Goal: Transaction & Acquisition: Purchase product/service

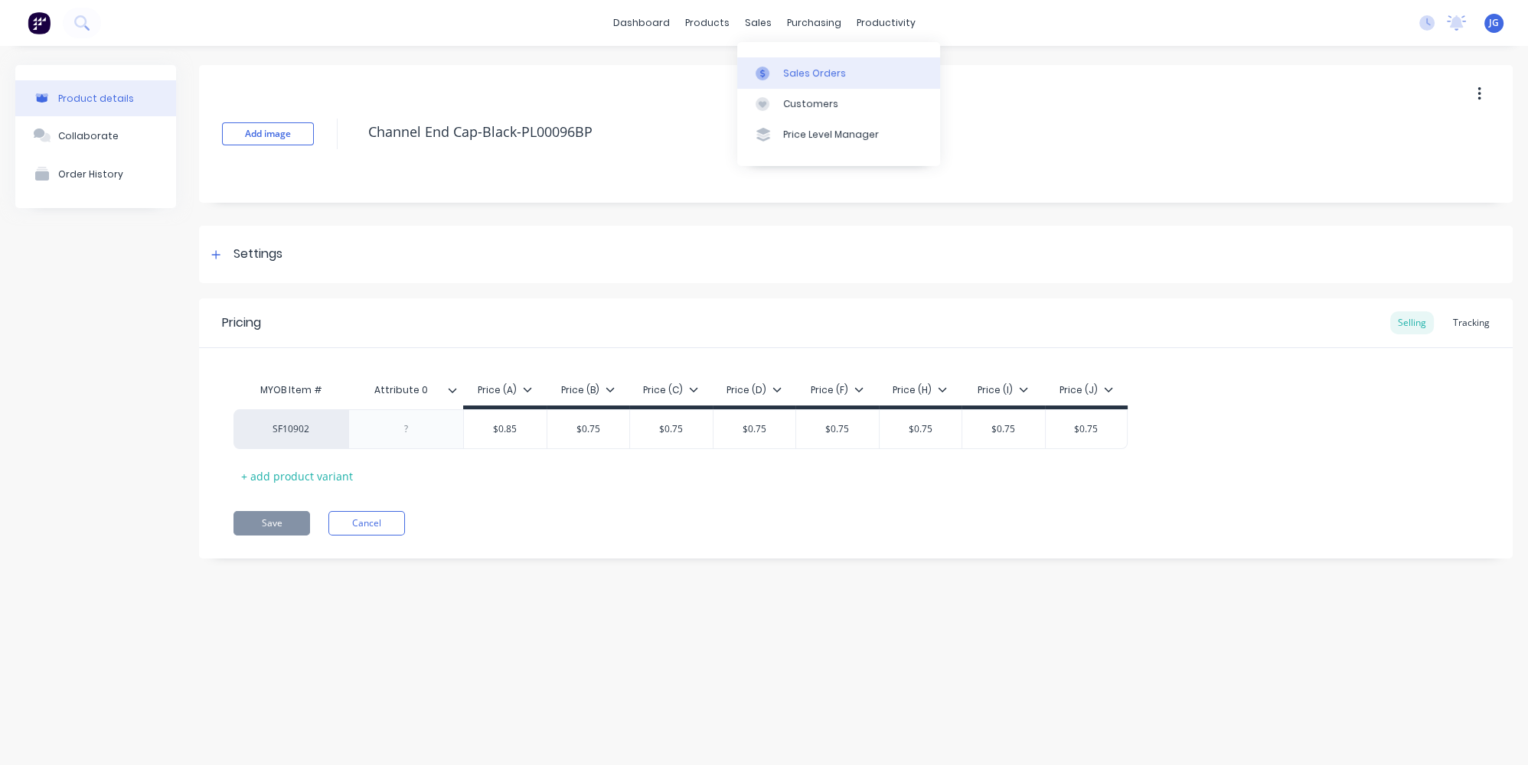
click at [771, 64] on link "Sales Orders" at bounding box center [838, 72] width 203 height 31
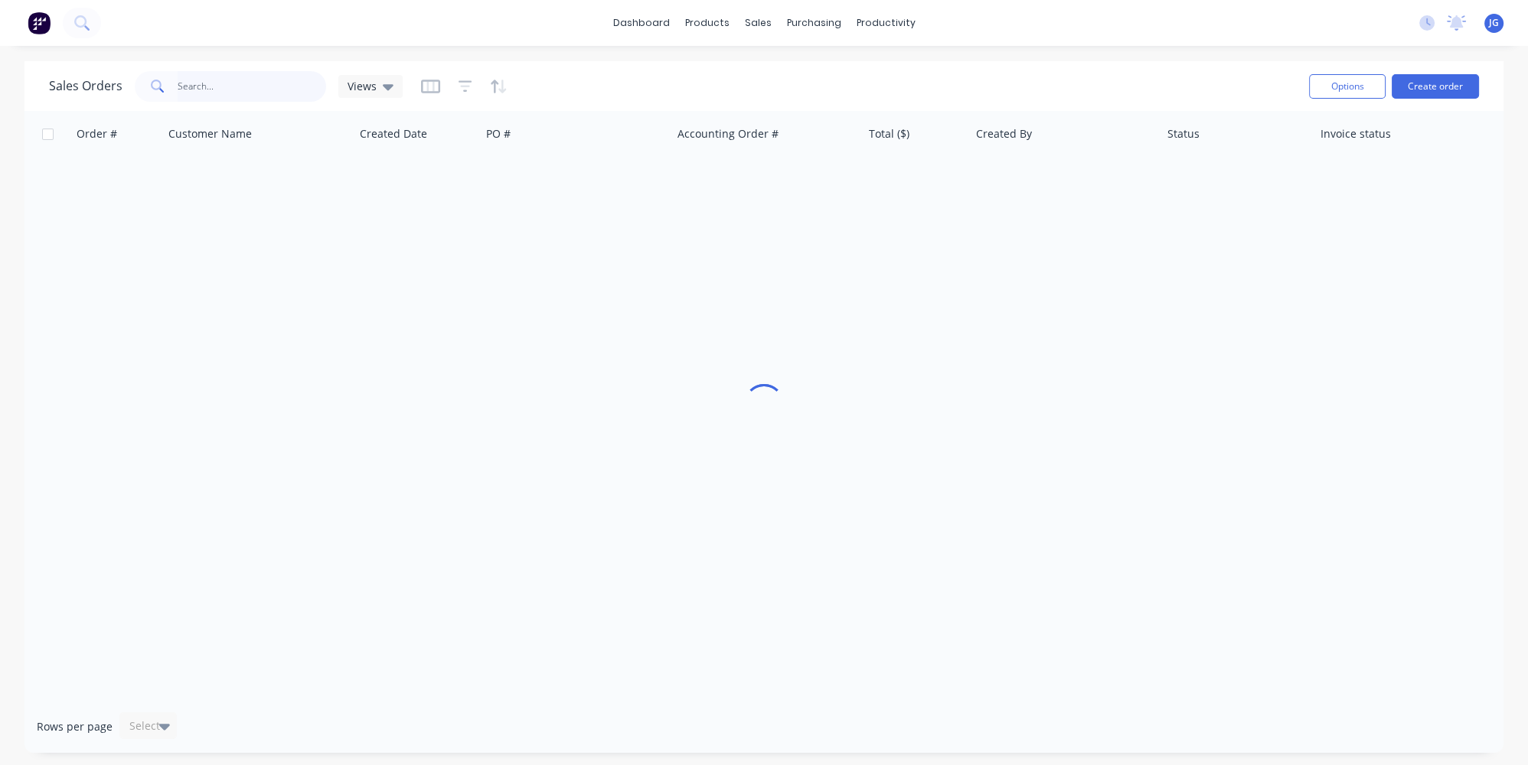
click at [259, 99] on input "text" at bounding box center [252, 86] width 149 height 31
paste input "30553"
type input "30553"
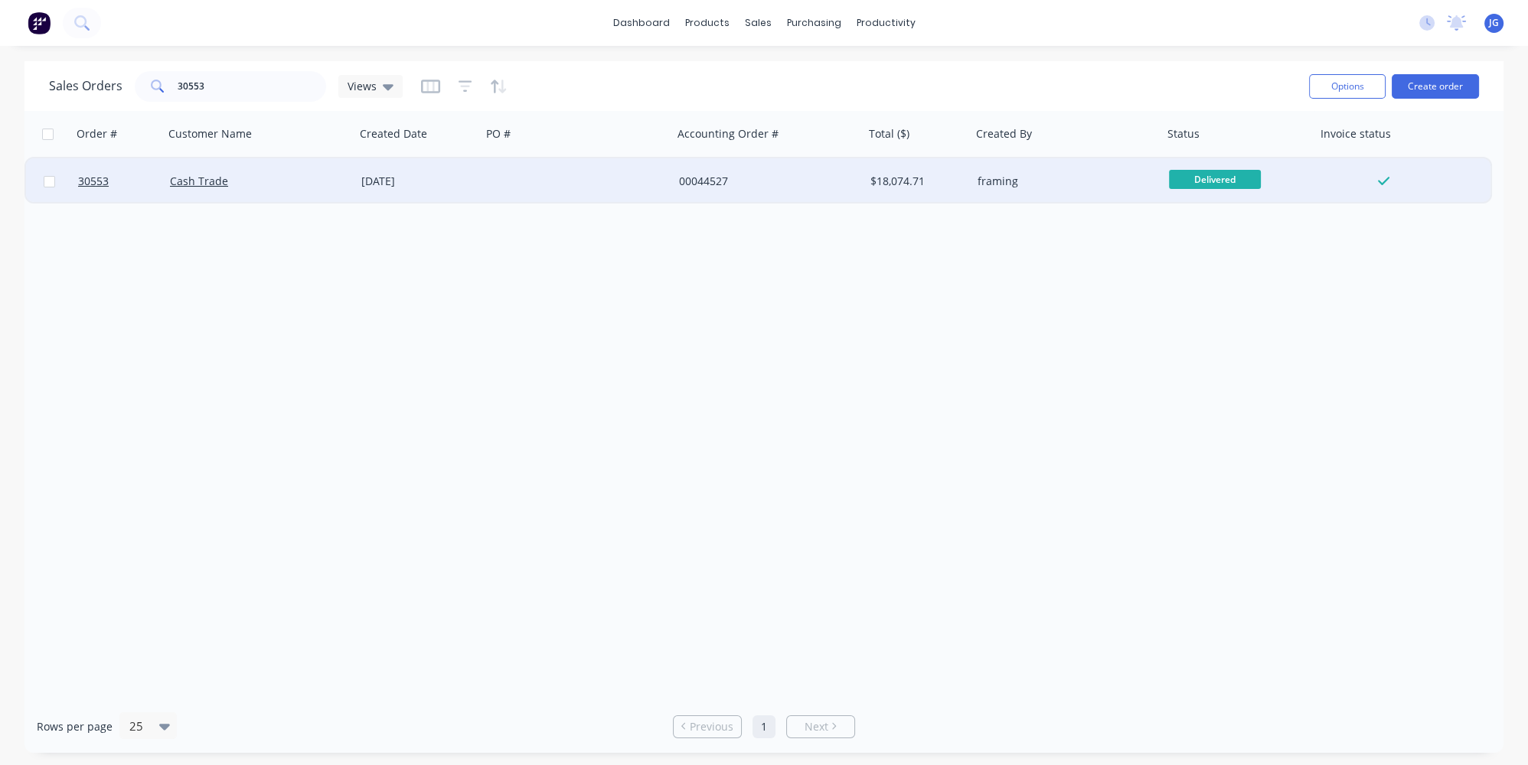
click at [296, 180] on div "Cash Trade" at bounding box center [255, 181] width 170 height 15
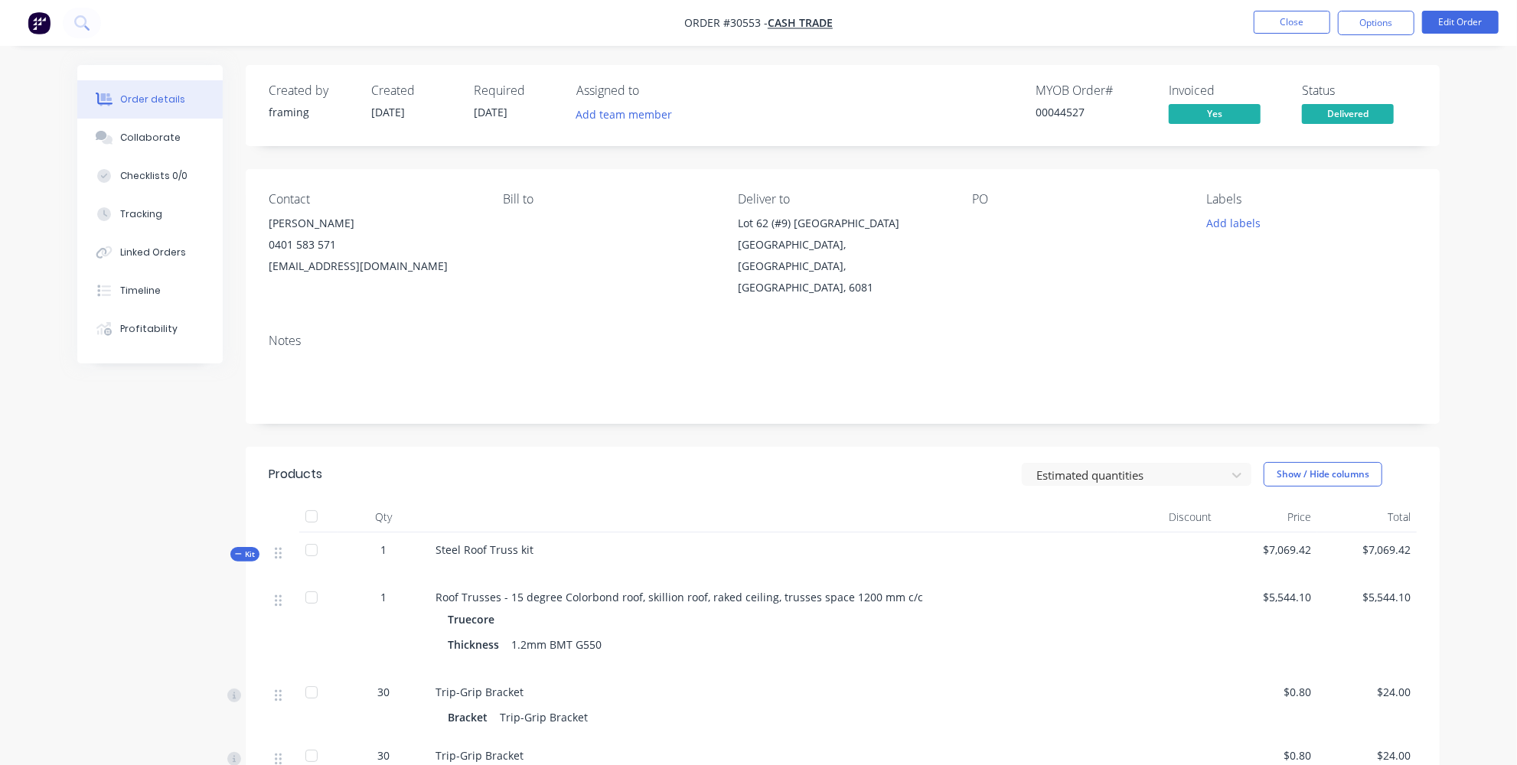
drag, startPoint x: 403, startPoint y: 113, endPoint x: 414, endPoint y: 116, distance: 11.1
click at [405, 116] on span "11/06/24" at bounding box center [388, 112] width 34 height 15
drag, startPoint x: 390, startPoint y: 110, endPoint x: 399, endPoint y: 112, distance: 9.3
click at [399, 112] on span "11/06/24" at bounding box center [388, 112] width 34 height 15
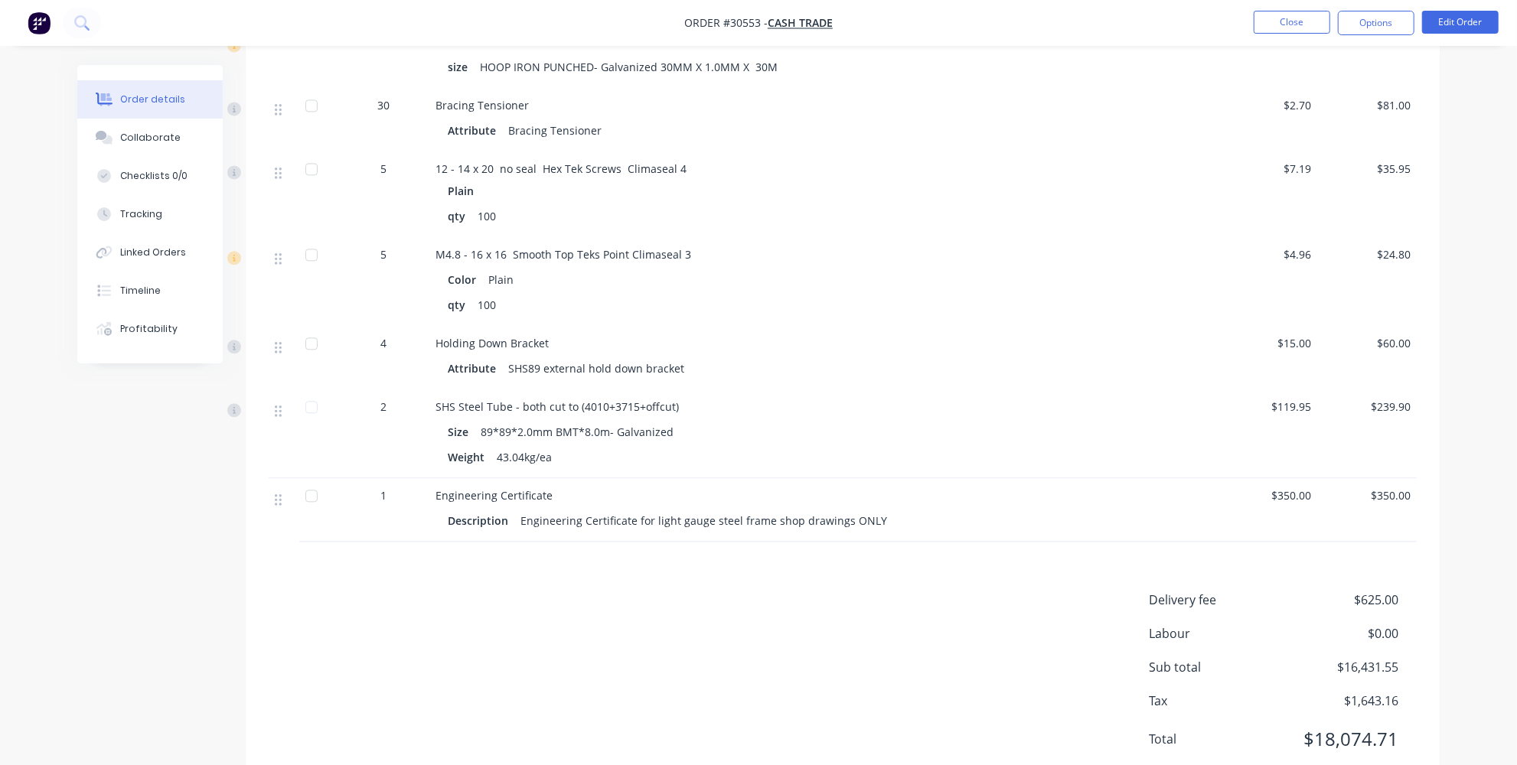
scroll to position [2581, 0]
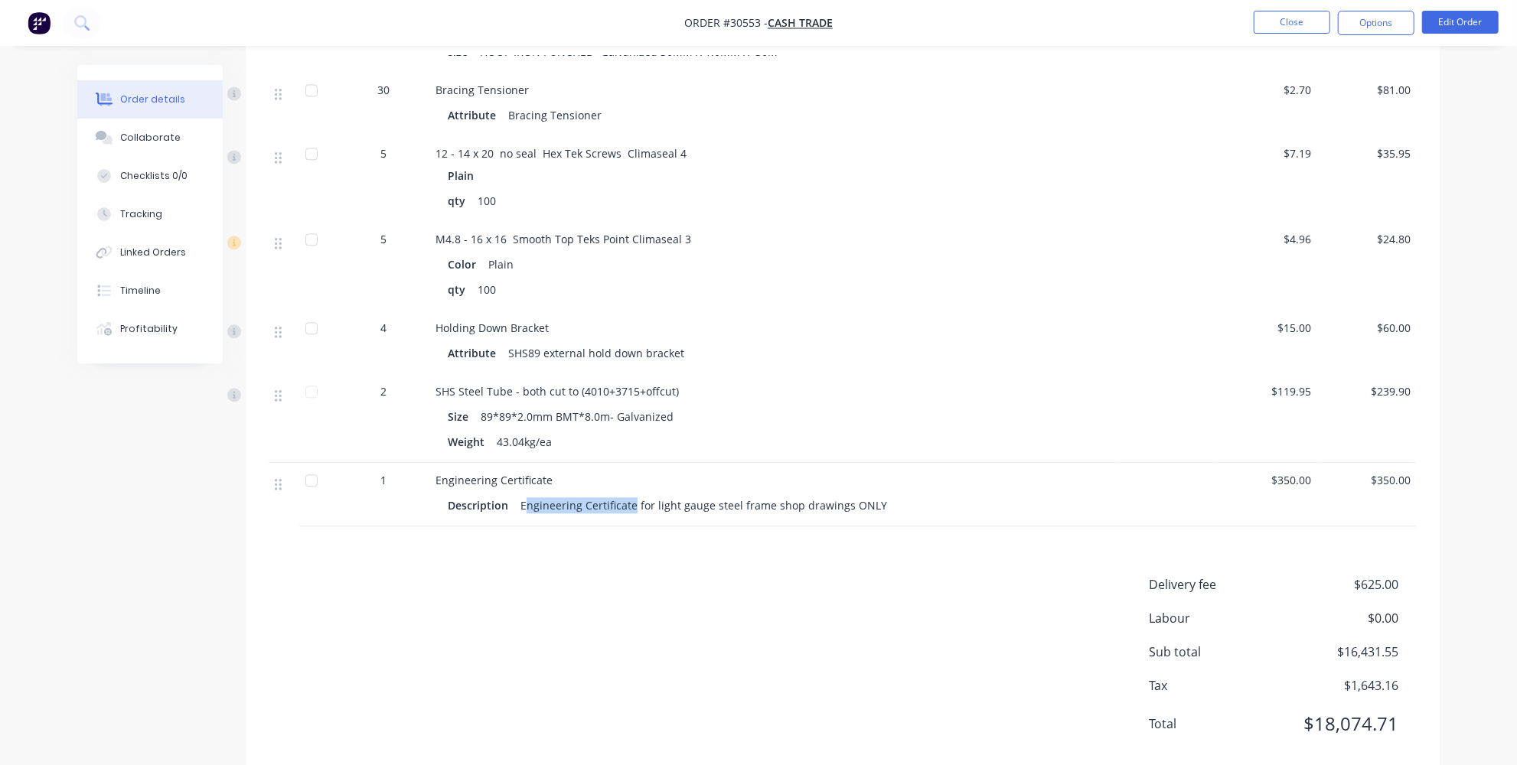
drag, startPoint x: 524, startPoint y: 472, endPoint x: 632, endPoint y: 476, distance: 108.8
click at [632, 494] on div "Engineering Certificate for light gauge steel frame shop drawings ONLY" at bounding box center [703, 505] width 379 height 22
click at [641, 494] on div "Engineering Certificate for light gauge steel frame shop drawings ONLY" at bounding box center [703, 505] width 379 height 22
drag, startPoint x: 636, startPoint y: 472, endPoint x: 873, endPoint y: 473, distance: 237.3
click at [873, 494] on div "Engineering Certificate for light gauge steel frame shop drawings ONLY" at bounding box center [703, 505] width 379 height 22
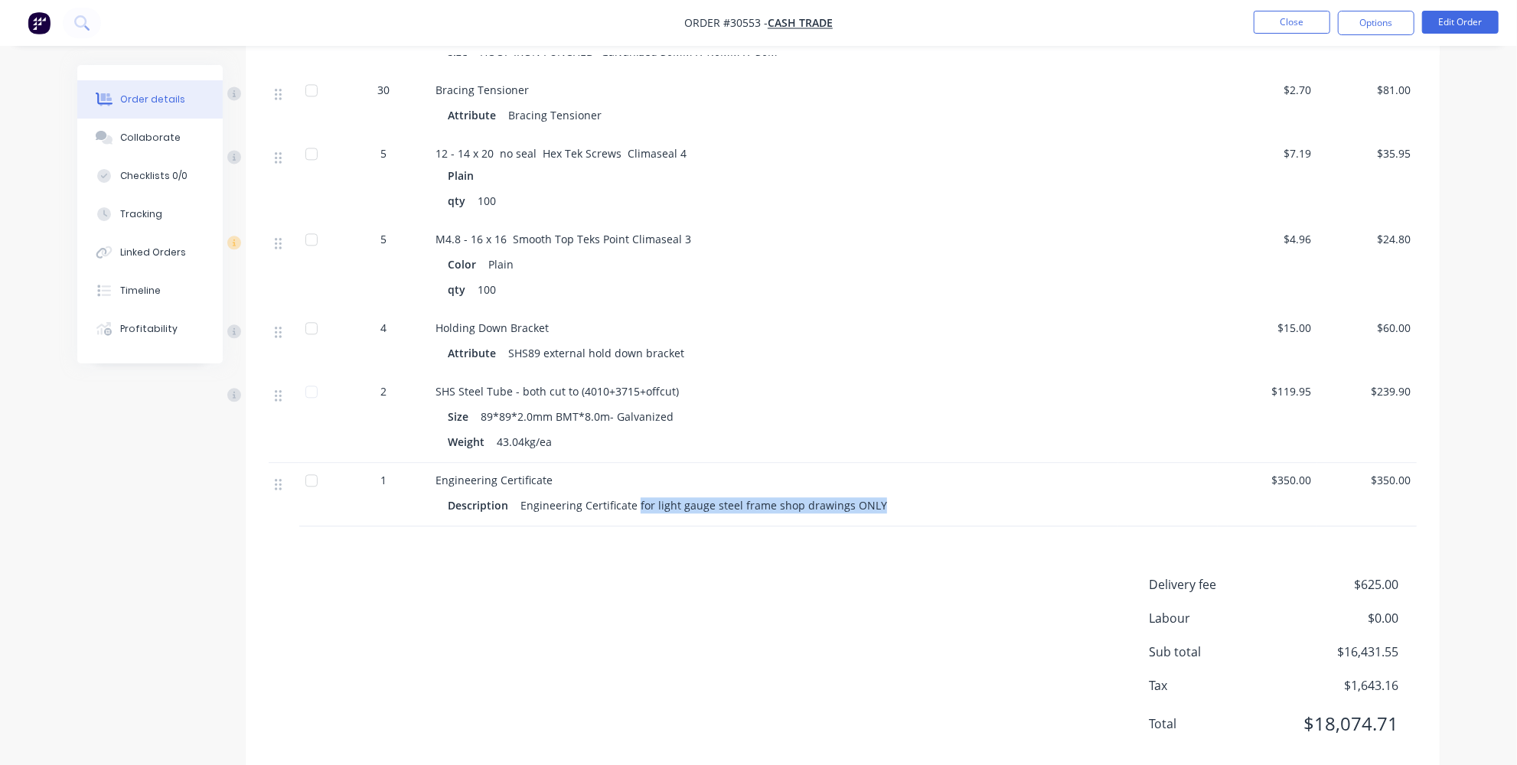
copy div "for light gauge steel frame shop drawings ONLY"
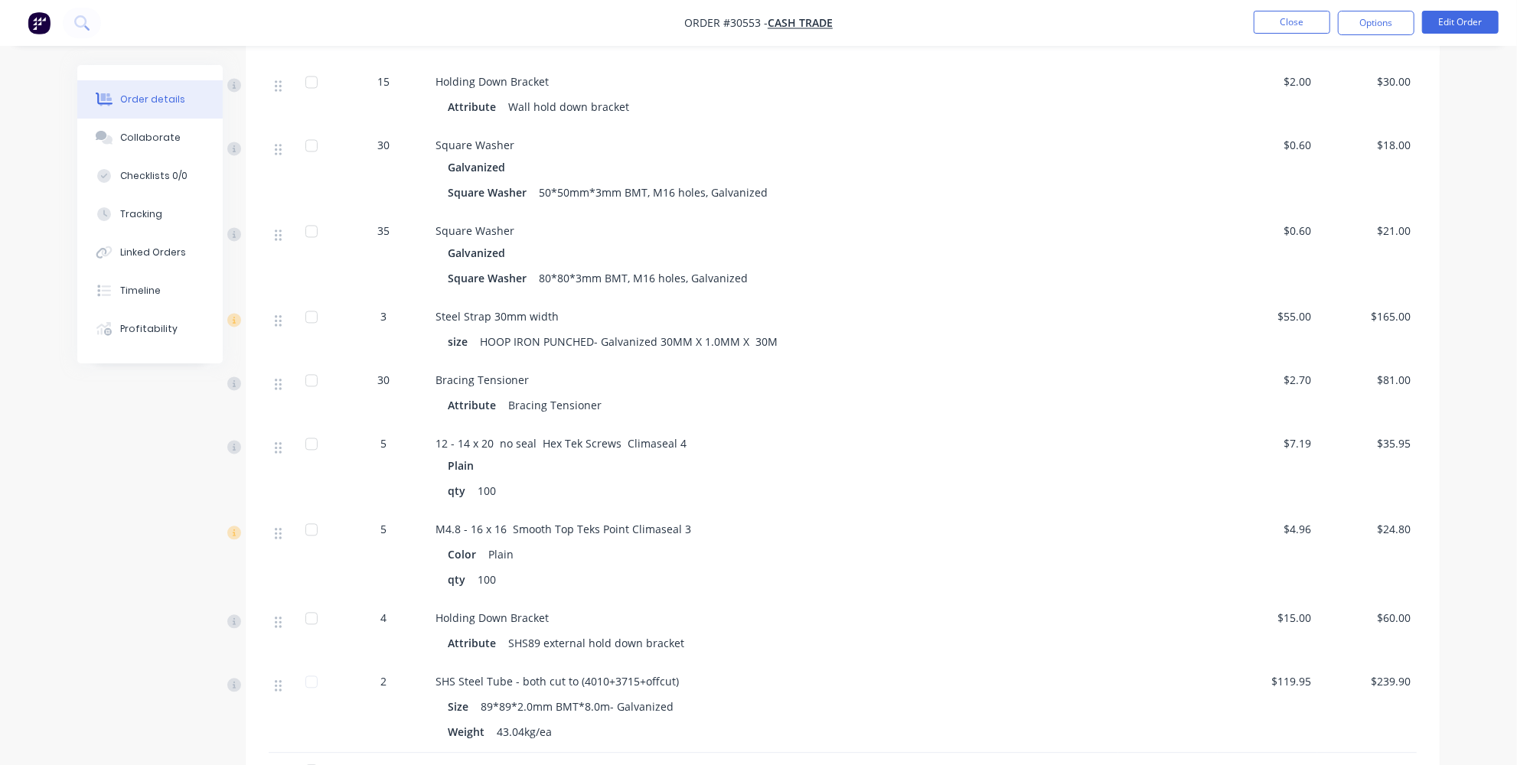
scroll to position [2233, 0]
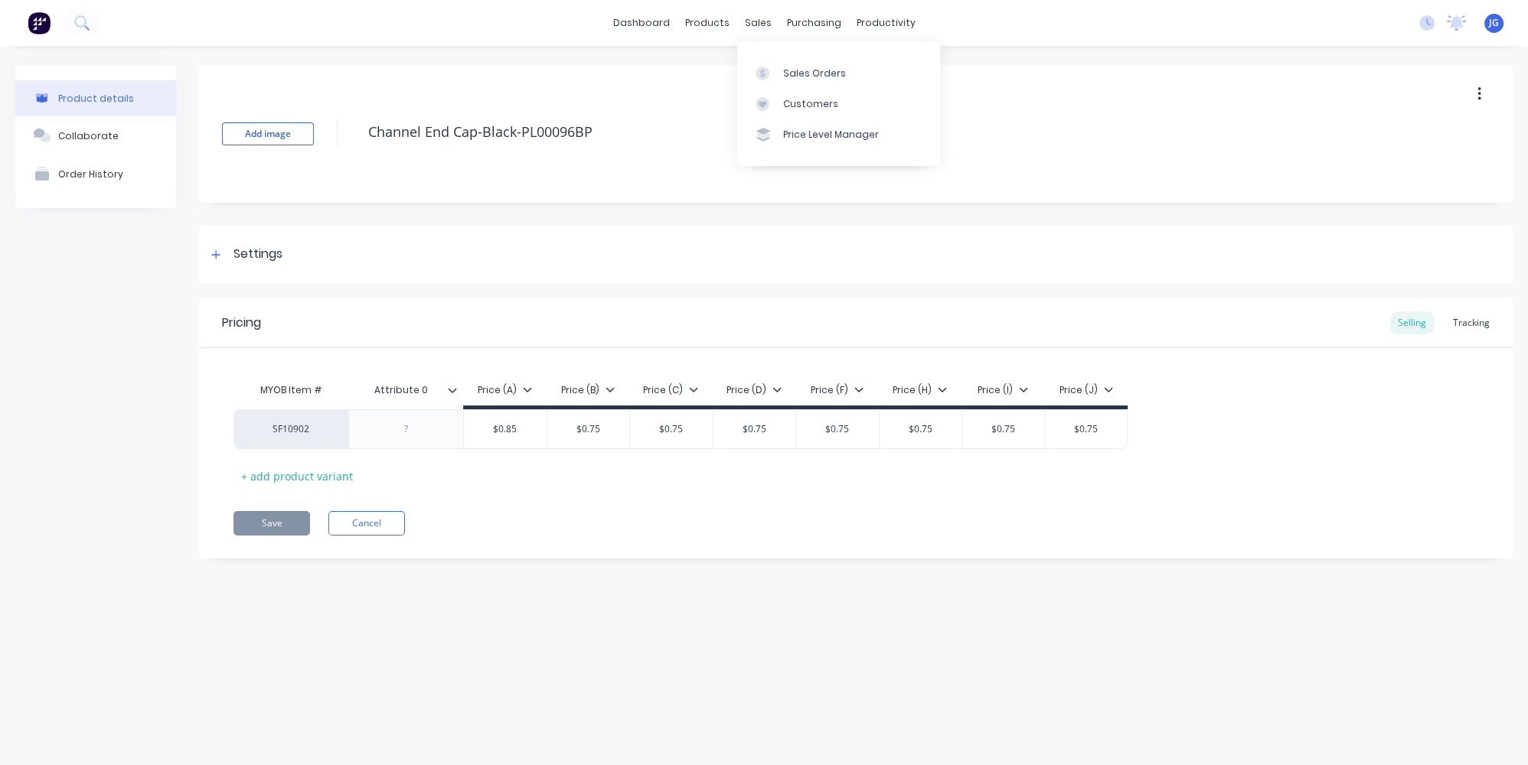
click at [788, 54] on div "Sales Orders Customers Price Level Manager" at bounding box center [838, 103] width 203 height 123
click at [783, 69] on div "Sales Orders" at bounding box center [814, 74] width 63 height 14
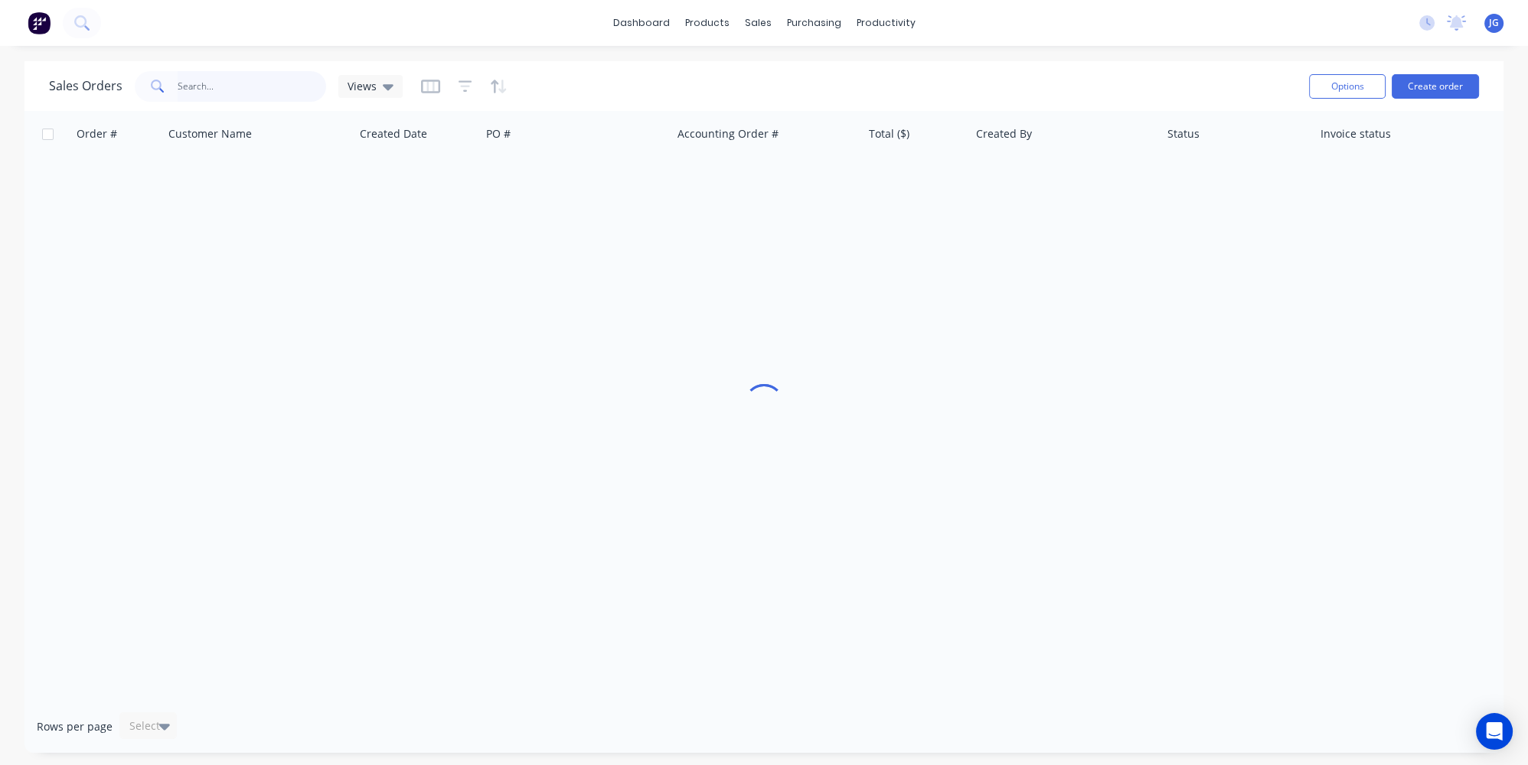
click at [304, 80] on input "text" at bounding box center [252, 86] width 149 height 31
click at [230, 89] on input "text" at bounding box center [252, 86] width 149 height 31
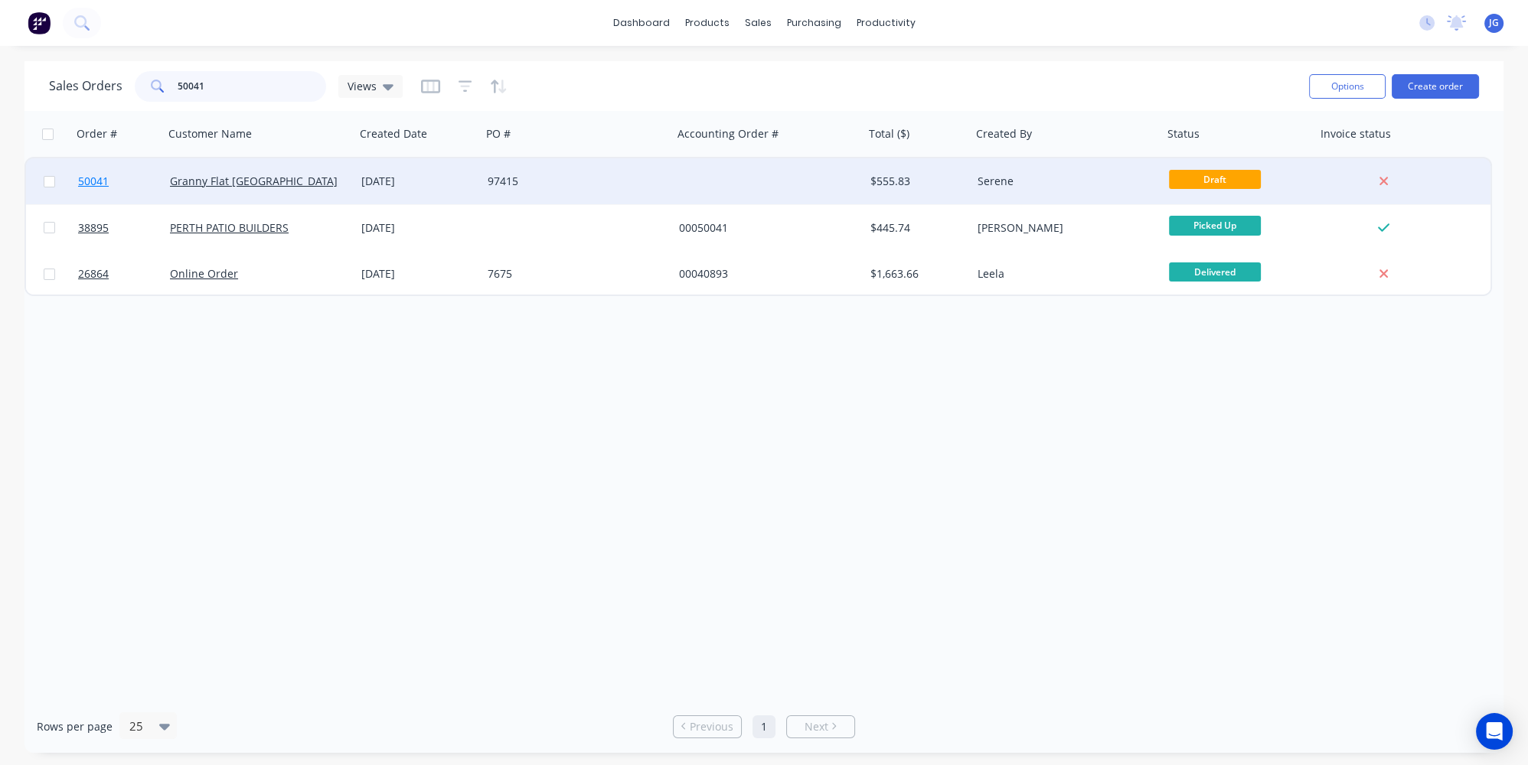
type input "50041"
click at [144, 193] on link "50041" at bounding box center [124, 181] width 92 height 46
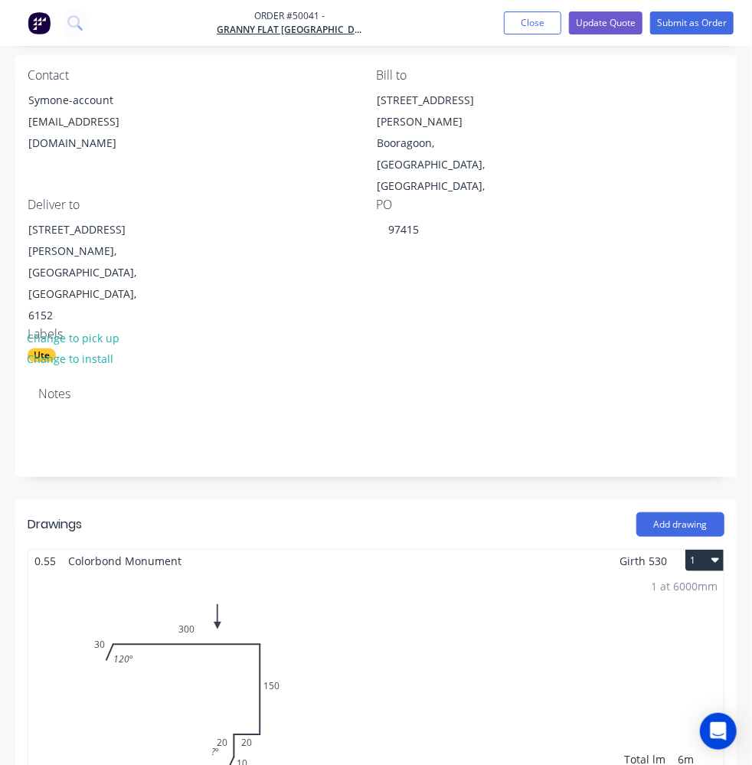
scroll to position [278, 0]
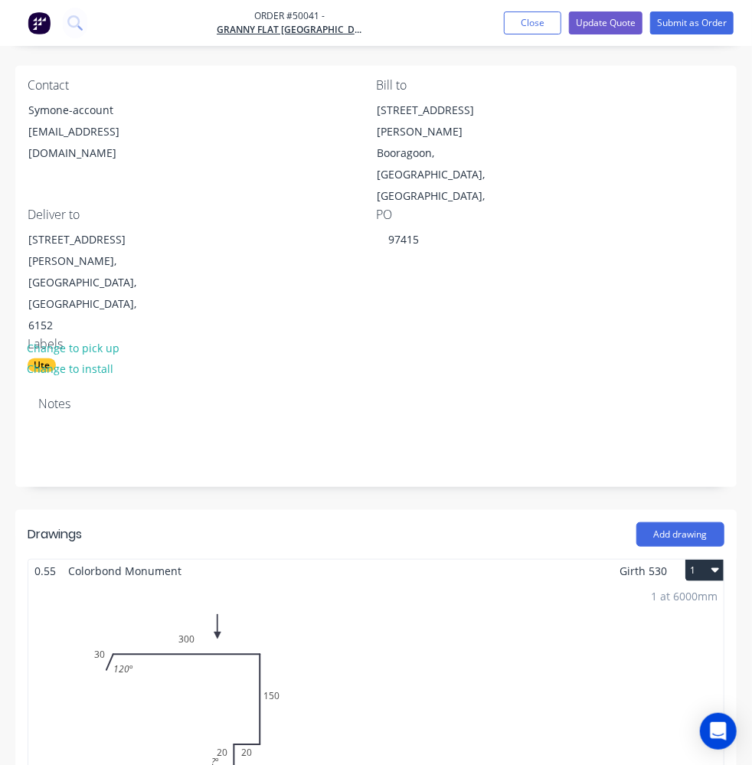
click at [331, 582] on div "1 at 6000mm Total lm $/M Total 6m $19.41 $116.46" at bounding box center [375, 698] width 695 height 233
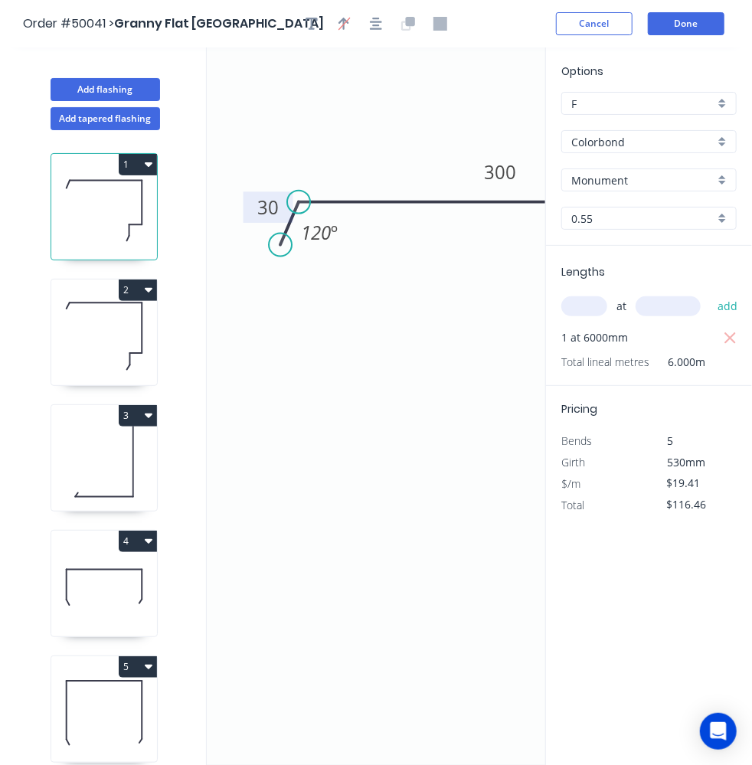
click at [272, 207] on tspan "30" at bounding box center [267, 206] width 21 height 25
drag, startPoint x: 276, startPoint y: 252, endPoint x: 247, endPoint y: 289, distance: 46.4
click at [247, 289] on circle at bounding box center [249, 287] width 23 height 23
click at [707, 21] on button "Done" at bounding box center [686, 23] width 77 height 23
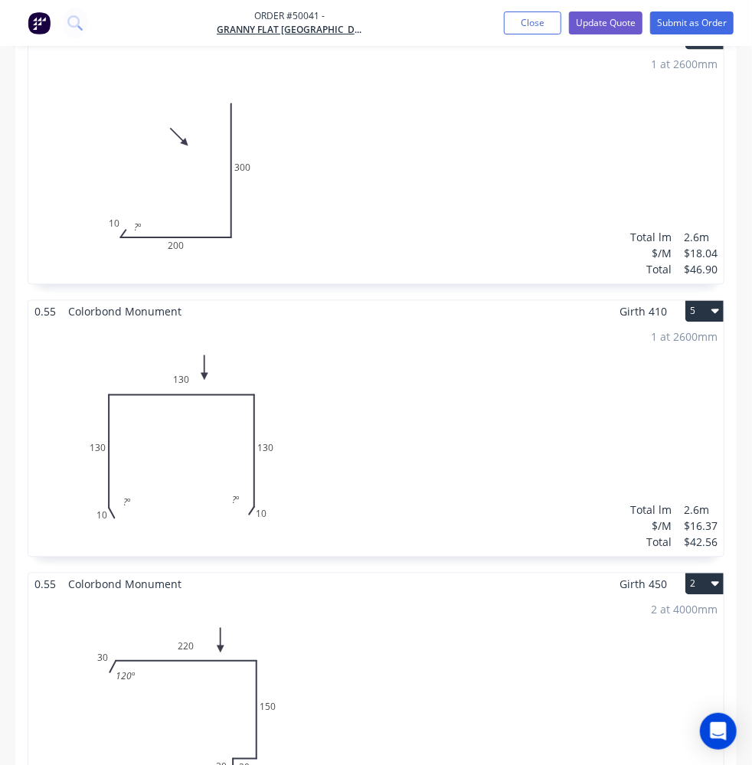
scroll to position [1113, 0]
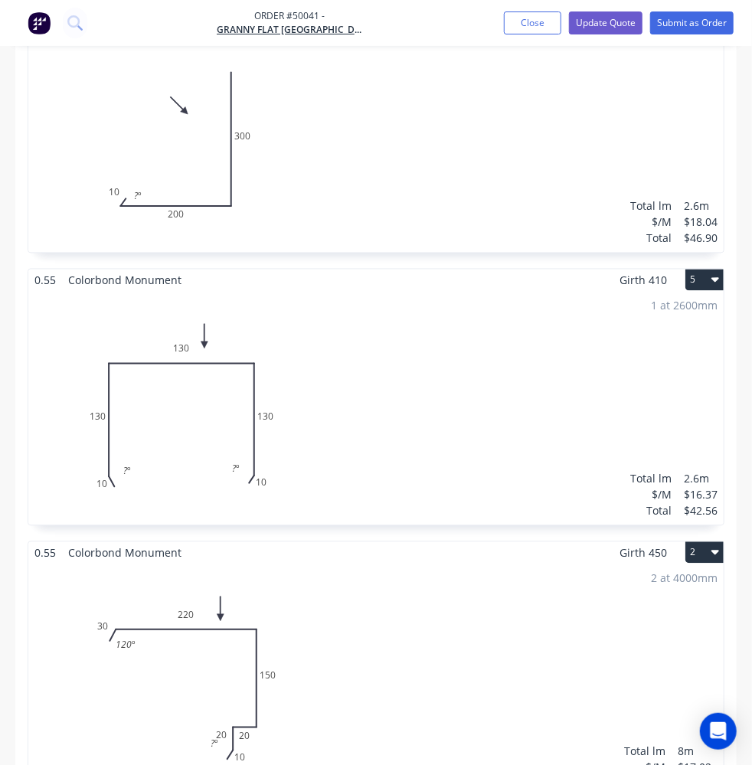
click at [308, 564] on div "2 at 4000mm Total lm $/M Total 8m $17.02 $136.16" at bounding box center [375, 680] width 695 height 233
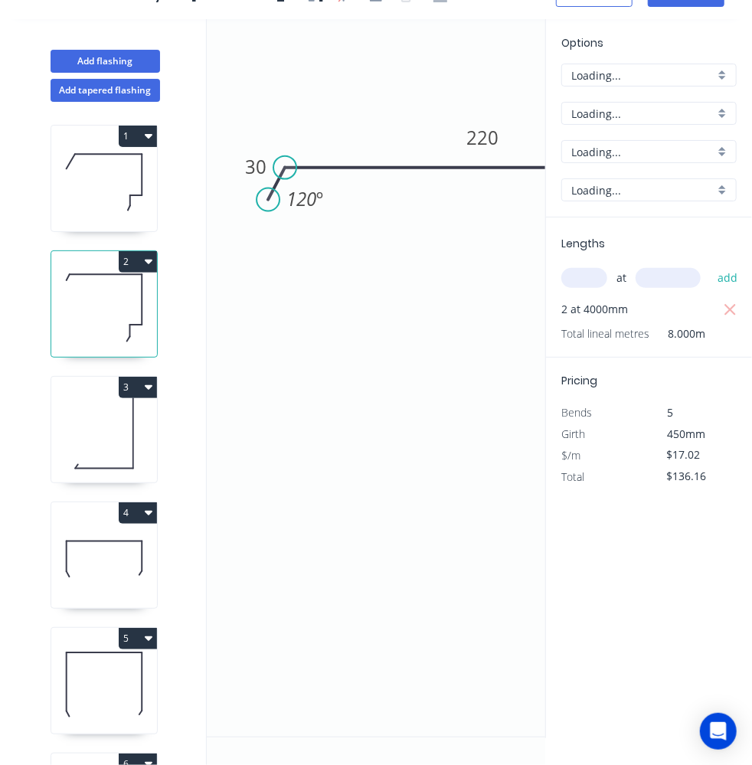
scroll to position [26, 0]
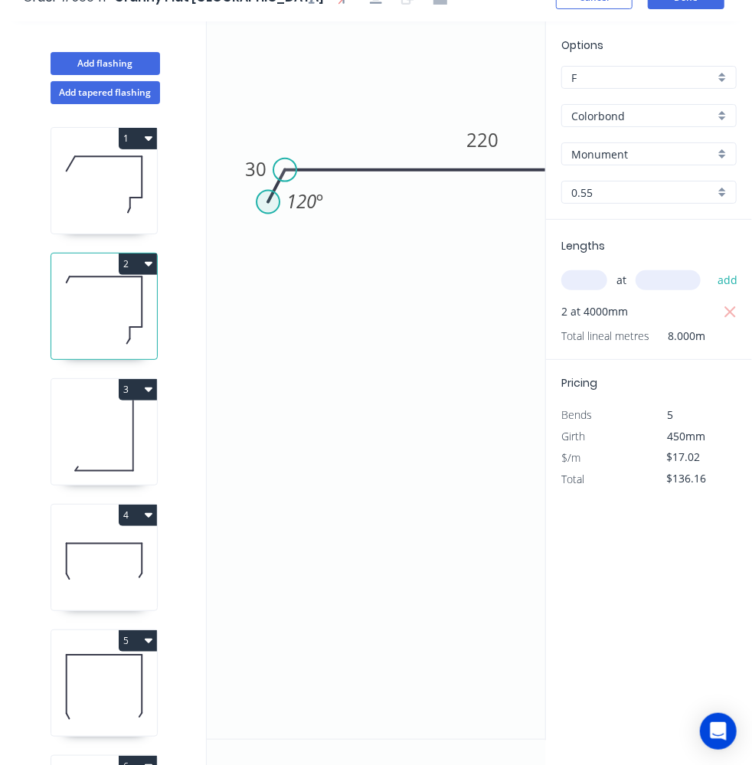
click at [272, 203] on circle at bounding box center [267, 202] width 23 height 23
drag, startPoint x: 265, startPoint y: 195, endPoint x: 244, endPoint y: 244, distance: 53.2
click at [244, 244] on circle at bounding box center [244, 244] width 23 height 23
click at [251, 188] on tspan "30" at bounding box center [243, 190] width 21 height 25
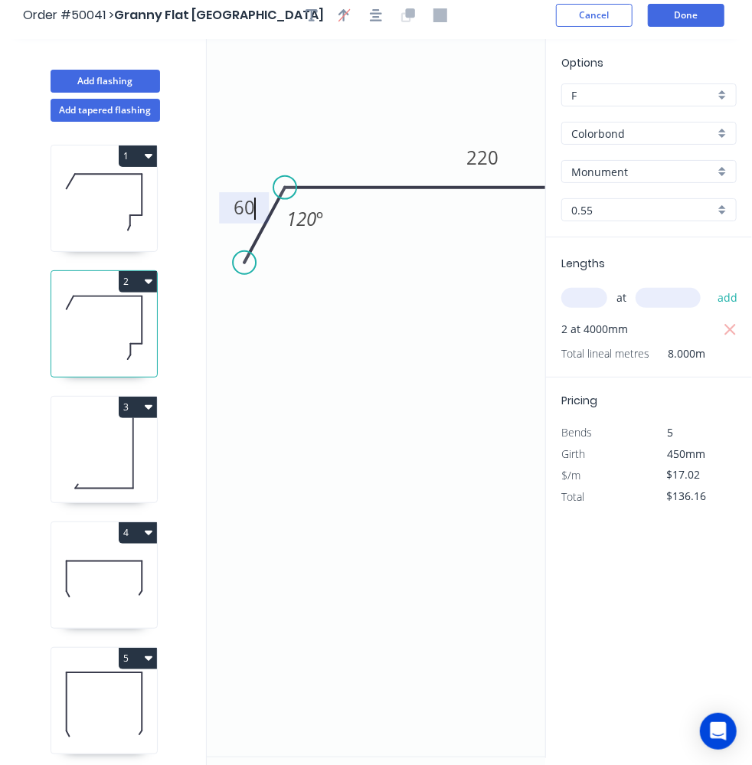
scroll to position [0, 0]
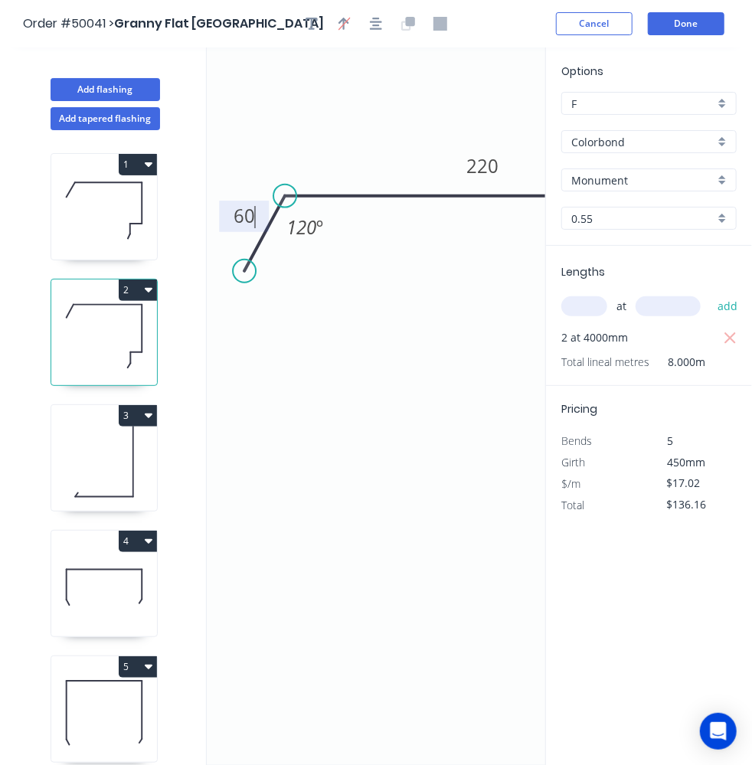
click at [406, 331] on icon "0 60 220 150 20 20 10 120 º ? º" at bounding box center [376, 405] width 338 height 717
type input "$18.68"
type input "$149.44"
click at [690, 22] on button "Done" at bounding box center [686, 23] width 77 height 23
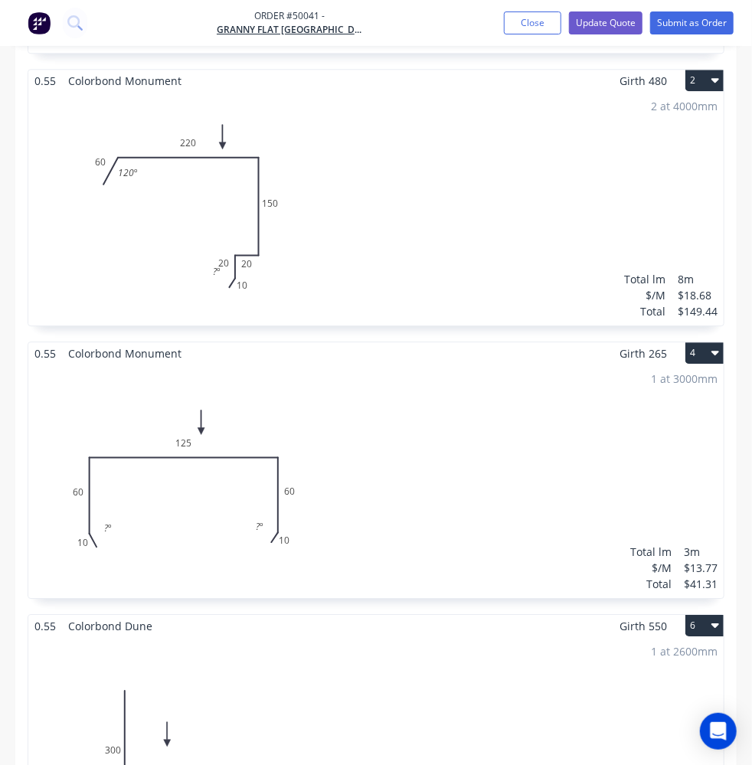
scroll to position [1600, 0]
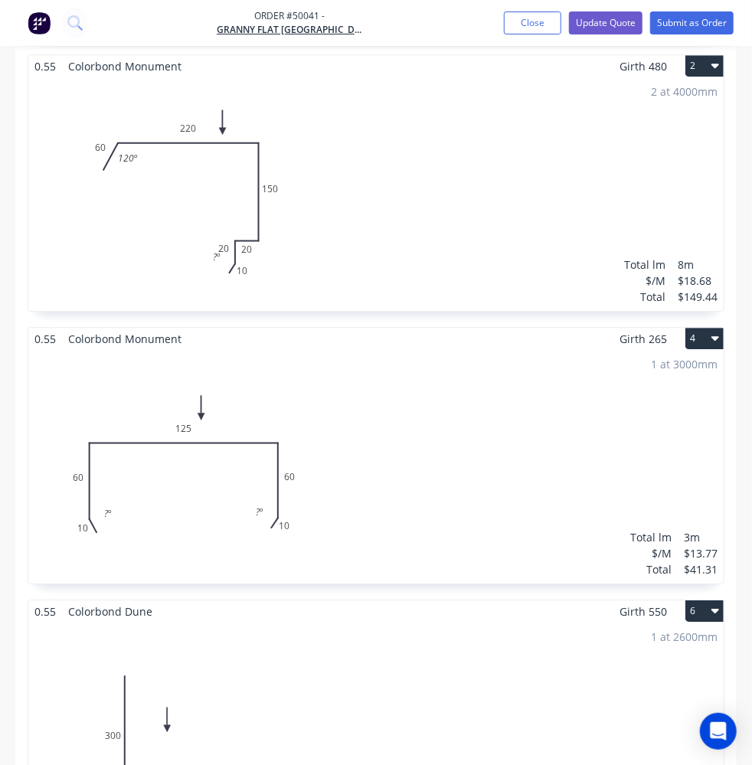
click at [281, 622] on div "1 at 2600mm Total lm $/M Total 2.6m $18.04 $46.90" at bounding box center [375, 738] width 695 height 233
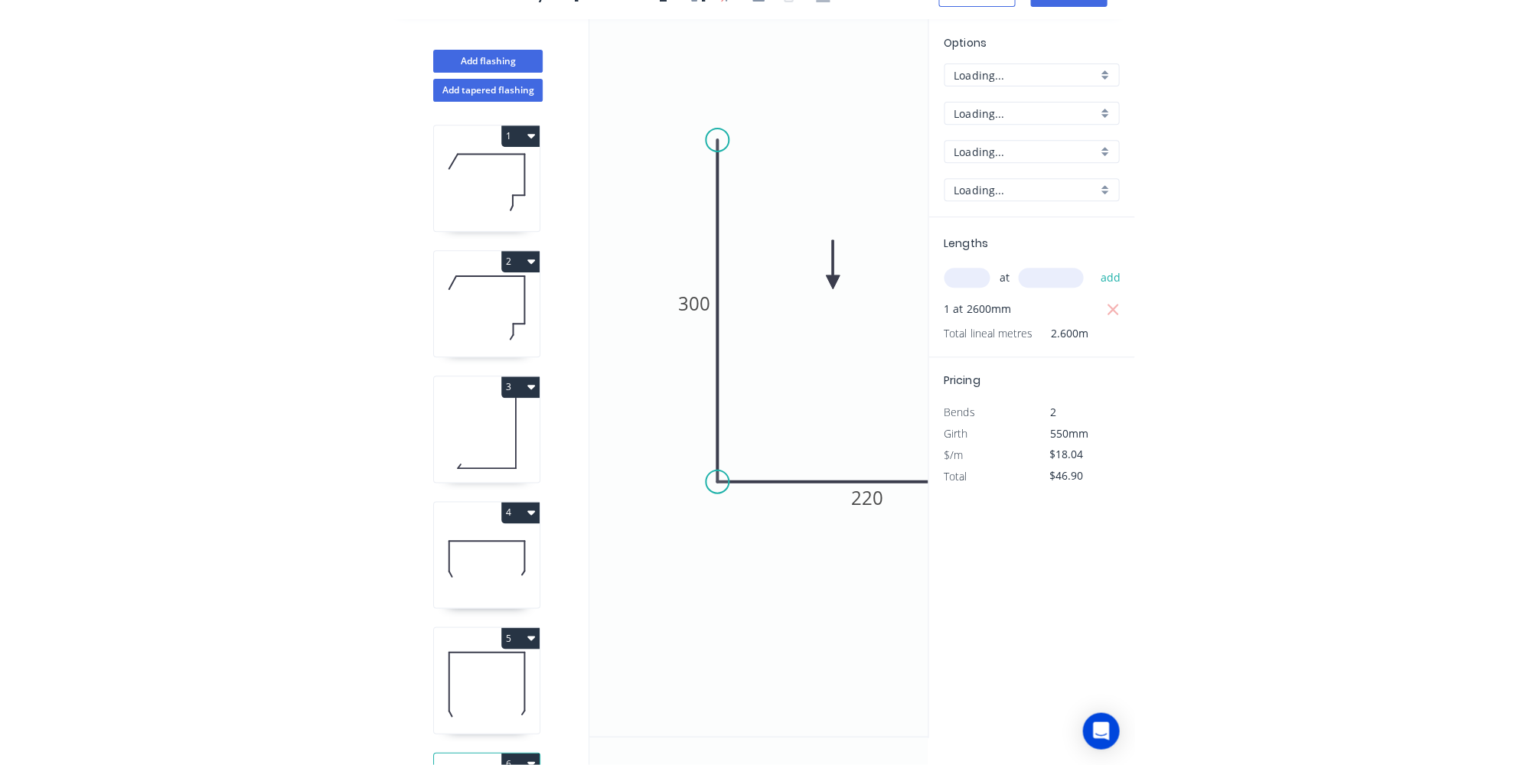
scroll to position [26, 0]
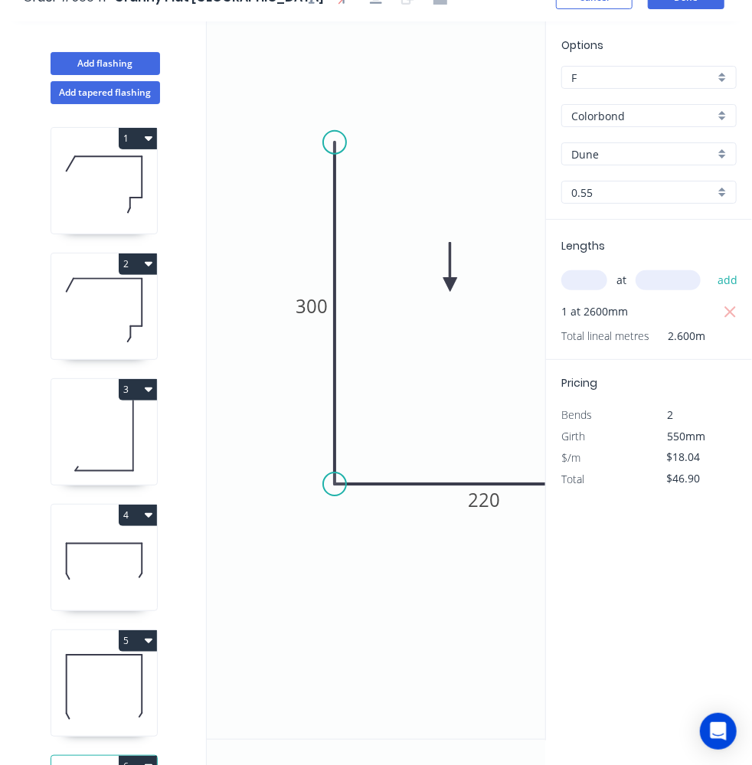
drag, startPoint x: 415, startPoint y: 636, endPoint x: 354, endPoint y: 615, distance: 64.9
click at [354, 615] on icon "0 300 220 30 120 º" at bounding box center [376, 379] width 338 height 717
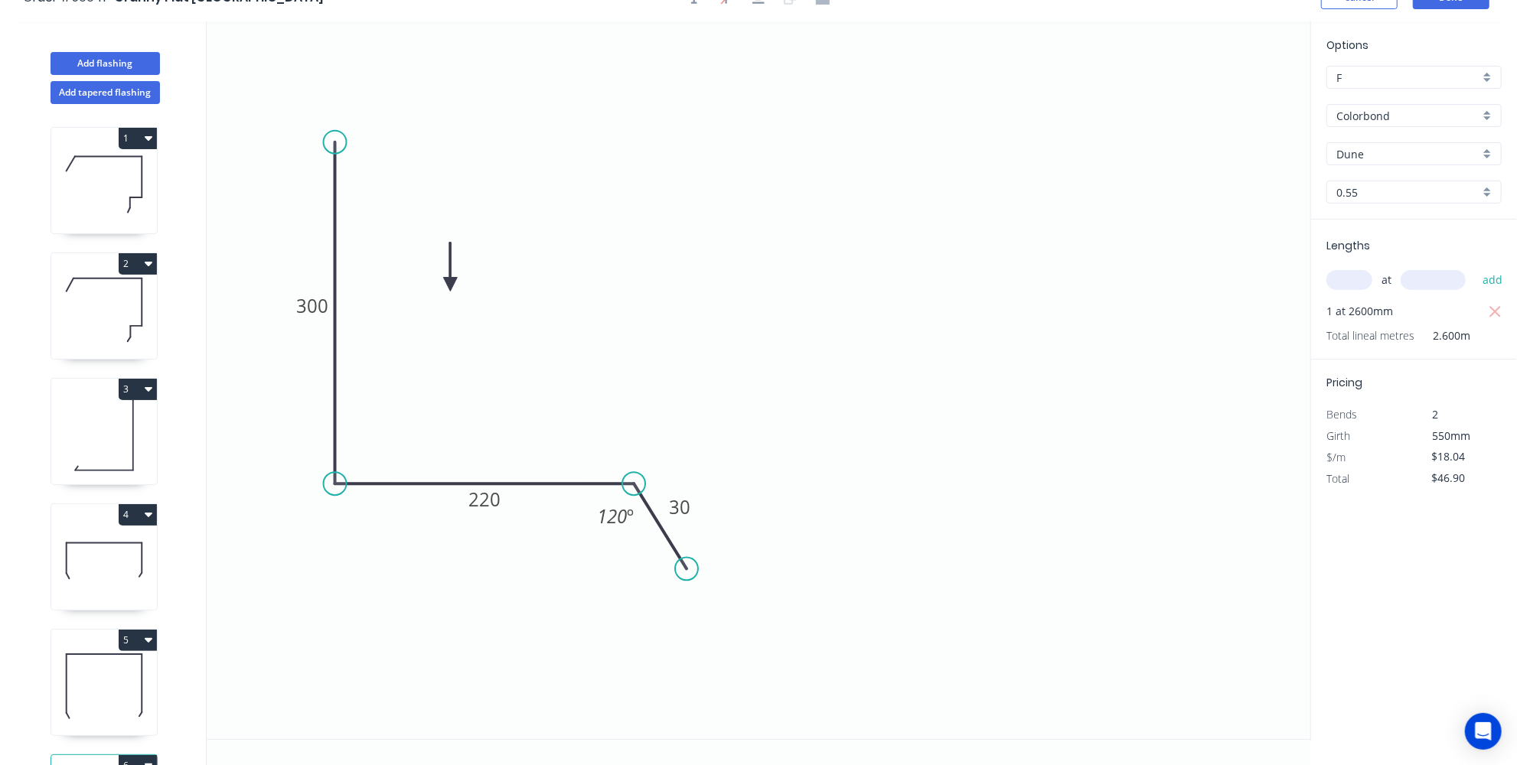
drag, startPoint x: 664, startPoint y: 530, endPoint x: 704, endPoint y: 609, distance: 88.7
click at [698, 581] on circle at bounding box center [686, 569] width 23 height 23
click at [693, 523] on tspan "30" at bounding box center [688, 527] width 21 height 25
click at [946, 332] on icon "0 300 220 60 120 º" at bounding box center [759, 380] width 1104 height 718
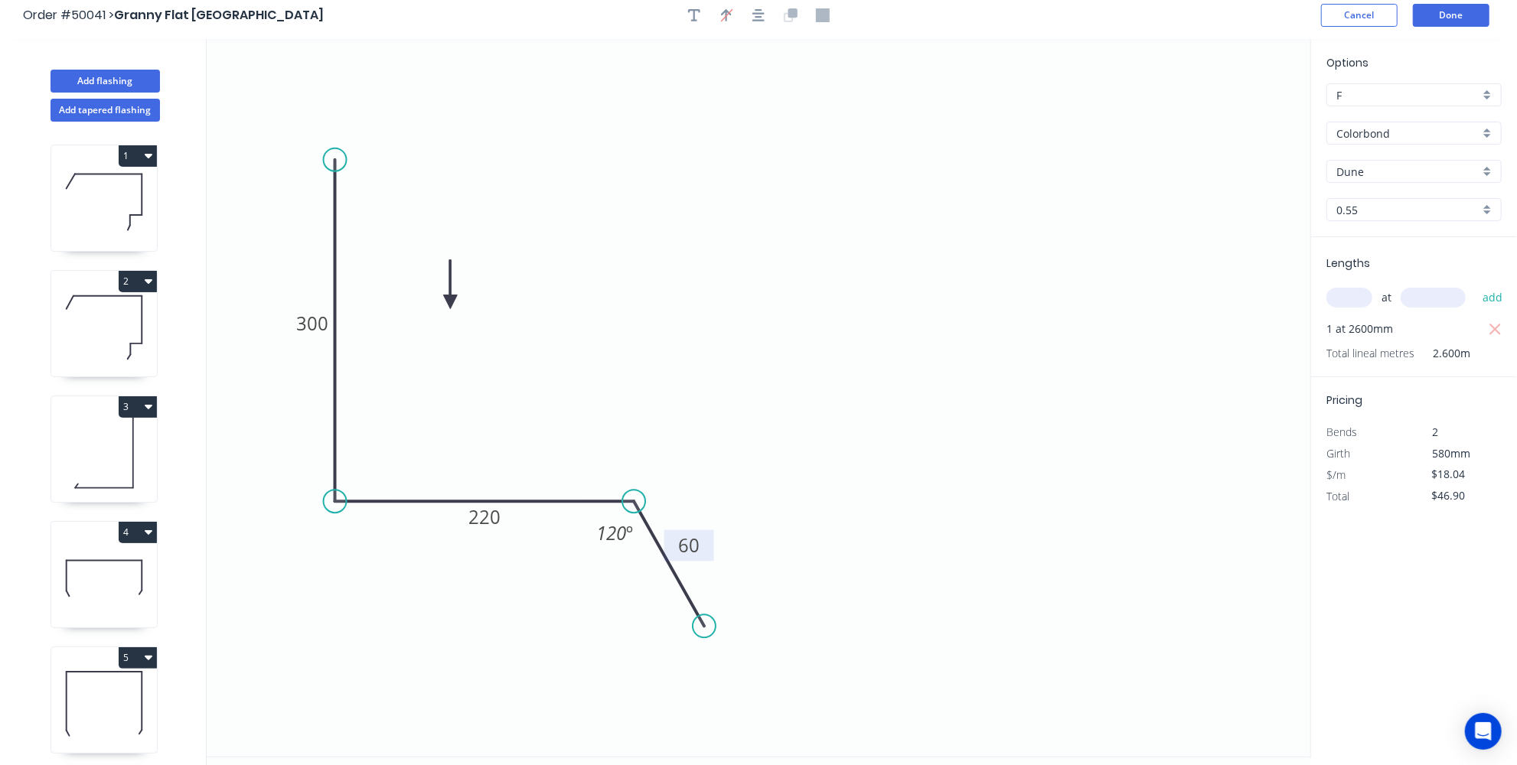
scroll to position [0, 0]
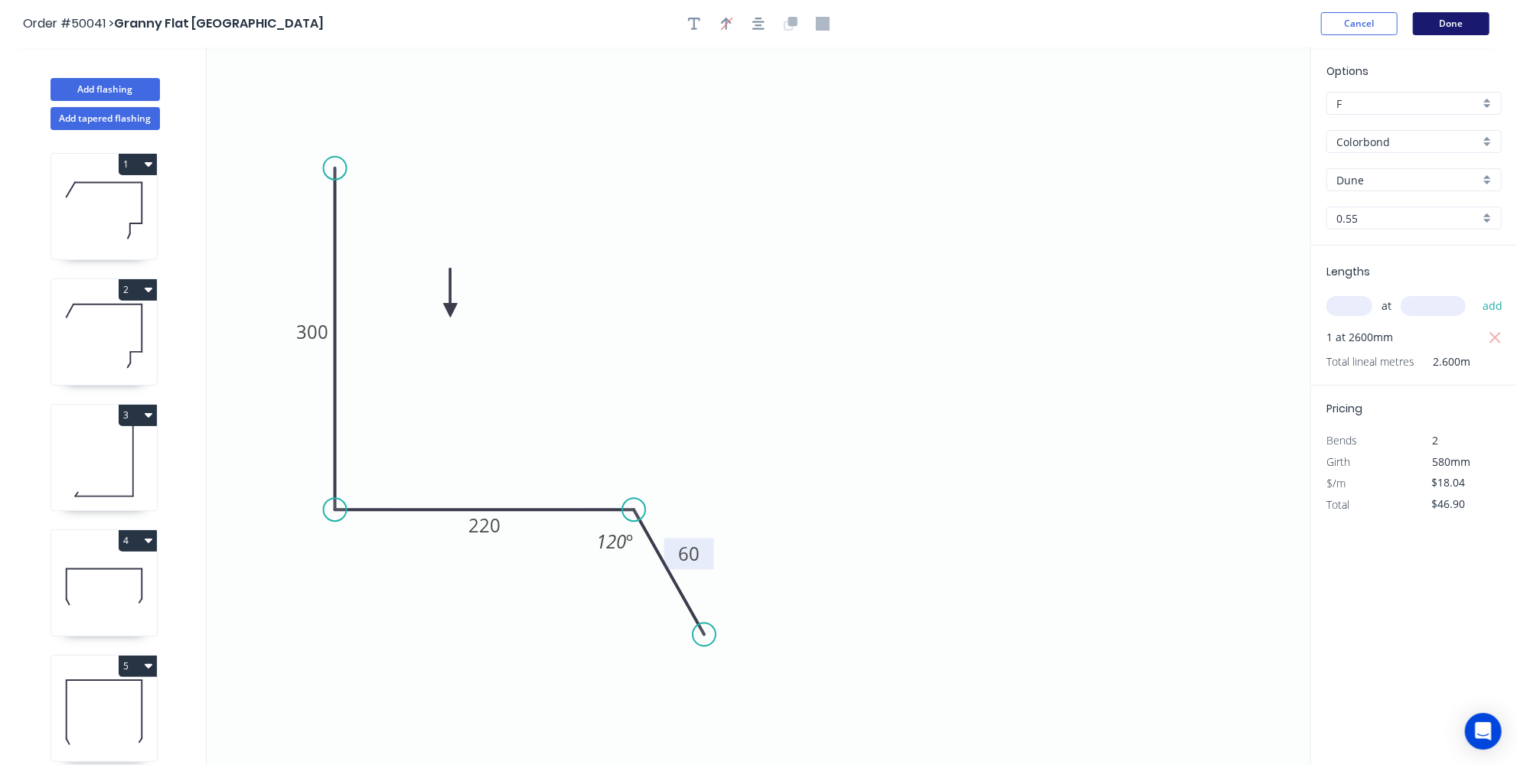
click at [1470, 21] on button "Done" at bounding box center [1451, 23] width 77 height 23
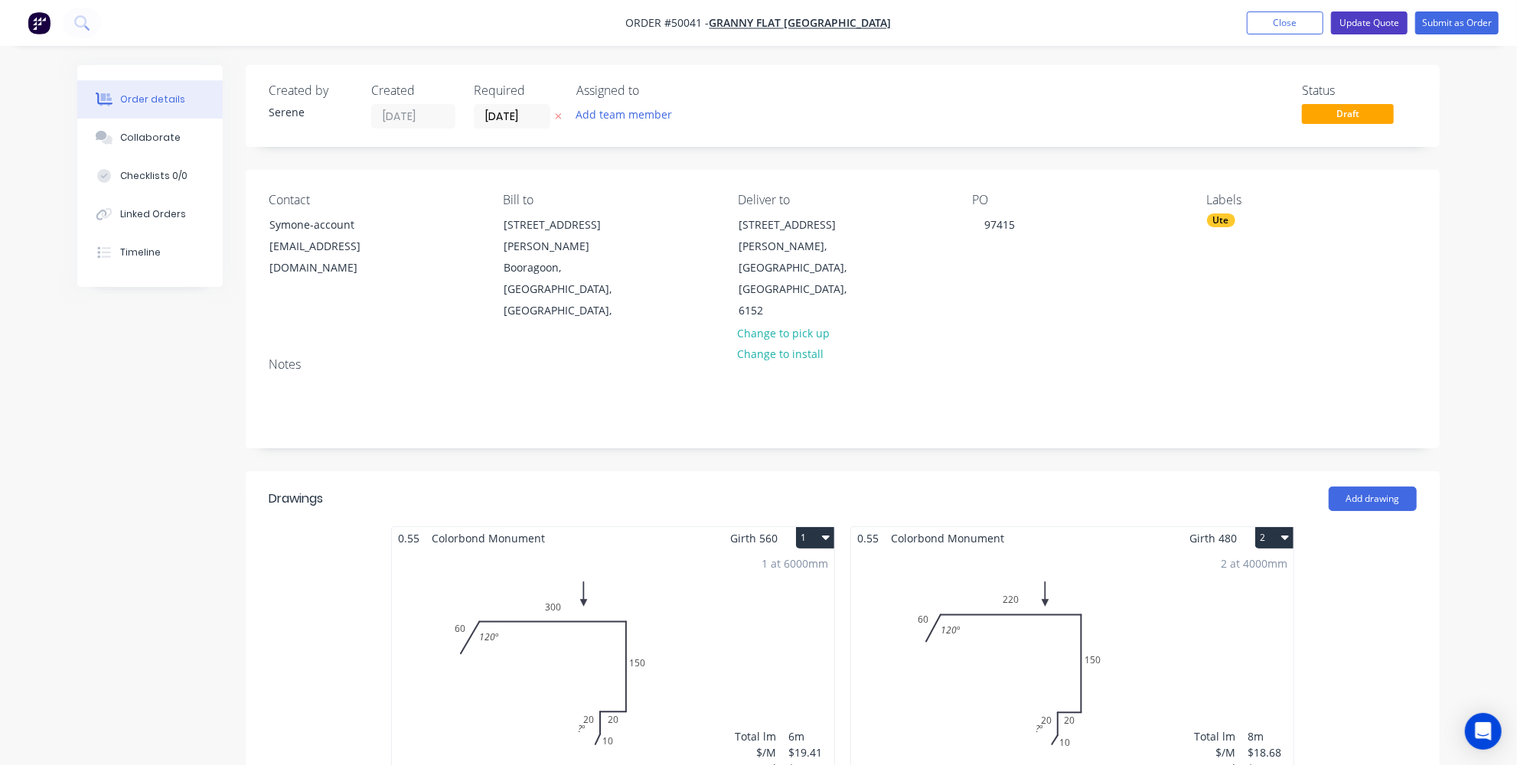
click at [1367, 28] on button "Update Quote" at bounding box center [1369, 22] width 77 height 23
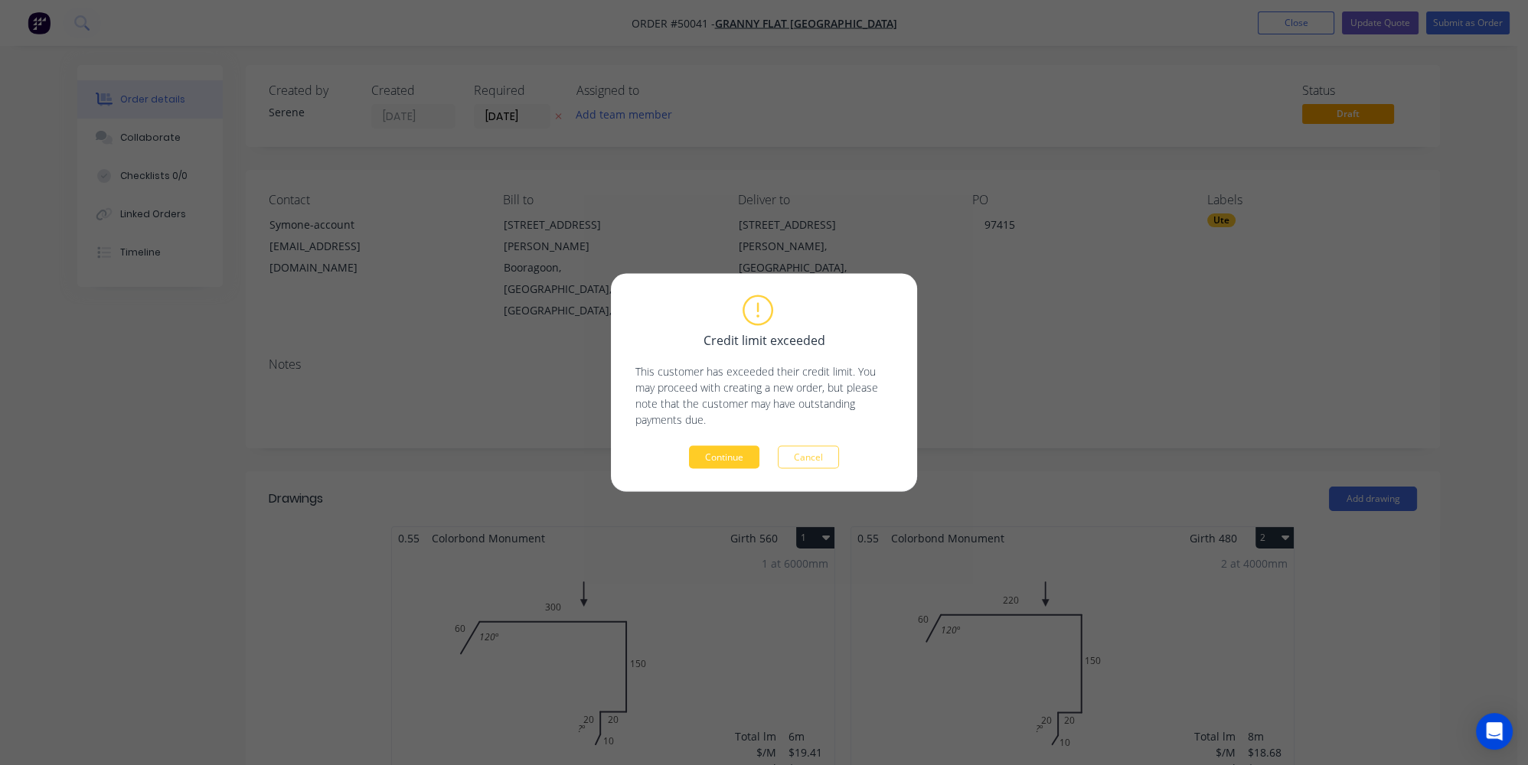
click at [751, 456] on button "Continue" at bounding box center [724, 457] width 70 height 23
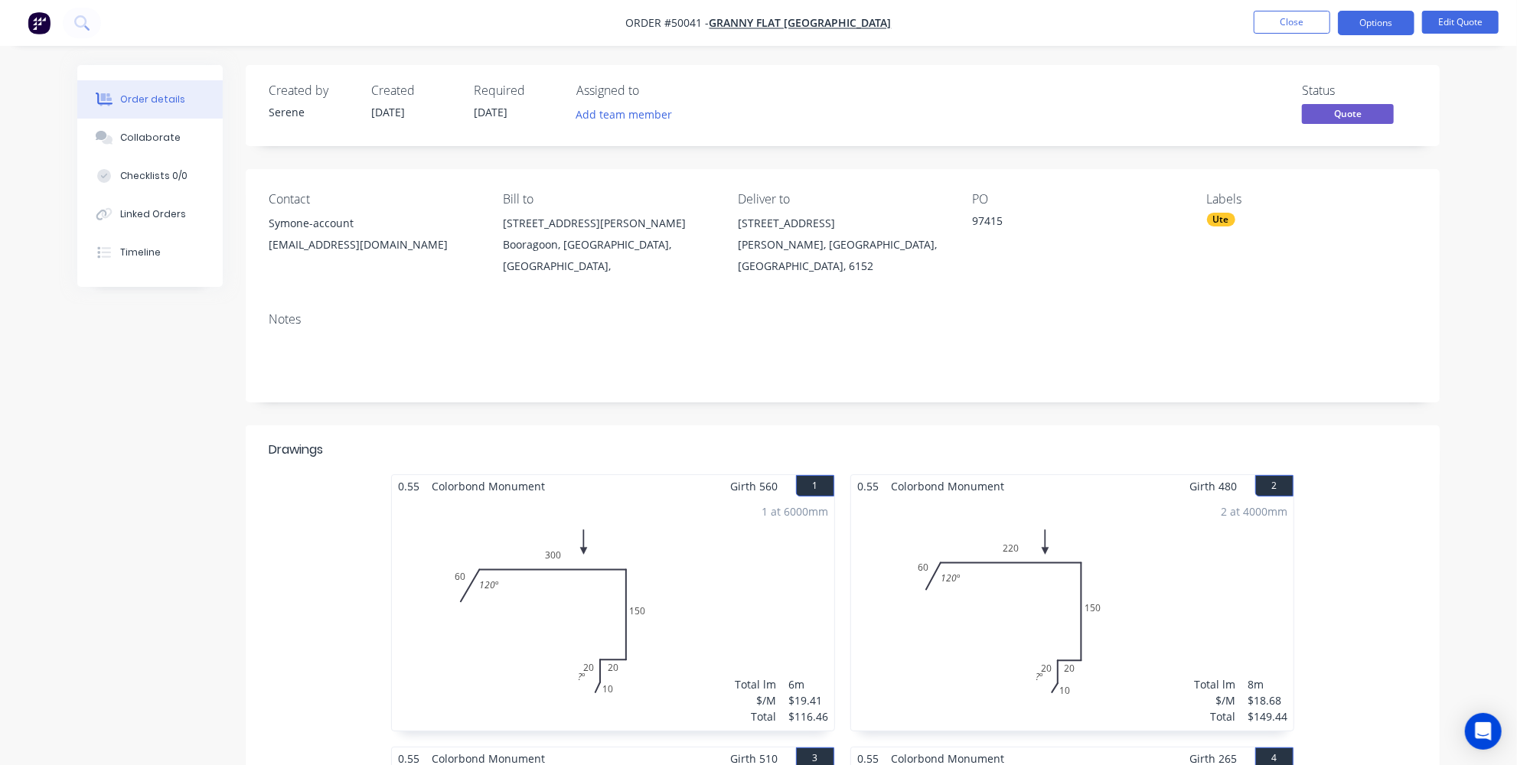
click at [1136, 458] on div at bounding box center [965, 450] width 904 height 18
click at [491, 113] on span "13/10/25" at bounding box center [491, 112] width 34 height 15
click at [1470, 21] on button "Edit Quote" at bounding box center [1460, 22] width 77 height 23
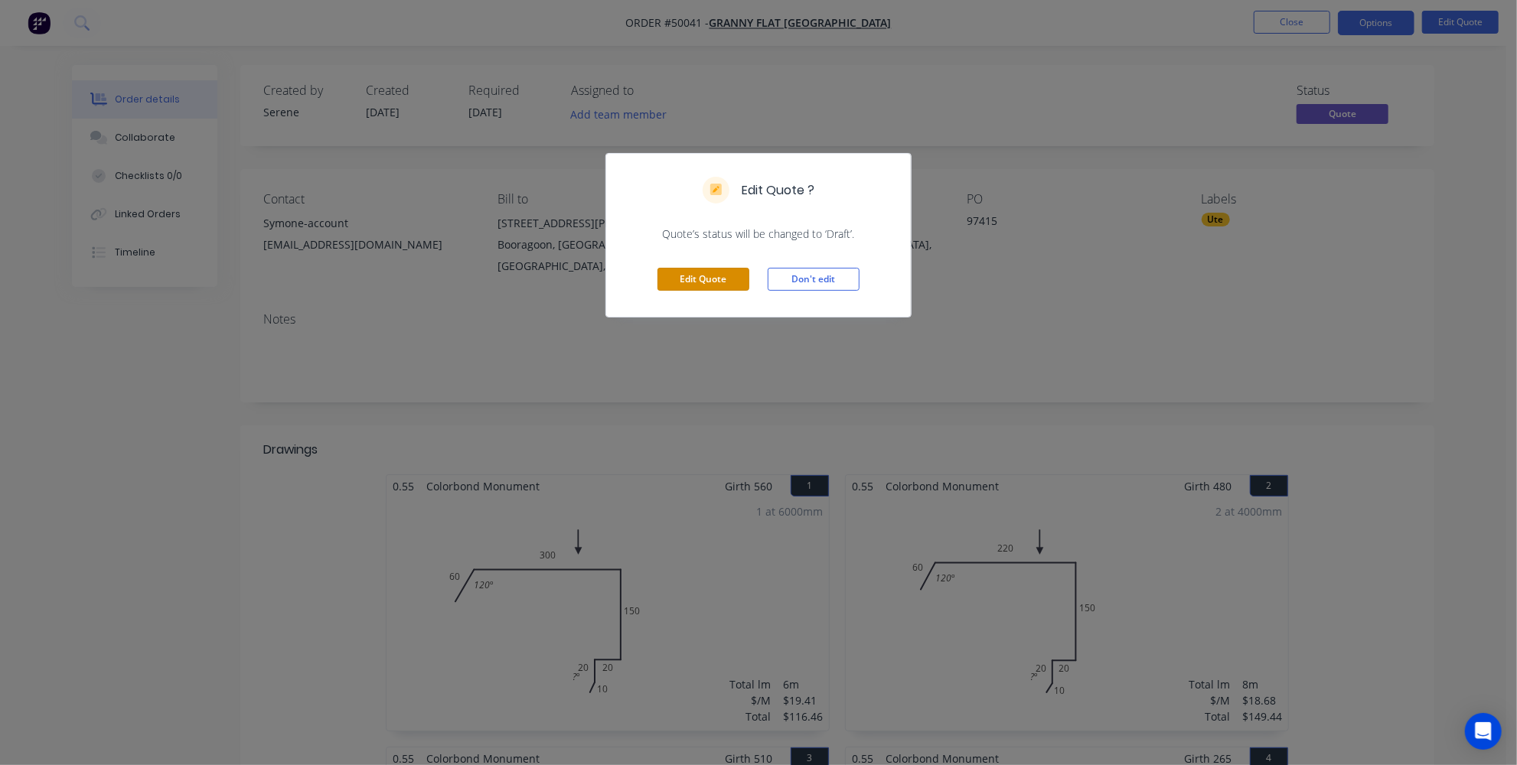
drag, startPoint x: 730, startPoint y: 275, endPoint x: 479, endPoint y: 157, distance: 277.4
click at [729, 275] on button "Edit Quote" at bounding box center [704, 279] width 92 height 23
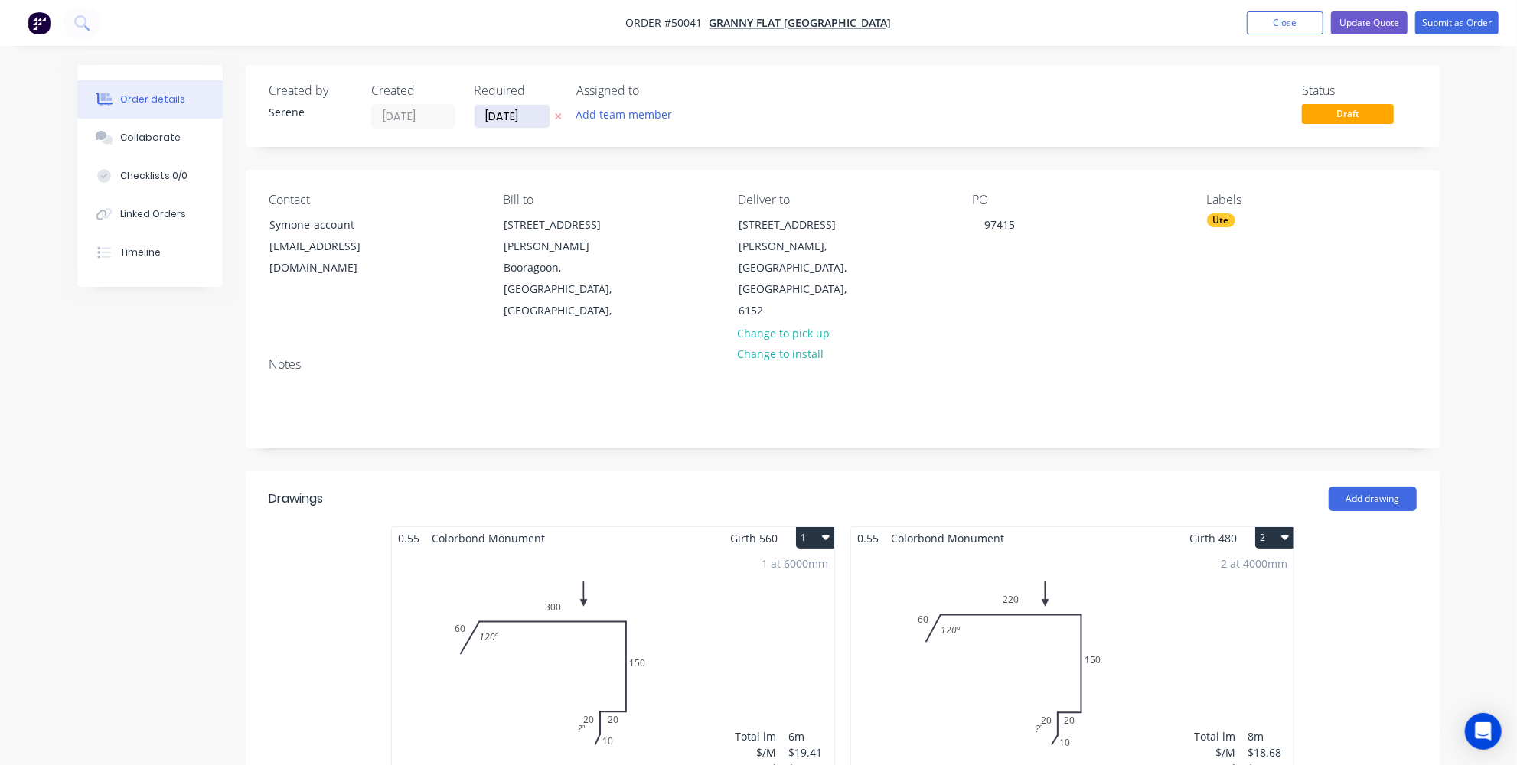
click at [503, 116] on input "13/10/25" at bounding box center [512, 116] width 75 height 23
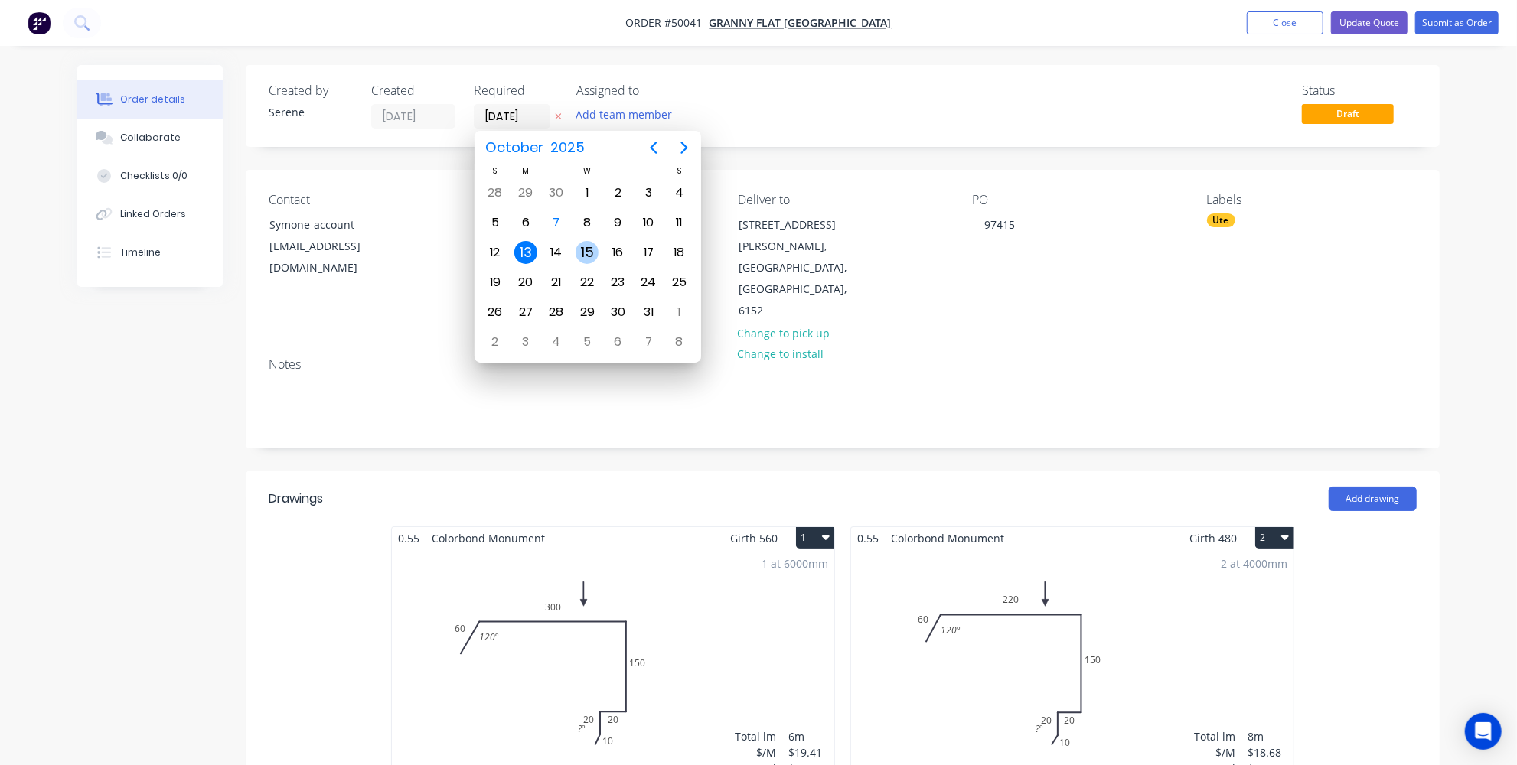
click at [579, 243] on div "15" at bounding box center [587, 252] width 23 height 23
type input "15/10/25"
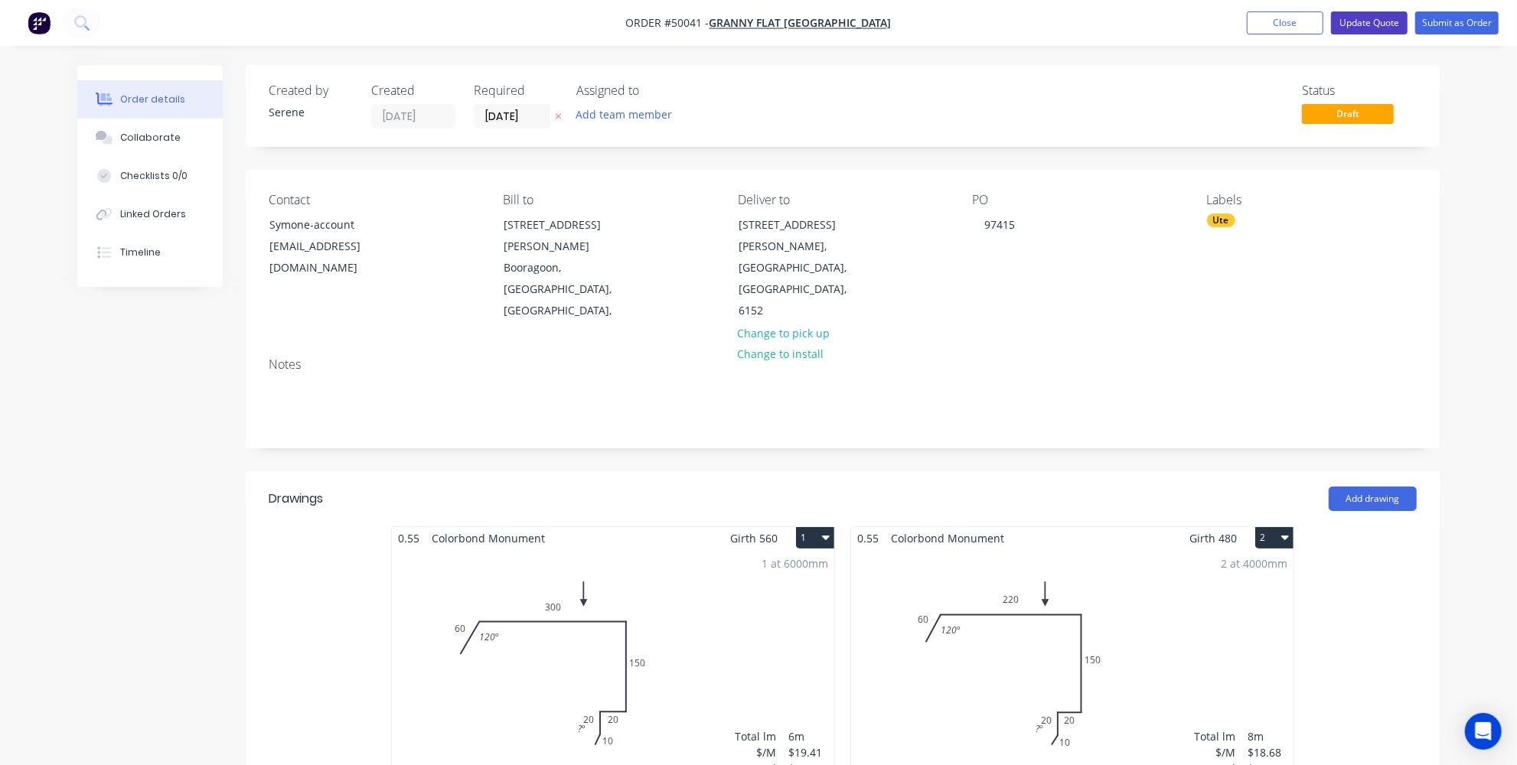
click at [1389, 29] on button "Update Quote" at bounding box center [1369, 22] width 77 height 23
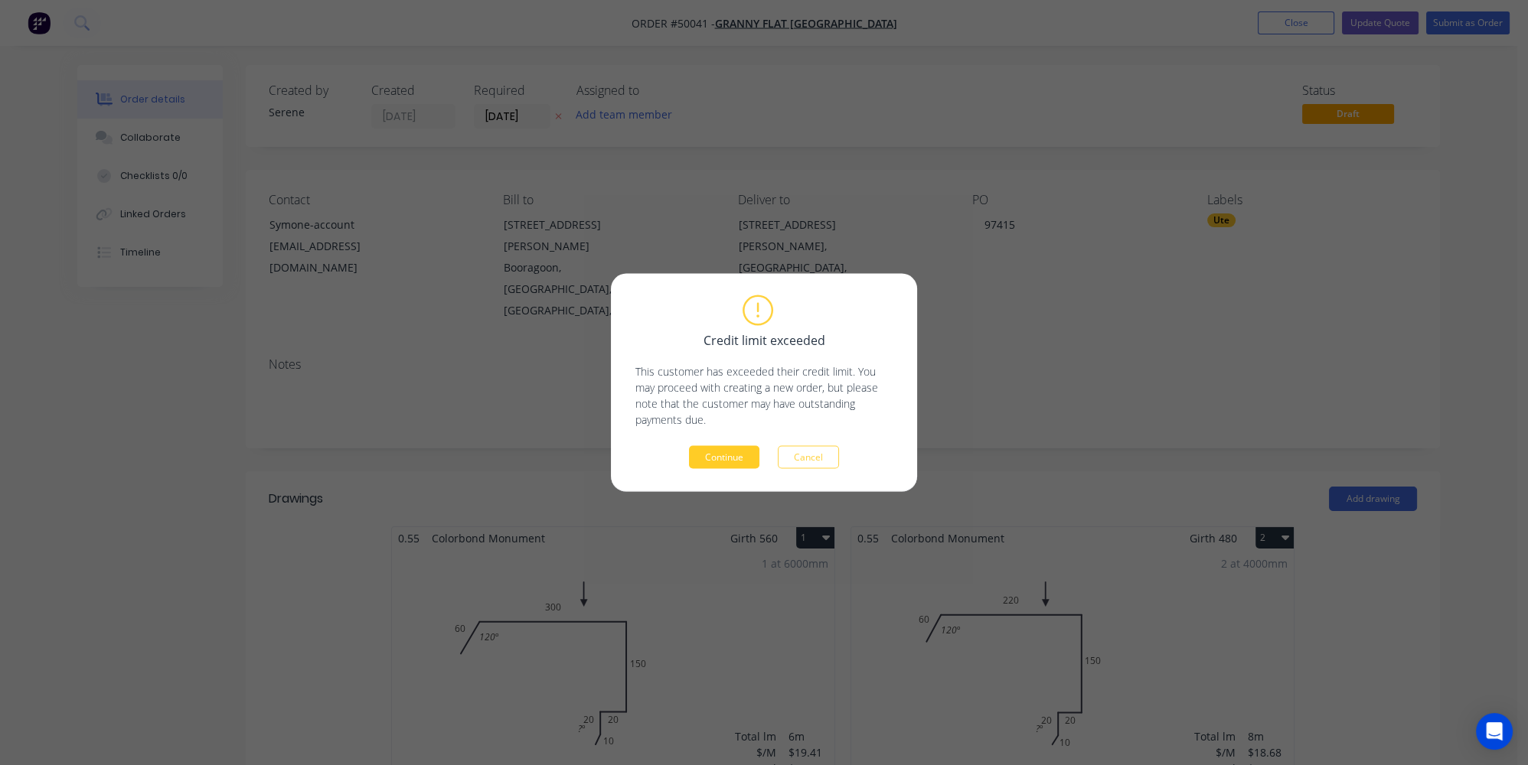
click at [713, 452] on button "Continue" at bounding box center [724, 457] width 70 height 23
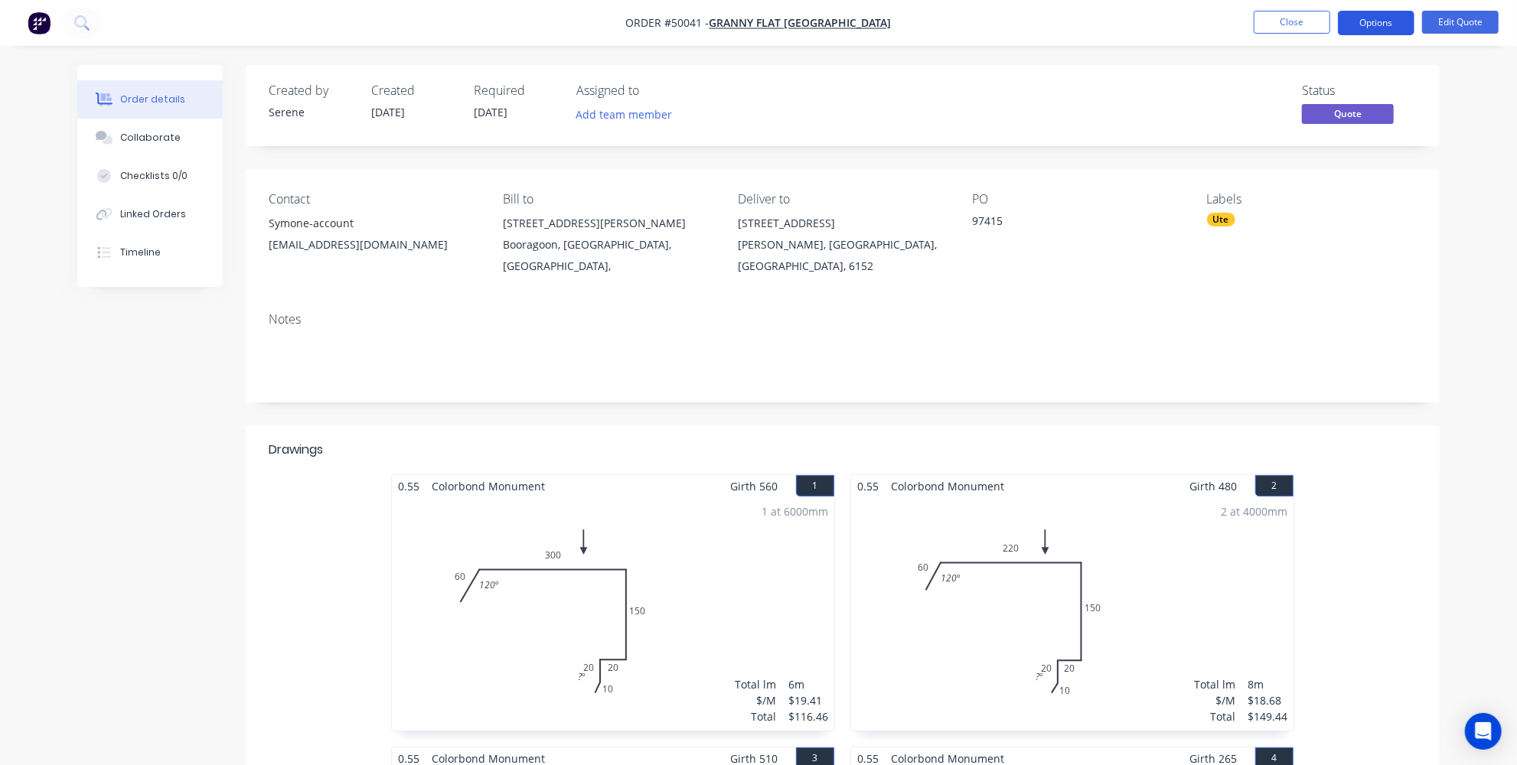
click at [1394, 27] on button "Options" at bounding box center [1376, 23] width 77 height 24
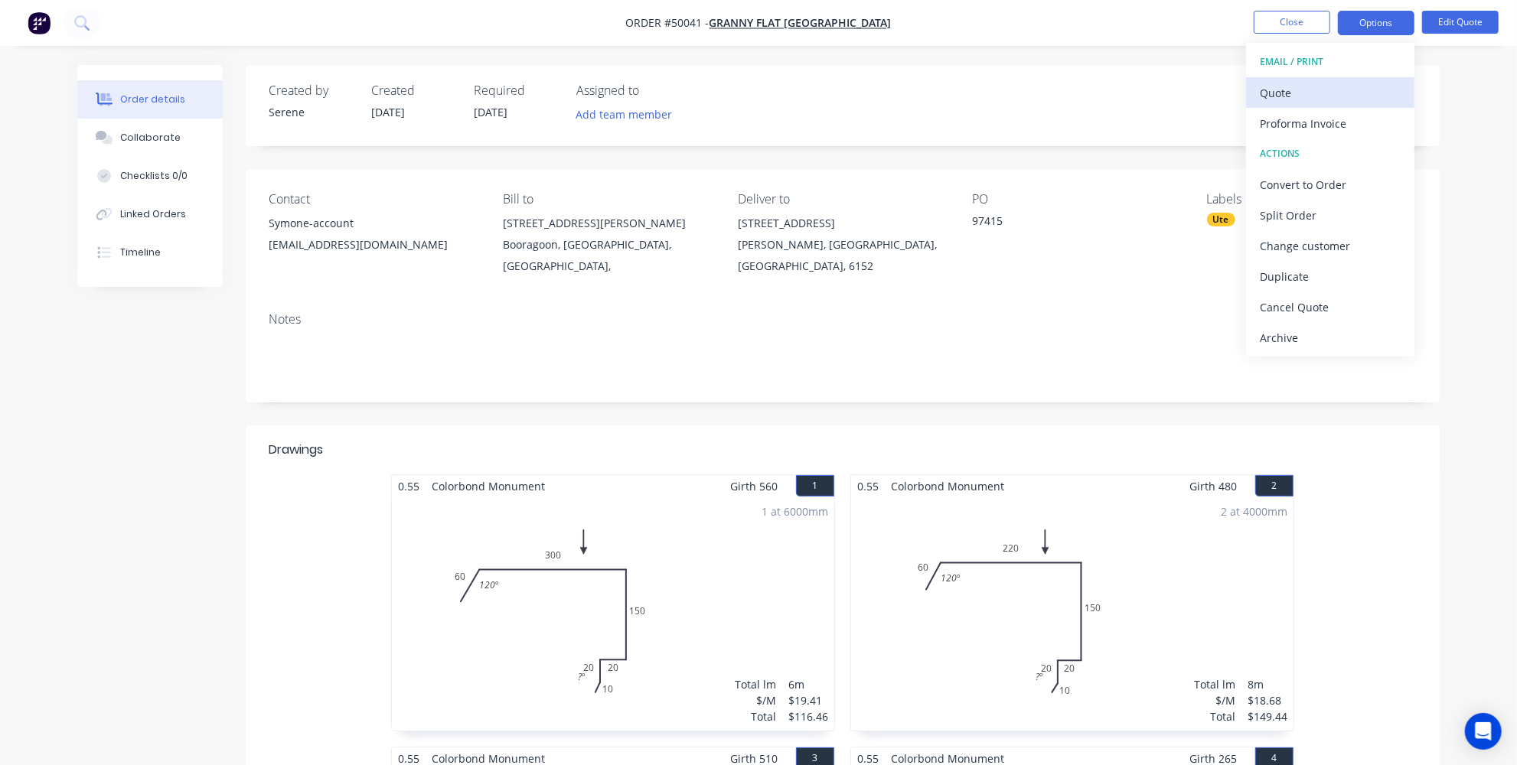
click at [1320, 99] on div "Quote" at bounding box center [1330, 93] width 141 height 22
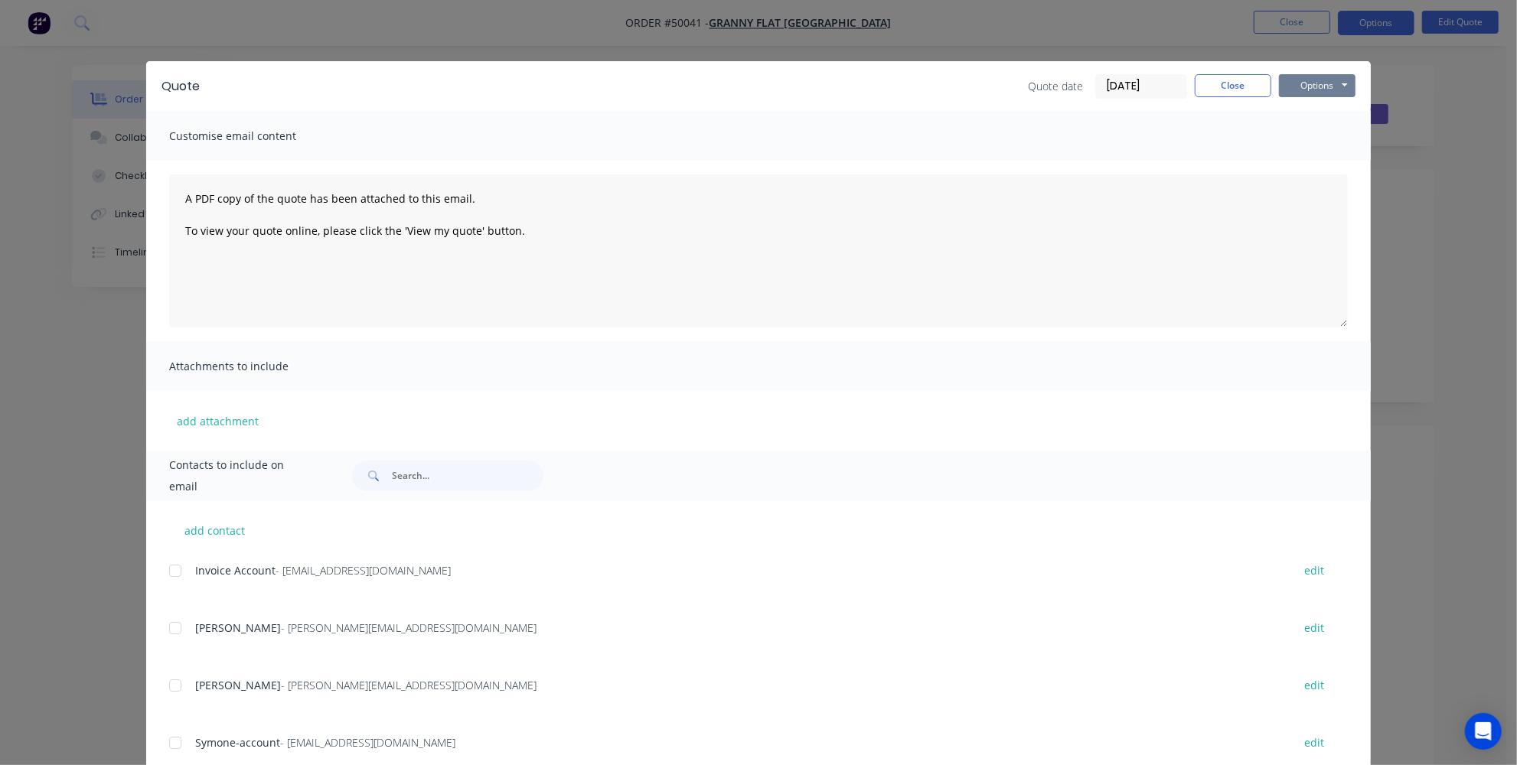
click at [1317, 77] on button "Options" at bounding box center [1317, 85] width 77 height 23
click at [1299, 139] on button "Print" at bounding box center [1328, 138] width 98 height 25
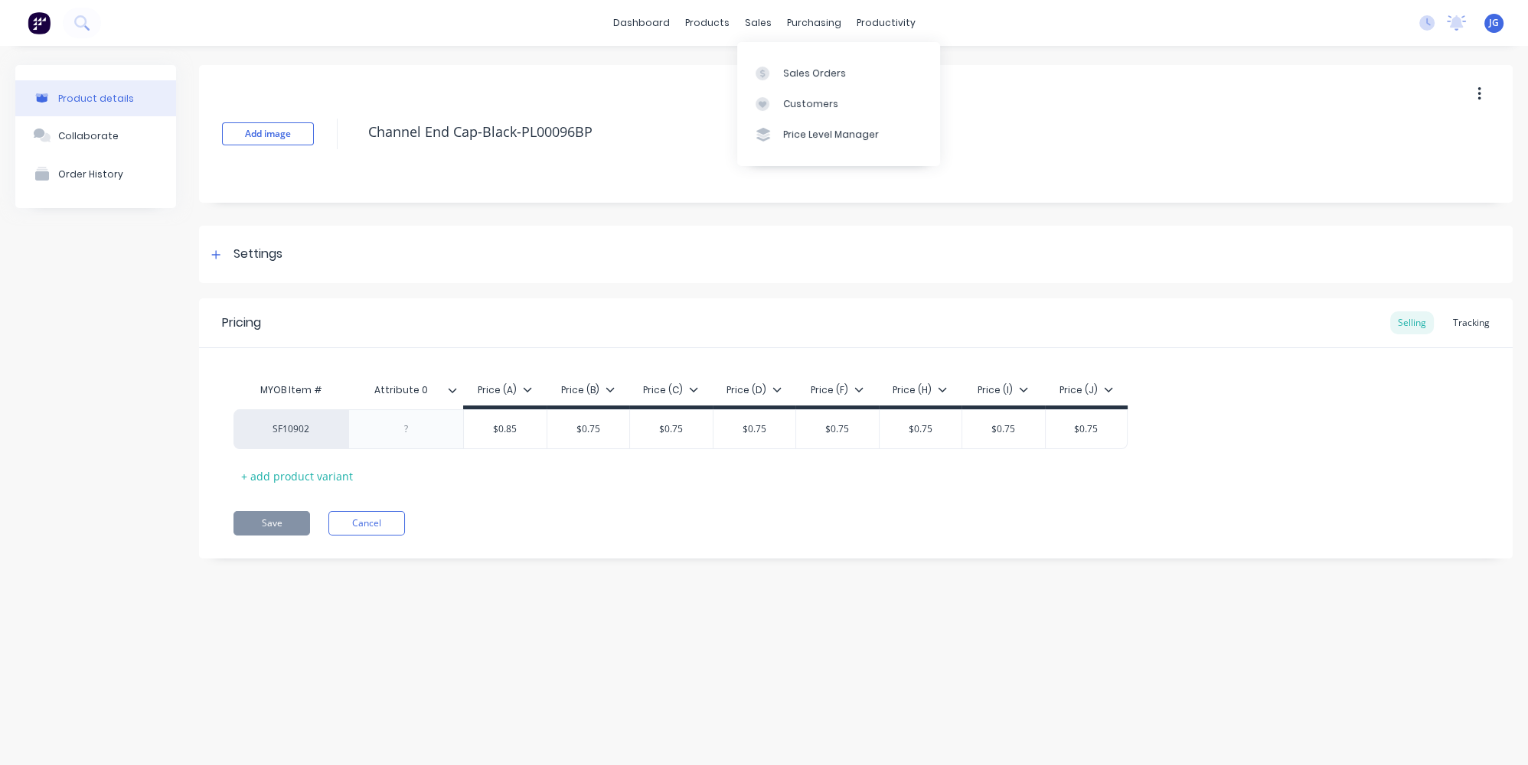
click at [777, 70] on div at bounding box center [766, 74] width 23 height 14
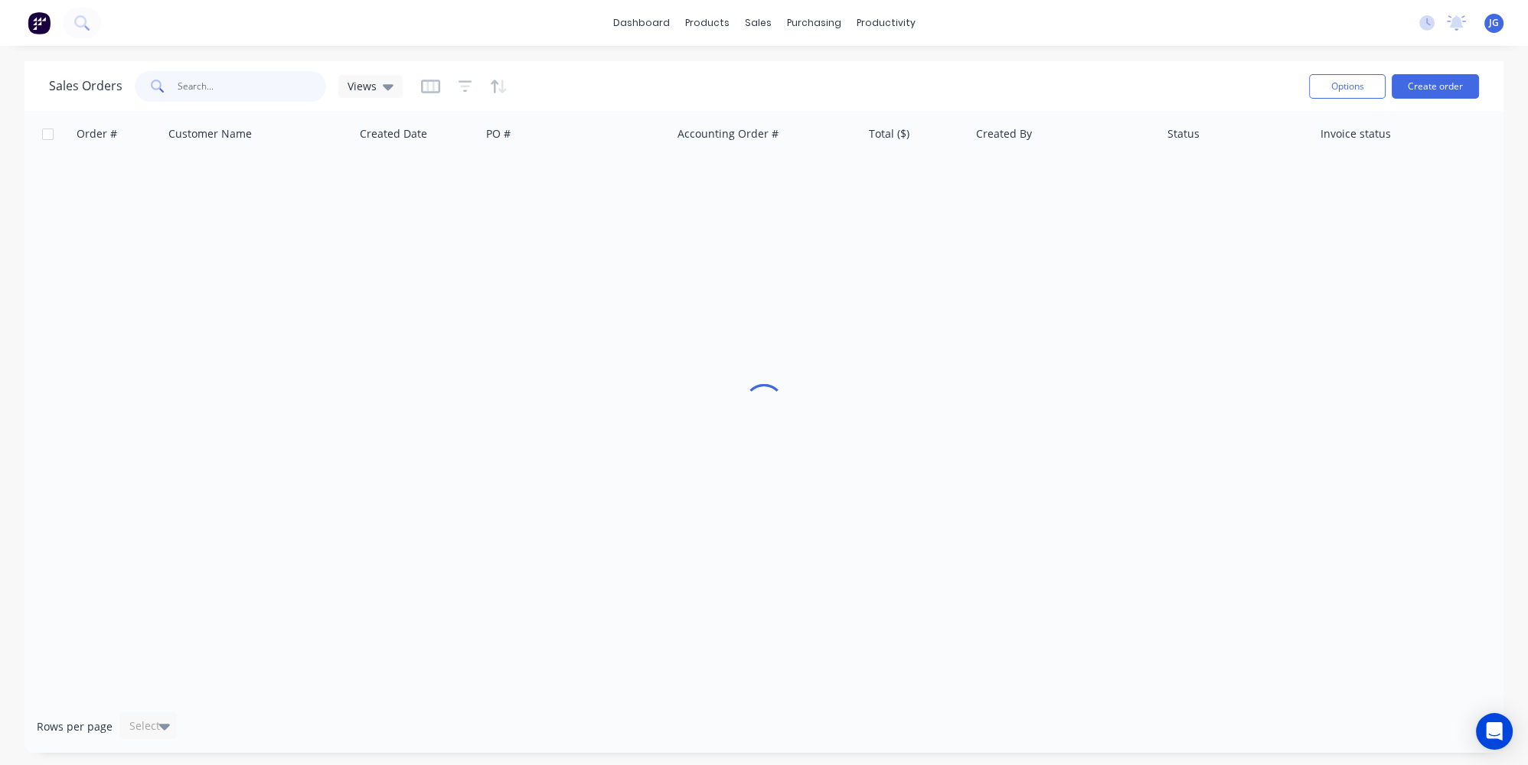
click at [284, 82] on input "text" at bounding box center [252, 86] width 149 height 31
type input "50041"
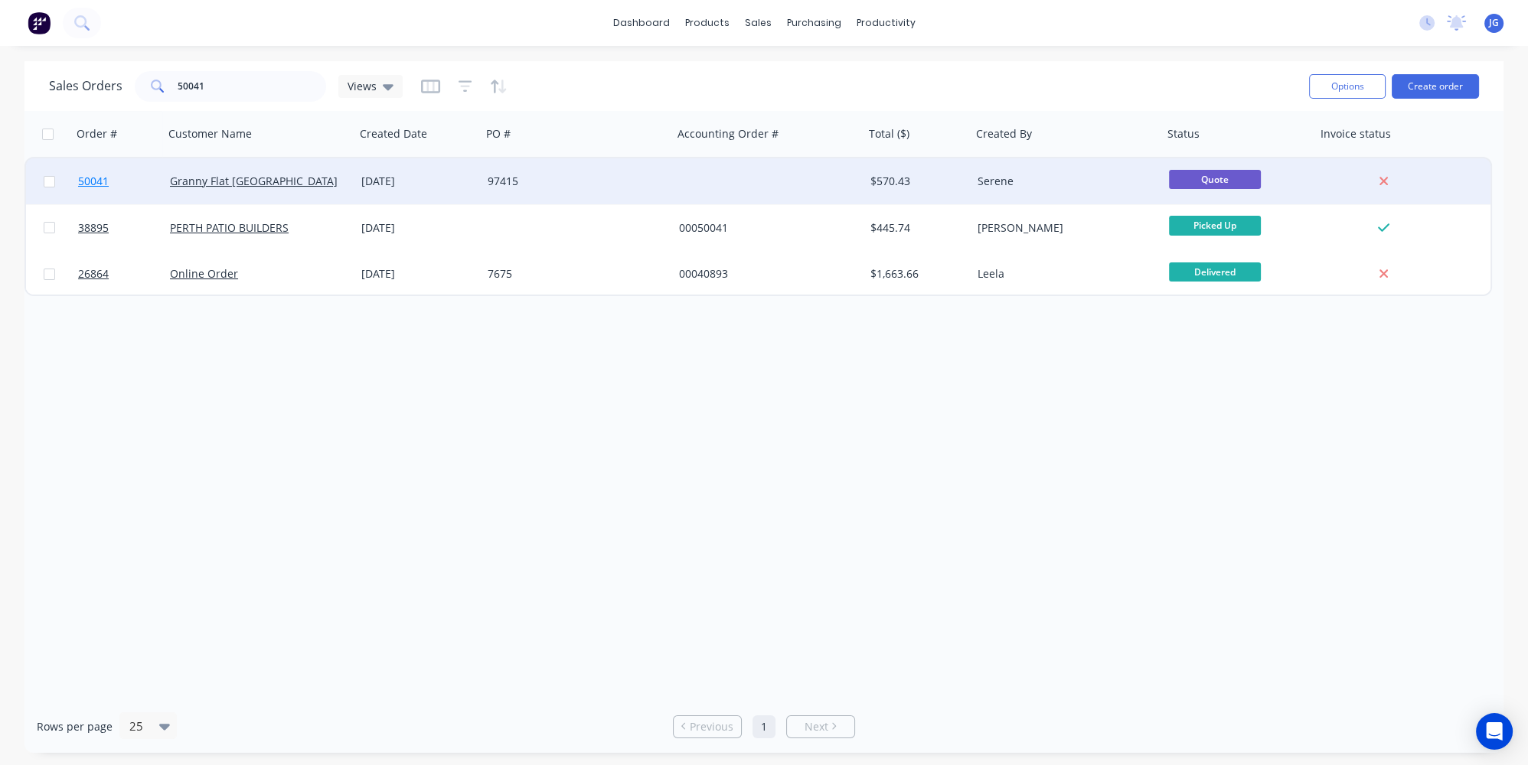
click at [129, 188] on link "50041" at bounding box center [124, 181] width 92 height 46
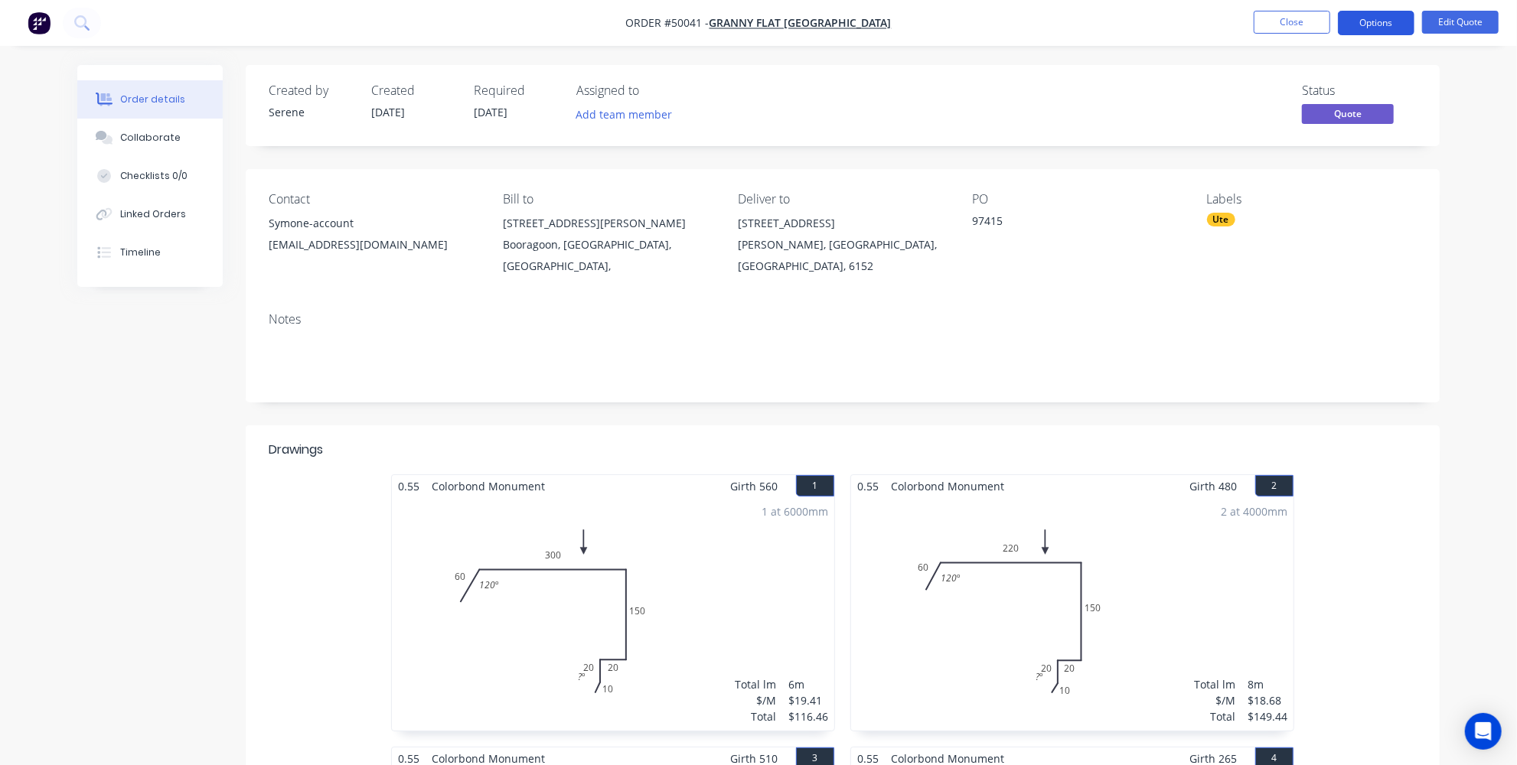
click at [1392, 22] on button "Options" at bounding box center [1376, 23] width 77 height 24
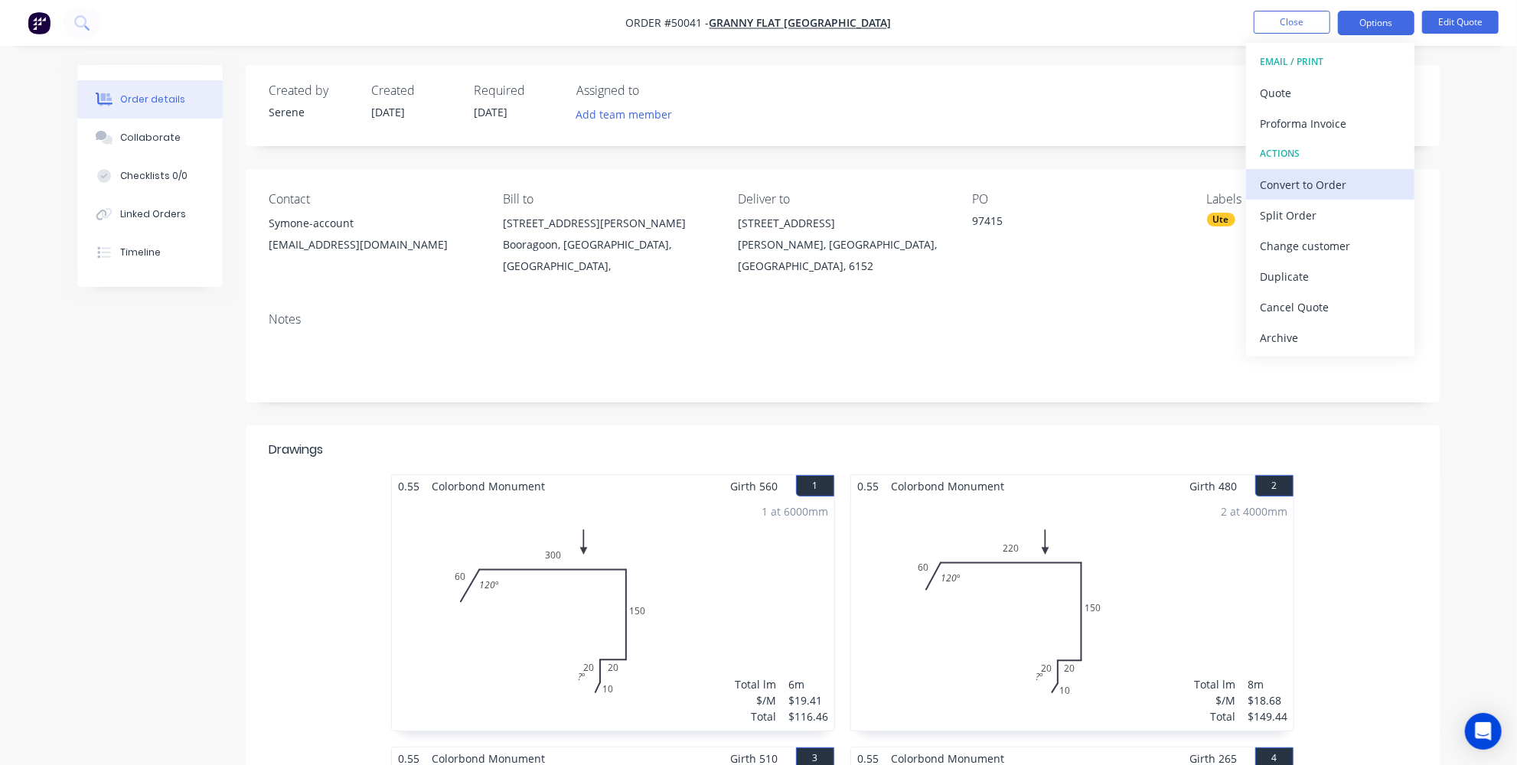
click at [1340, 181] on div "Convert to Order" at bounding box center [1330, 185] width 141 height 22
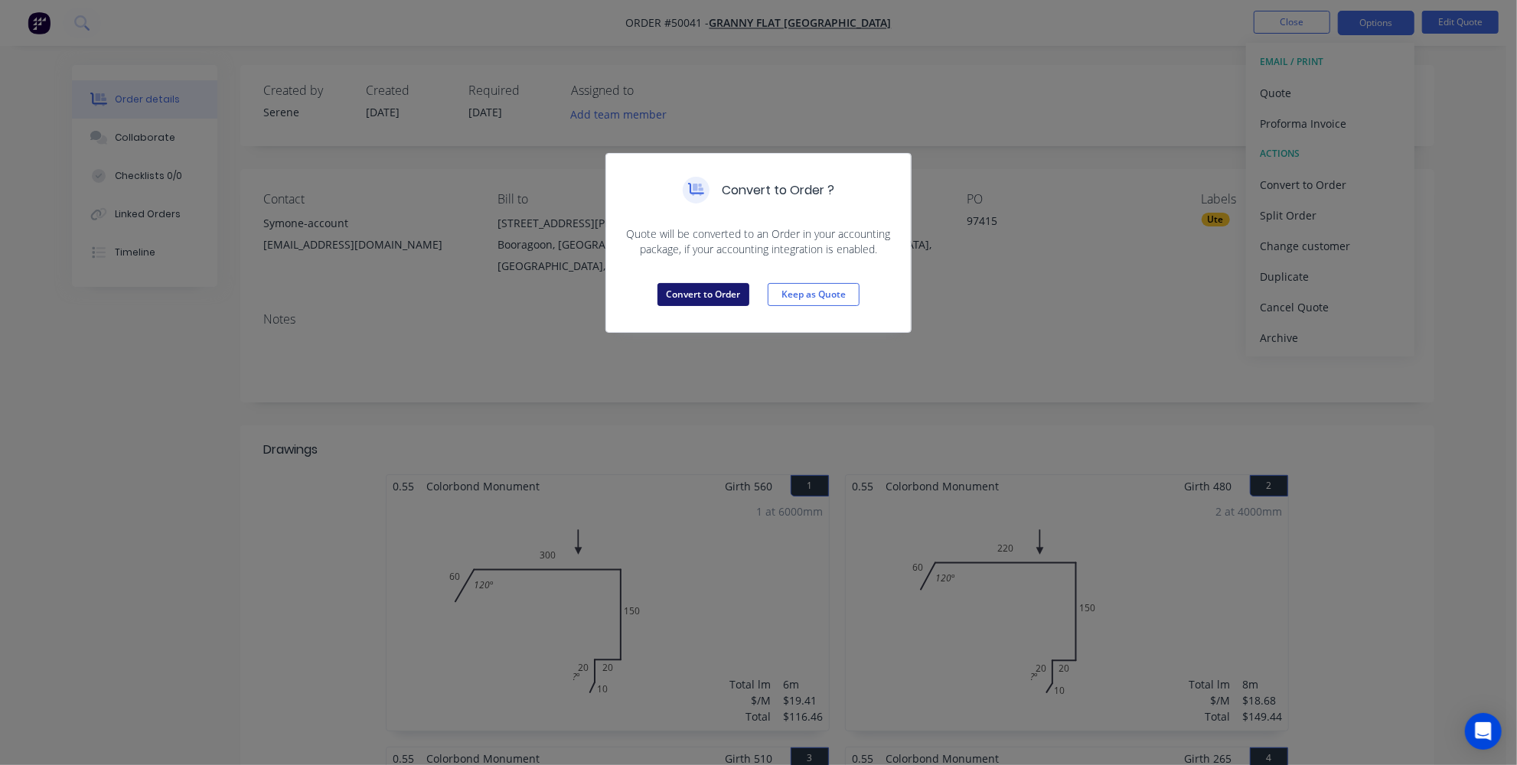
click at [728, 285] on button "Convert to Order" at bounding box center [704, 294] width 92 height 23
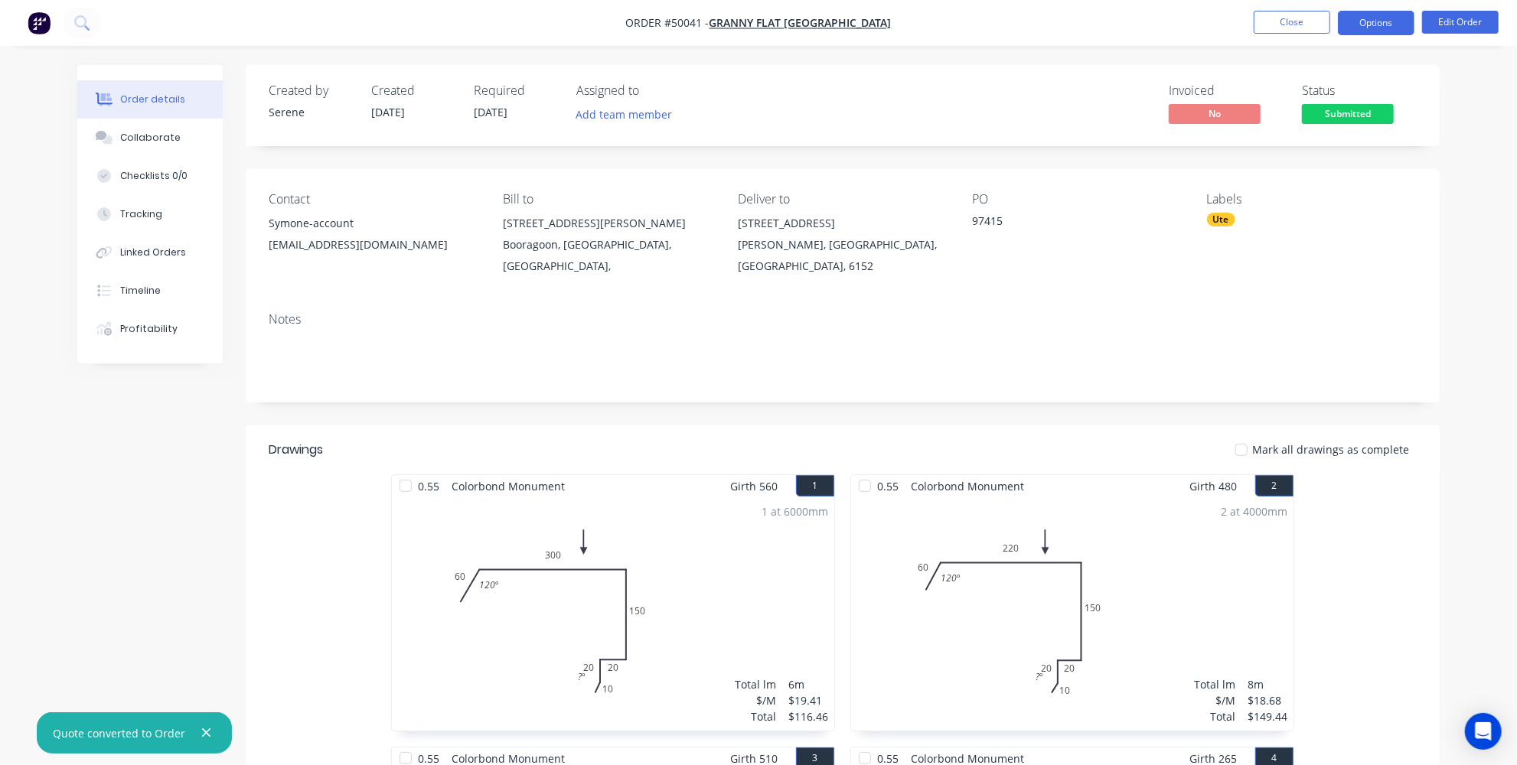
click at [1377, 24] on button "Options" at bounding box center [1376, 23] width 77 height 24
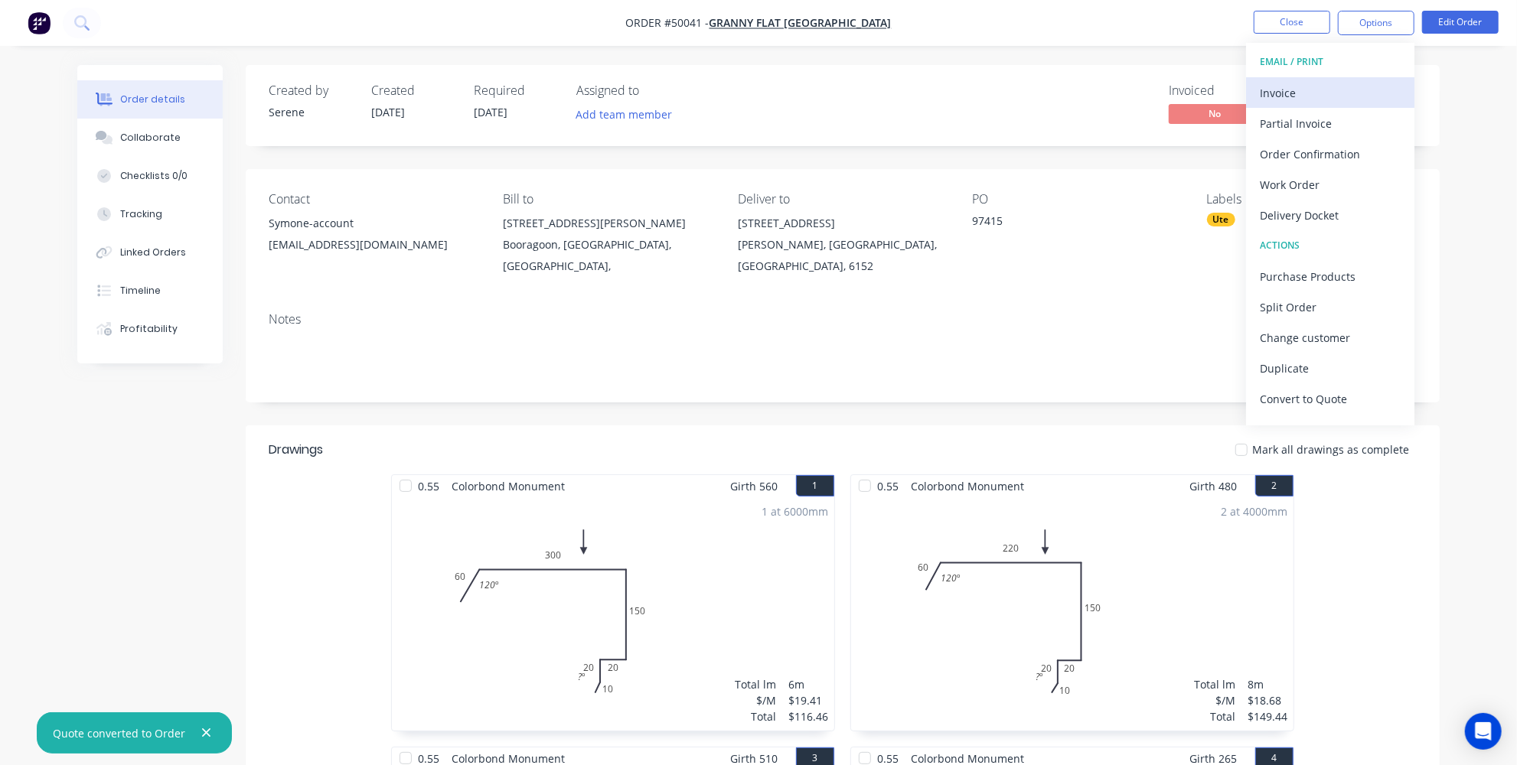
click at [1323, 86] on div "Invoice" at bounding box center [1330, 93] width 141 height 22
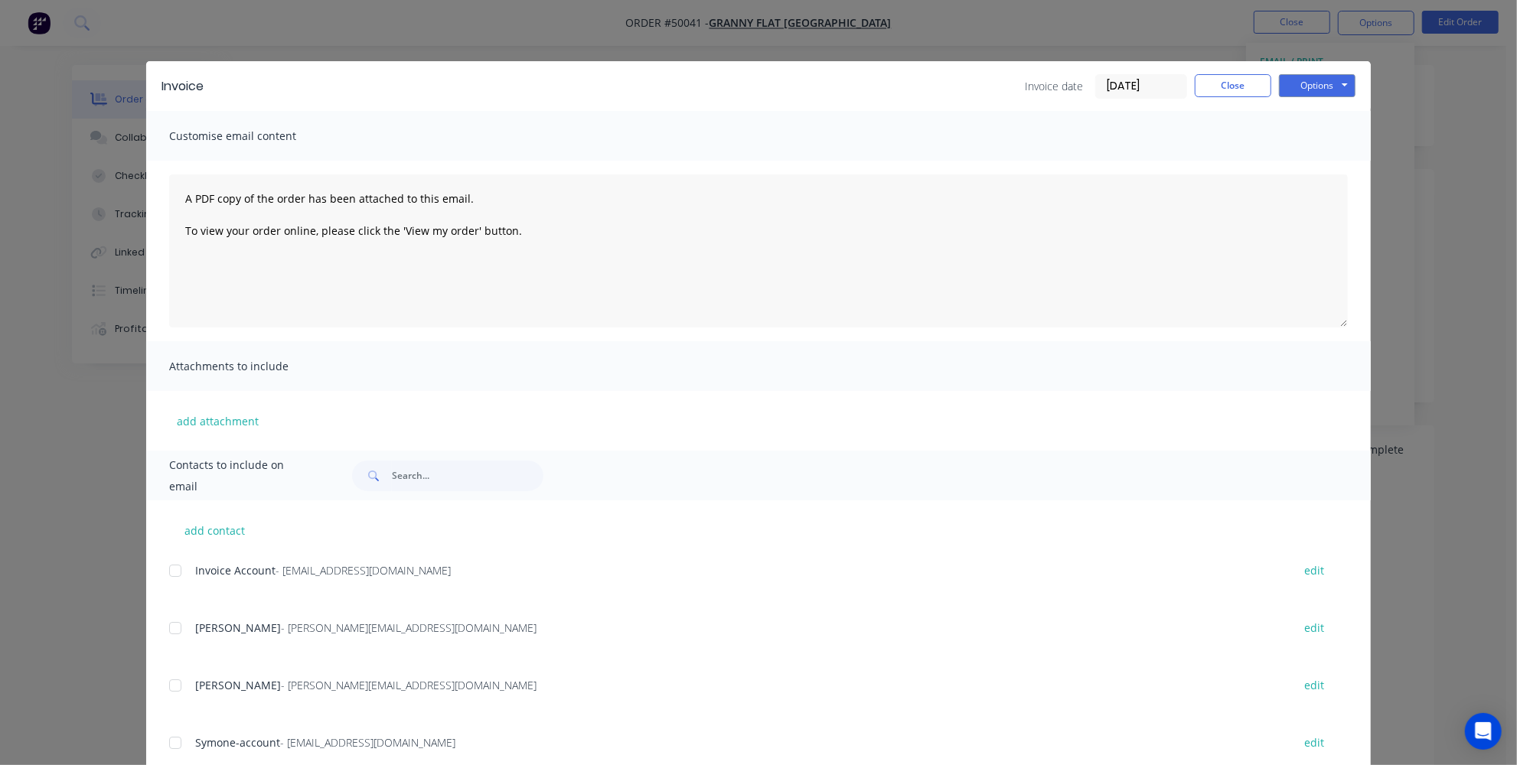
click at [36, 496] on div "Invoice Invoice date 07/10/25 Close Options Preview Print Email Customise email…" at bounding box center [758, 382] width 1517 height 765
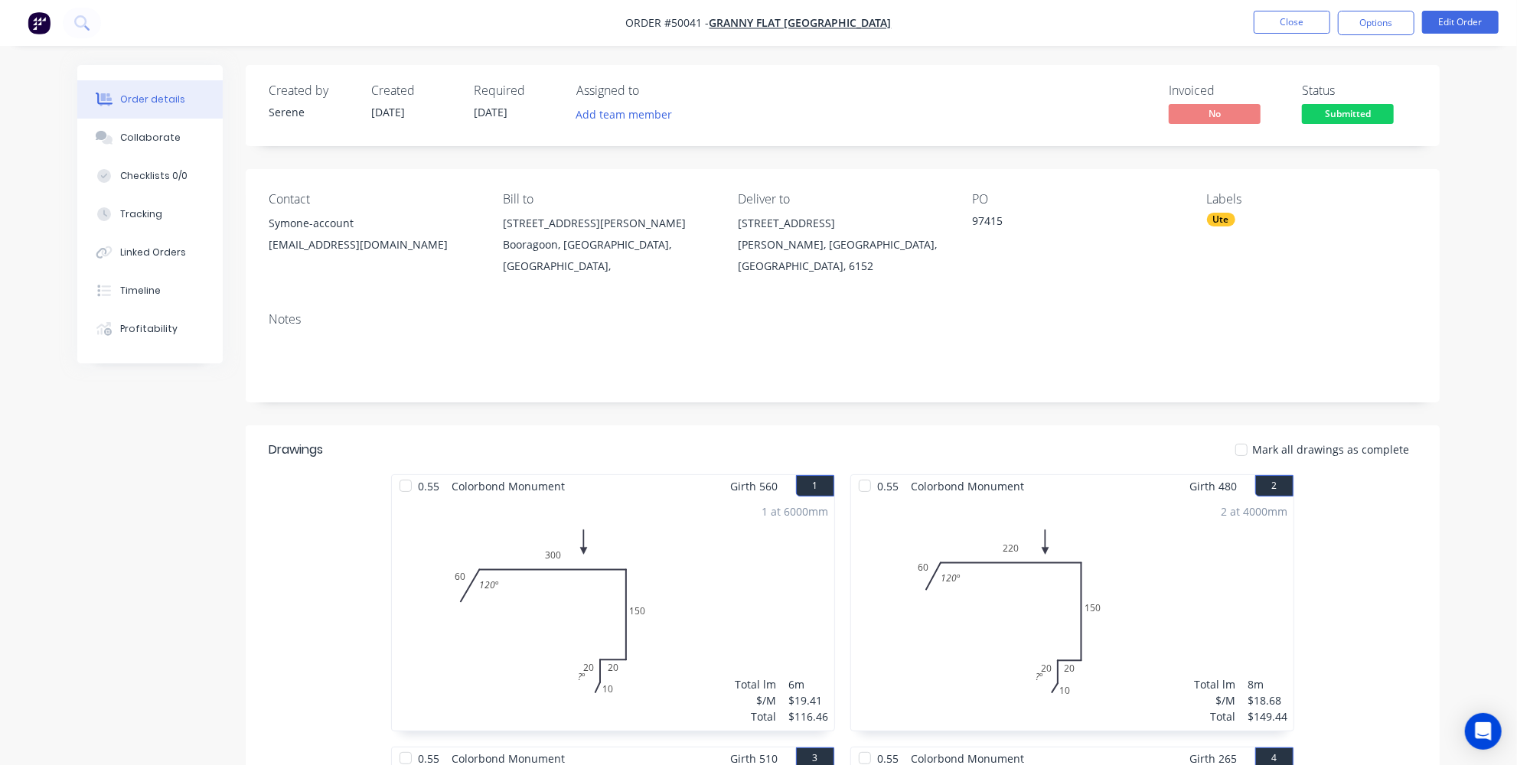
drag, startPoint x: 1052, startPoint y: 214, endPoint x: 964, endPoint y: 227, distance: 88.9
click at [965, 227] on div "Contact Symone-account symone@grannyflatswa.com Bill to 92 McCoy st Booragoon, …" at bounding box center [843, 234] width 1194 height 131
copy div "97415"
click at [1363, 29] on button "Options" at bounding box center [1376, 23] width 77 height 24
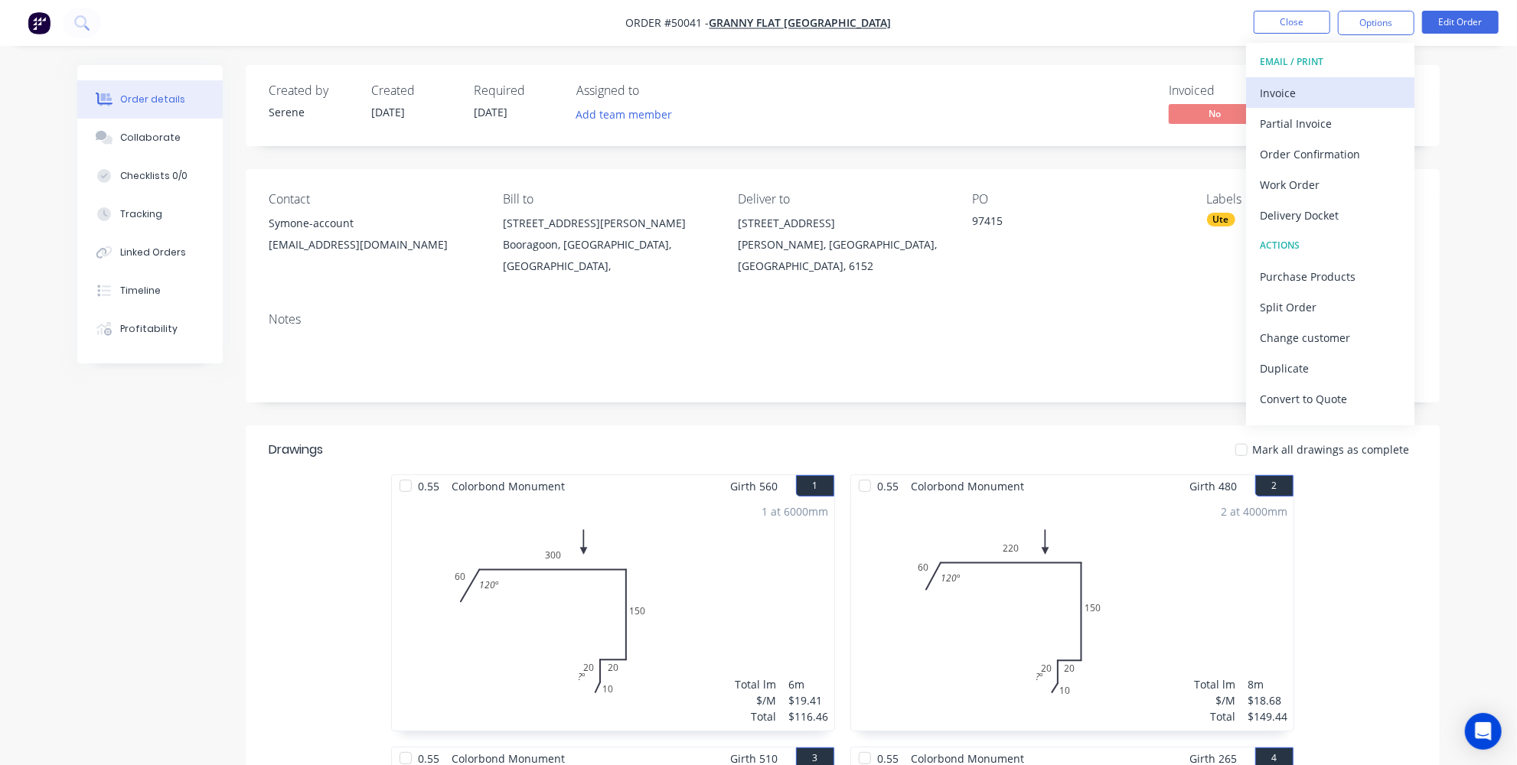
click at [1312, 86] on div "Invoice" at bounding box center [1330, 93] width 141 height 22
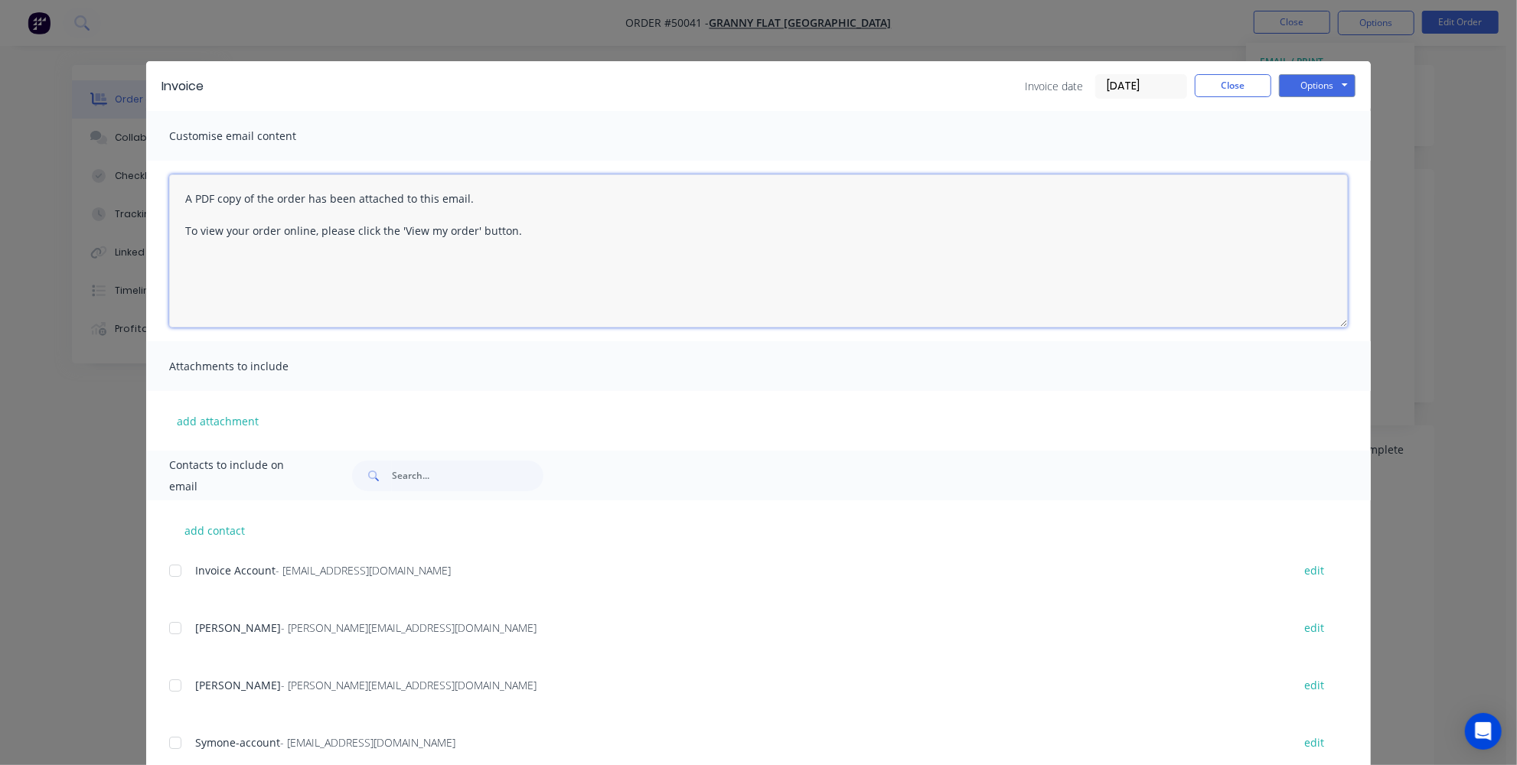
click at [181, 194] on textarea "A PDF copy of the order has been attached to this email. To view your order onl…" at bounding box center [758, 251] width 1179 height 153
click at [166, 572] on div at bounding box center [175, 571] width 31 height 31
paste textarea "97415"
click at [390, 197] on textarea "Hey team , please find attached PO 97415A PDF copy of the order has been attach…" at bounding box center [758, 251] width 1179 height 153
click at [468, 226] on textarea "Hey team , please find attached PO 97415 A PDF copy of the order has been attac…" at bounding box center [758, 251] width 1179 height 153
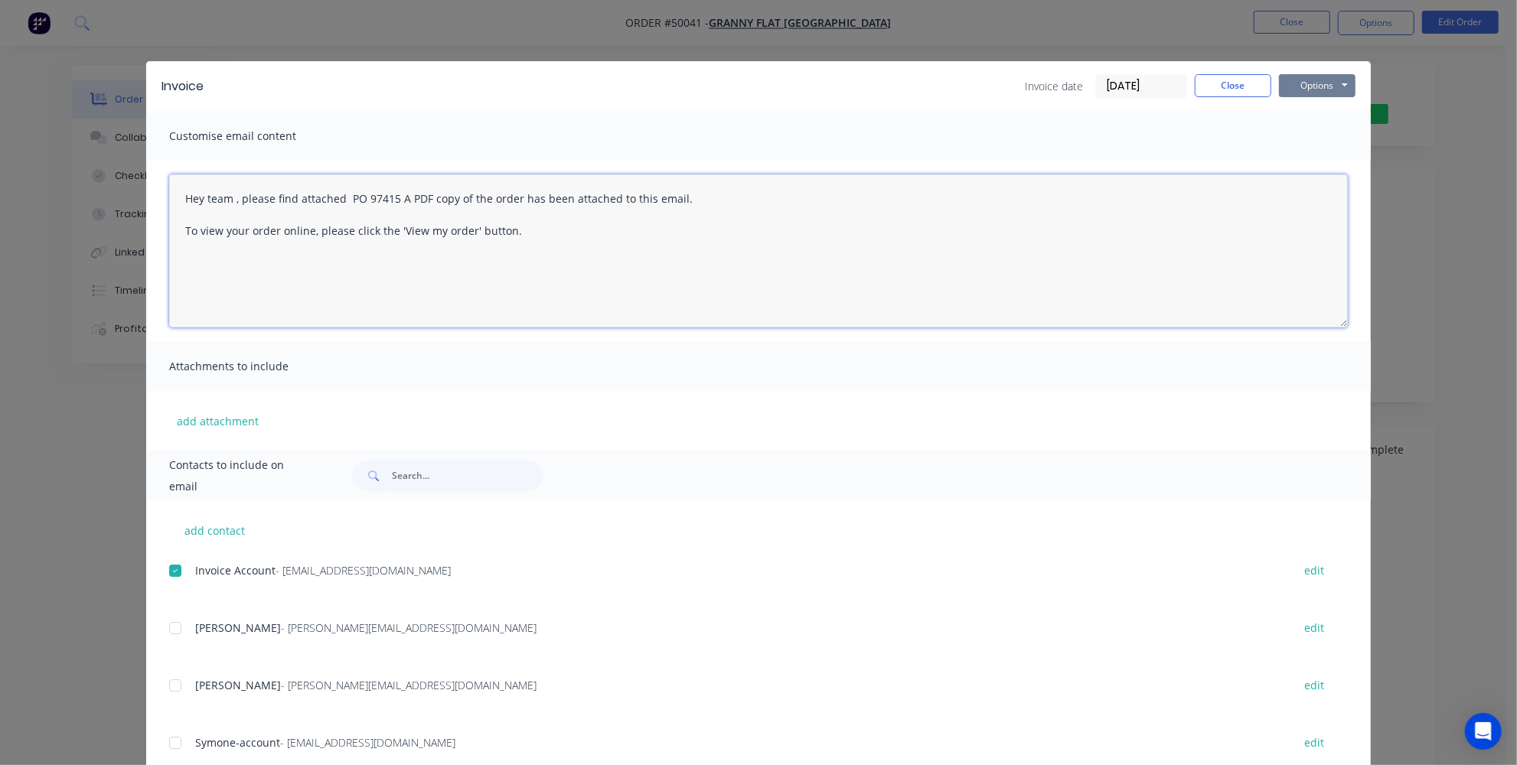
type textarea "Hey team , please find attached PO 97415 A PDF copy of the order has been attac…"
click at [1310, 93] on button "Options" at bounding box center [1317, 85] width 77 height 23
click at [1310, 155] on button "Email" at bounding box center [1328, 163] width 98 height 25
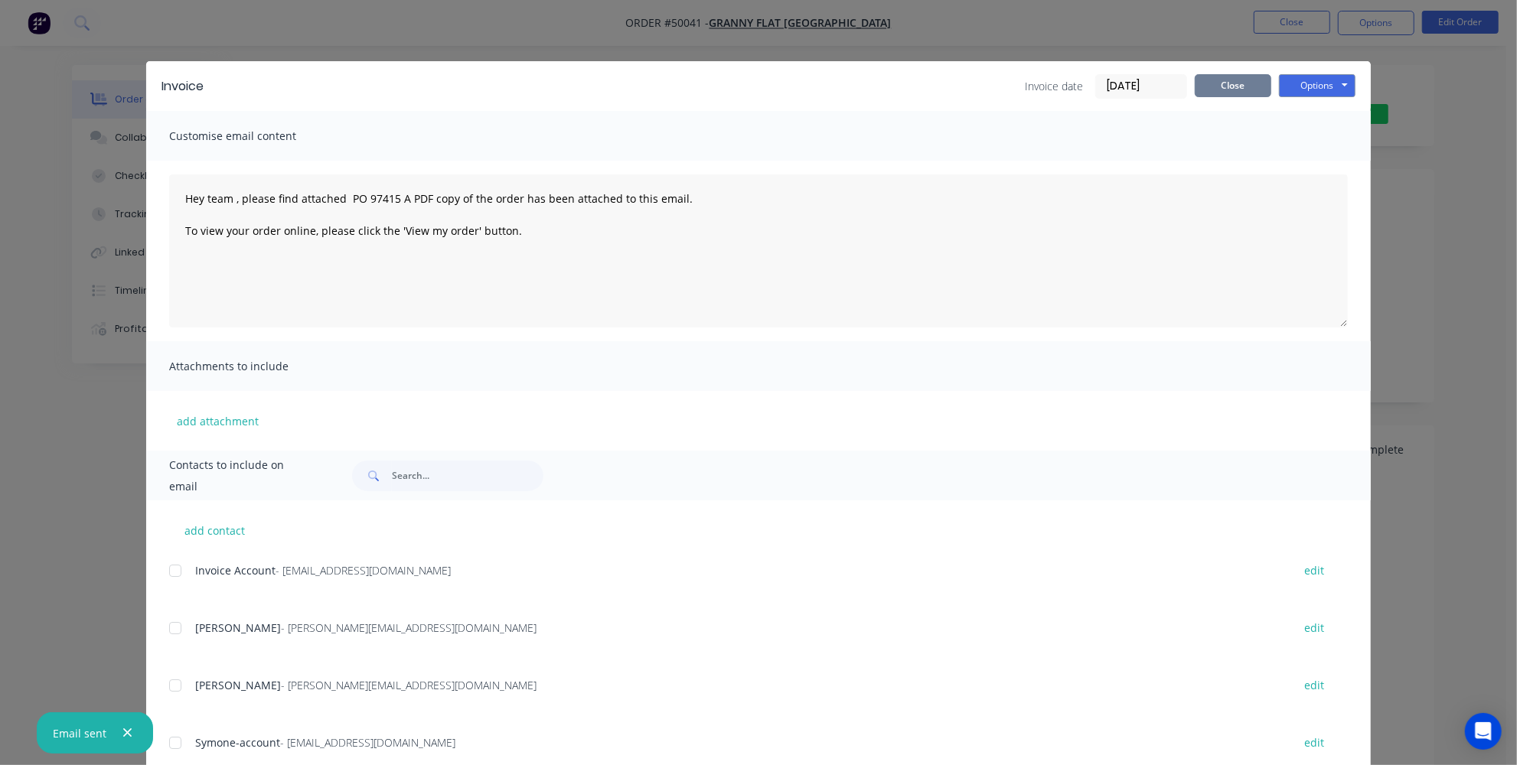
click at [1230, 90] on button "Close" at bounding box center [1233, 85] width 77 height 23
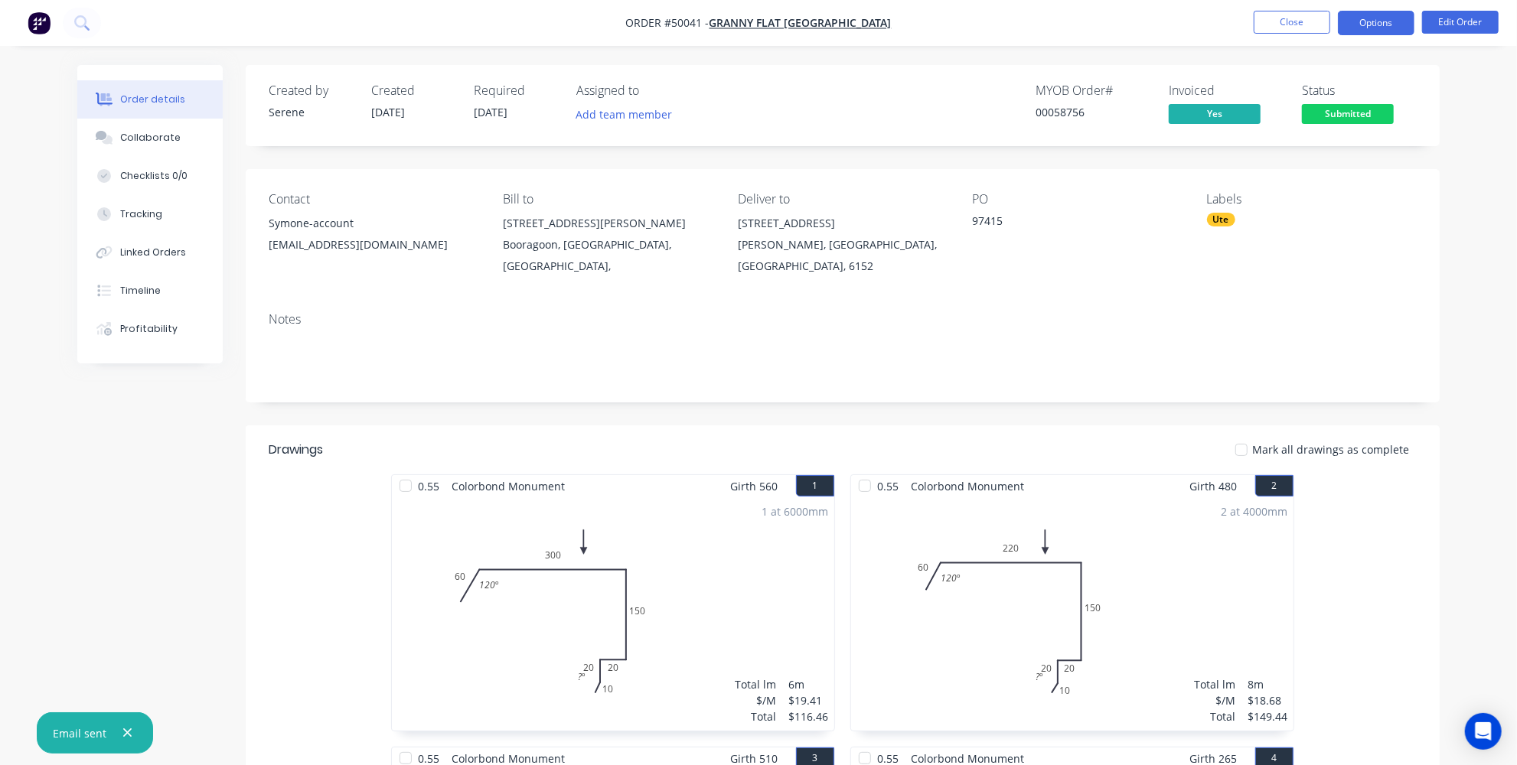
click at [1383, 18] on button "Options" at bounding box center [1376, 23] width 77 height 24
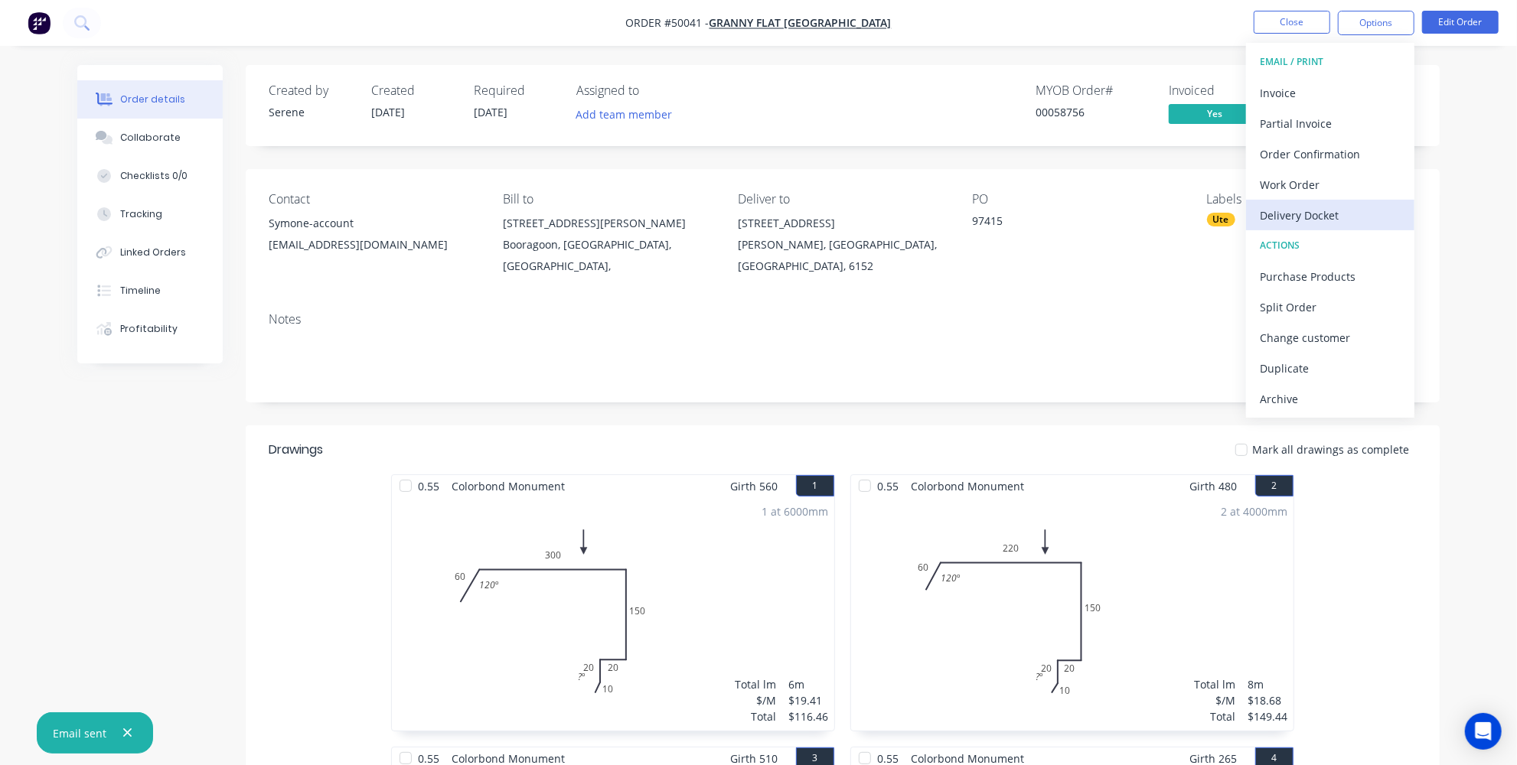
click at [1294, 224] on div "Delivery Docket" at bounding box center [1330, 215] width 141 height 22
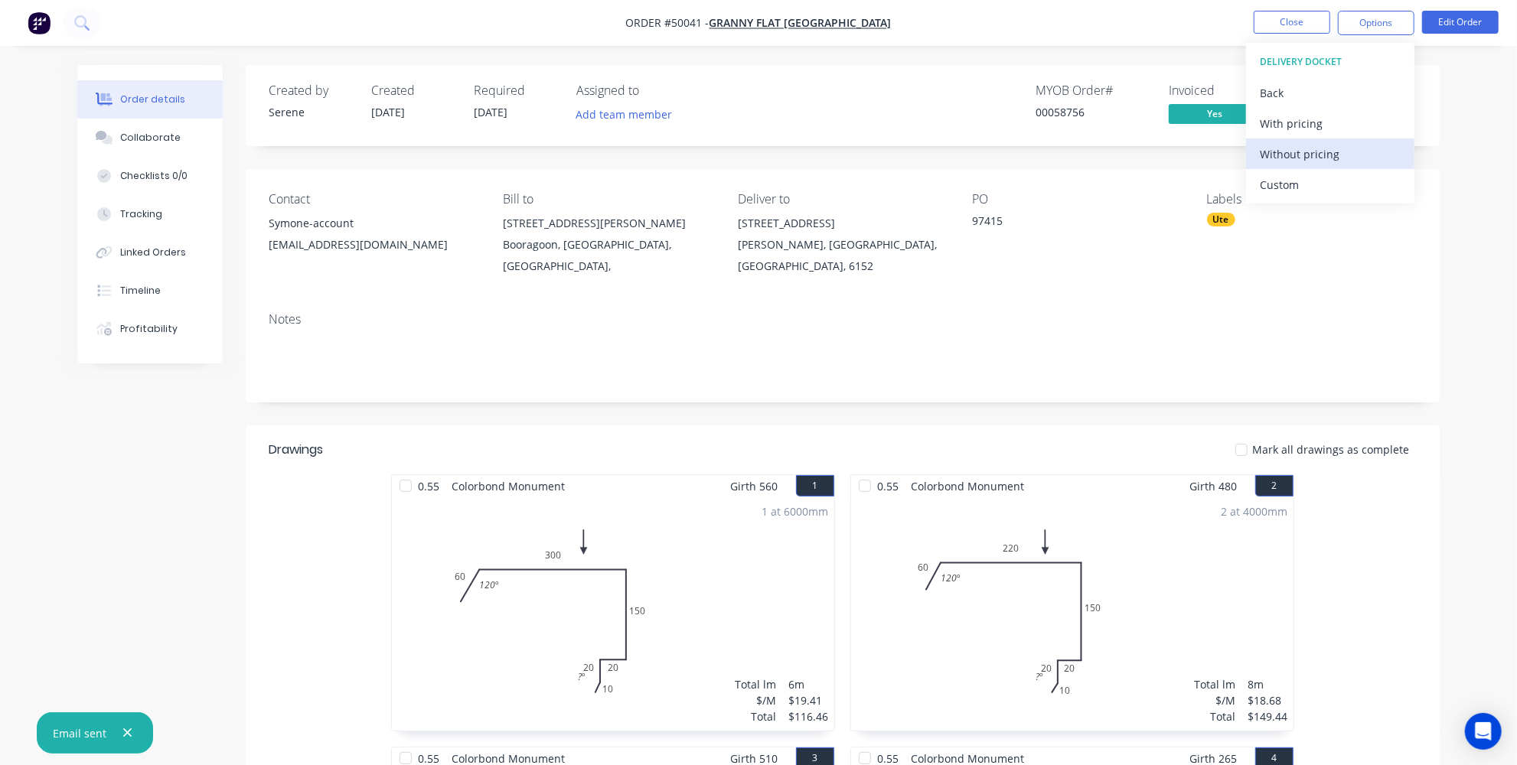
click at [1293, 158] on div "Without pricing" at bounding box center [1330, 154] width 141 height 22
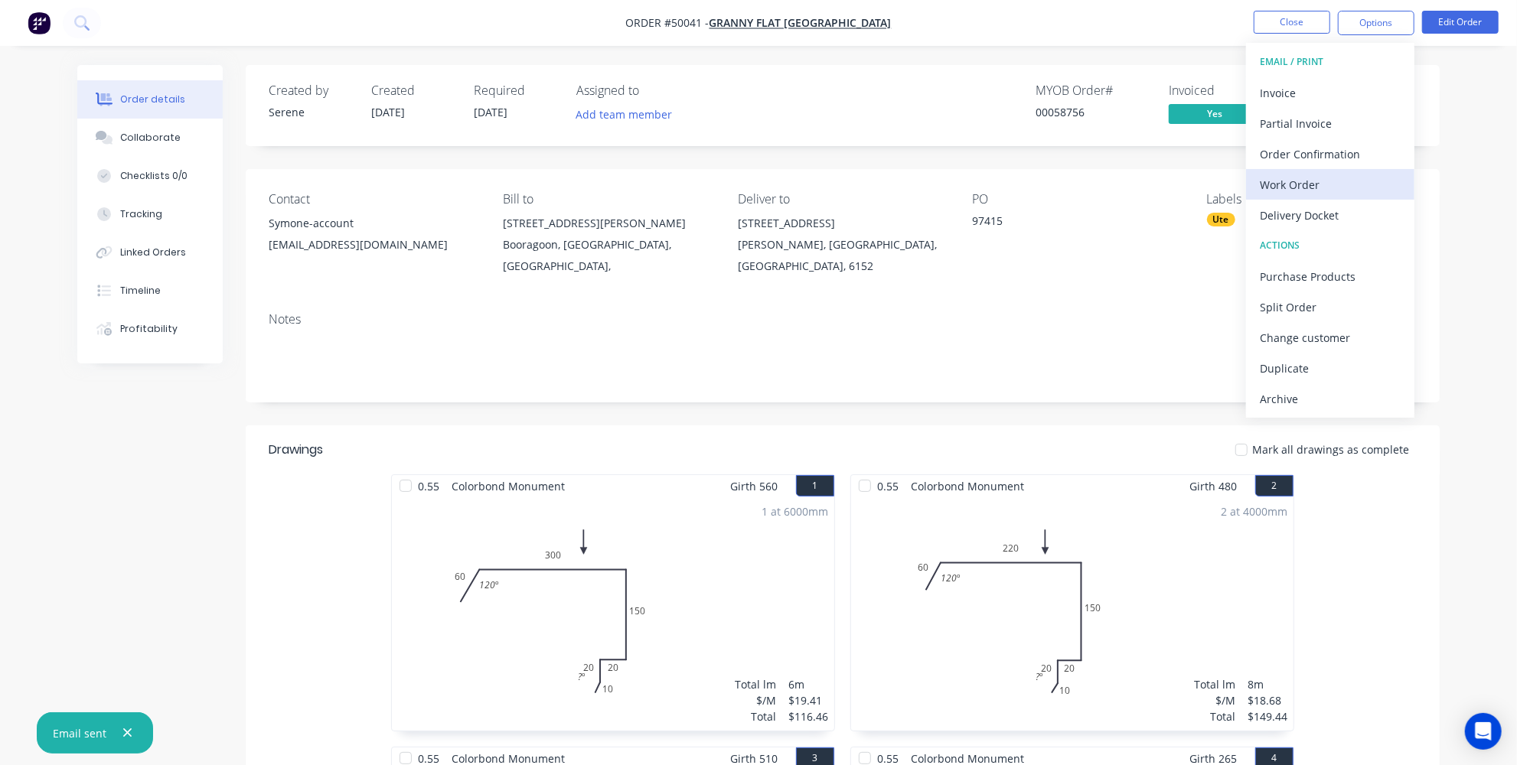
click at [1330, 181] on div "Work Order" at bounding box center [1330, 185] width 141 height 22
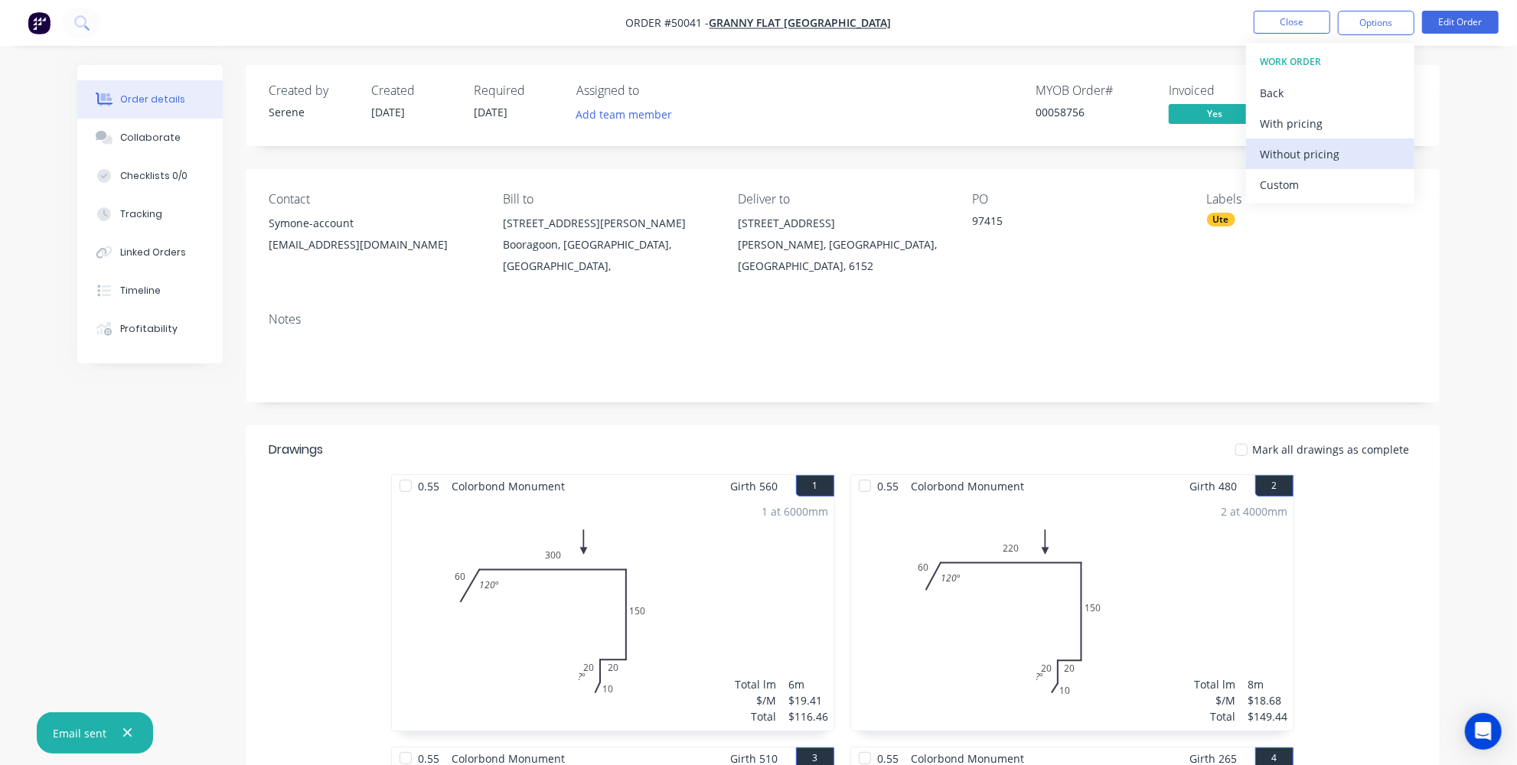
click at [1300, 156] on div "Without pricing" at bounding box center [1330, 154] width 141 height 22
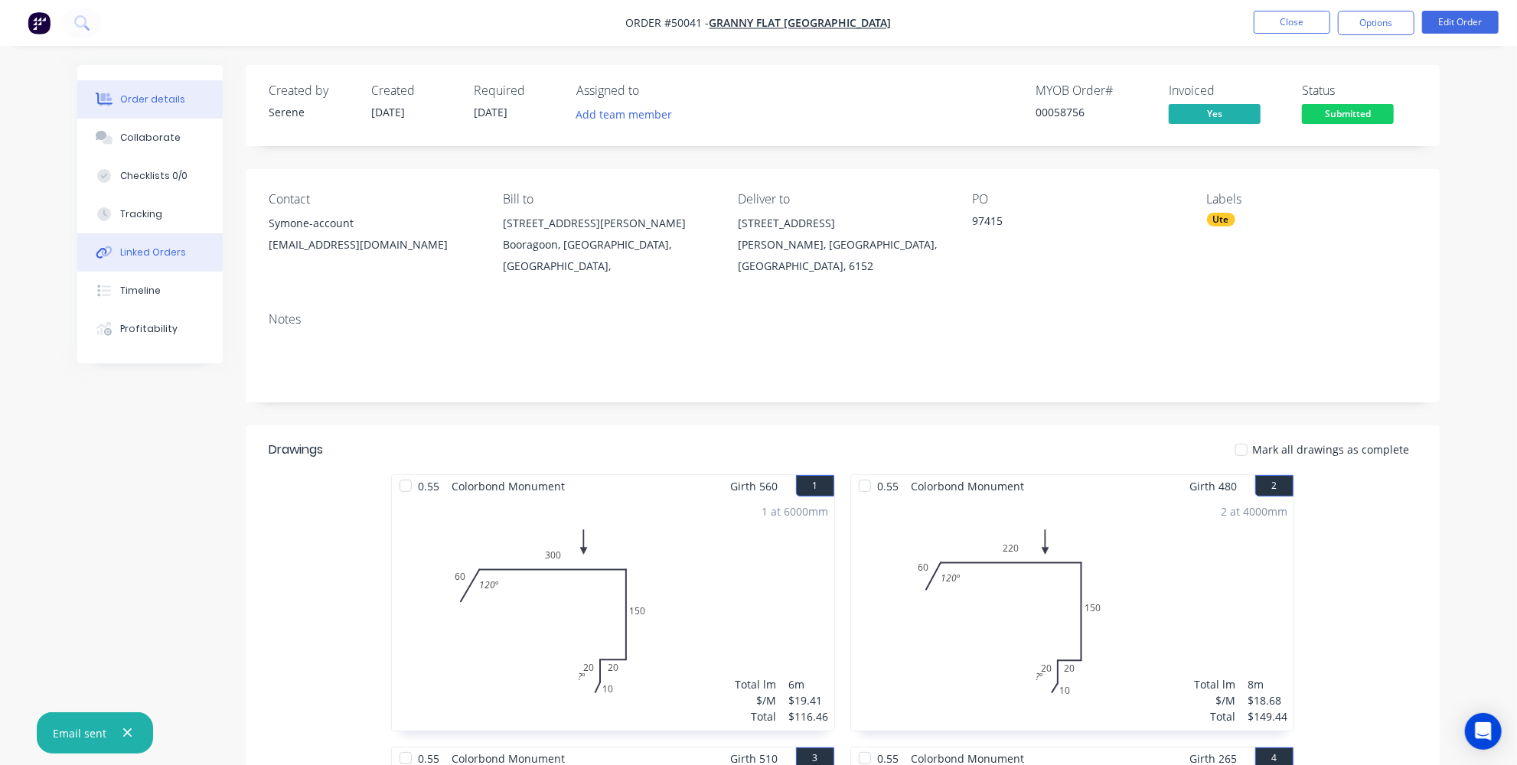
drag, startPoint x: 96, startPoint y: 240, endPoint x: 123, endPoint y: 295, distance: 60.9
click at [96, 240] on button "Linked Orders" at bounding box center [149, 252] width 145 height 38
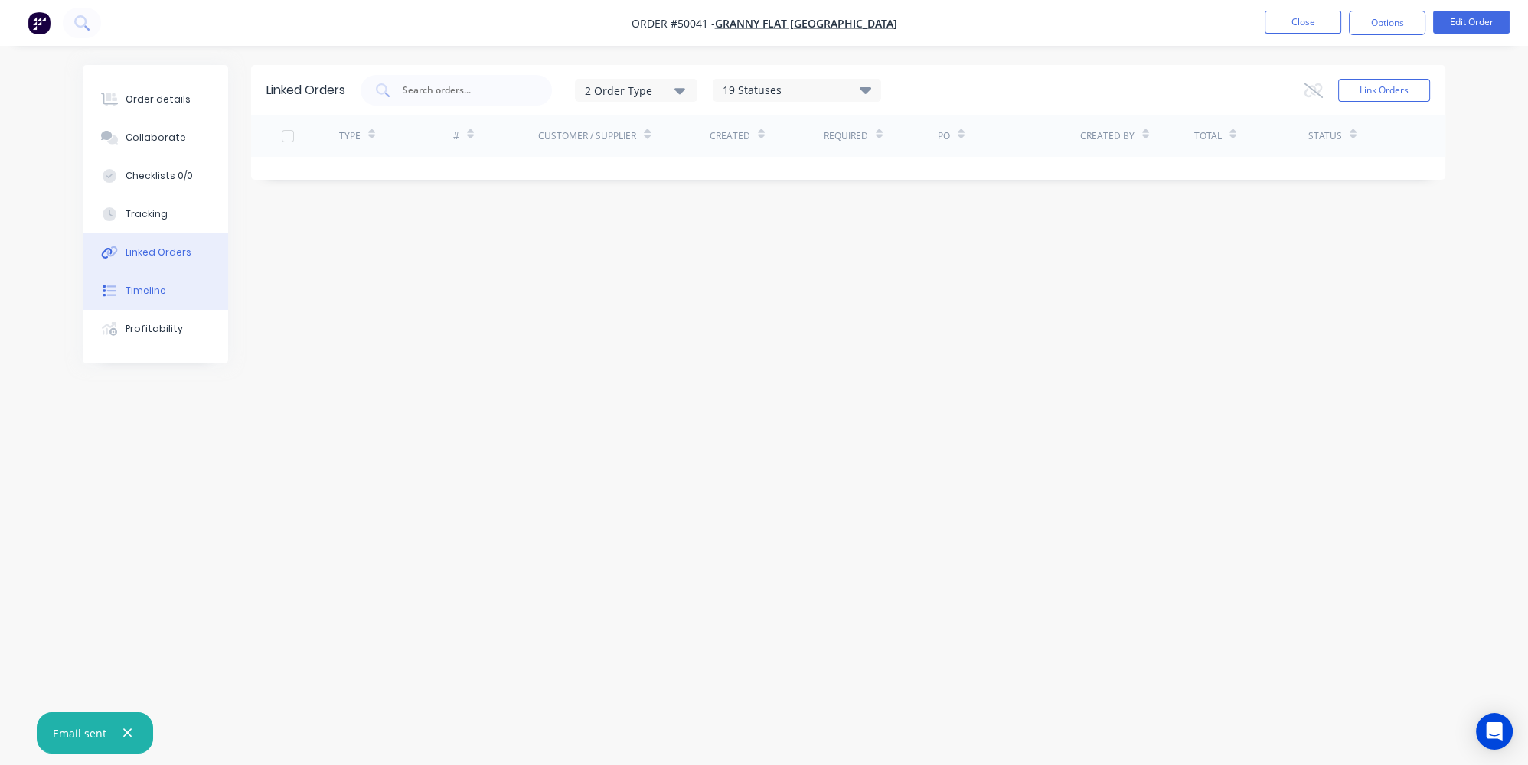
click at [132, 308] on button "Timeline" at bounding box center [155, 291] width 145 height 38
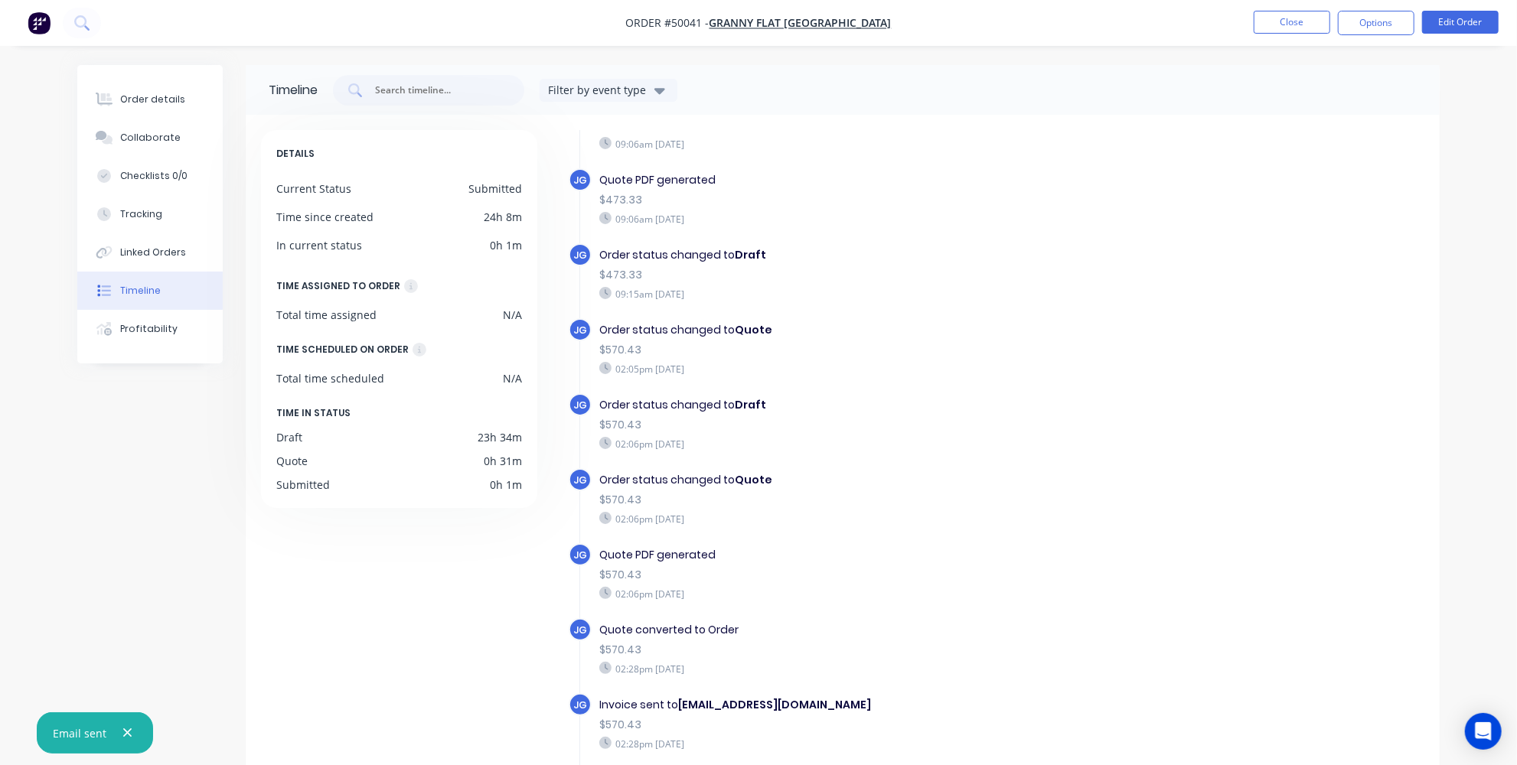
scroll to position [276, 0]
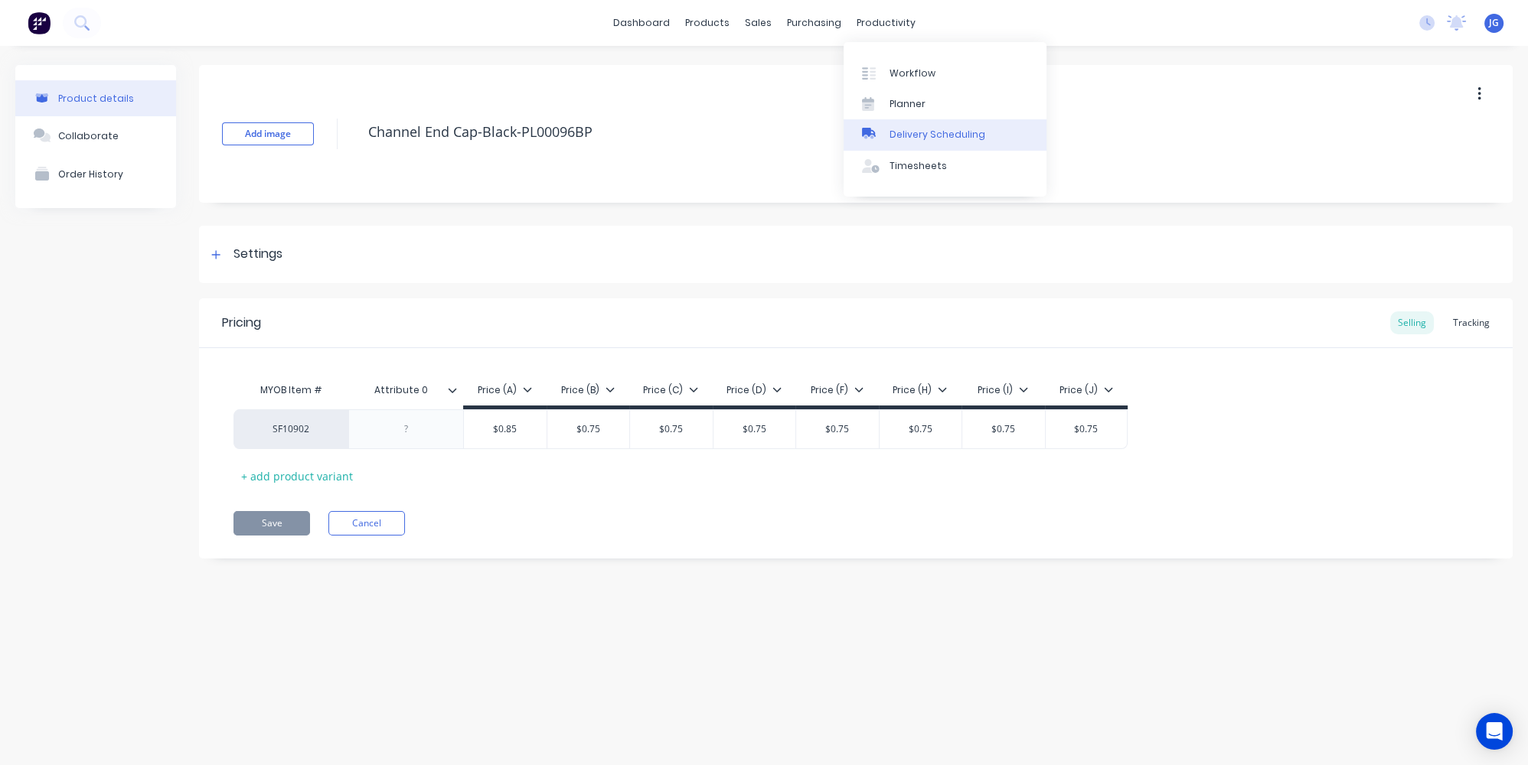
click at [879, 134] on div at bounding box center [873, 135] width 23 height 14
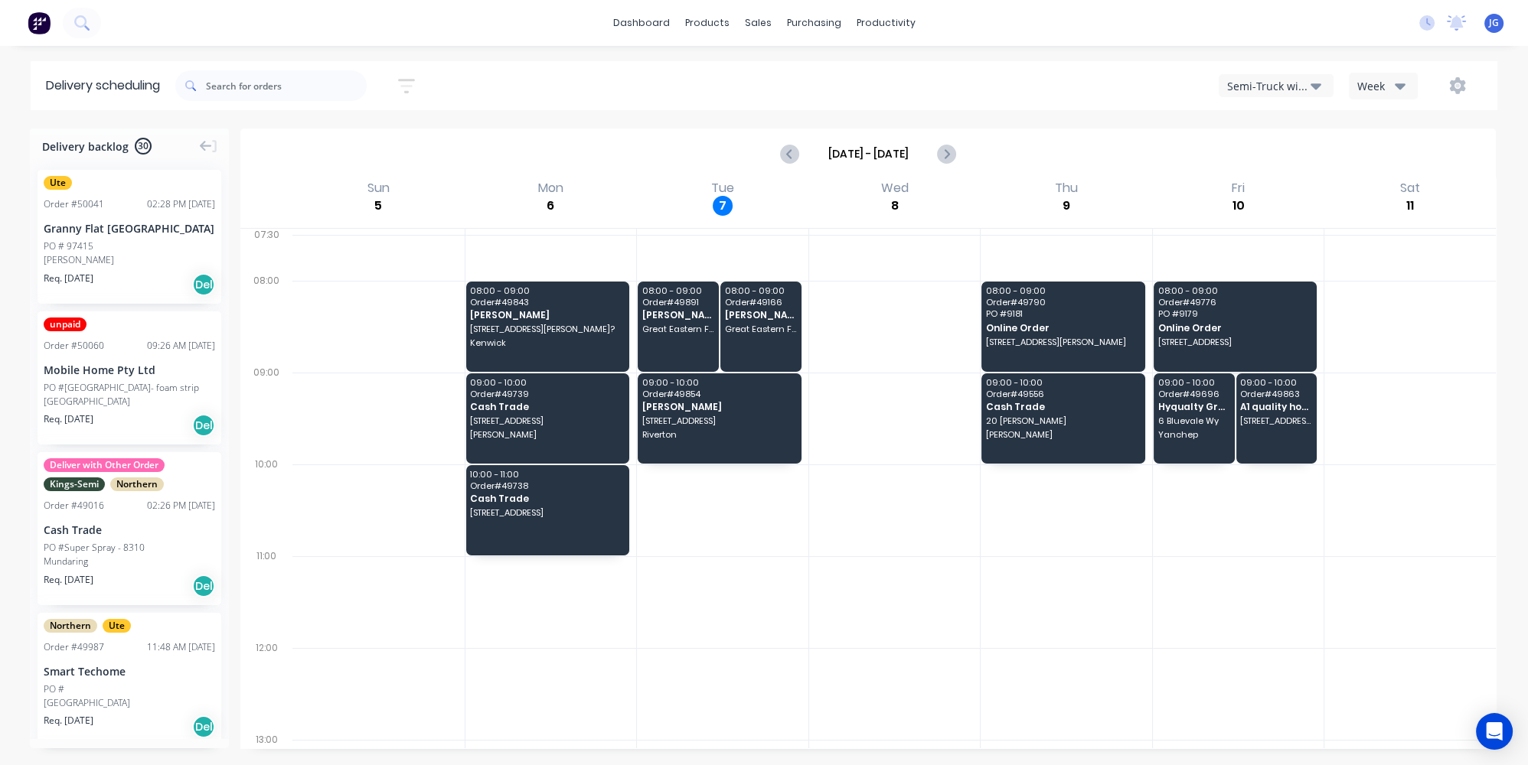
click at [1310, 86] on div "Semi-Truck with Hiab" at bounding box center [1268, 86] width 83 height 16
click at [1286, 195] on div "Utes Delivery" at bounding box center [1295, 186] width 152 height 31
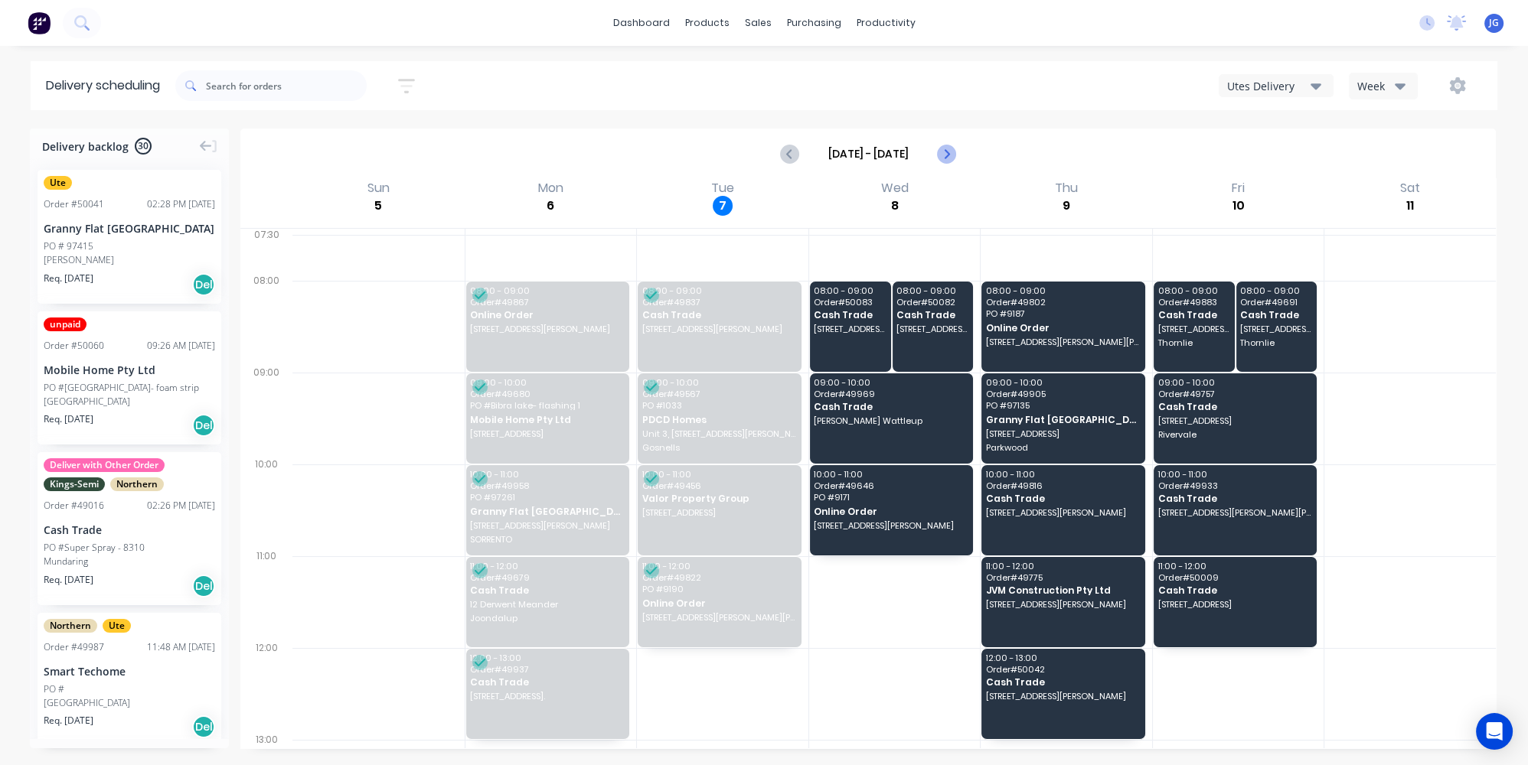
click at [949, 153] on icon "Next page" at bounding box center [946, 154] width 18 height 18
type input "Oct 12 - Oct 18"
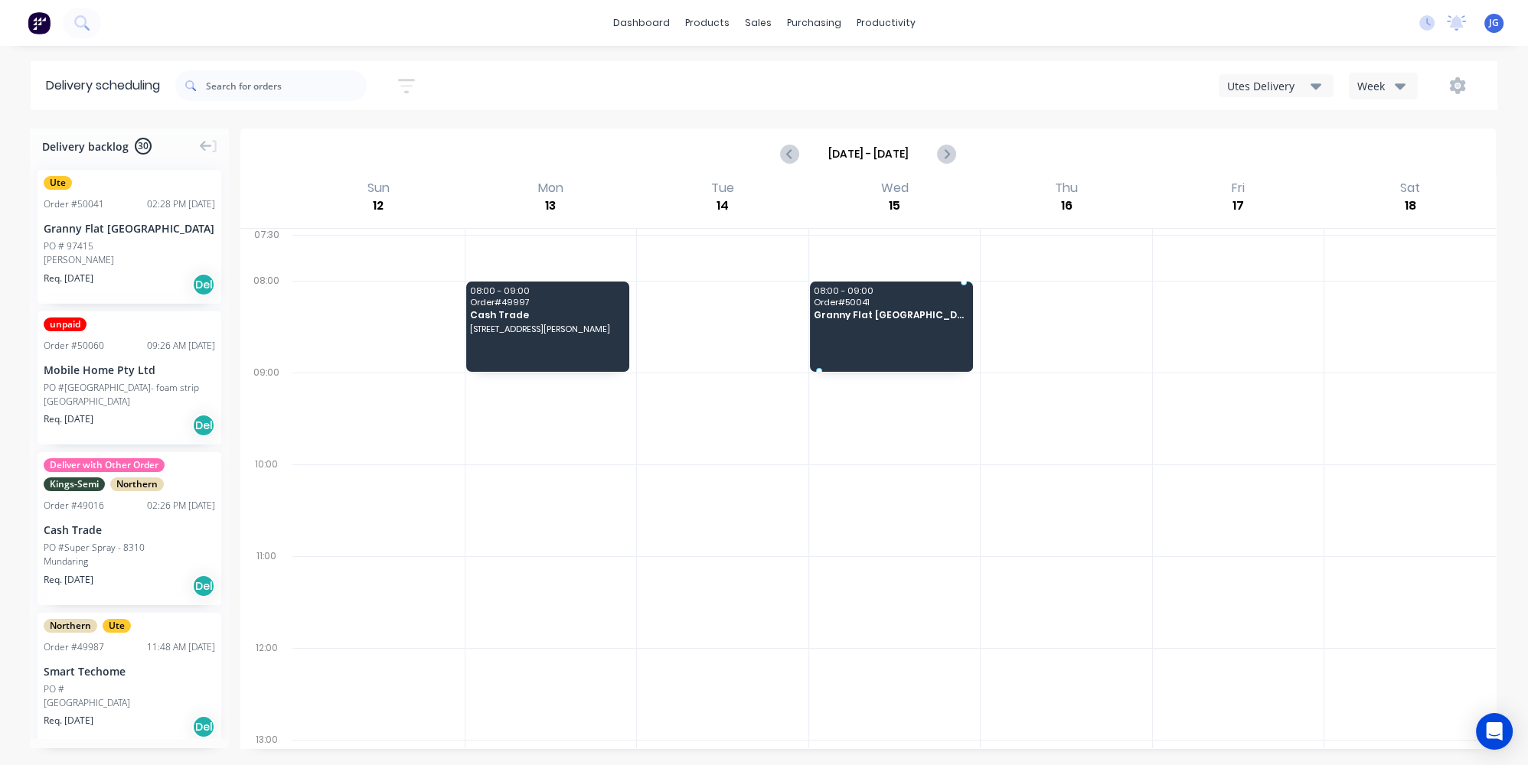
drag, startPoint x: 89, startPoint y: 234, endPoint x: 860, endPoint y: 305, distance: 774.0
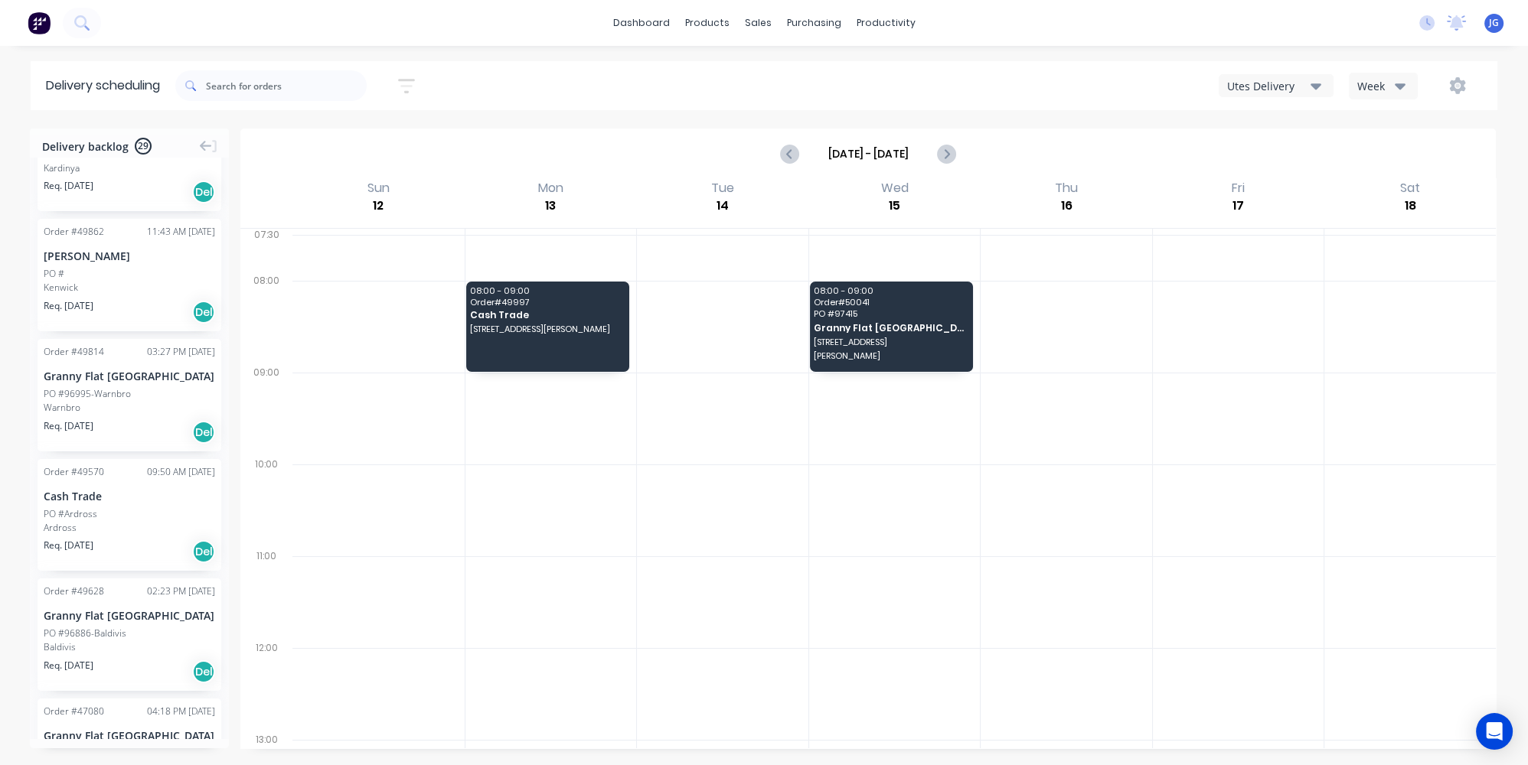
scroll to position [518, 0]
drag, startPoint x: 222, startPoint y: 314, endPoint x: 230, endPoint y: 256, distance: 58.7
click at [230, 256] on div "Delivery backlog 29 unpaid Order # 50060 09:26 AM 07/10/25 Mobile Home Pty Ltd …" at bounding box center [764, 446] width 1528 height 635
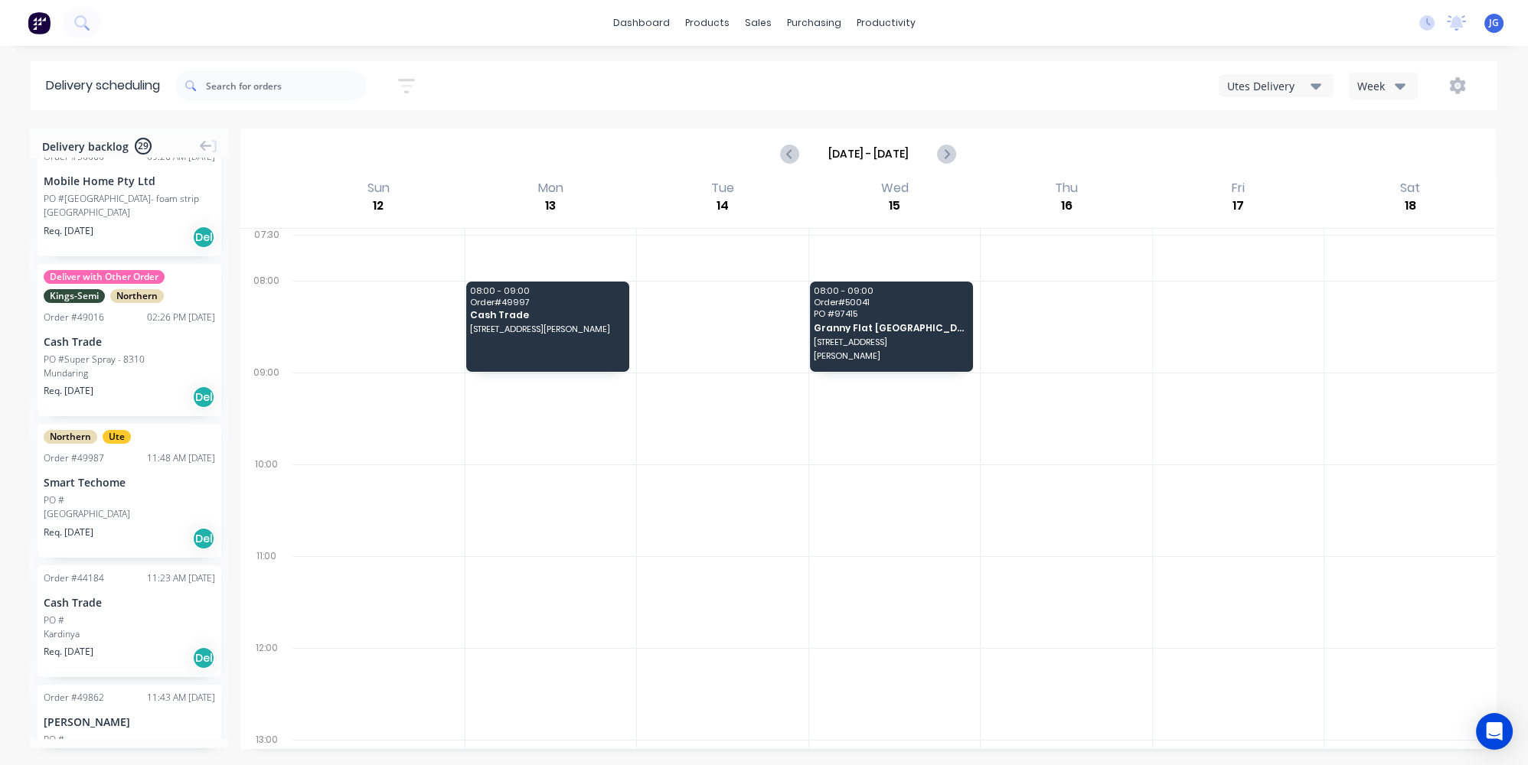
scroll to position [0, 0]
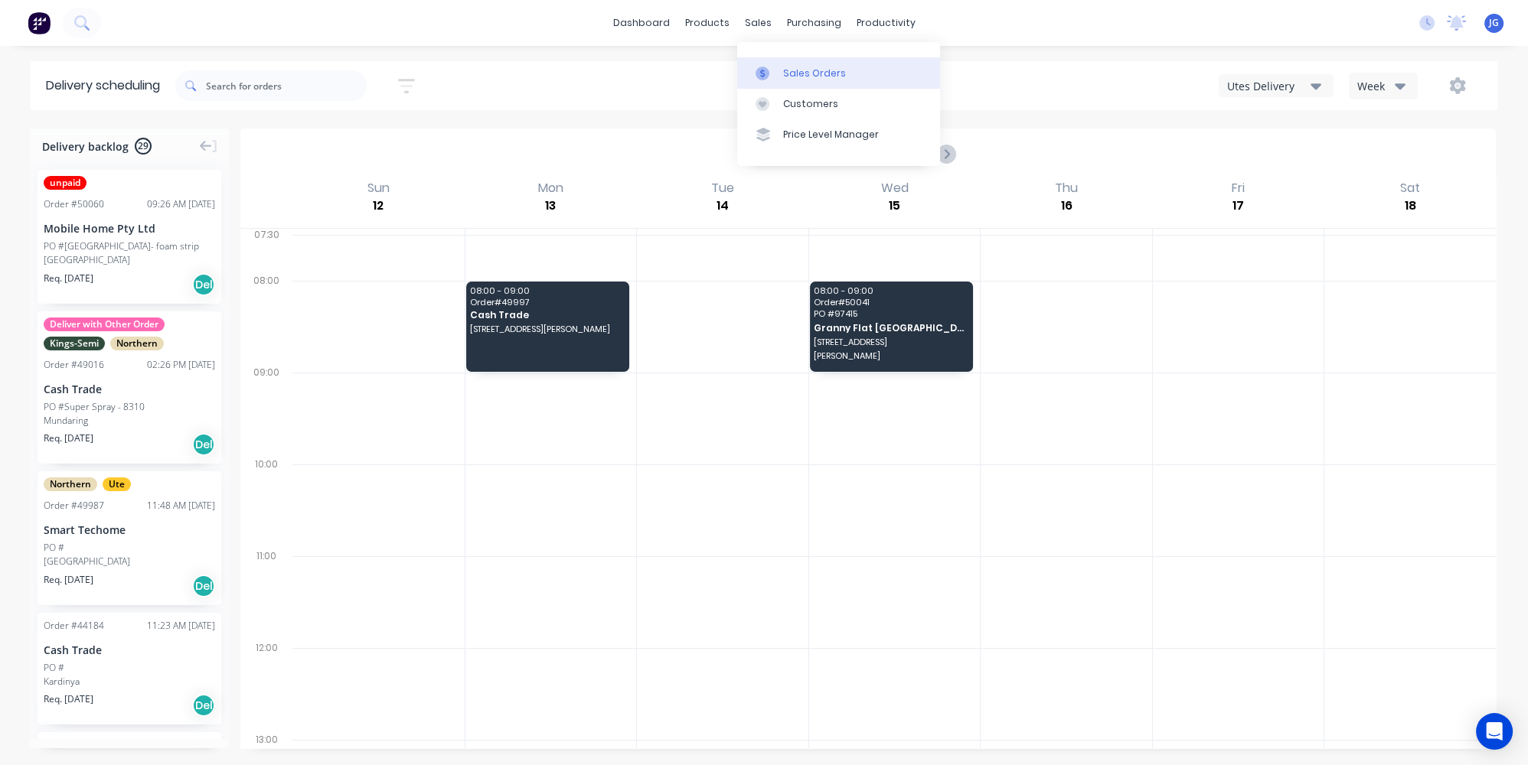
click at [772, 59] on link "Sales Orders" at bounding box center [838, 72] width 203 height 31
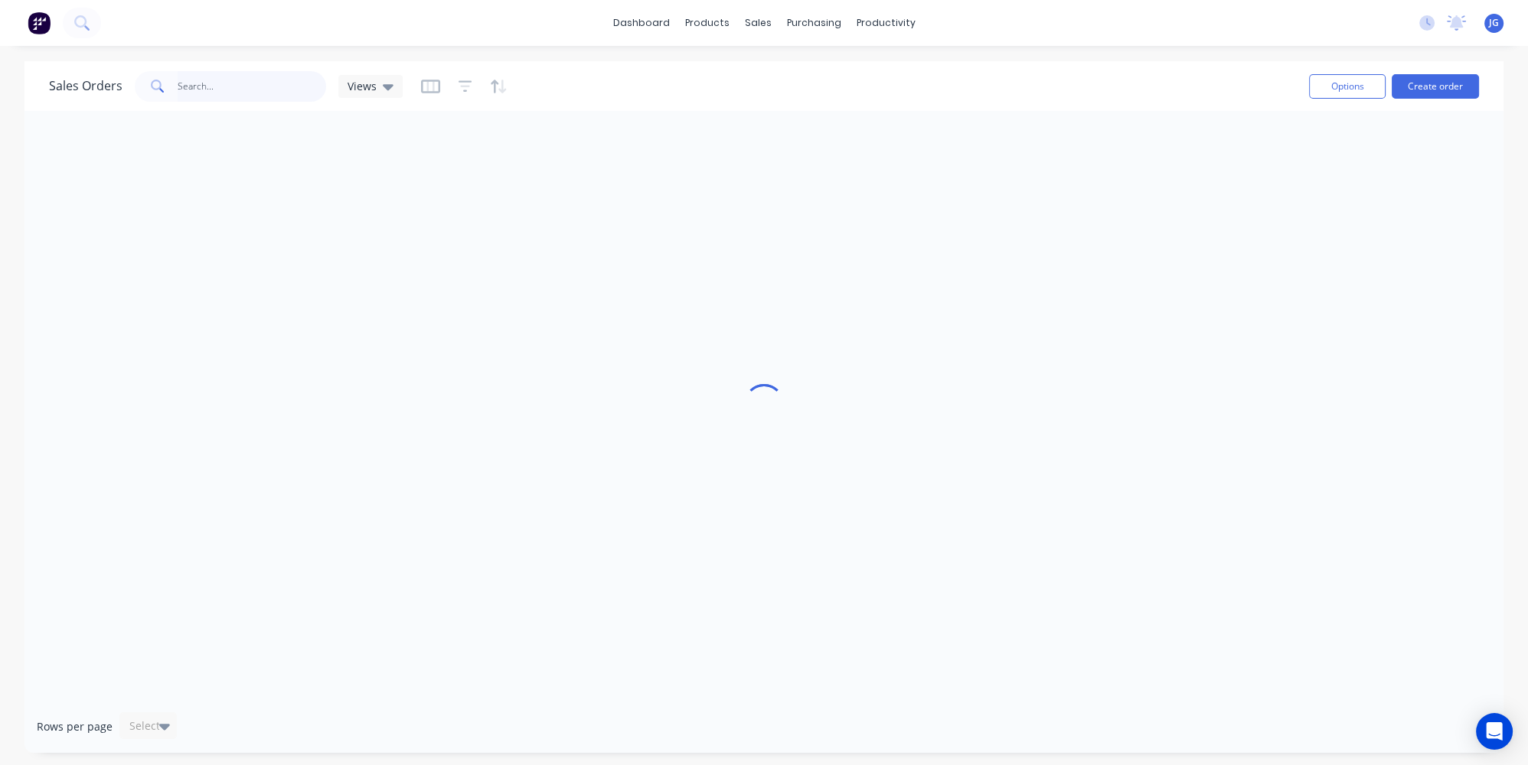
click at [256, 90] on input "text" at bounding box center [252, 86] width 149 height 31
paste input "49814"
type input "49814"
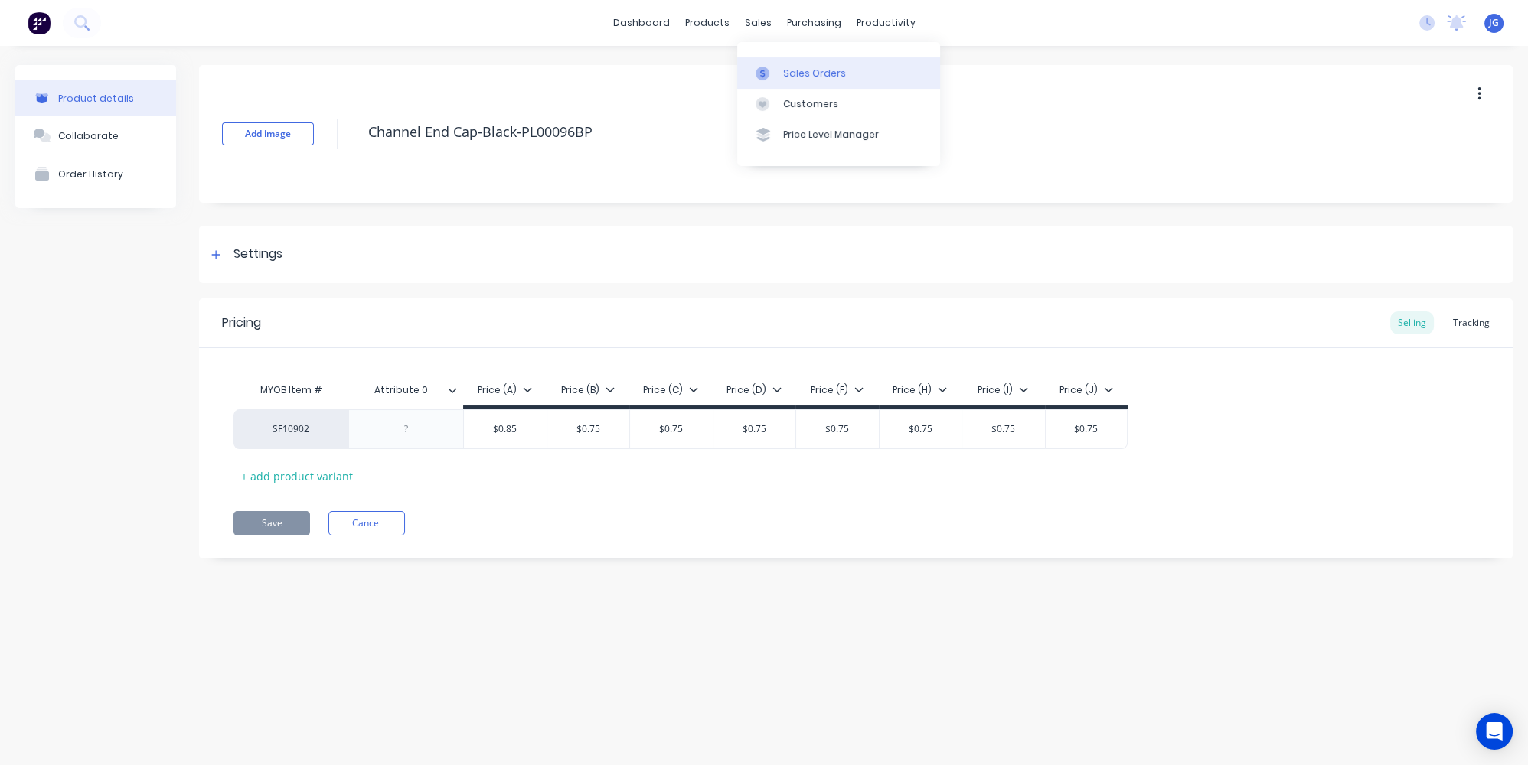
drag, startPoint x: 778, startPoint y: 70, endPoint x: 759, endPoint y: 75, distance: 19.7
click at [778, 70] on link "Sales Orders" at bounding box center [838, 72] width 203 height 31
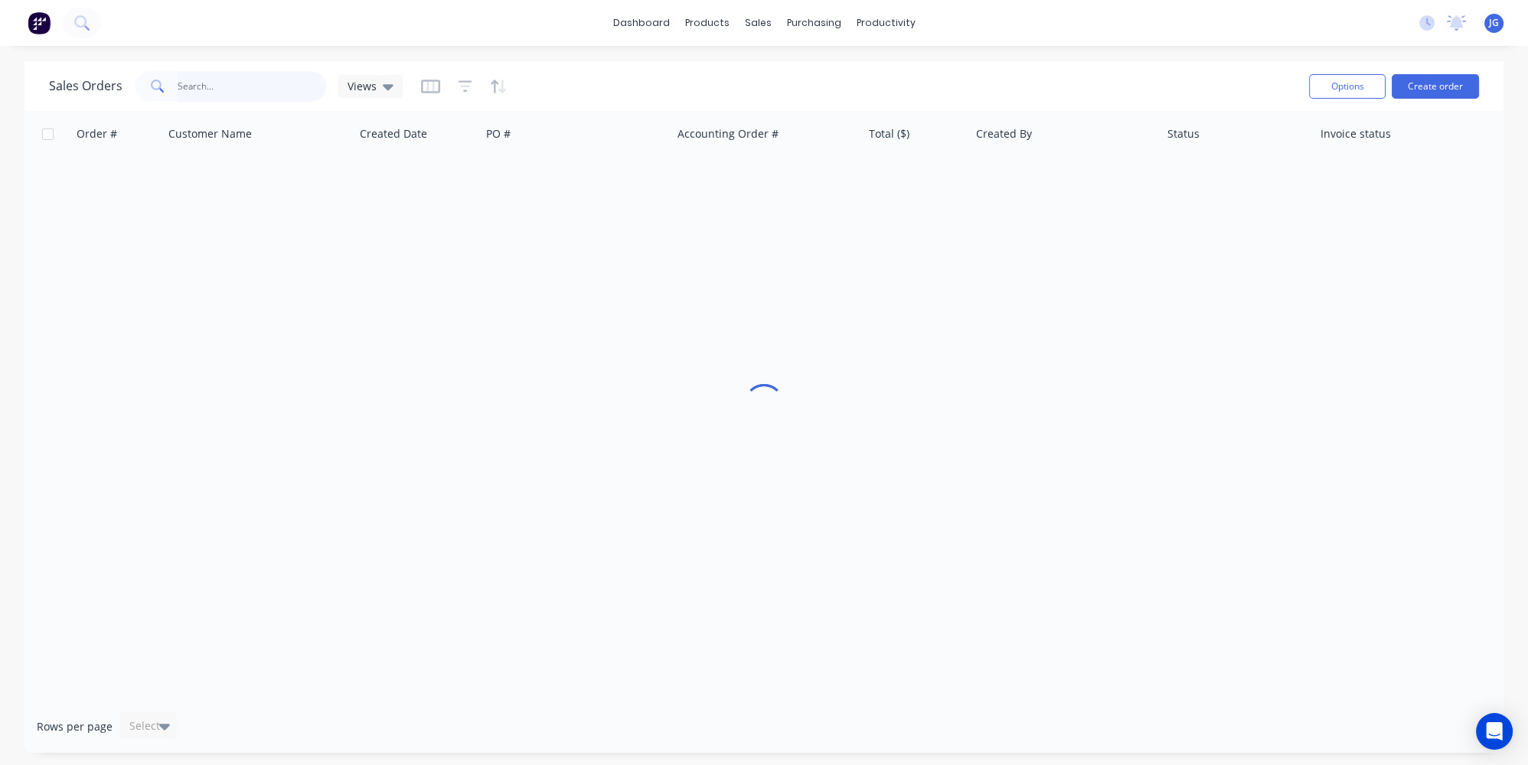
click at [220, 92] on input "text" at bounding box center [252, 86] width 149 height 31
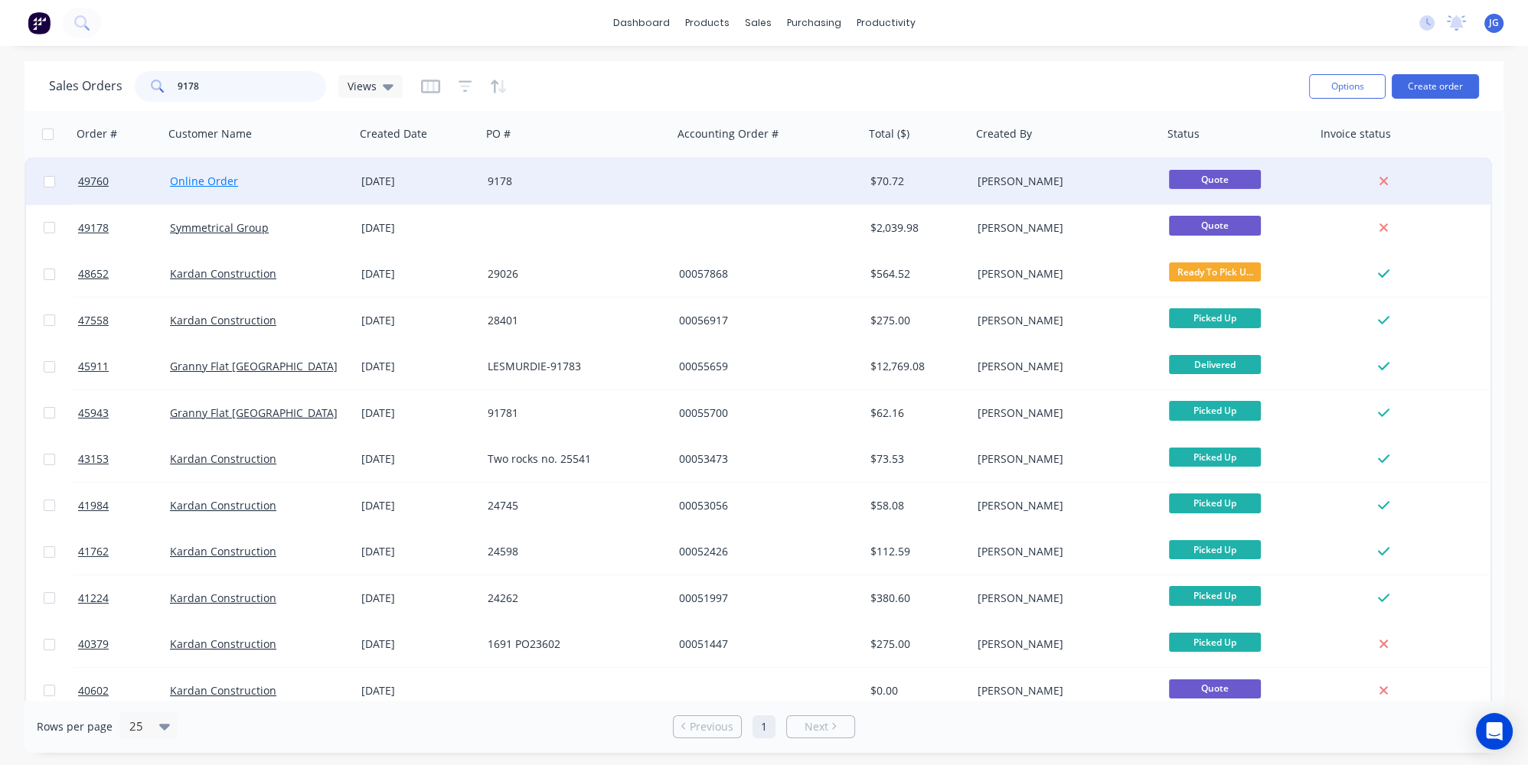
type input "9178"
click at [213, 181] on link "Online Order" at bounding box center [204, 181] width 68 height 15
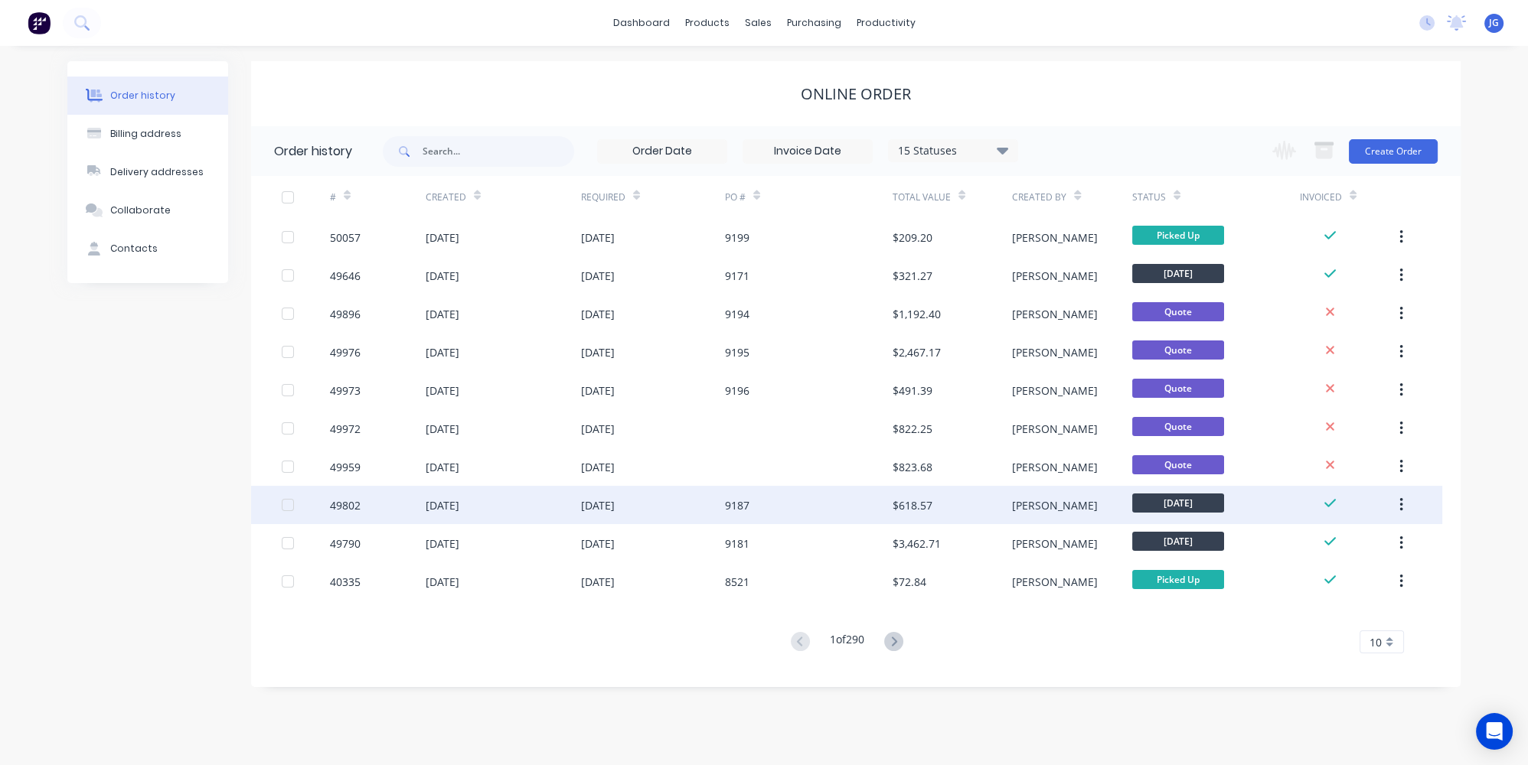
click at [459, 506] on div "02 Oct 2025" at bounding box center [443, 506] width 34 height 16
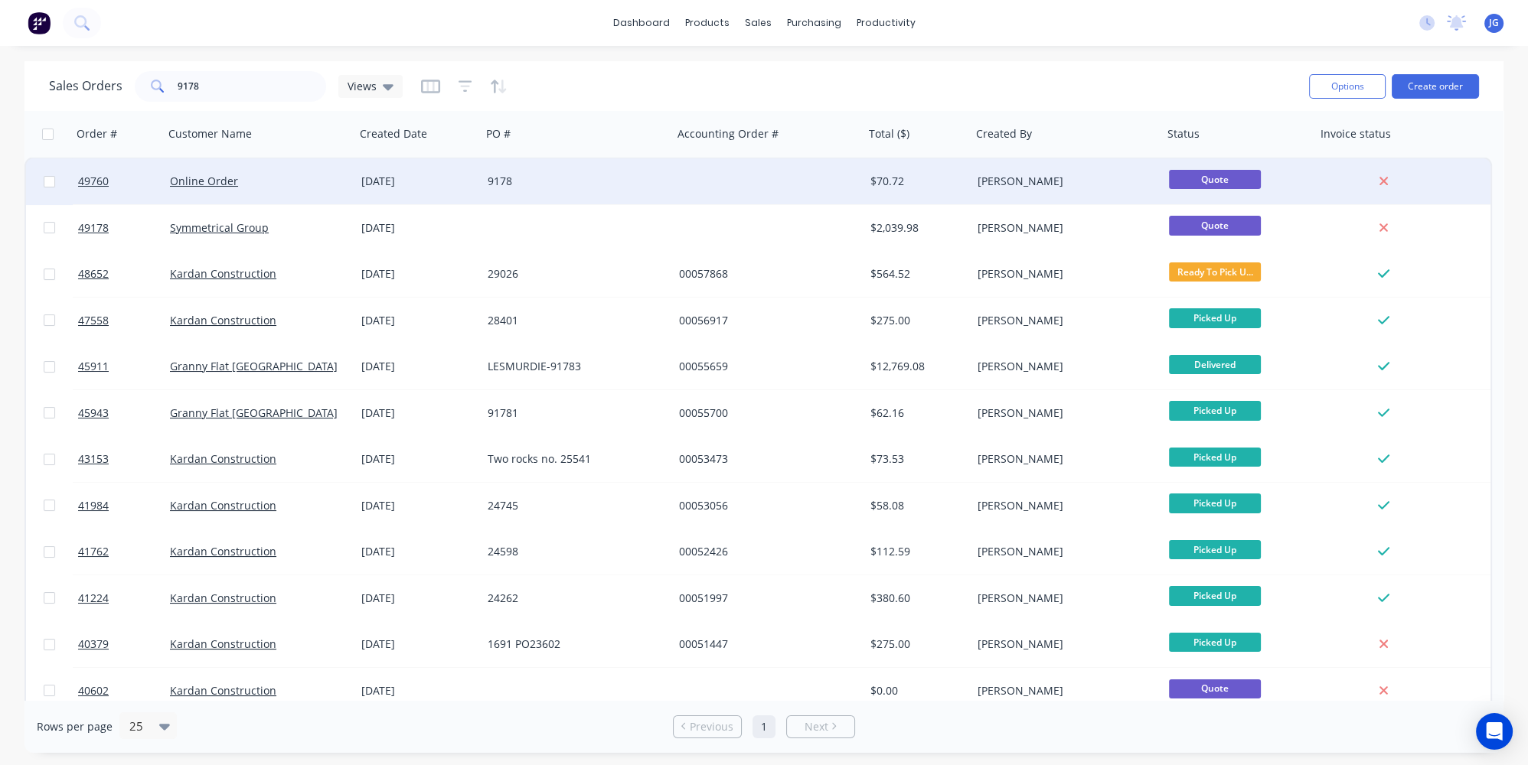
click at [308, 189] on div "Online Order" at bounding box center [259, 181] width 191 height 46
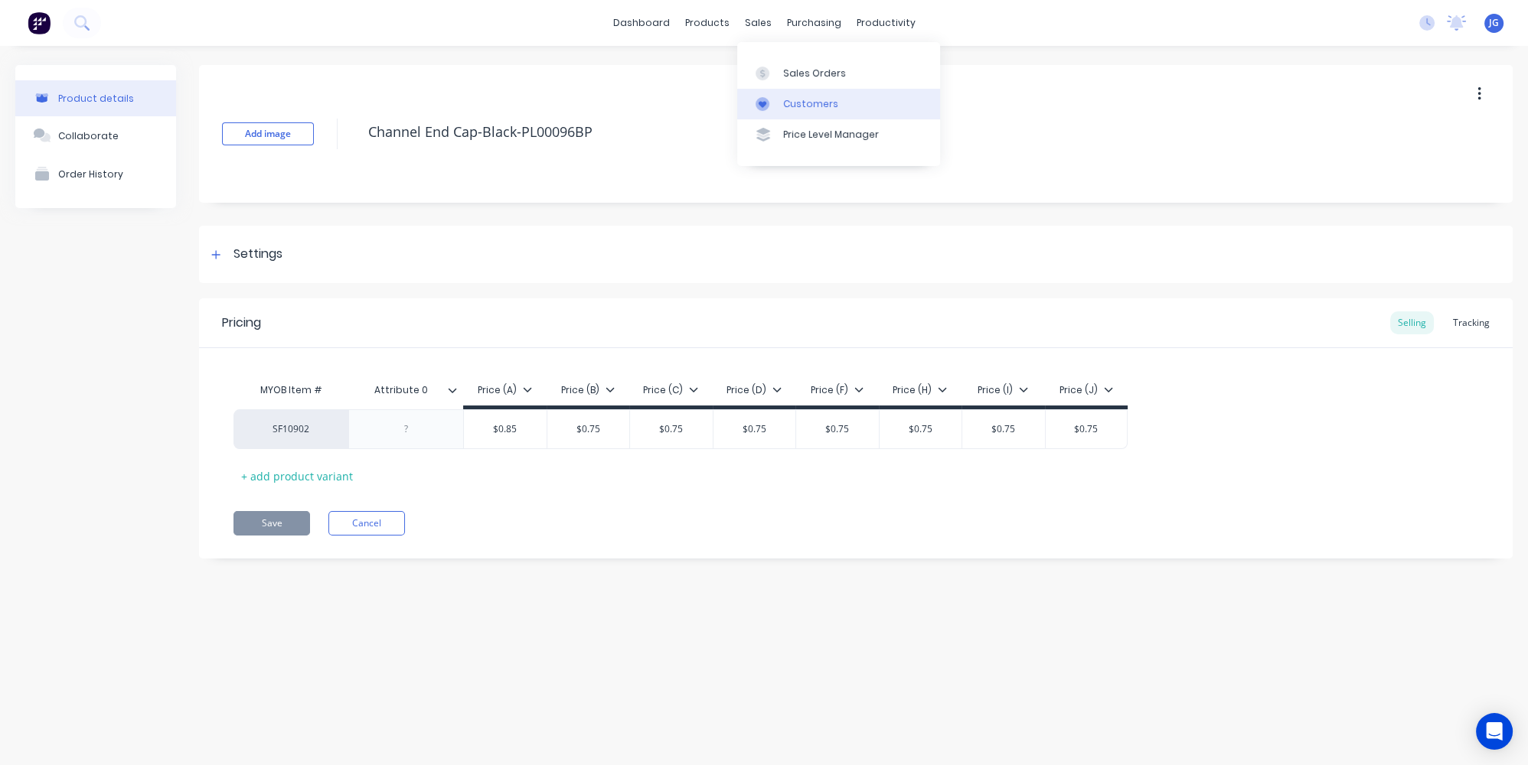
click at [791, 103] on div "Customers" at bounding box center [810, 104] width 55 height 14
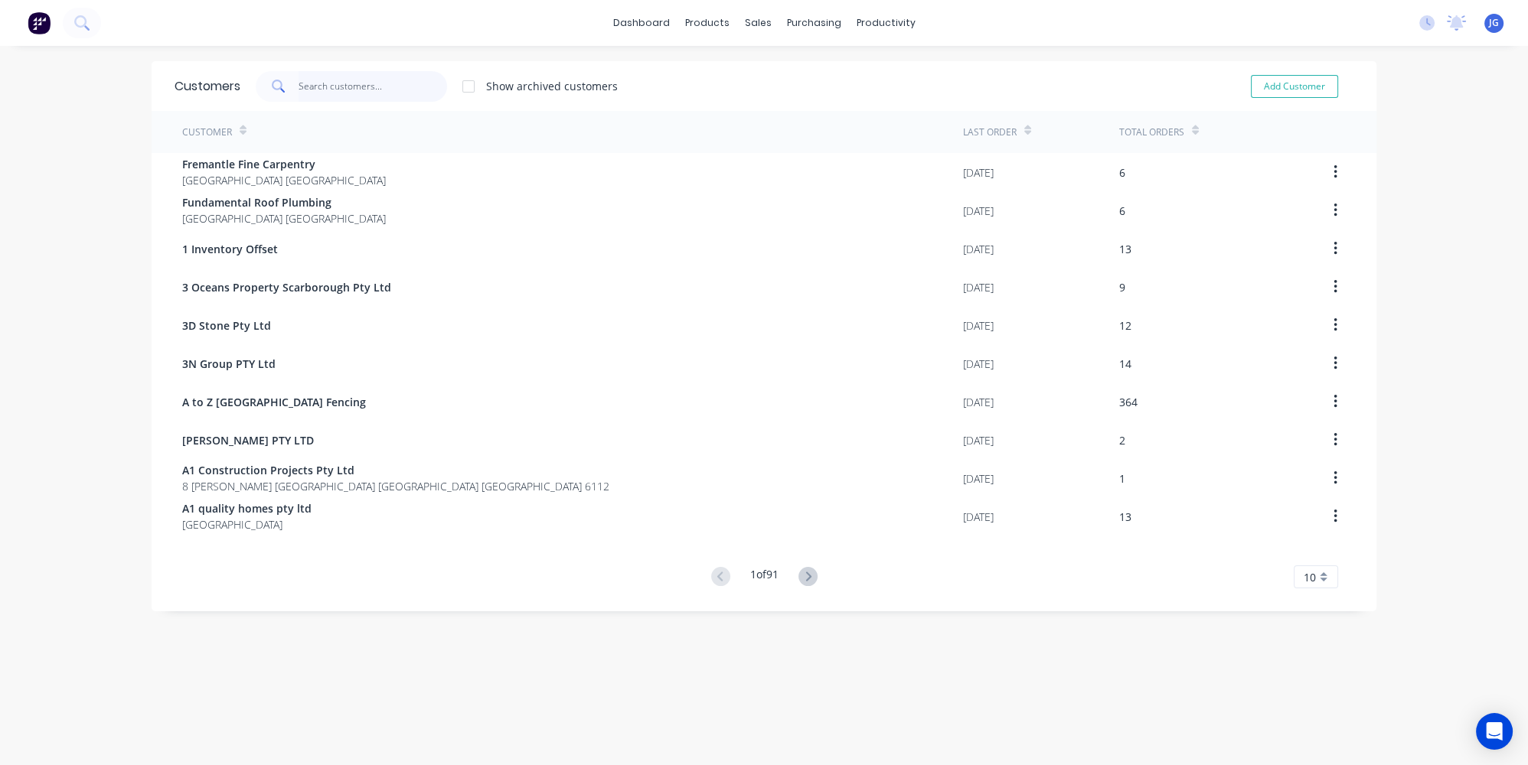
click at [385, 77] on input "text" at bounding box center [373, 86] width 149 height 31
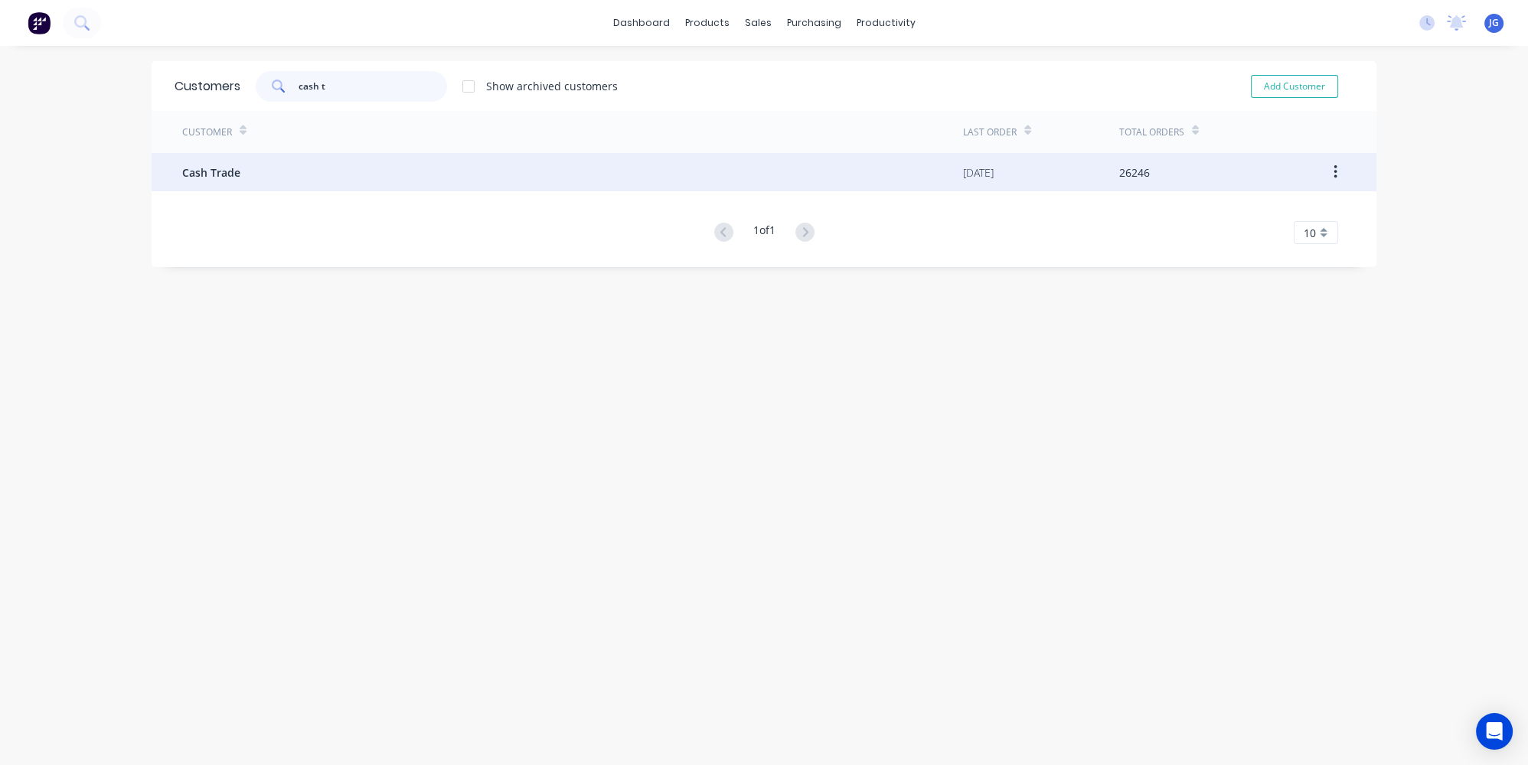
type input "cash t"
click at [212, 171] on span "Cash Trade" at bounding box center [211, 173] width 58 height 16
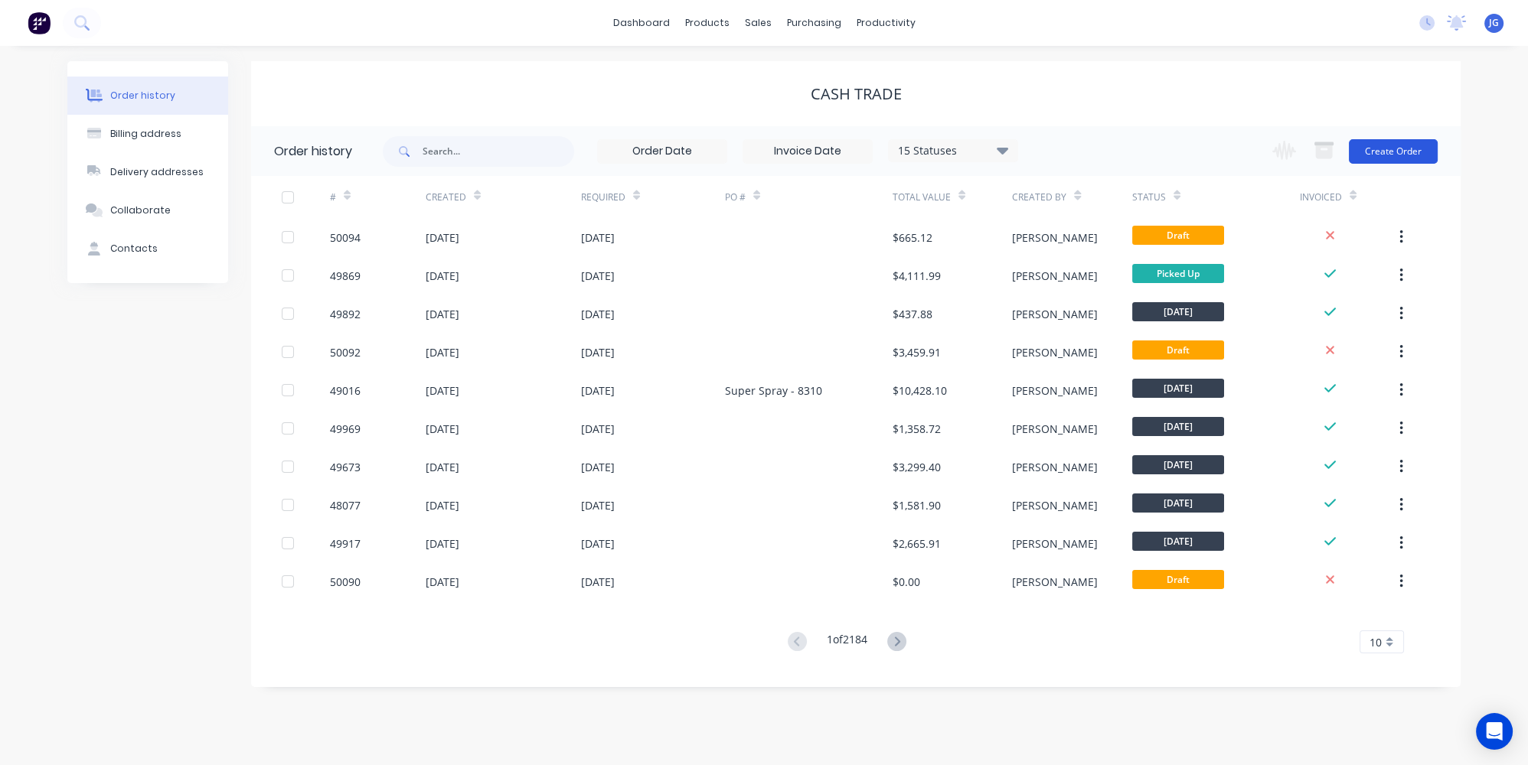
click at [1389, 143] on button "Create Order" at bounding box center [1393, 151] width 89 height 24
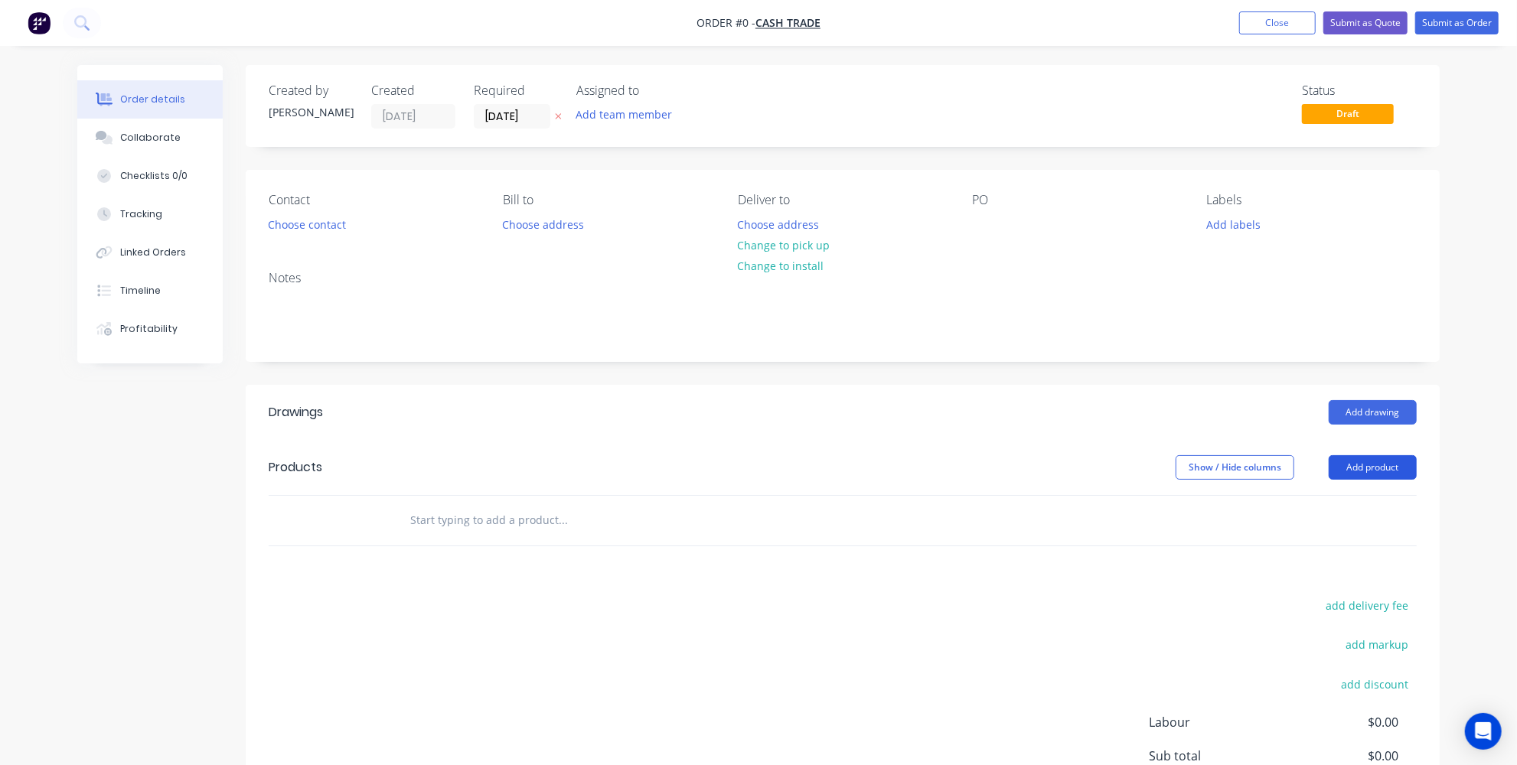
click at [1372, 468] on button "Add product" at bounding box center [1373, 467] width 88 height 24
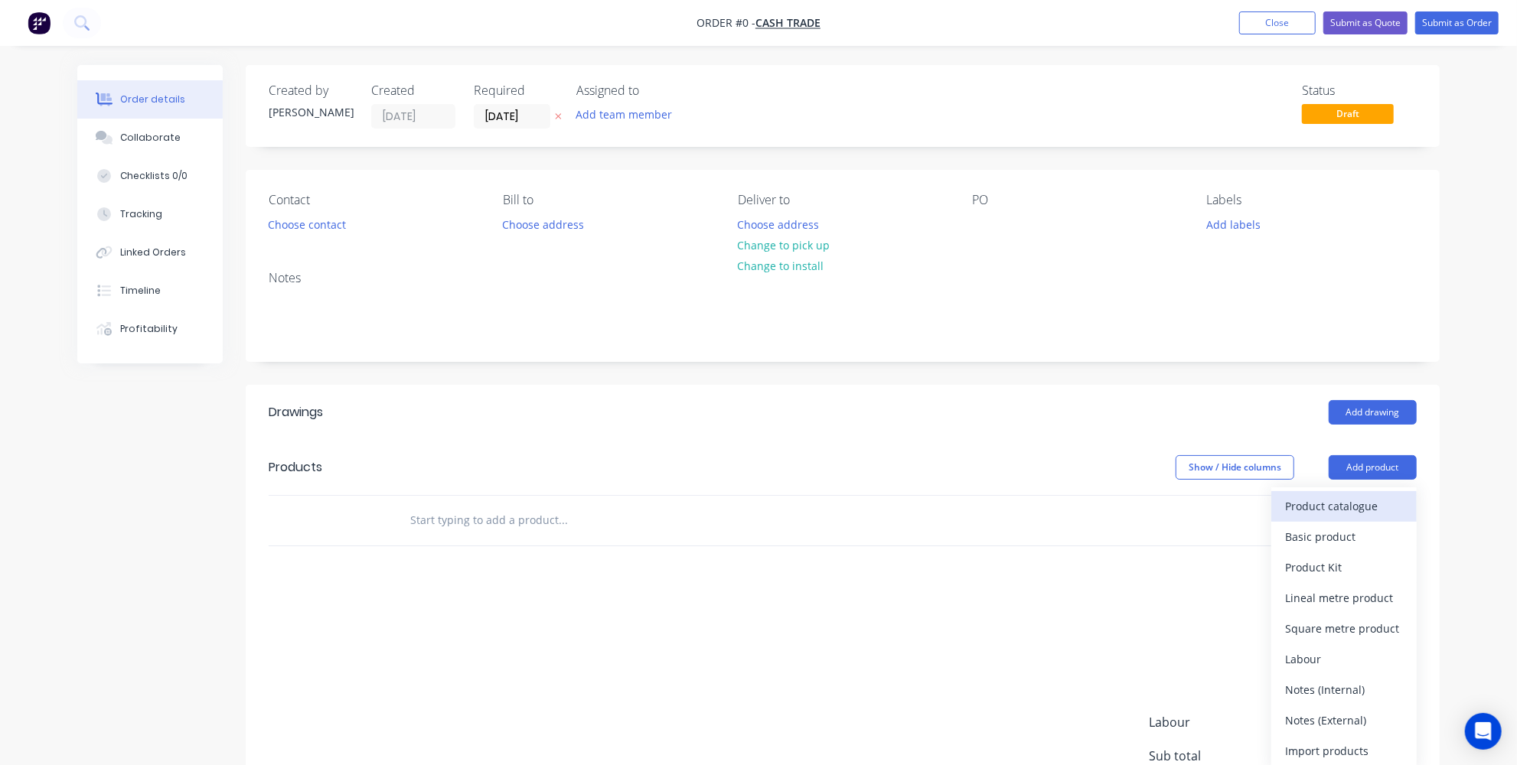
click at [1361, 498] on div "Product catalogue" at bounding box center [1344, 506] width 118 height 22
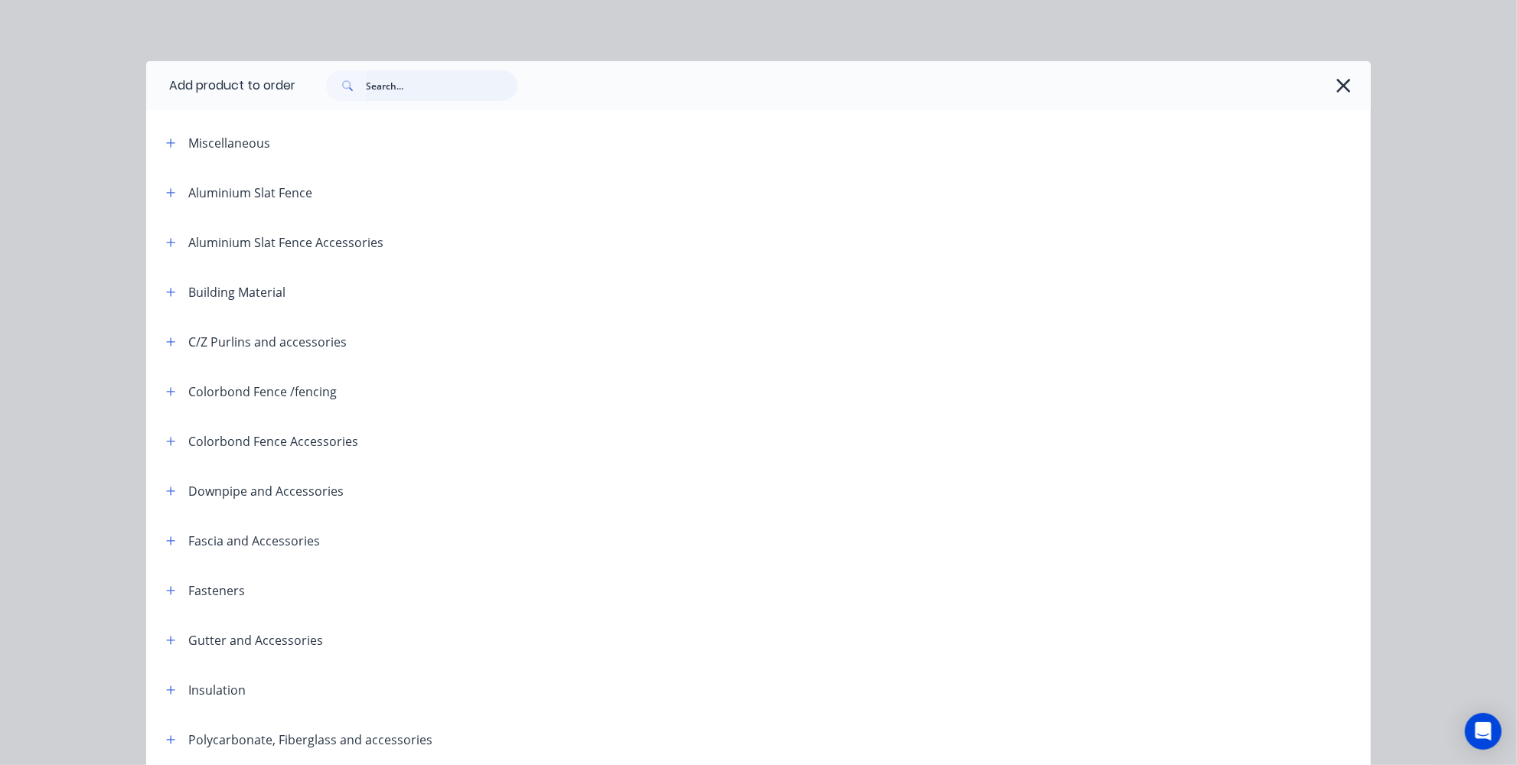
click at [416, 97] on input "text" at bounding box center [442, 85] width 152 height 31
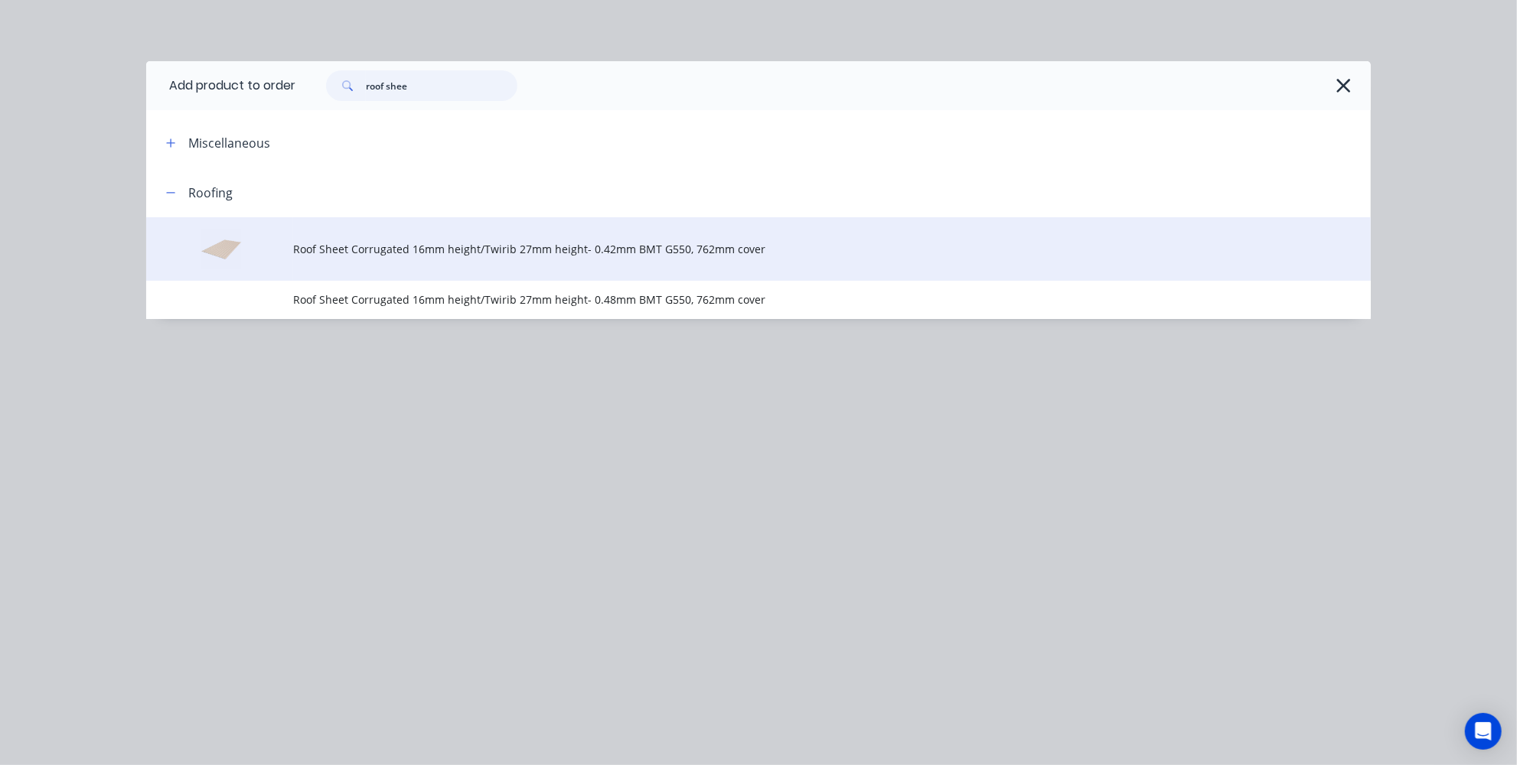
type input "roof shee"
click at [434, 259] on td "Roof Sheet Corrugated 16mm height/Twirib 27mm height- 0.42mm BMT G550, 762mm co…" at bounding box center [832, 249] width 1078 height 64
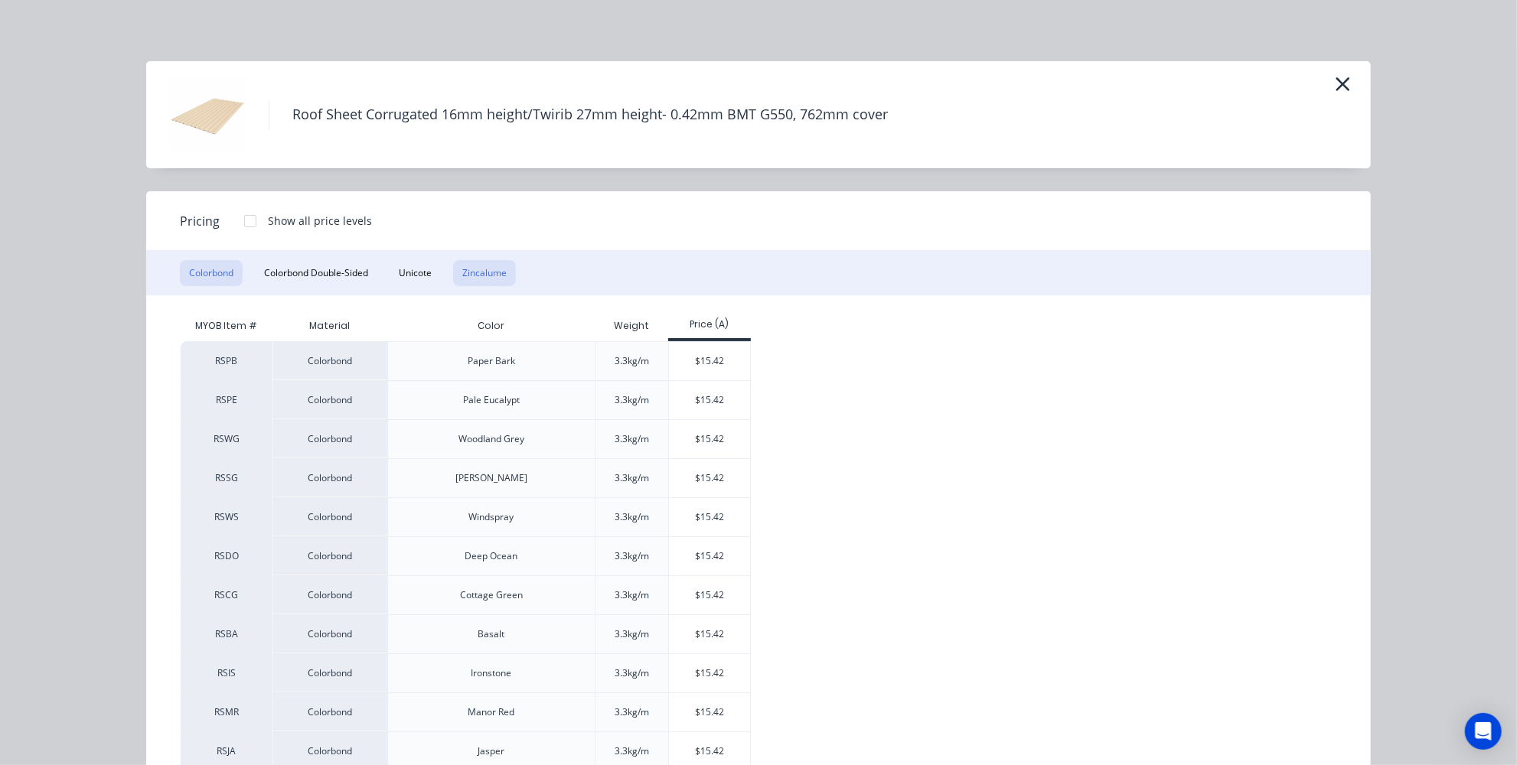
click at [478, 266] on button "Zincalume" at bounding box center [484, 273] width 63 height 26
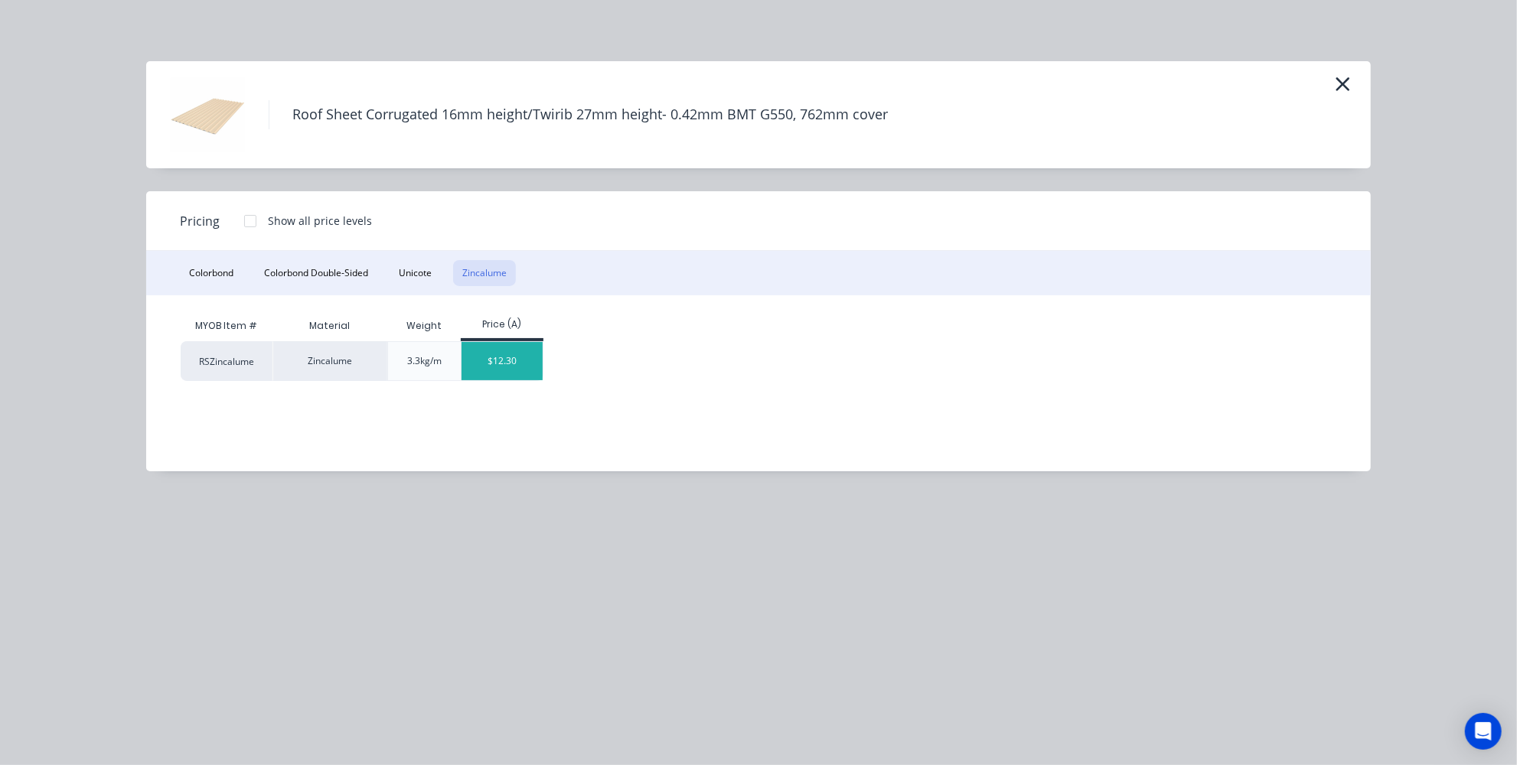
click at [506, 356] on div "$12.30" at bounding box center [503, 361] width 82 height 38
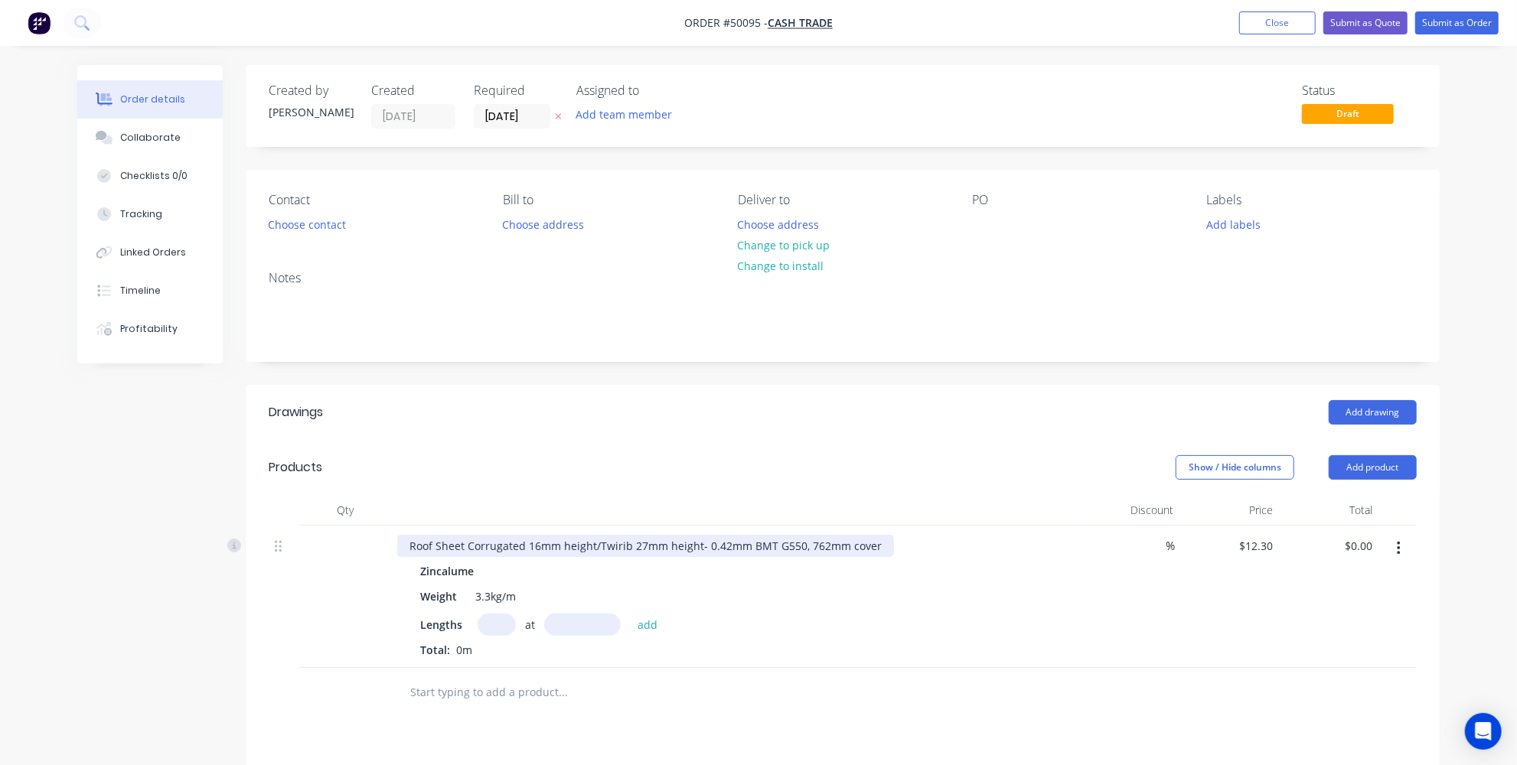
click at [680, 544] on div "Roof Sheet Corrugated 16mm height/Twirib 27mm height- 0.42mm BMT G550, 762mm co…" at bounding box center [645, 546] width 497 height 22
click at [609, 543] on div "Roof Sheet Corrugated 16mm height/Twirib 27mm height- 0.42mm BMT G550, 762mm co…" at bounding box center [645, 546] width 497 height 22
click at [617, 544] on div "Roof Sheet Corrugated 16mm height/Twirib 27mm height- 0.42mm BMT G550, 762mm co…" at bounding box center [645, 546] width 497 height 22
click at [694, 561] on div "Zincalume" at bounding box center [735, 571] width 631 height 22
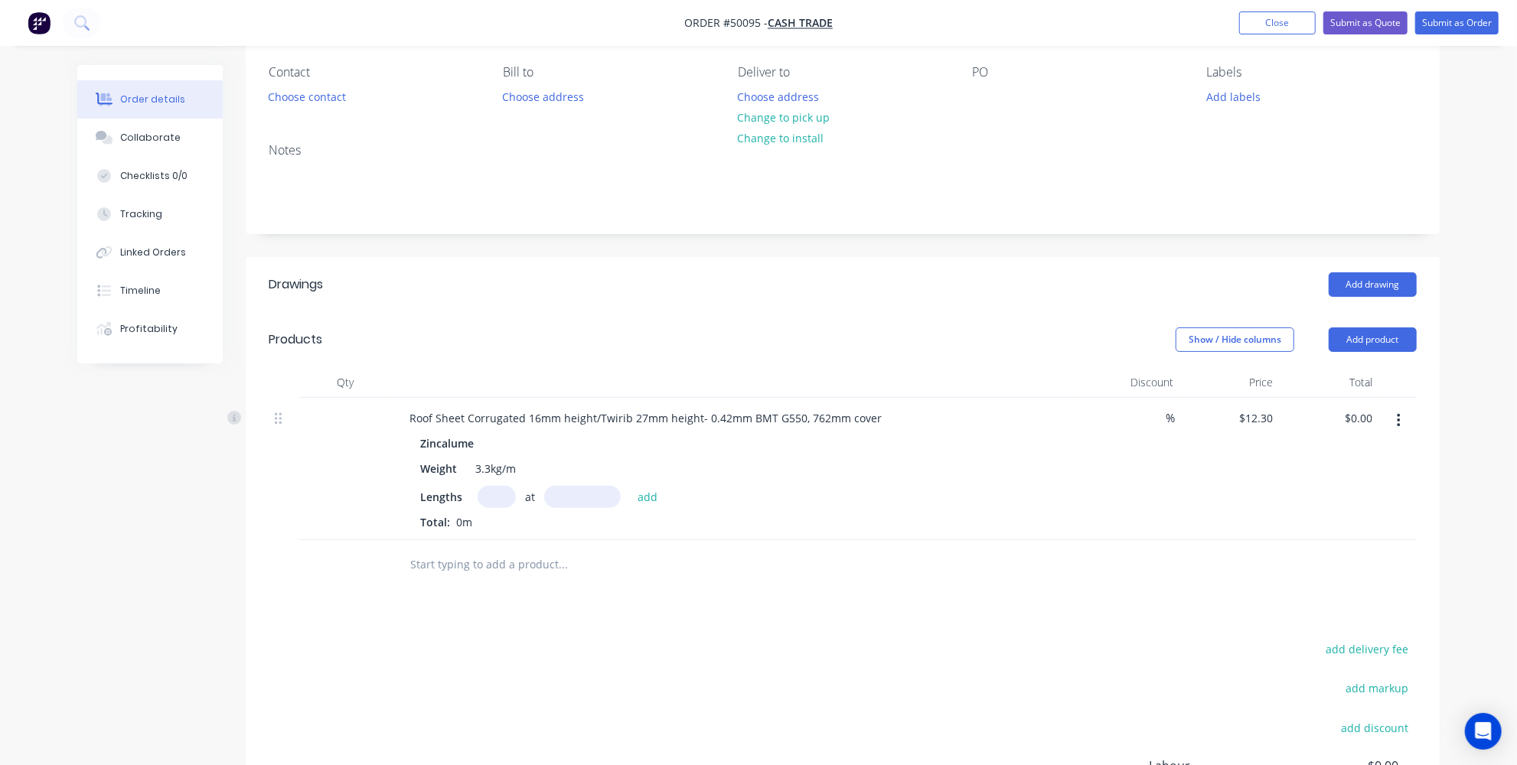
scroll to position [69, 0]
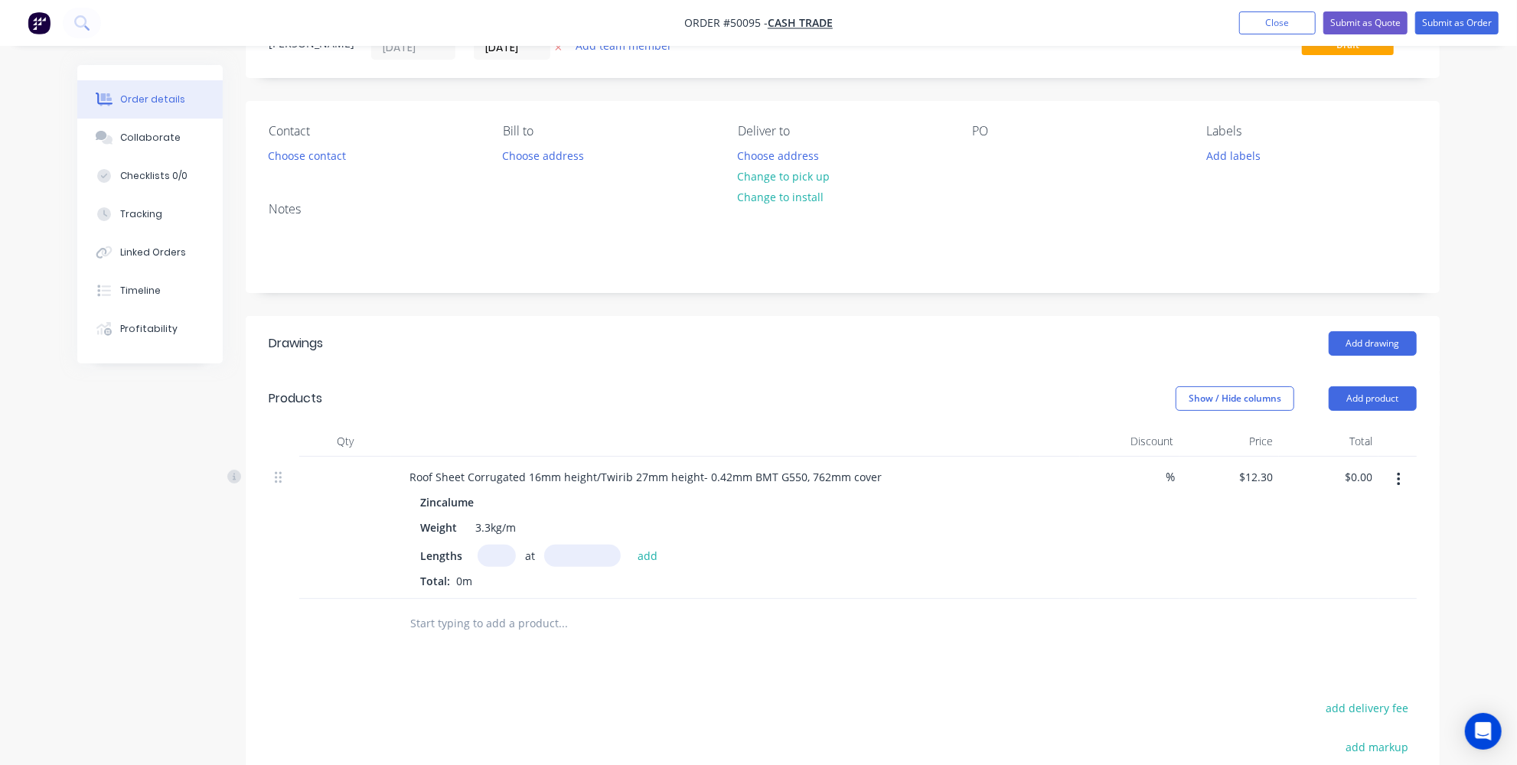
click at [488, 556] on input "text" at bounding box center [497, 556] width 38 height 22
type input "8"
click at [573, 547] on input "text" at bounding box center [582, 556] width 77 height 22
click at [502, 550] on input "8" at bounding box center [497, 556] width 38 height 22
click at [599, 550] on input "text" at bounding box center [582, 556] width 77 height 22
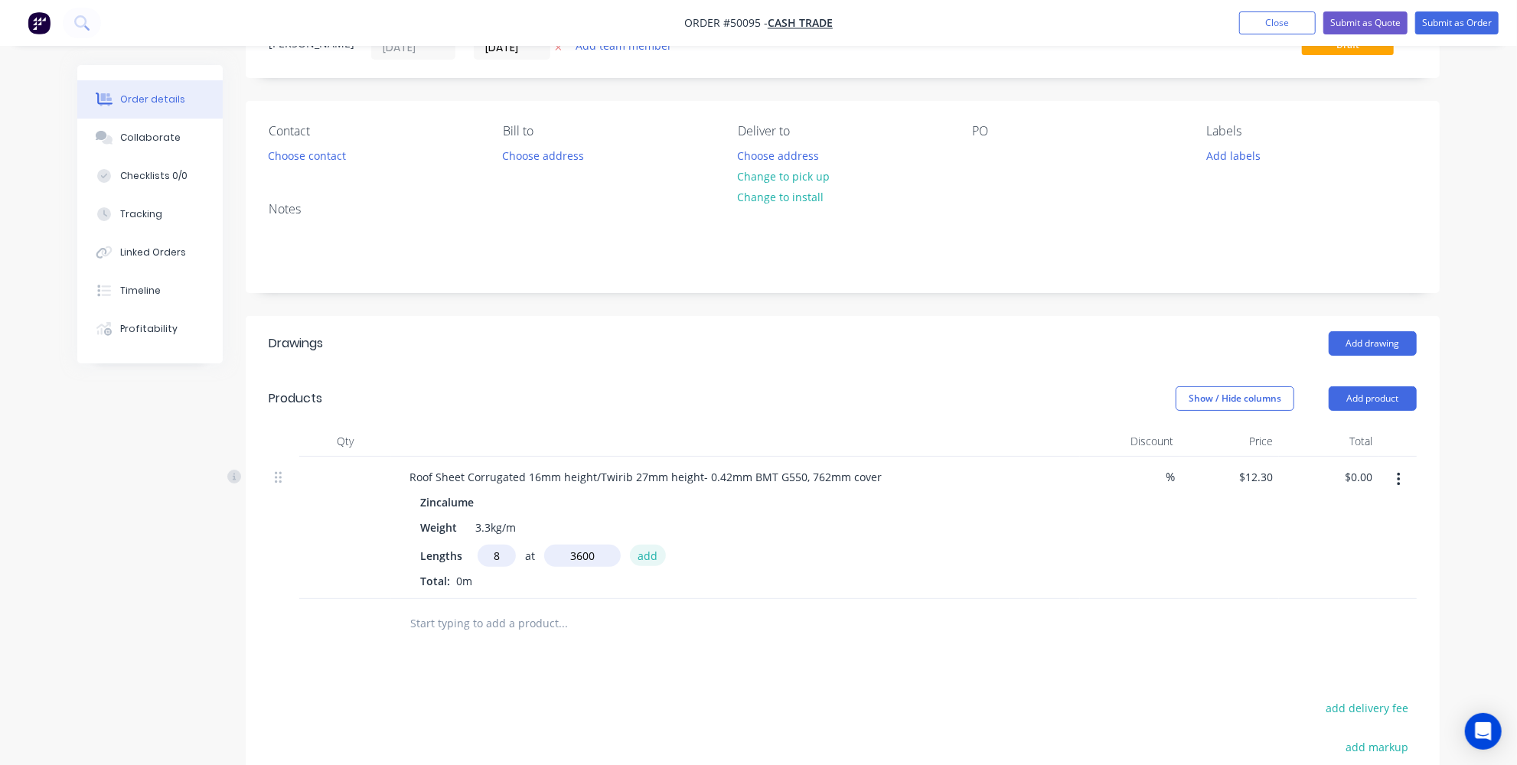
type input "3600mm"
click at [647, 552] on button "add" at bounding box center [648, 555] width 36 height 21
type input "$354.24"
click at [606, 504] on div "Zincalume" at bounding box center [735, 502] width 631 height 22
click at [1379, 394] on button "Add product" at bounding box center [1373, 399] width 88 height 24
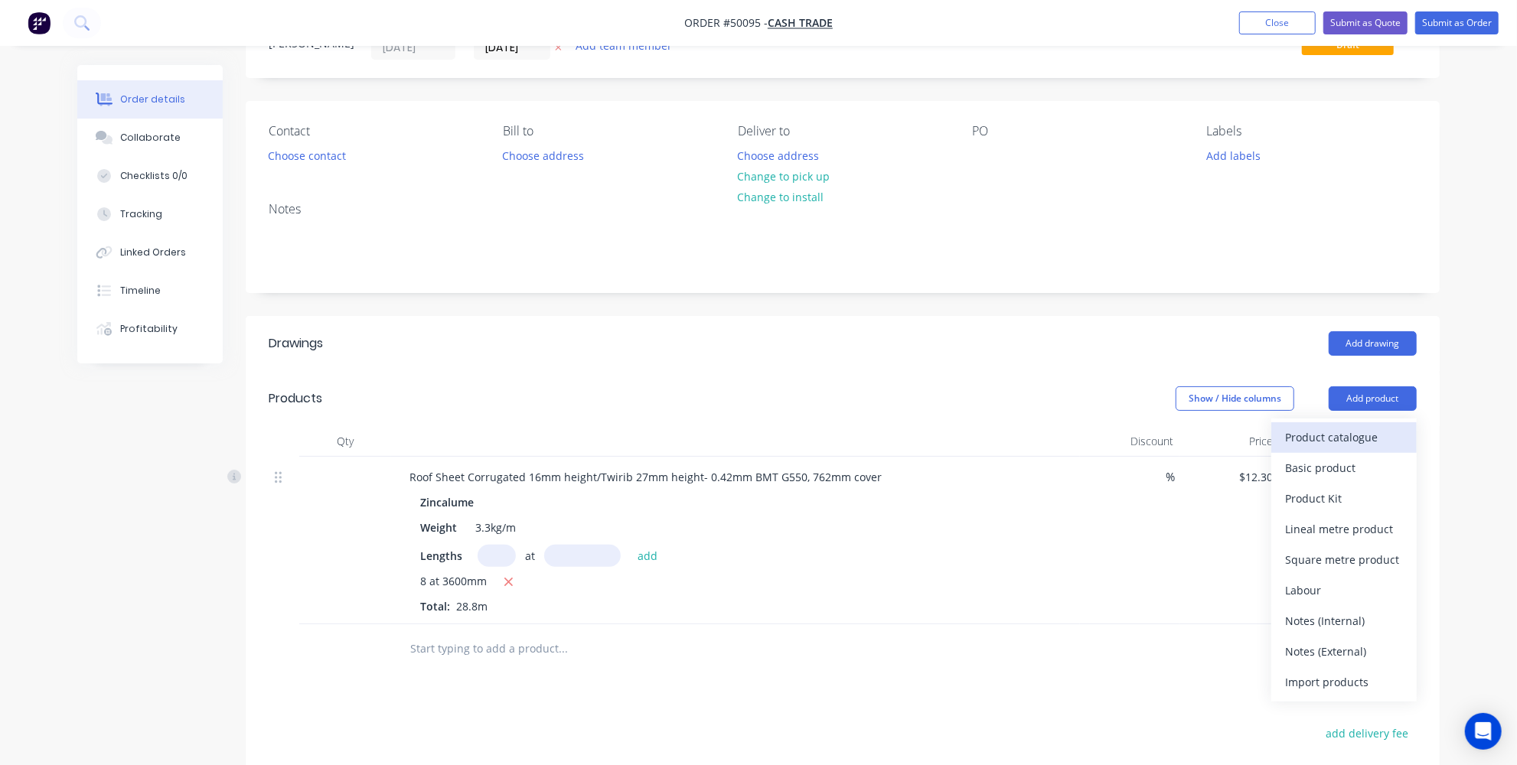
click at [1341, 426] on div "Product catalogue" at bounding box center [1344, 437] width 118 height 22
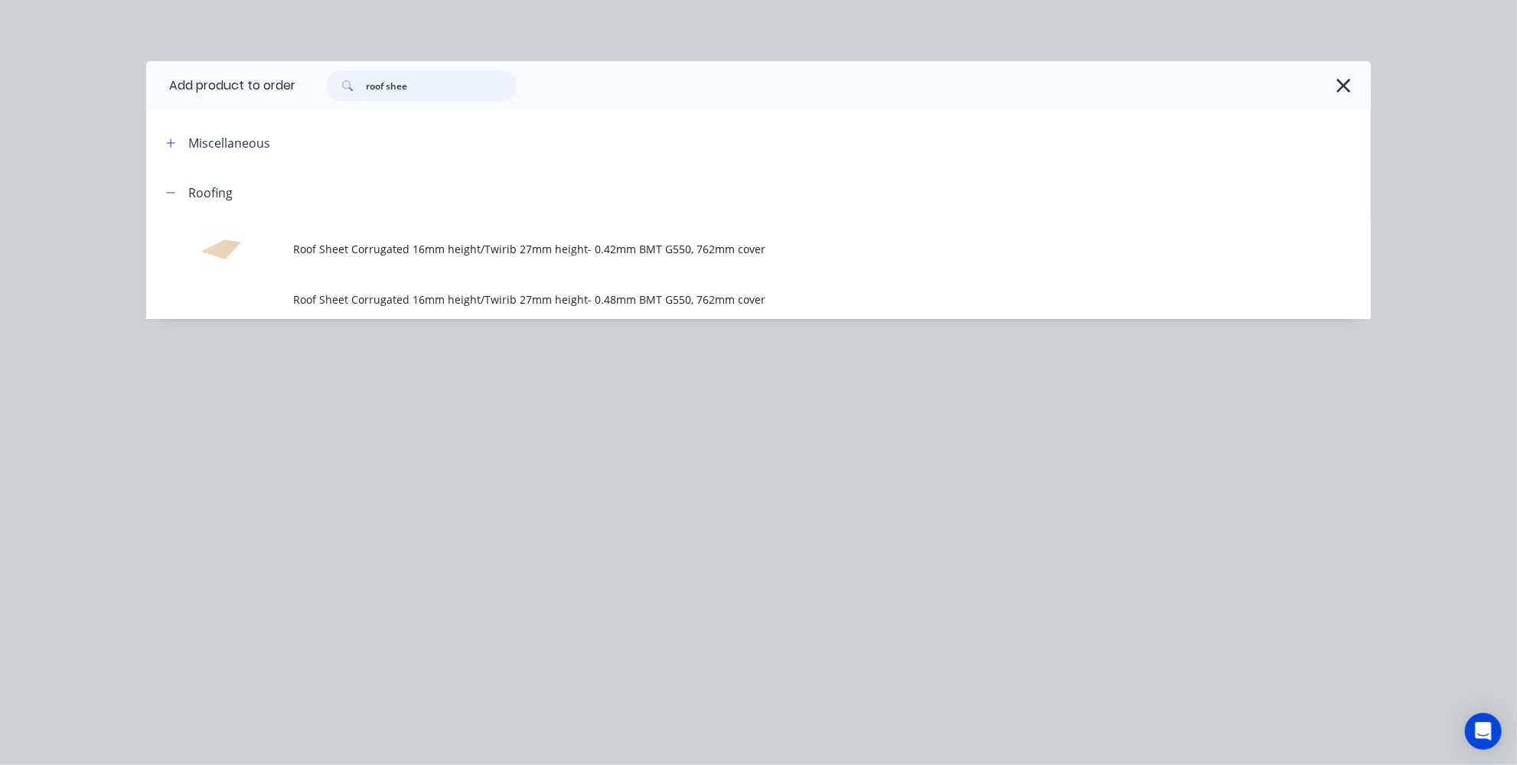
drag, startPoint x: 508, startPoint y: 75, endPoint x: 206, endPoint y: 81, distance: 302.4
click at [267, 83] on header "Add product to order roof shee" at bounding box center [758, 85] width 1225 height 49
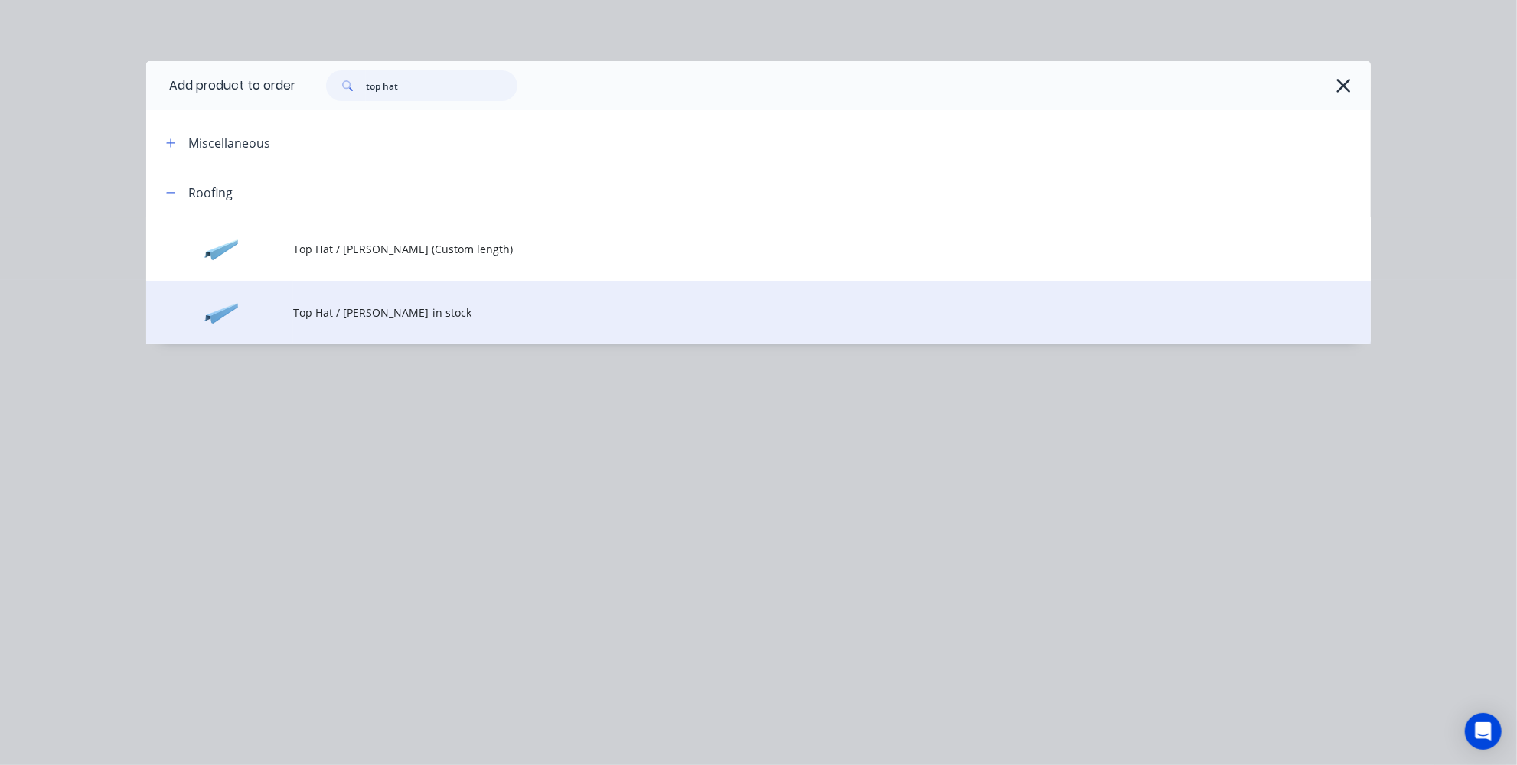
type input "top hat"
click at [413, 295] on td "Top Hat / Batten-in stock" at bounding box center [832, 313] width 1078 height 64
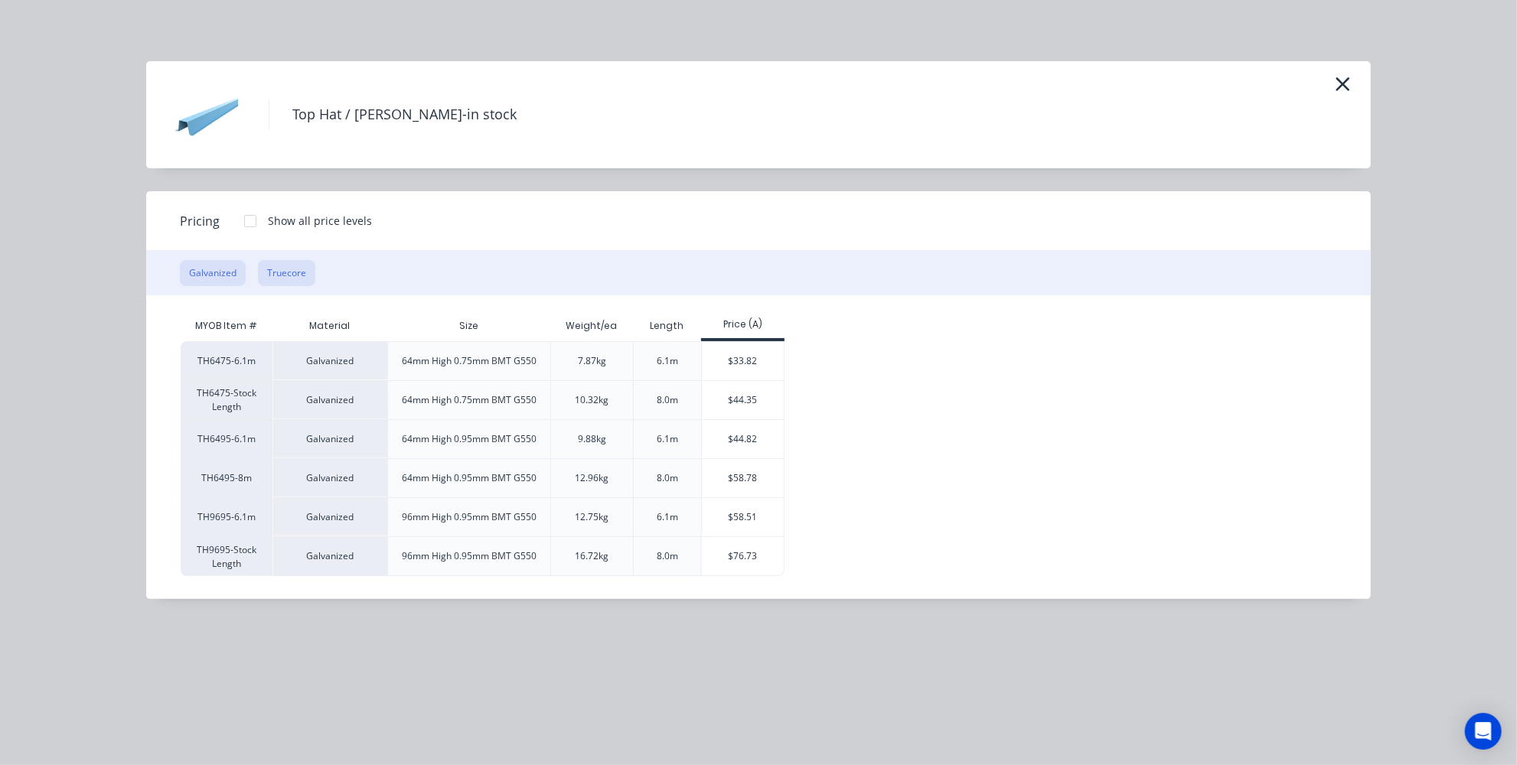
click at [278, 267] on button "Truecore" at bounding box center [286, 273] width 57 height 26
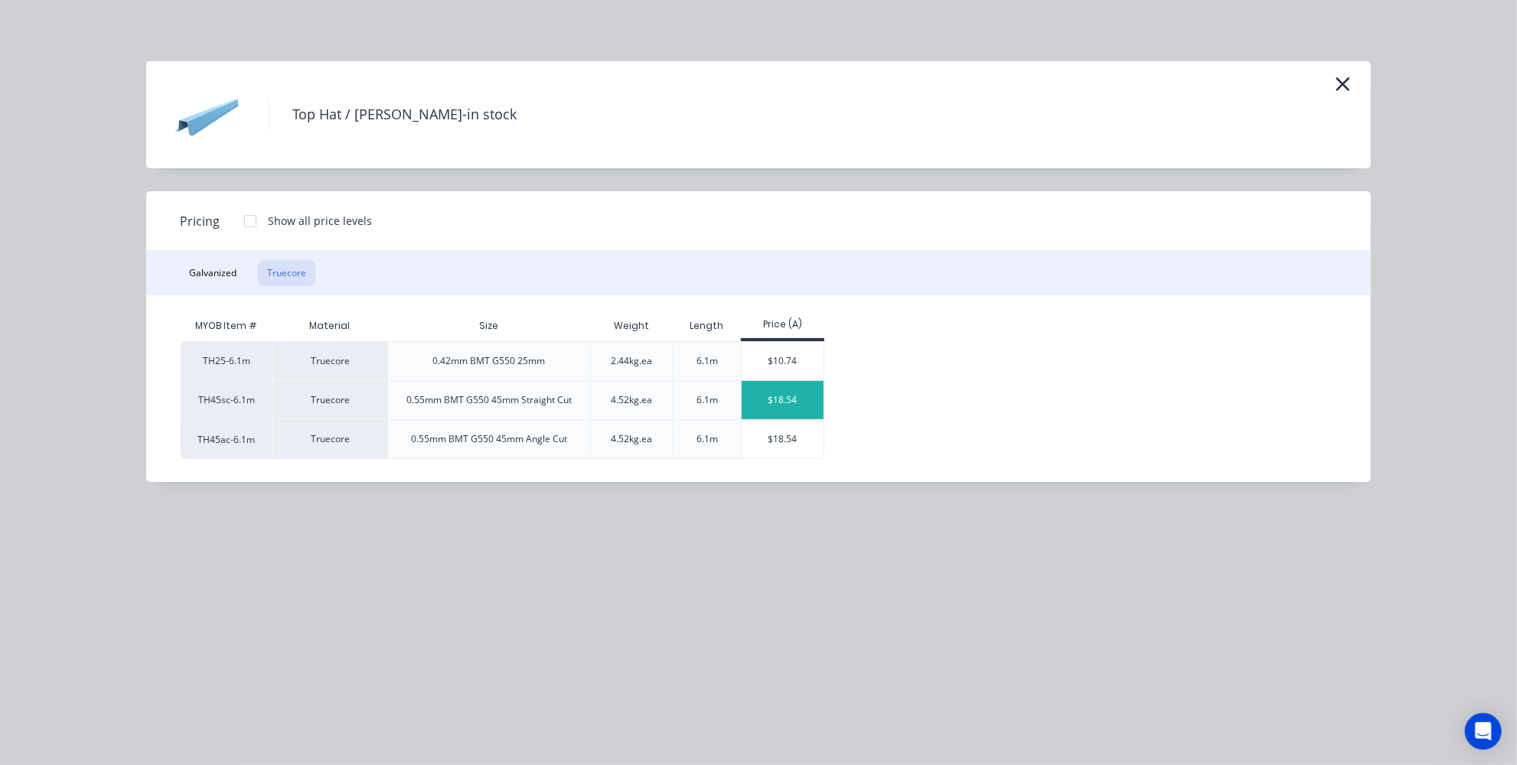
click at [772, 401] on div "$18.54" at bounding box center [783, 400] width 82 height 38
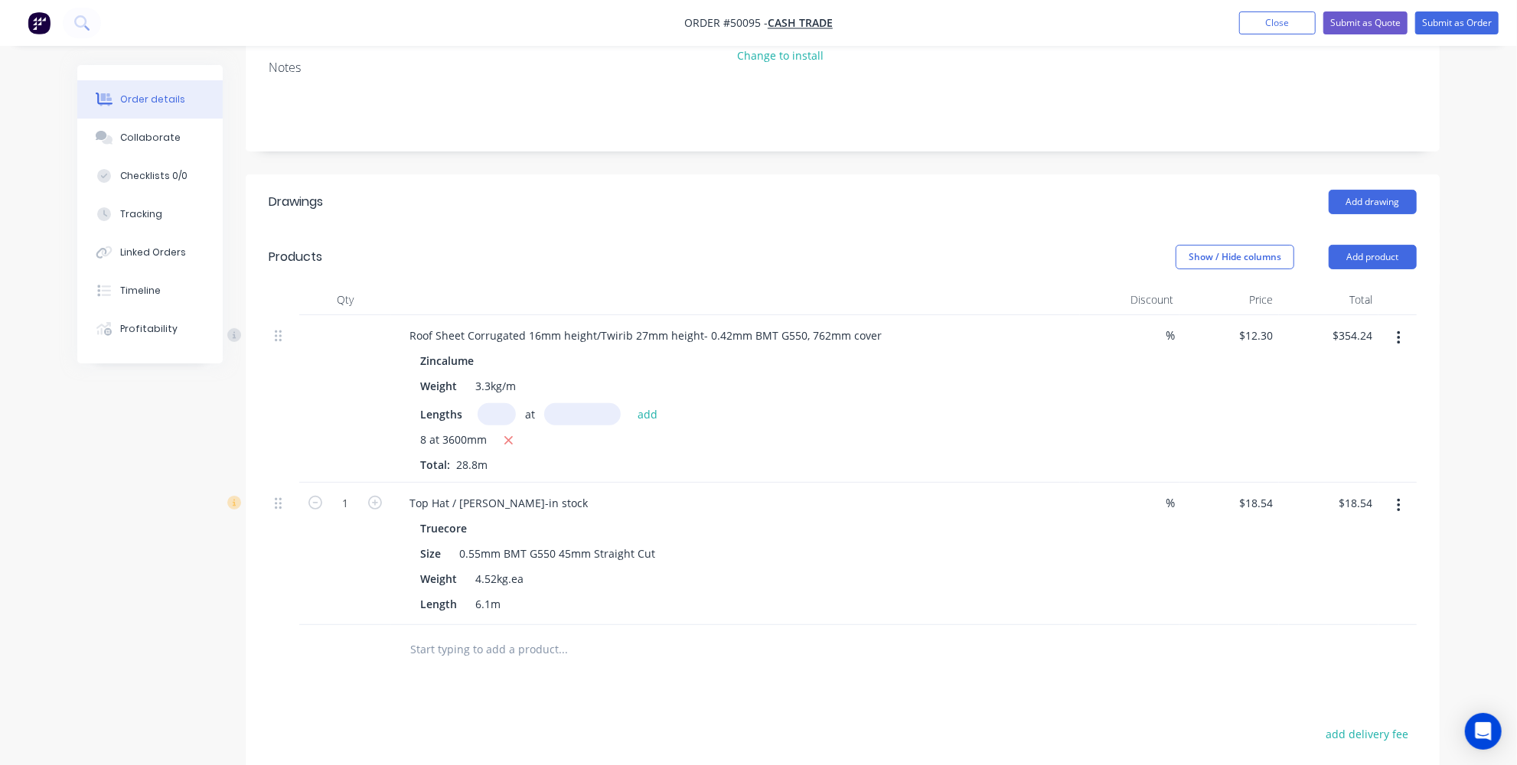
scroll to position [348, 0]
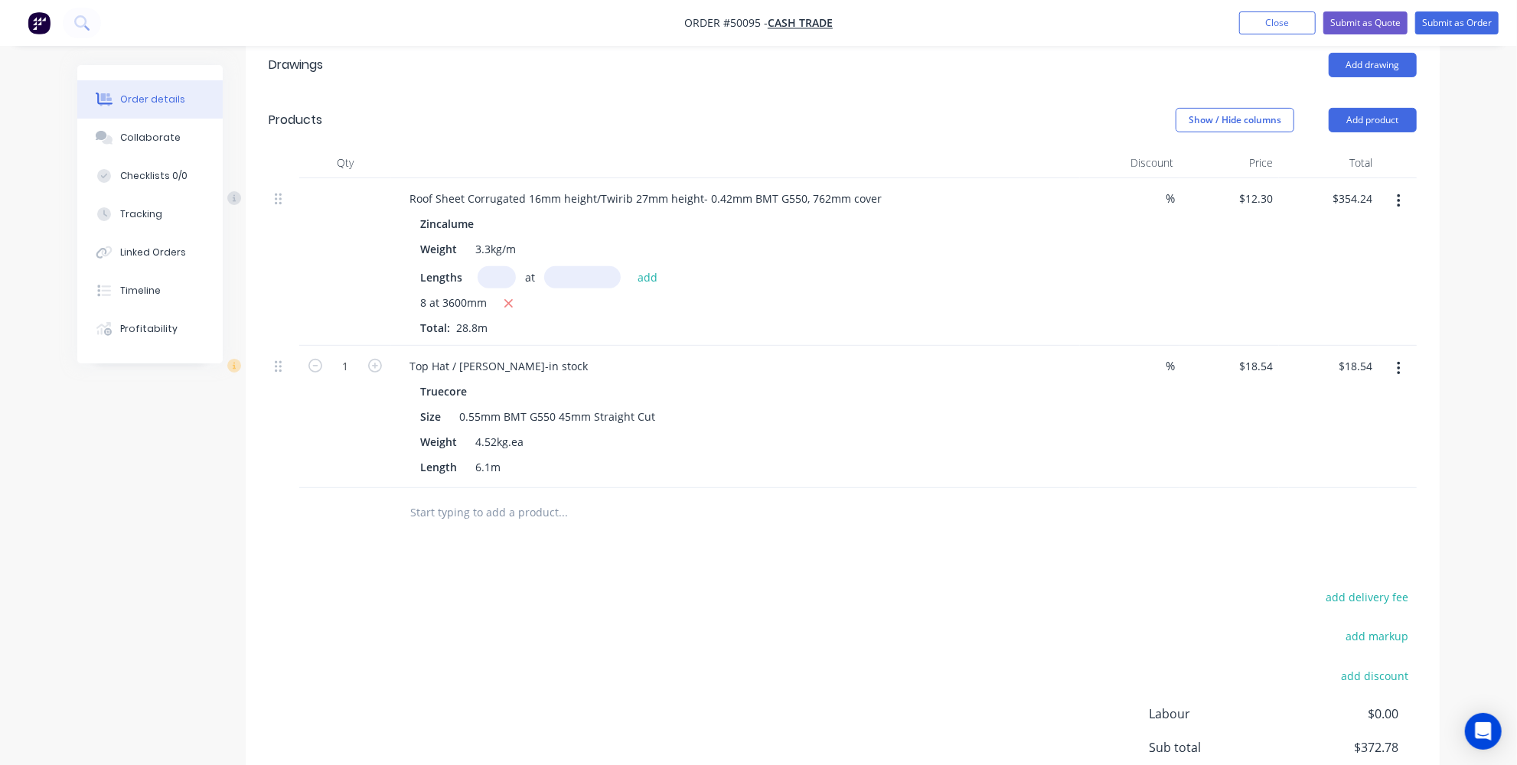
click at [478, 504] on input "text" at bounding box center [563, 513] width 306 height 31
click at [657, 416] on div "Size 0.55mm BMT G550 45mm Straight Cut" at bounding box center [732, 417] width 637 height 22
click at [380, 367] on icon "button" at bounding box center [375, 366] width 14 height 14
type input "2"
type input "$37.08"
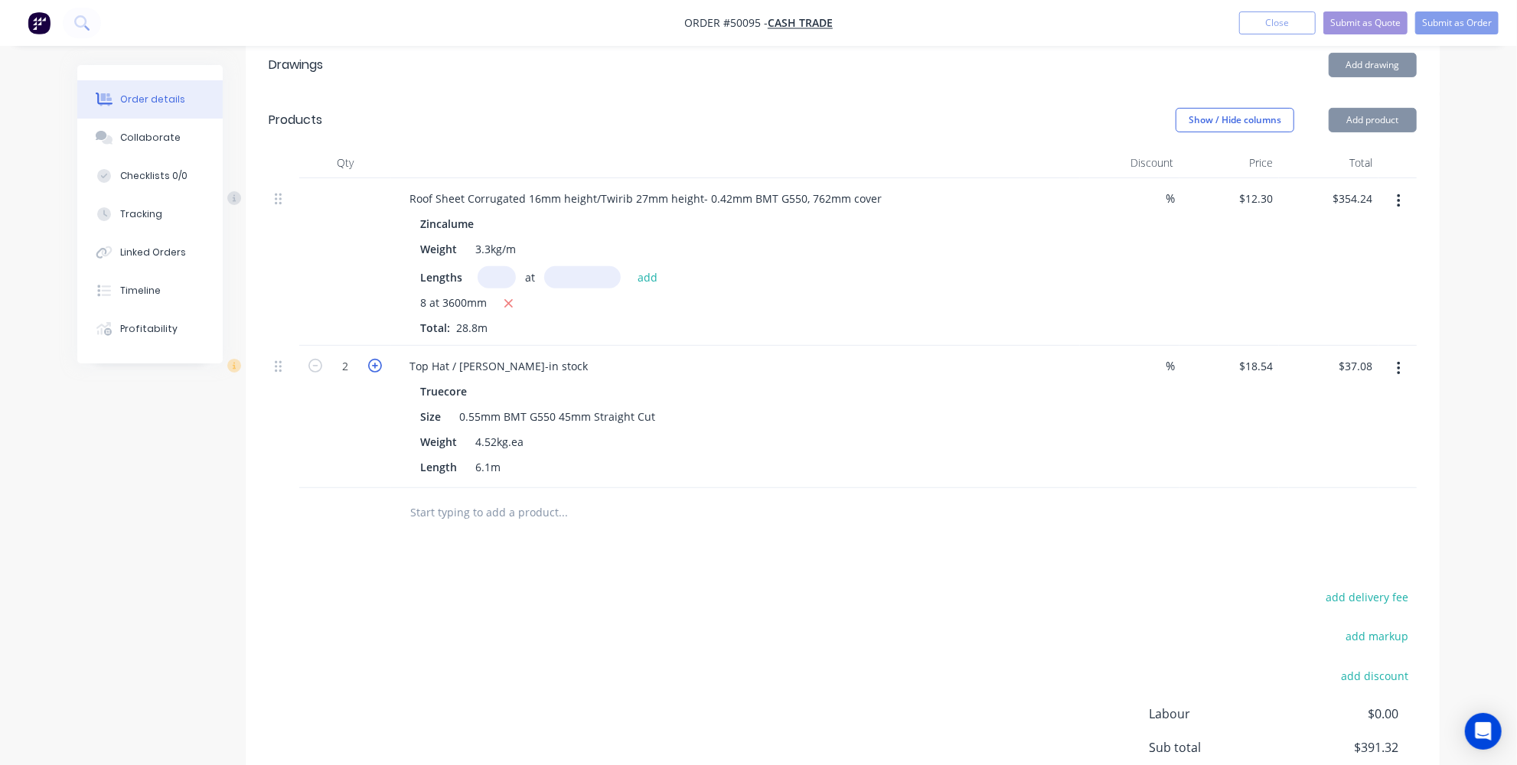
click at [380, 367] on icon "button" at bounding box center [375, 366] width 14 height 14
type input "3"
type input "$55.62"
click at [380, 367] on icon "button" at bounding box center [375, 366] width 14 height 14
type input "4"
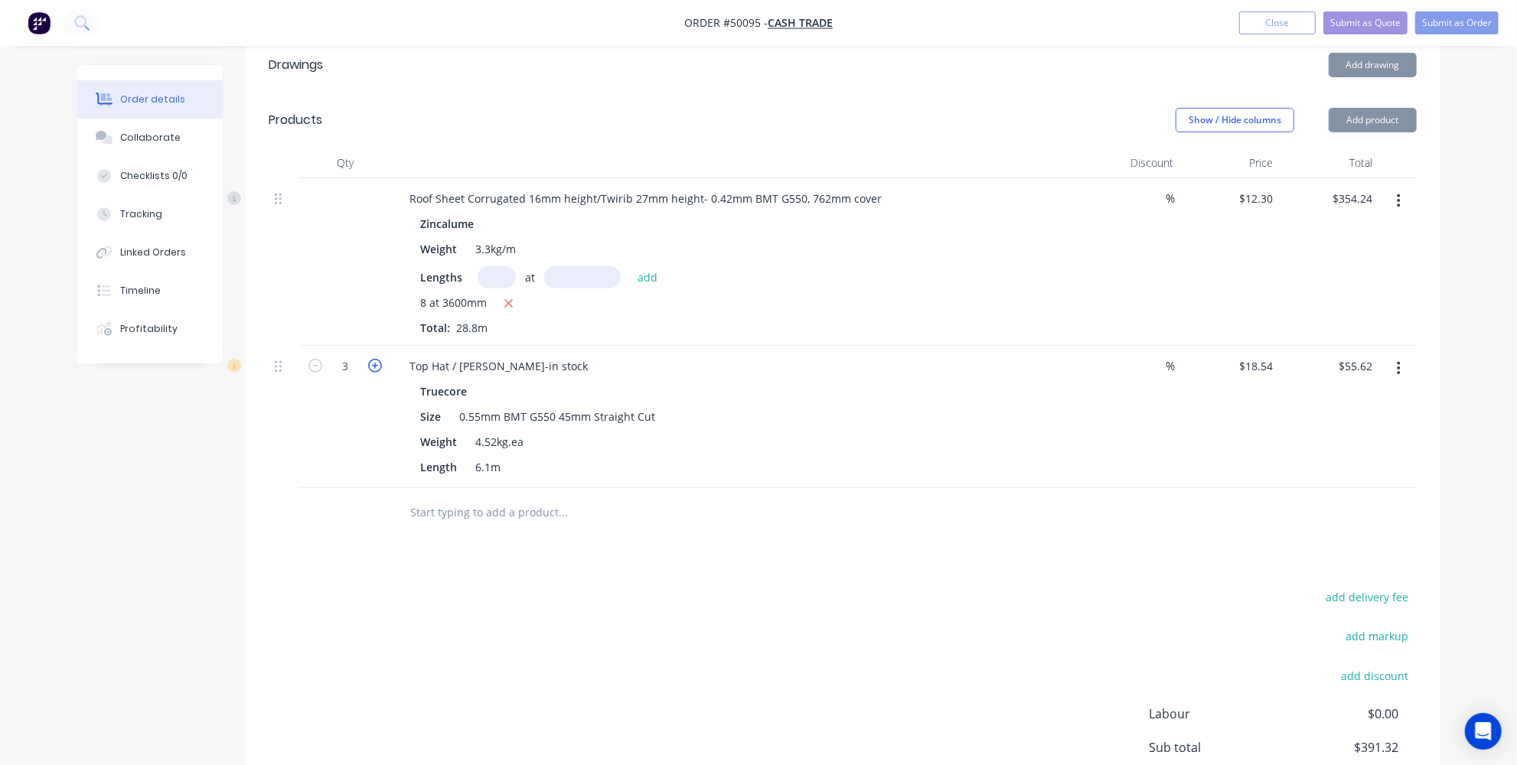
type input "$74.16"
click at [380, 367] on icon "button" at bounding box center [375, 366] width 14 height 14
type input "5"
type input "$92.70"
click at [326, 489] on div at bounding box center [345, 513] width 92 height 50
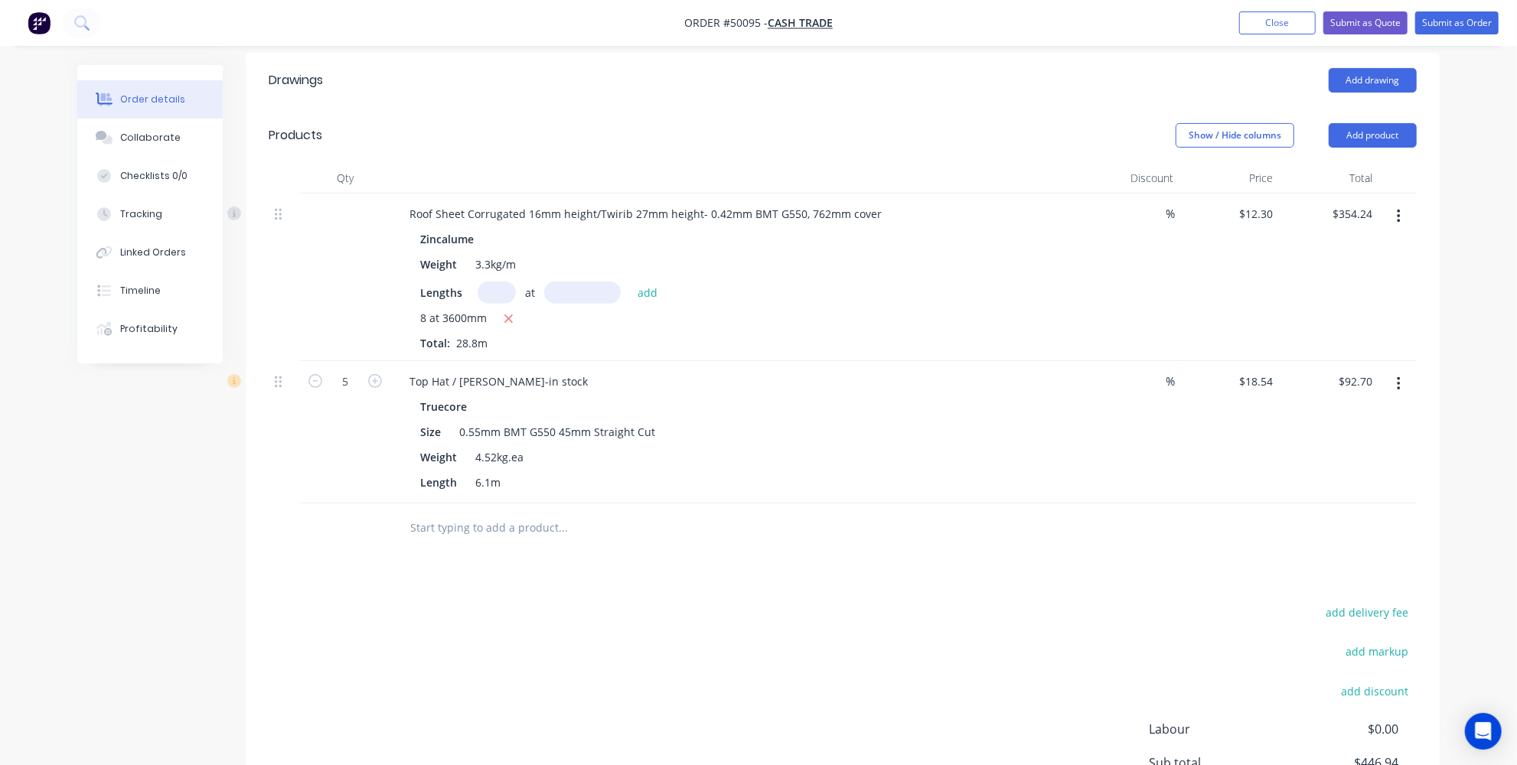
scroll to position [278, 0]
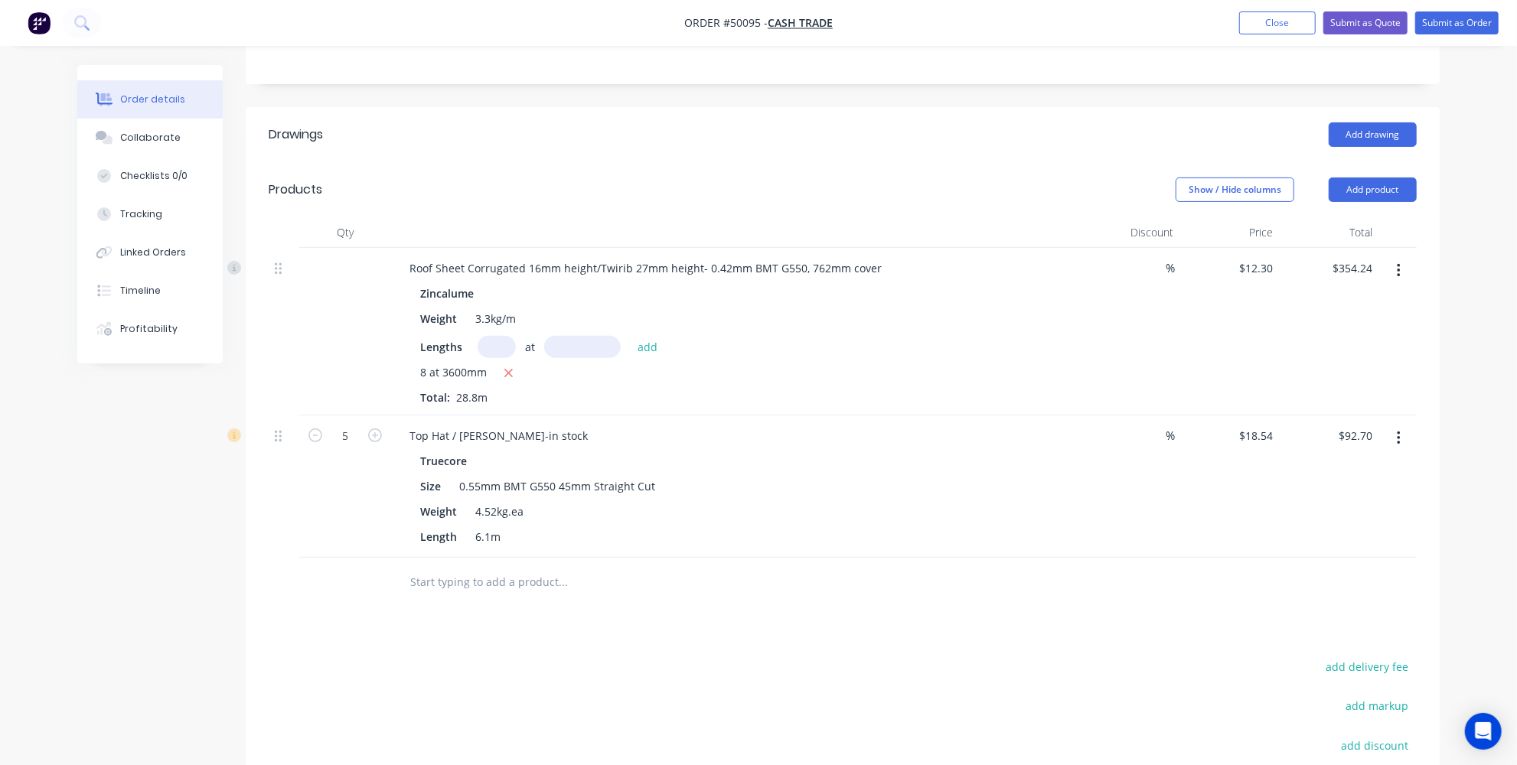
click at [1380, 188] on button "Add product" at bounding box center [1373, 190] width 88 height 24
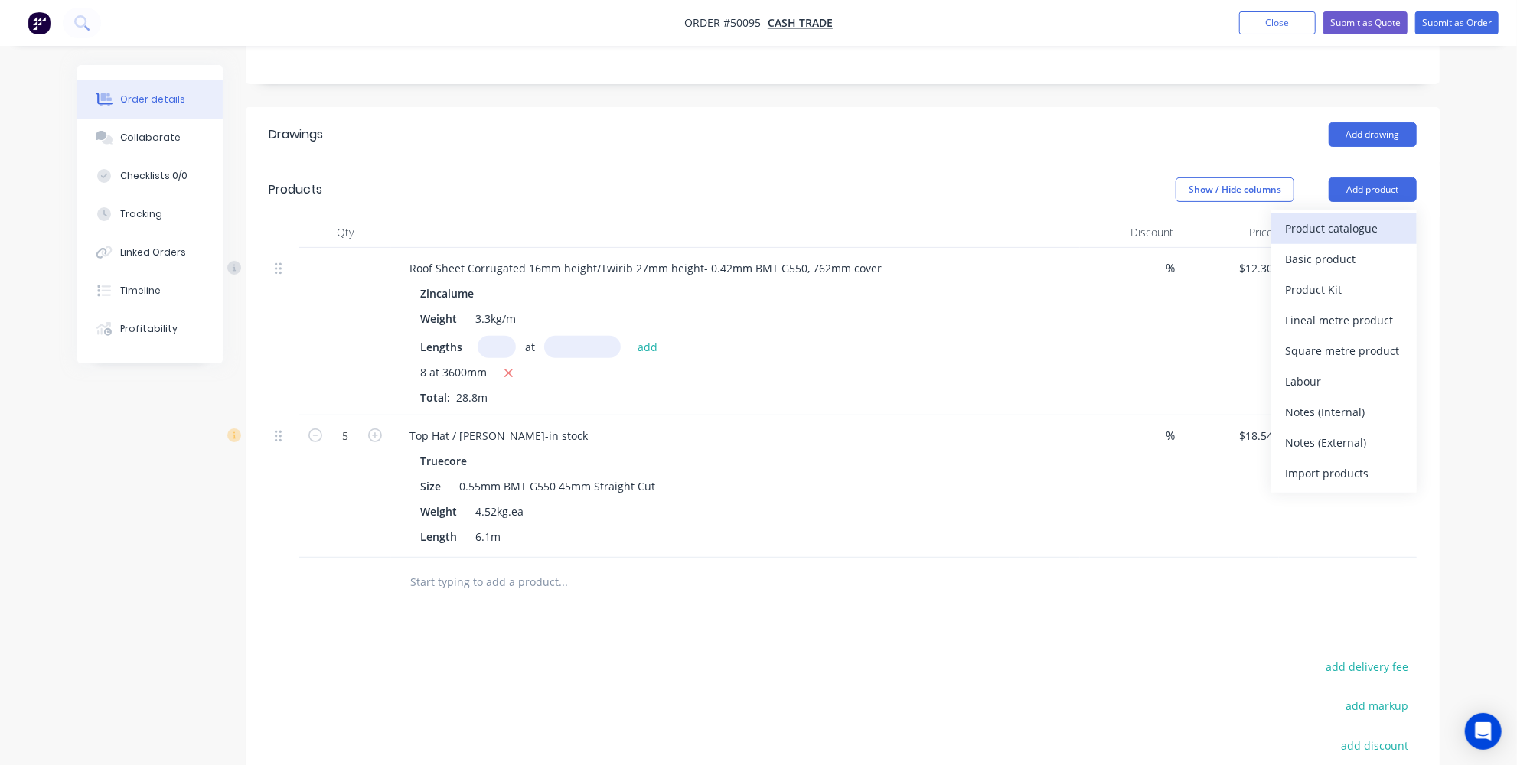
click at [1314, 219] on div "Product catalogue" at bounding box center [1344, 228] width 118 height 22
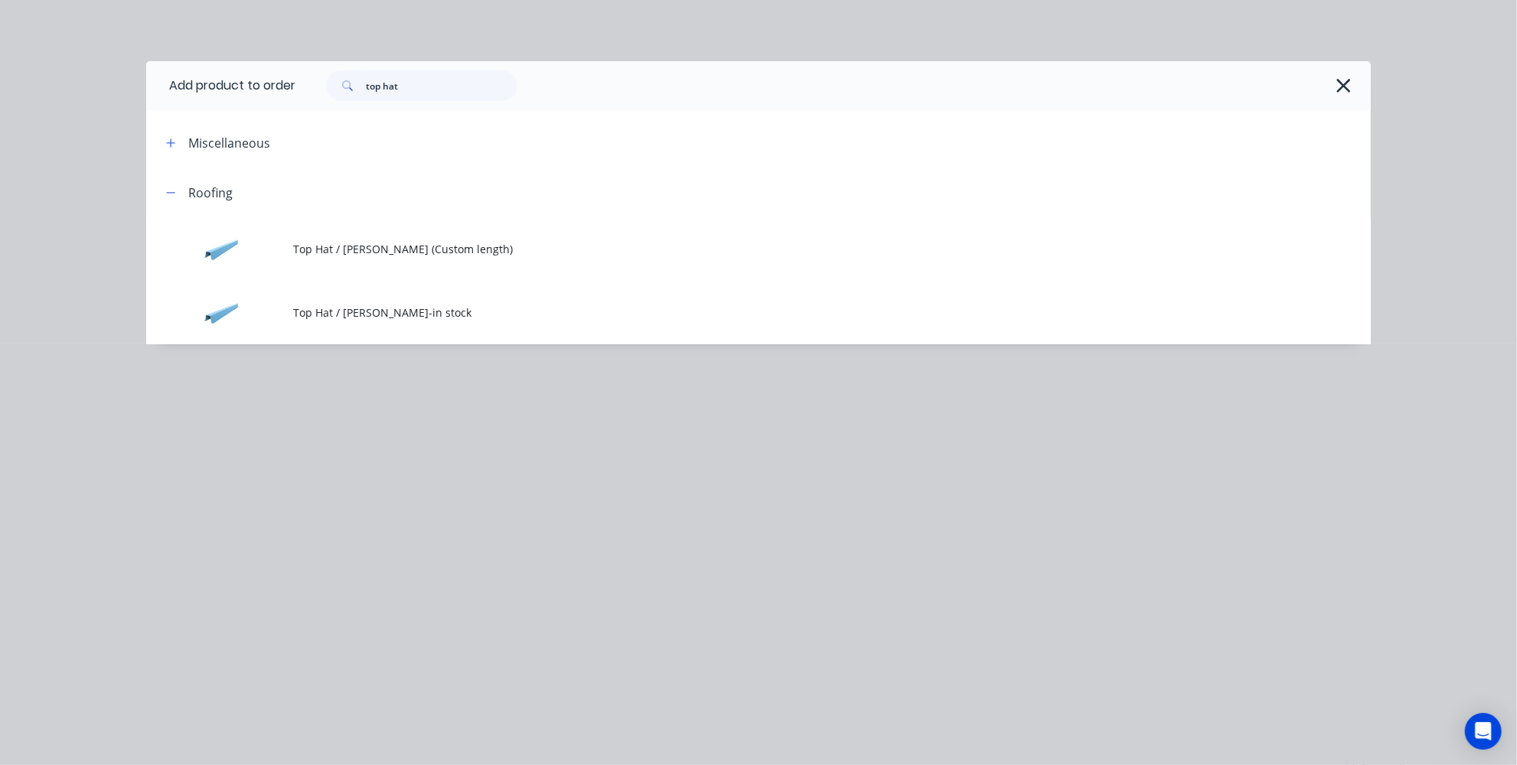
drag, startPoint x: 425, startPoint y: 67, endPoint x: 340, endPoint y: 87, distance: 87.4
click at [335, 81] on div "top hat" at bounding box center [832, 85] width 1075 height 49
drag, startPoint x: 451, startPoint y: 79, endPoint x: 314, endPoint y: 71, distance: 137.2
click at [338, 75] on div "top hat" at bounding box center [421, 85] width 191 height 31
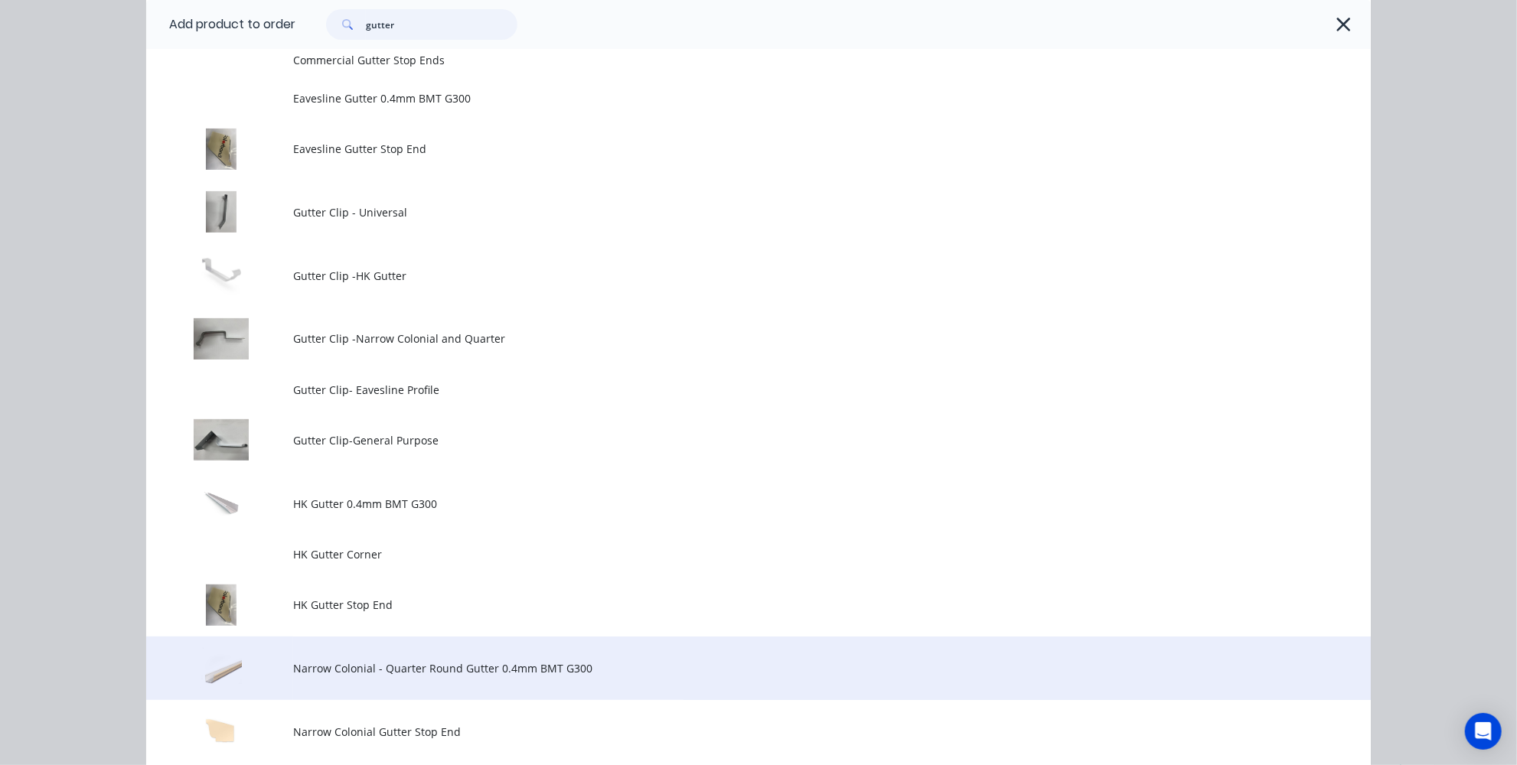
type input "gutter"
click at [459, 675] on span "Narrow Colonial - Quarter Round Gutter 0.4mm BMT G300" at bounding box center [724, 669] width 862 height 16
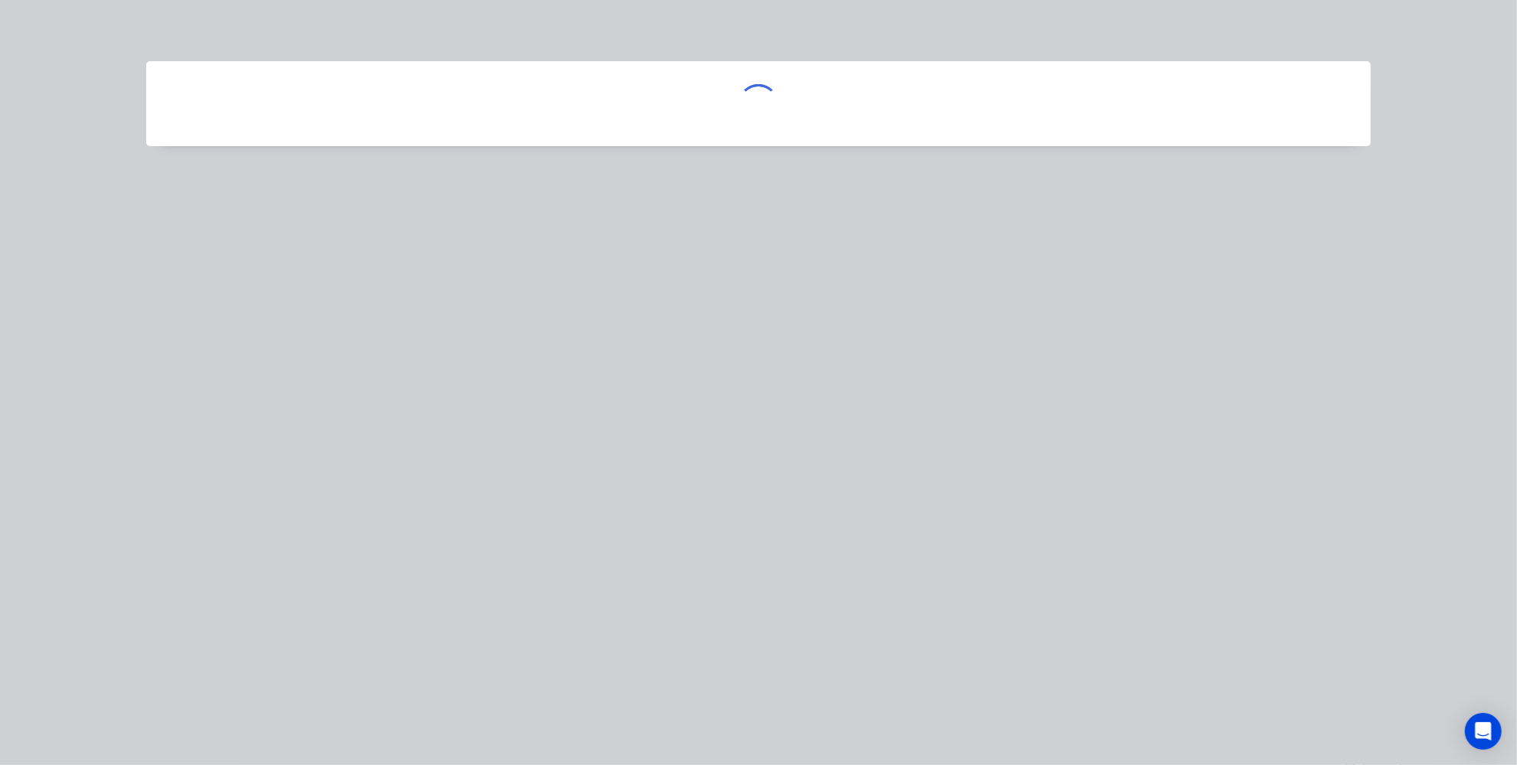
scroll to position [0, 0]
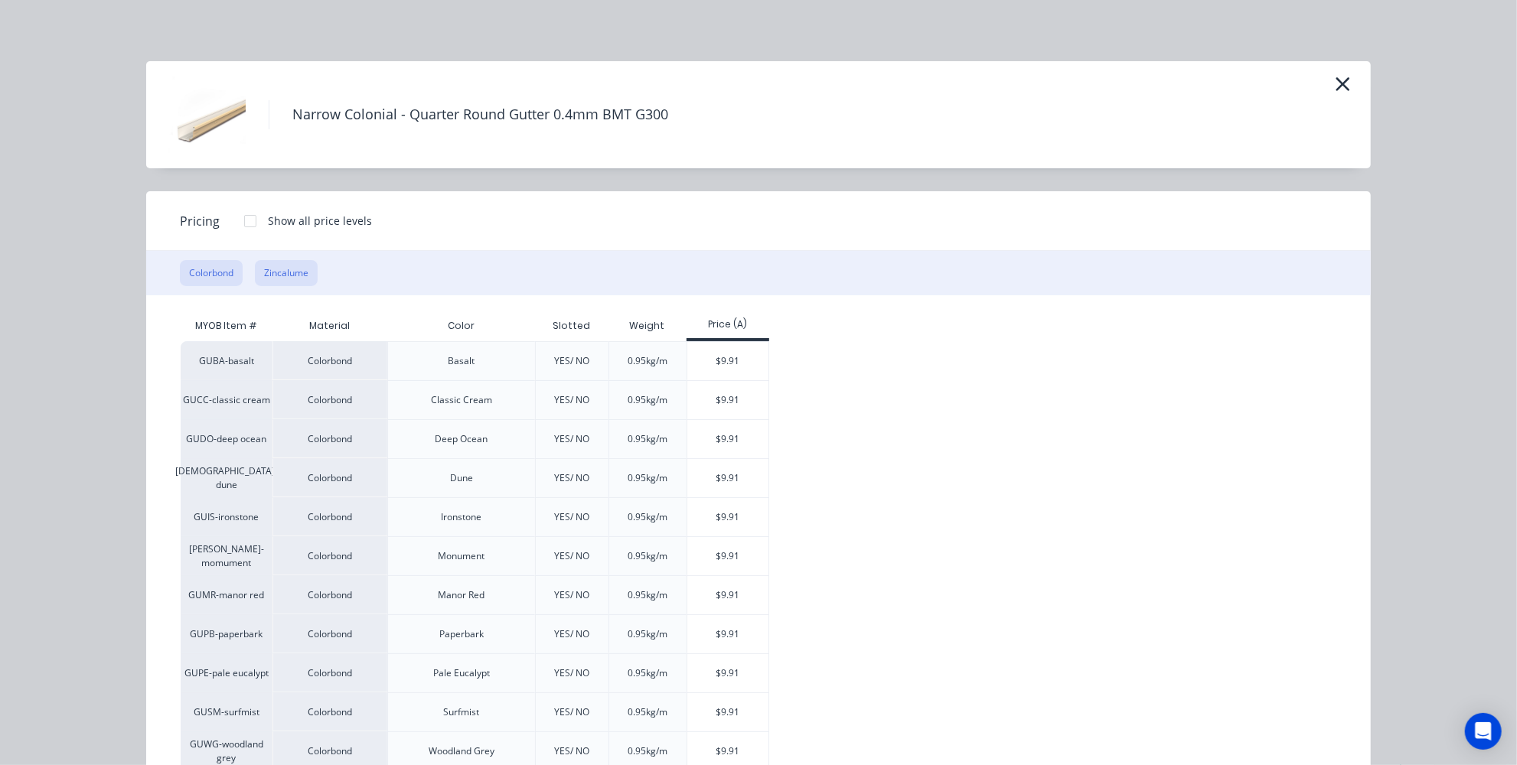
click at [282, 266] on button "Zincalume" at bounding box center [286, 273] width 63 height 26
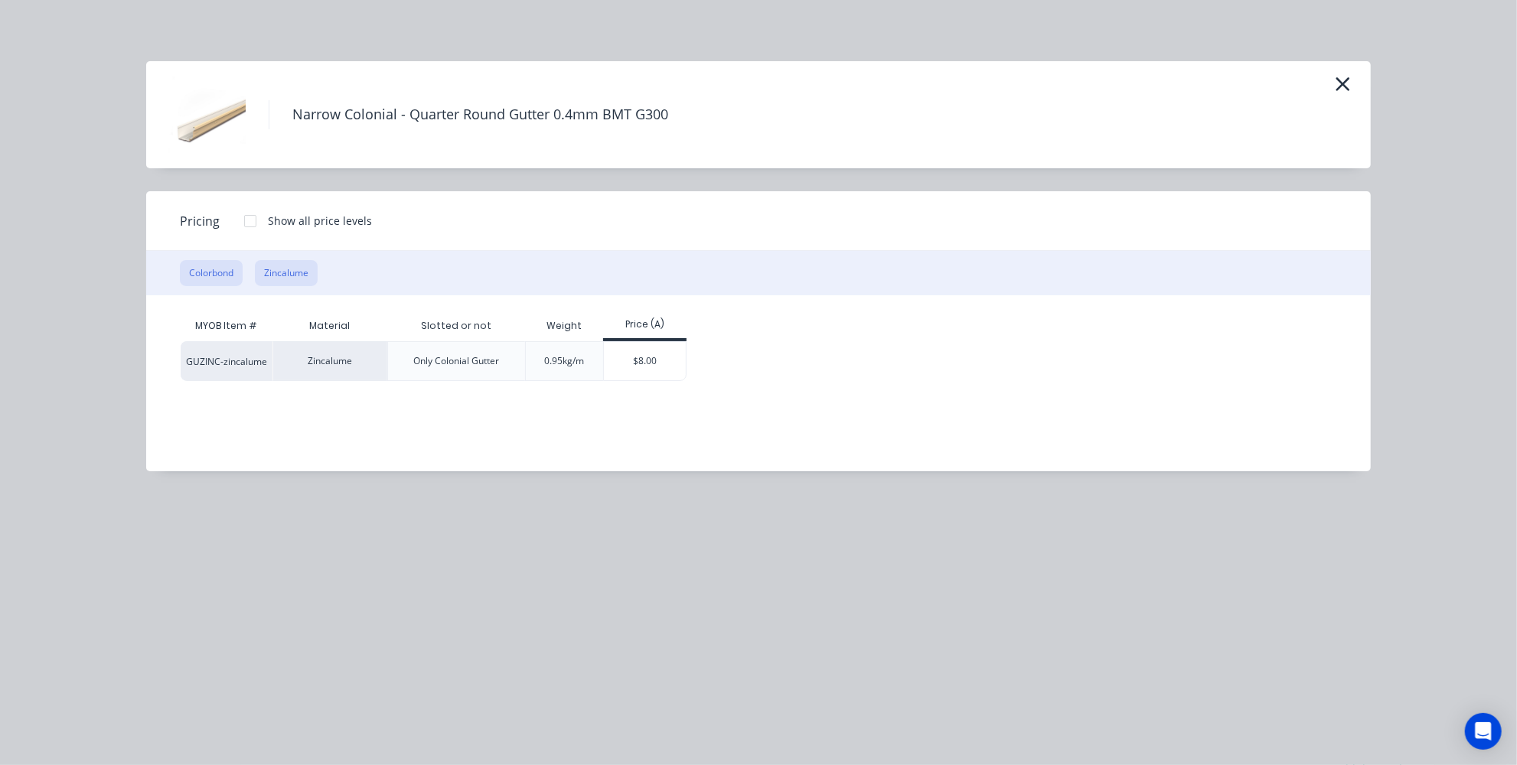
click at [205, 263] on button "Colorbond" at bounding box center [211, 273] width 63 height 26
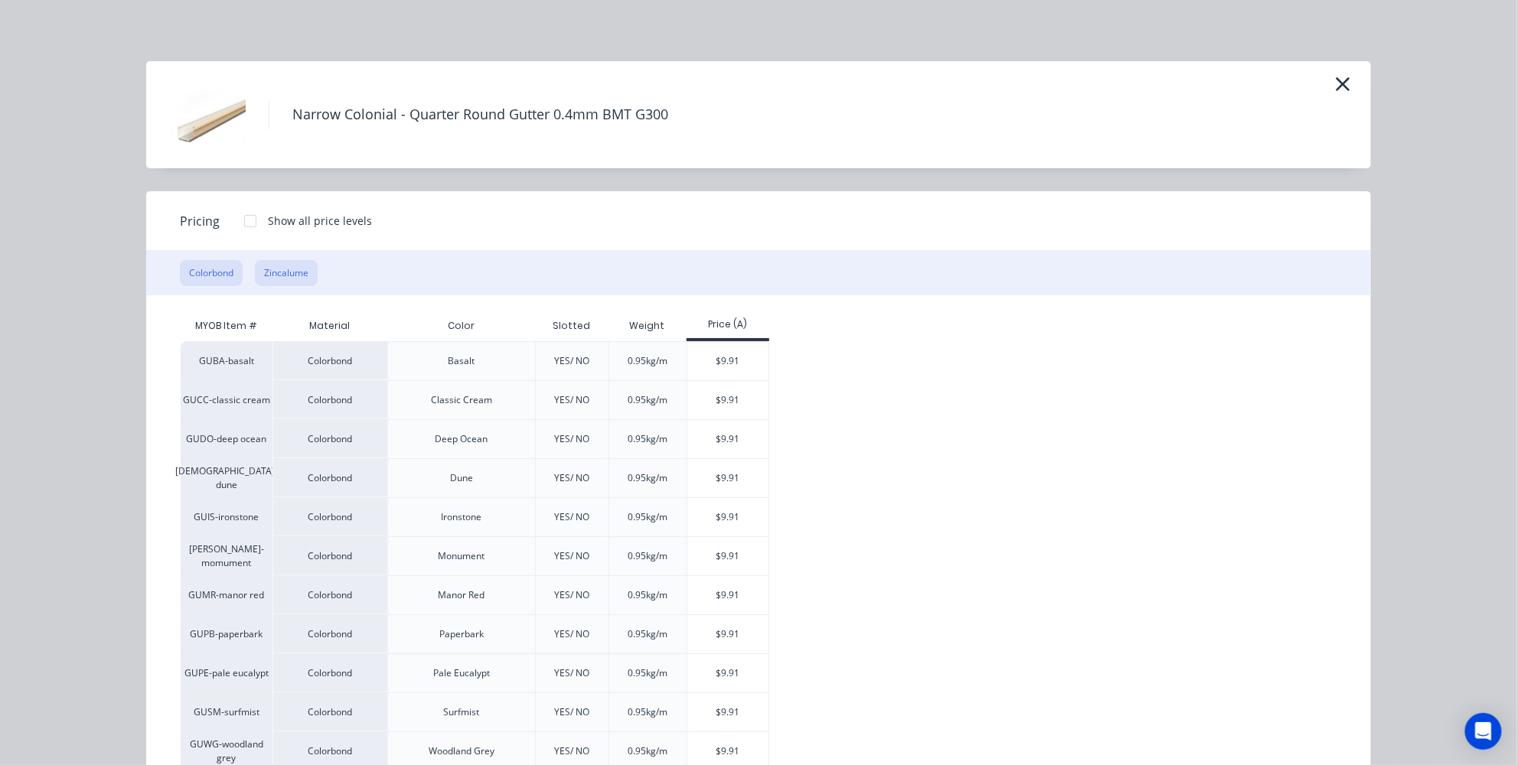
click at [285, 271] on button "Zincalume" at bounding box center [286, 273] width 63 height 26
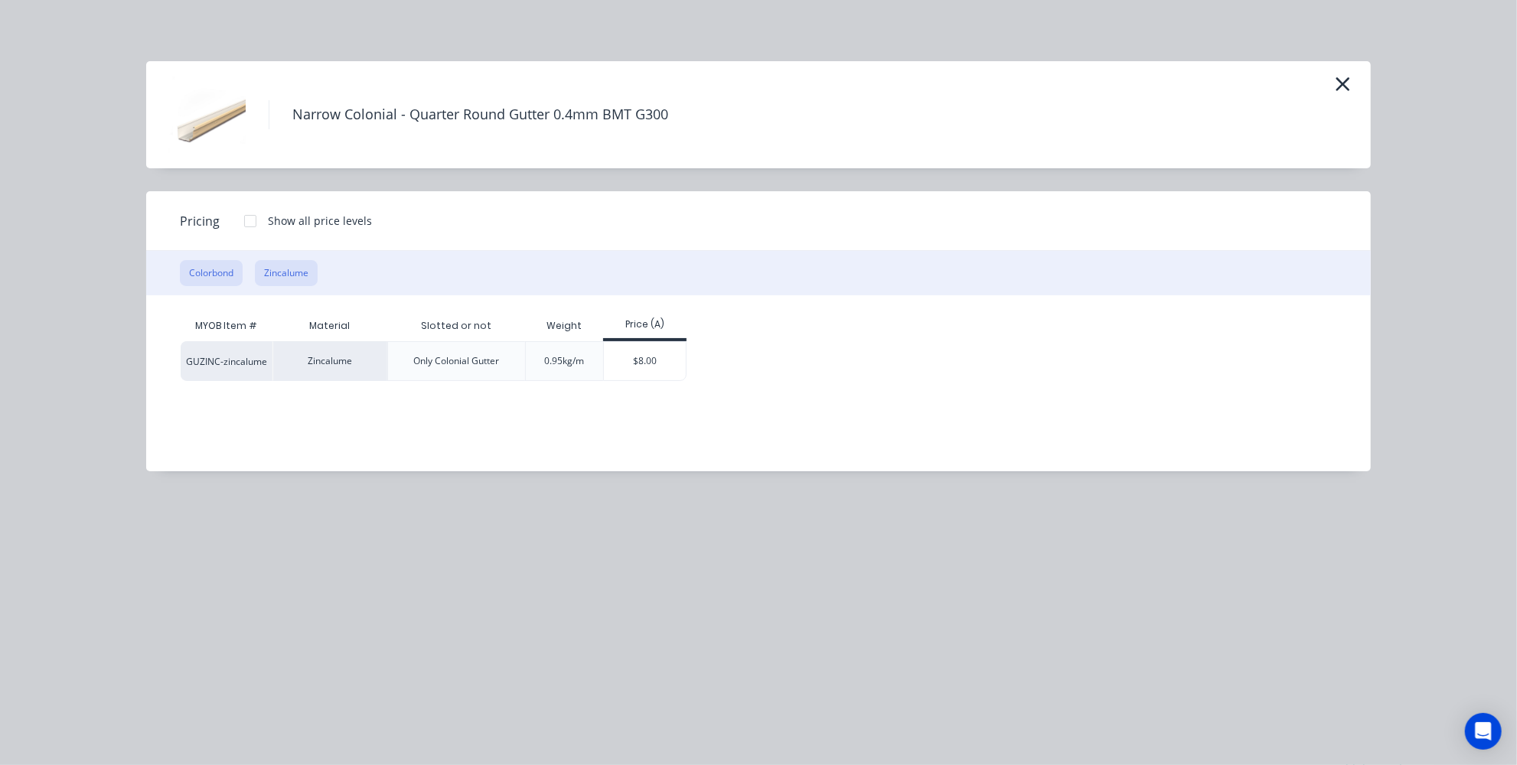
click at [201, 270] on button "Colorbond" at bounding box center [211, 273] width 63 height 26
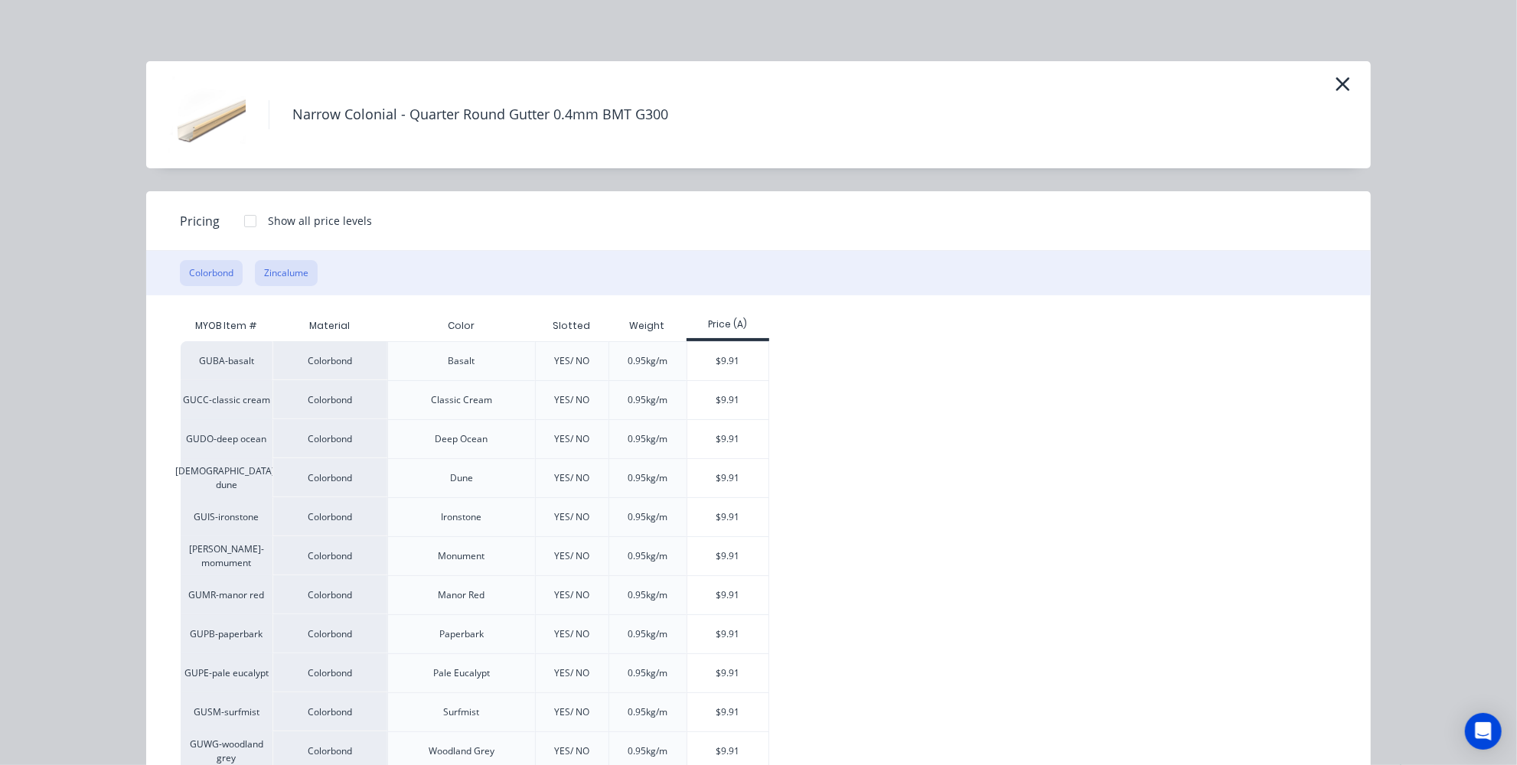
click at [258, 271] on button "Zincalume" at bounding box center [286, 273] width 63 height 26
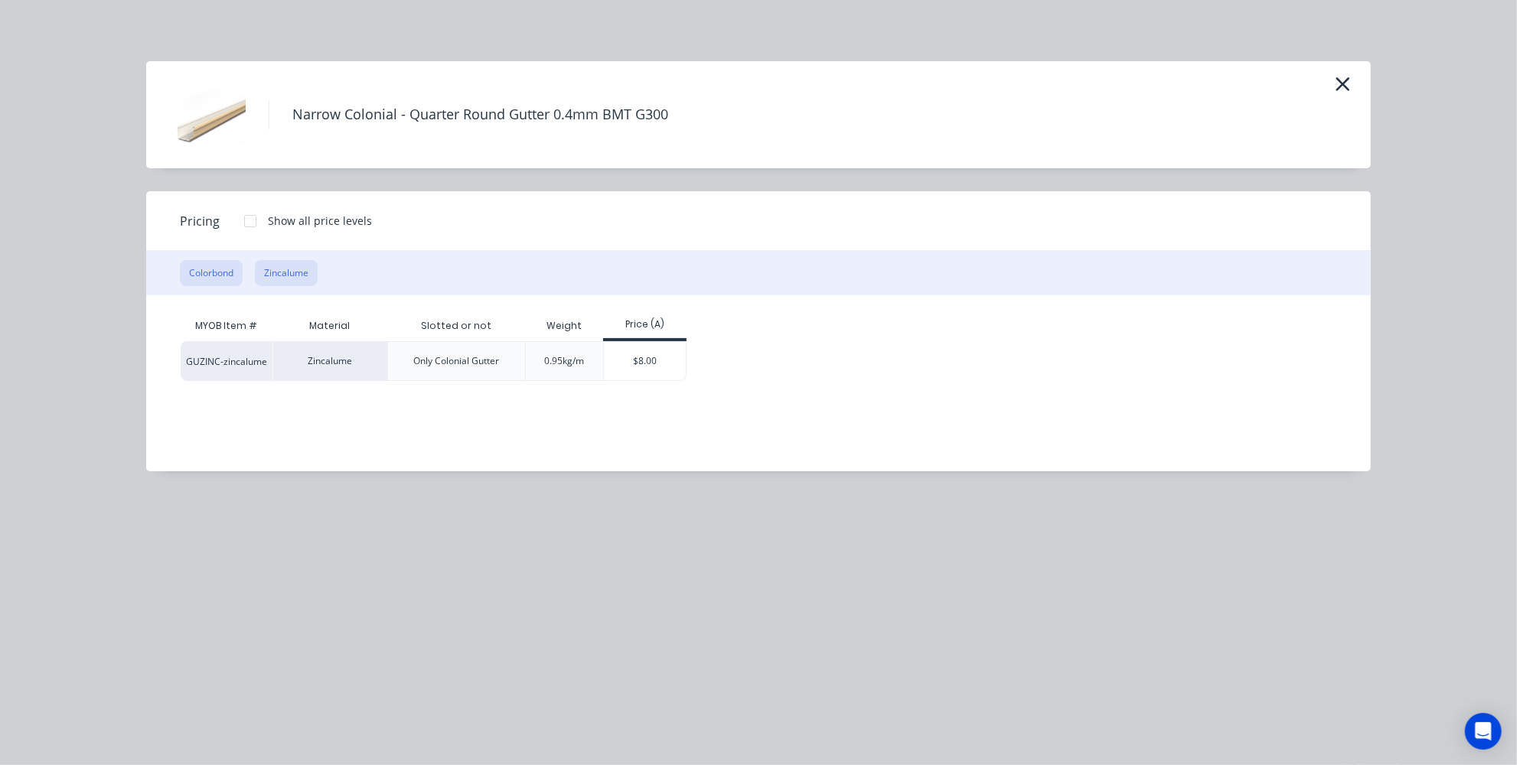
click at [195, 263] on button "Colorbond" at bounding box center [211, 273] width 63 height 26
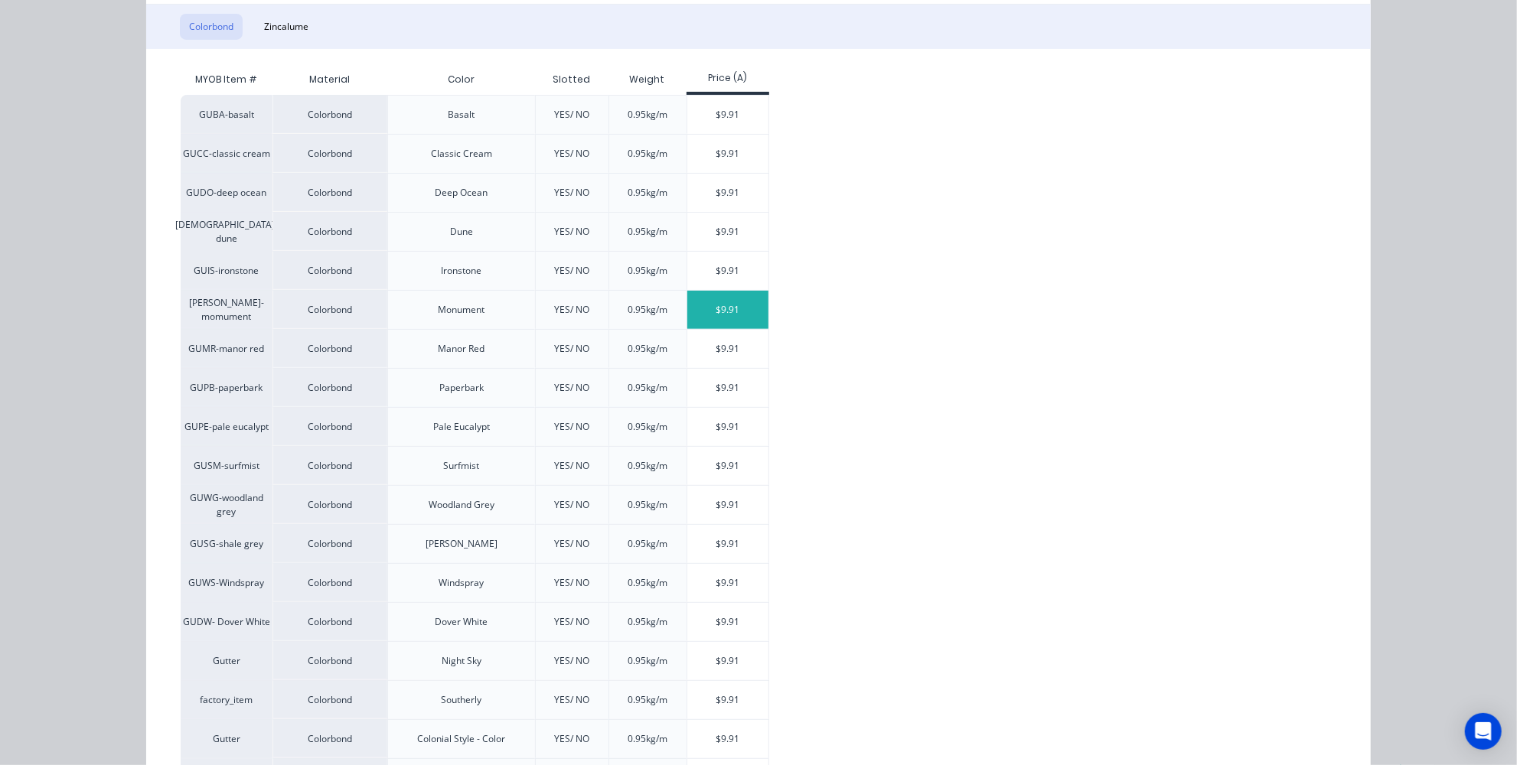
scroll to position [315, 0]
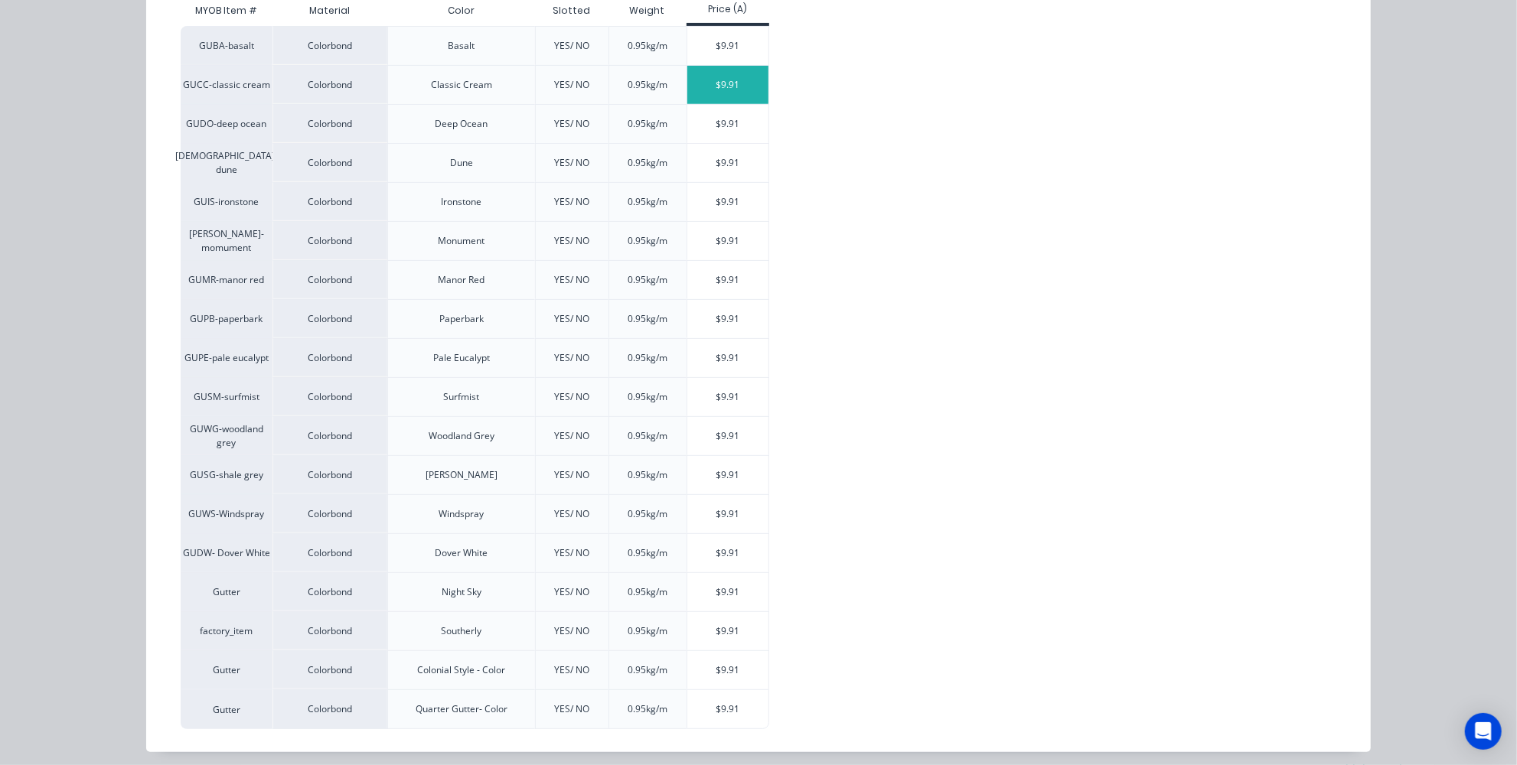
drag, startPoint x: 741, startPoint y: 93, endPoint x: 848, endPoint y: 215, distance: 162.7
click at [741, 93] on div "$9.91" at bounding box center [728, 85] width 82 height 38
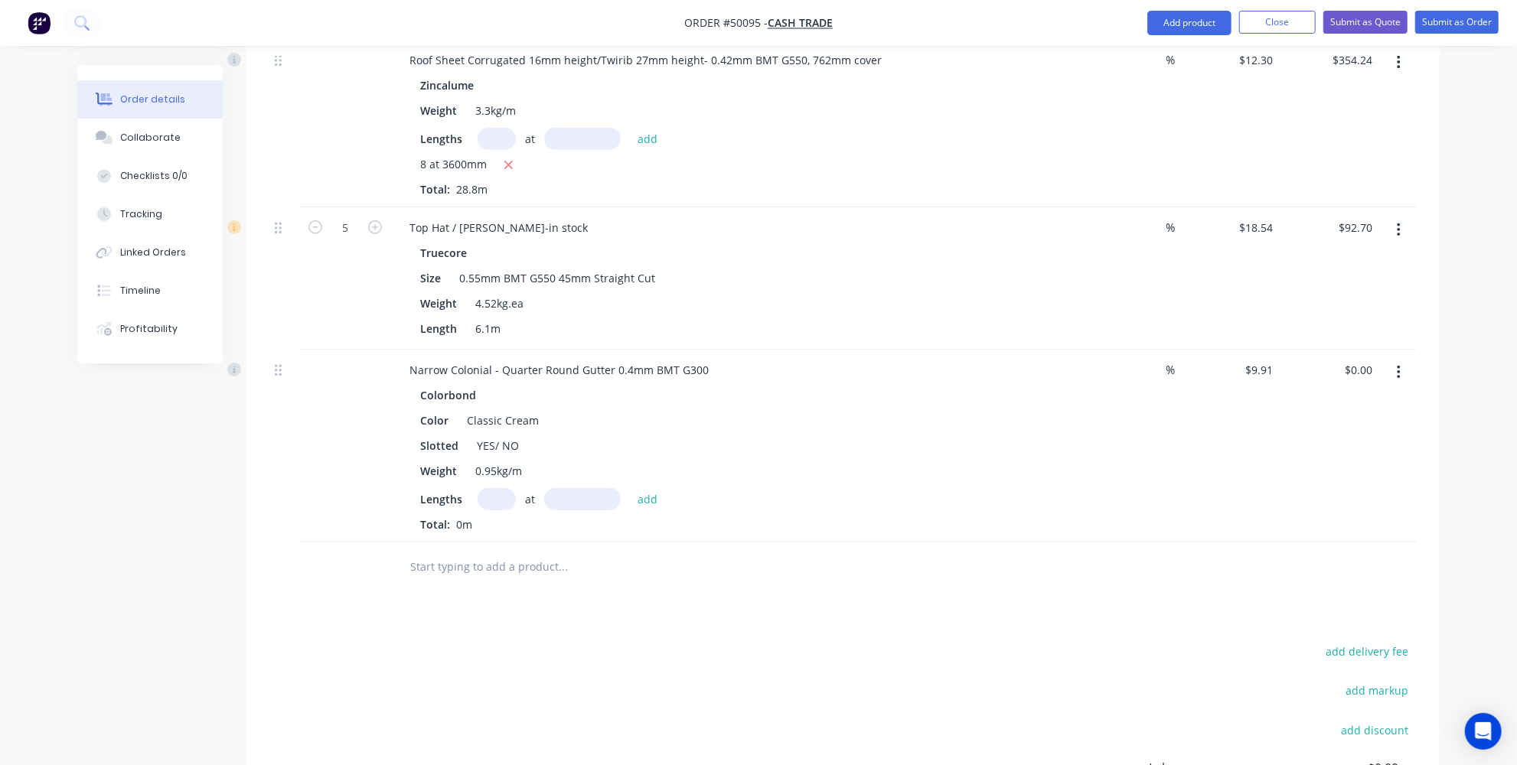
scroll to position [487, 0]
click at [493, 491] on input "text" at bounding box center [497, 499] width 38 height 22
type input "1"
click at [582, 496] on input "text" at bounding box center [582, 499] width 77 height 22
drag, startPoint x: 497, startPoint y: 365, endPoint x: 338, endPoint y: 369, distance: 158.5
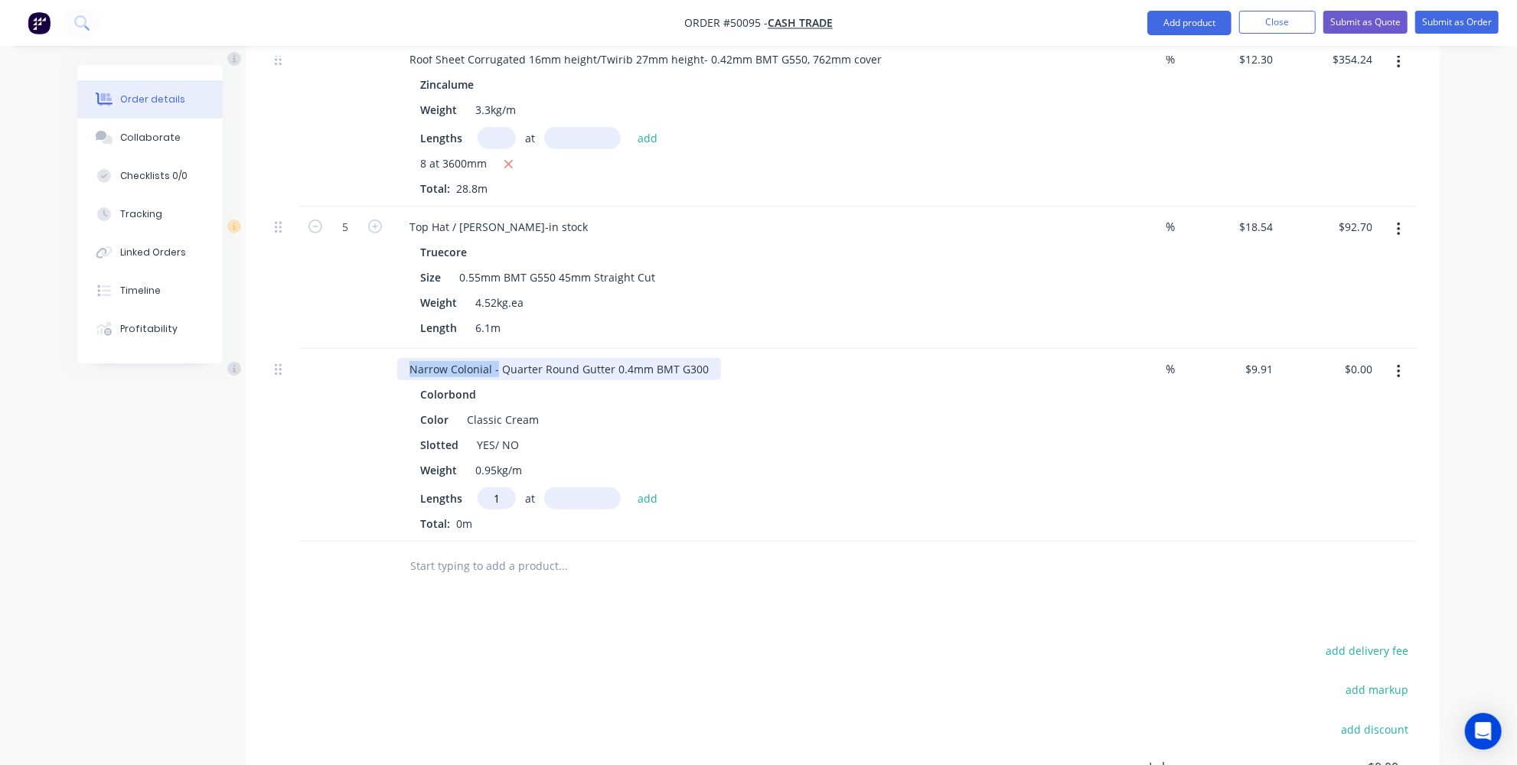
click at [338, 369] on div "Narrow Colonial - Quarter Round Gutter 0.4mm BMT G300 Colorbond Color Classic C…" at bounding box center [843, 445] width 1148 height 193
click at [586, 488] on input "text" at bounding box center [582, 499] width 77 height 22
type input "6500mm"
click at [652, 493] on button "add" at bounding box center [648, 498] width 36 height 21
type input "$64.42"
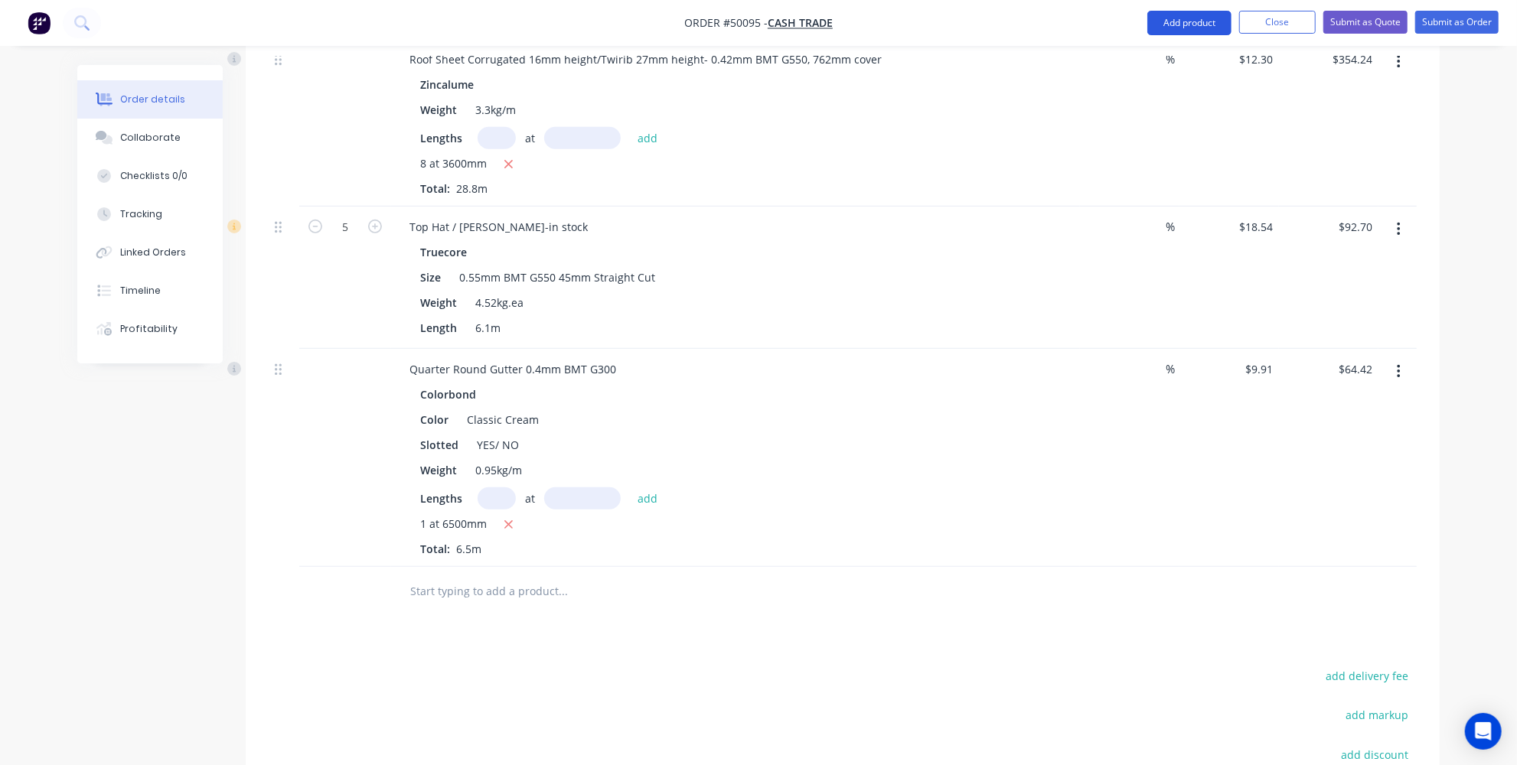
click at [1210, 11] on button "Add product" at bounding box center [1189, 23] width 84 height 24
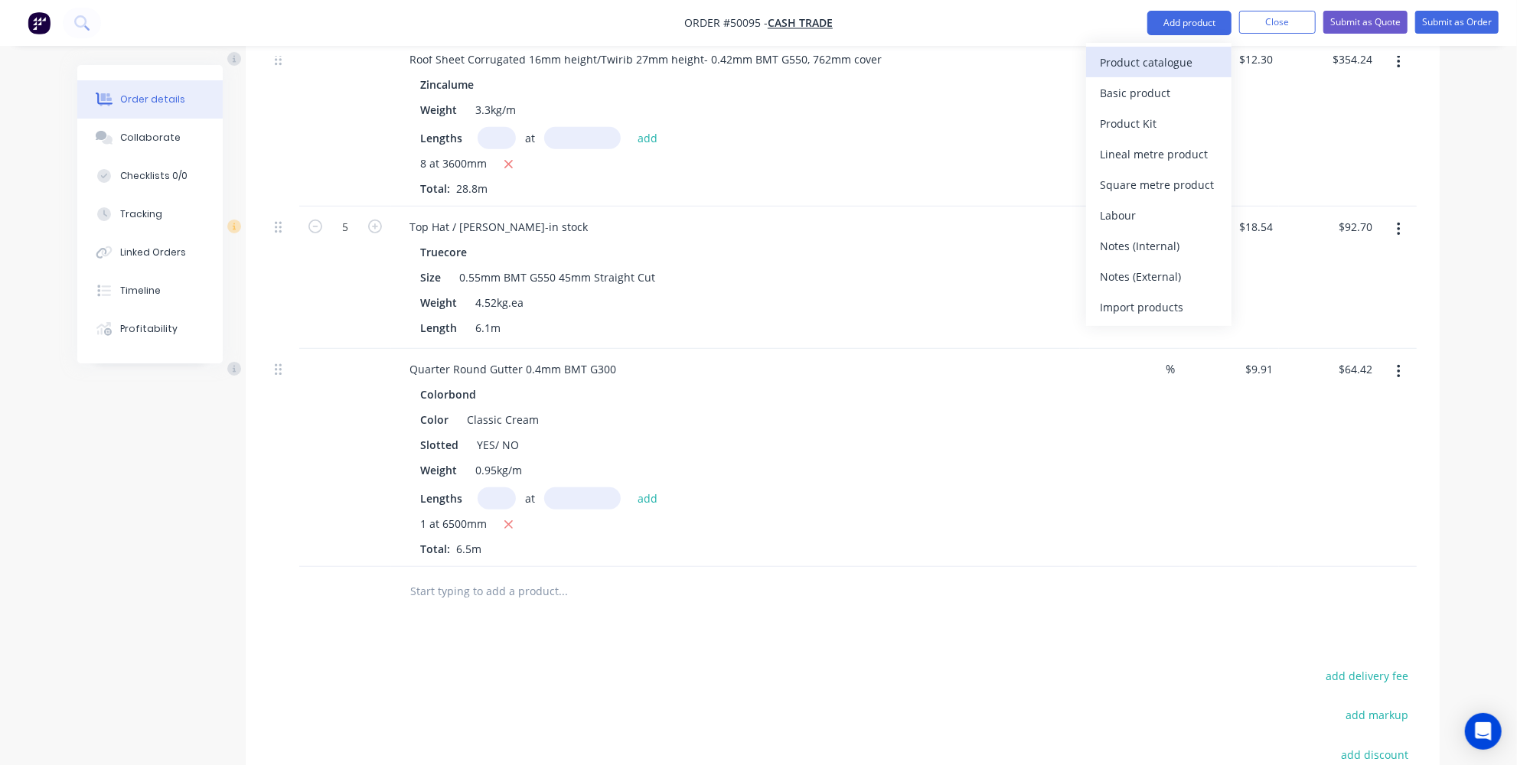
click at [1121, 67] on div "Product catalogue" at bounding box center [1159, 62] width 118 height 22
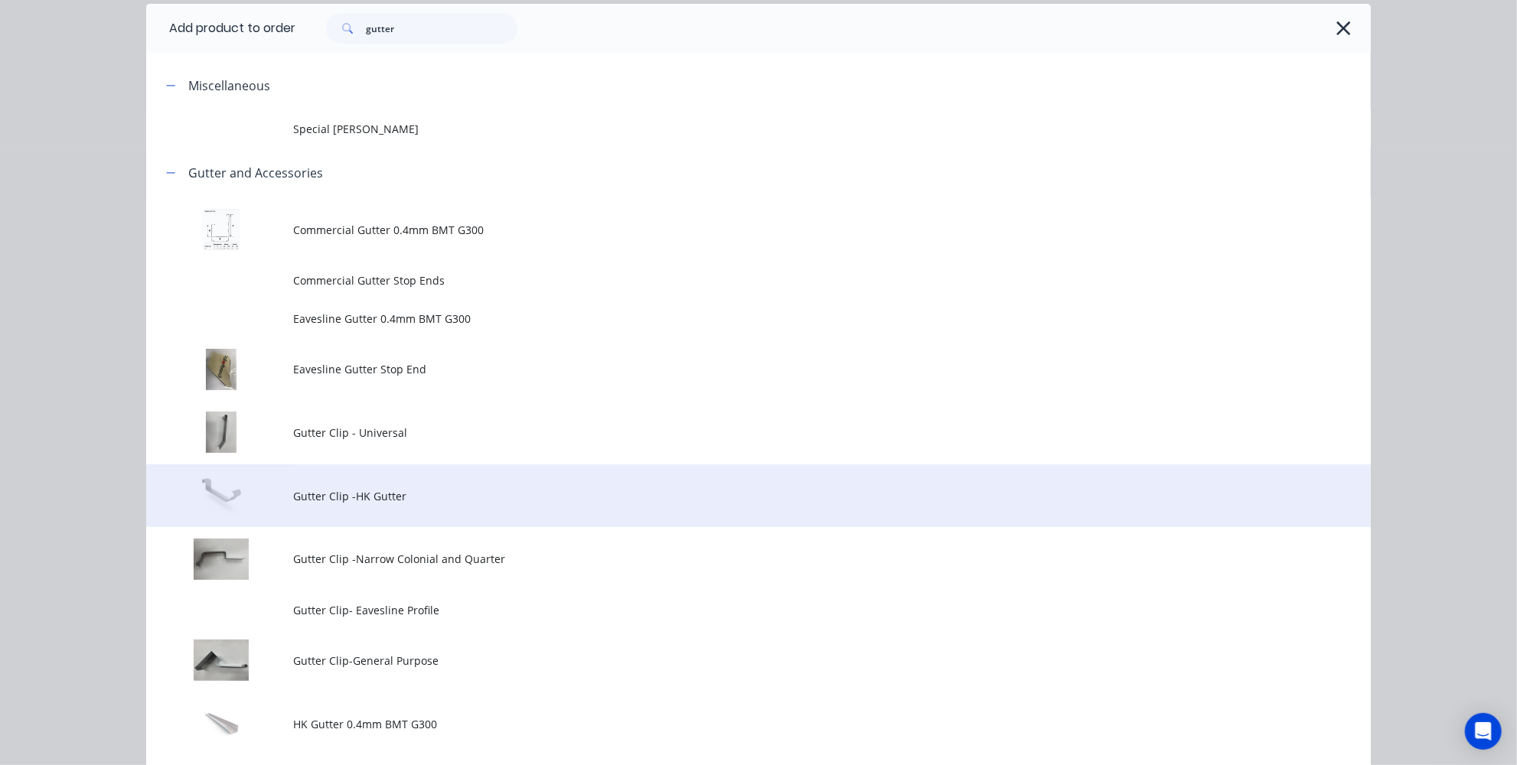
scroll to position [208, 0]
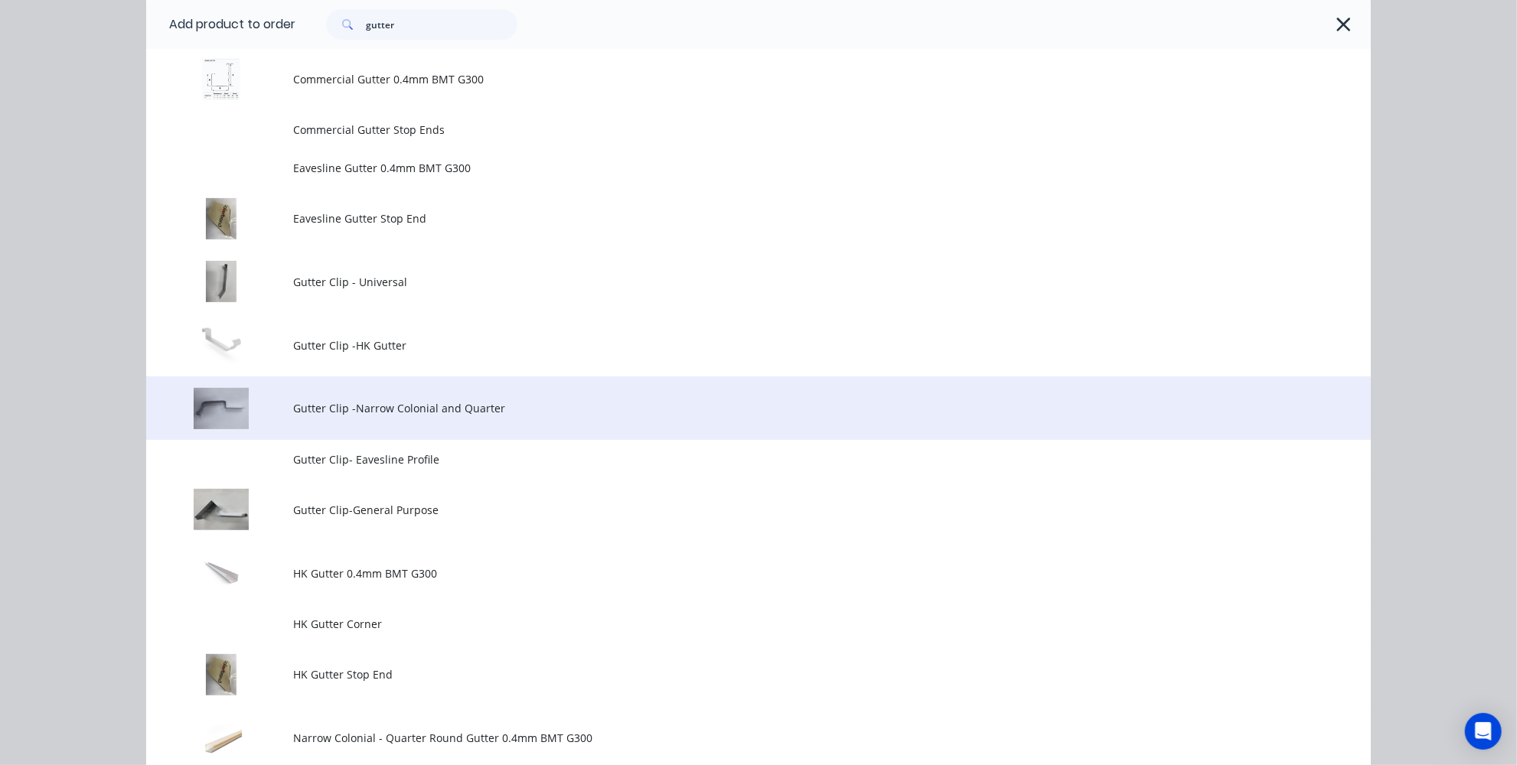
click at [394, 405] on span "Gutter Clip -Narrow Colonial and Quarter" at bounding box center [724, 408] width 862 height 16
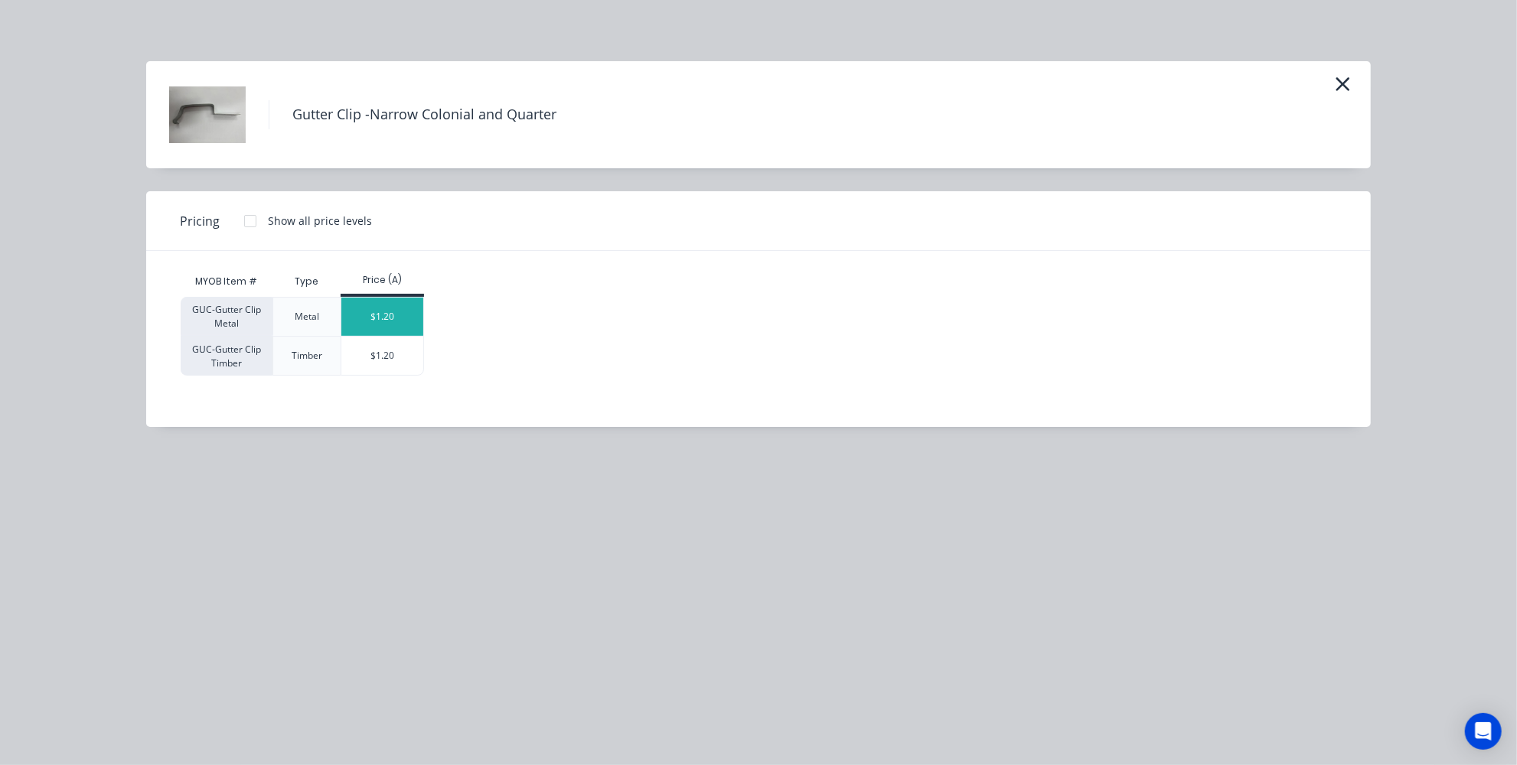
click at [400, 319] on div "$1.20" at bounding box center [382, 317] width 82 height 38
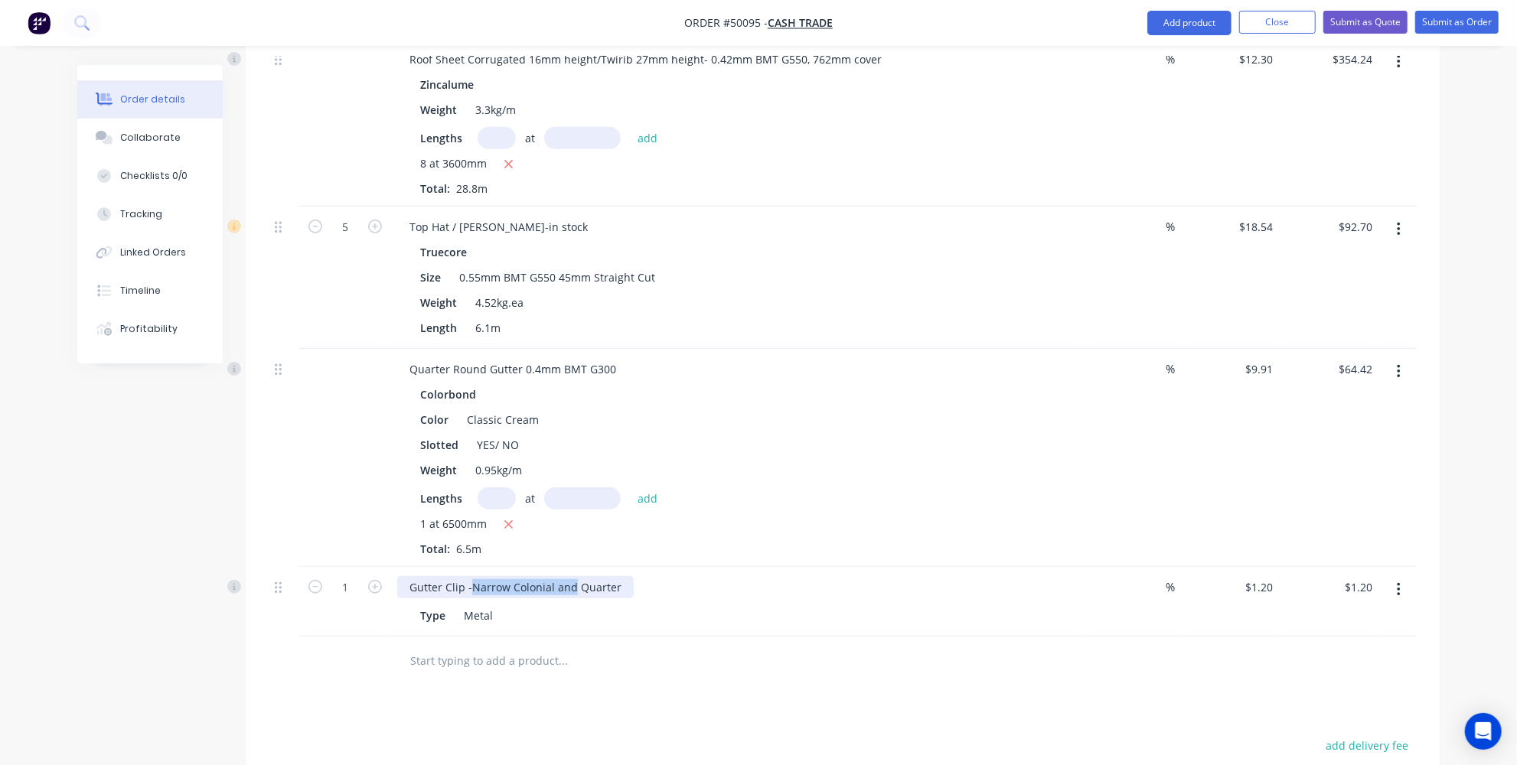
drag, startPoint x: 572, startPoint y: 586, endPoint x: 473, endPoint y: 572, distance: 99.7
click at [473, 572] on div "Gutter Clip -Narrow Colonial and Quarter Type Metal" at bounding box center [735, 602] width 689 height 70
click at [512, 647] on input "text" at bounding box center [563, 661] width 306 height 31
click at [1179, 28] on button "Add product" at bounding box center [1189, 23] width 84 height 24
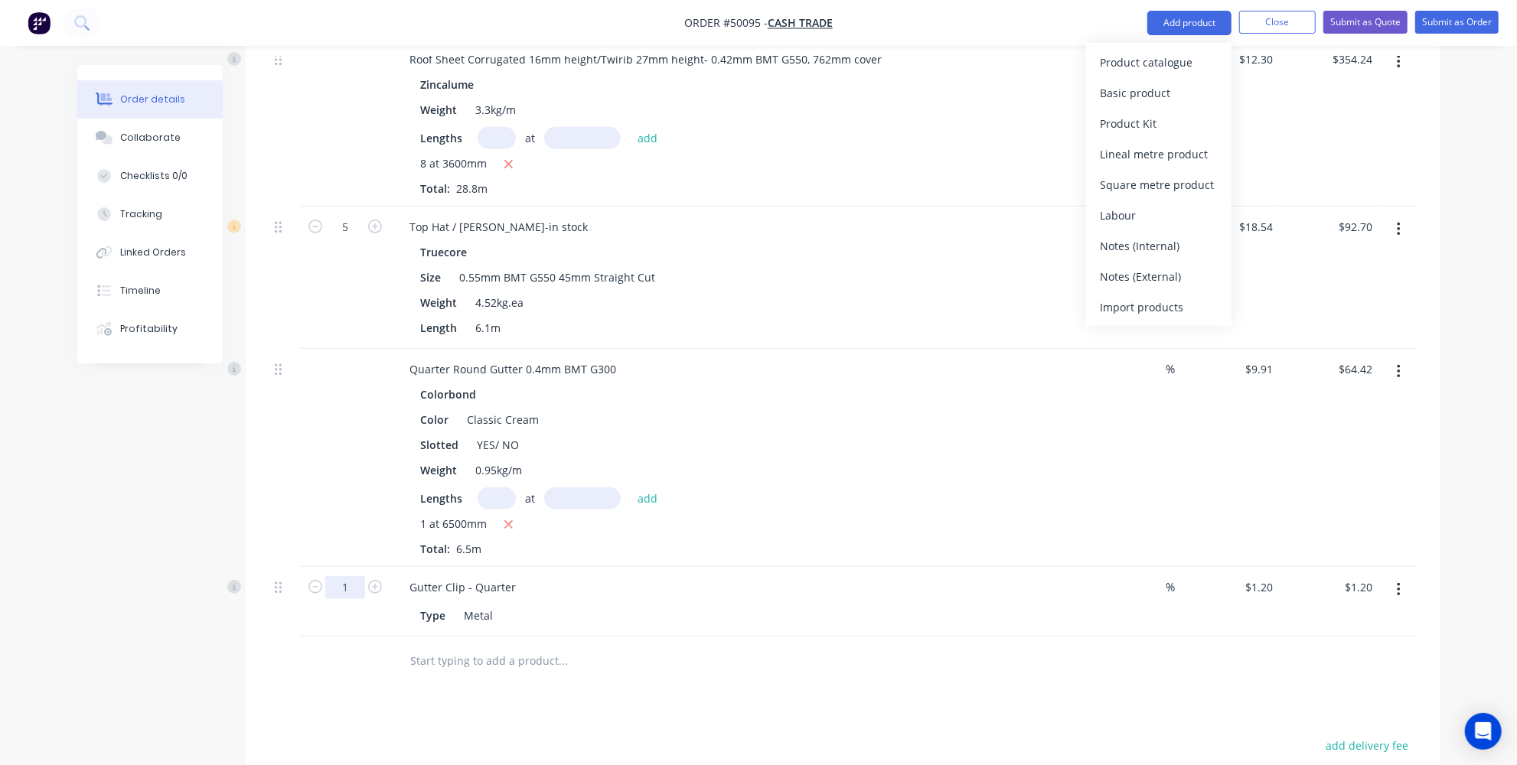
drag, startPoint x: 354, startPoint y: 586, endPoint x: 383, endPoint y: 586, distance: 28.3
click at [354, 586] on input "1" at bounding box center [345, 587] width 40 height 23
click at [379, 585] on icon "button" at bounding box center [375, 587] width 14 height 14
type input "2"
type input "$2.40"
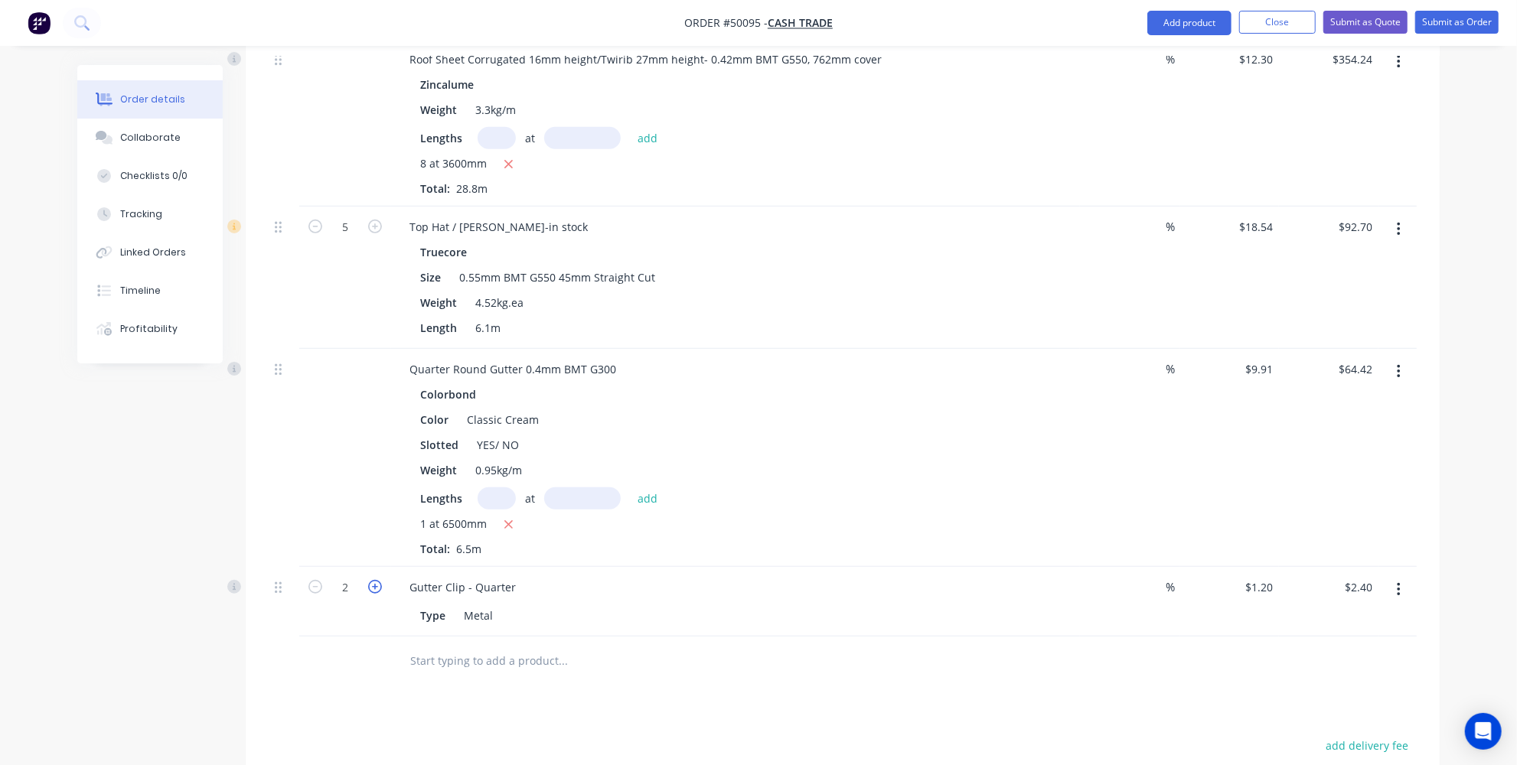
click at [379, 585] on icon "button" at bounding box center [375, 587] width 14 height 14
type input "3"
type input "$3.60"
click at [379, 585] on icon "button" at bounding box center [375, 587] width 14 height 14
type input "4"
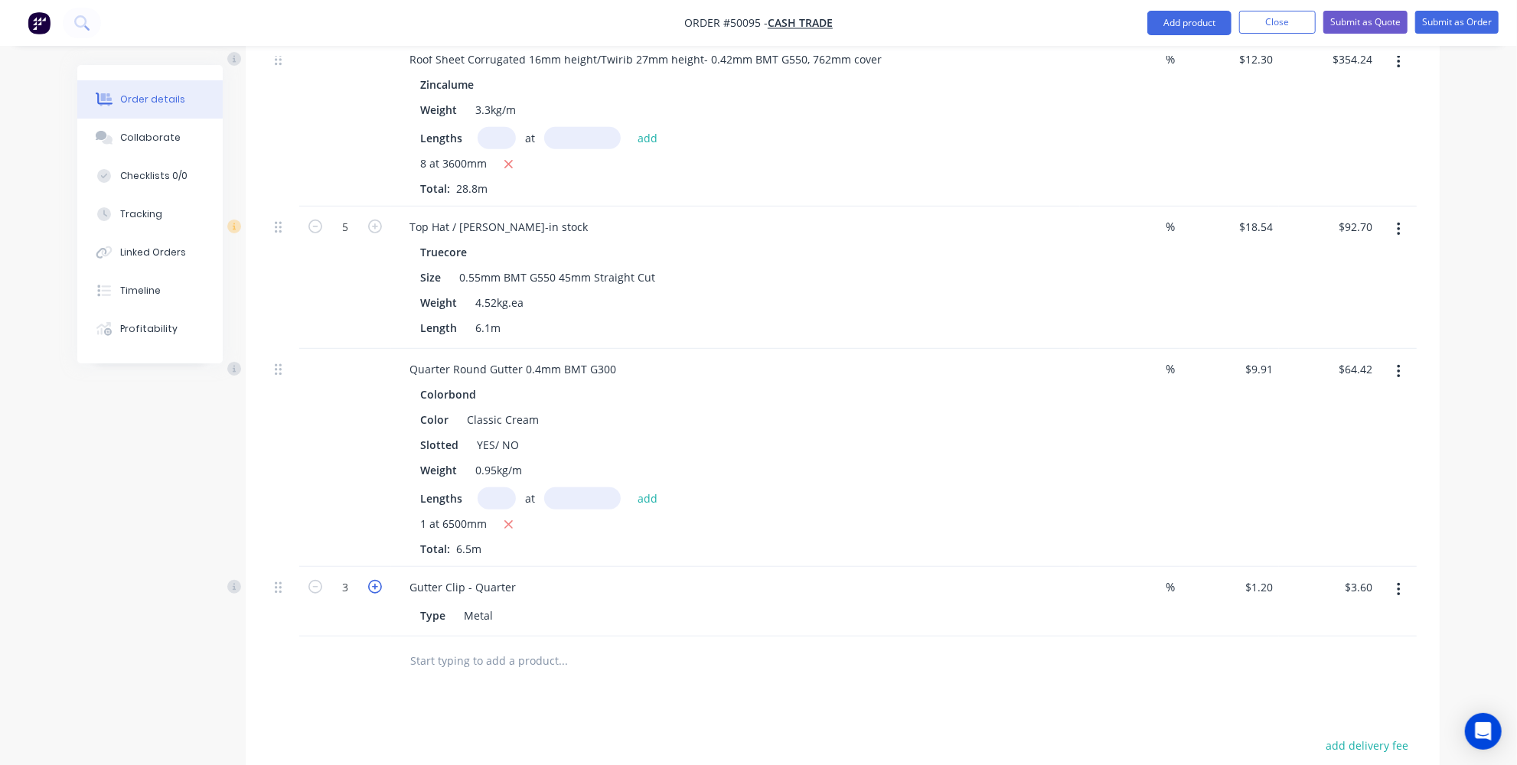
type input "$4.80"
click at [379, 585] on icon "button" at bounding box center [375, 587] width 14 height 14
type input "5"
type input "$6.00"
click at [379, 586] on icon "button" at bounding box center [375, 587] width 14 height 14
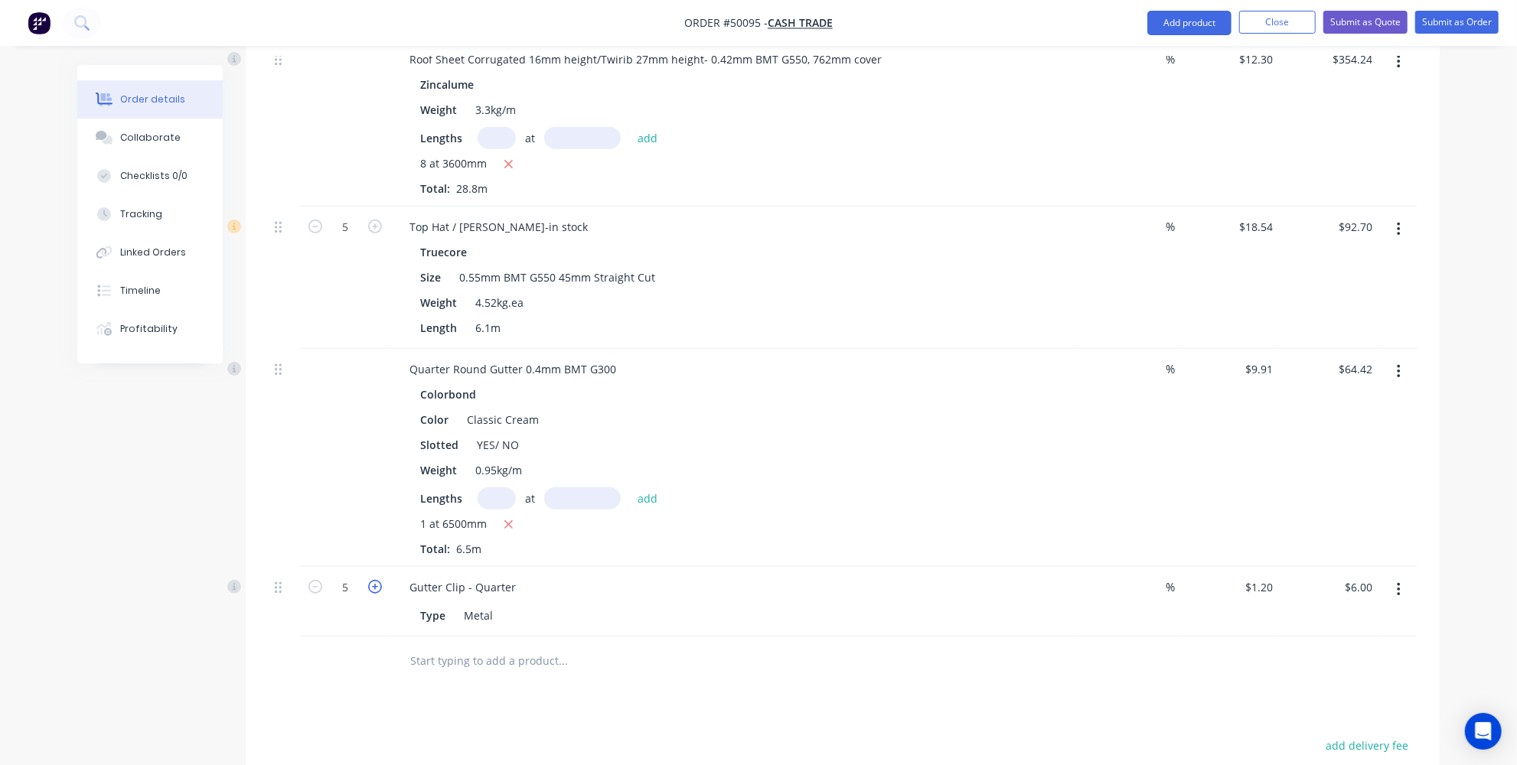
type input "6"
type input "$7.20"
click at [566, 676] on div at bounding box center [666, 662] width 551 height 50
click at [1184, 18] on button "Add product" at bounding box center [1189, 23] width 84 height 24
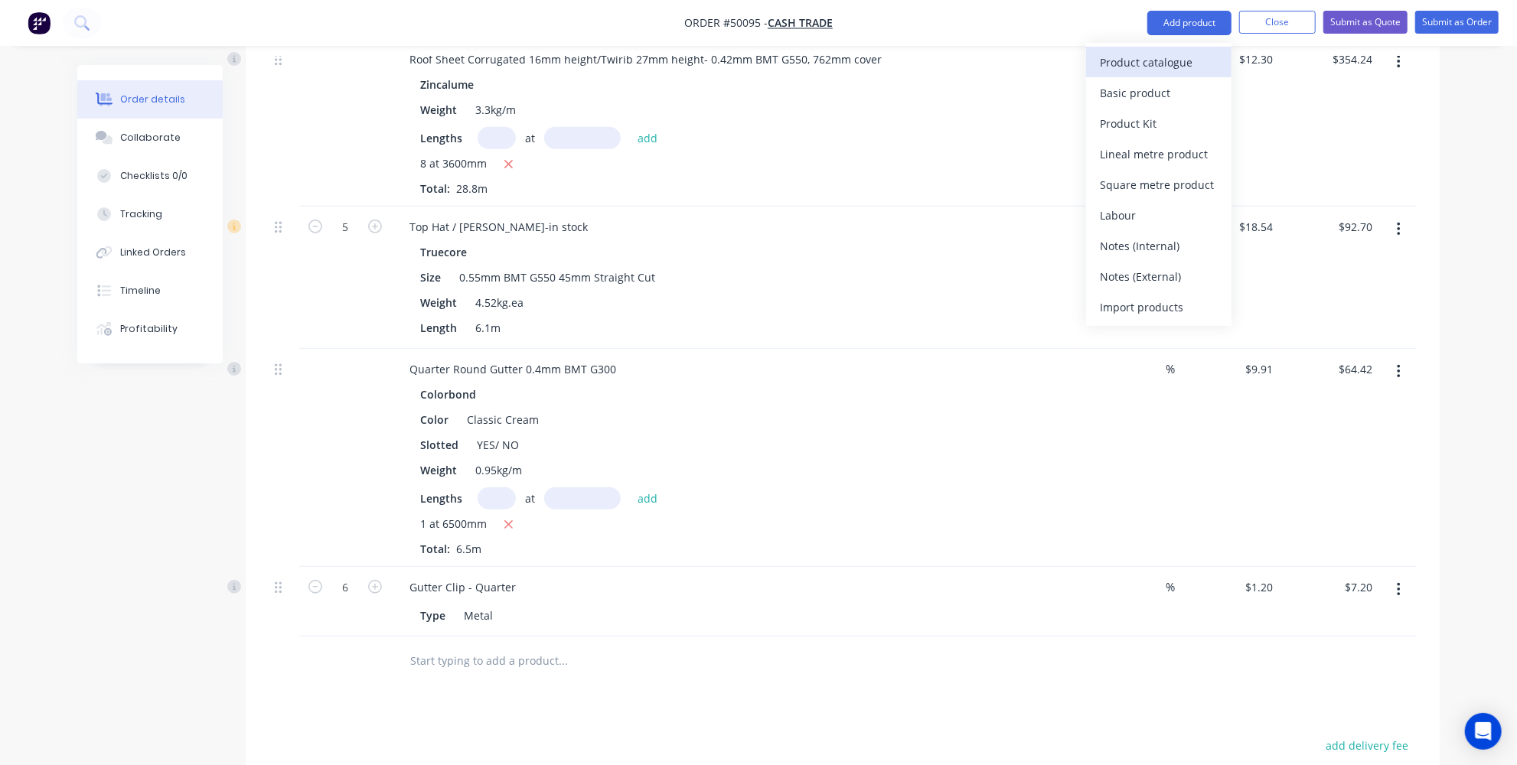
click at [1168, 54] on div "Product catalogue" at bounding box center [1159, 62] width 118 height 22
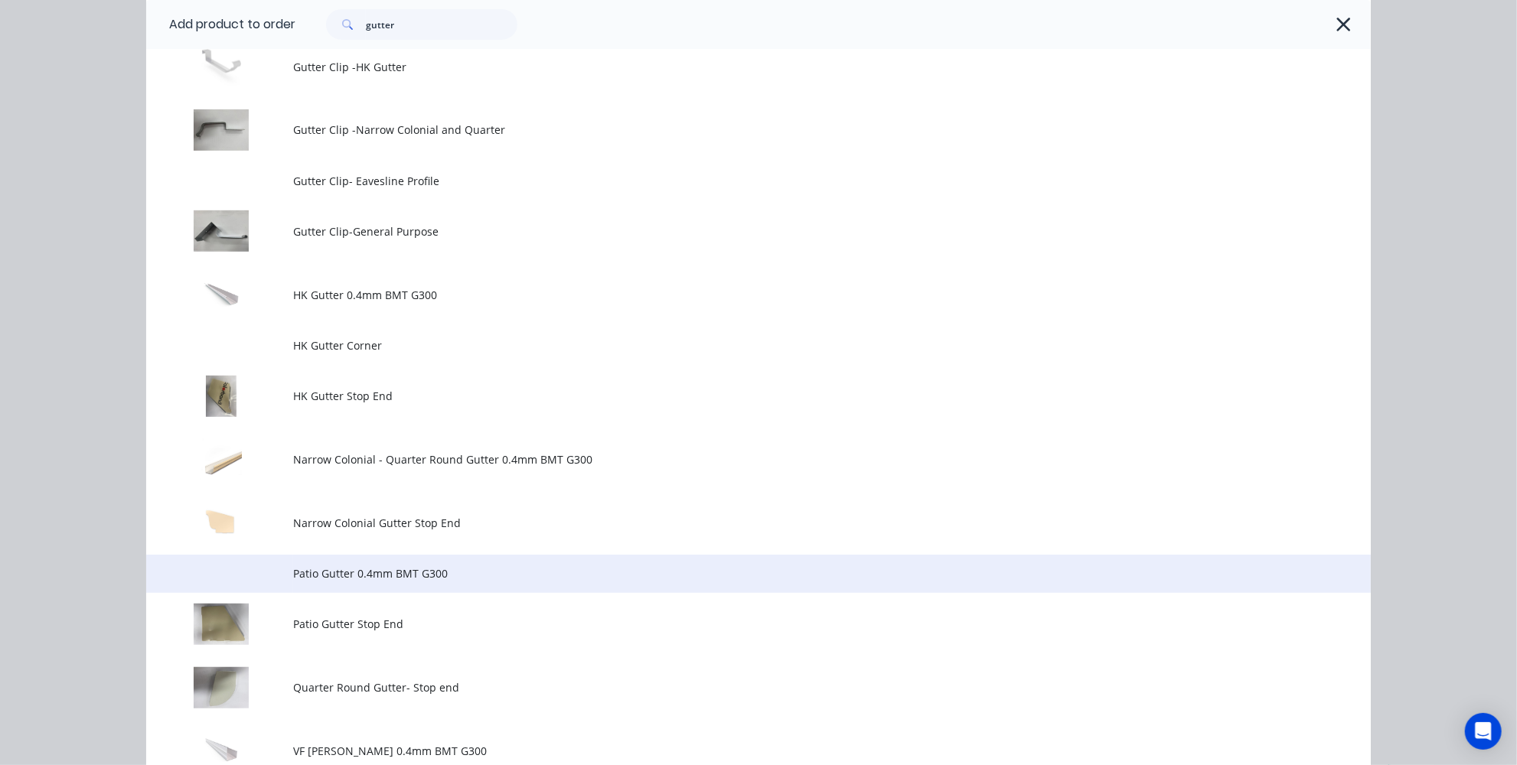
scroll to position [556, 0]
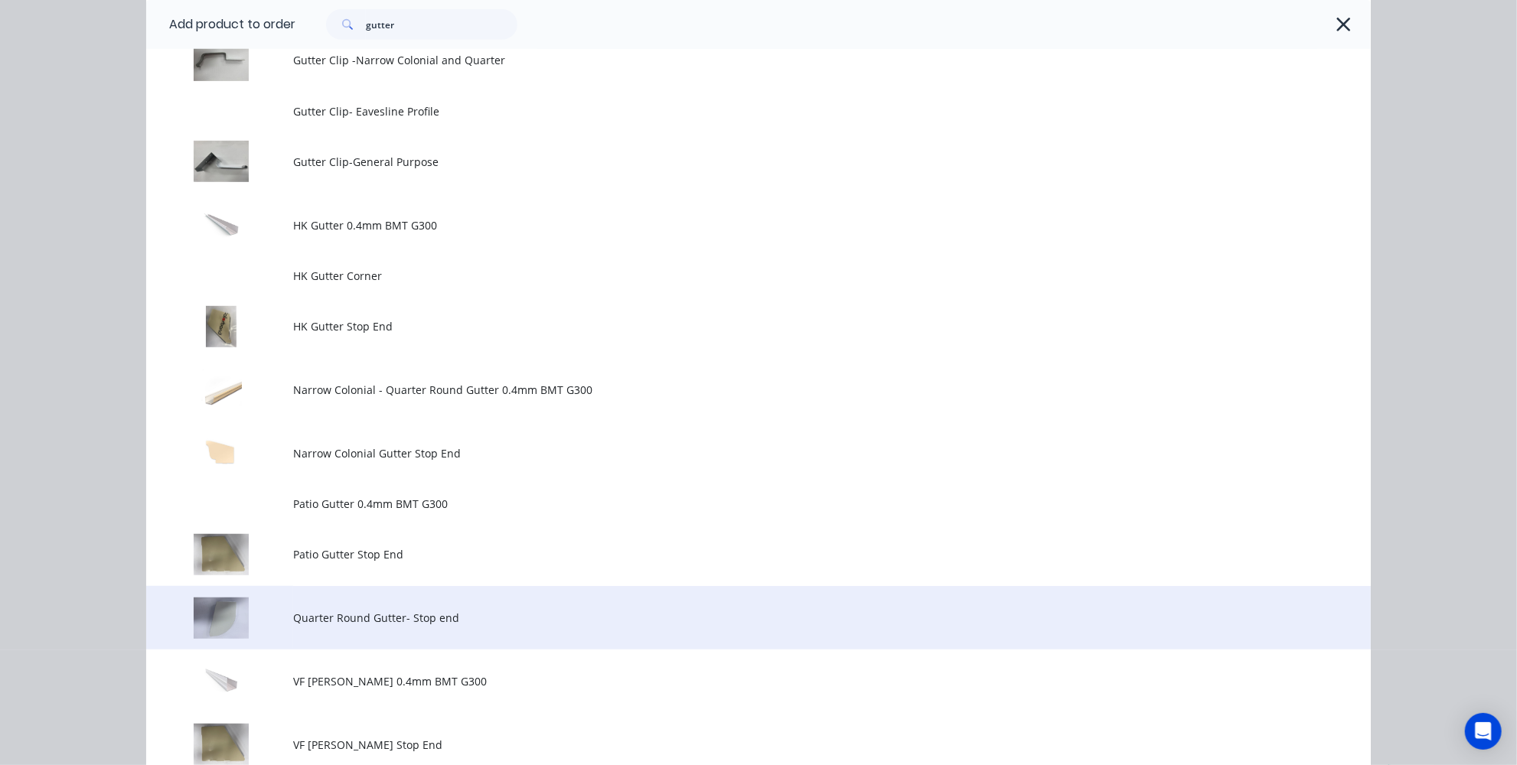
click at [308, 607] on td "Quarter Round Gutter- Stop end" at bounding box center [832, 618] width 1078 height 64
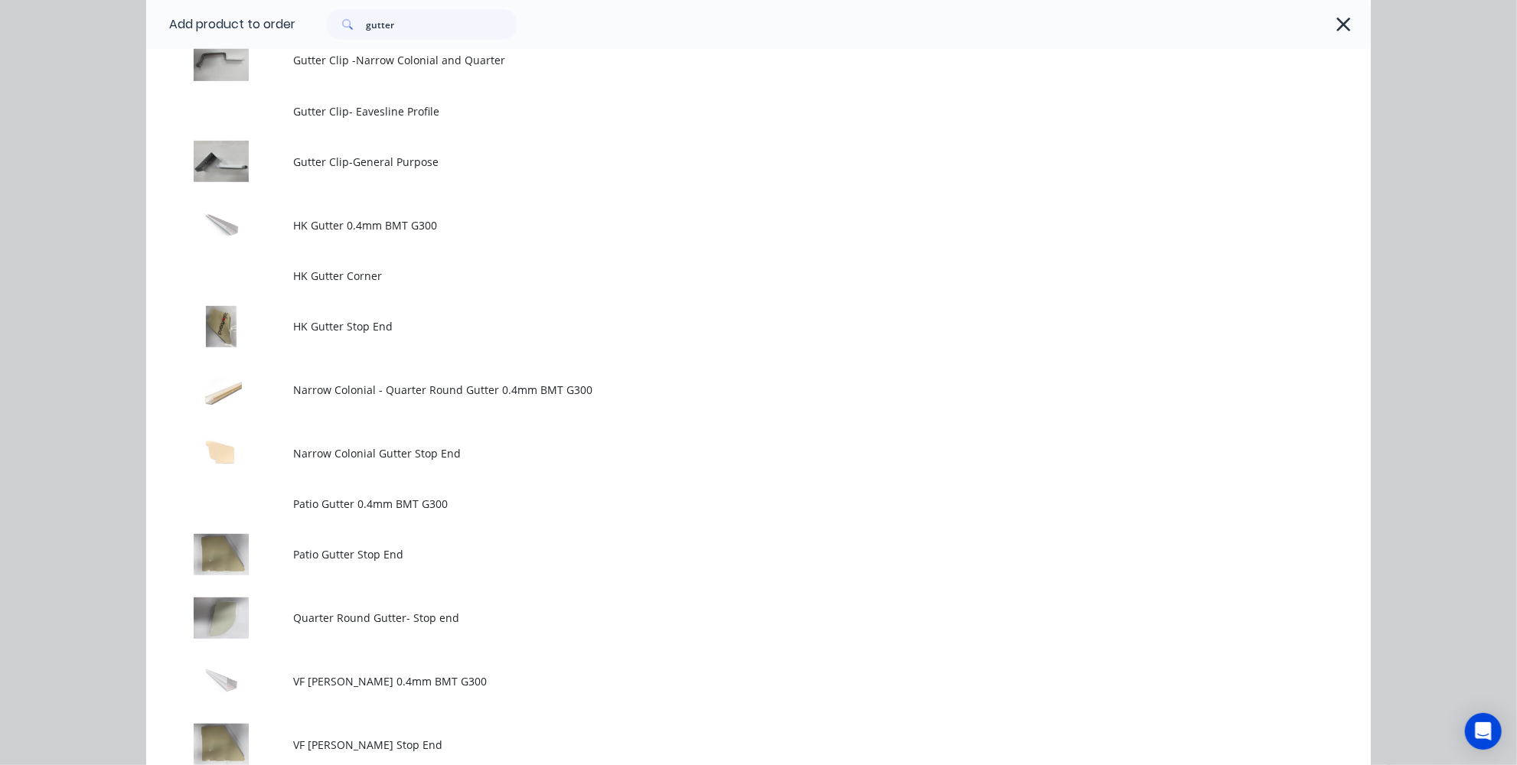
scroll to position [0, 0]
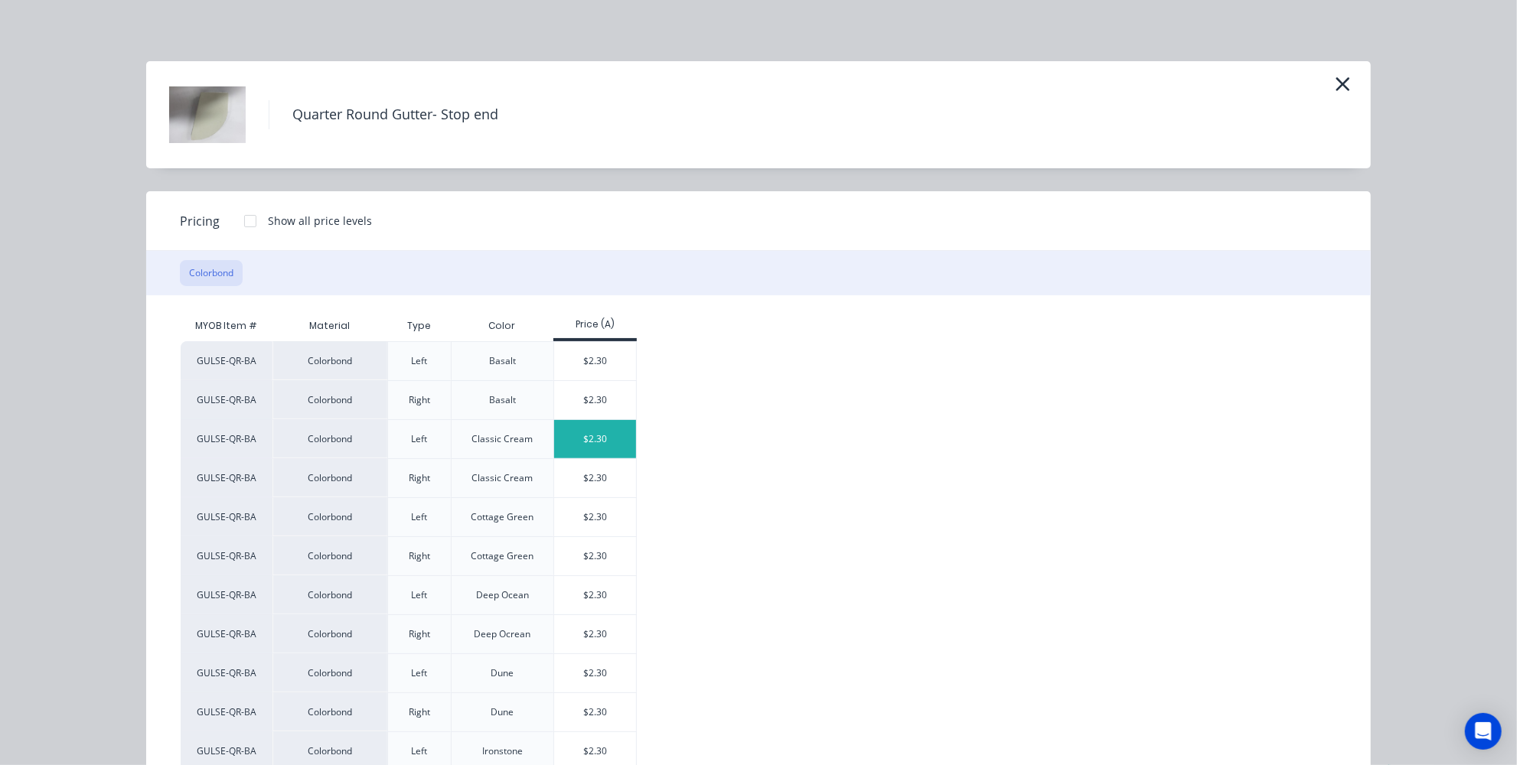
click at [563, 439] on div "$2.30" at bounding box center [595, 439] width 82 height 38
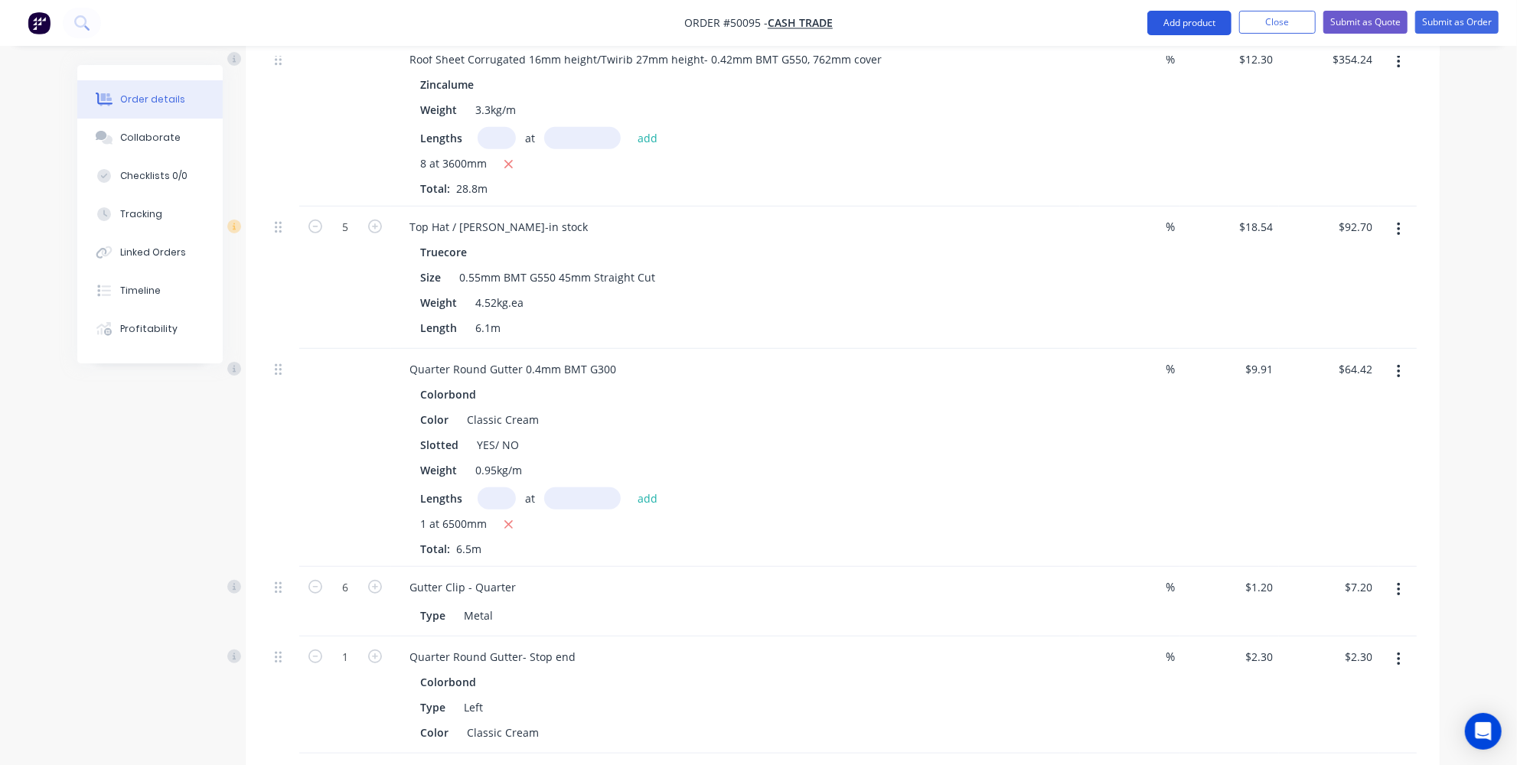
click at [1193, 24] on button "Add product" at bounding box center [1189, 23] width 84 height 24
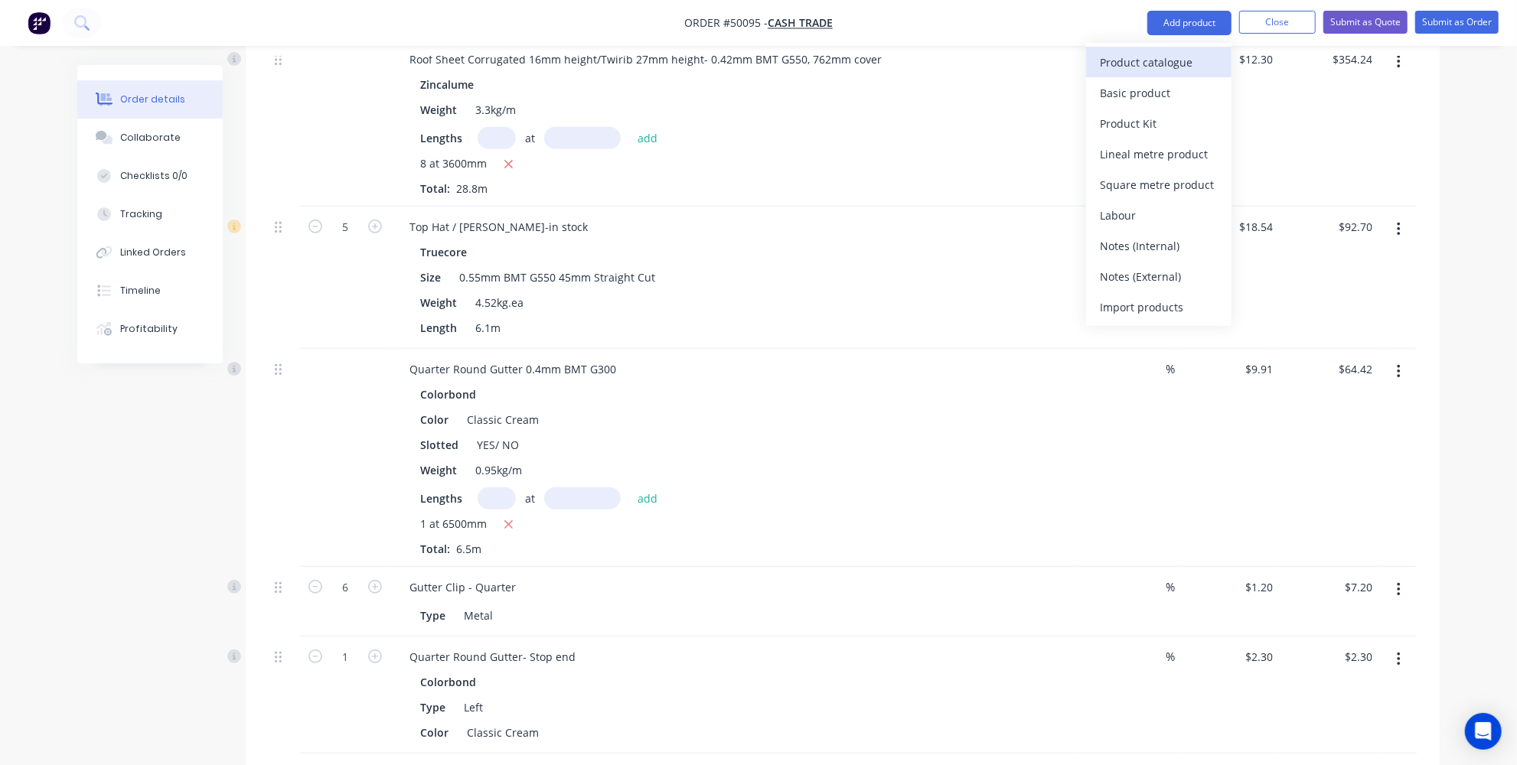
click at [1157, 72] on div "Product catalogue" at bounding box center [1159, 62] width 118 height 22
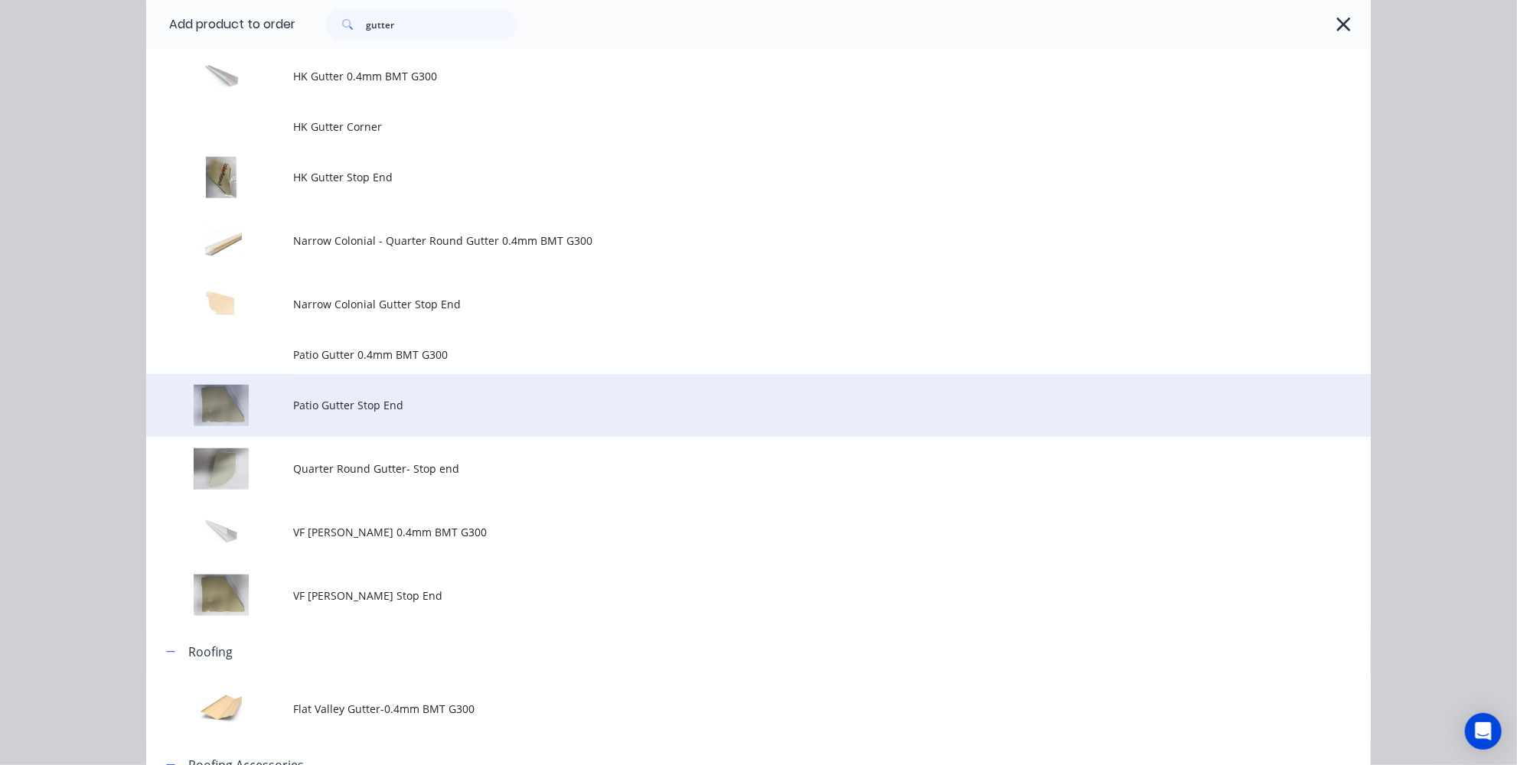
scroll to position [626, 0]
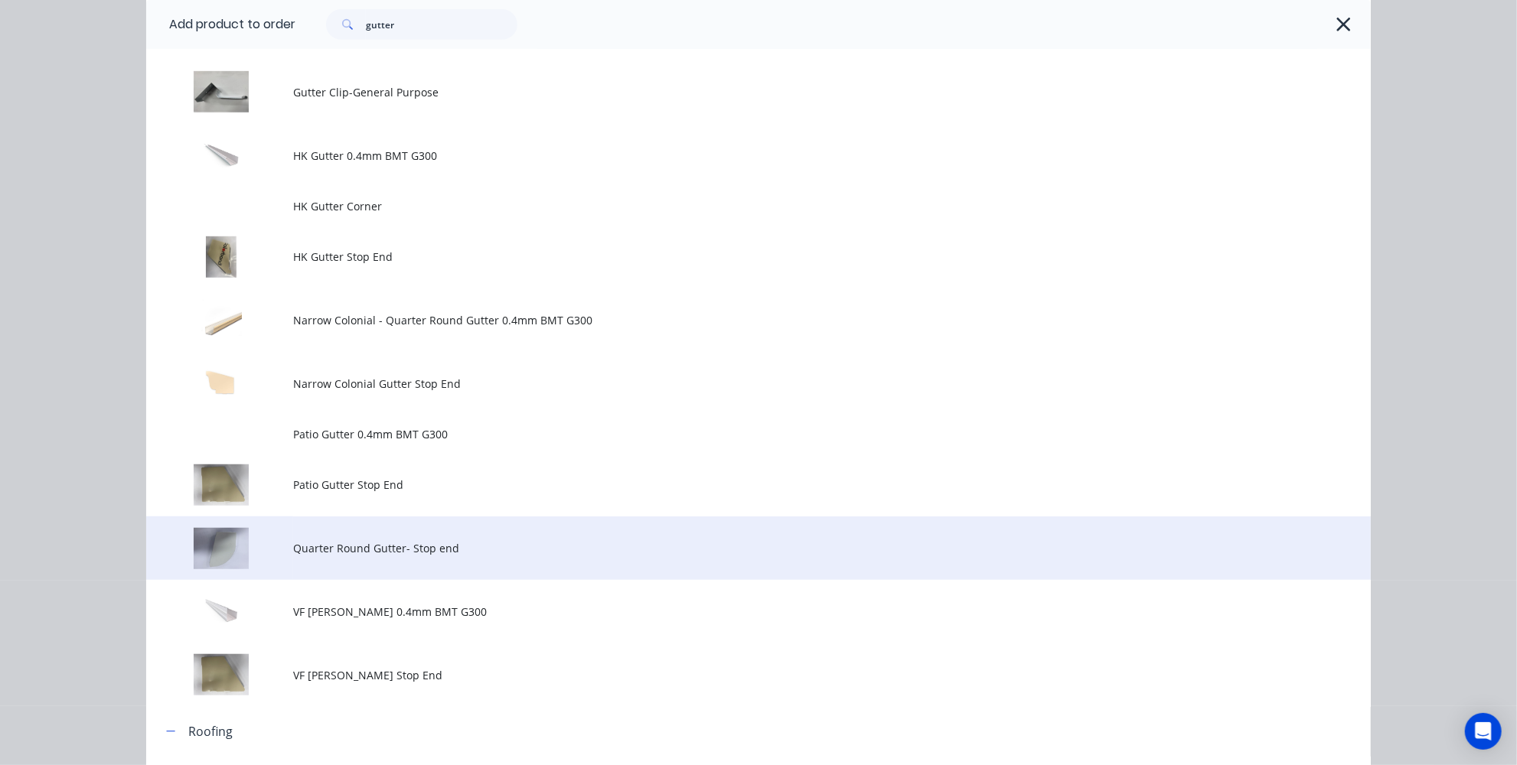
click at [328, 557] on td "Quarter Round Gutter- Stop end" at bounding box center [832, 549] width 1078 height 64
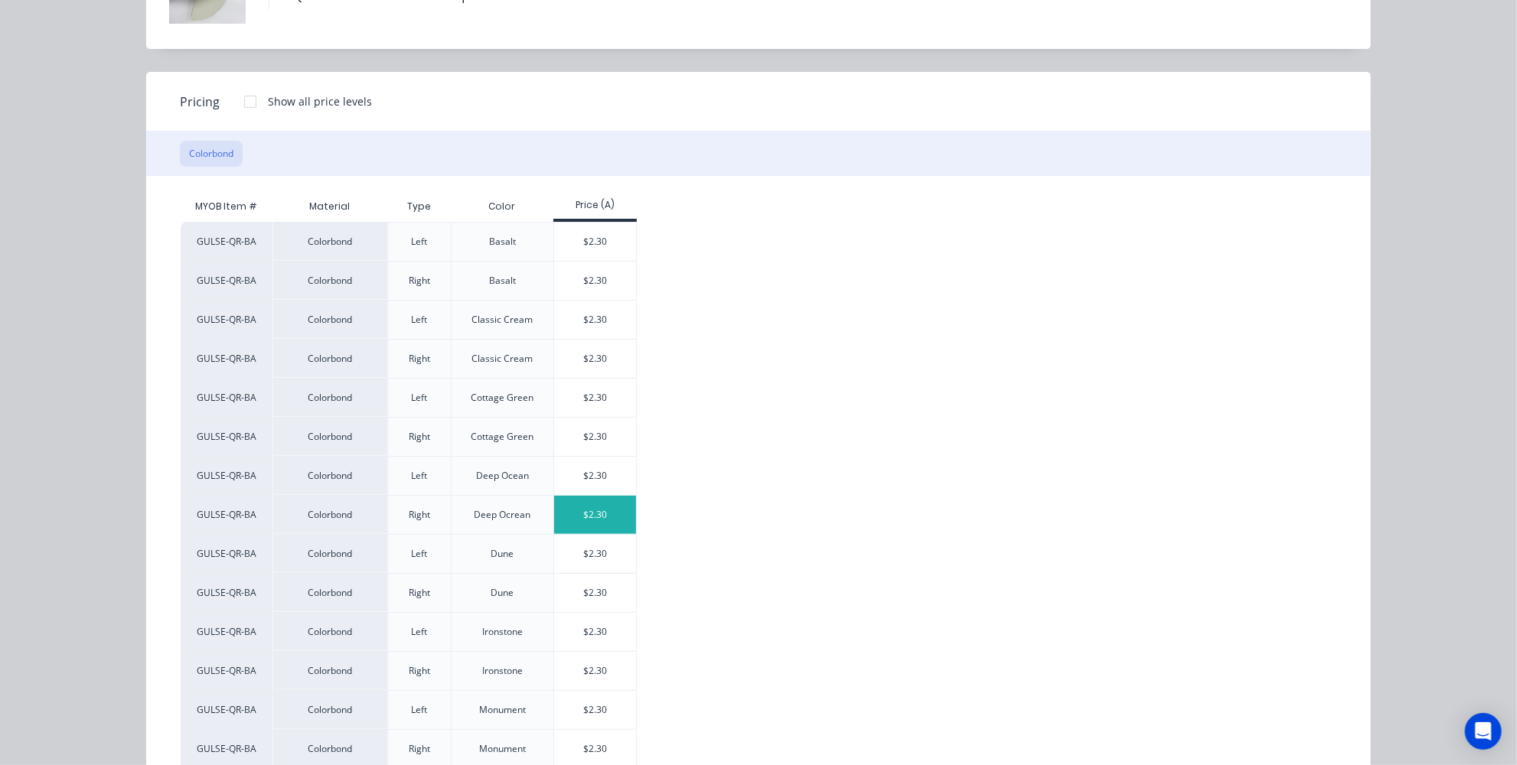
scroll to position [139, 0]
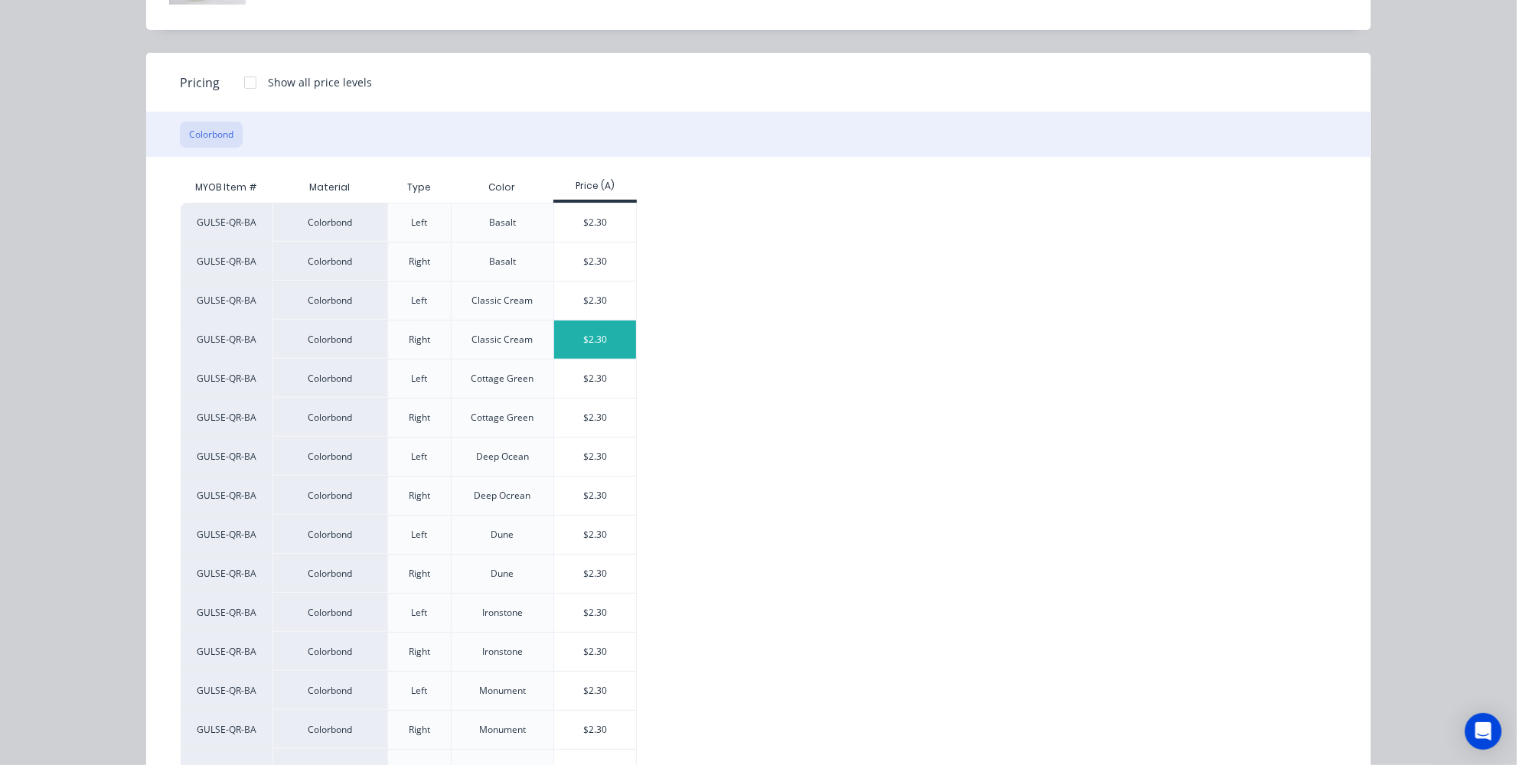
click at [598, 348] on div "$2.30" at bounding box center [595, 340] width 82 height 38
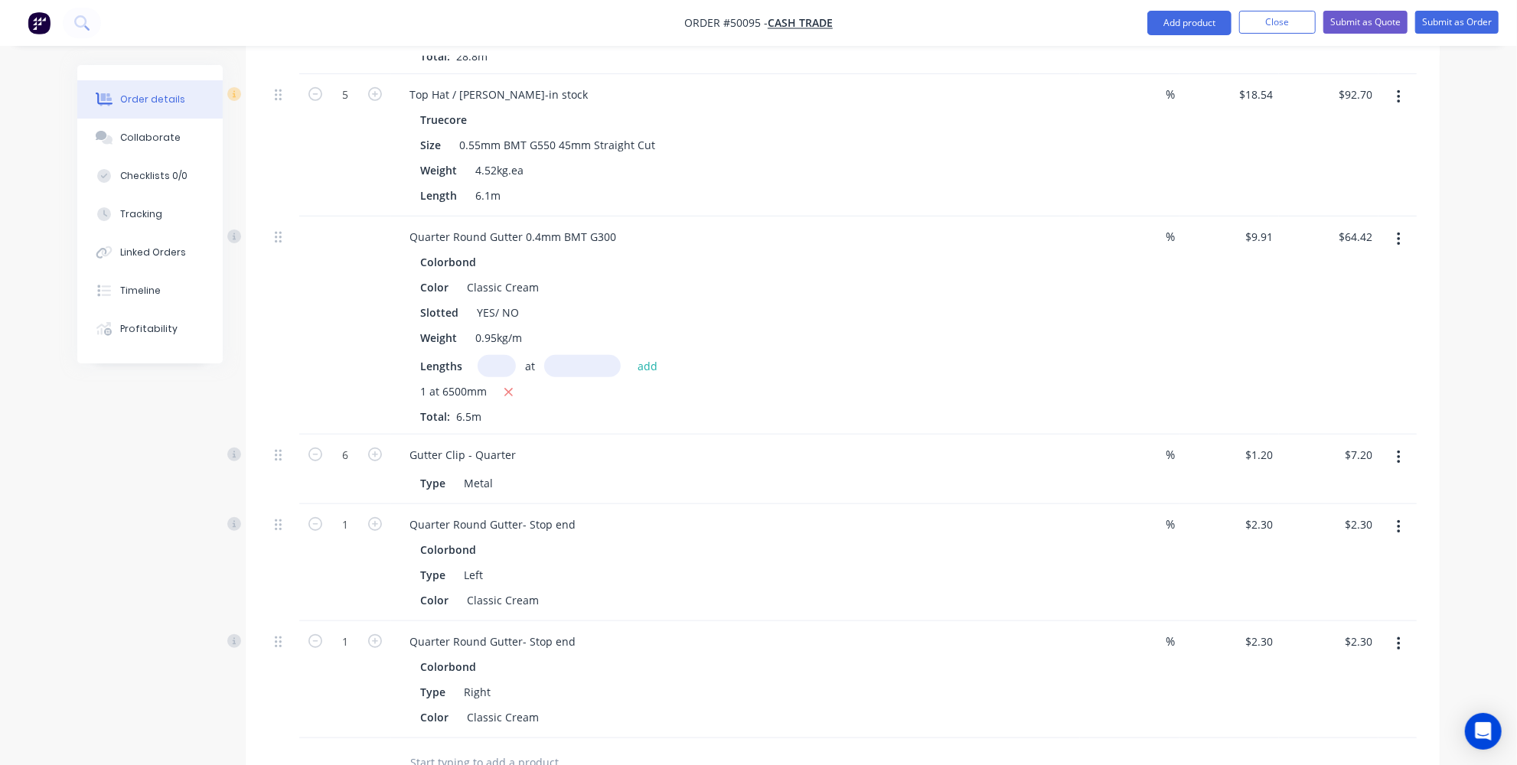
scroll to position [696, 0]
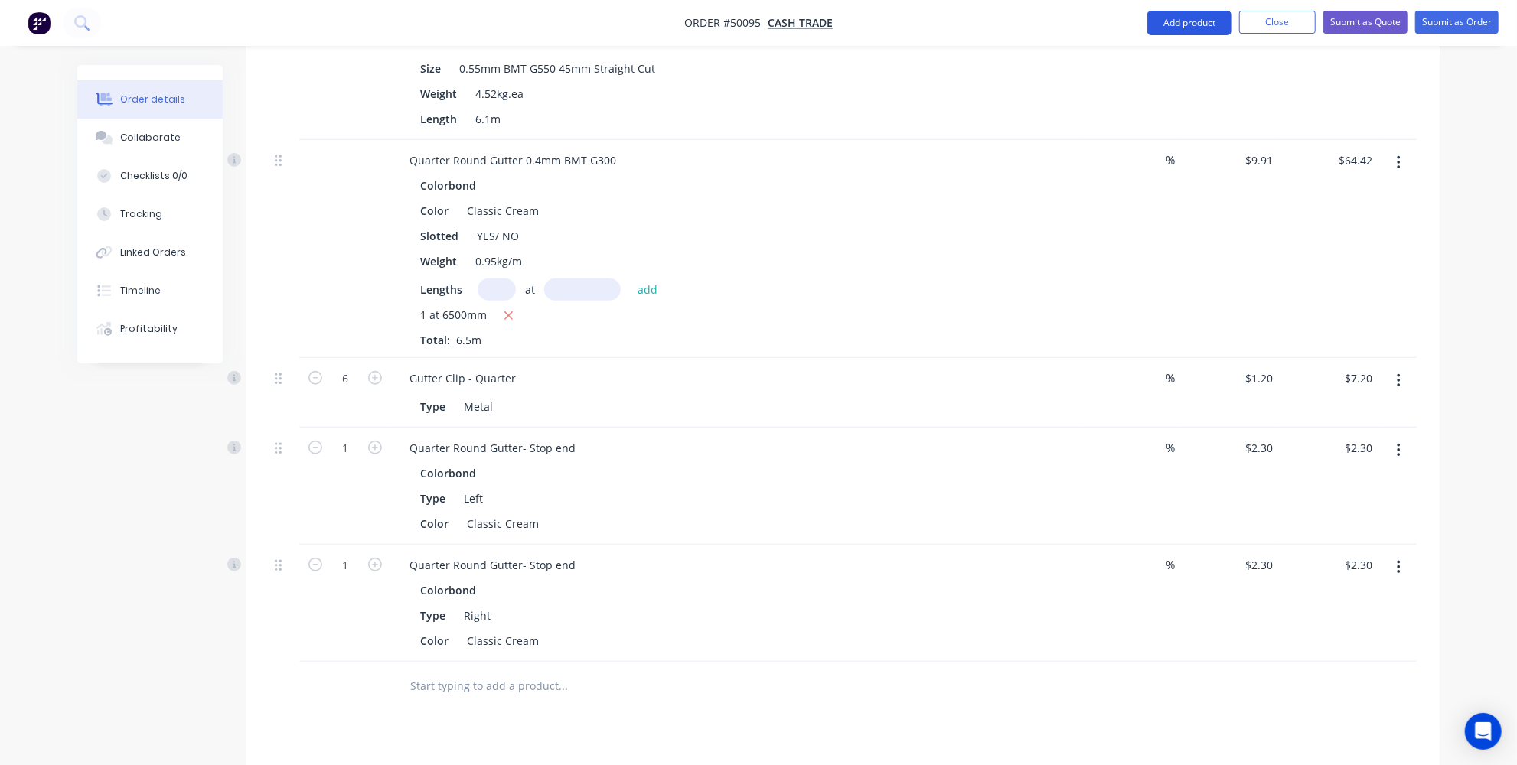
click at [1168, 16] on button "Add product" at bounding box center [1189, 23] width 84 height 24
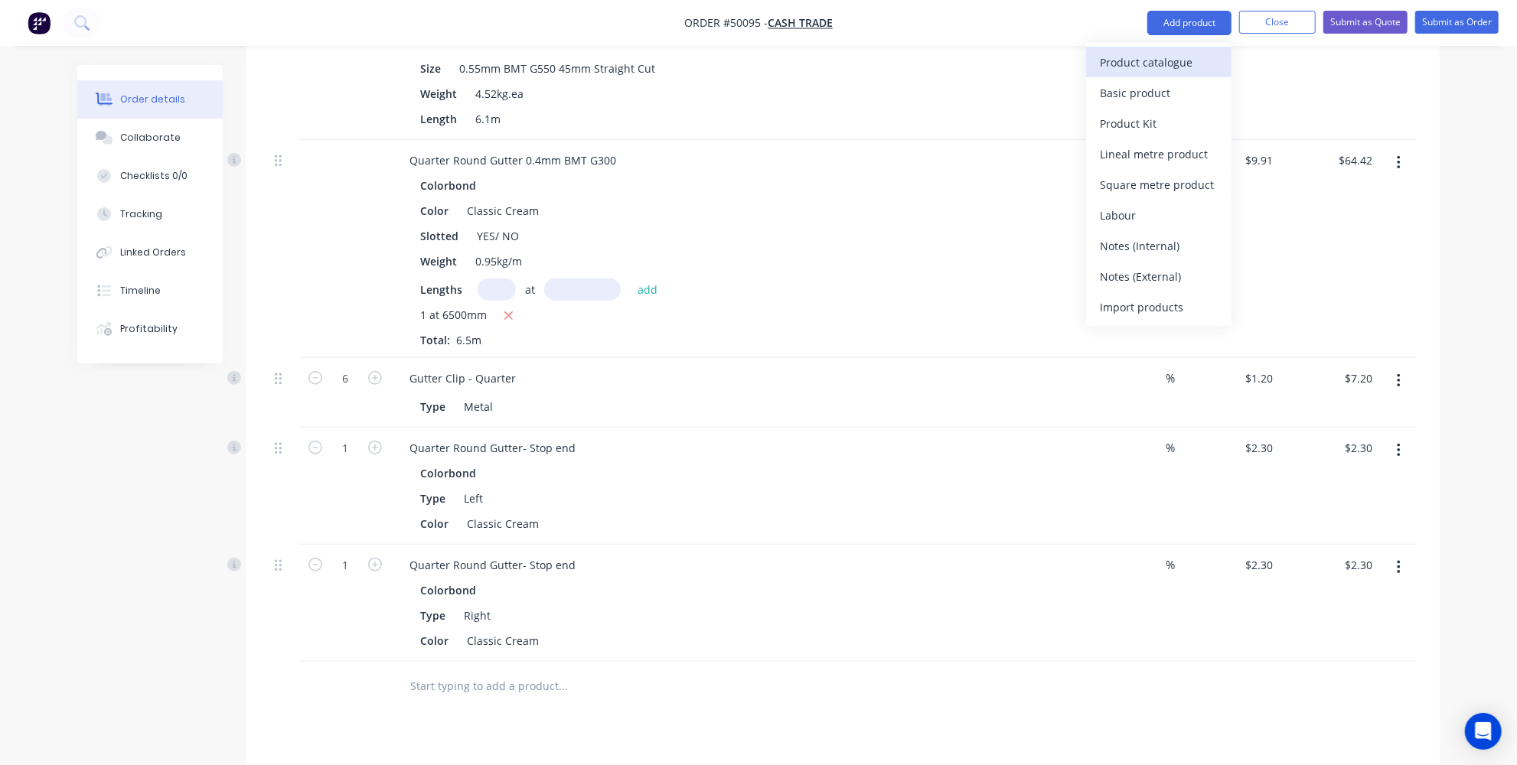
click at [1100, 62] on div "Product catalogue" at bounding box center [1159, 62] width 118 height 22
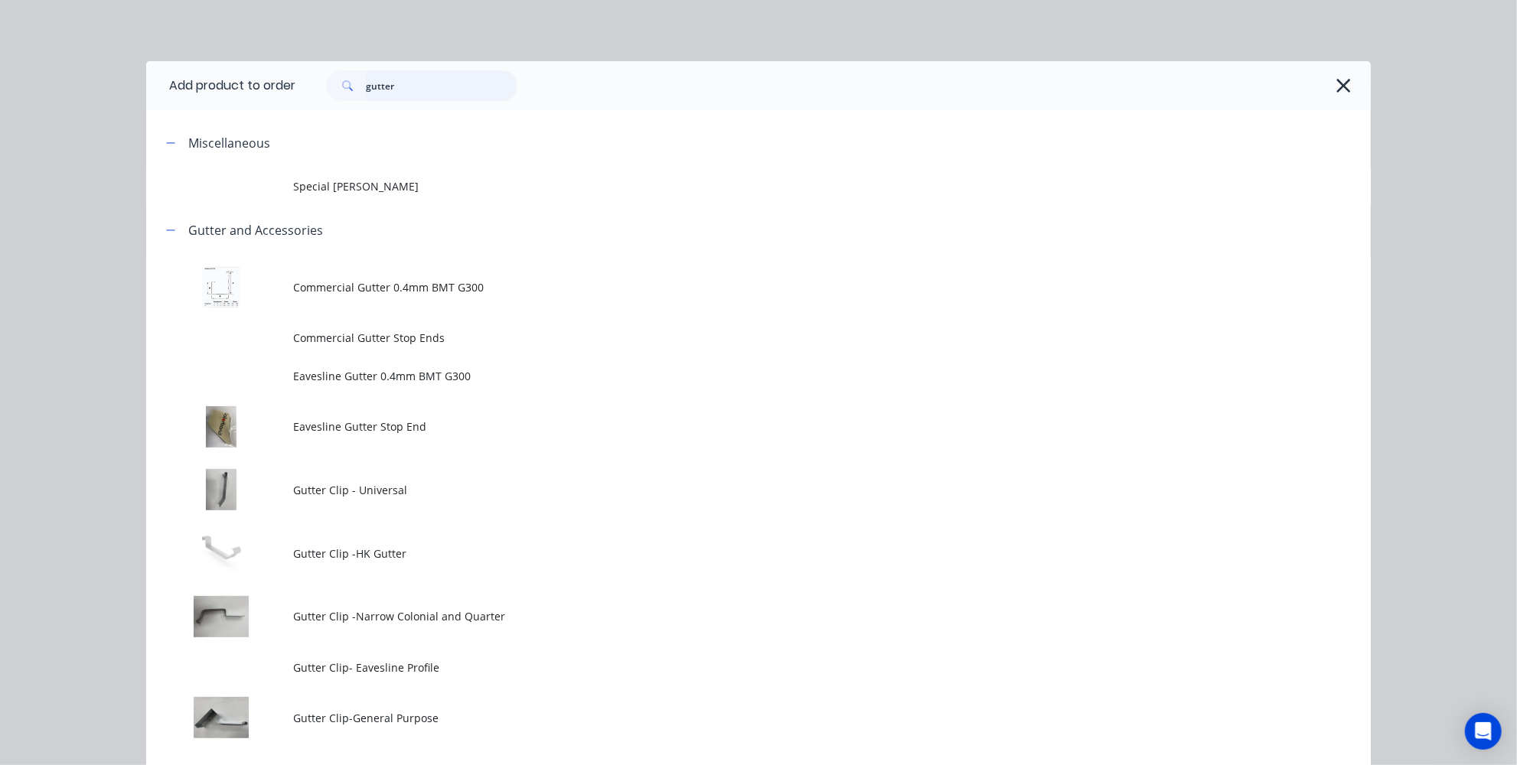
drag, startPoint x: 465, startPoint y: 96, endPoint x: 217, endPoint y: 91, distance: 248.0
click at [221, 91] on header "Add product to order gutter" at bounding box center [758, 85] width 1225 height 49
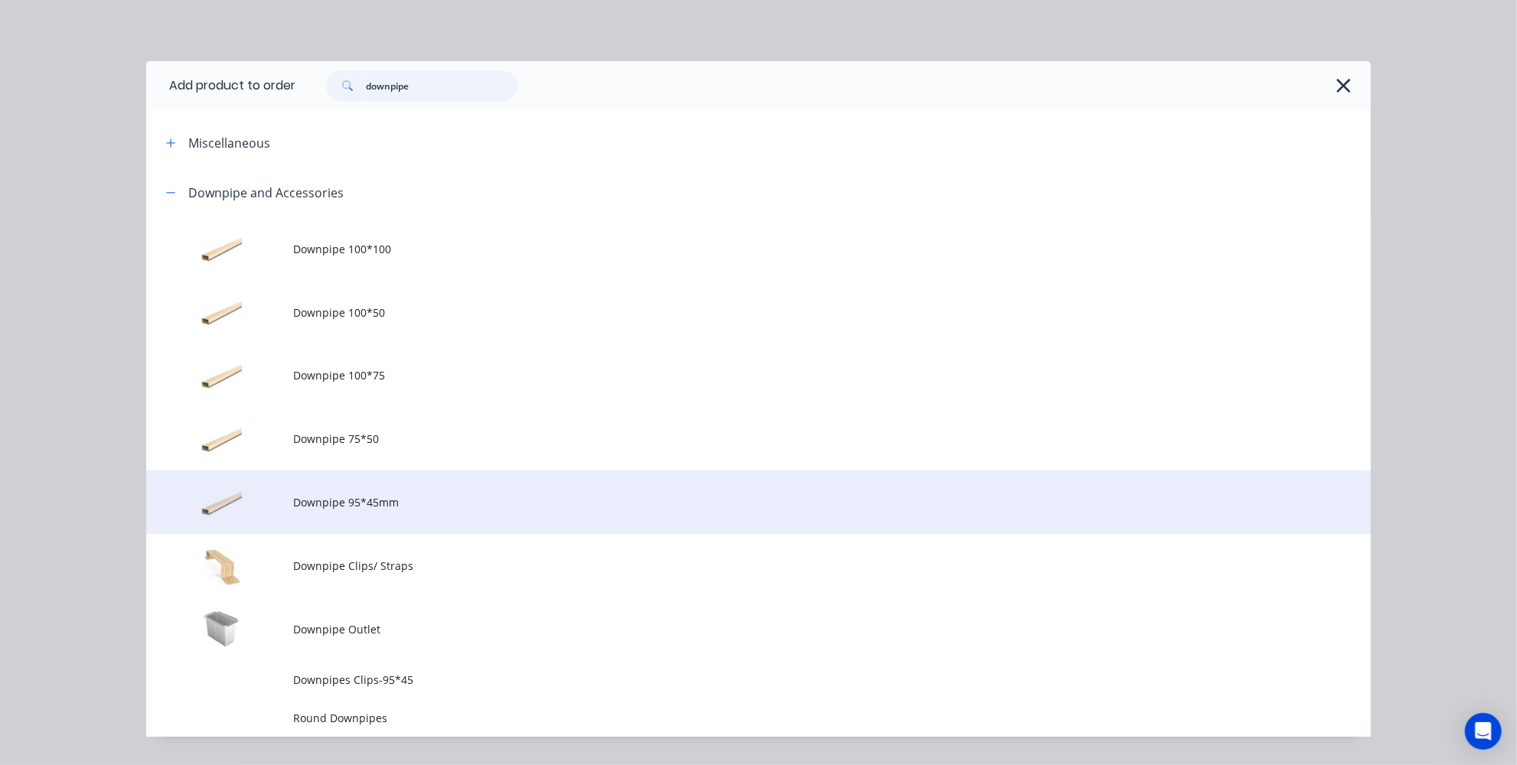
type input "downpipe"
click at [366, 507] on span "Downpipe 95*45mm" at bounding box center [724, 502] width 862 height 16
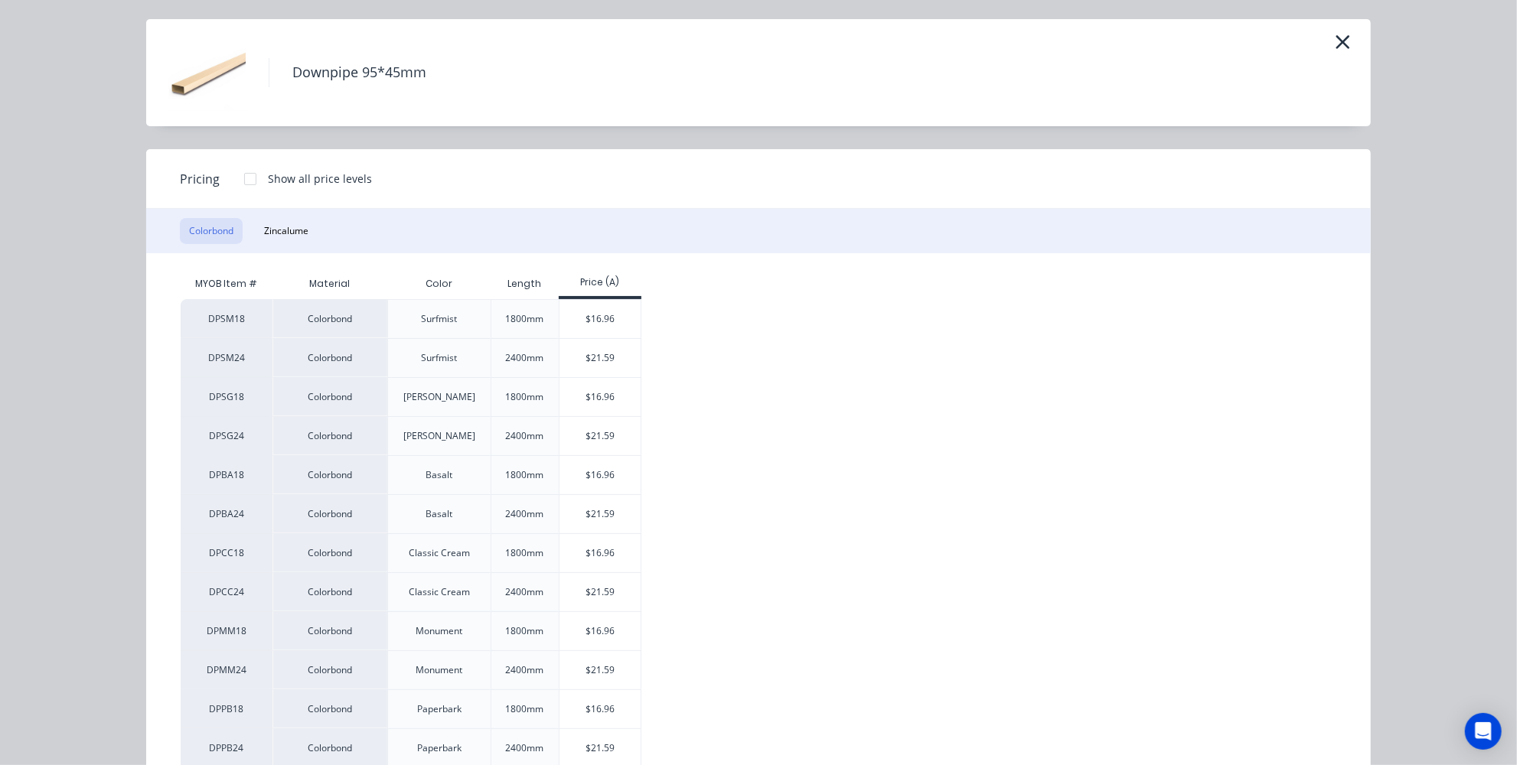
scroll to position [69, 0]
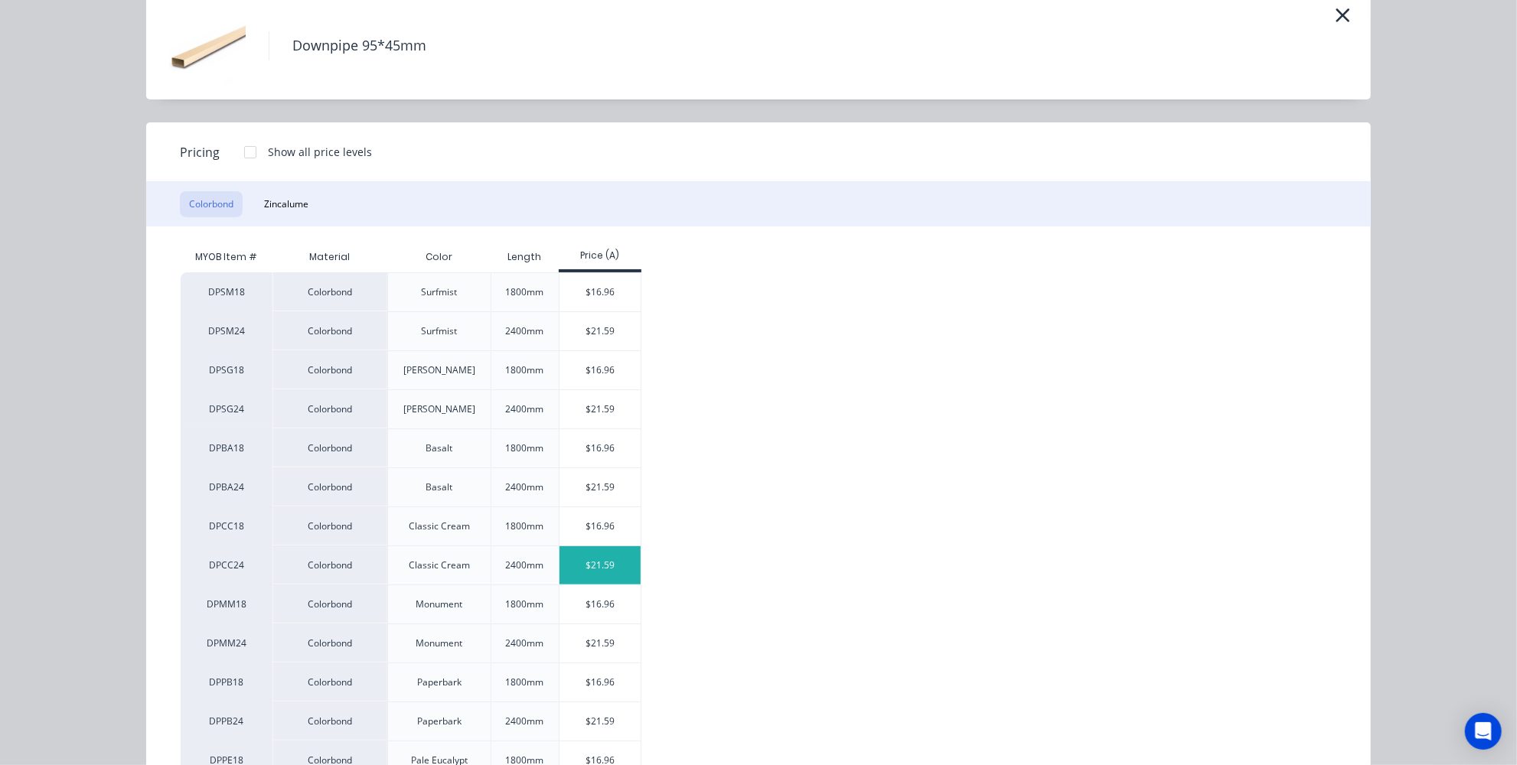
click at [578, 553] on div "$21.59" at bounding box center [601, 566] width 82 height 38
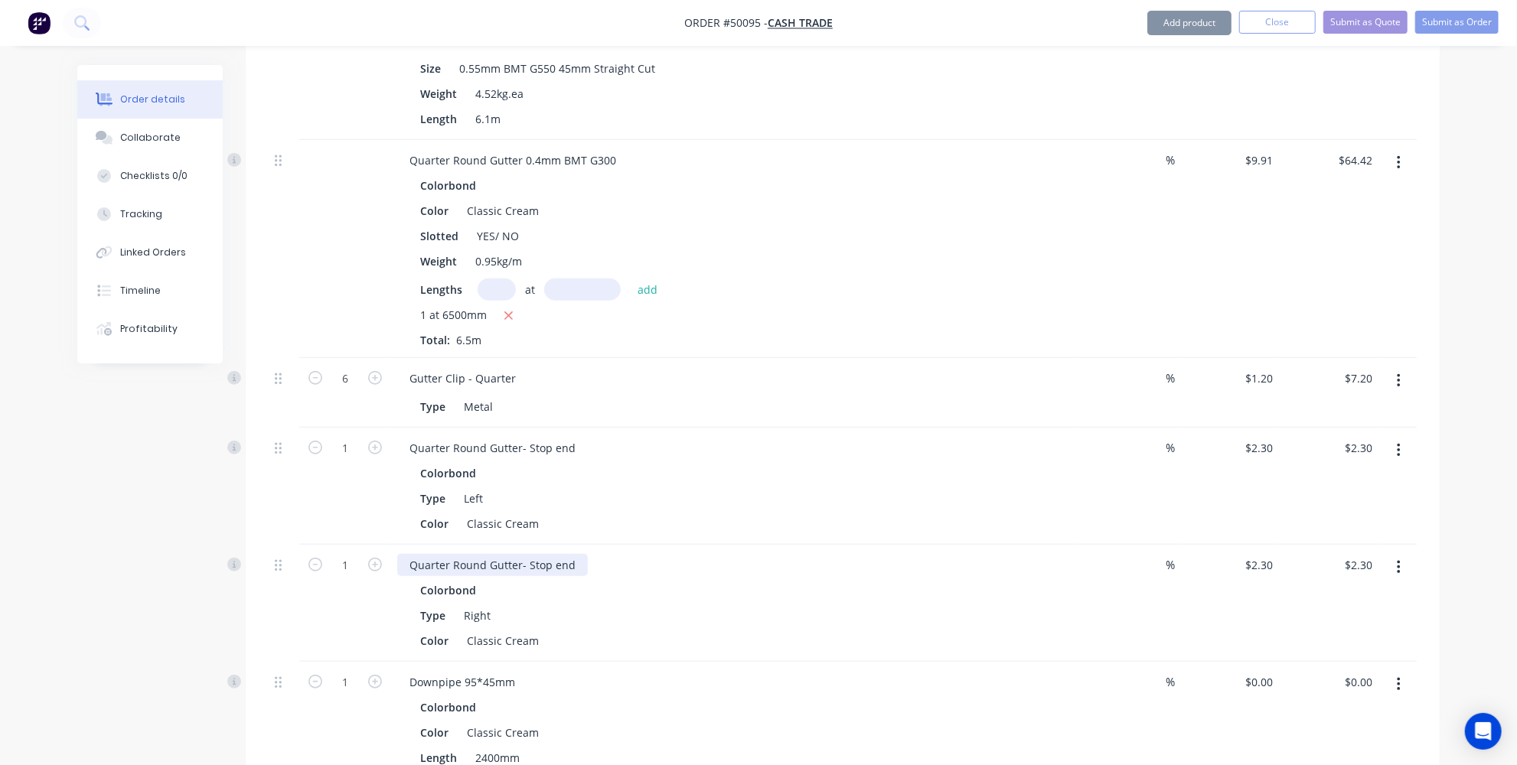
type input "$21.59"
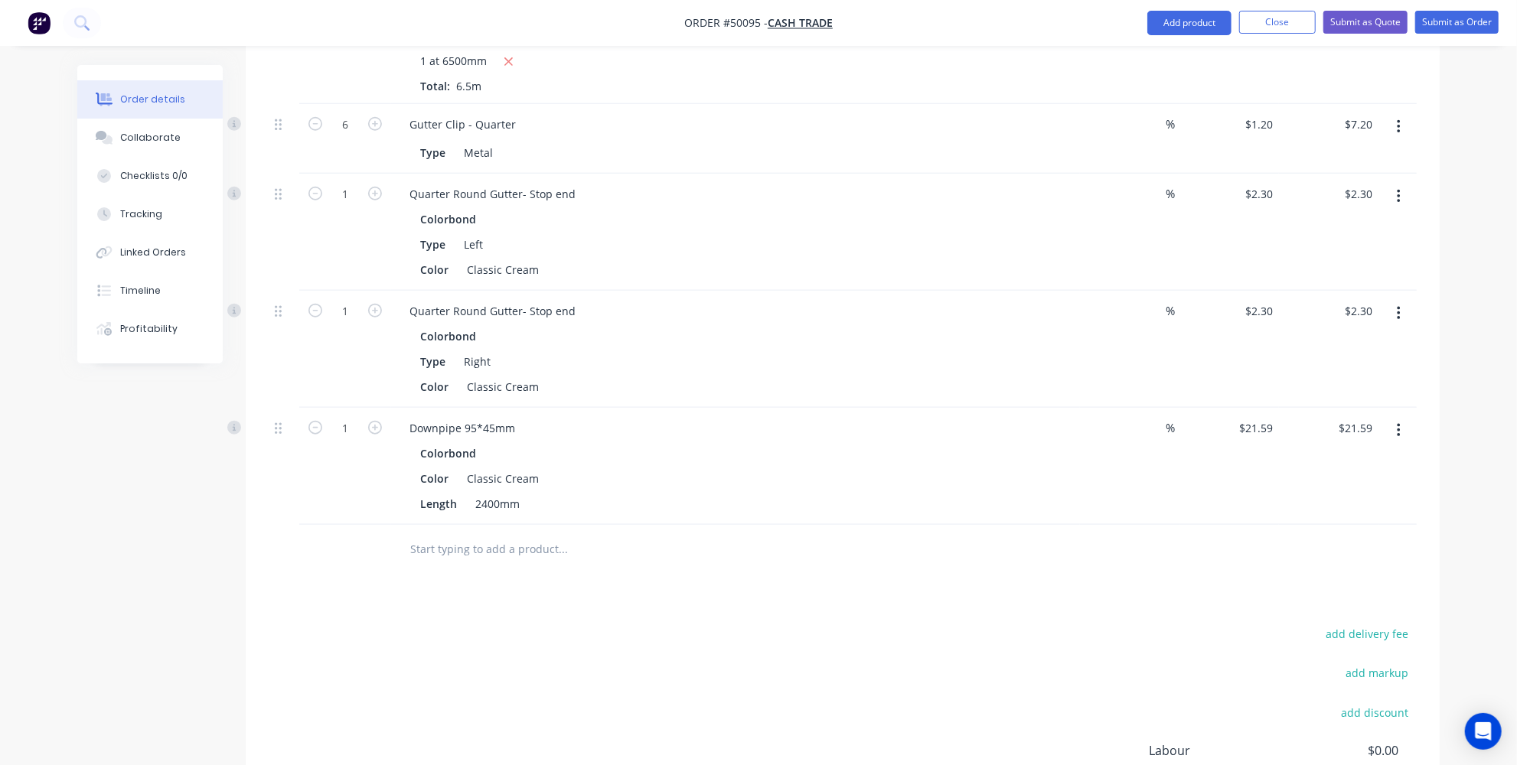
scroll to position [974, 0]
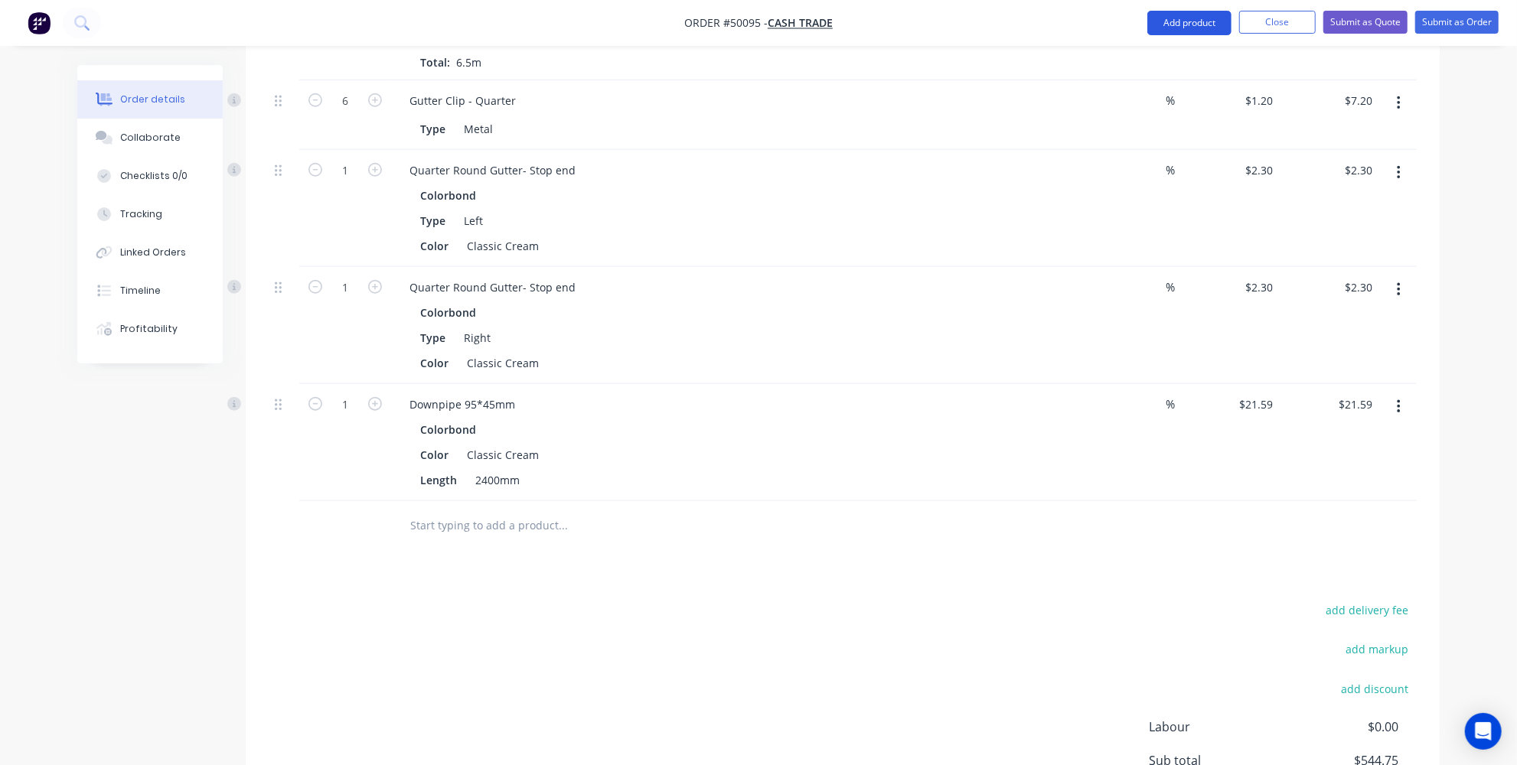
click at [1163, 31] on button "Add product" at bounding box center [1189, 23] width 84 height 24
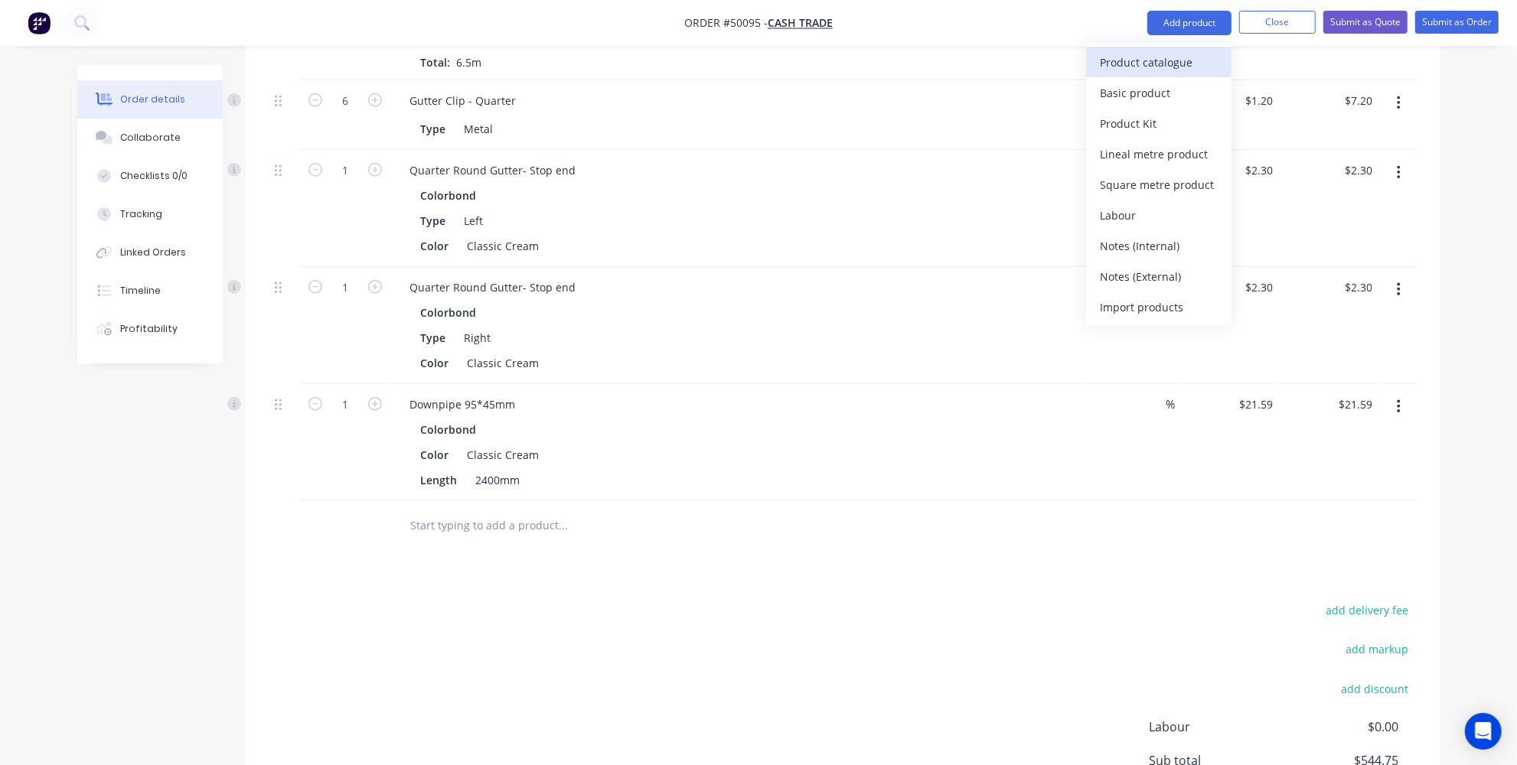
click at [1124, 58] on div "Product catalogue" at bounding box center [1159, 62] width 118 height 22
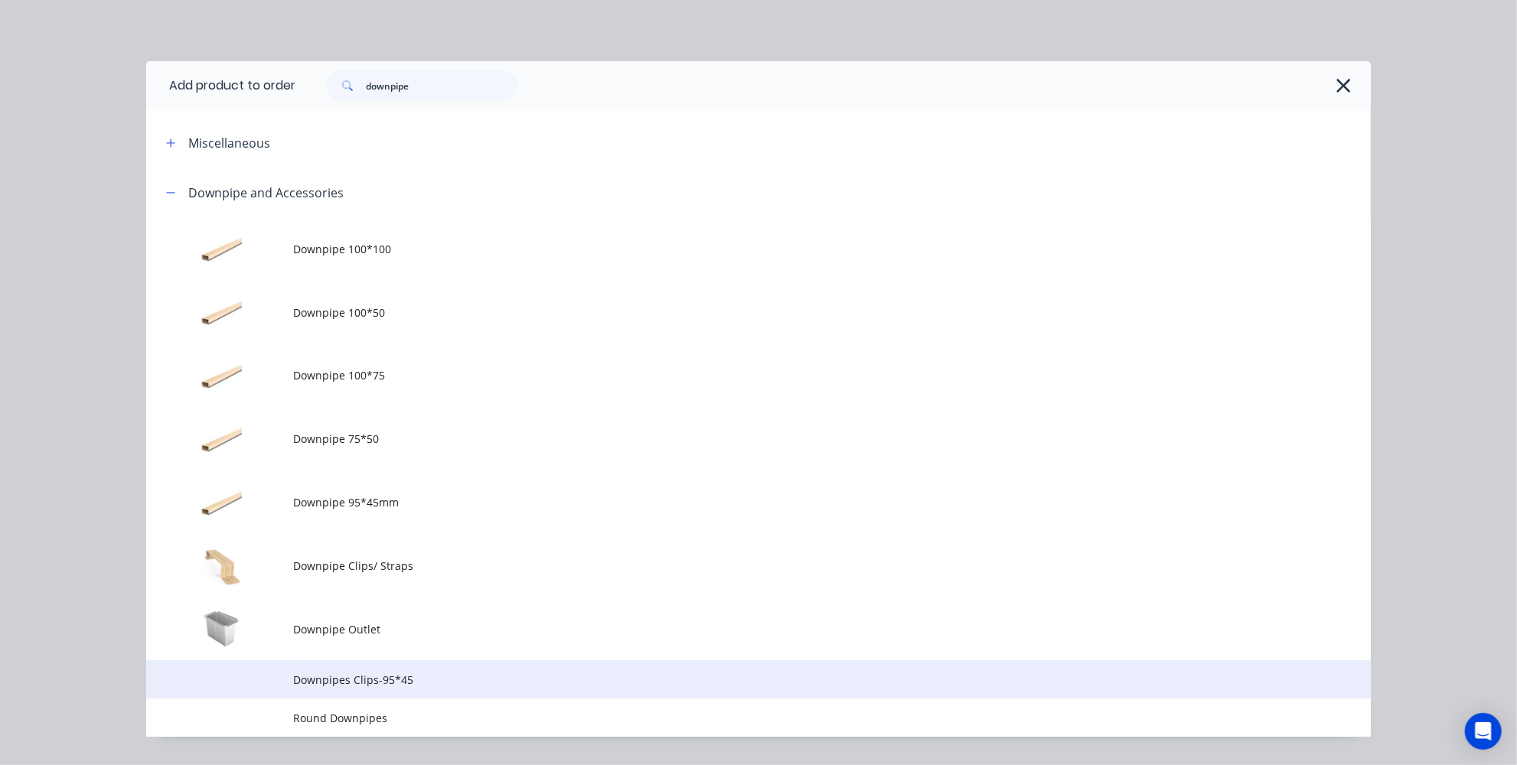
click at [330, 687] on span "Downpipes Clips-95*45" at bounding box center [724, 680] width 862 height 16
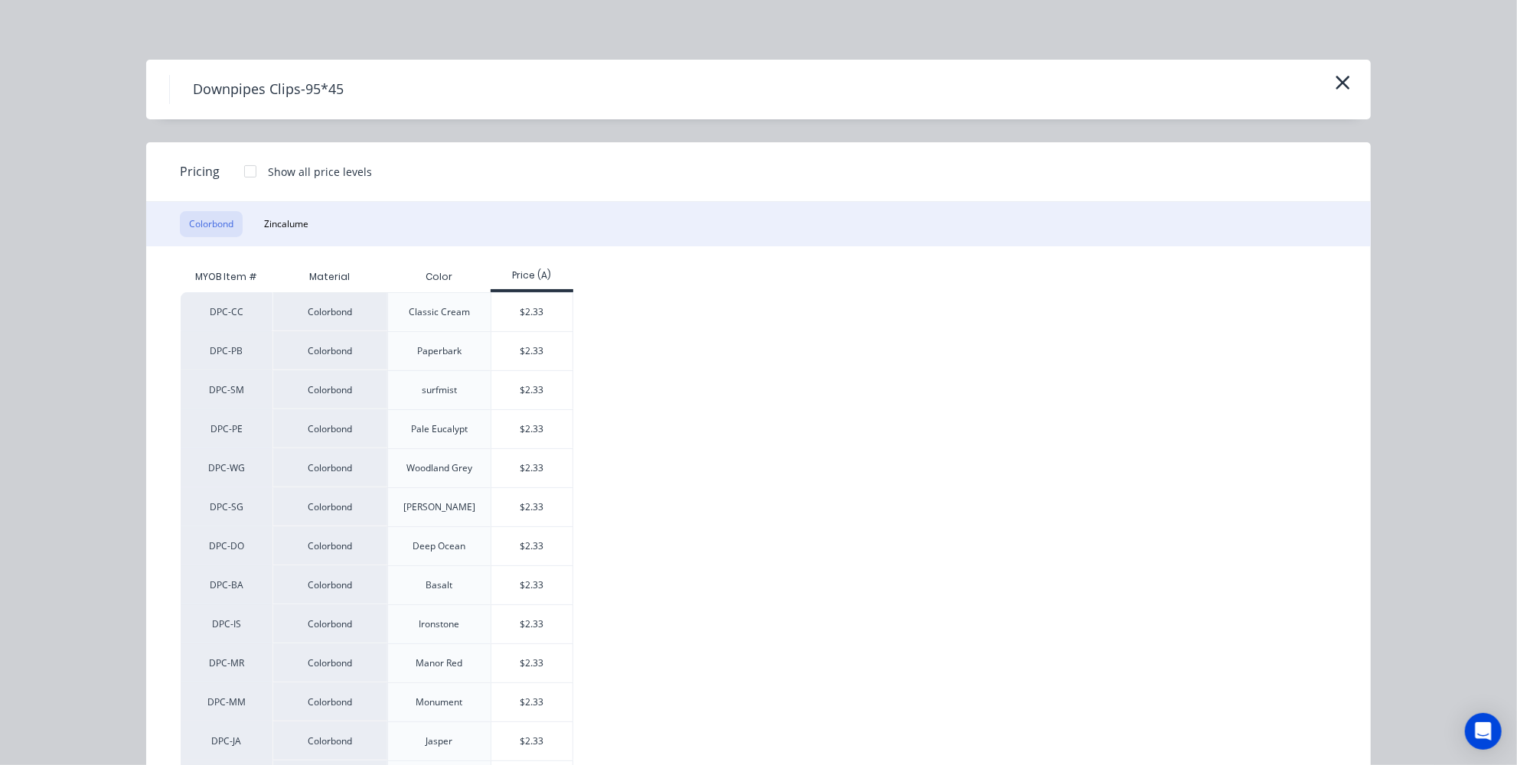
scroll to position [0, 0]
click at [1336, 86] on icon "button" at bounding box center [1343, 84] width 14 height 14
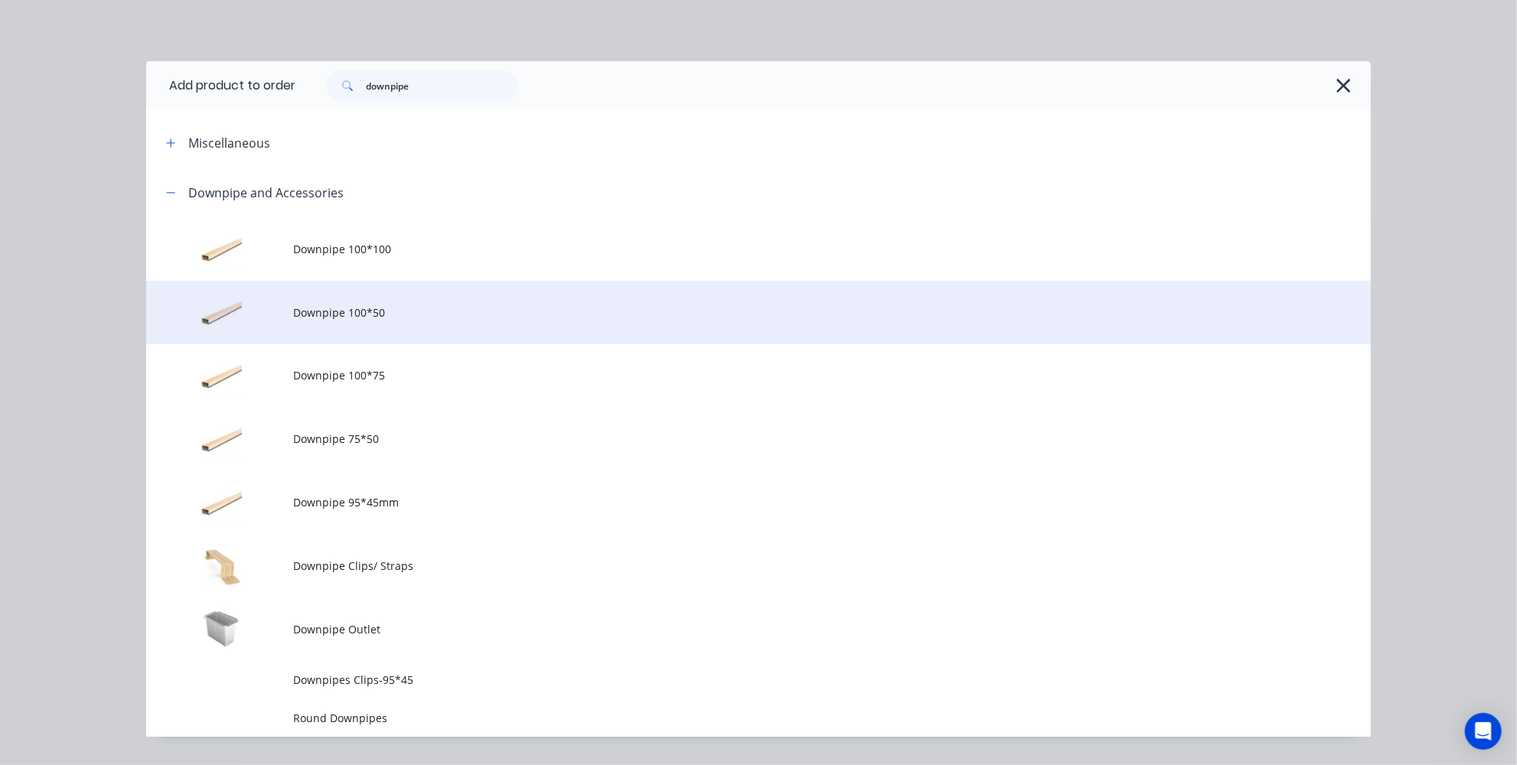
scroll to position [38, 0]
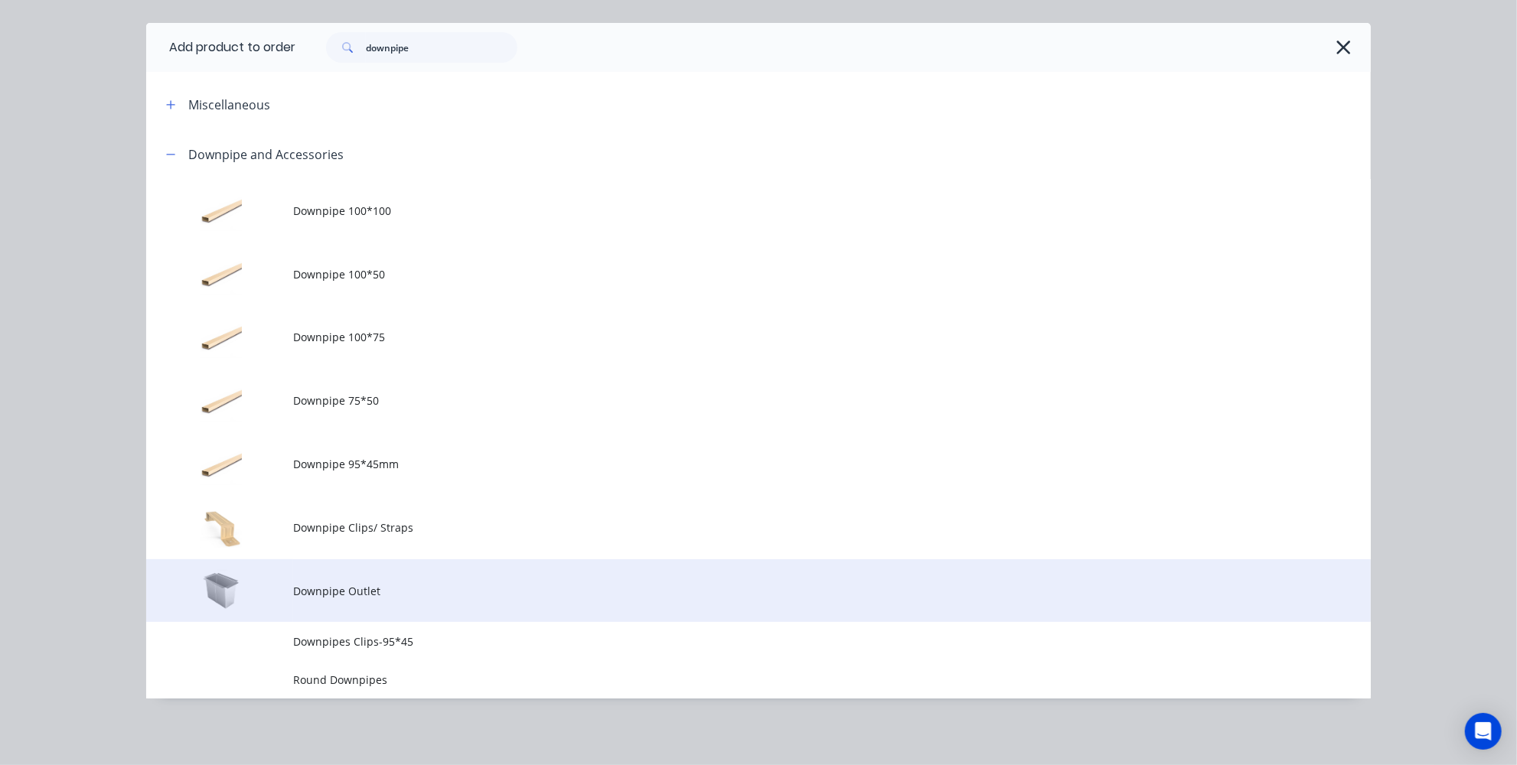
click at [364, 596] on span "Downpipe Outlet" at bounding box center [724, 591] width 862 height 16
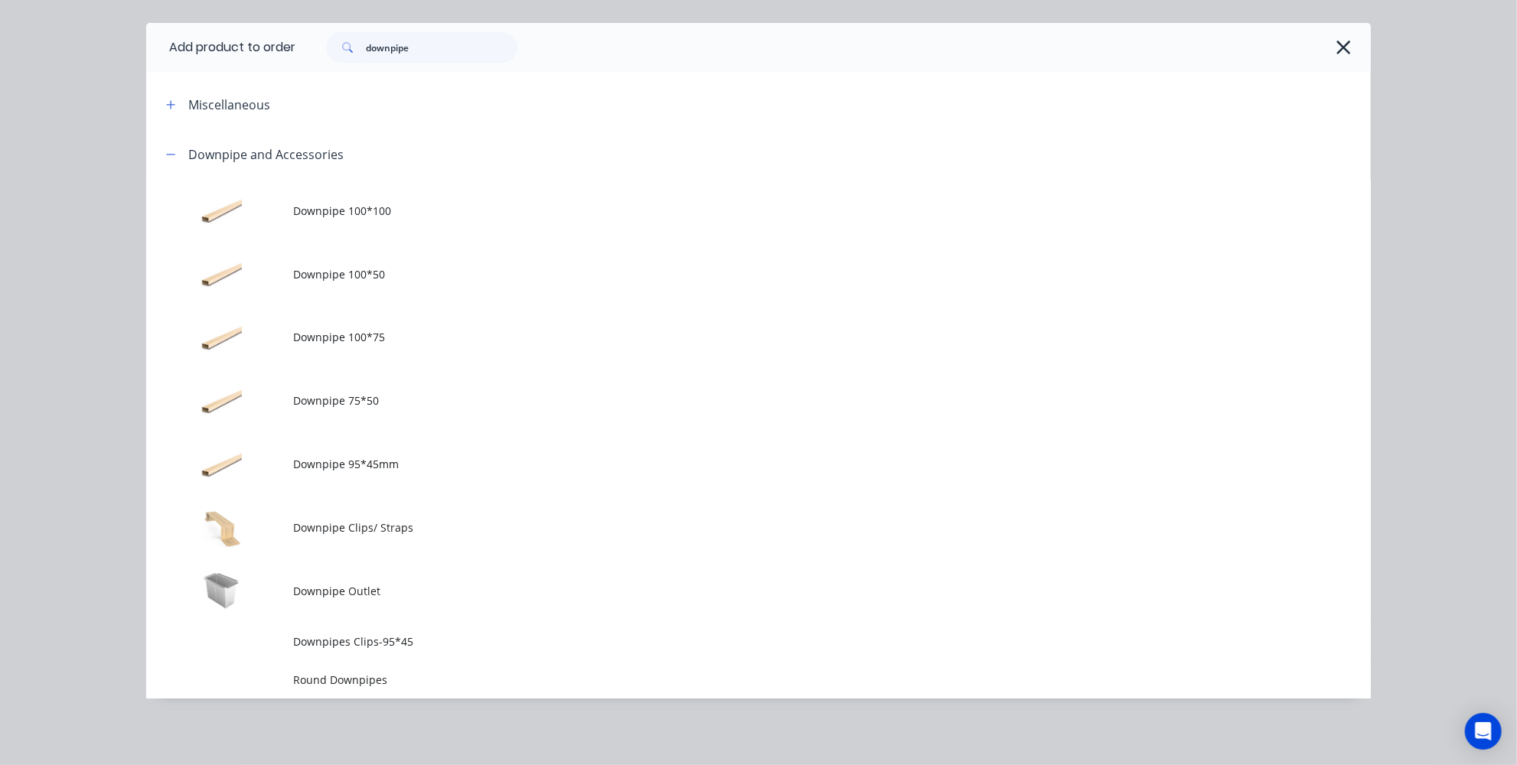
scroll to position [0, 0]
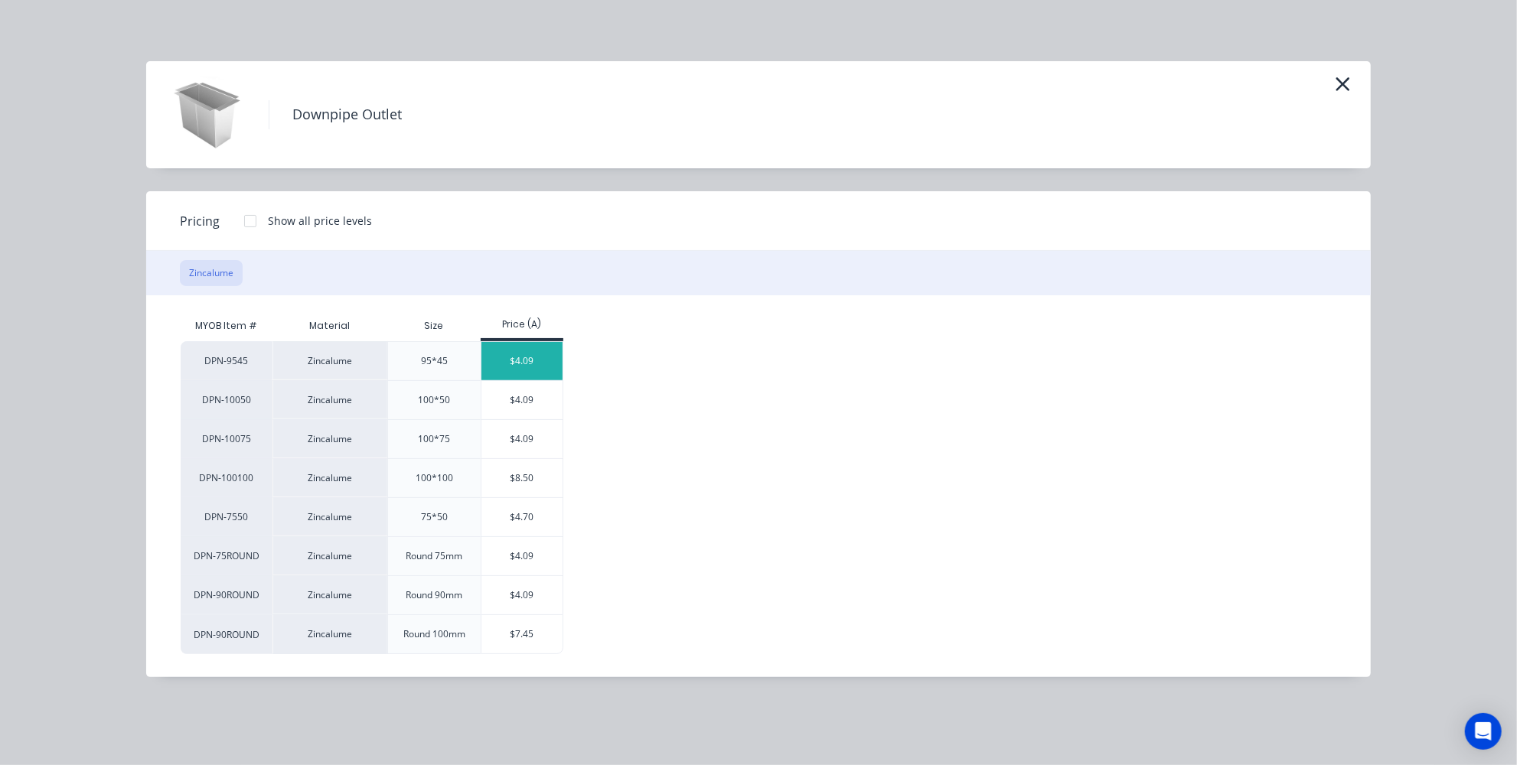
click at [516, 360] on div "$4.09" at bounding box center [522, 361] width 82 height 38
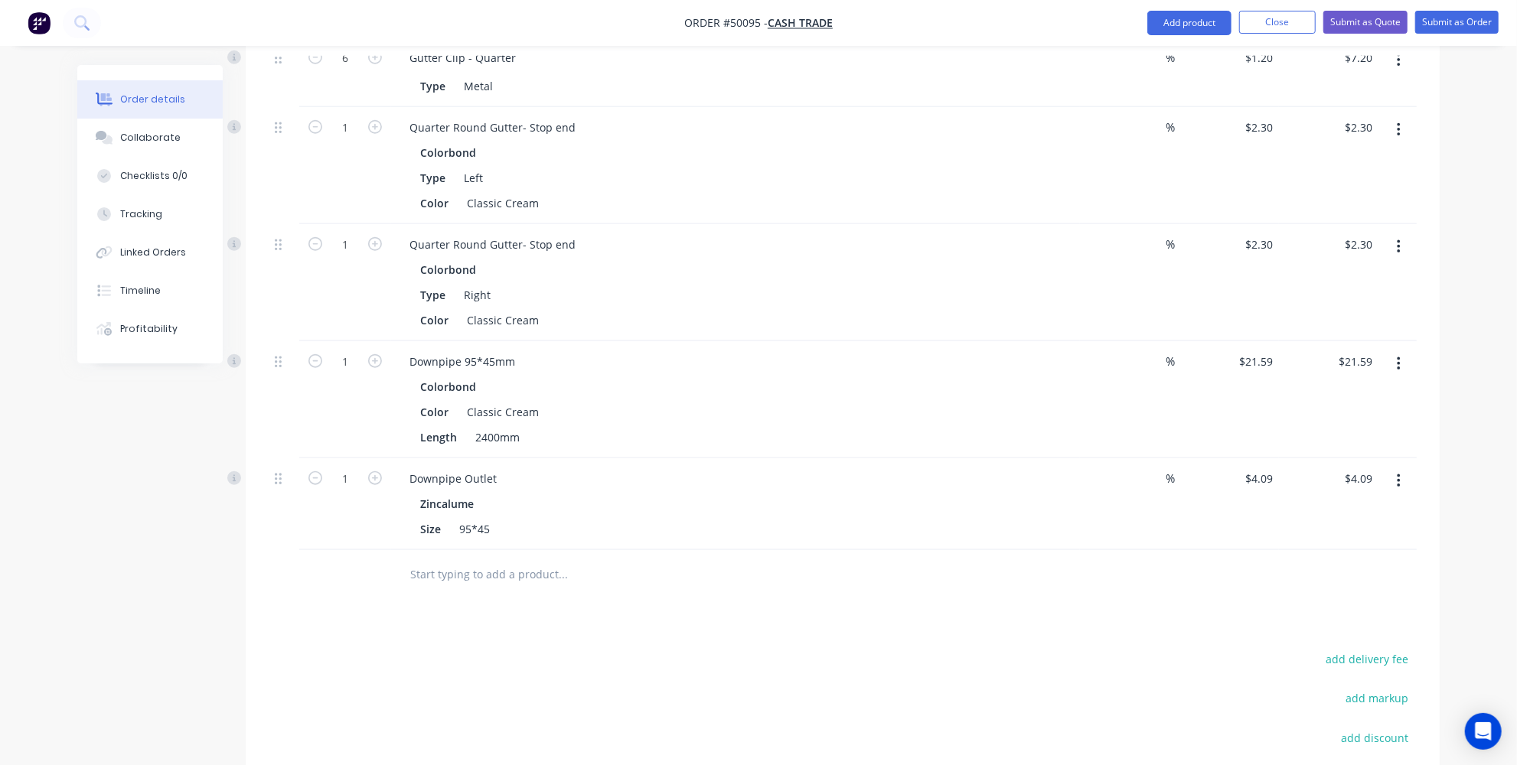
scroll to position [1043, 0]
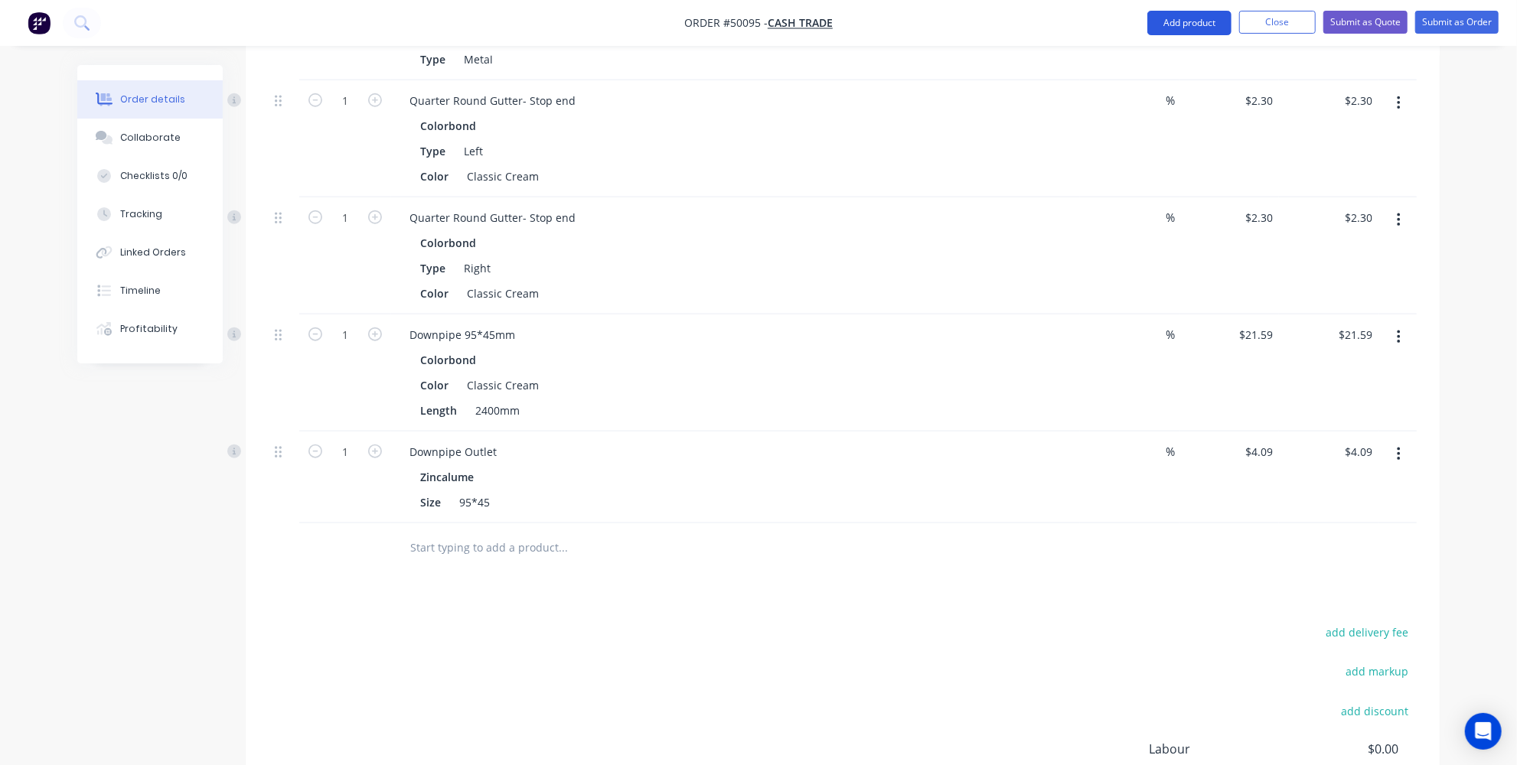
click at [1193, 17] on button "Add product" at bounding box center [1189, 23] width 84 height 24
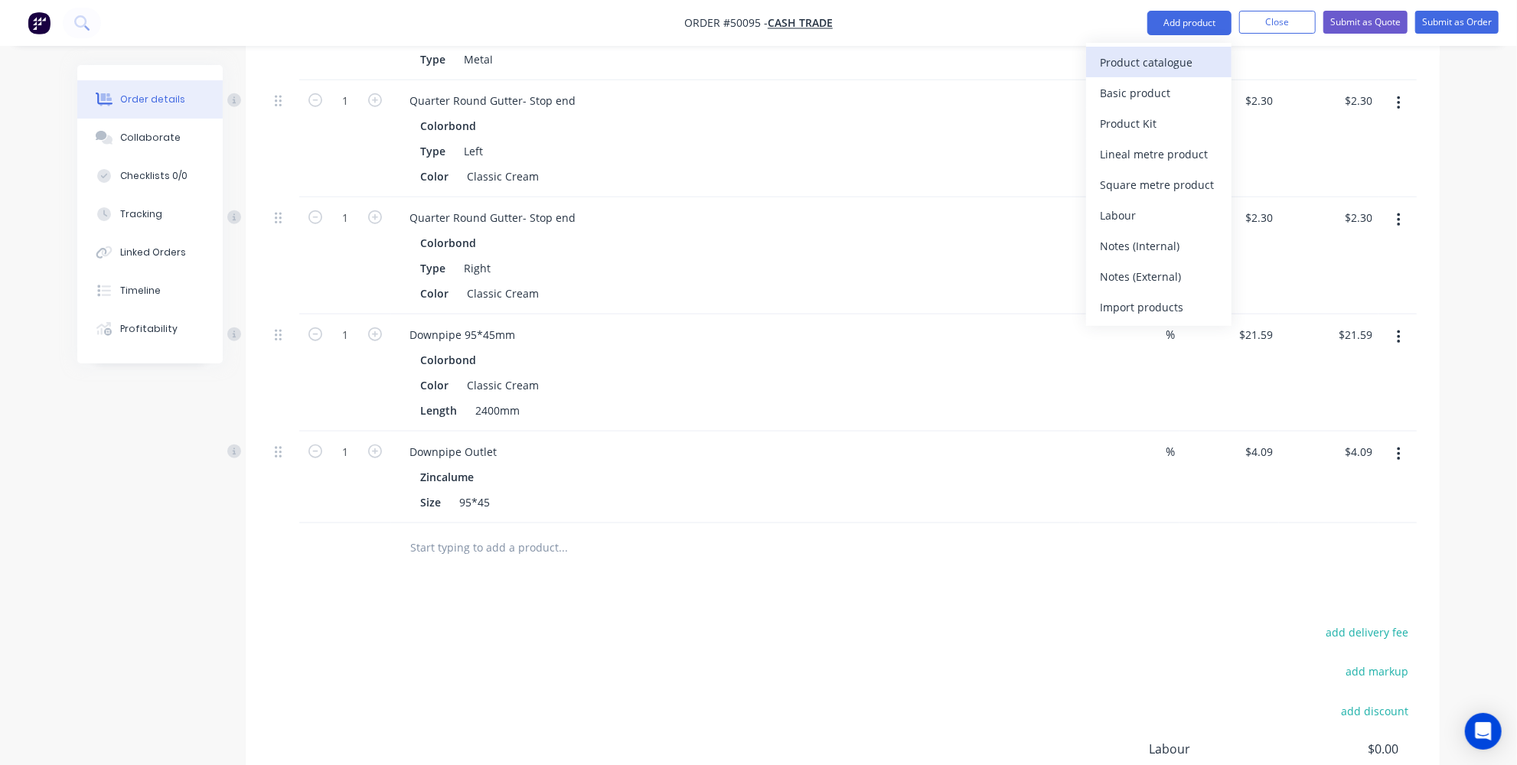
click at [1141, 62] on div "Product catalogue" at bounding box center [1159, 62] width 118 height 22
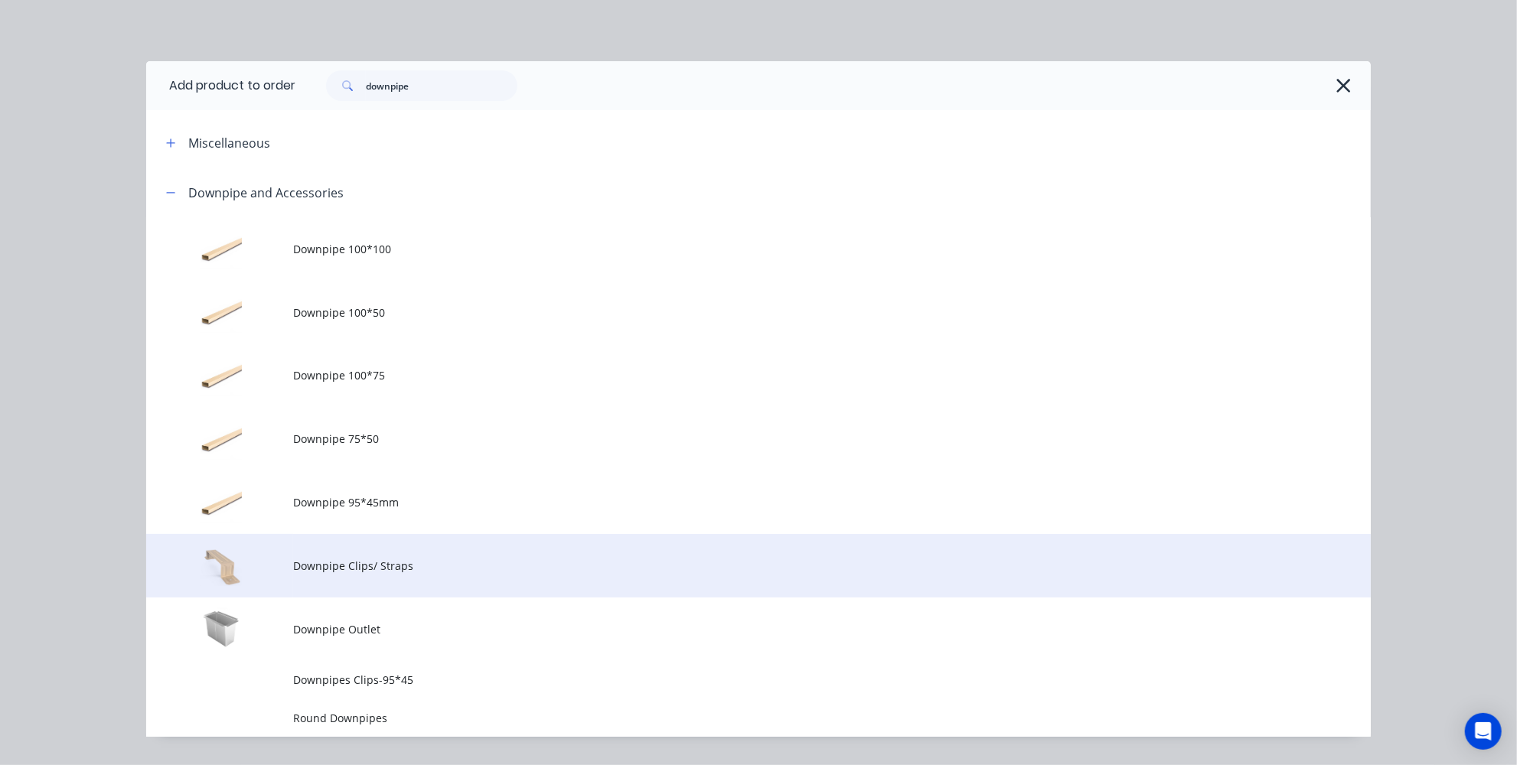
click at [305, 568] on span "Downpipe Clips/ Straps" at bounding box center [724, 566] width 862 height 16
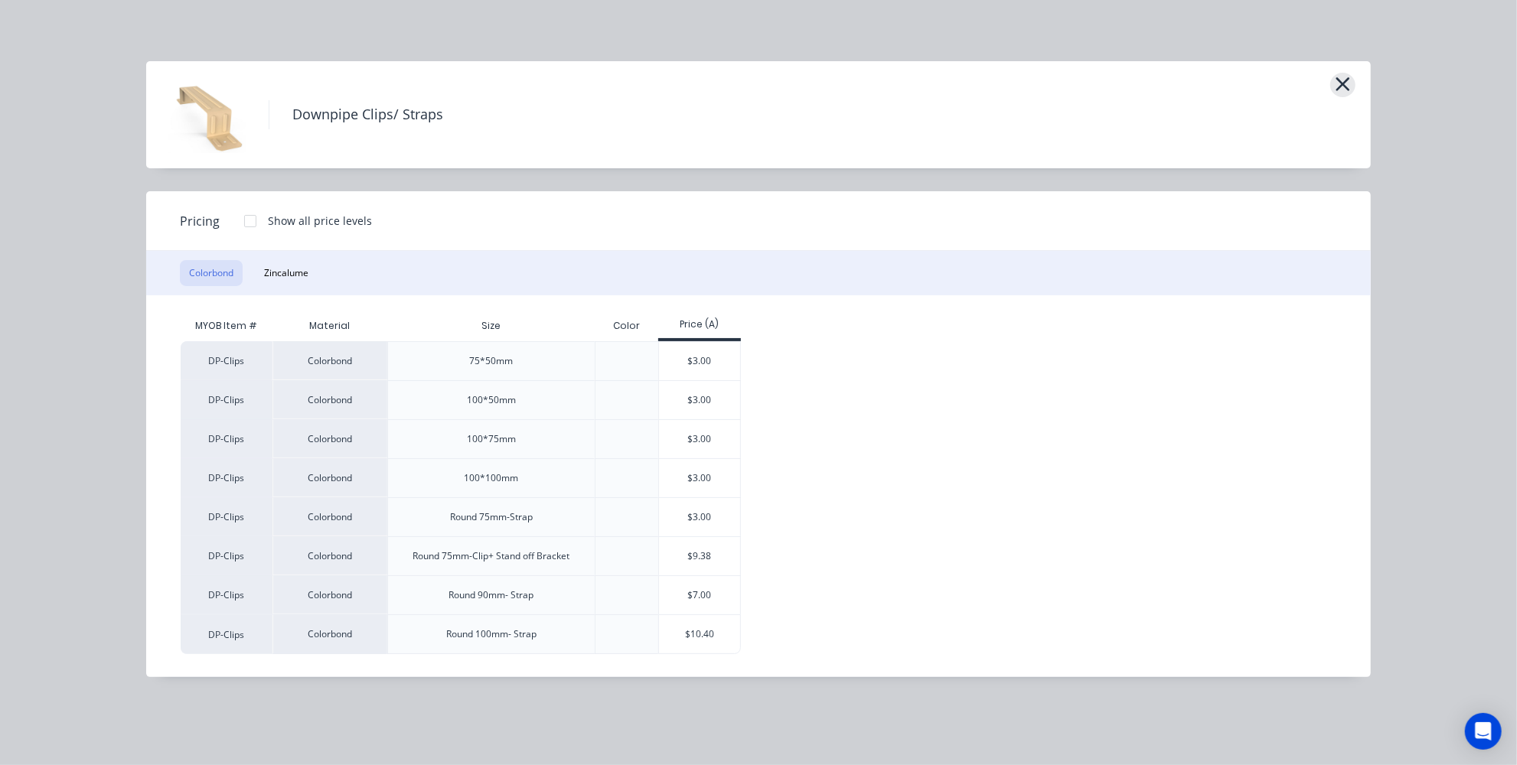
click at [1342, 83] on icon "button" at bounding box center [1343, 84] width 14 height 14
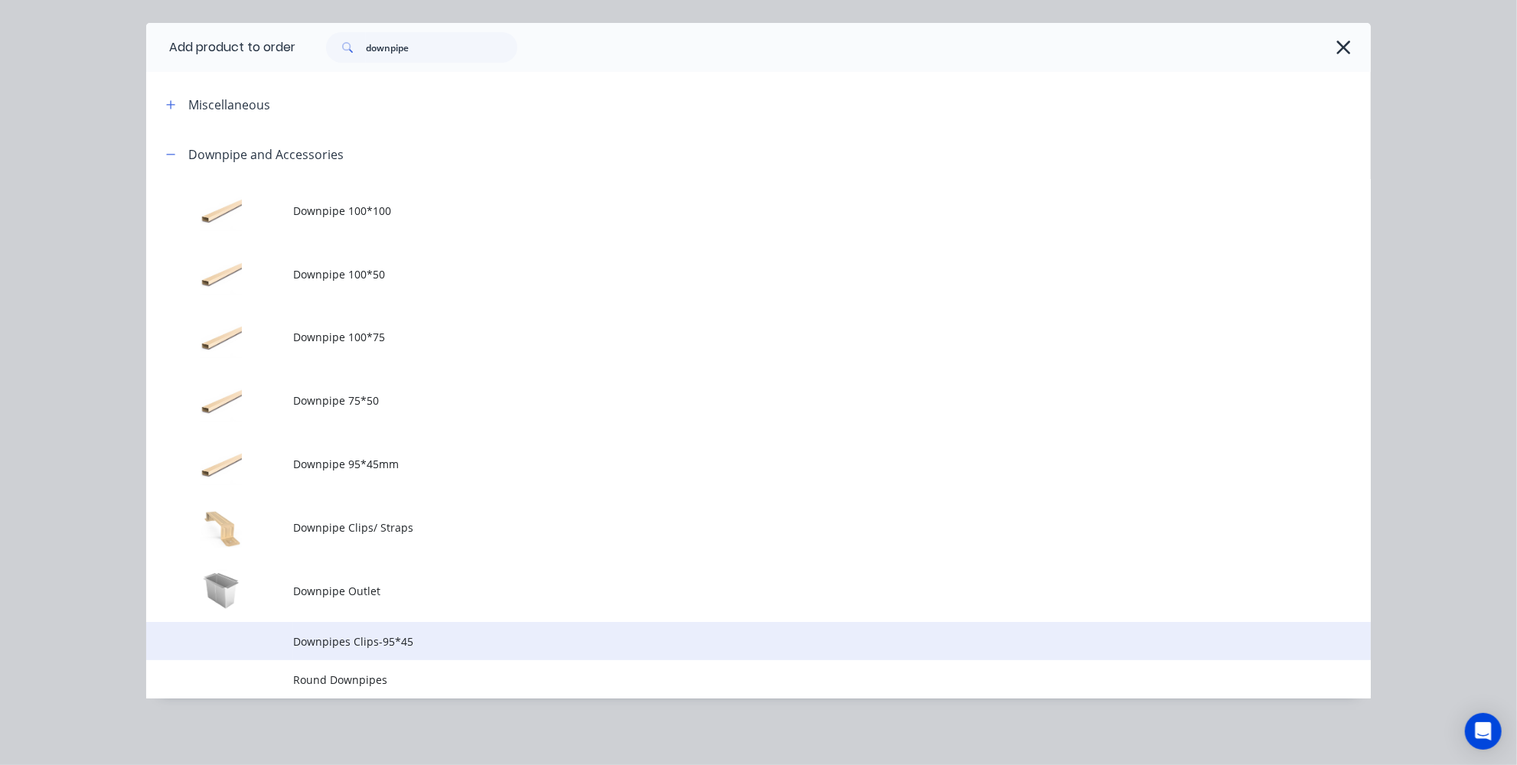
click at [370, 641] on span "Downpipes Clips-95*45" at bounding box center [724, 642] width 862 height 16
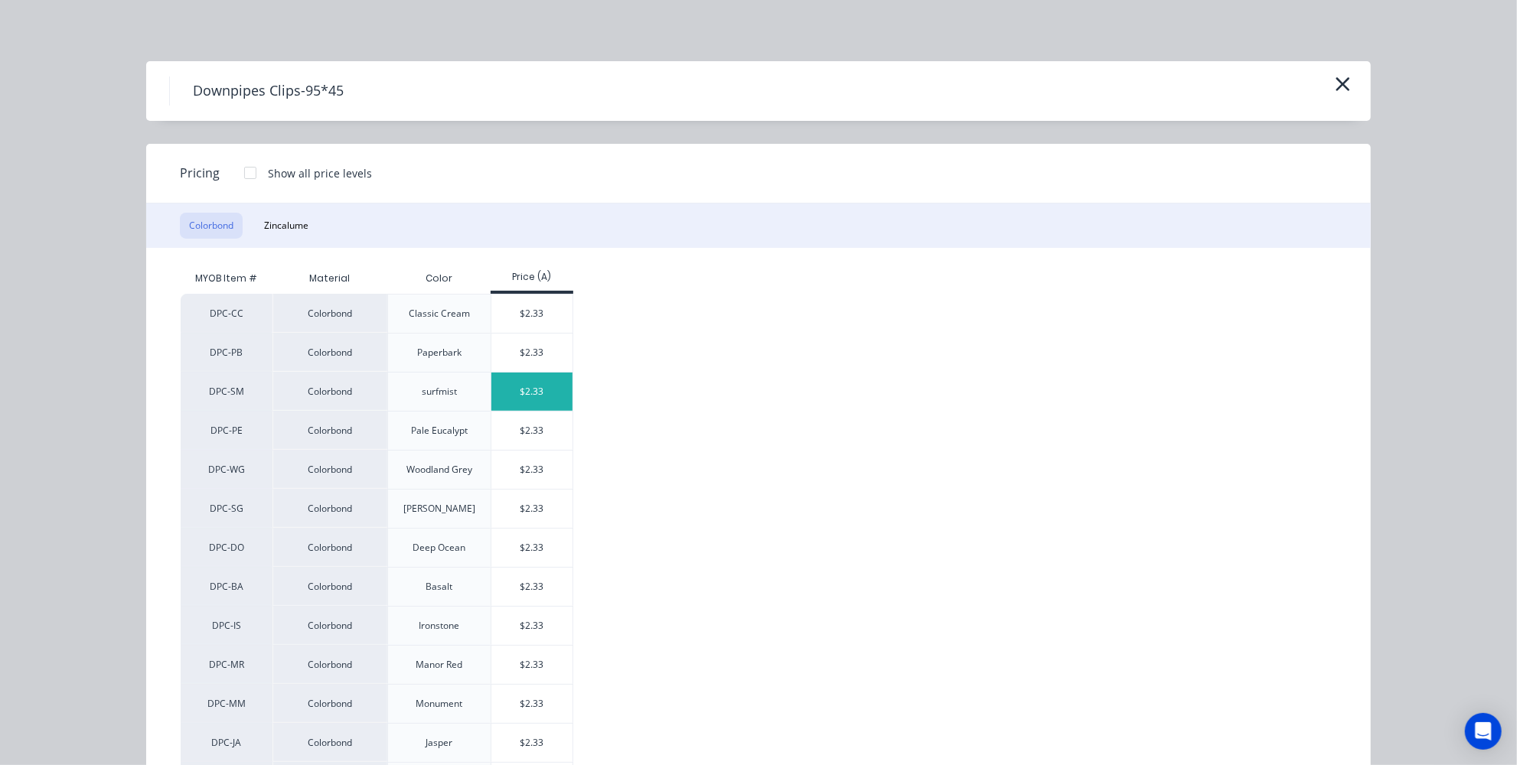
scroll to position [69, 0]
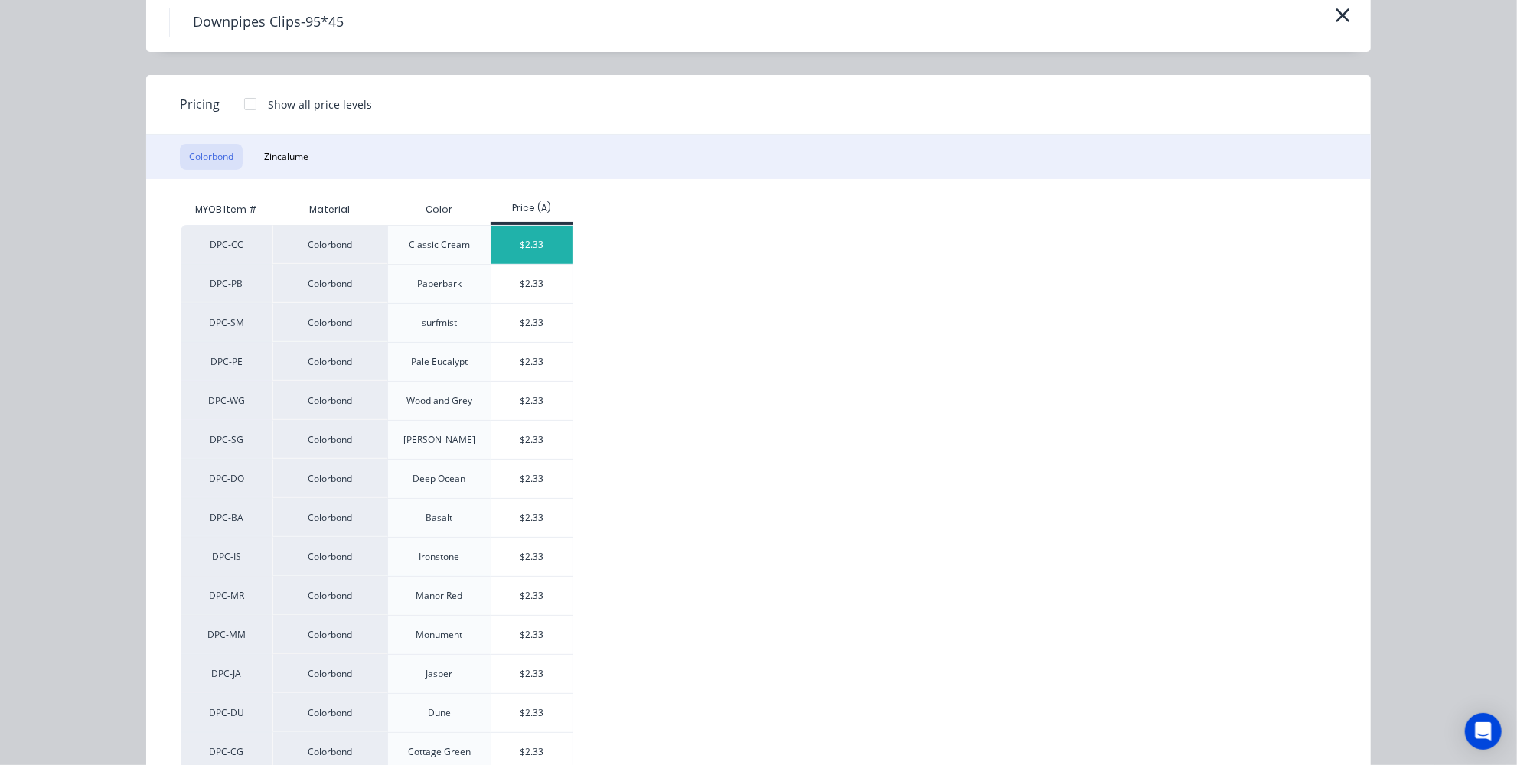
click at [534, 248] on div "$2.33" at bounding box center [532, 245] width 82 height 38
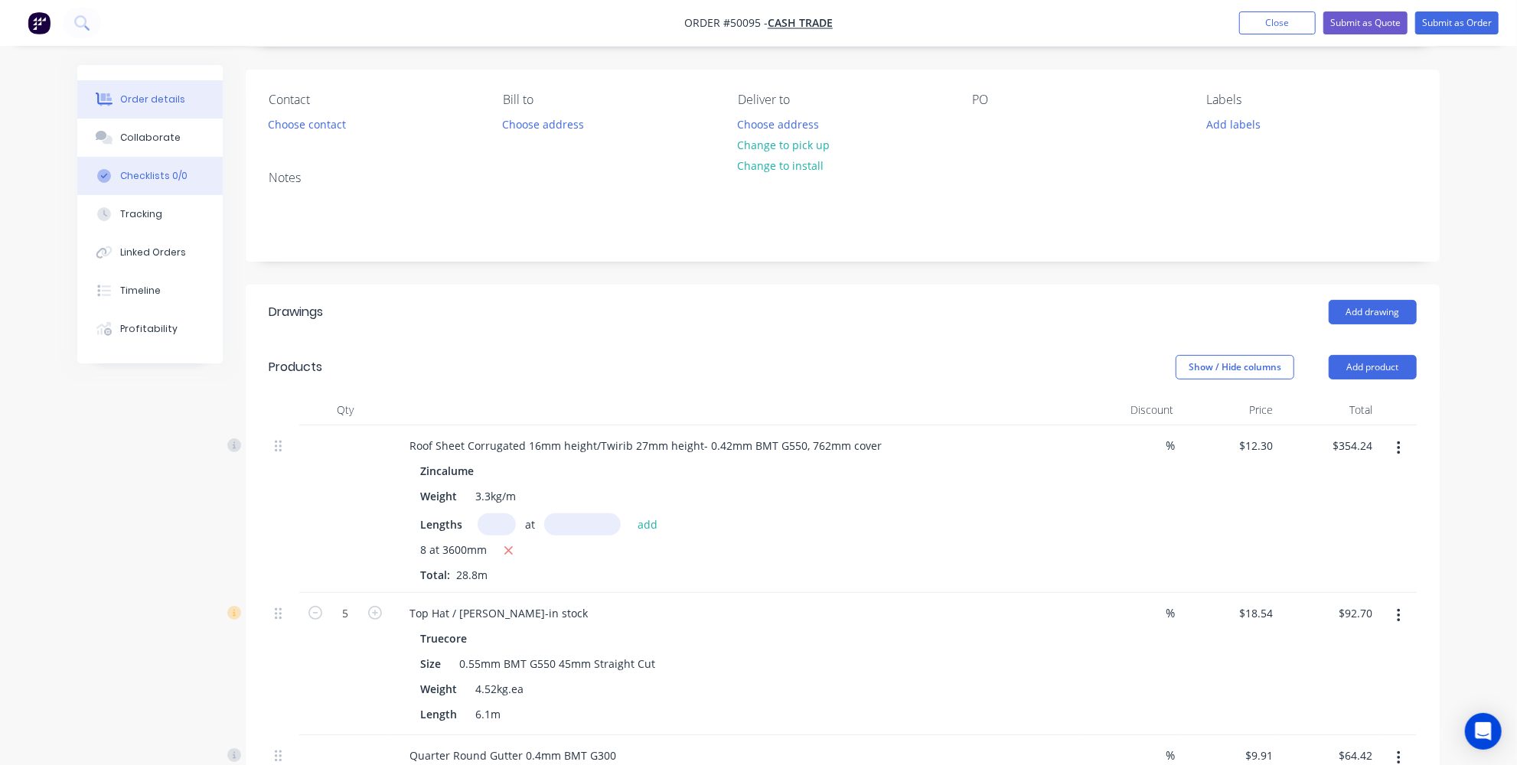
scroll to position [41, 0]
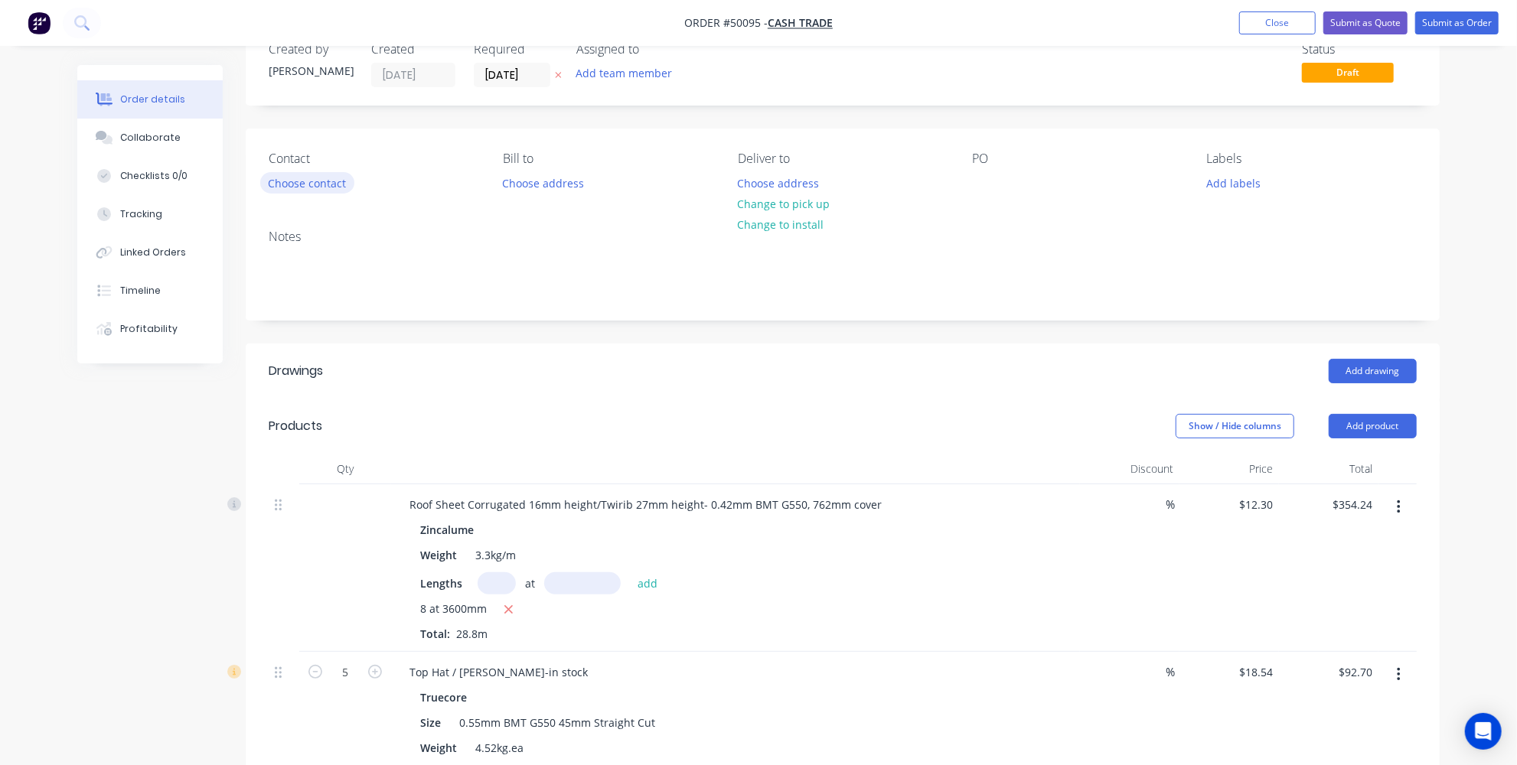
click at [301, 172] on button "Choose contact" at bounding box center [307, 182] width 94 height 21
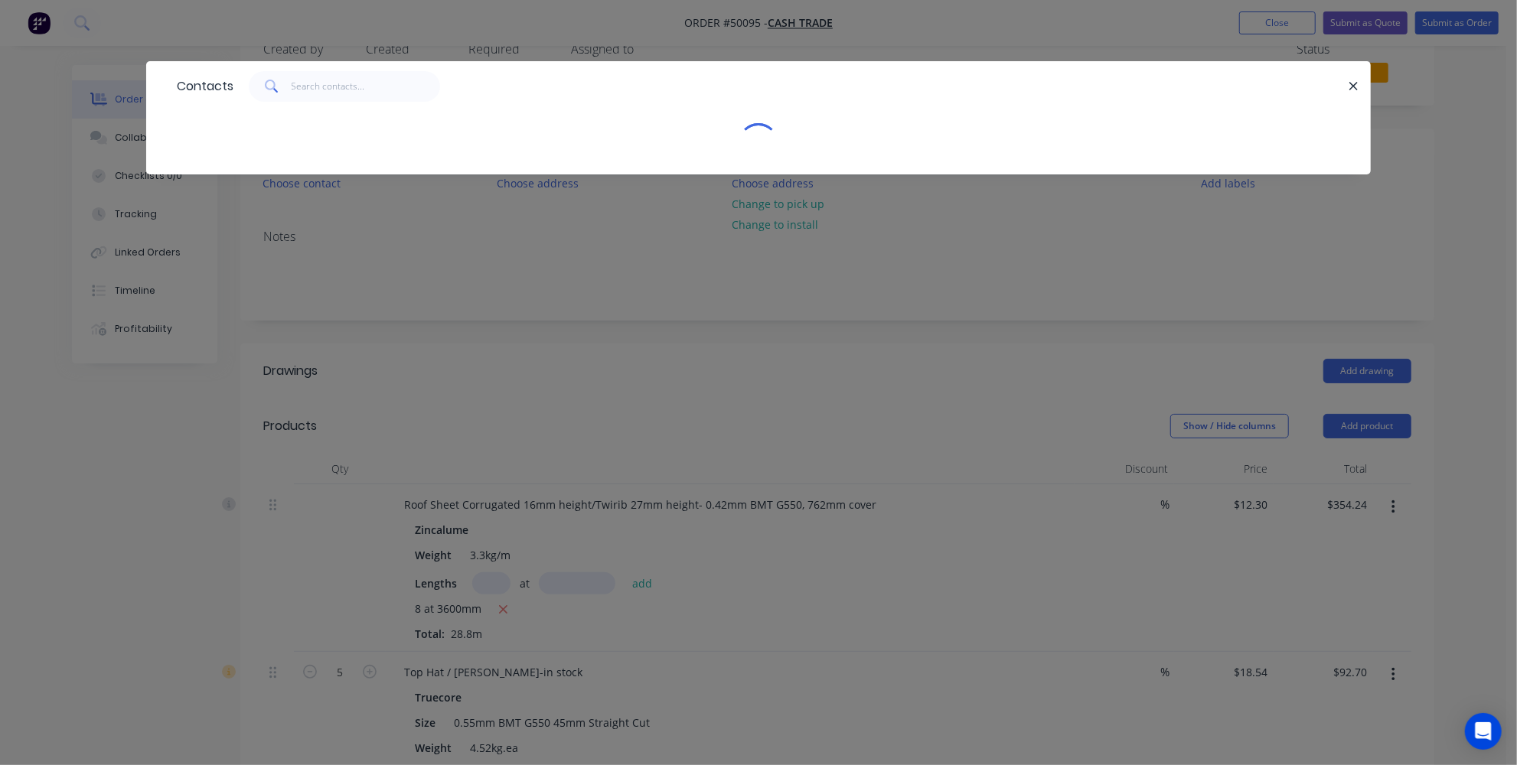
click at [298, 181] on div "Contacts" at bounding box center [758, 129] width 1225 height 136
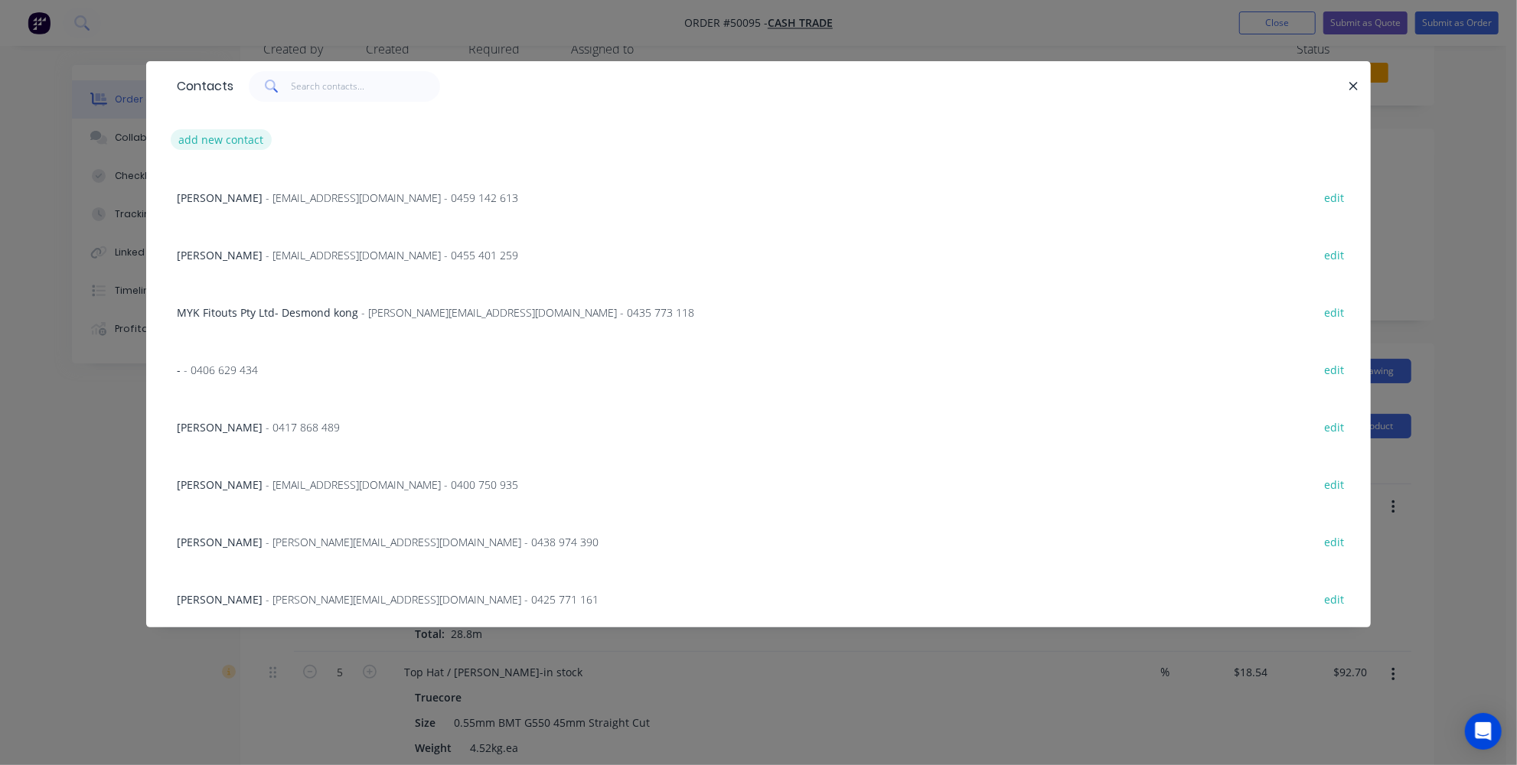
click at [236, 141] on button "add new contact" at bounding box center [221, 139] width 101 height 21
select select "AU"
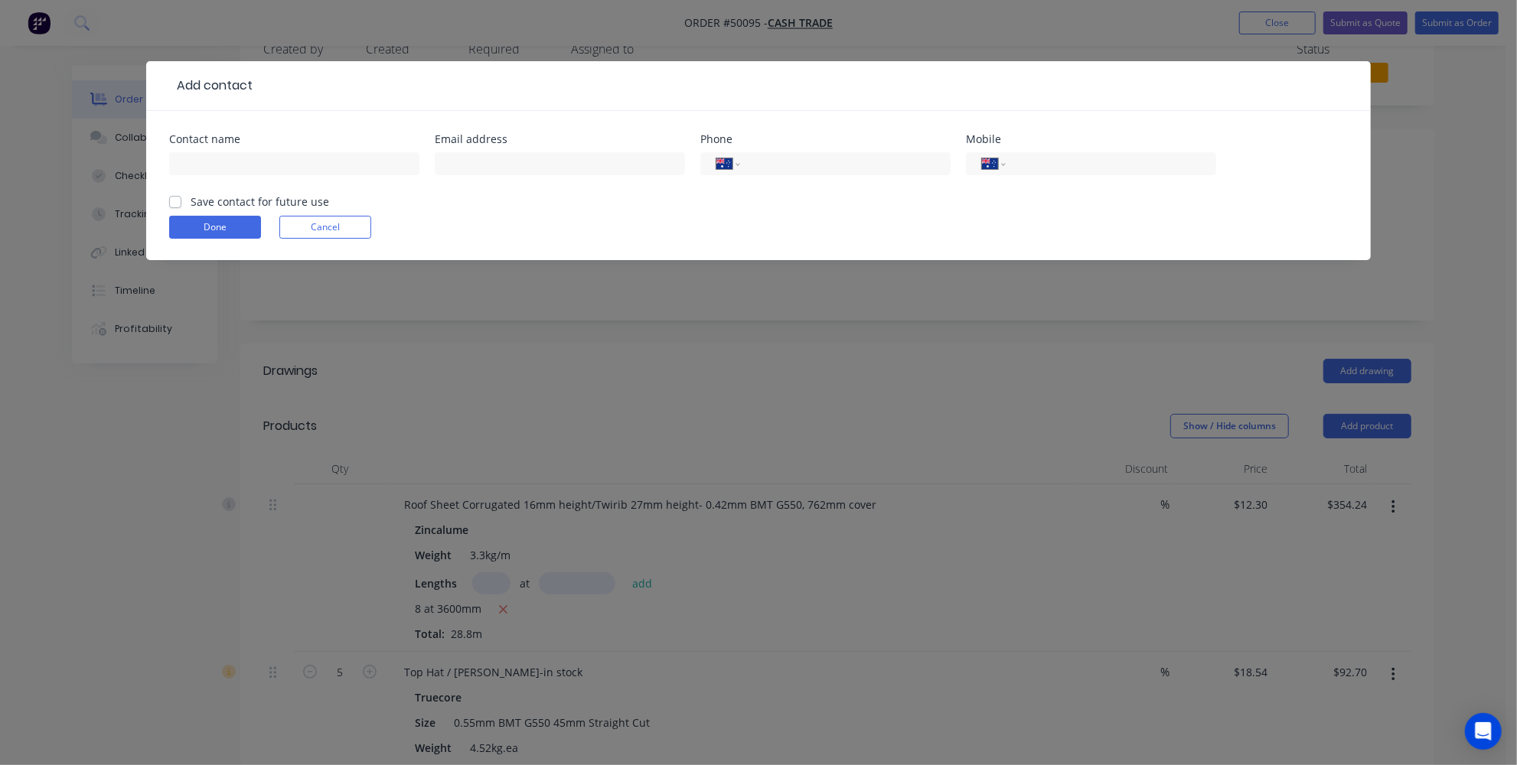
click at [191, 195] on label "Save contact for future use" at bounding box center [260, 202] width 139 height 16
click at [175, 195] on input "Save contact for future use" at bounding box center [175, 201] width 12 height 15
checkbox input "true"
click at [803, 148] on div "International Afghanistan Åland Islands Albania Algeria American Samoa Andorra …" at bounding box center [825, 170] width 250 height 45
click at [788, 194] on form "Contact name Email address Phone International Afghanistan Åland Islands Albani…" at bounding box center [758, 197] width 1179 height 126
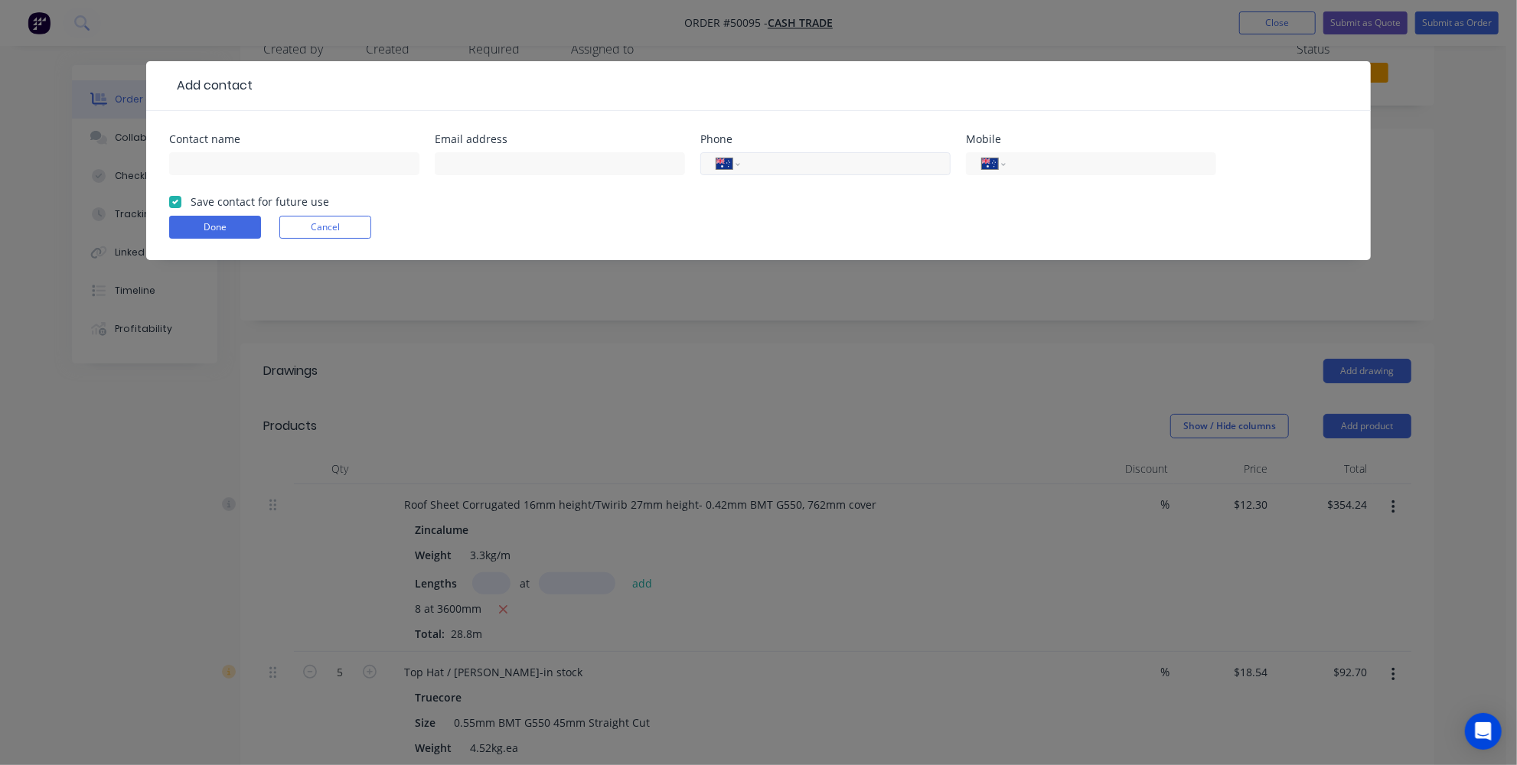
click at [791, 173] on div "International Afghanistan Åland Islands Albania Algeria American Samoa Andorra …" at bounding box center [825, 163] width 250 height 23
click at [796, 163] on input "tel" at bounding box center [843, 164] width 184 height 18
type input "0413 197 270"
click at [772, 216] on div "Done Cancel" at bounding box center [758, 227] width 1179 height 23
drag, startPoint x: 521, startPoint y: 153, endPoint x: 463, endPoint y: 166, distance: 59.6
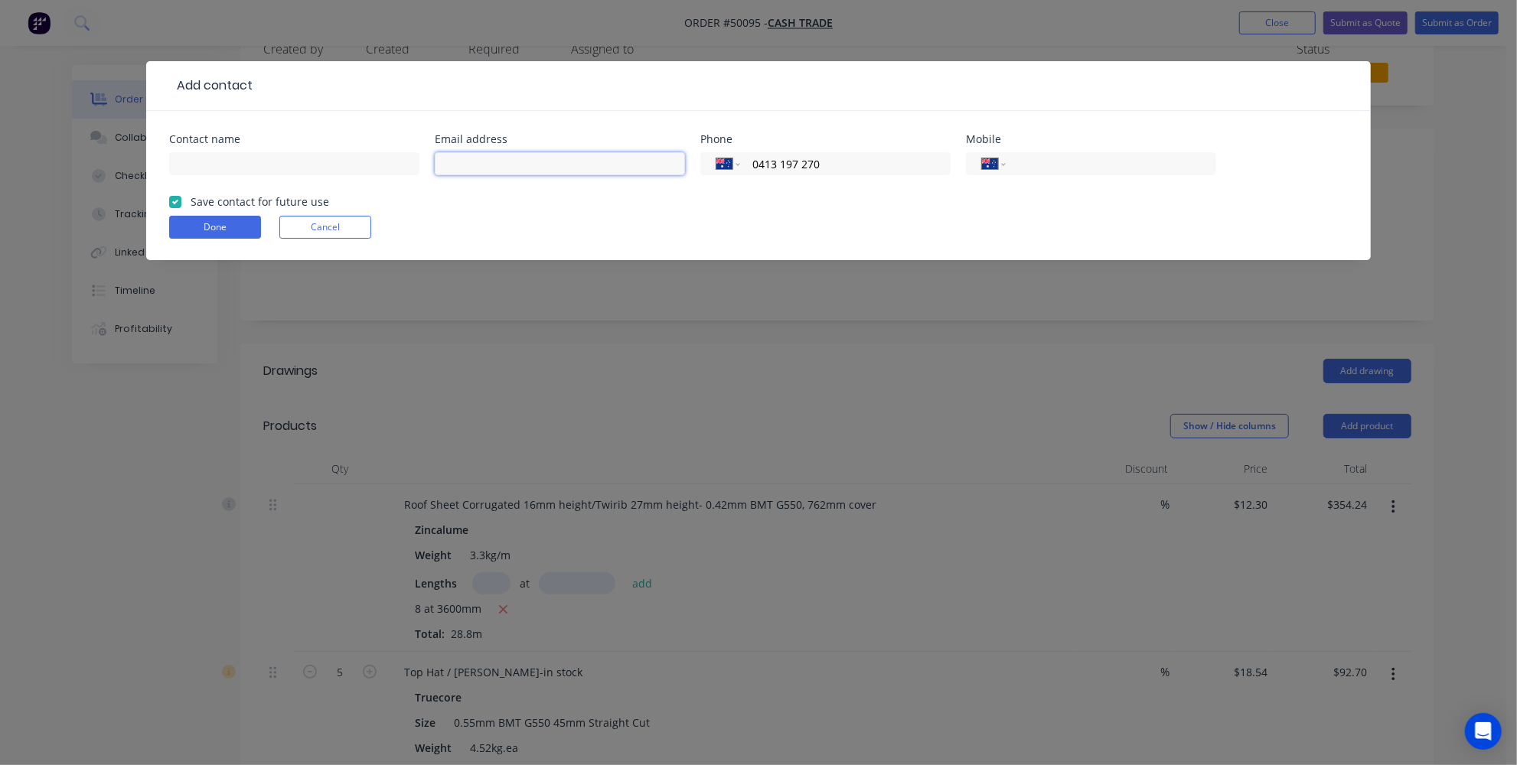
click at [521, 153] on input "text" at bounding box center [560, 163] width 250 height 23
type input "darledneendphil@hotmail.com"
click at [208, 162] on input "text" at bounding box center [294, 163] width 250 height 23
type input "Phil"
click at [484, 207] on form "Contact name Phil Email address darledneendphil@hotmail.com Phone International…" at bounding box center [758, 197] width 1179 height 126
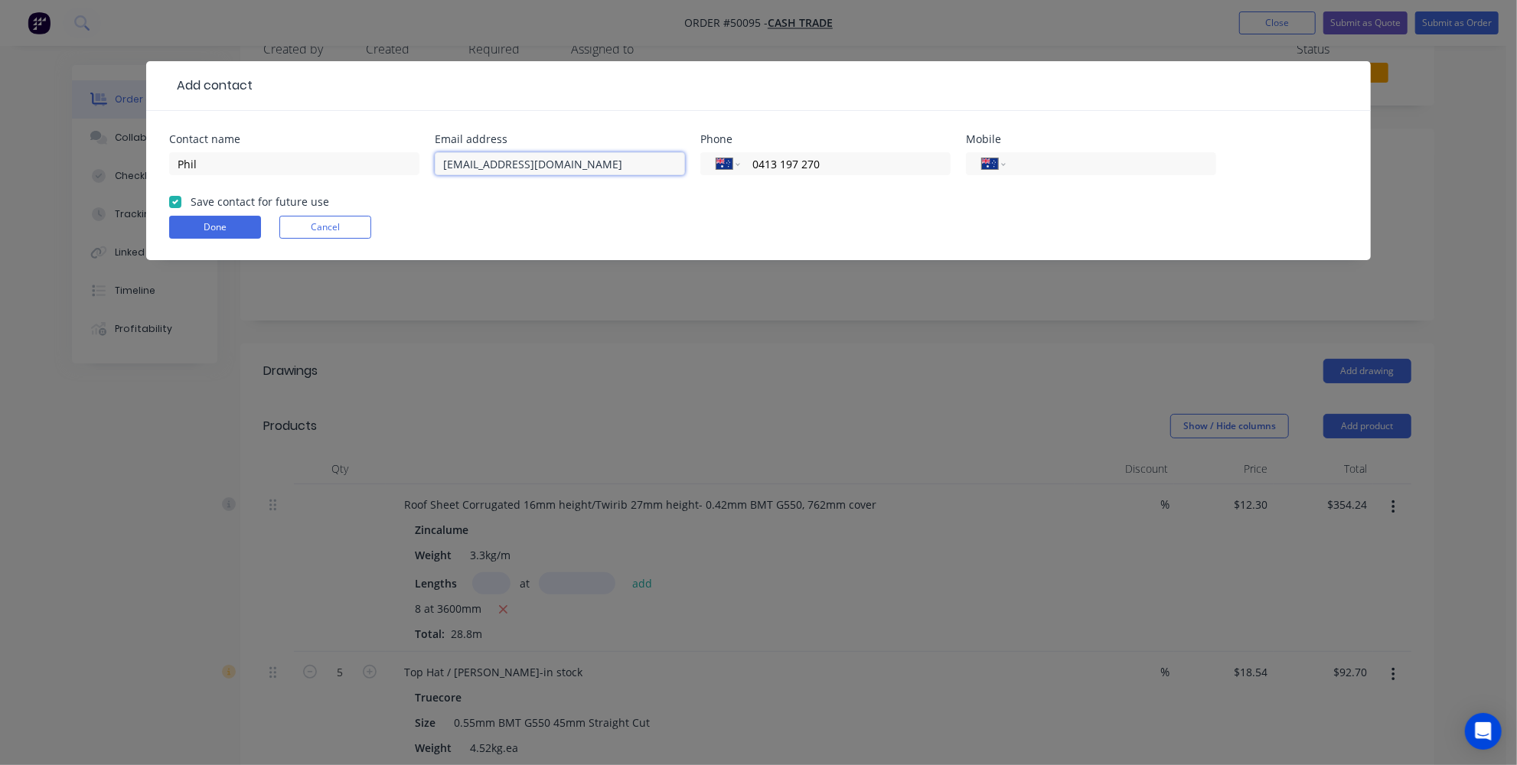
click at [473, 163] on input "darledneendphil@hotmail.com" at bounding box center [560, 163] width 250 height 23
click at [485, 164] on input "darleneendphil@hotmail.com" at bounding box center [560, 163] width 250 height 23
type input "darleneandphil@hotmail.com"
click at [595, 202] on form "Contact name Phil Email address darleneandphil@hotmail.com Phone International …" at bounding box center [758, 197] width 1179 height 126
click at [237, 230] on button "Done" at bounding box center [215, 227] width 92 height 23
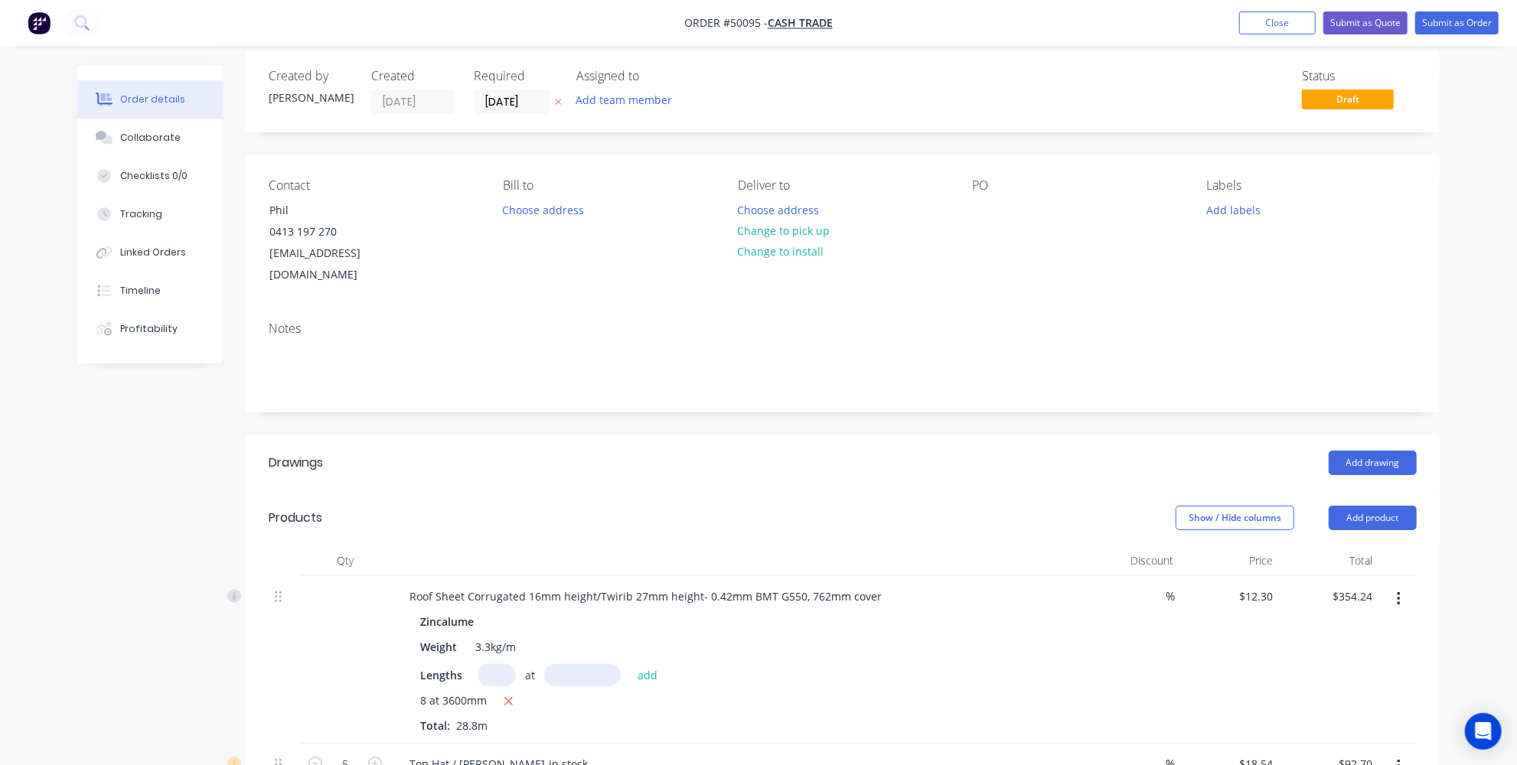
scroll to position [0, 0]
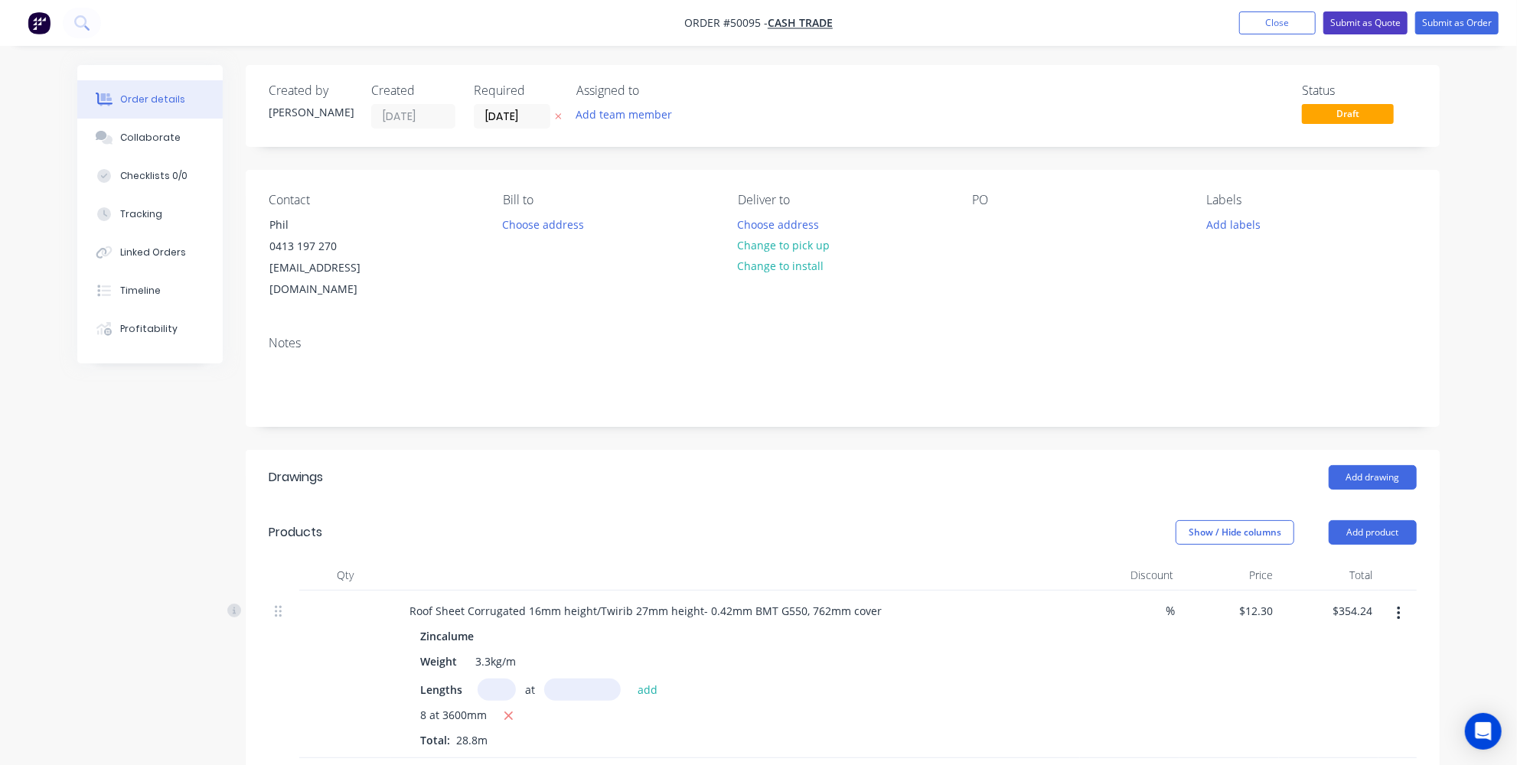
click at [1370, 15] on button "Submit as Quote" at bounding box center [1365, 22] width 84 height 23
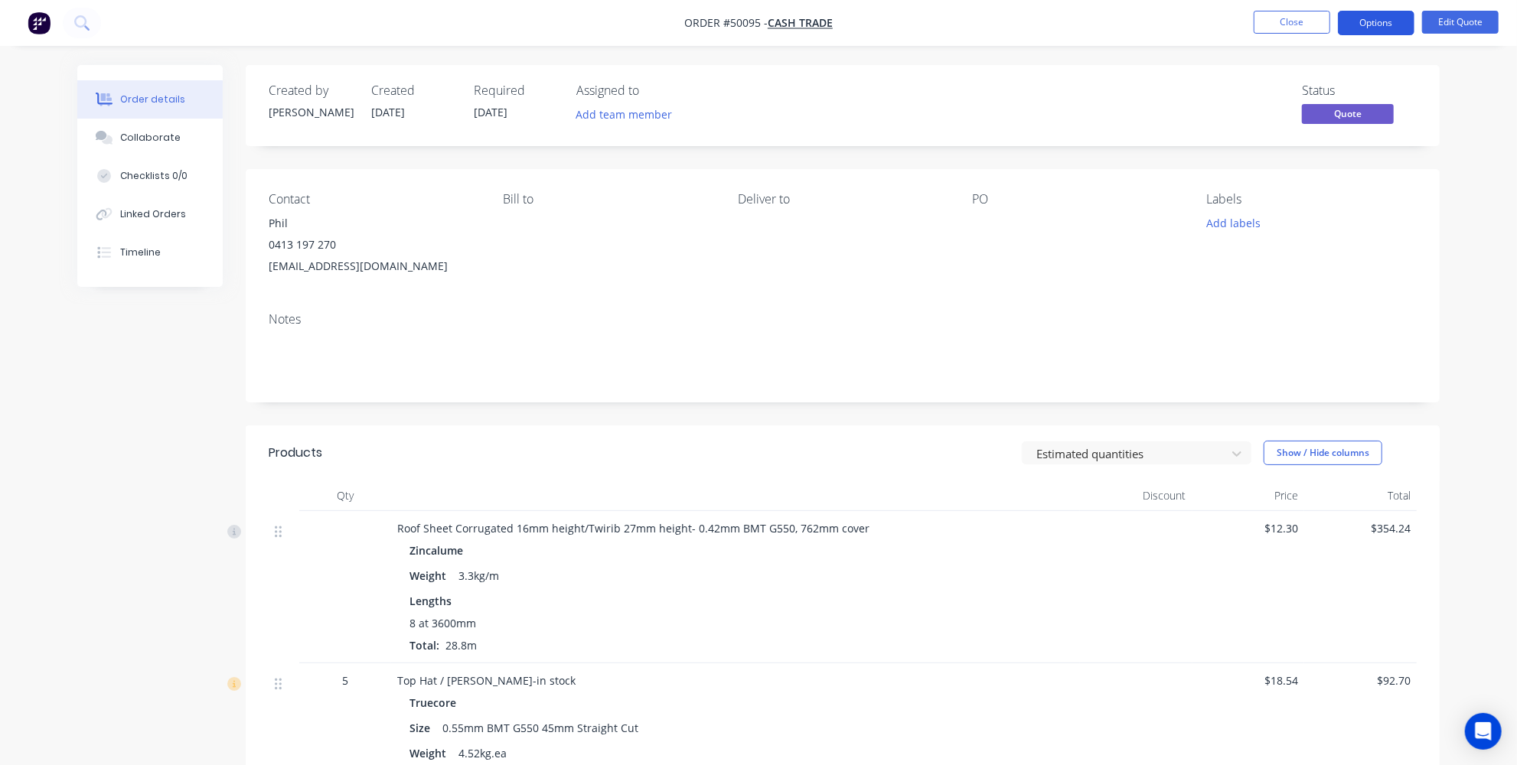
click at [1382, 23] on button "Options" at bounding box center [1376, 23] width 77 height 24
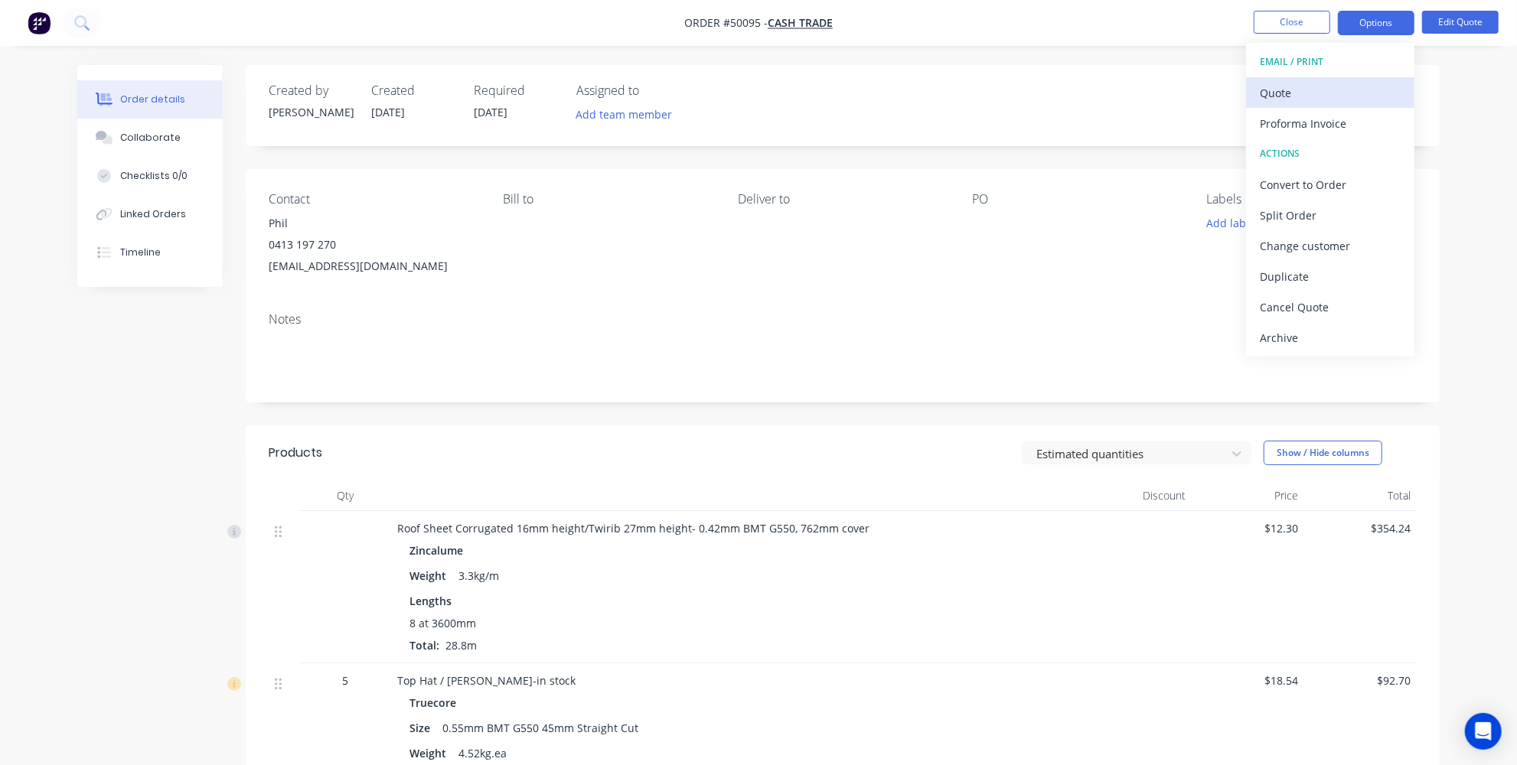
click at [1314, 93] on div "Quote" at bounding box center [1330, 93] width 141 height 22
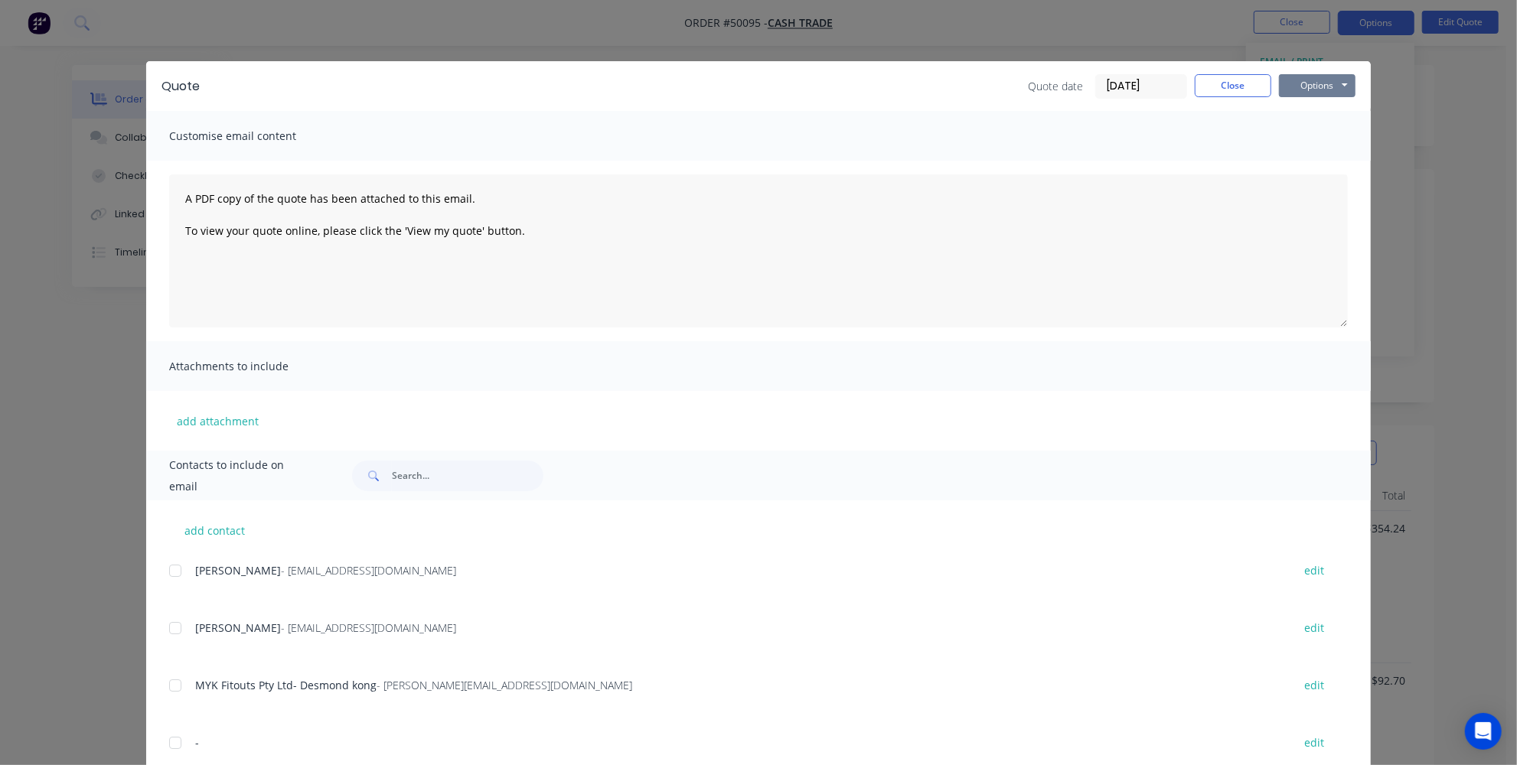
click at [1304, 84] on button "Options" at bounding box center [1317, 85] width 77 height 23
click at [1302, 156] on button "Email" at bounding box center [1328, 163] width 98 height 25
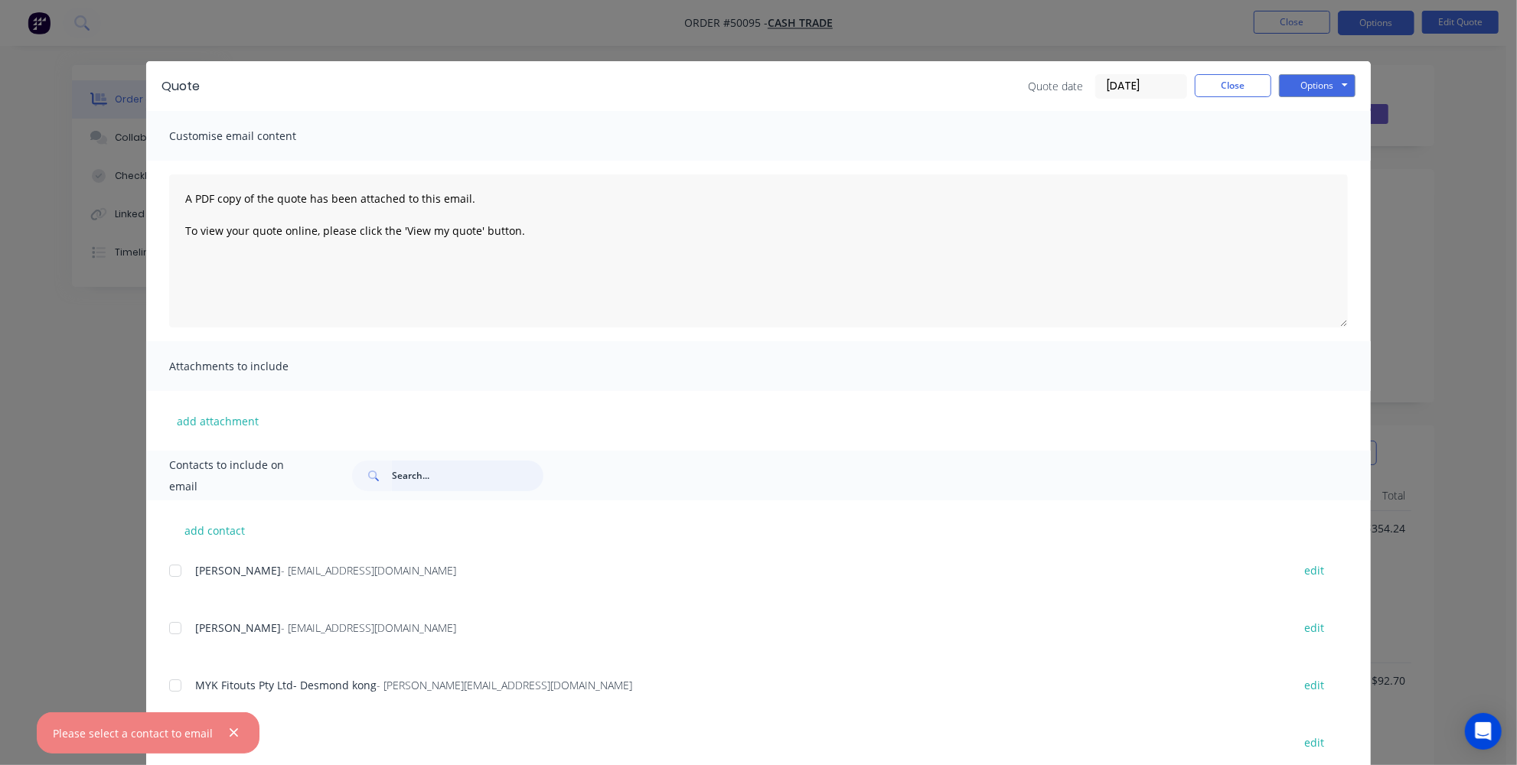
click at [405, 469] on input "text" at bounding box center [468, 476] width 152 height 31
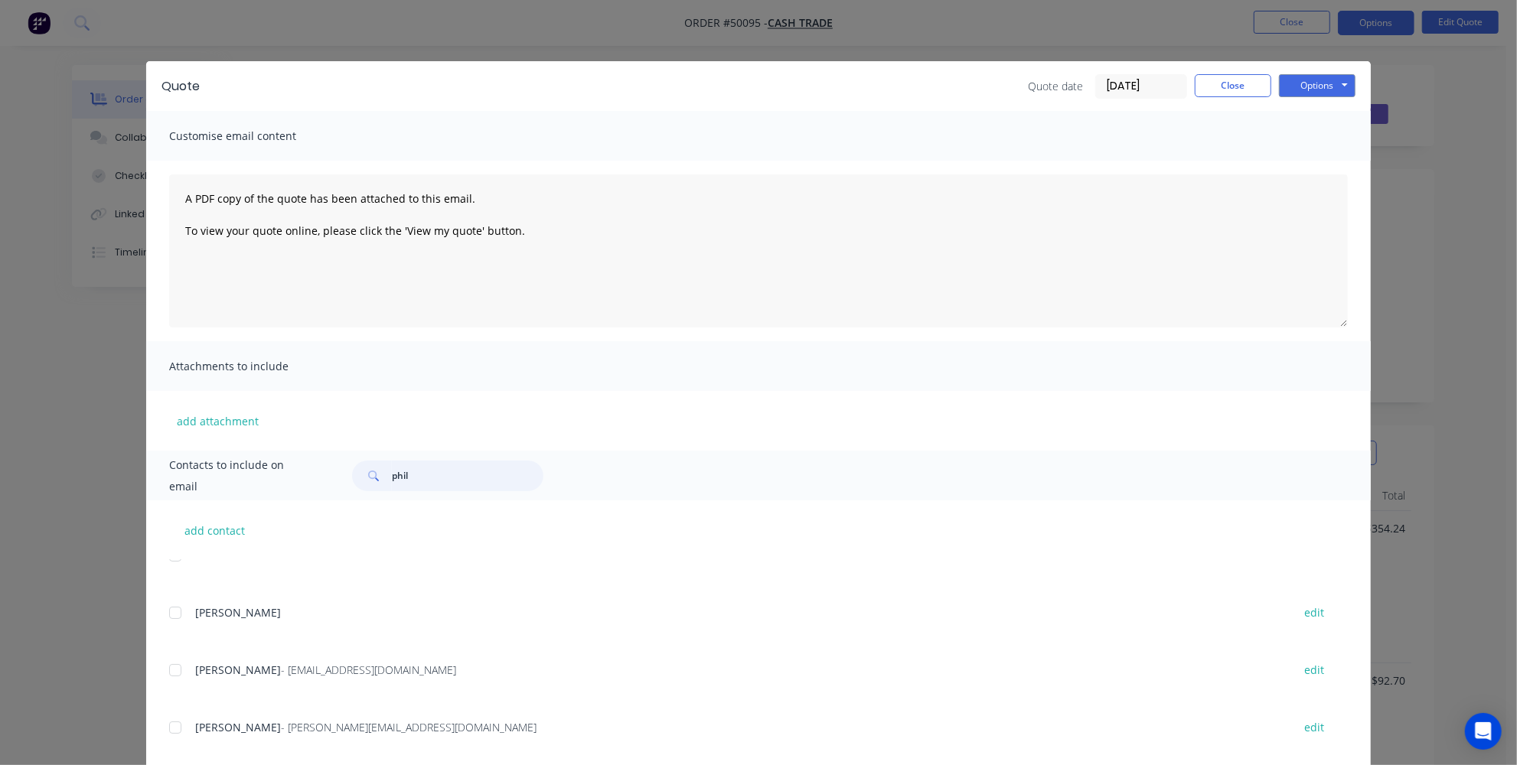
scroll to position [208, 0]
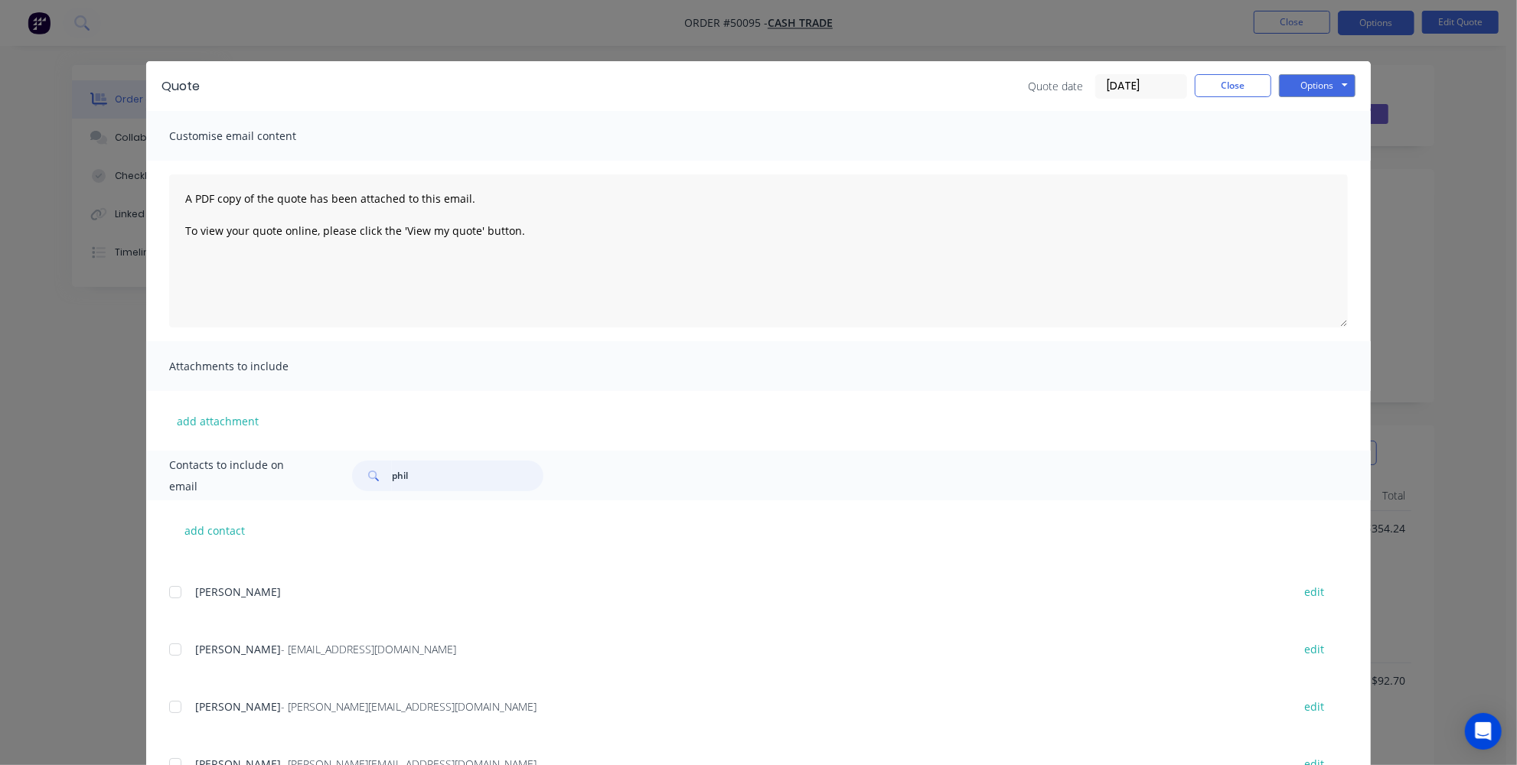
click at [420, 484] on input "phil" at bounding box center [468, 476] width 152 height 31
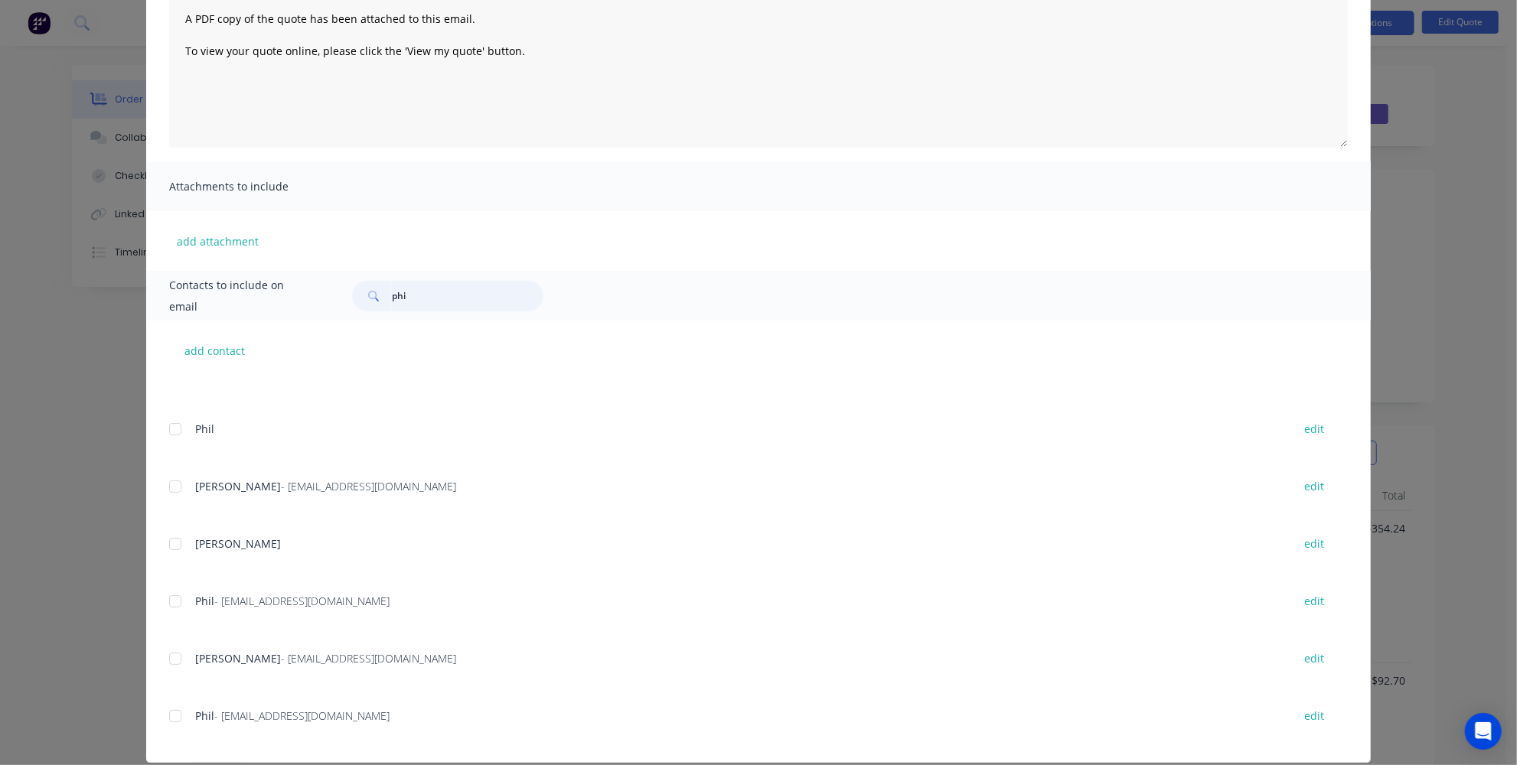
scroll to position [198, 0]
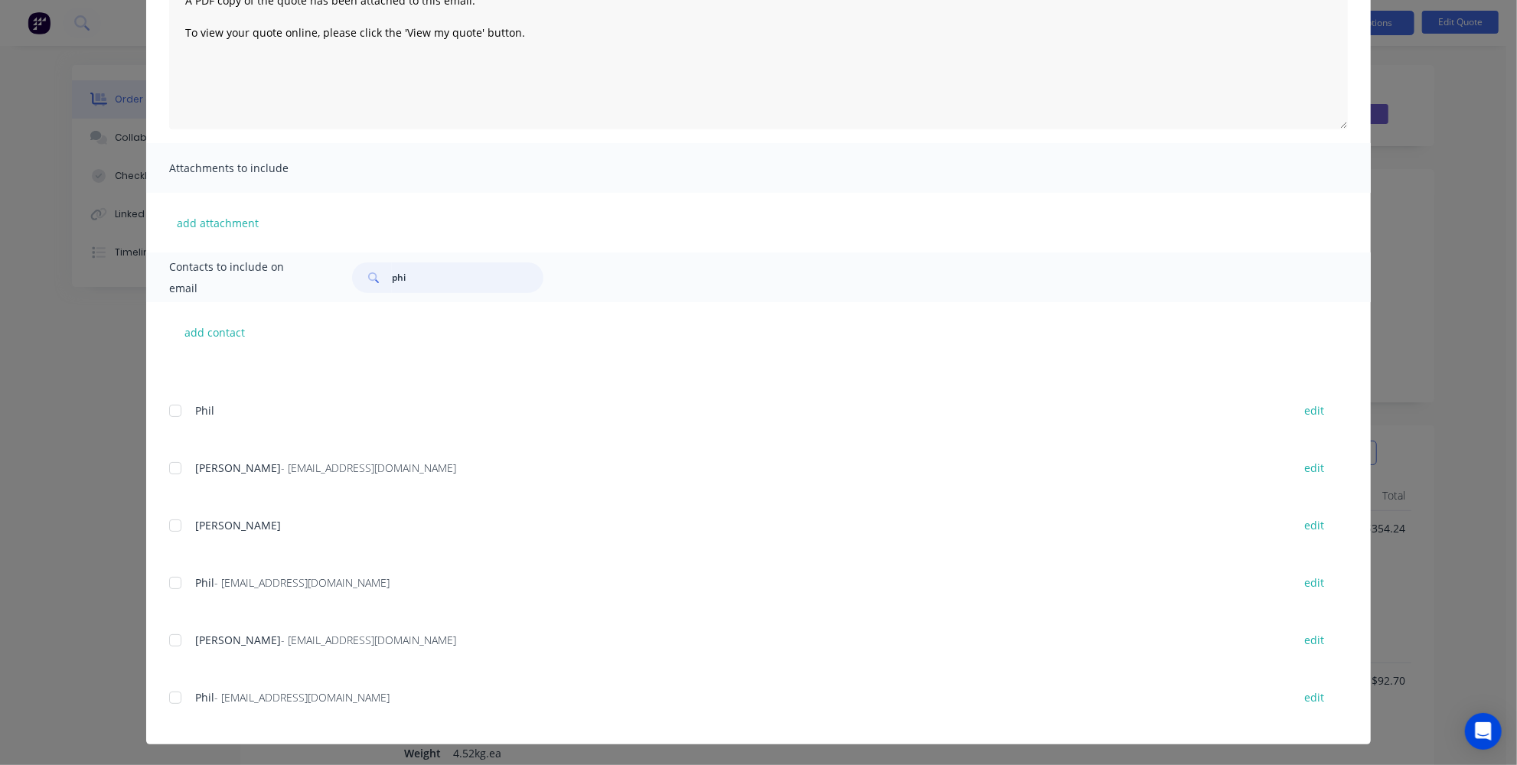
click at [168, 700] on div at bounding box center [175, 698] width 31 height 31
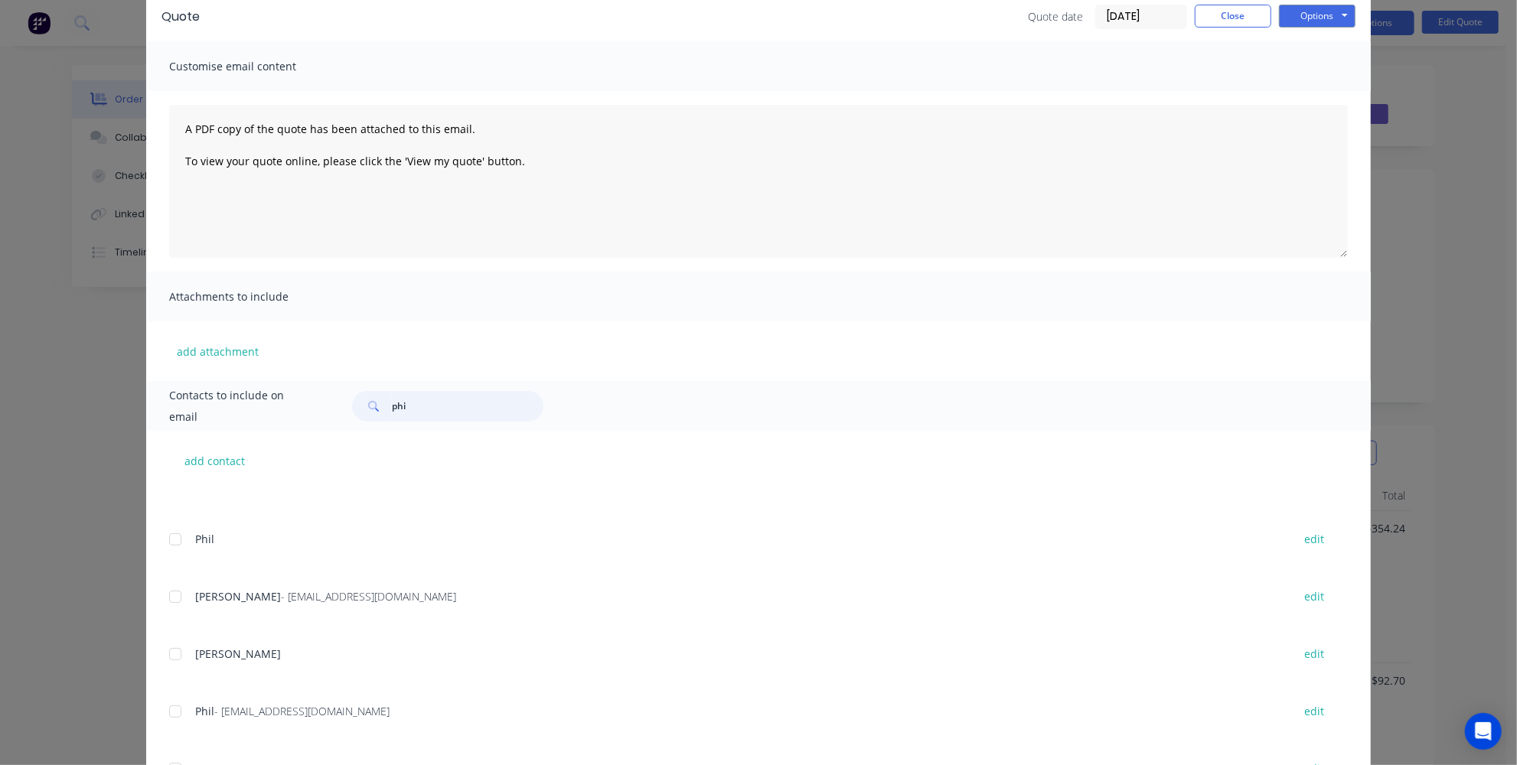
scroll to position [0, 0]
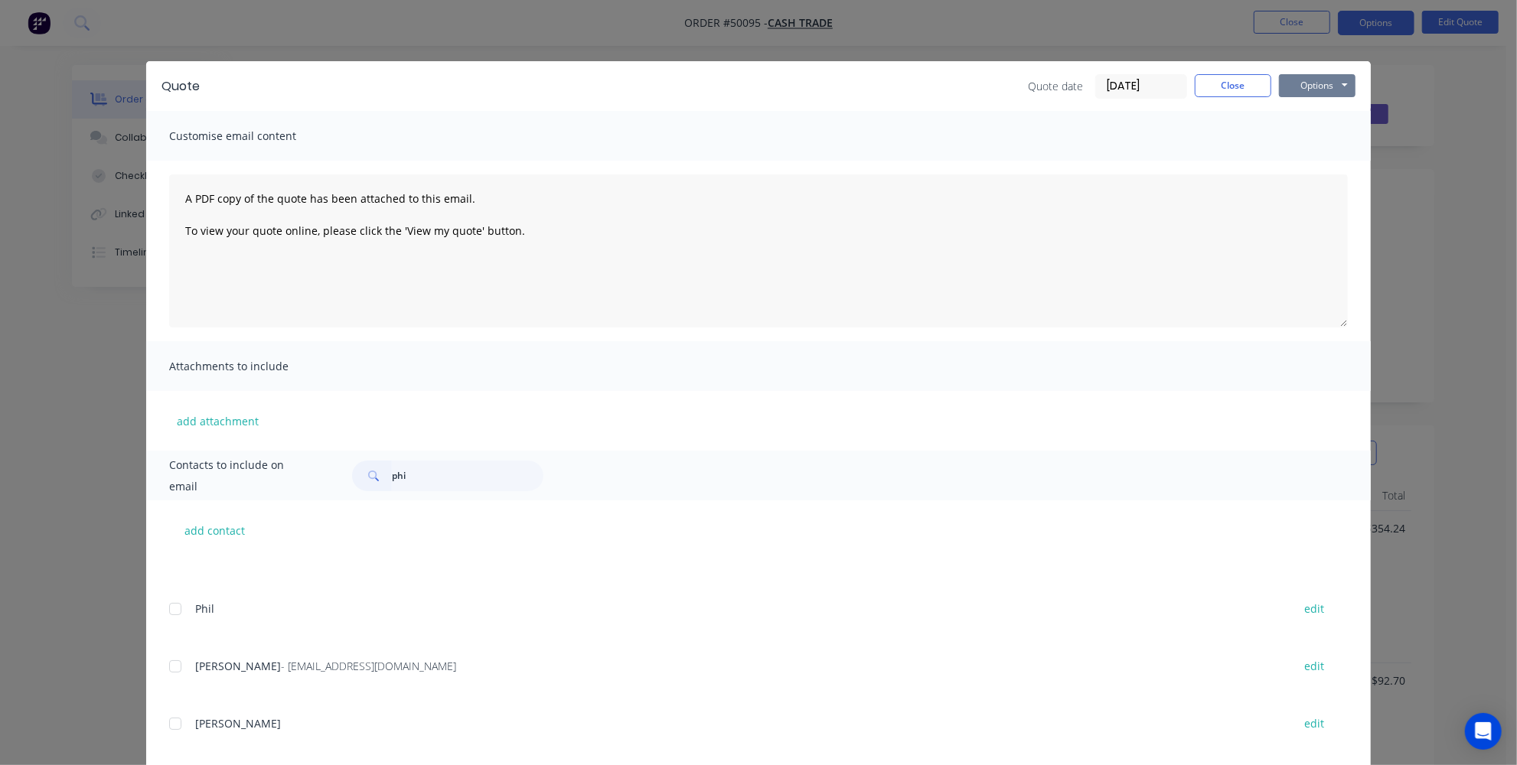
click at [1314, 93] on button "Options" at bounding box center [1317, 85] width 77 height 23
click at [1311, 171] on button "Email" at bounding box center [1328, 163] width 98 height 25
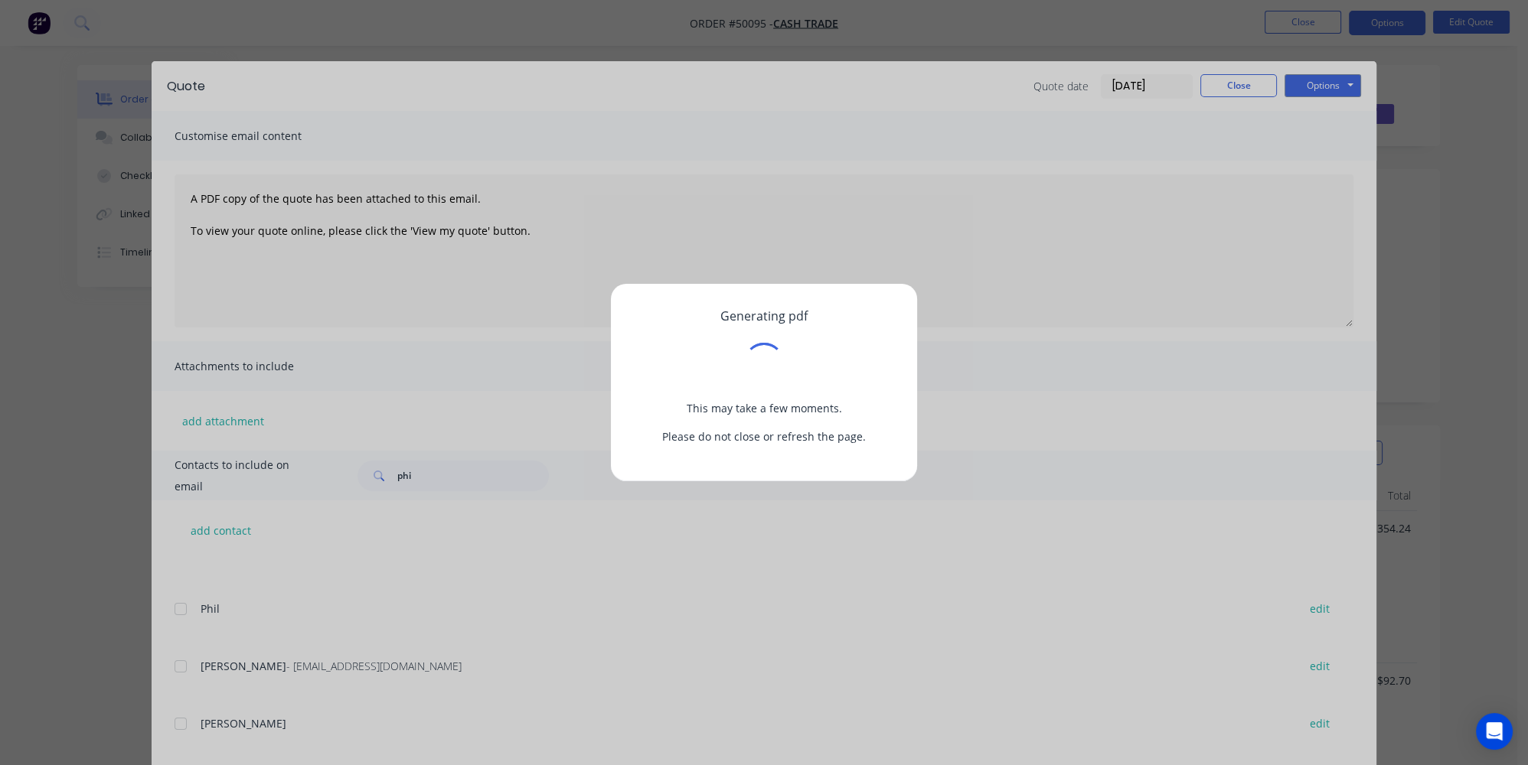
click at [945, 200] on div "Generating pdf This may take a few moments. Please do not close or refresh the …" at bounding box center [764, 382] width 1528 height 765
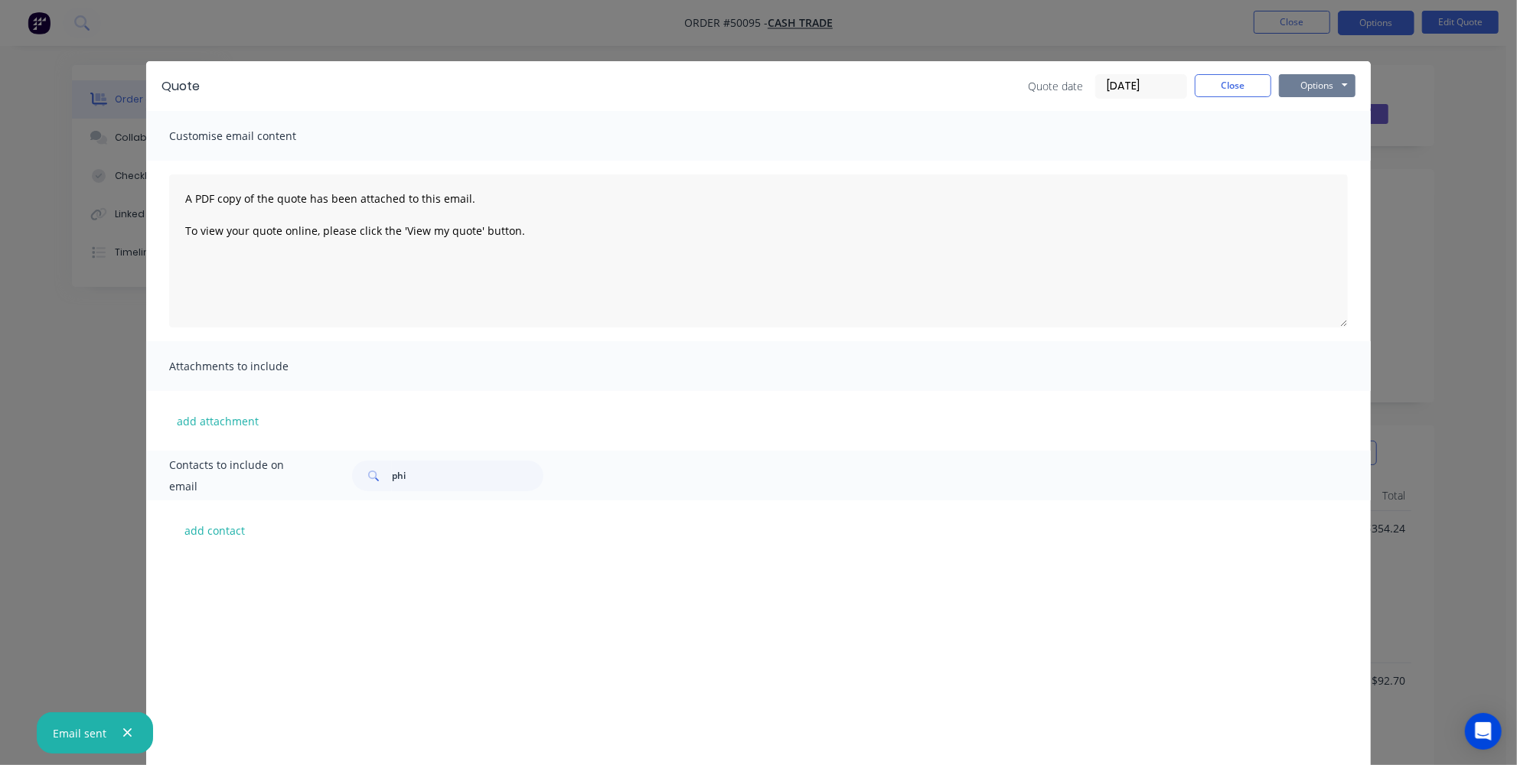
scroll to position [306, 0]
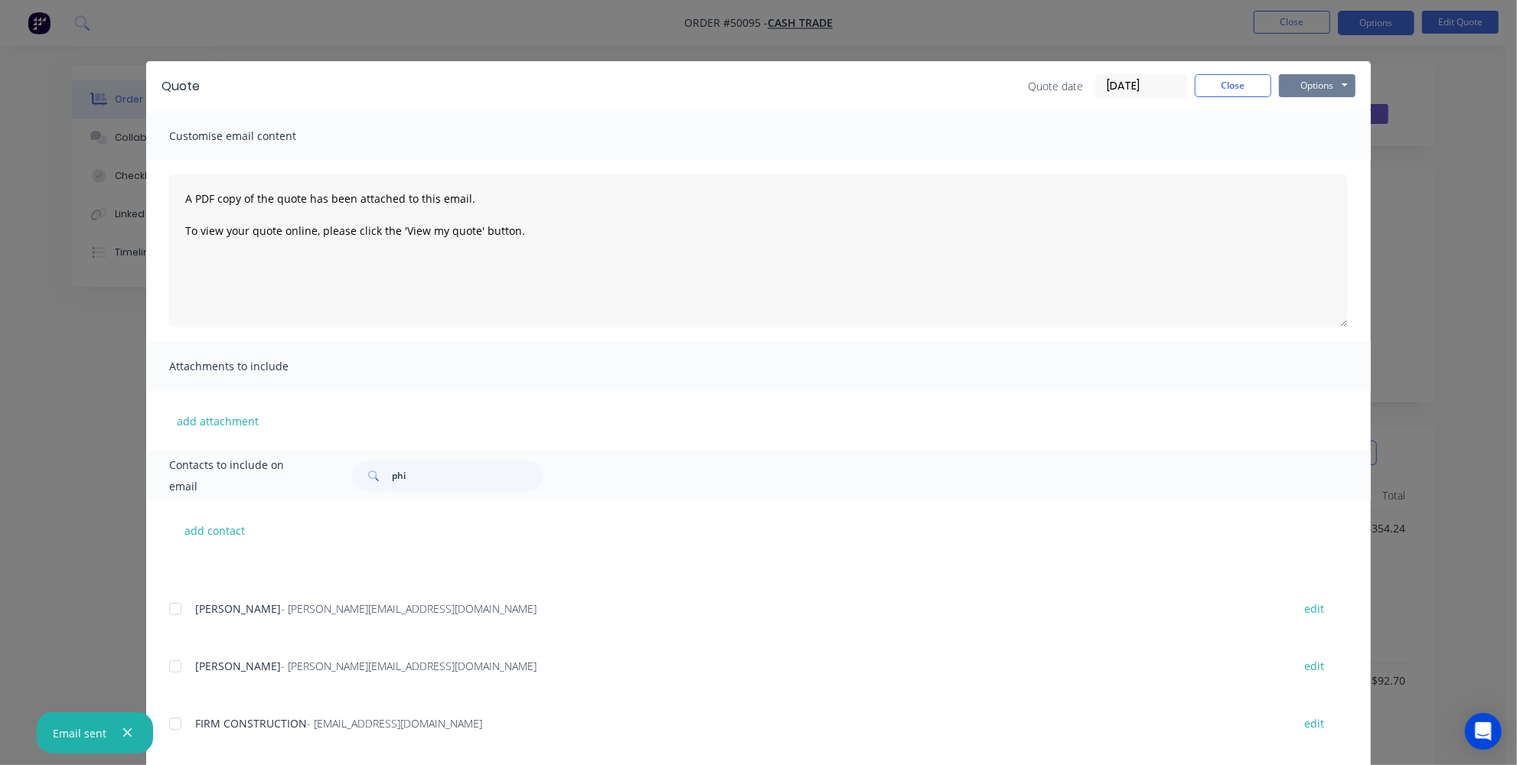
click at [1298, 89] on button "Options" at bounding box center [1317, 85] width 77 height 23
click at [1310, 161] on button "Email" at bounding box center [1328, 163] width 98 height 25
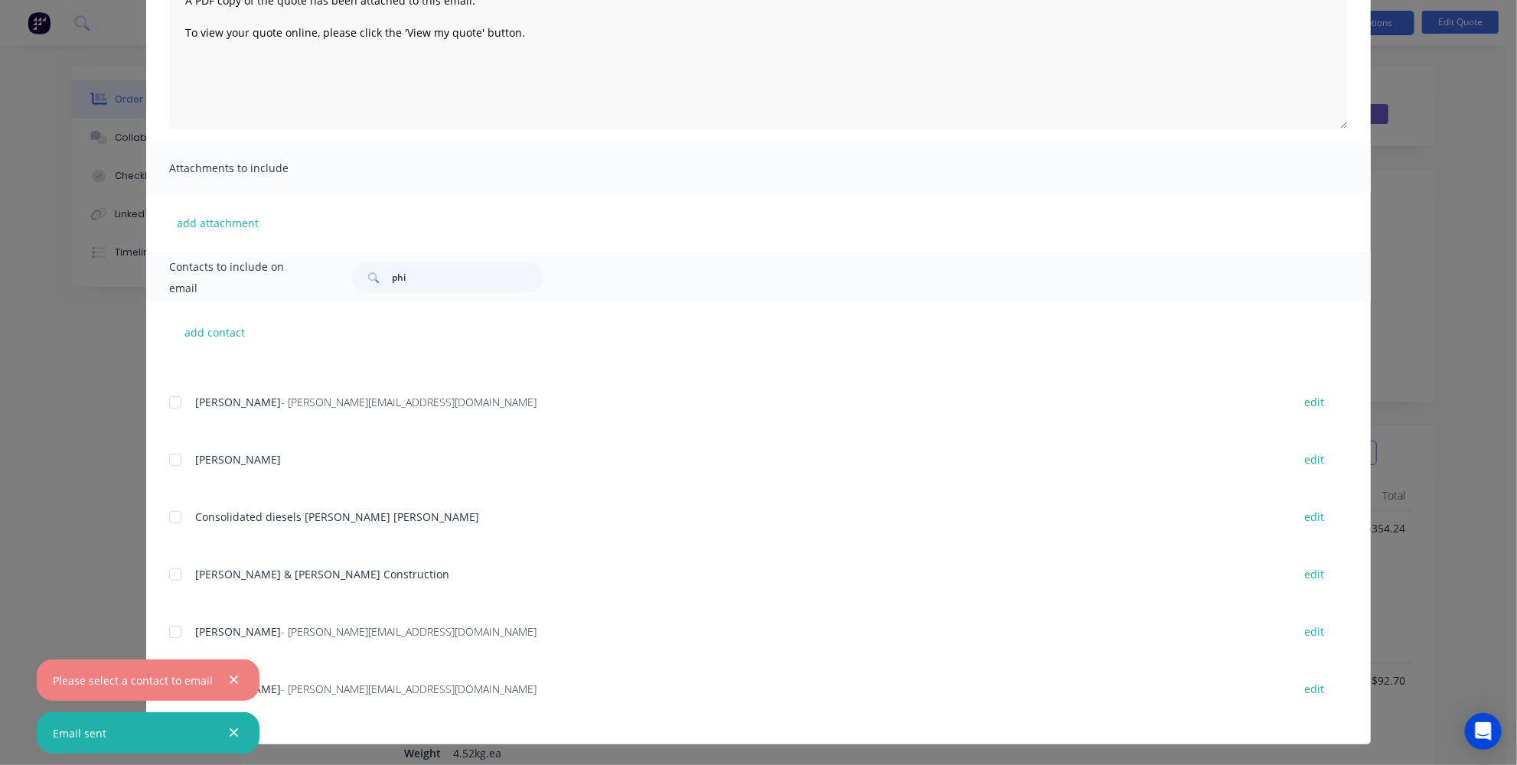
scroll to position [584, 0]
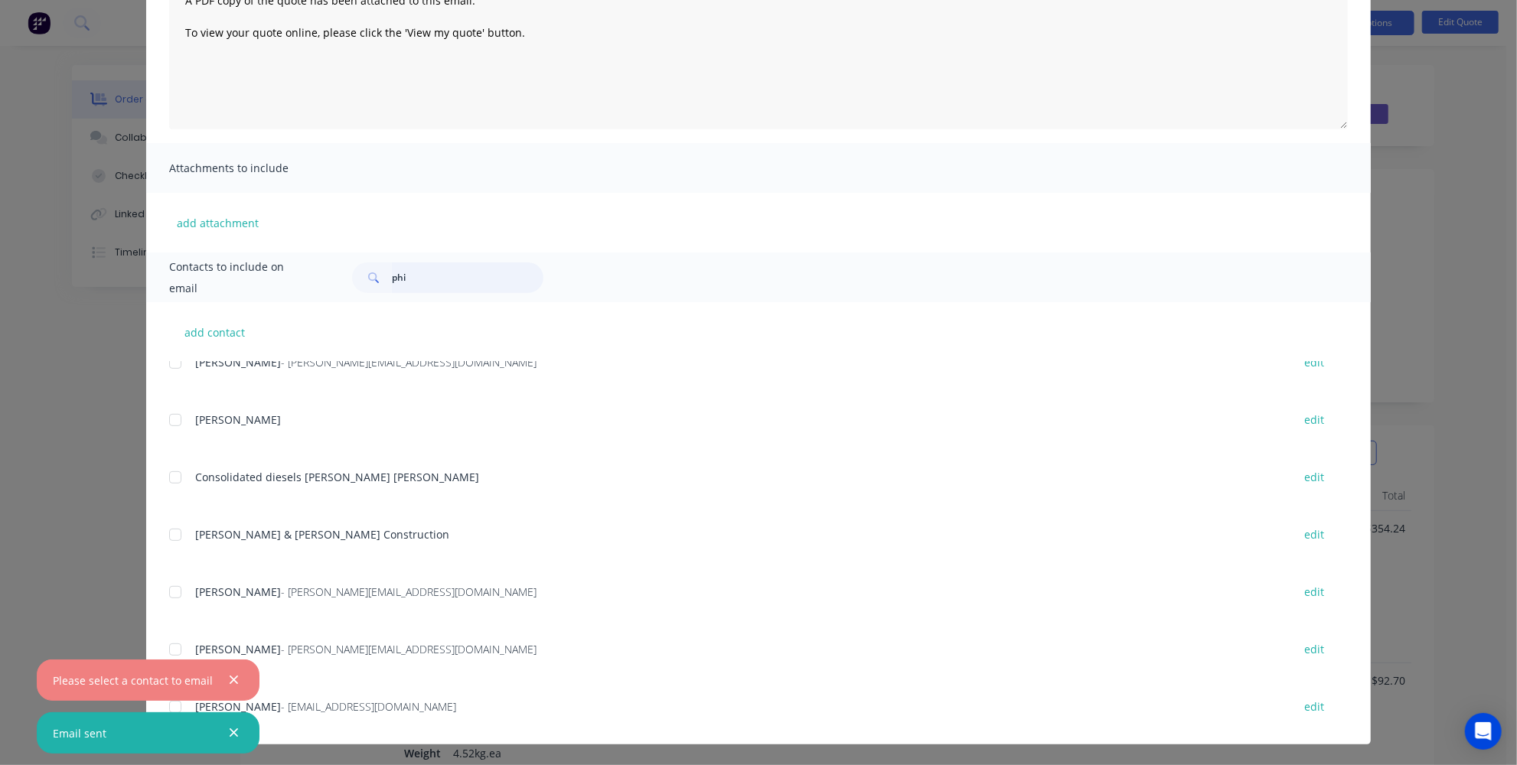
click at [484, 281] on input "phi" at bounding box center [468, 278] width 152 height 31
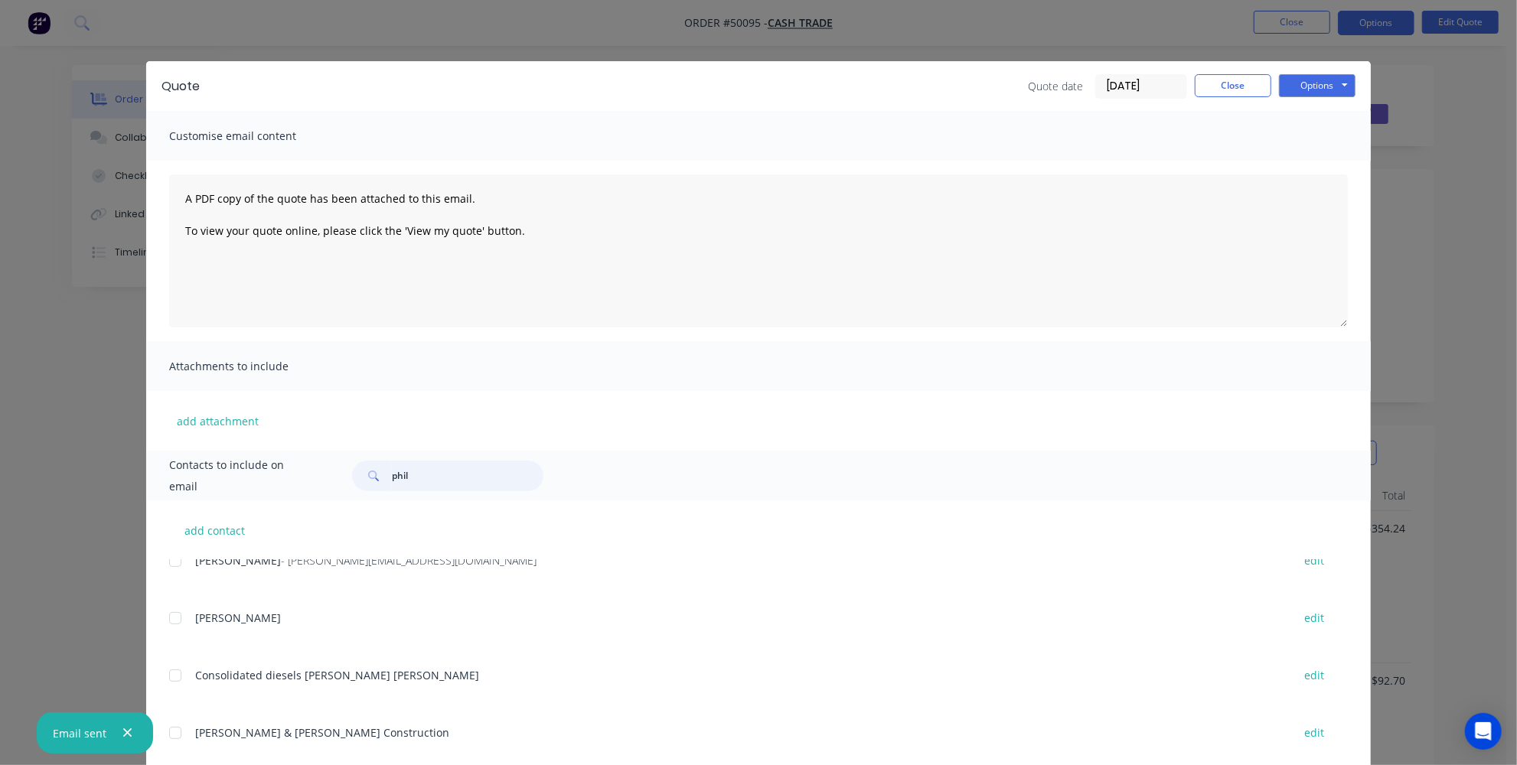
type input "phi"
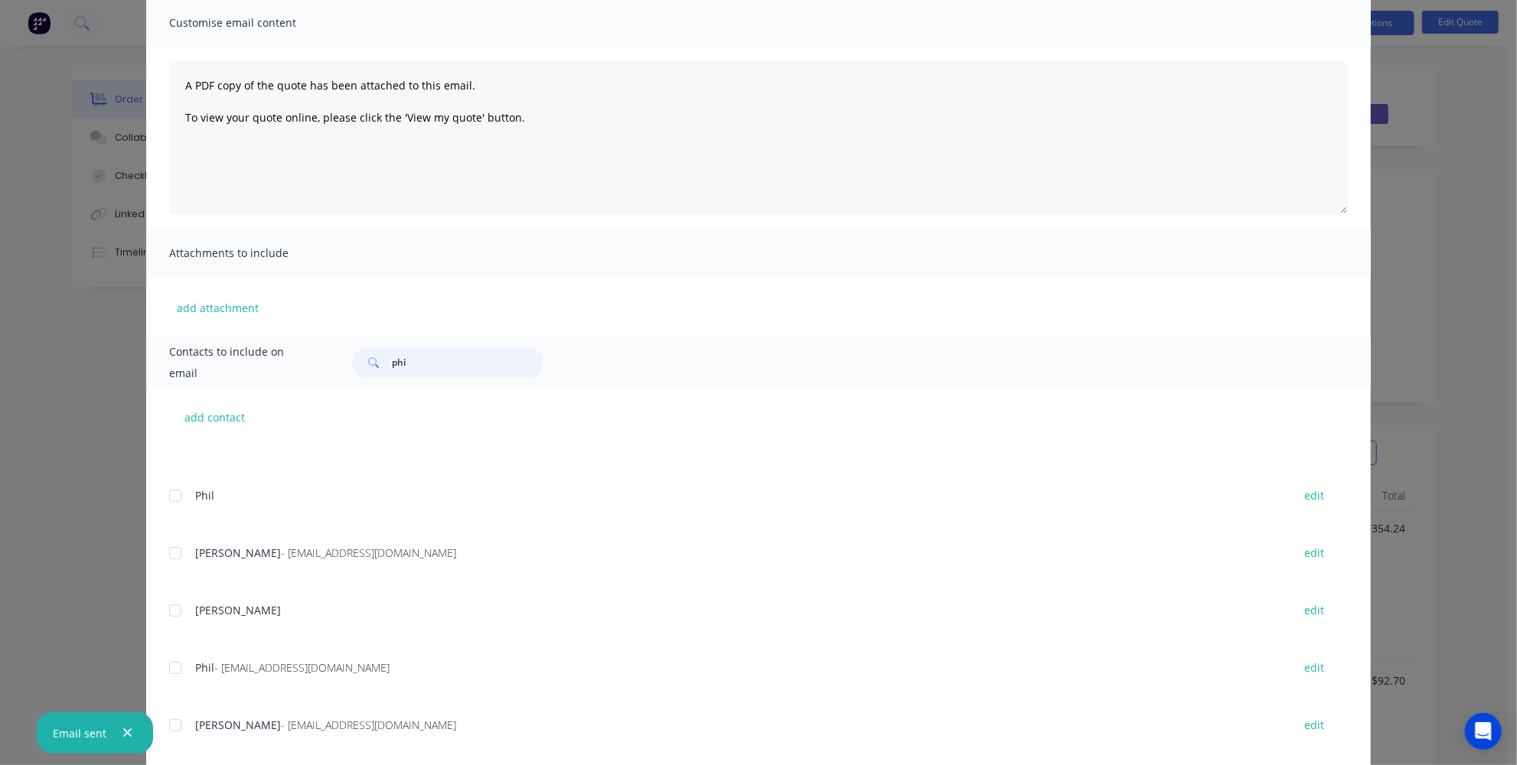
scroll to position [198, 0]
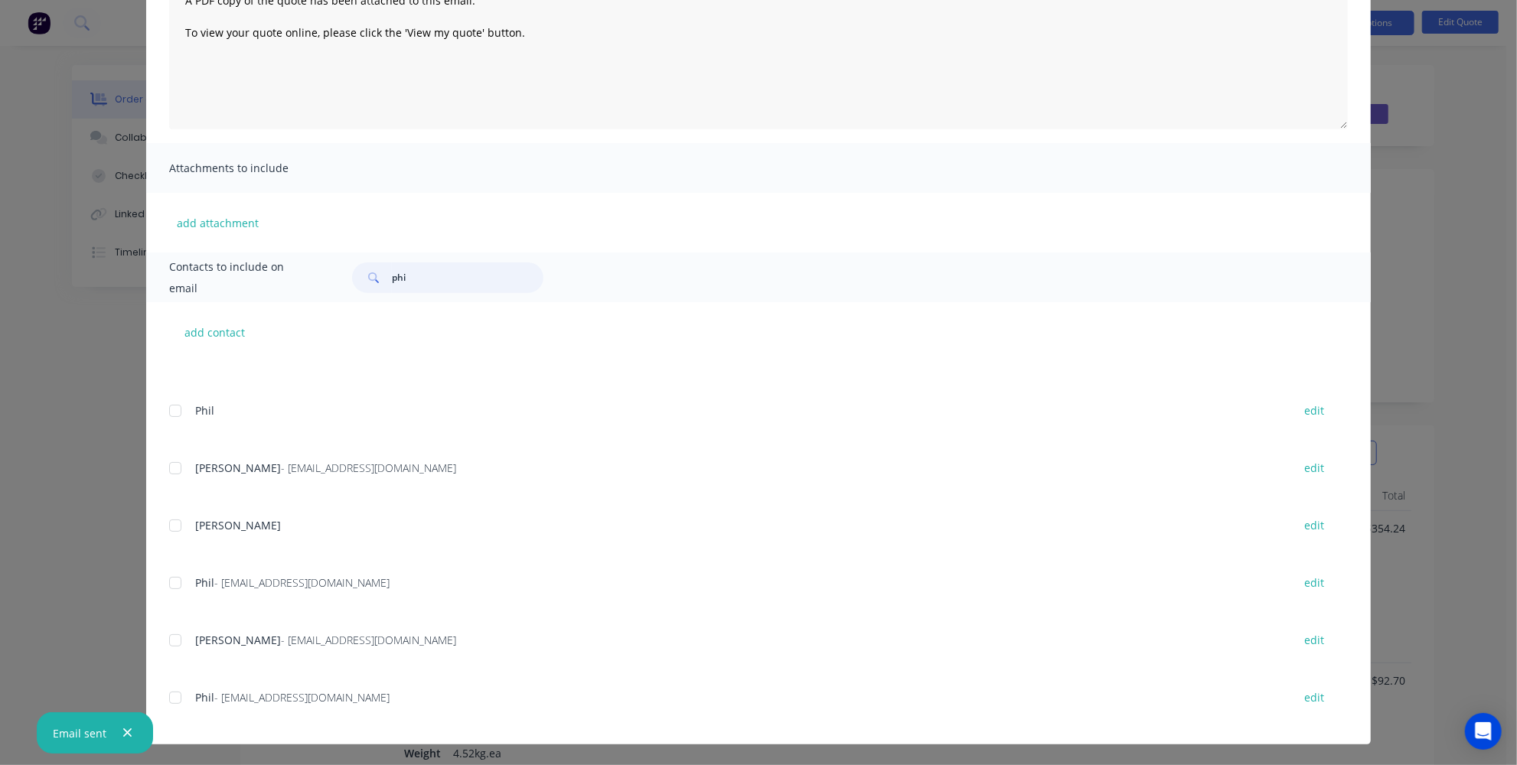
click at [171, 697] on div at bounding box center [175, 698] width 31 height 31
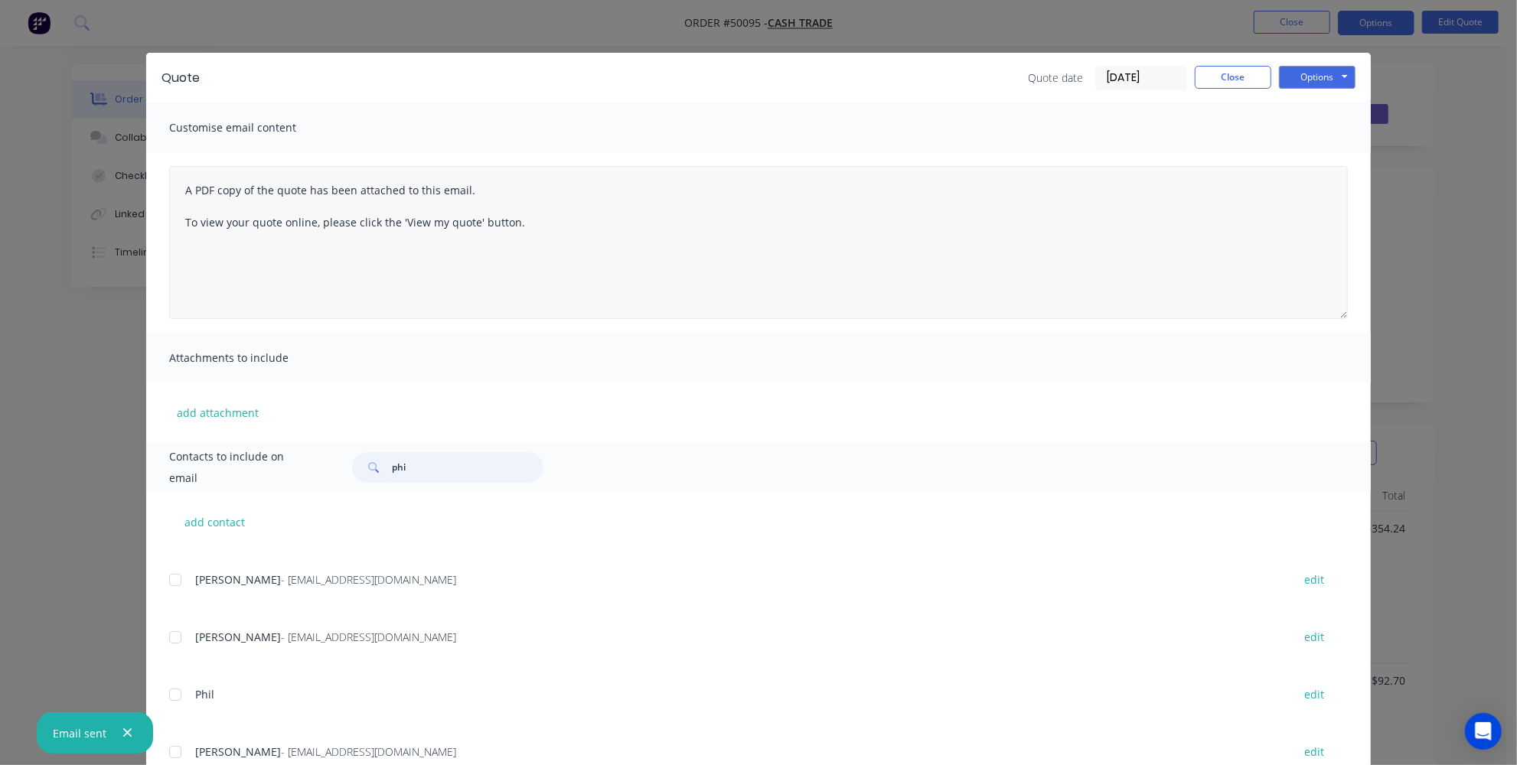
scroll to position [0, 0]
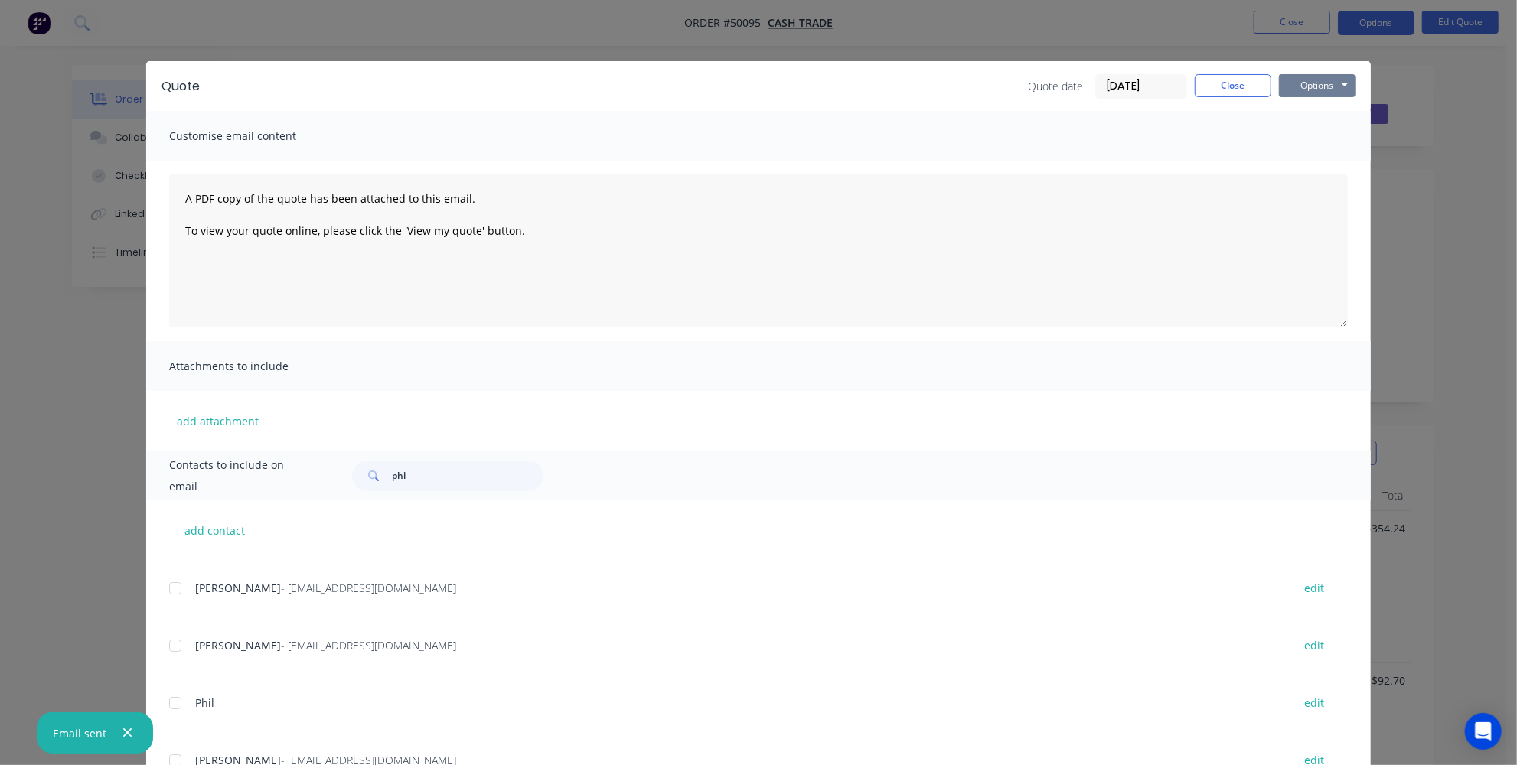
click at [1335, 81] on button "Options" at bounding box center [1317, 85] width 77 height 23
click at [1319, 162] on button "Email" at bounding box center [1328, 163] width 98 height 25
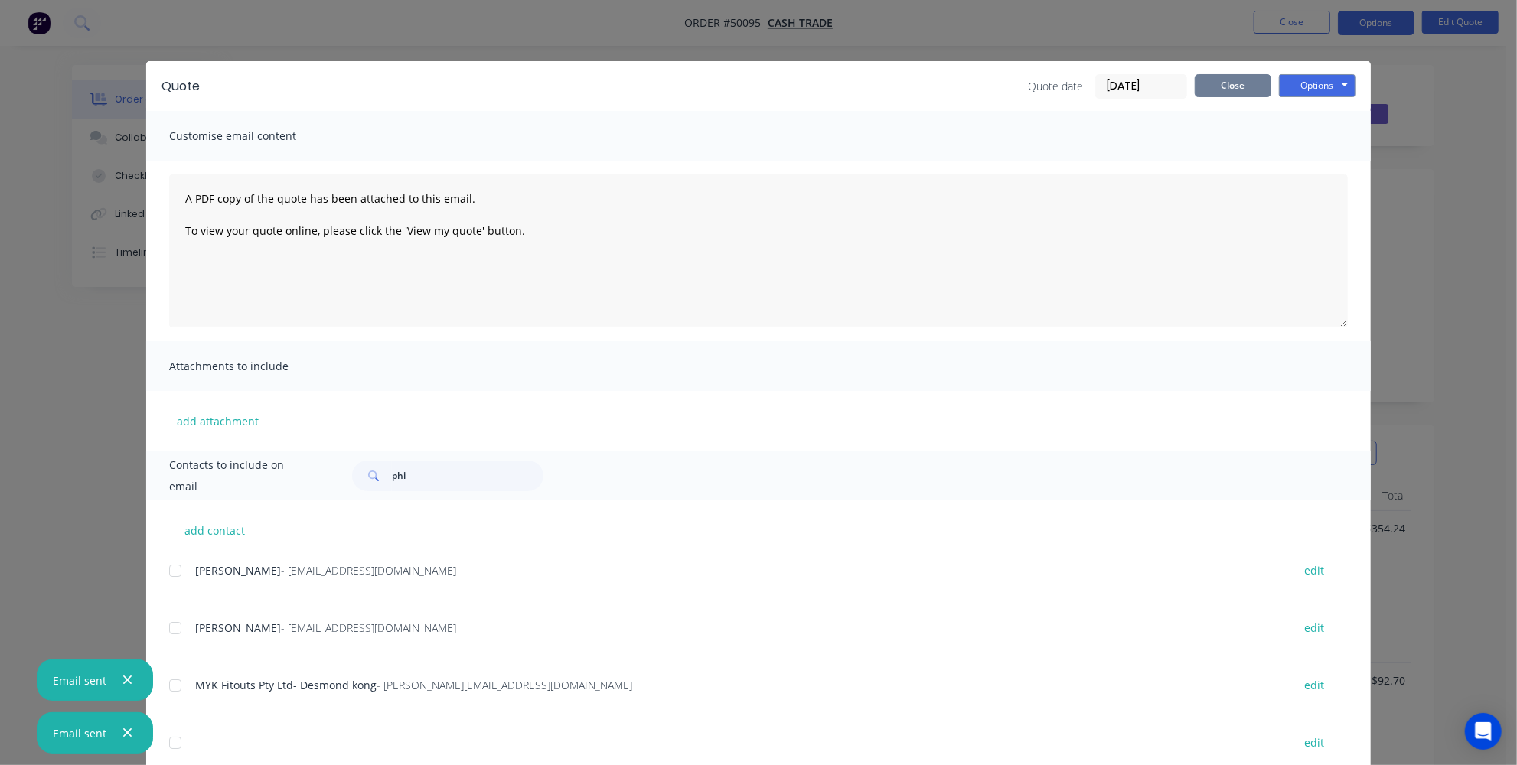
scroll to position [97, 0]
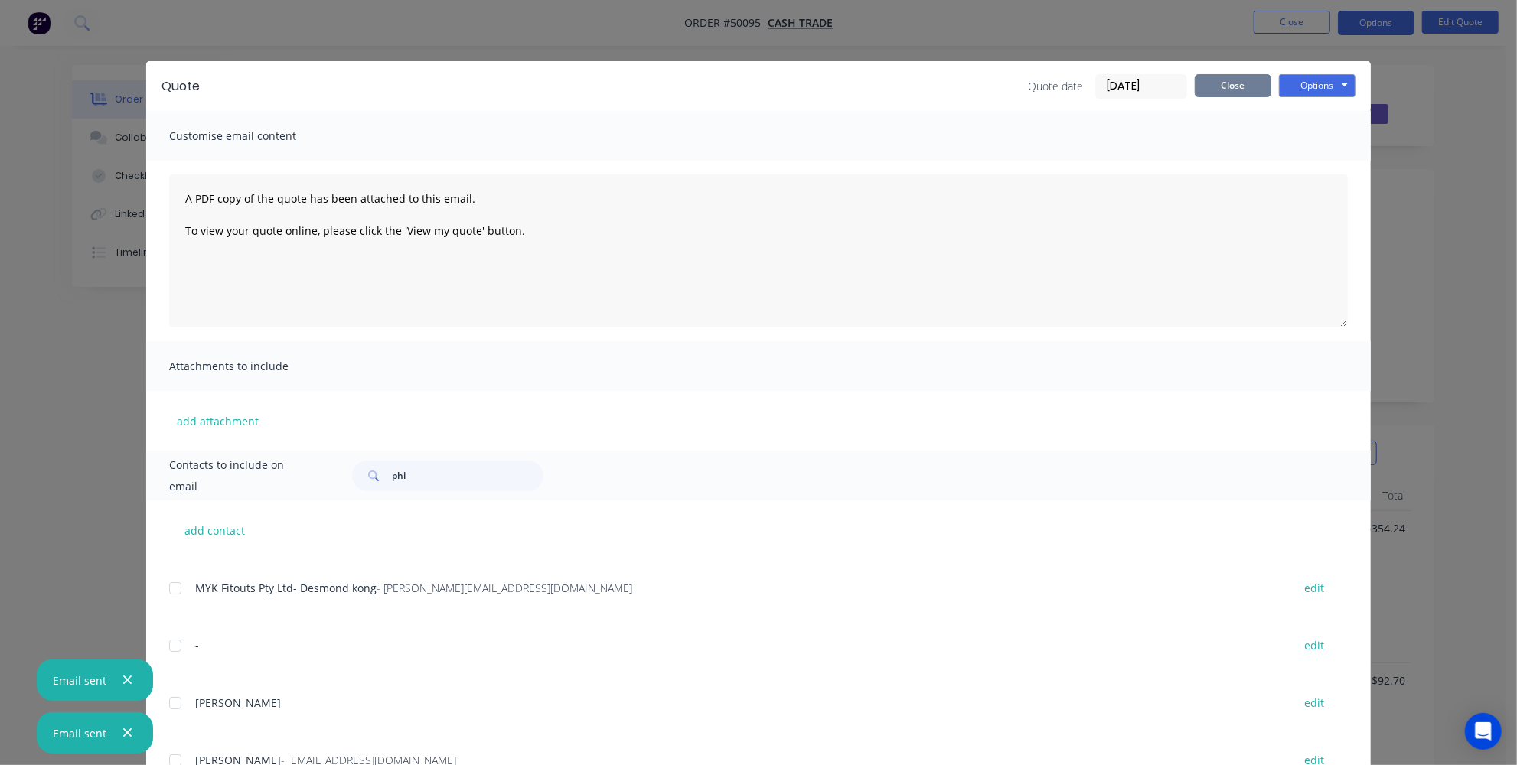
click at [1228, 76] on button "Close" at bounding box center [1233, 85] width 77 height 23
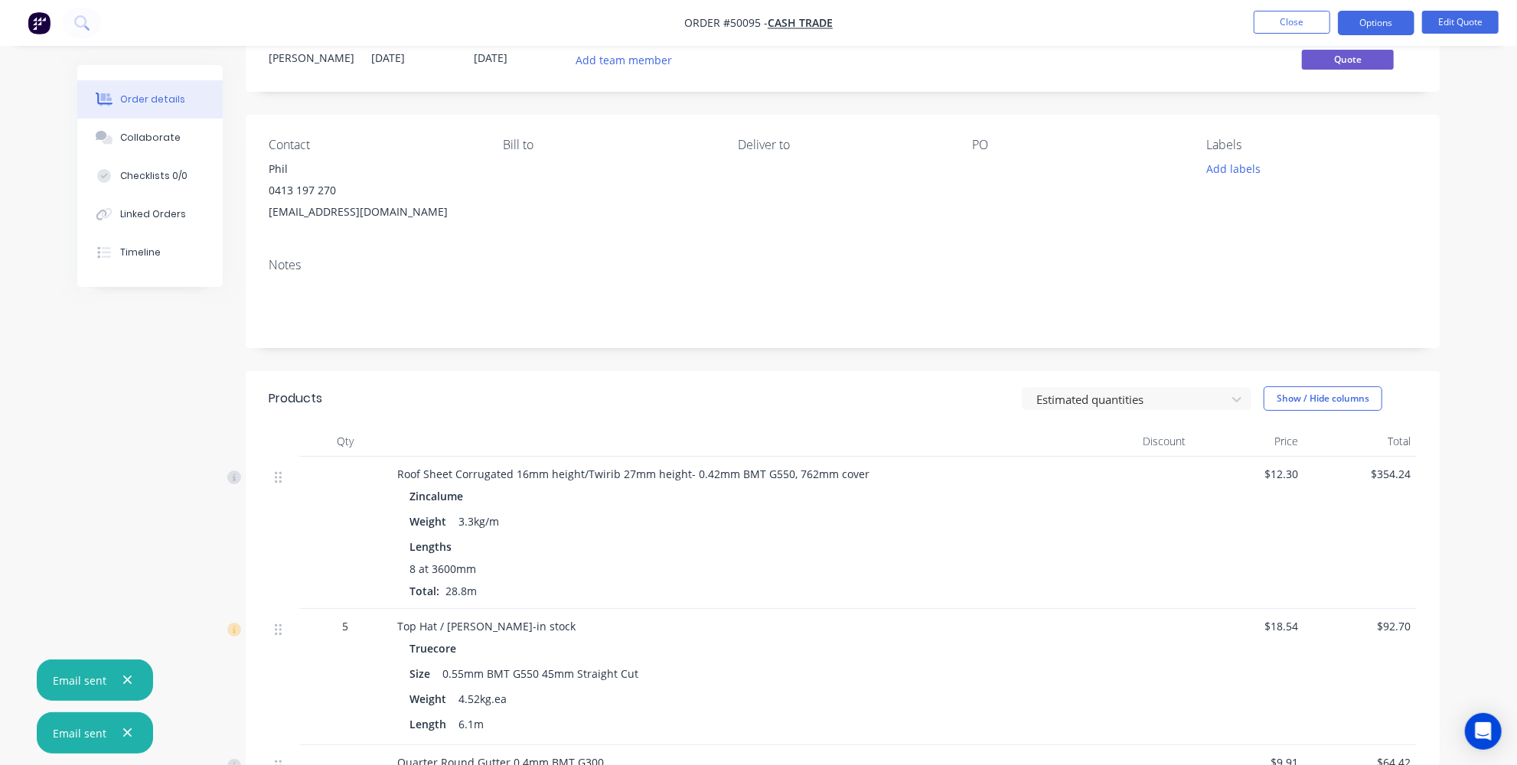
scroll to position [0, 0]
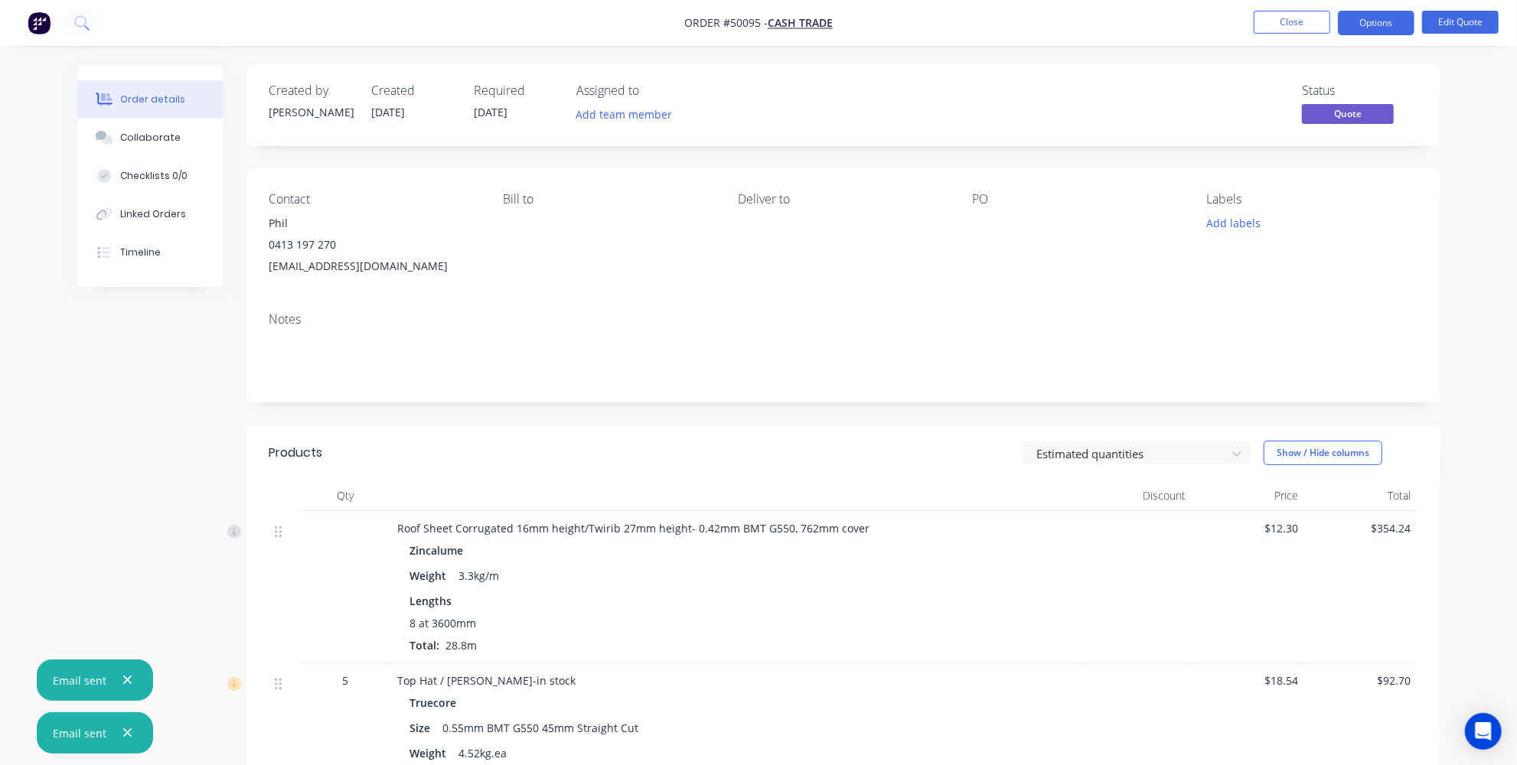
click at [925, 446] on div "Estimated quantities Show / Hide columns" at bounding box center [965, 453] width 904 height 24
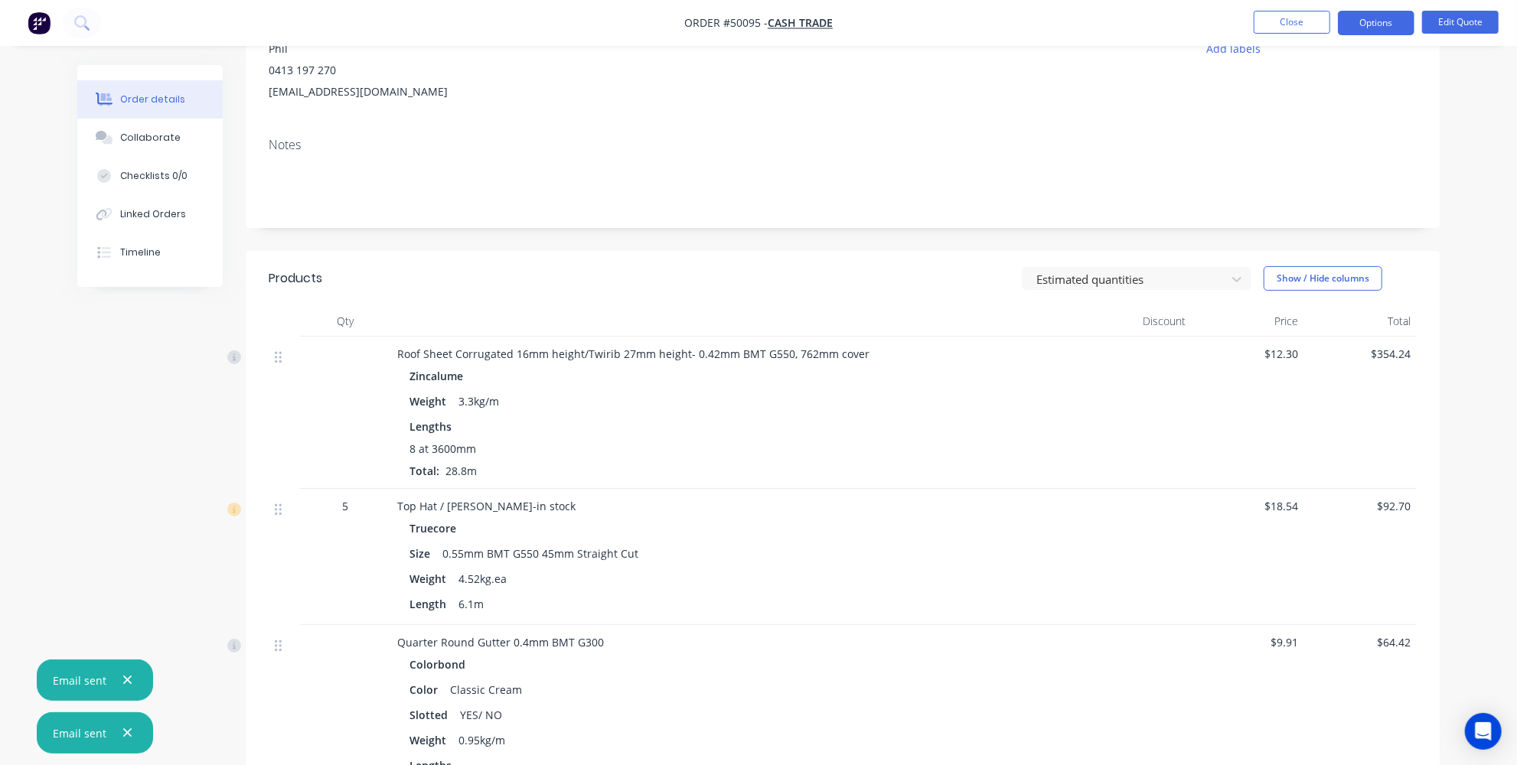
scroll to position [66, 0]
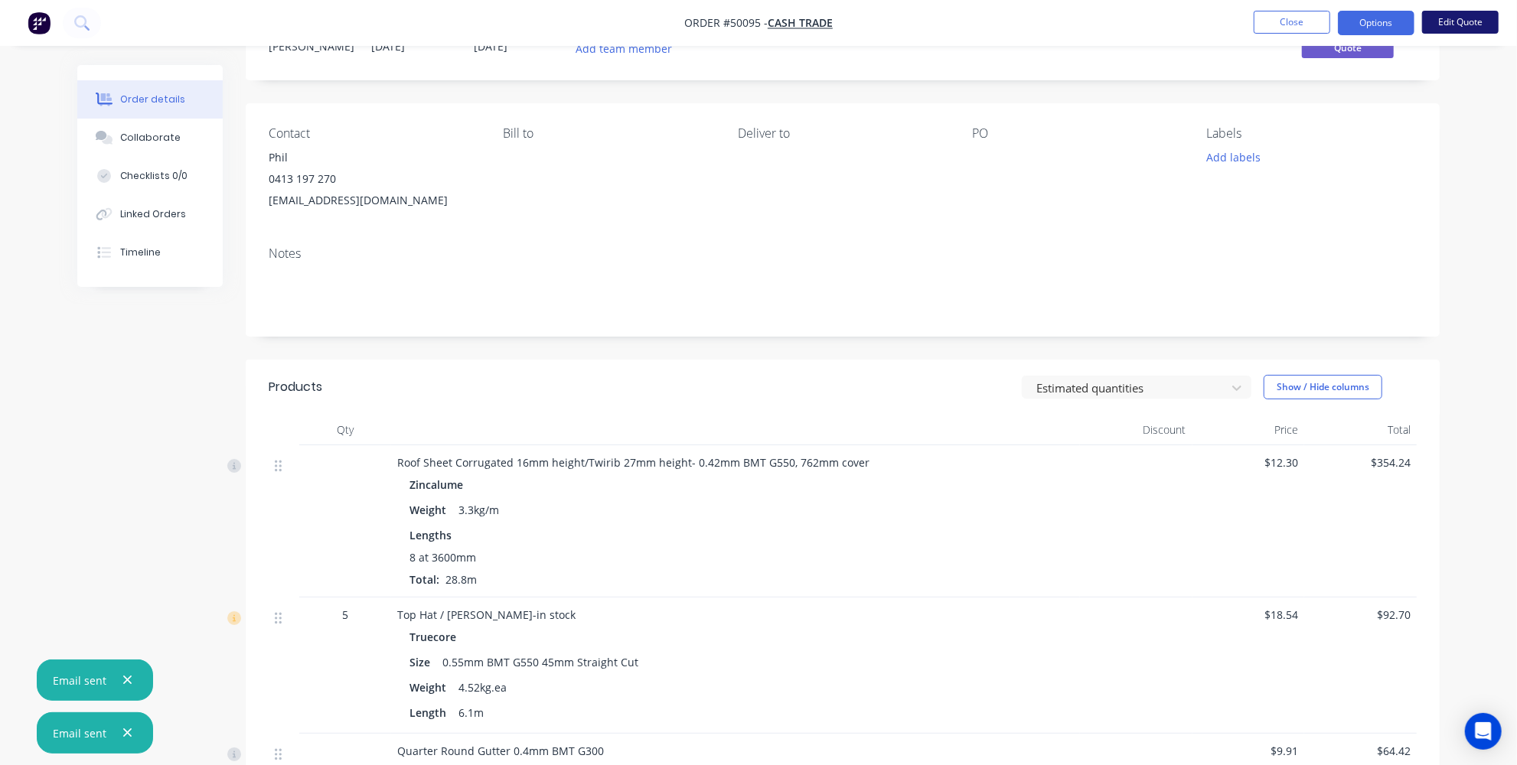
click at [1460, 24] on button "Edit Quote" at bounding box center [1460, 22] width 77 height 23
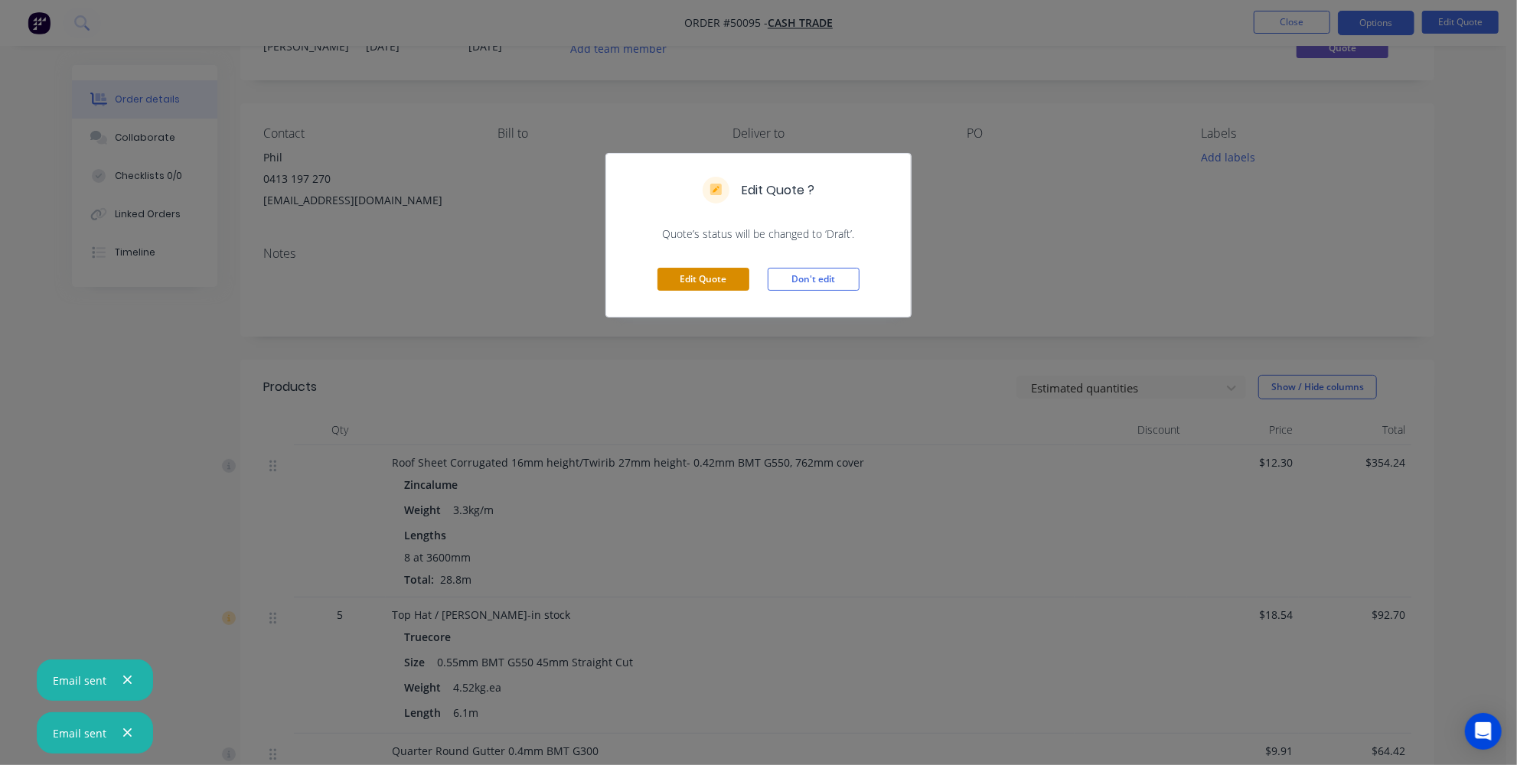
click at [708, 286] on button "Edit Quote" at bounding box center [704, 279] width 92 height 23
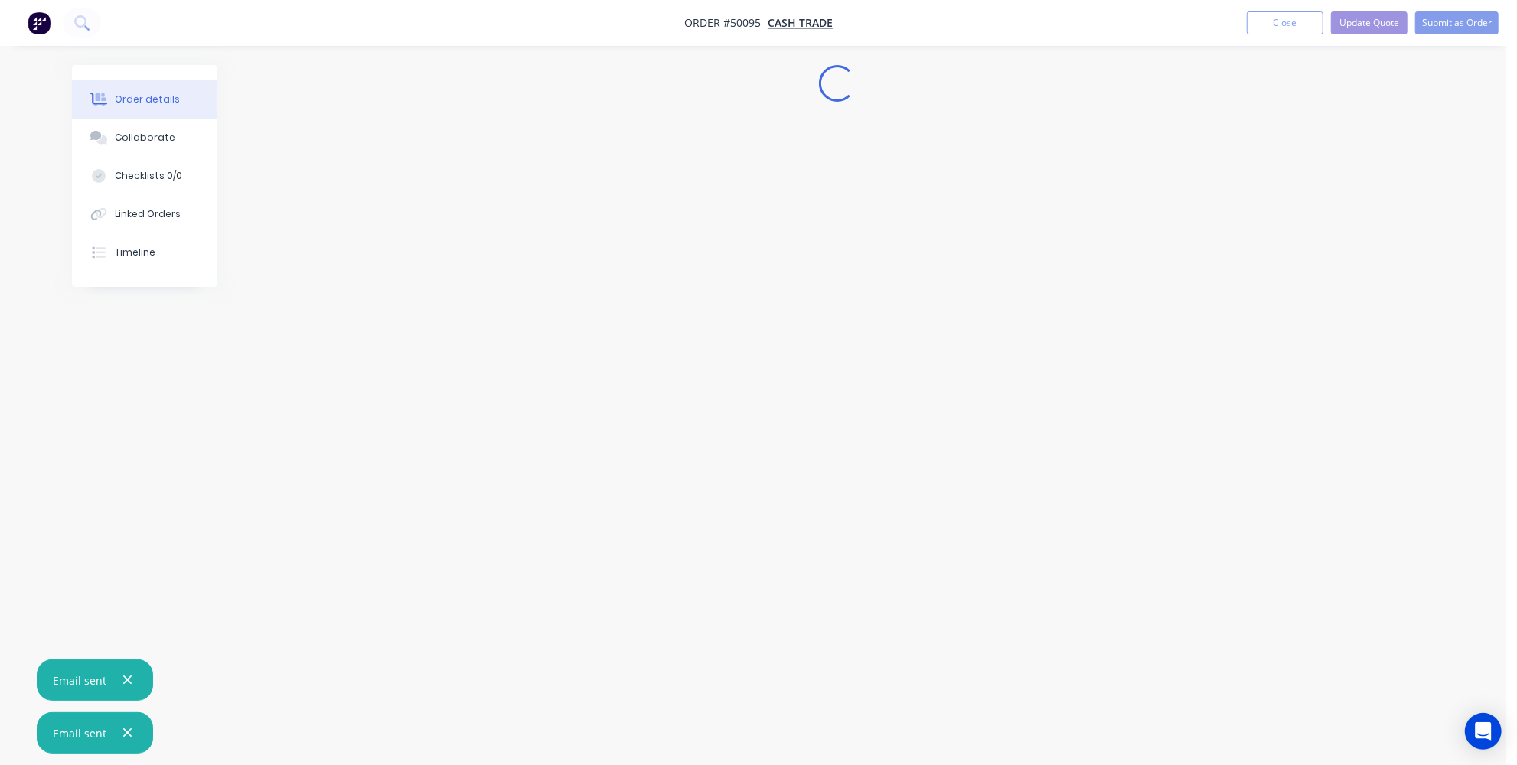
scroll to position [0, 0]
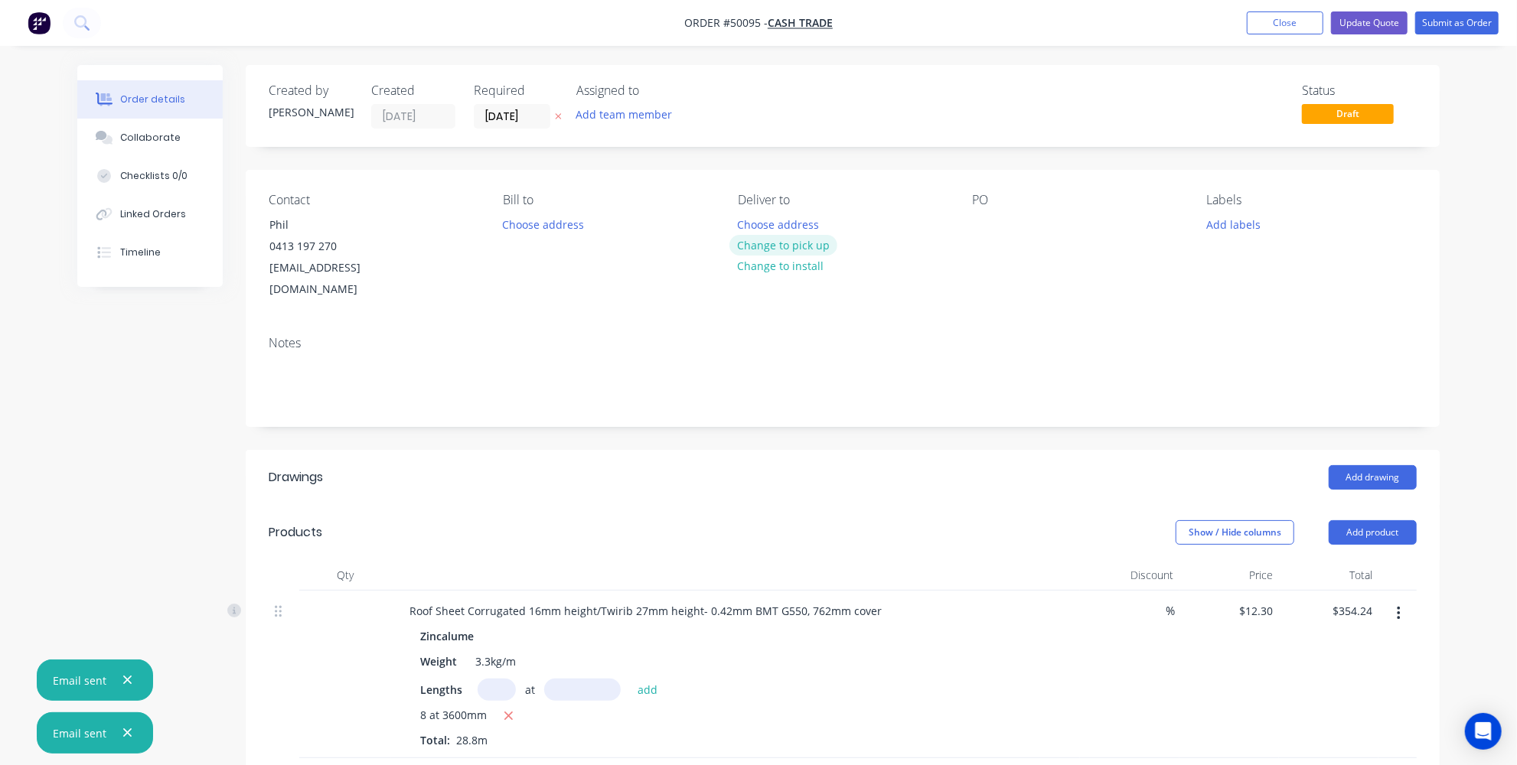
click at [798, 238] on button "Change to pick up" at bounding box center [783, 245] width 109 height 21
click at [524, 113] on input "[DATE]" at bounding box center [512, 116] width 75 height 23
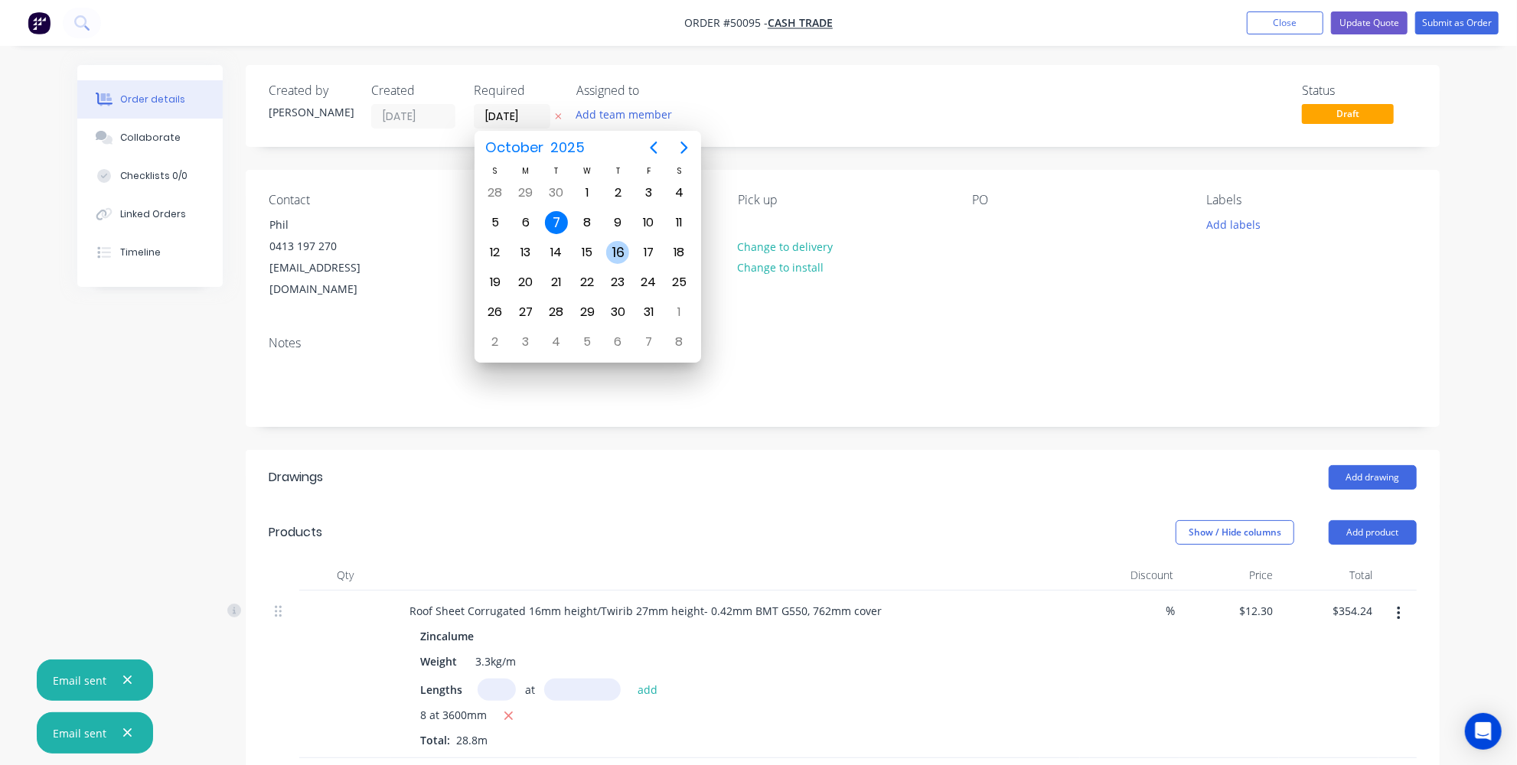
click at [619, 243] on div "16" at bounding box center [617, 252] width 23 height 23
type input "16/10/25"
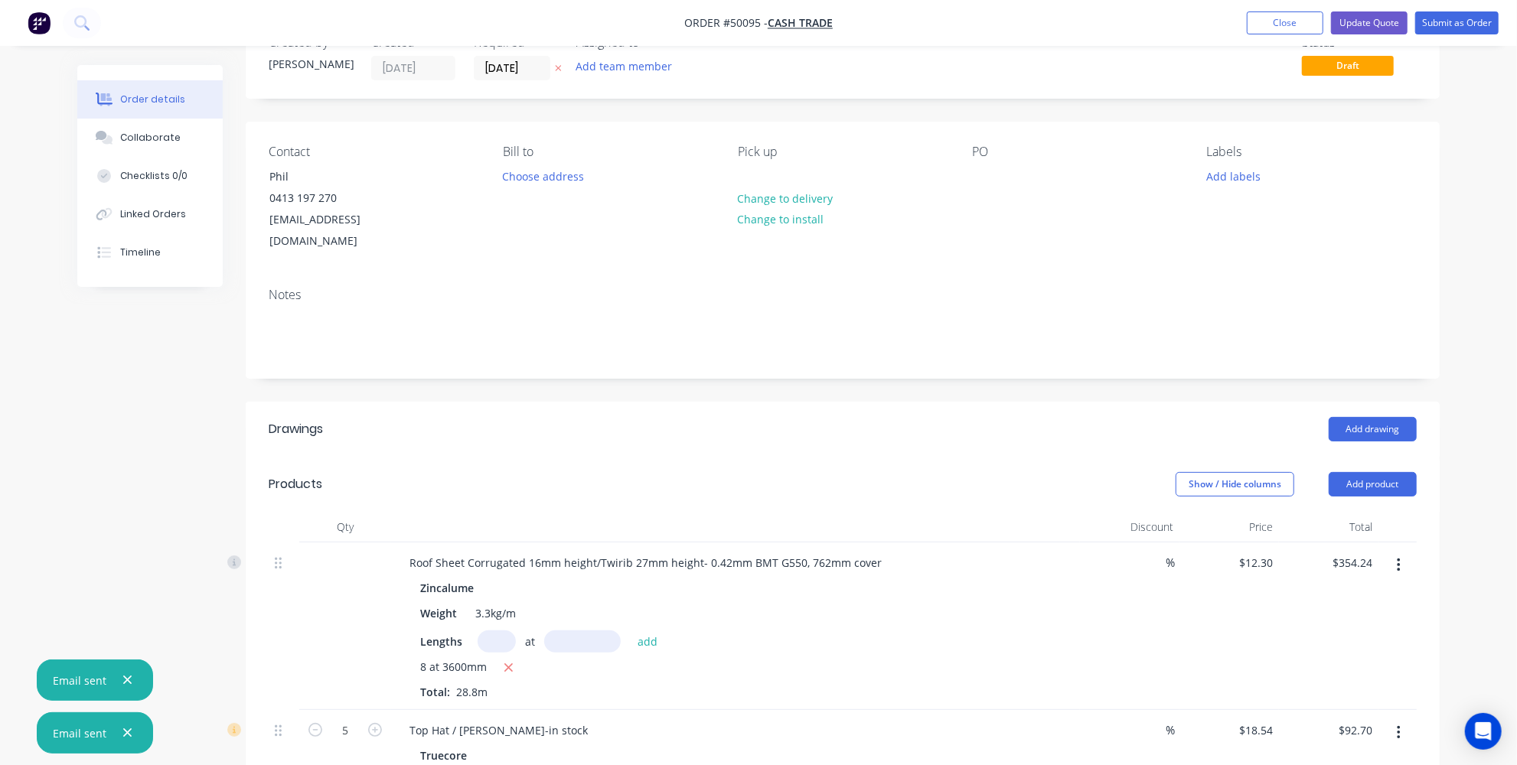
scroll to position [348, 0]
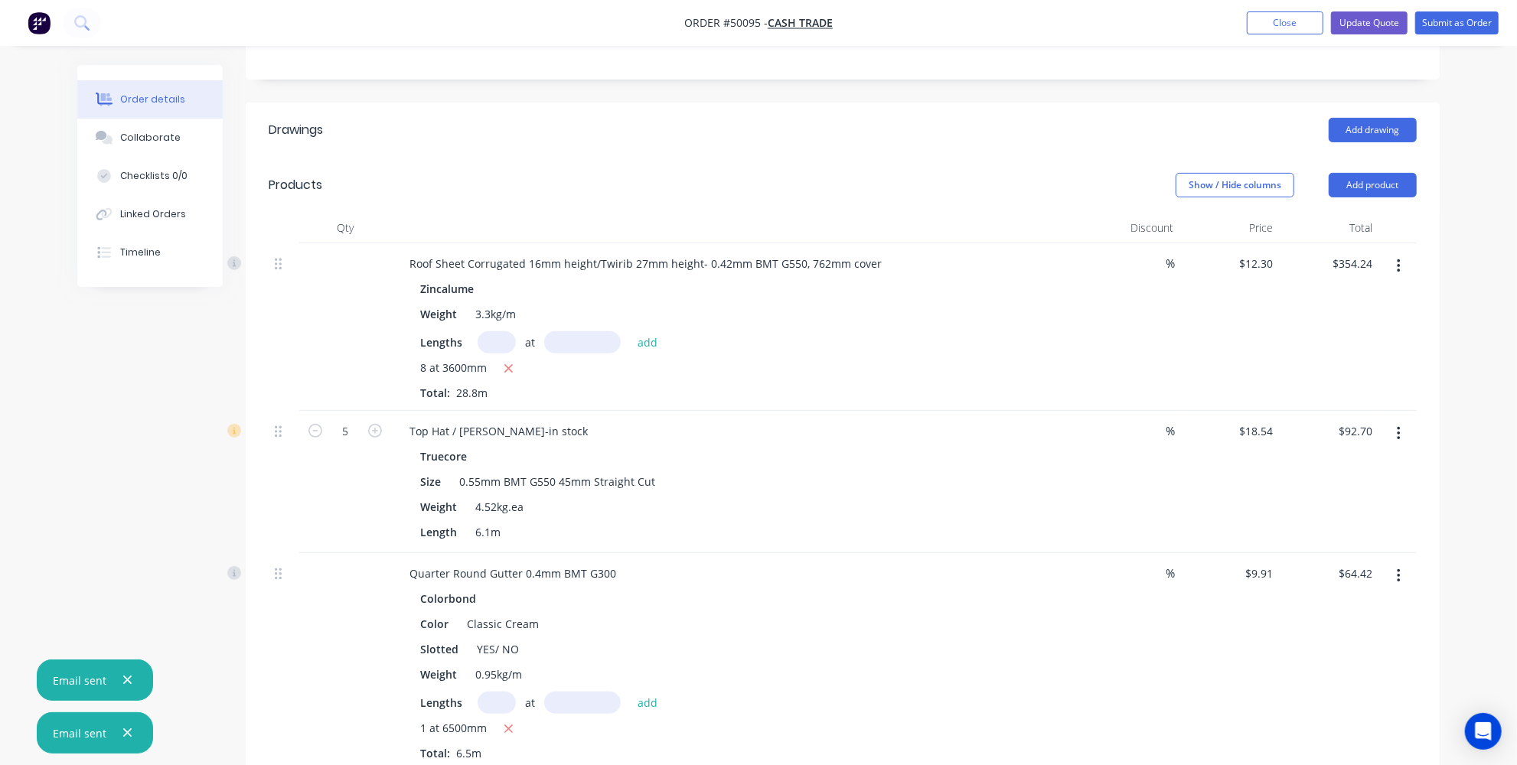
click at [1440, 311] on div "Order details Collaborate Checklists 0/0 Linked Orders Timeline Order details C…" at bounding box center [758, 750] width 1393 height 2065
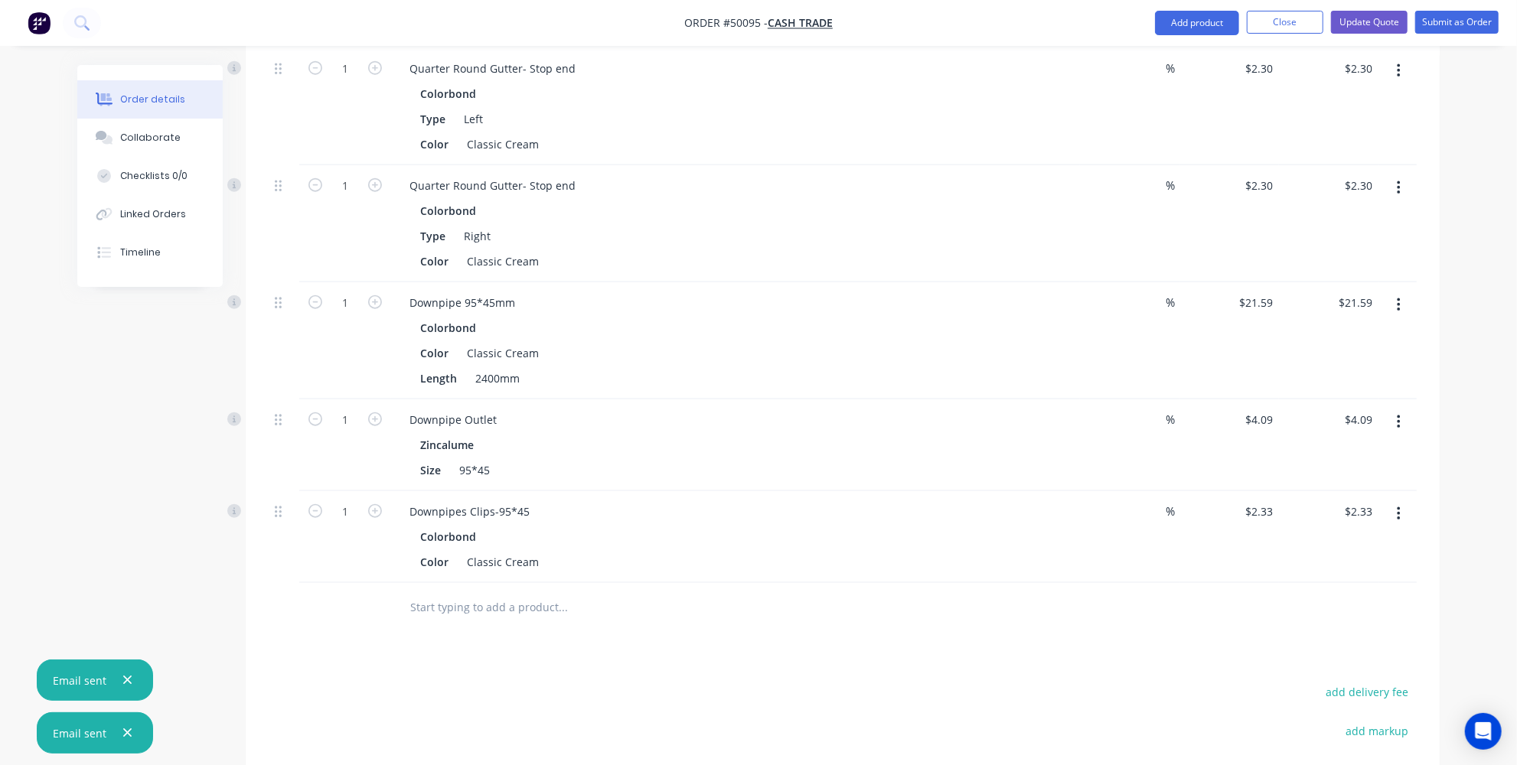
scroll to position [1252, 0]
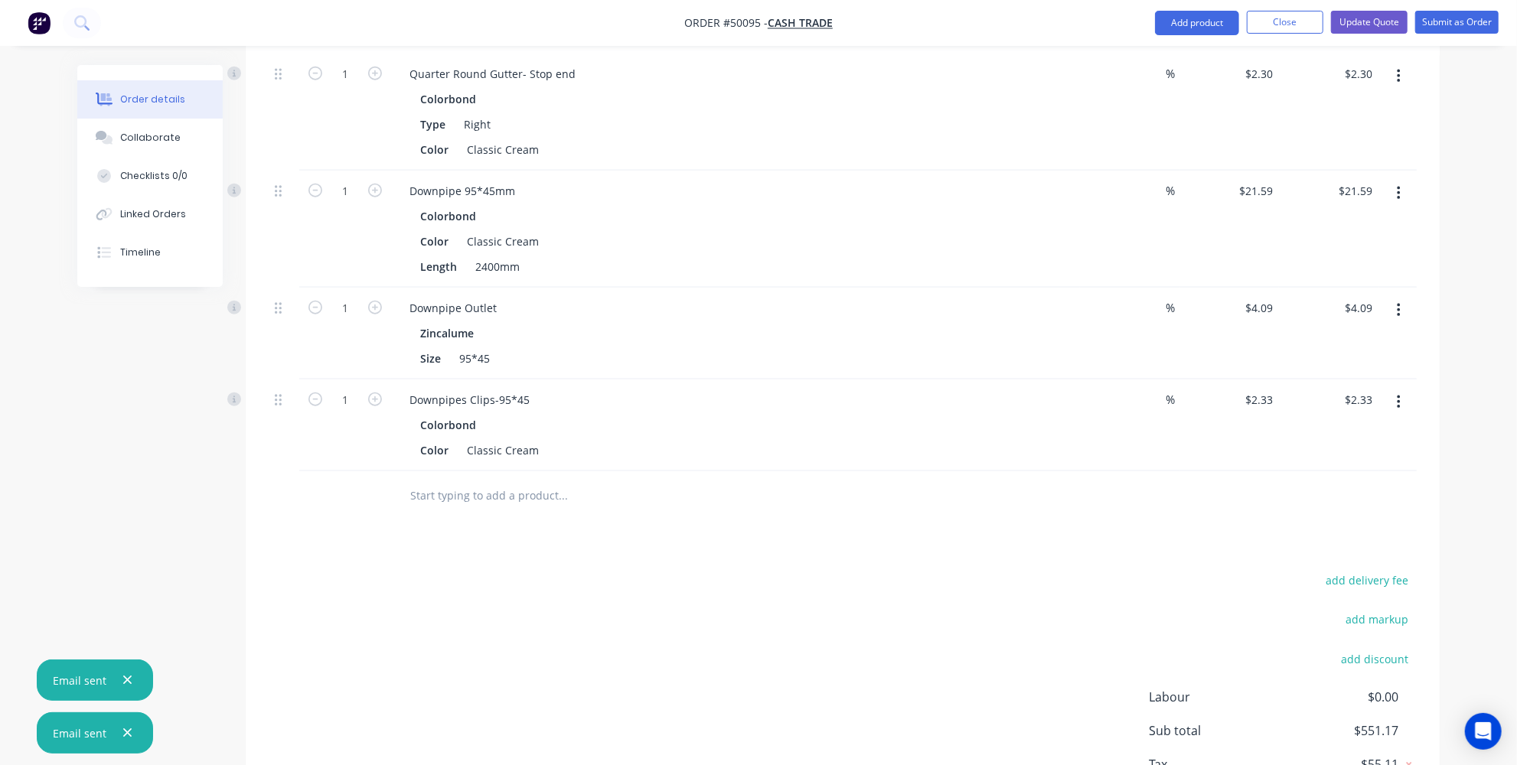
click at [656, 530] on div "Drawings Add drawing Products Show / Hide columns Add product Qty Discount Pric…" at bounding box center [843, 26] width 1194 height 1657
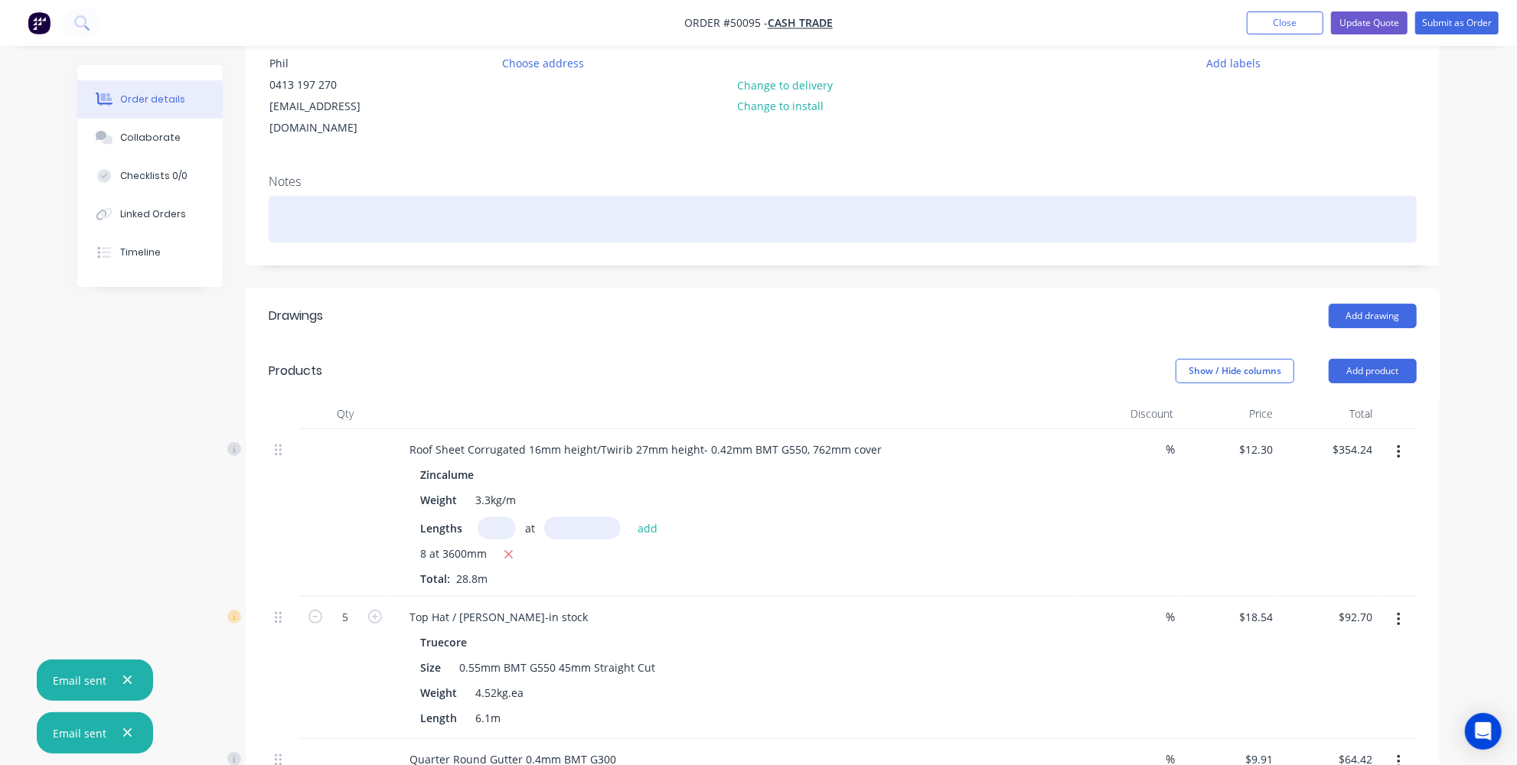
scroll to position [0, 0]
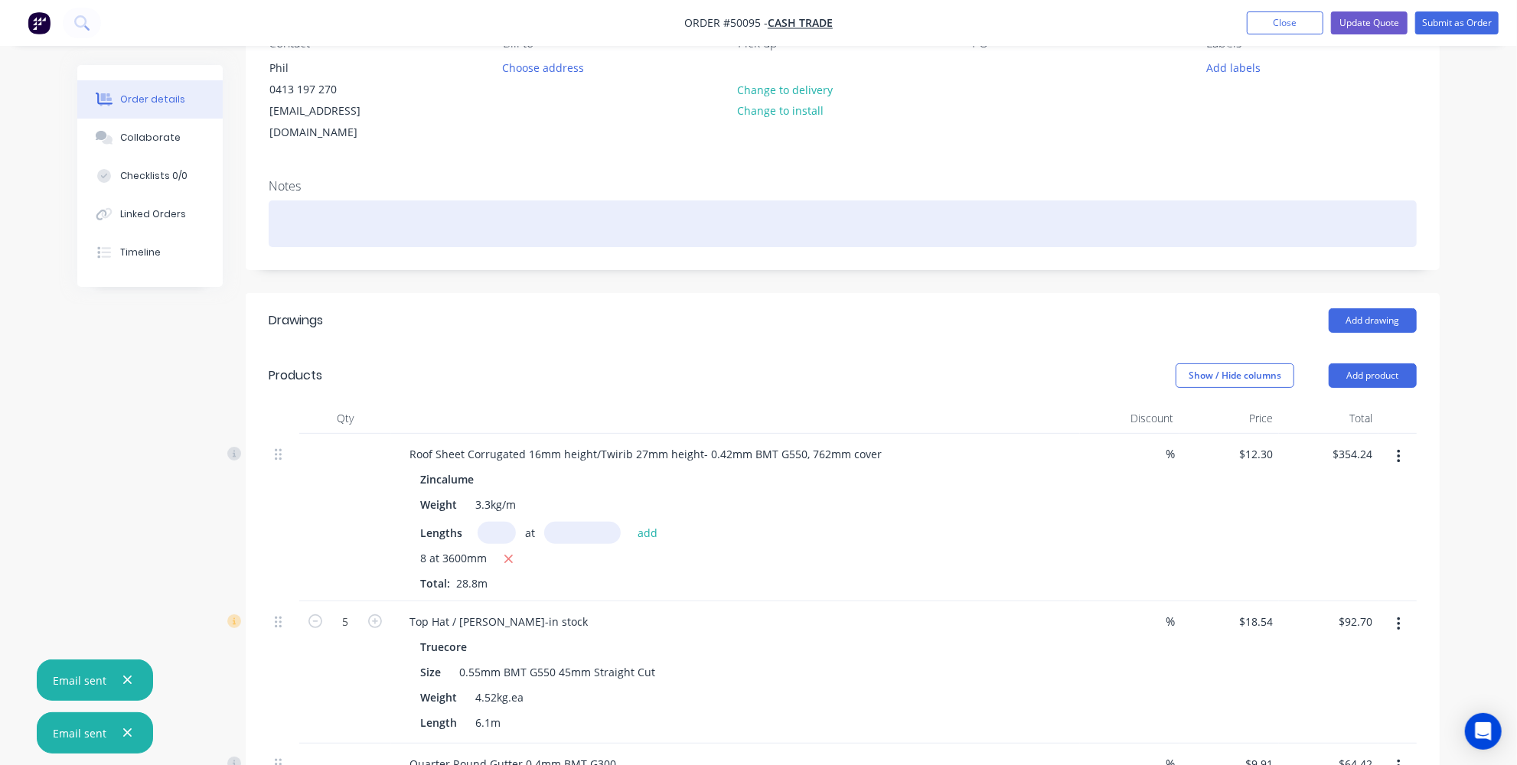
scroll to position [14, 0]
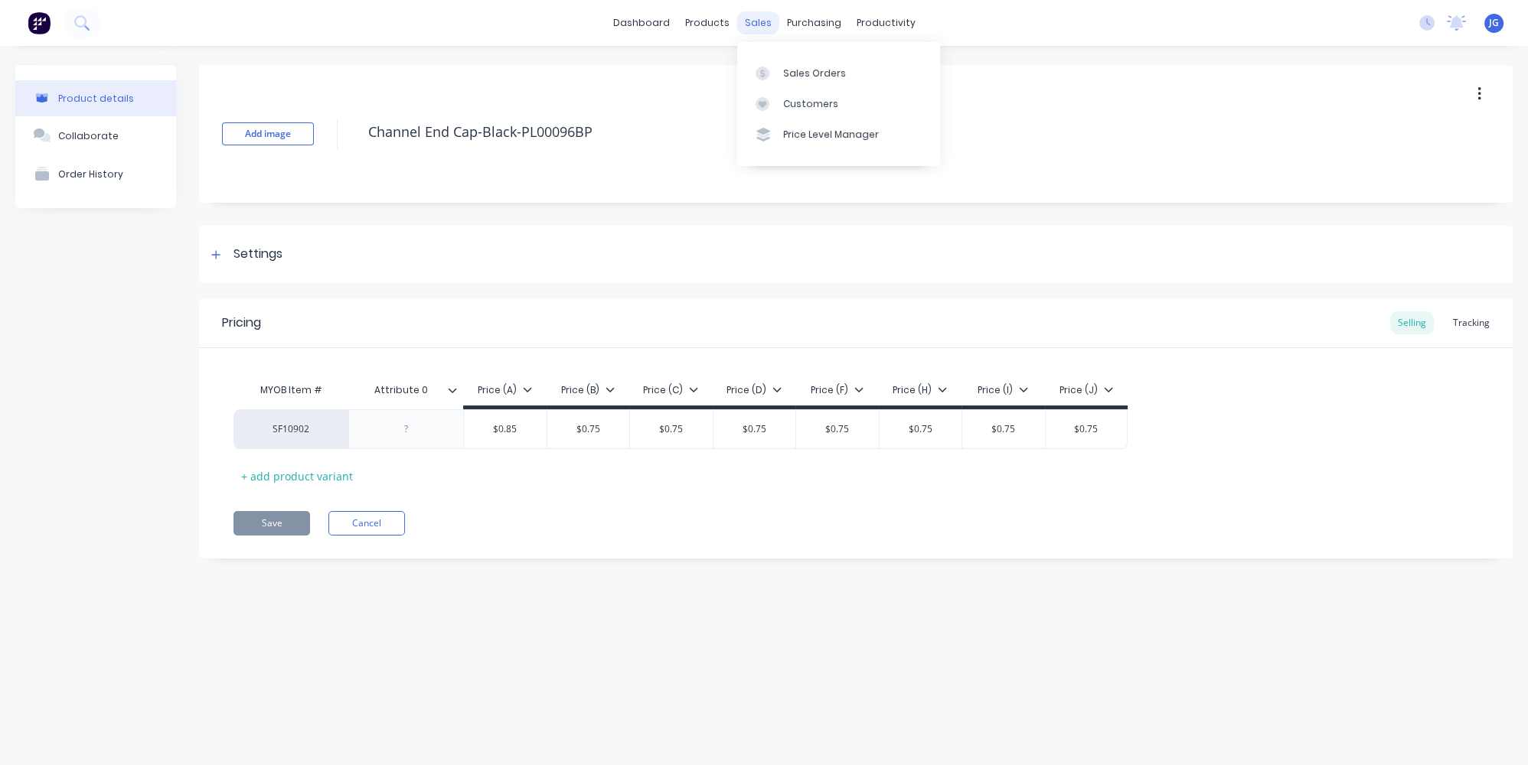
type textarea "x"
click at [792, 100] on div "Customers" at bounding box center [810, 104] width 55 height 14
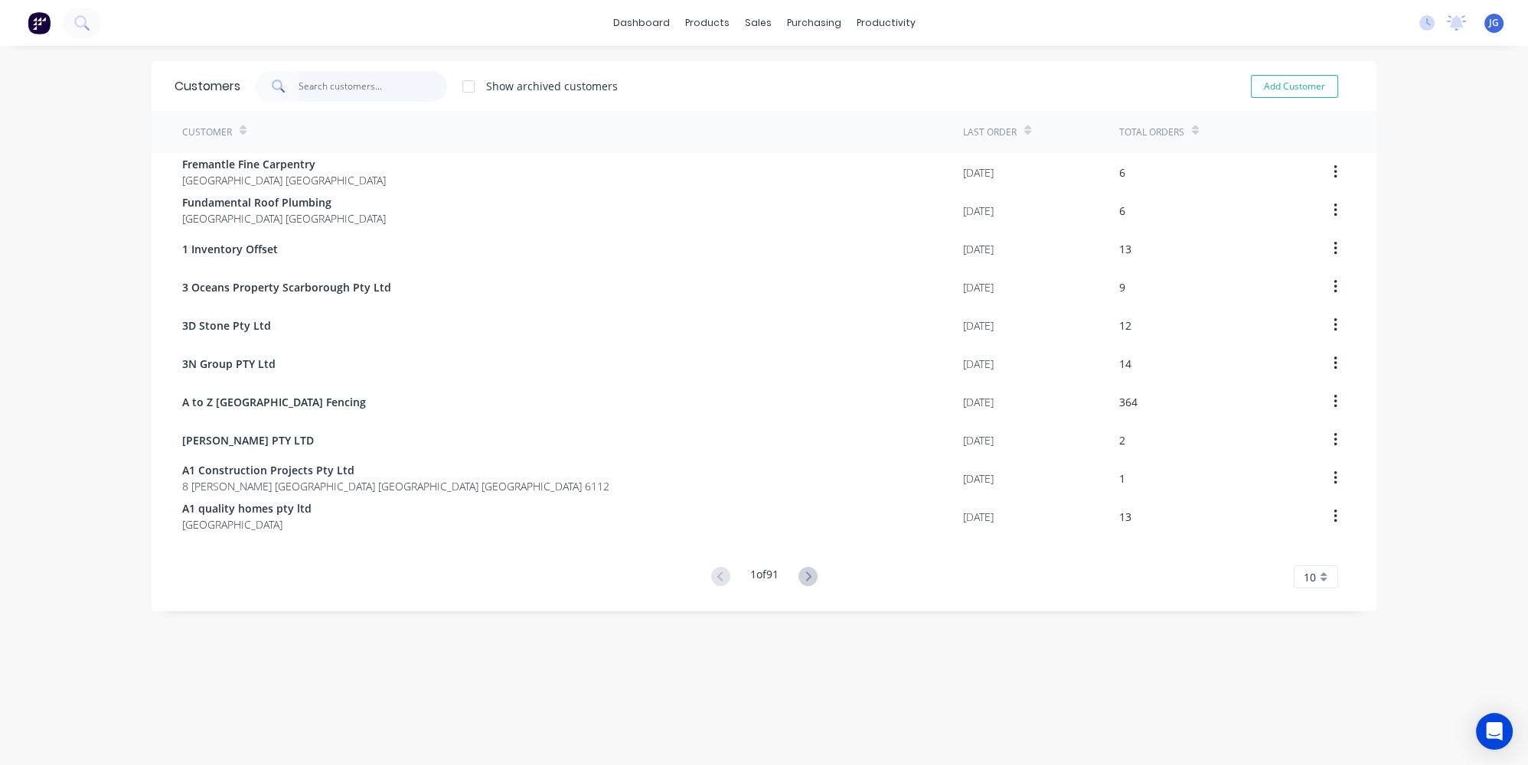
click at [326, 89] on input "text" at bounding box center [373, 86] width 149 height 31
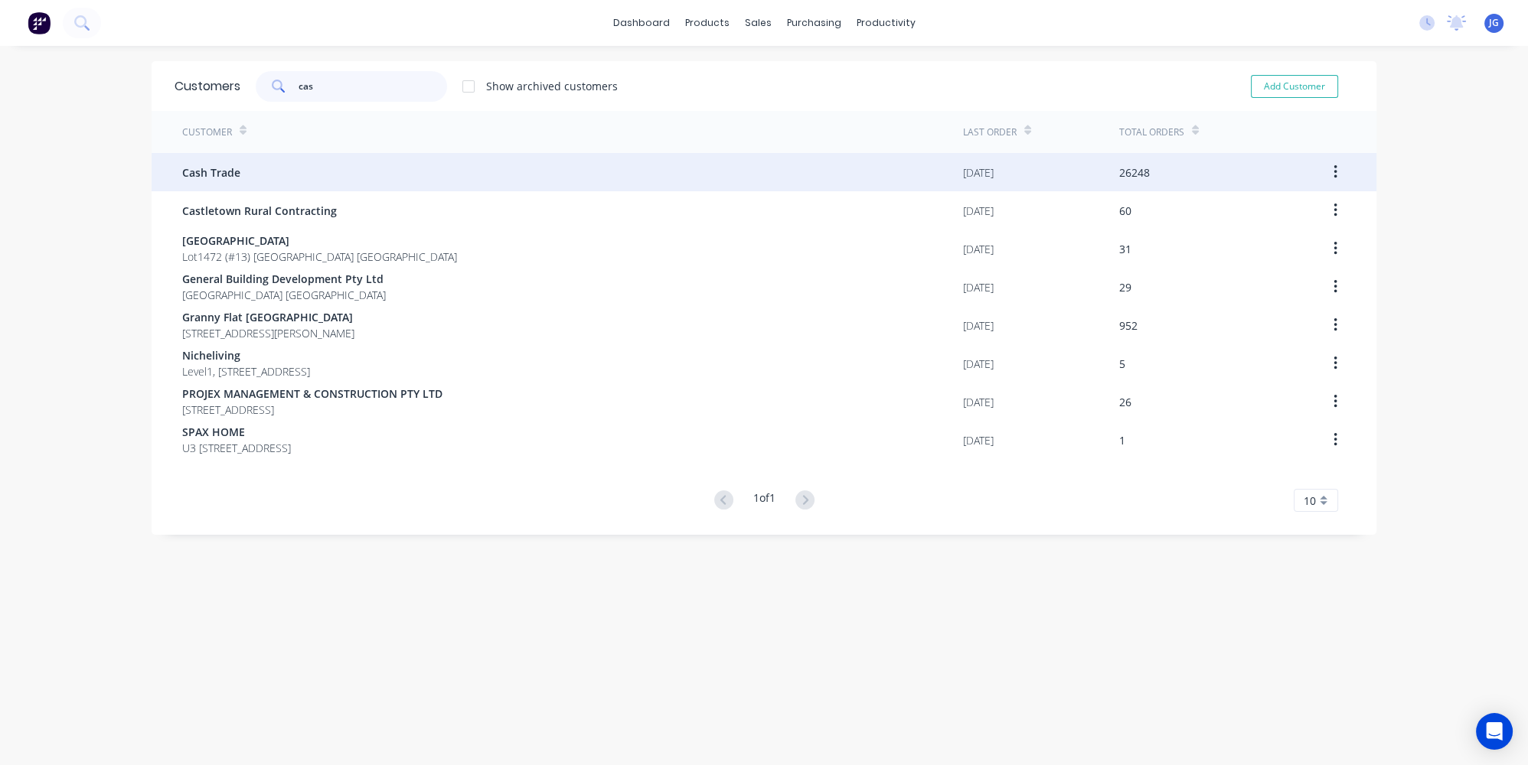
type input "cas"
click at [292, 174] on div "Cash Trade" at bounding box center [572, 172] width 781 height 38
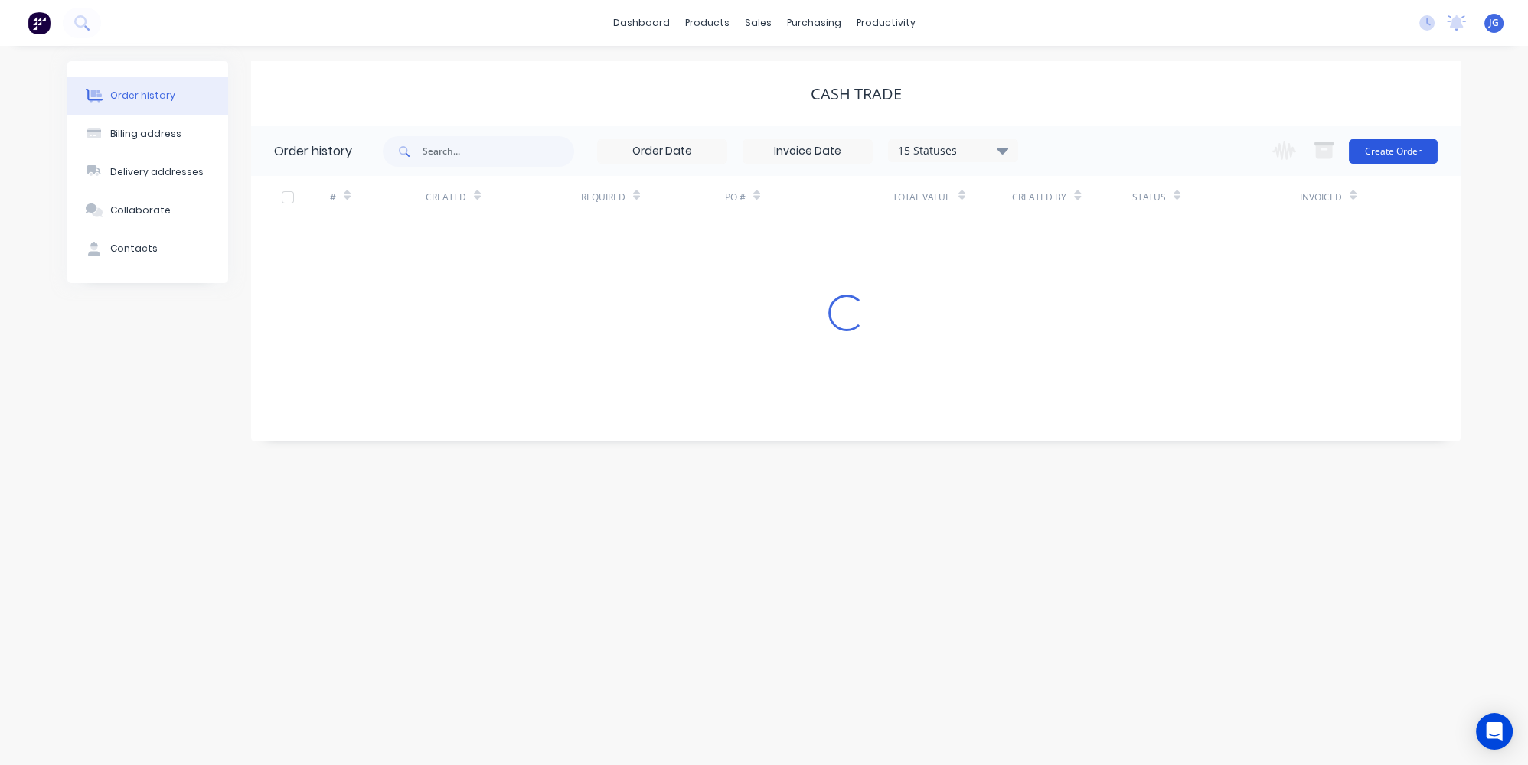
click at [1373, 147] on button "Create Order" at bounding box center [1393, 151] width 89 height 24
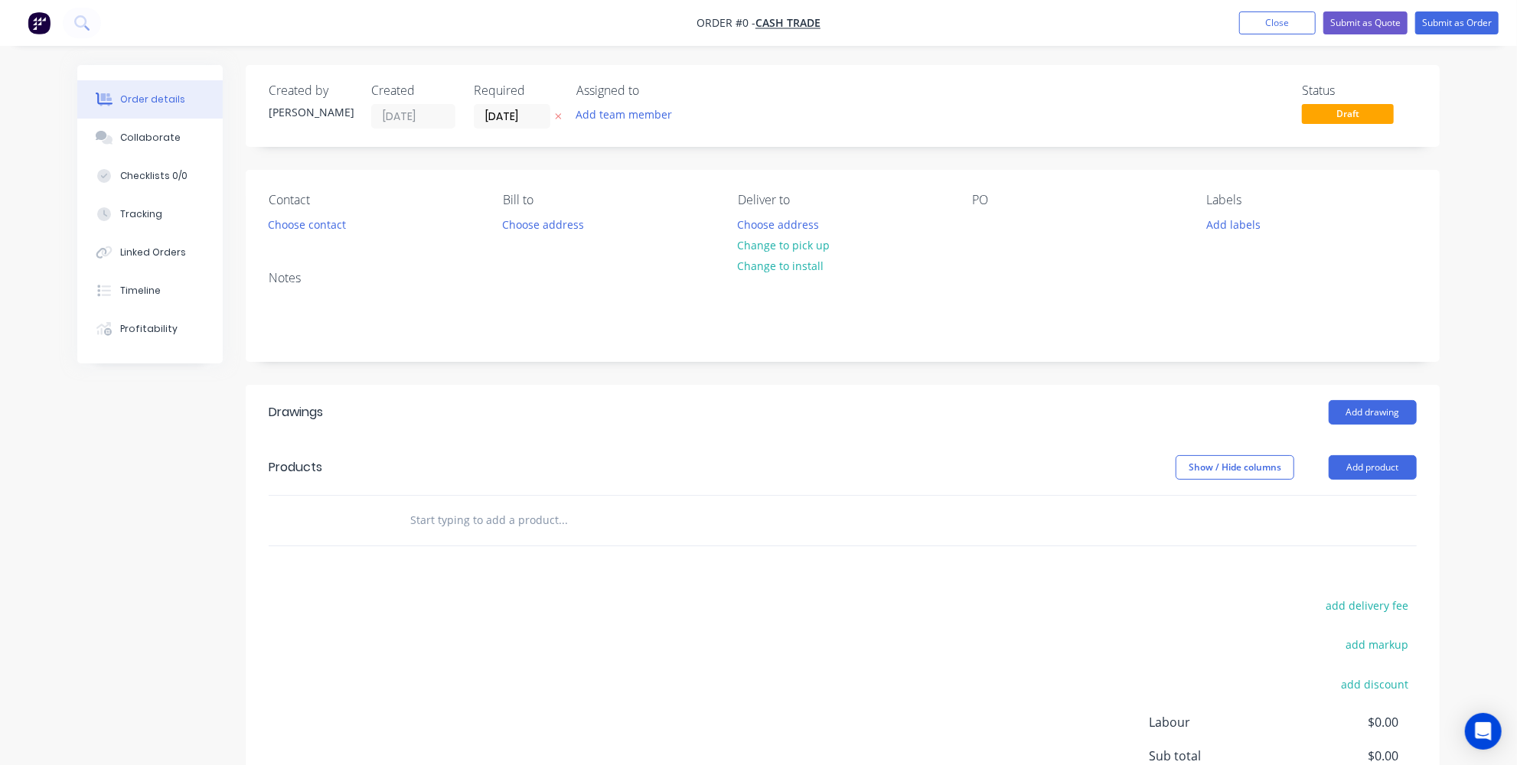
drag, startPoint x: 1359, startPoint y: 457, endPoint x: 1337, endPoint y: 449, distance: 23.0
click at [1359, 458] on button "Add product" at bounding box center [1373, 467] width 88 height 24
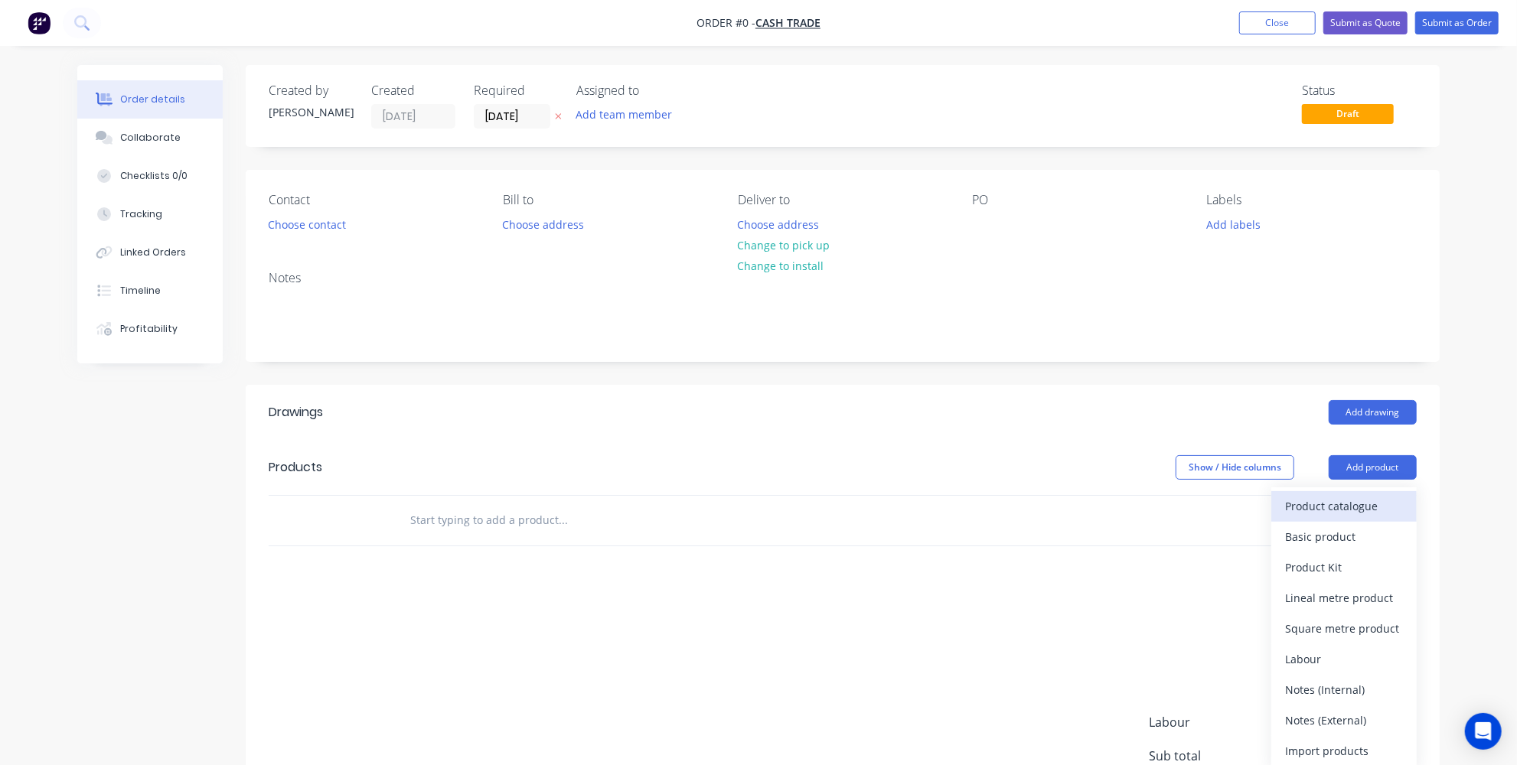
click at [1298, 506] on div "Product catalogue" at bounding box center [1344, 506] width 118 height 22
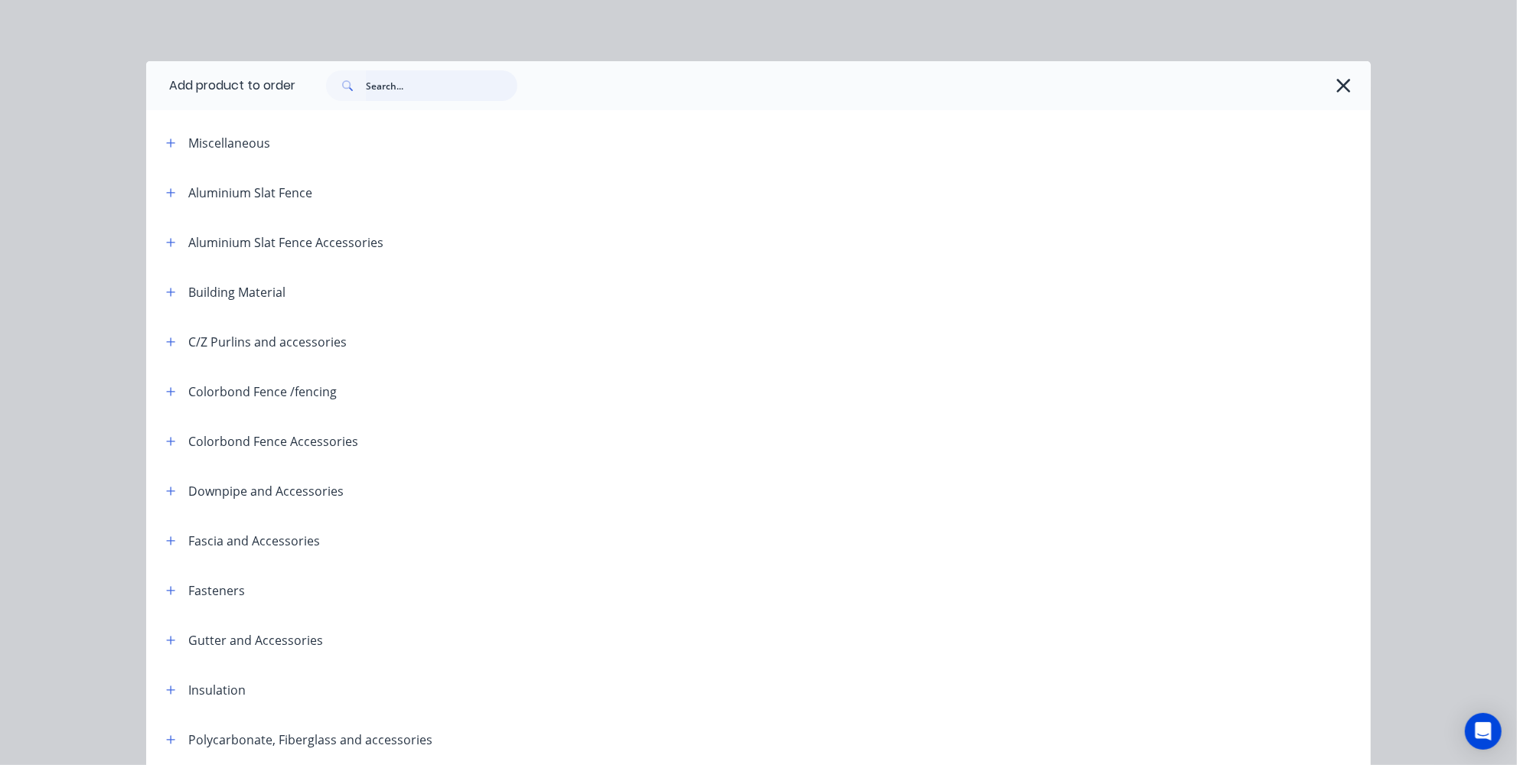
click at [442, 91] on input "text" at bounding box center [442, 85] width 152 height 31
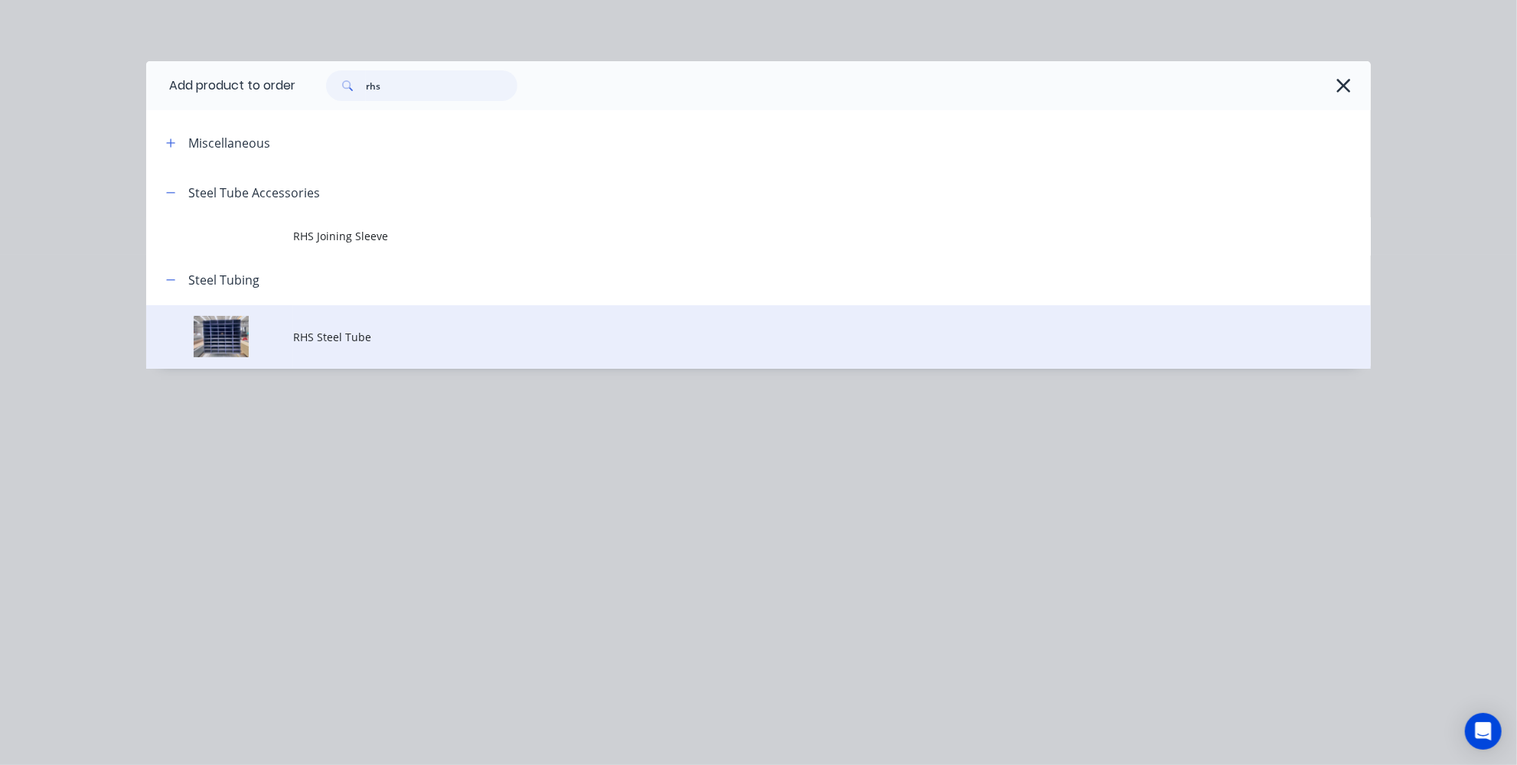
type input "rhs"
click at [312, 344] on td "RHS Steel Tube" at bounding box center [832, 337] width 1078 height 64
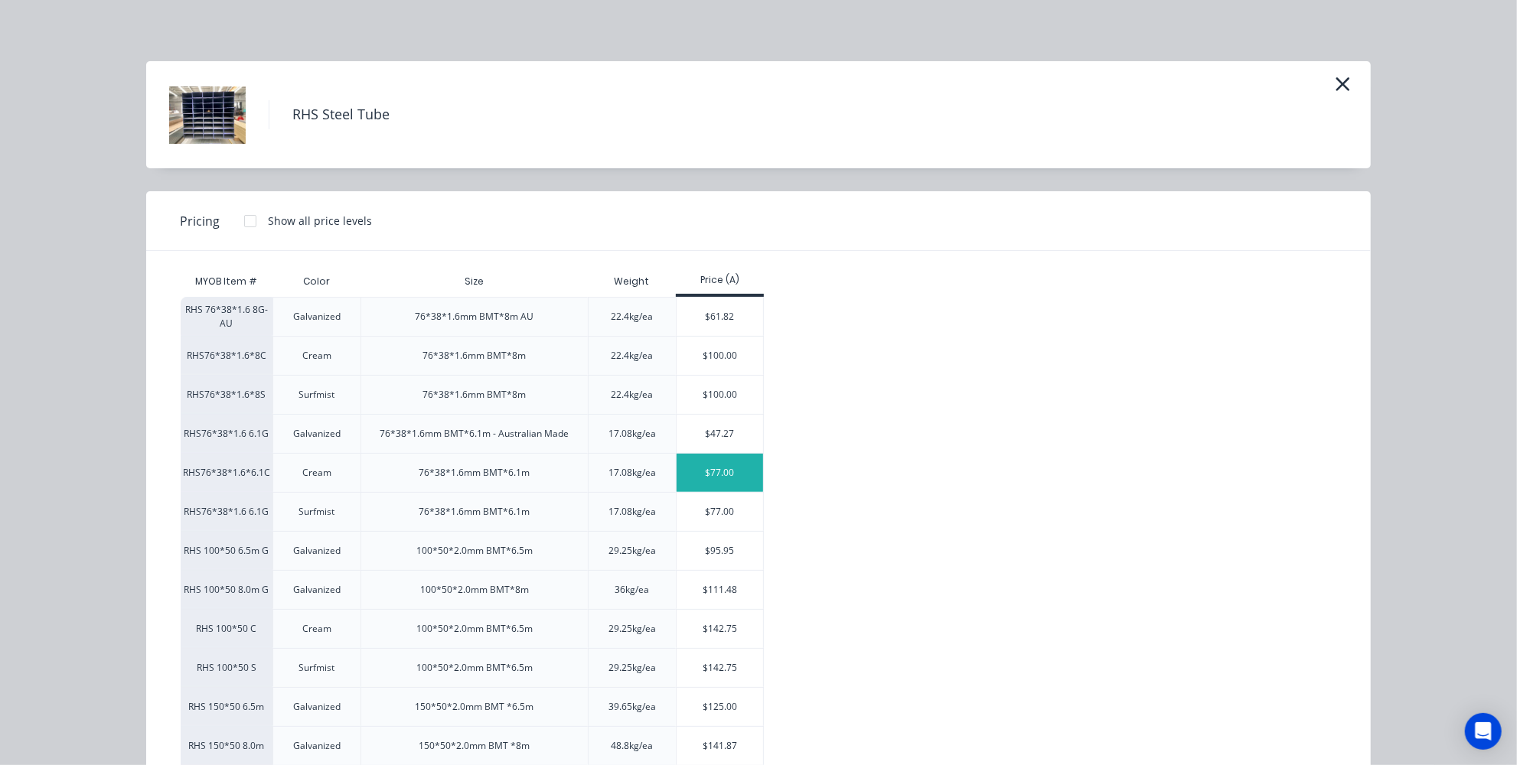
click at [710, 478] on div "$77.00" at bounding box center [720, 473] width 86 height 38
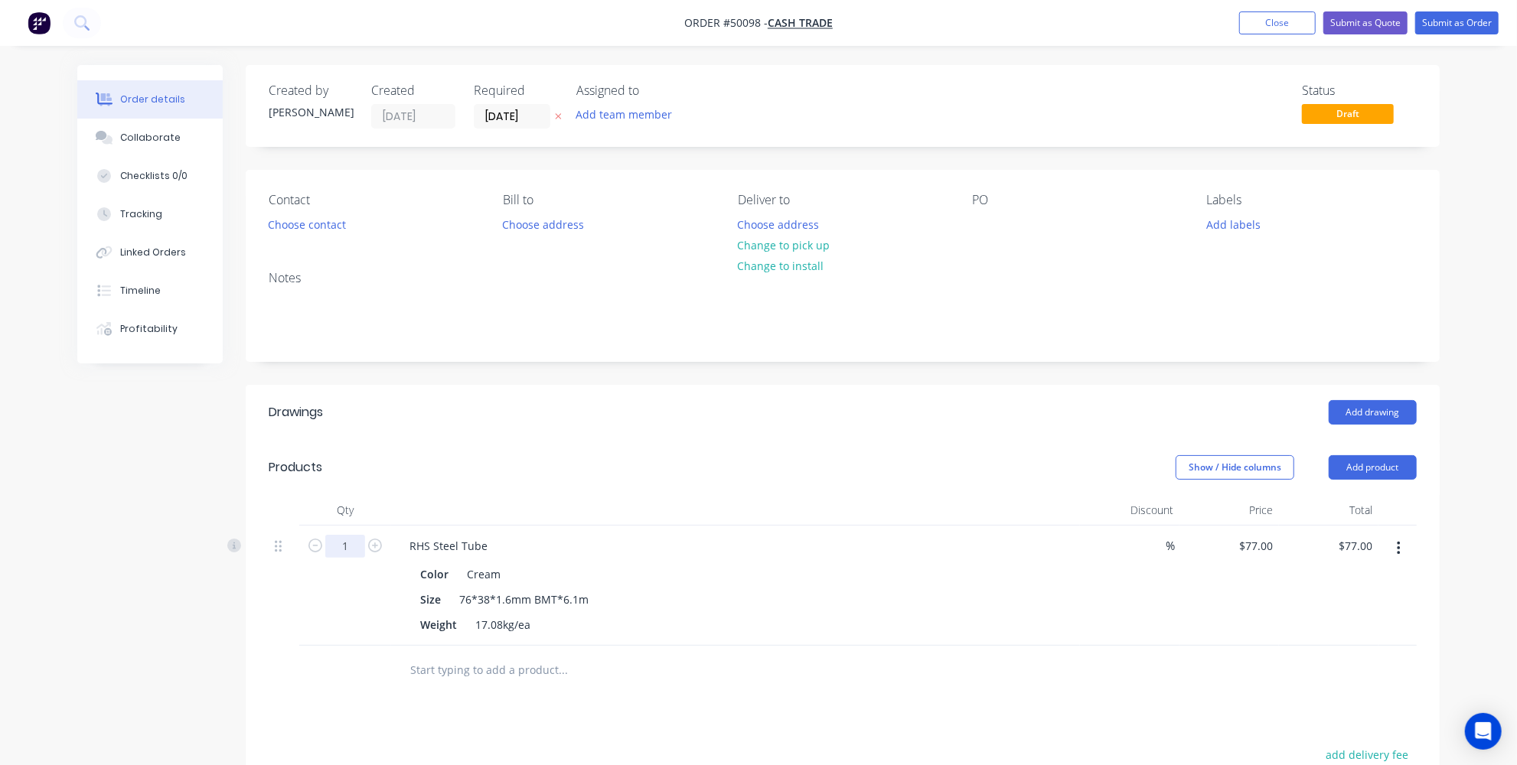
click at [347, 550] on input "1" at bounding box center [345, 546] width 40 height 23
type input "25"
type input "$1,925.00"
click at [446, 492] on header "Products Show / Hide columns Add product" at bounding box center [843, 467] width 1194 height 55
click at [596, 471] on div "Show / Hide columns Add product" at bounding box center [965, 467] width 904 height 24
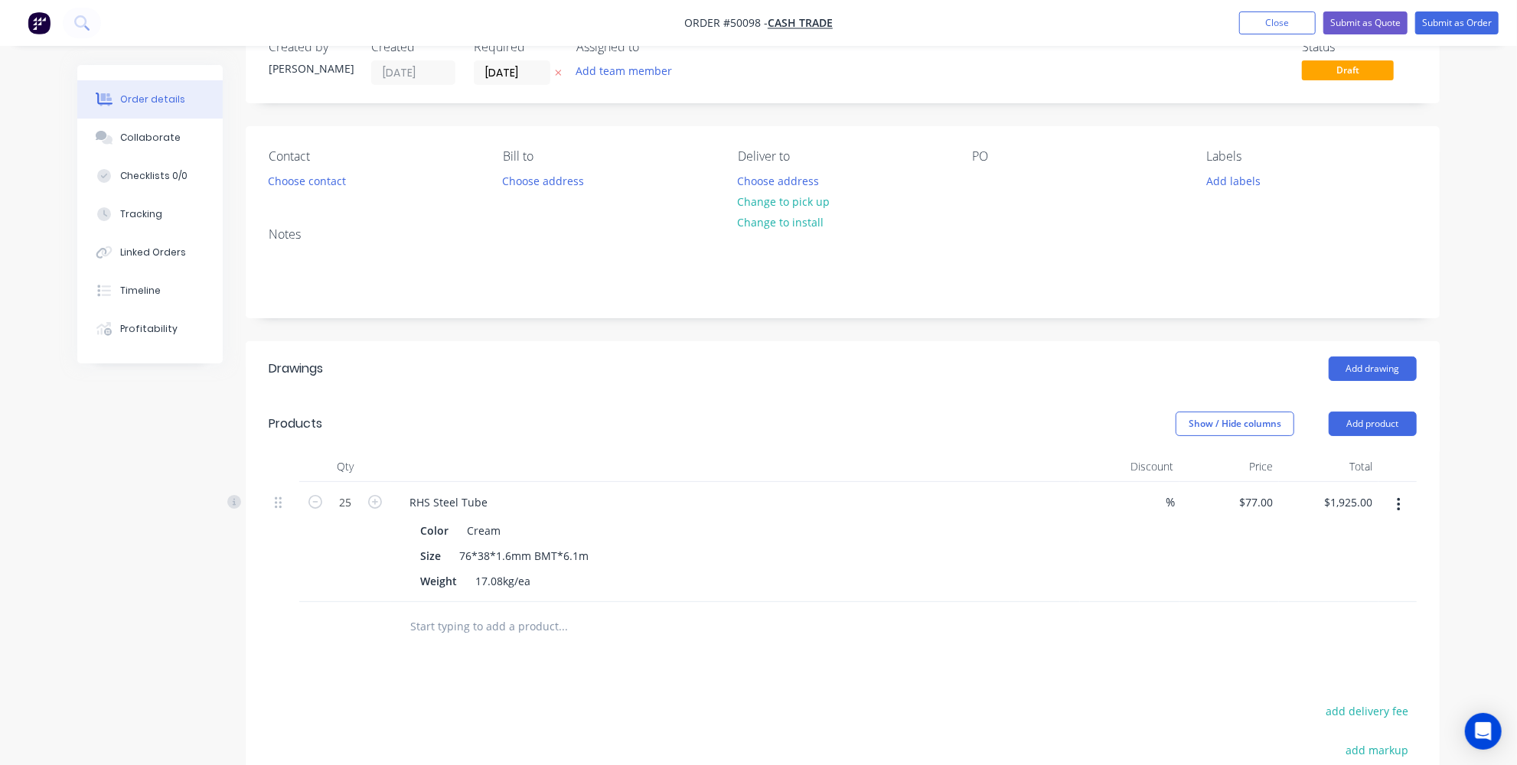
scroll to position [69, 0]
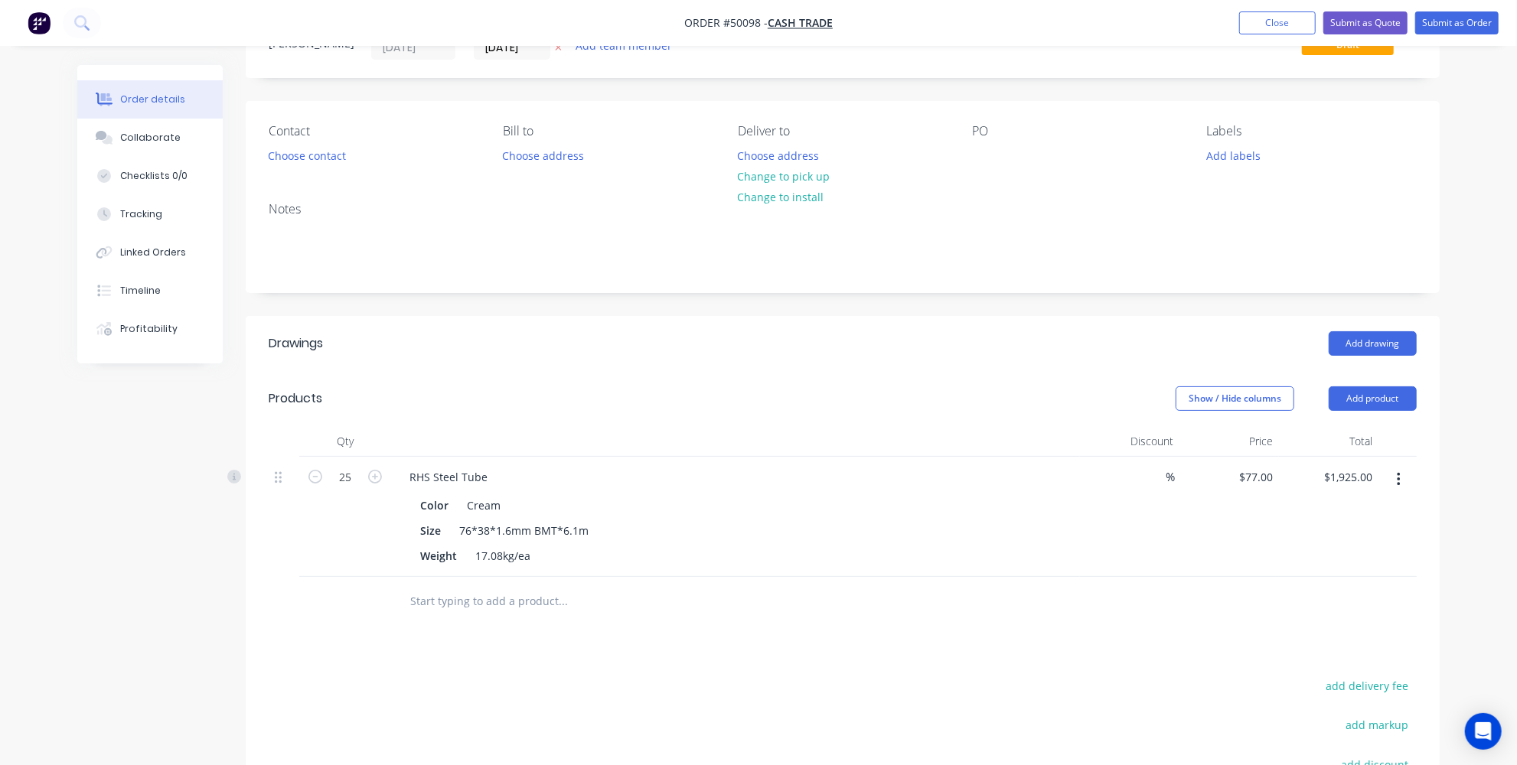
click at [733, 640] on div "Drawings Add drawing Products Show / Hide columns Add product Qty Discount Pric…" at bounding box center [843, 638] width 1194 height 645
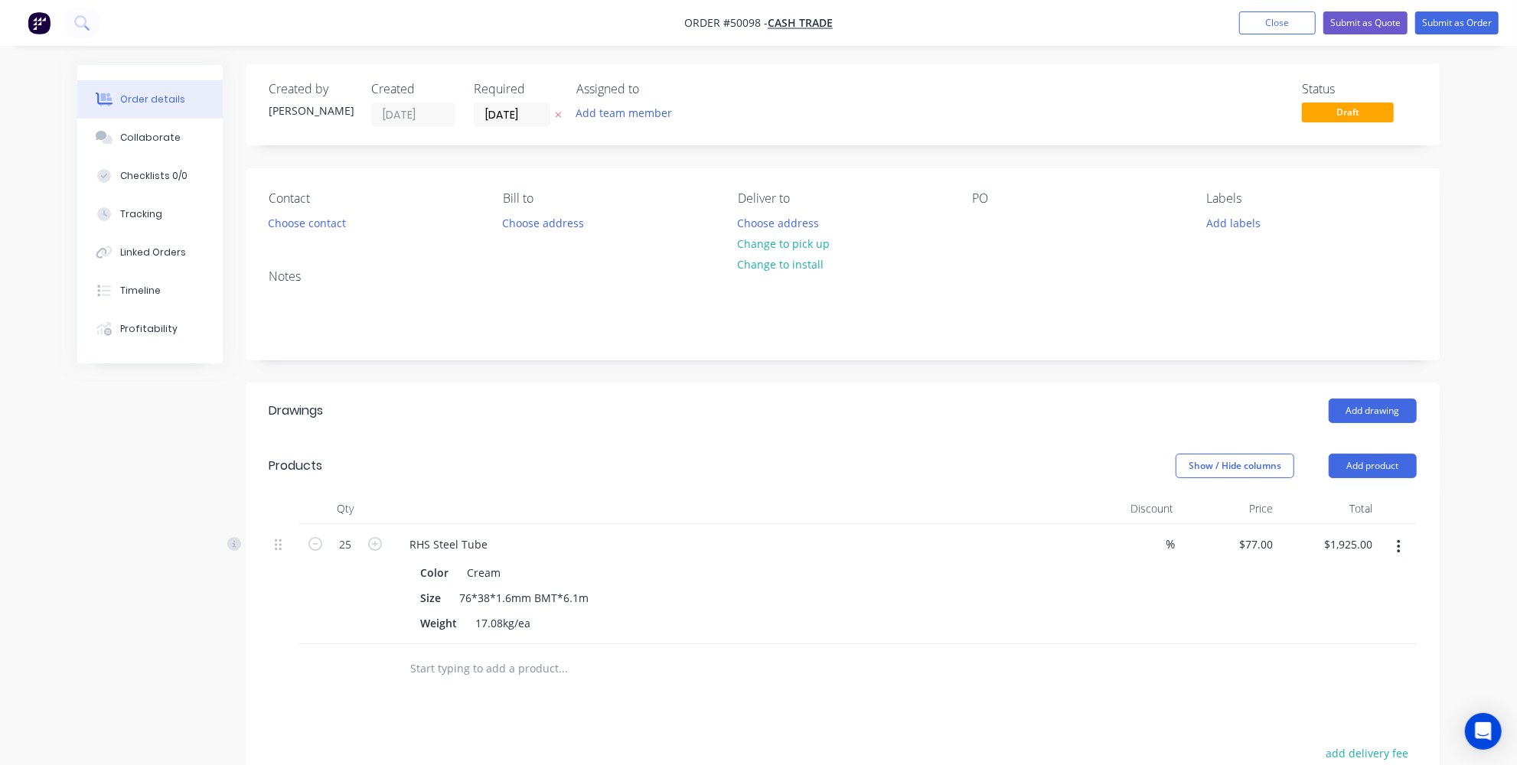
scroll to position [0, 0]
click at [1345, 462] on button "Add product" at bounding box center [1373, 467] width 88 height 24
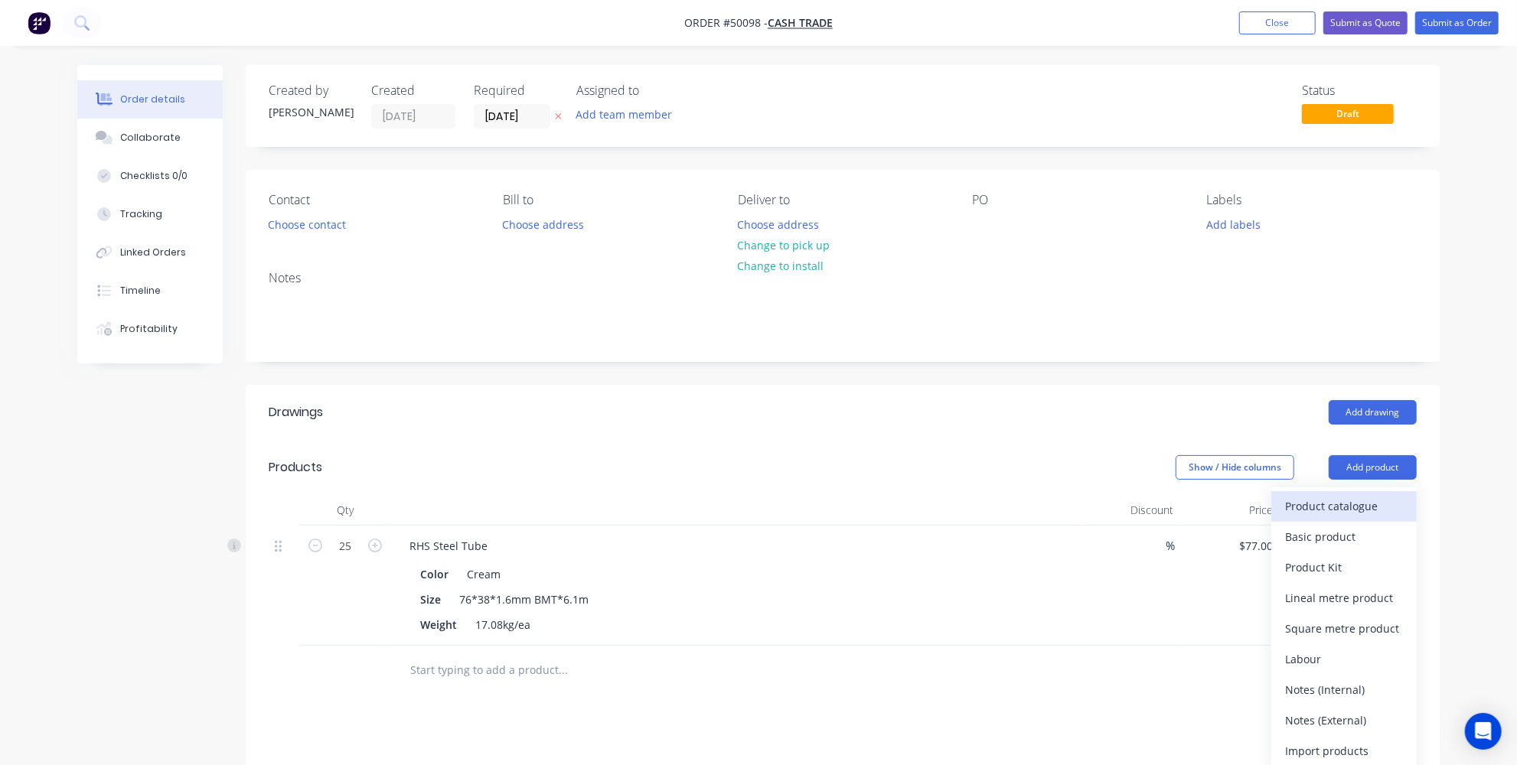
click at [1323, 501] on div "Product catalogue" at bounding box center [1344, 506] width 118 height 22
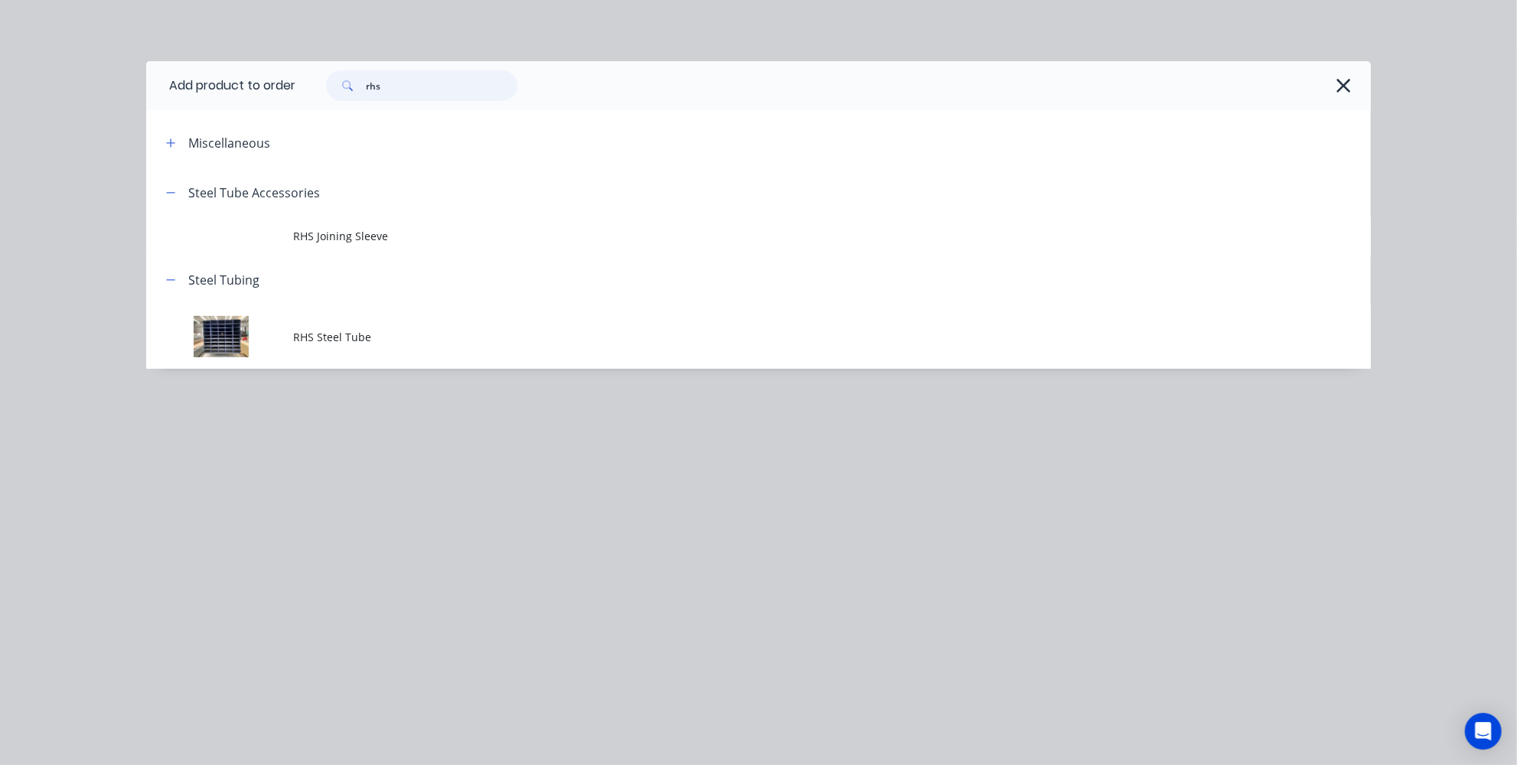
drag, startPoint x: 426, startPoint y: 87, endPoint x: 362, endPoint y: 84, distance: 63.6
click at [373, 82] on input "rhs" at bounding box center [442, 85] width 152 height 31
type input "r"
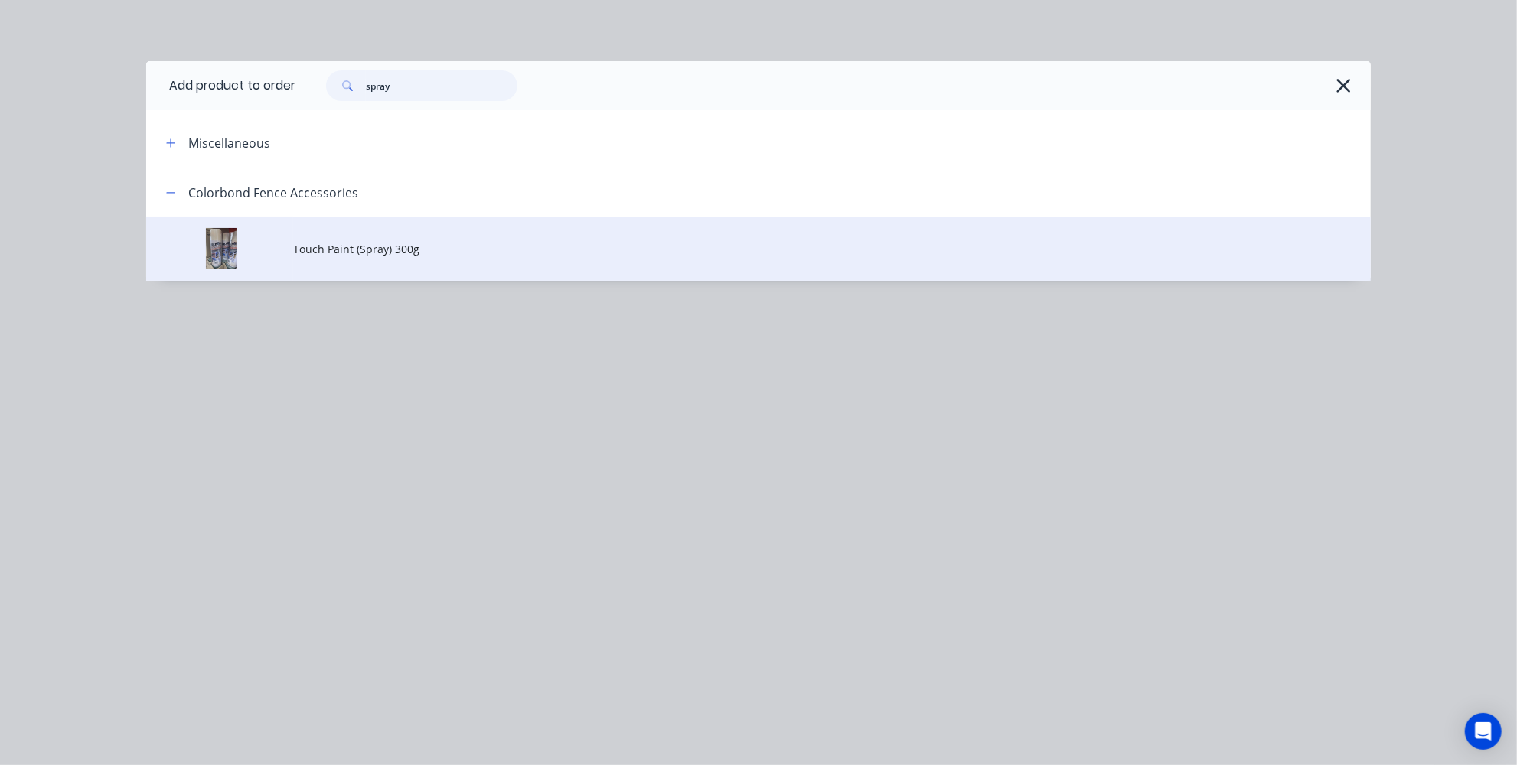
type input "spray"
click at [315, 263] on td "Touch Paint (Spray) 300g" at bounding box center [832, 249] width 1078 height 64
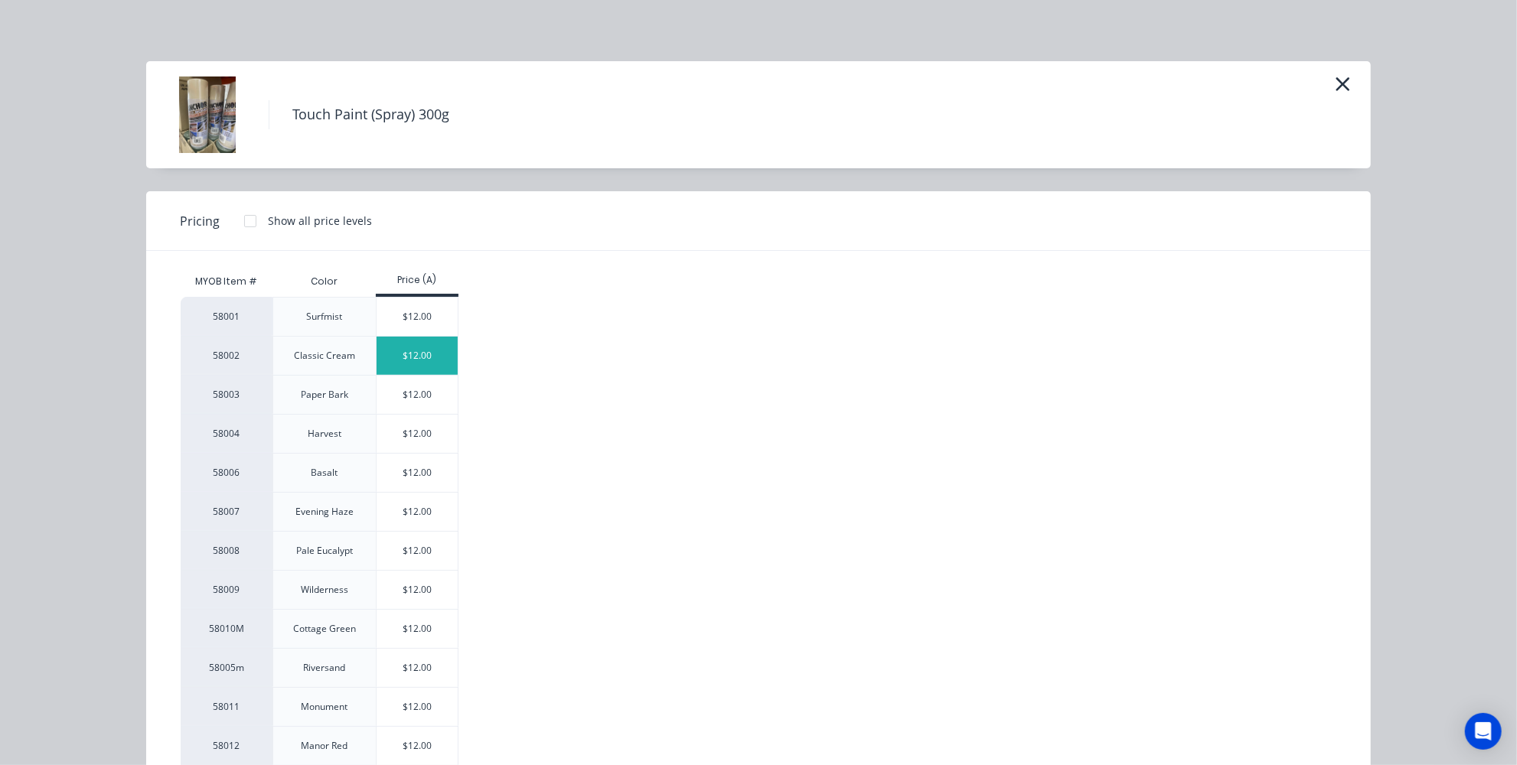
click at [397, 361] on div "$12.00" at bounding box center [418, 356] width 82 height 38
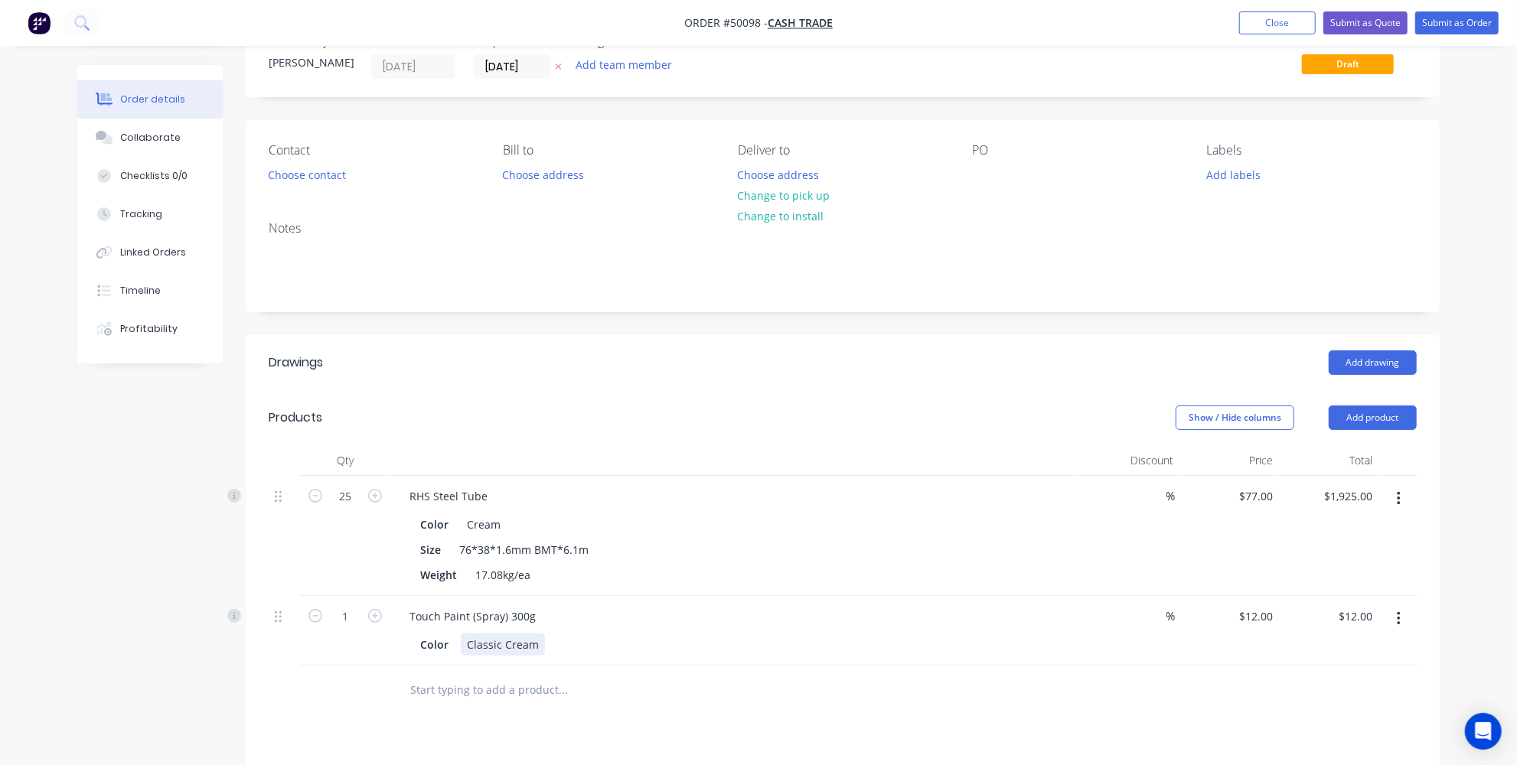
scroll to position [69, 0]
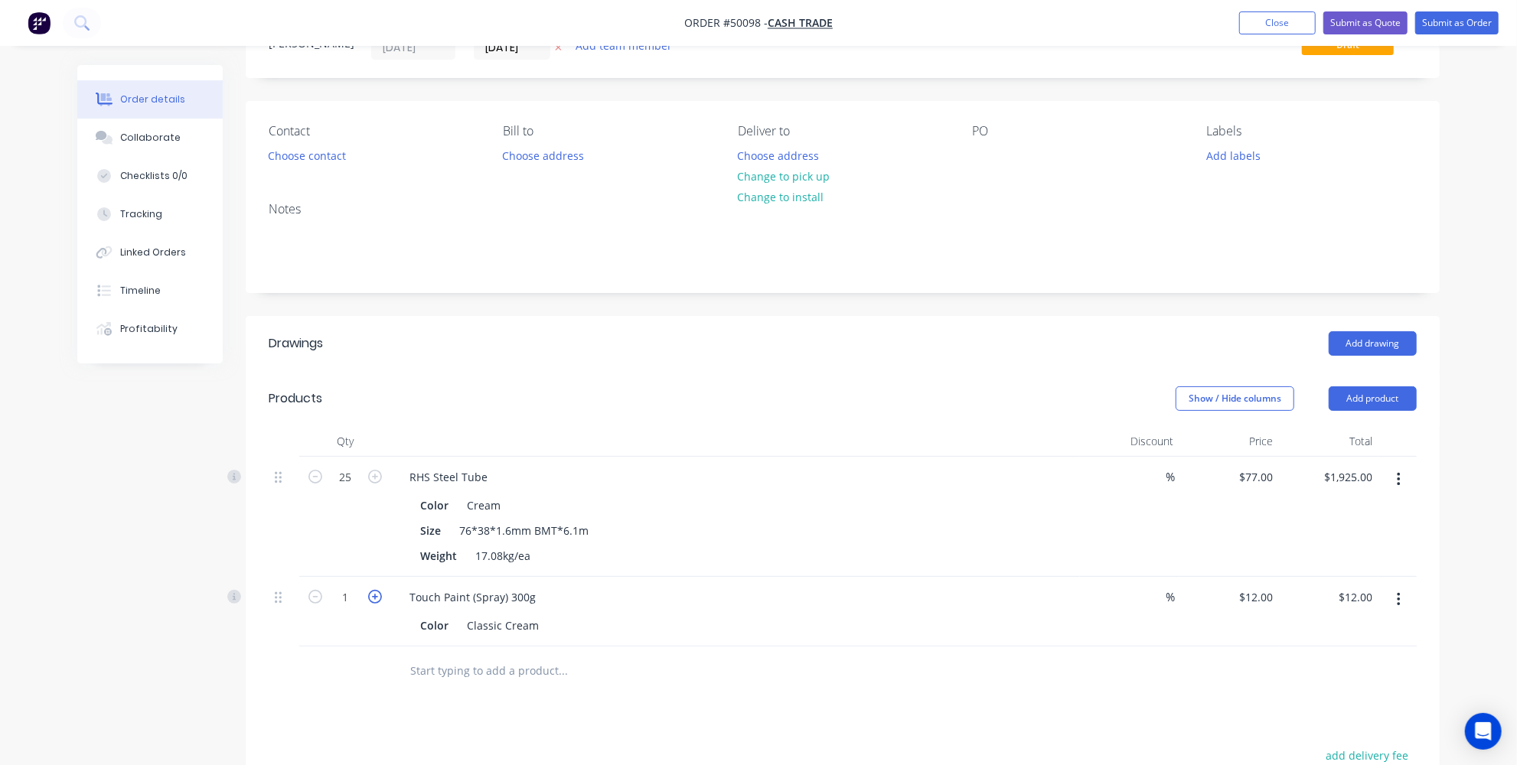
click at [378, 598] on icon "button" at bounding box center [375, 597] width 14 height 14
type input "2"
type input "$24.00"
click at [429, 695] on div "Drawings Add drawing Products Show / Hide columns Add product Qty Discount Pric…" at bounding box center [843, 673] width 1194 height 714
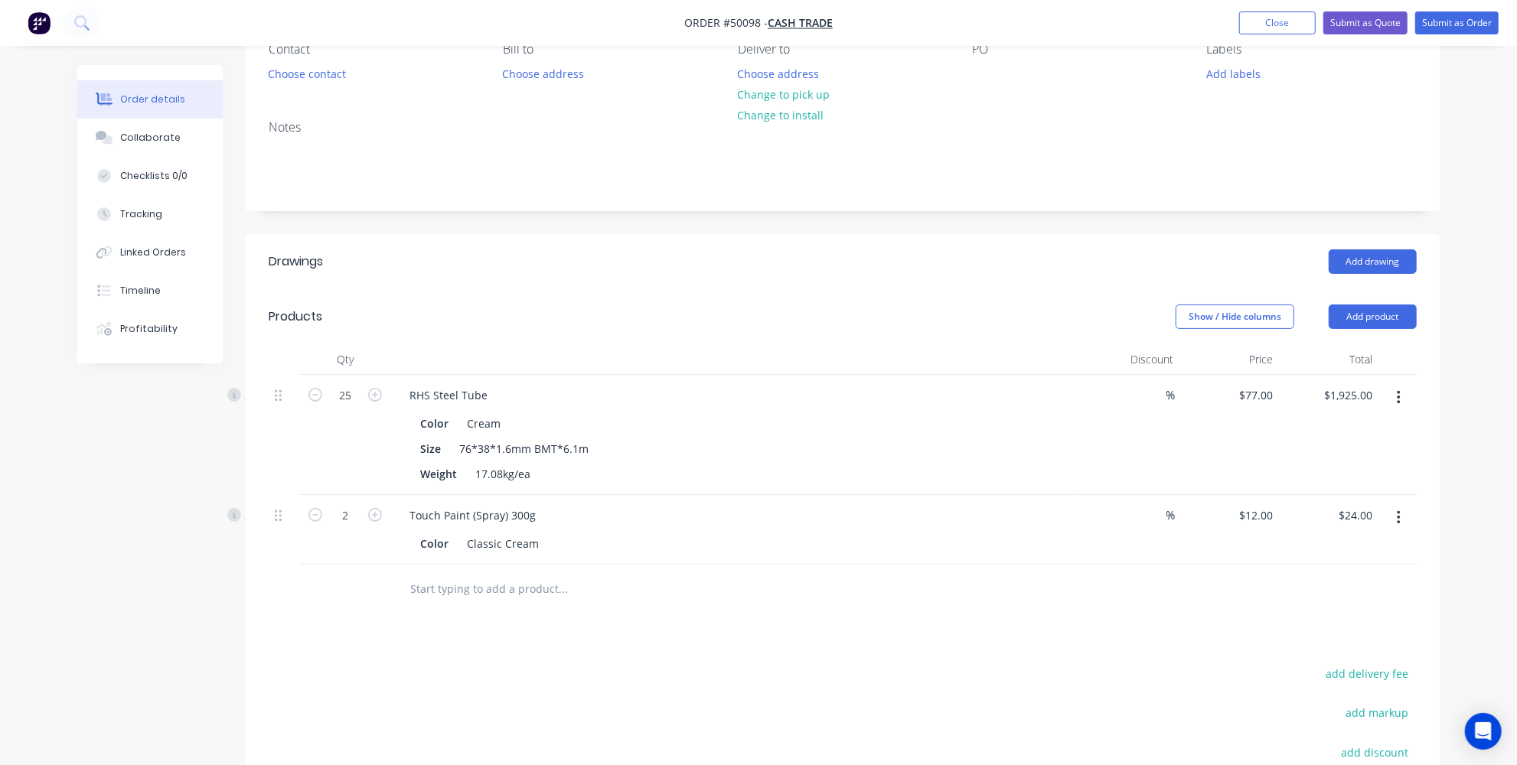
scroll to position [208, 0]
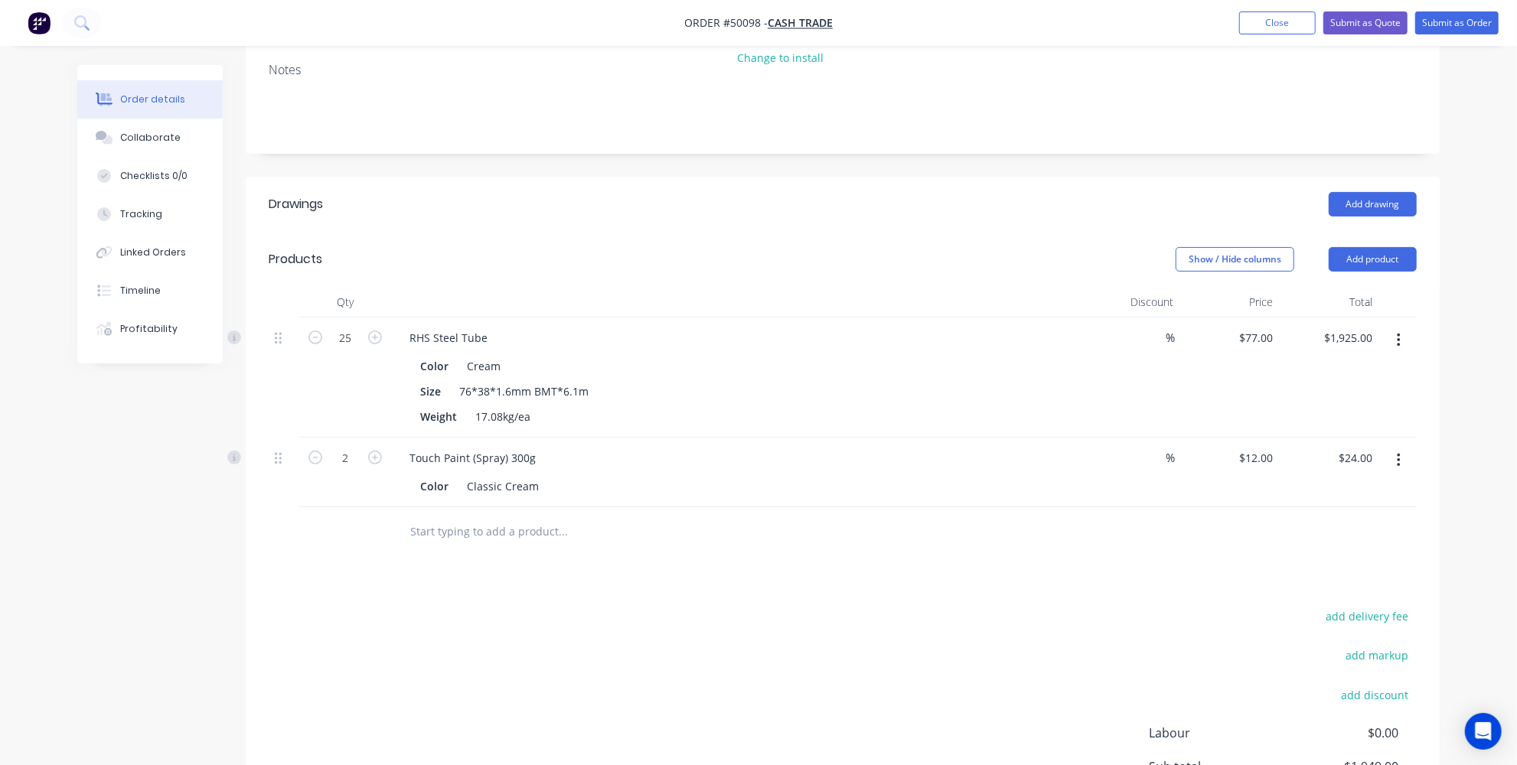
click at [485, 524] on input "text" at bounding box center [563, 532] width 306 height 31
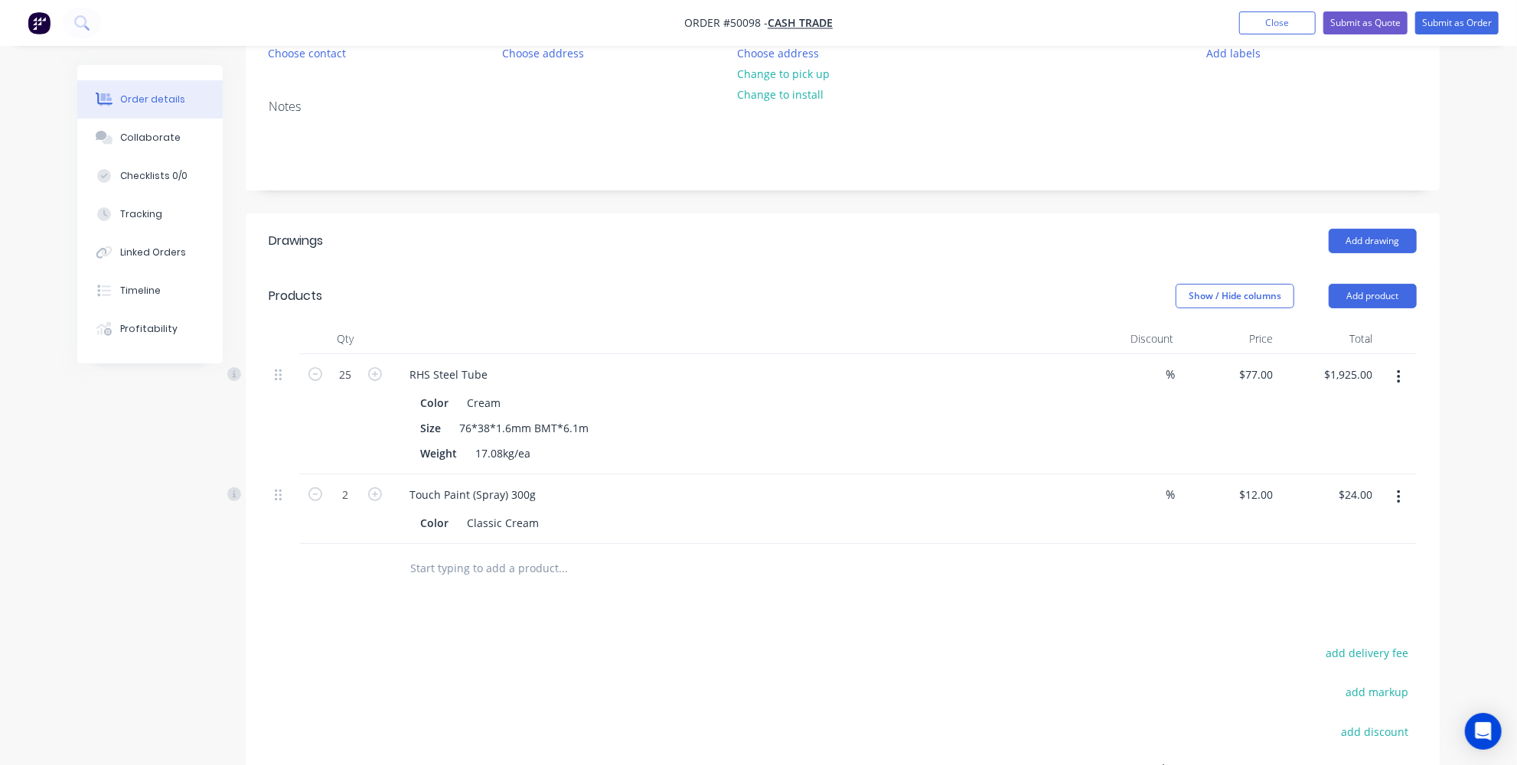
scroll to position [278, 0]
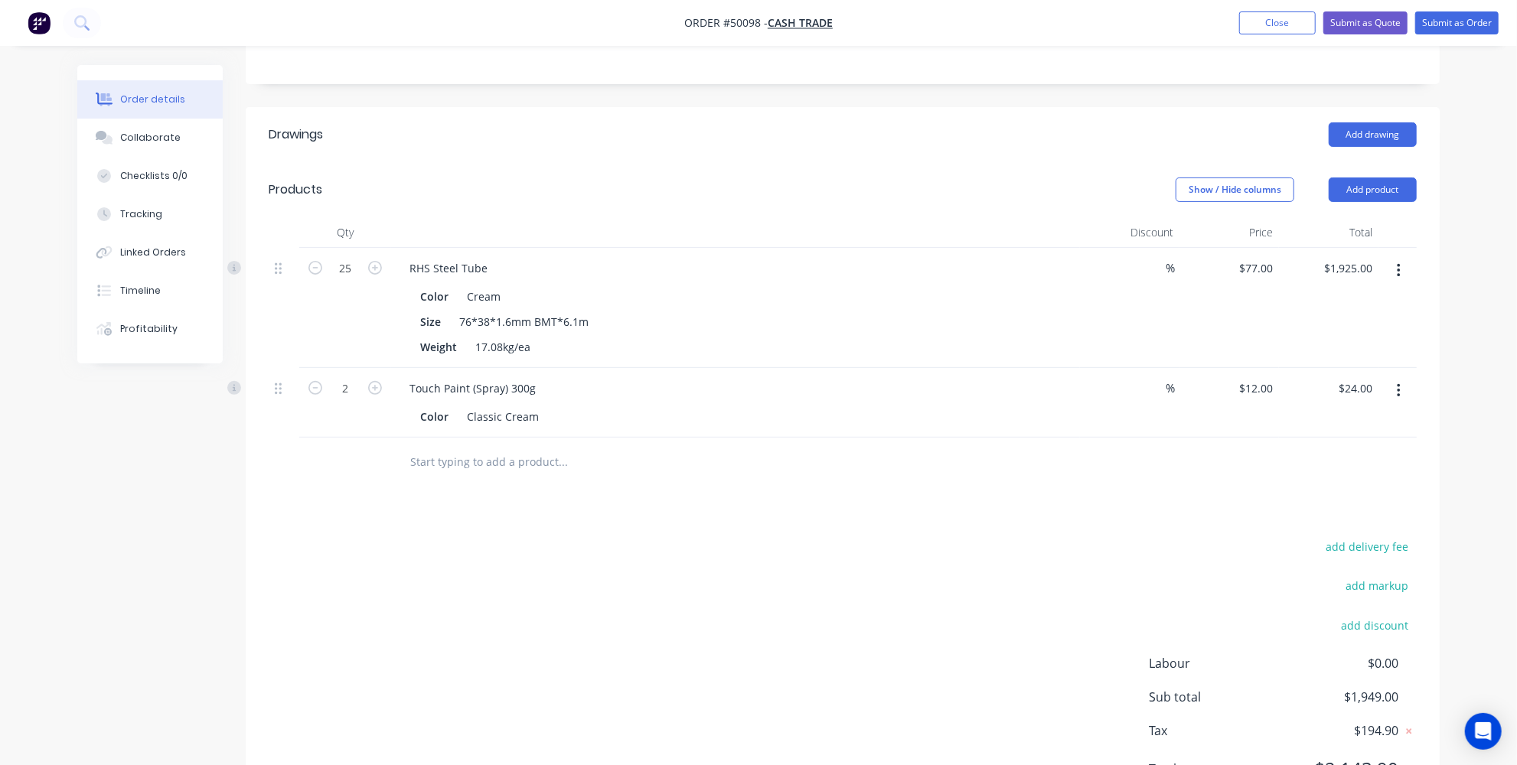
click at [430, 546] on div "add delivery fee add markup add discount Labour $0.00 Sub total $1,949.00 Tax $…" at bounding box center [843, 668] width 1148 height 262
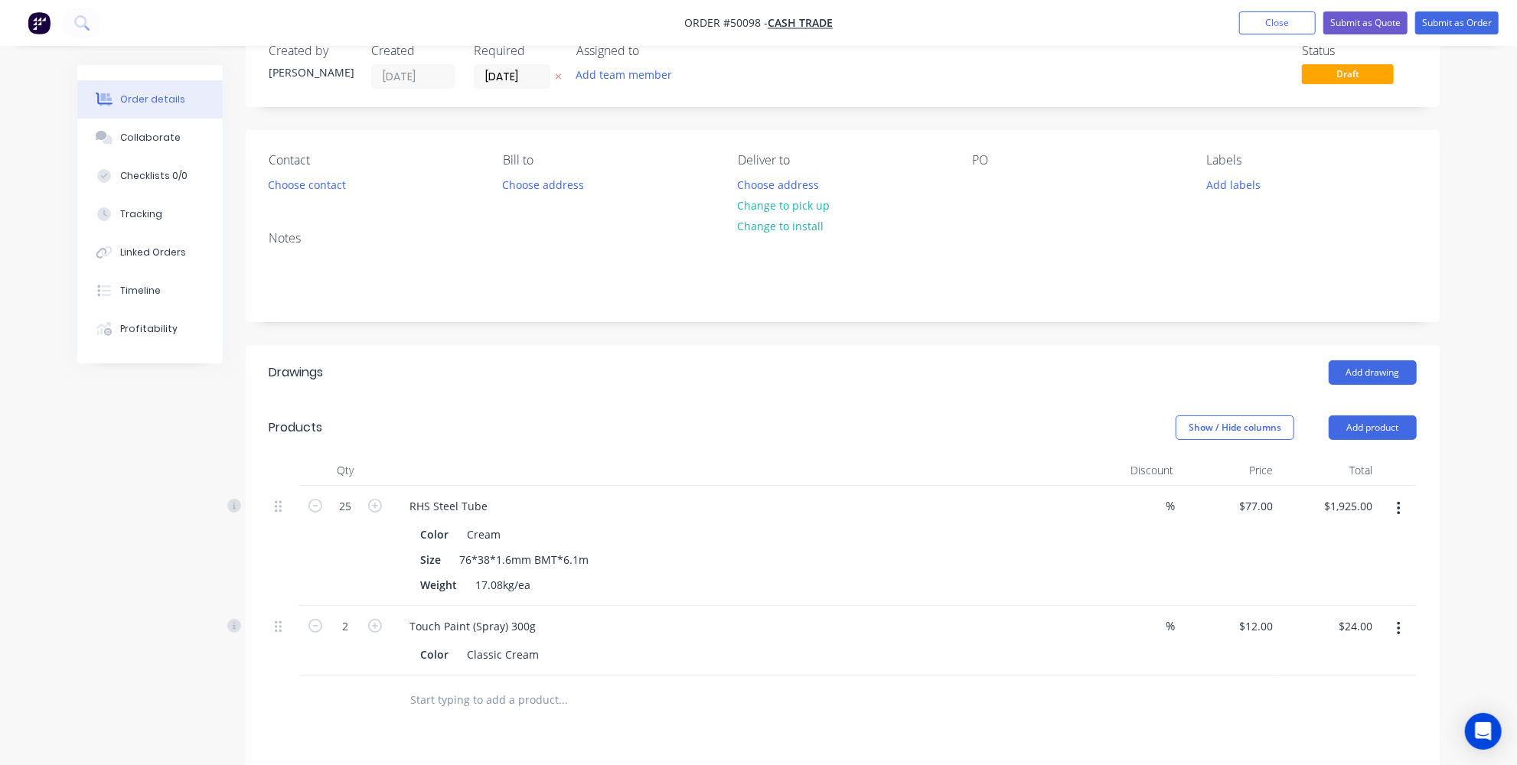
scroll to position [0, 0]
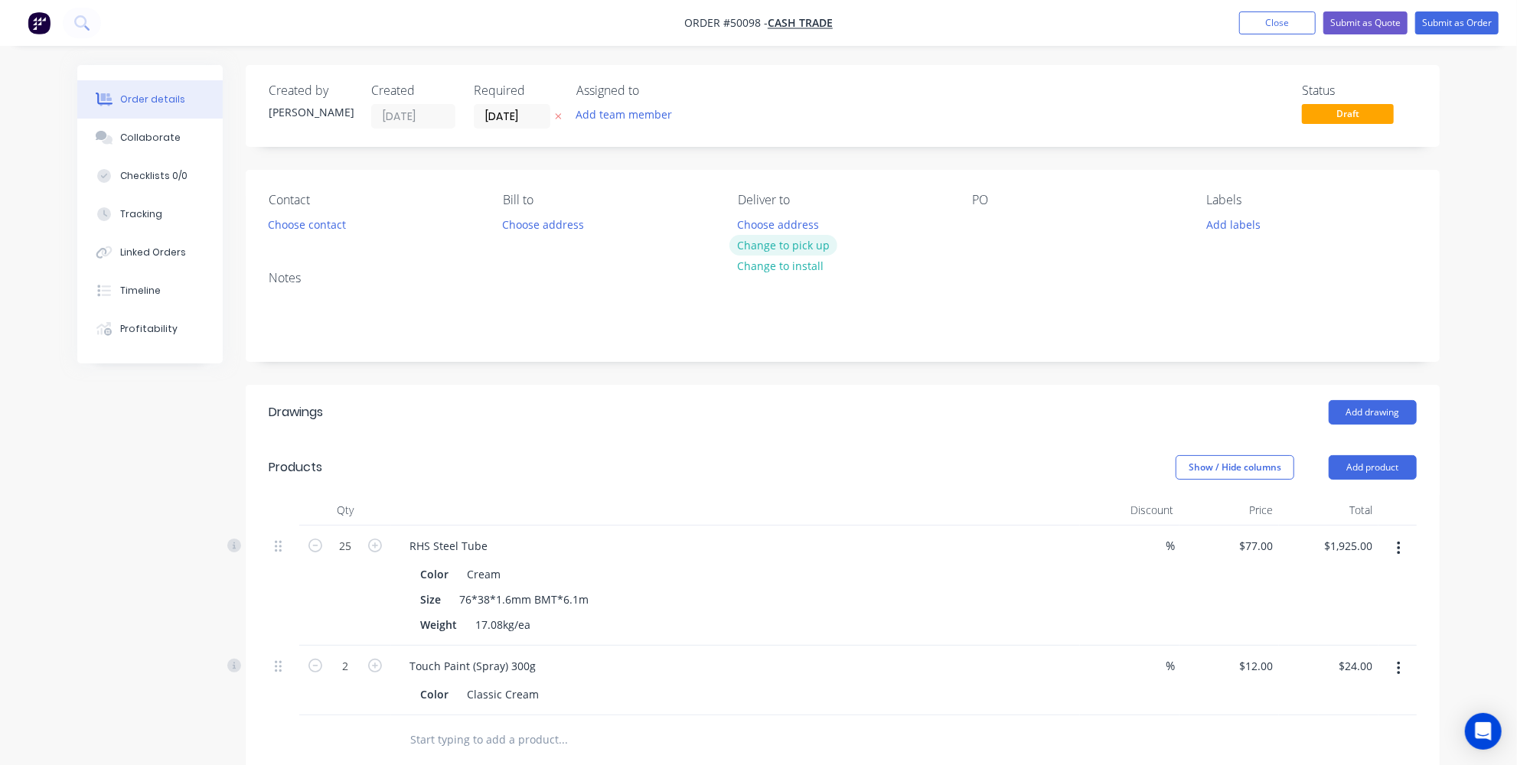
click at [776, 250] on button "Change to pick up" at bounding box center [783, 245] width 109 height 21
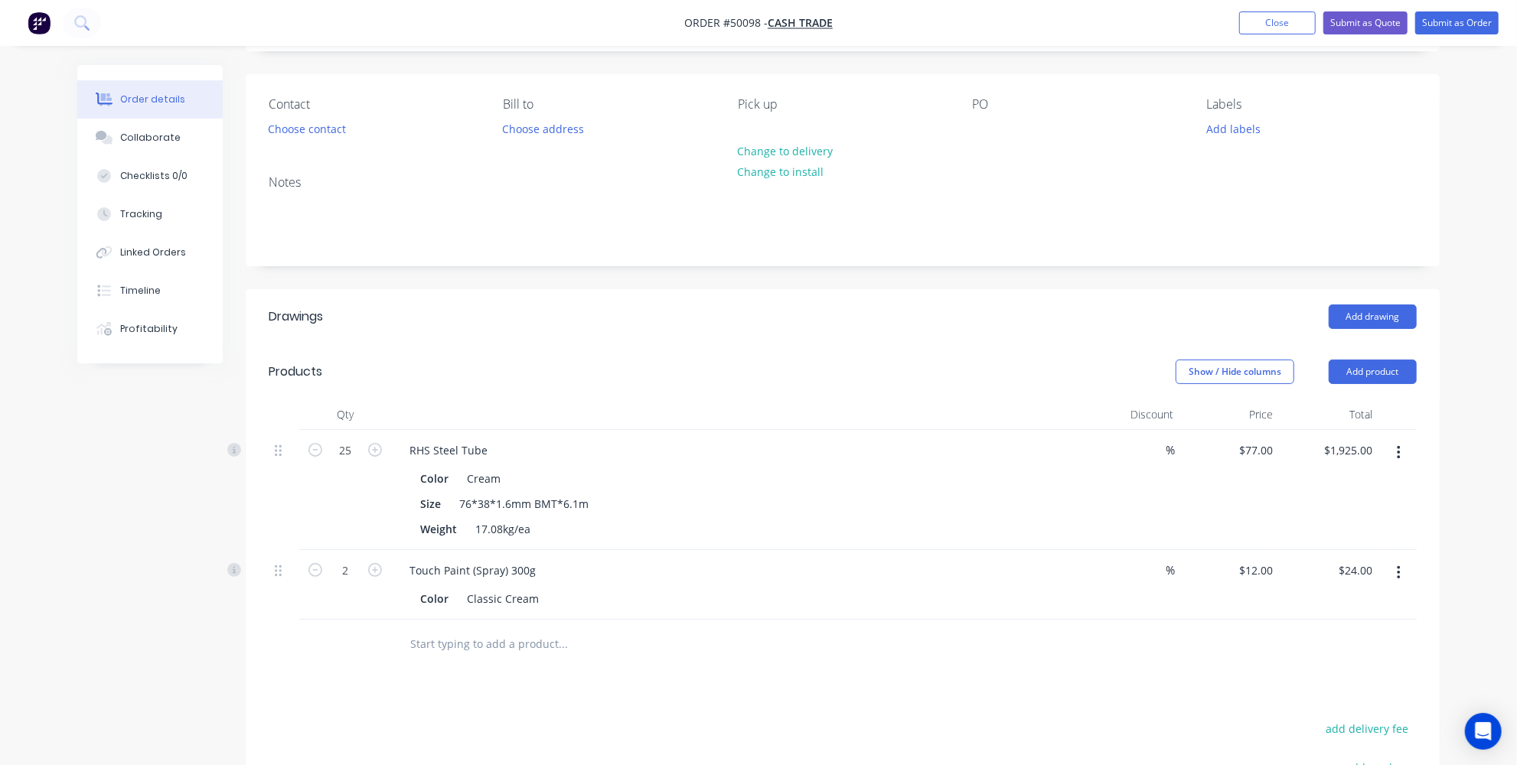
scroll to position [139, 0]
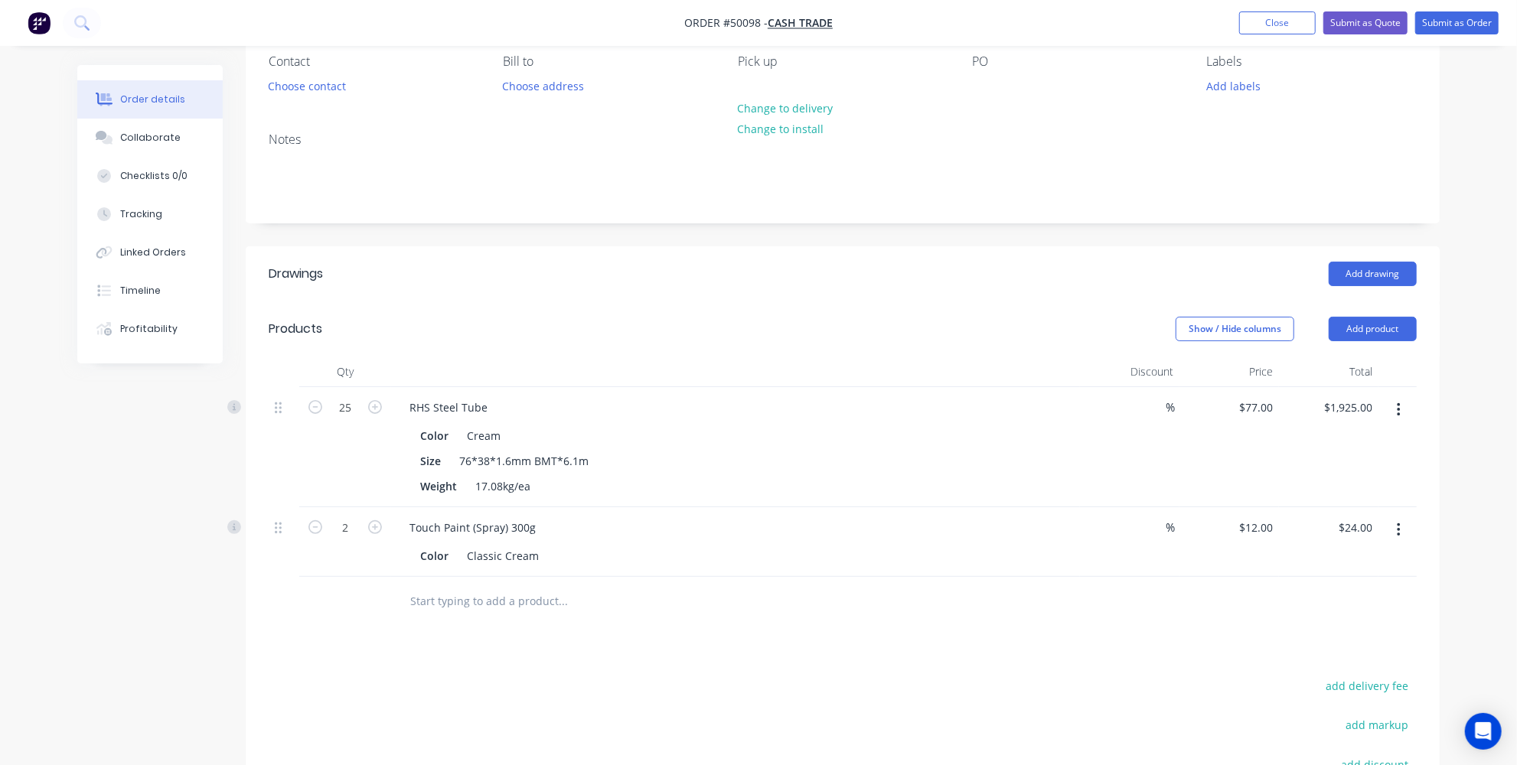
click at [613, 308] on header "Products Show / Hide columns Add product" at bounding box center [843, 329] width 1194 height 55
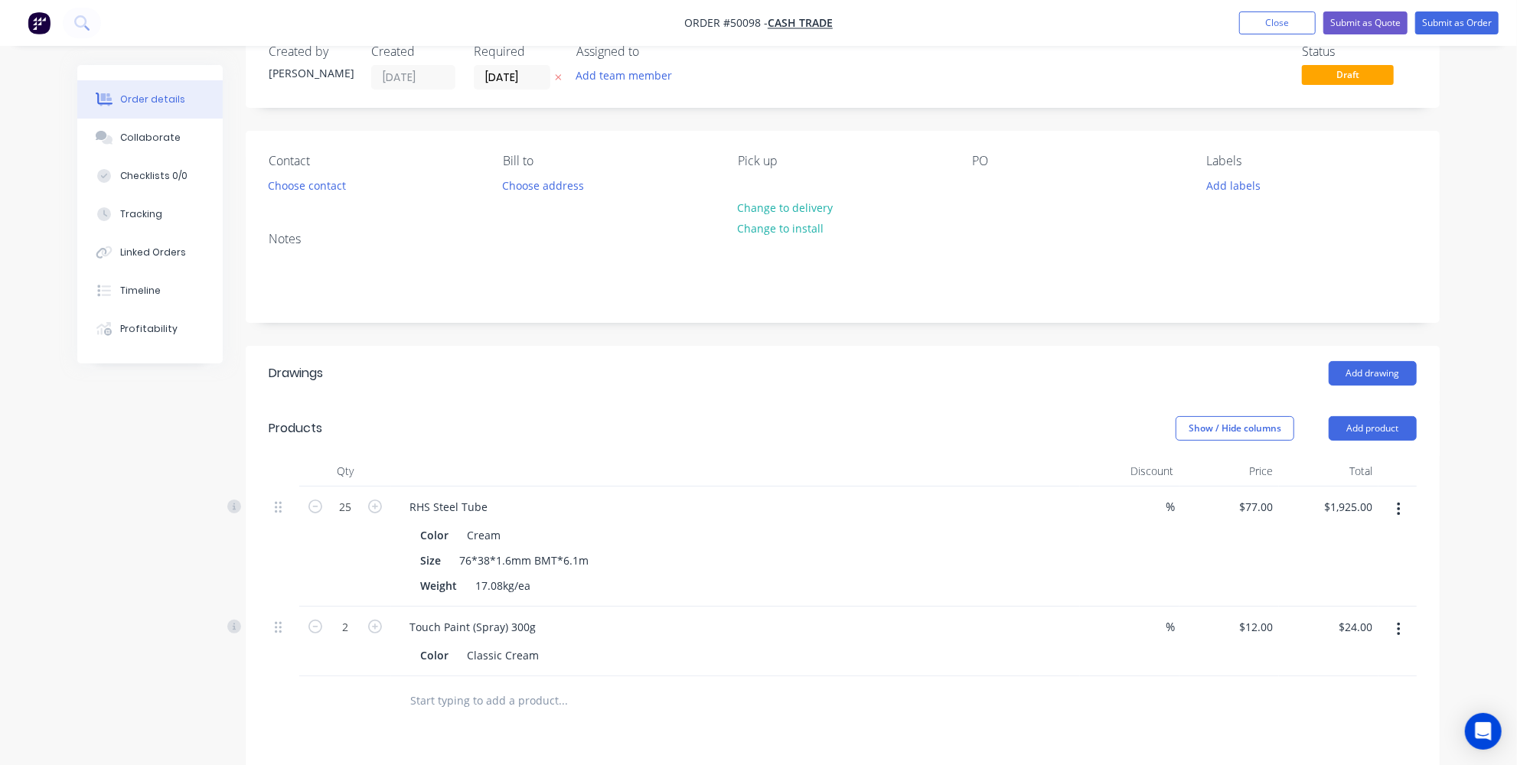
scroll to position [0, 0]
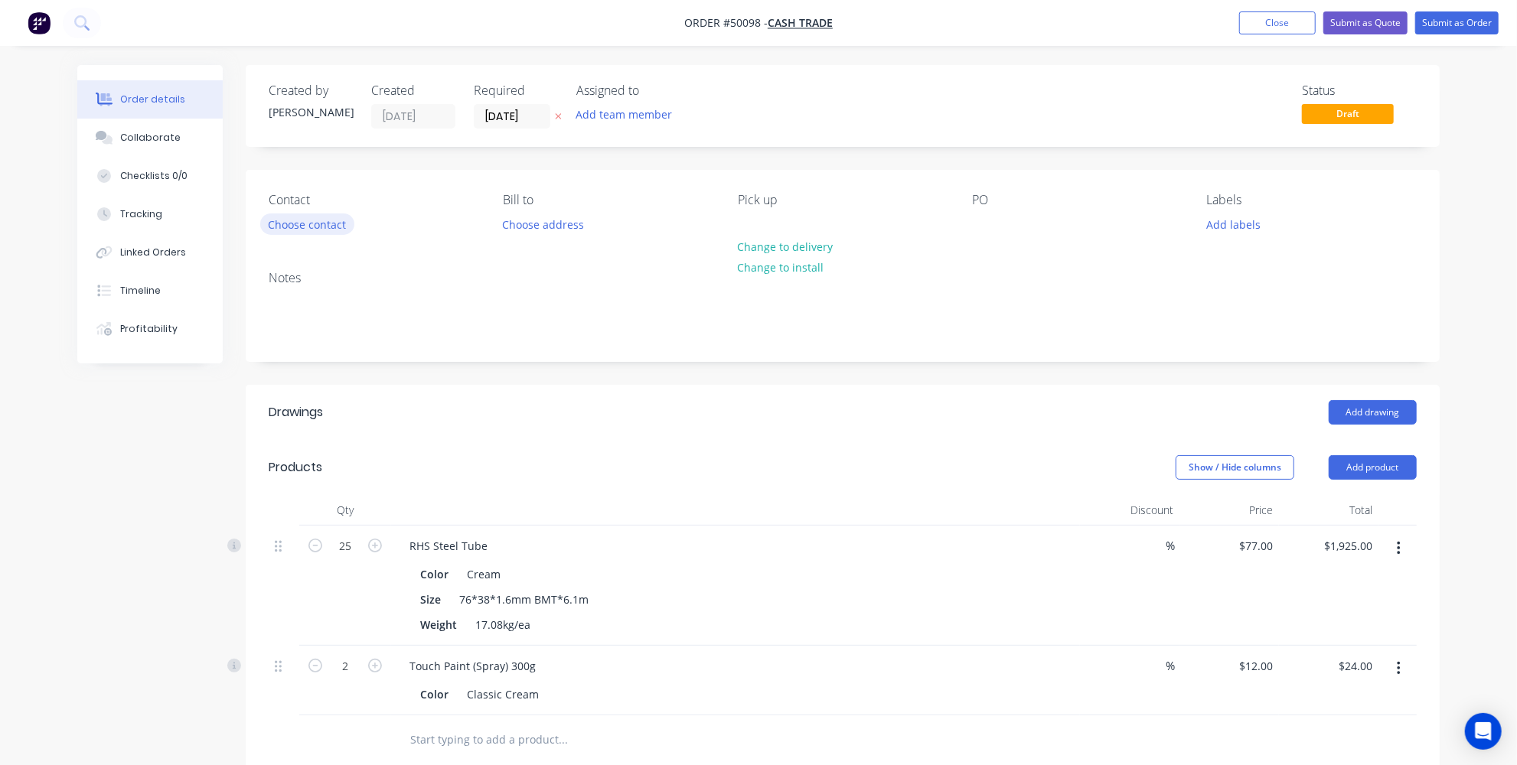
click at [320, 223] on button "Choose contact" at bounding box center [307, 224] width 94 height 21
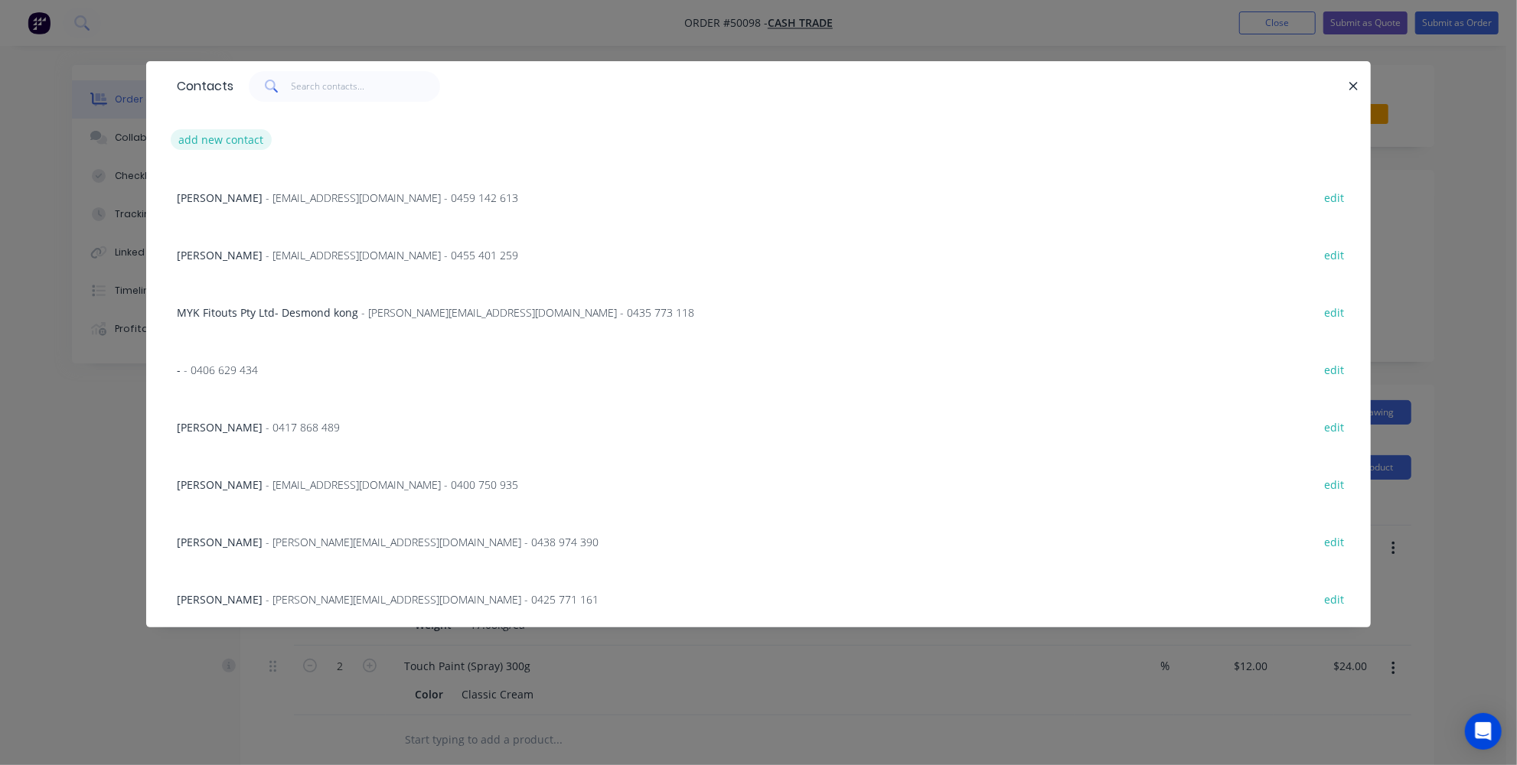
click at [216, 146] on button "add new contact" at bounding box center [221, 139] width 101 height 21
select select "AU"
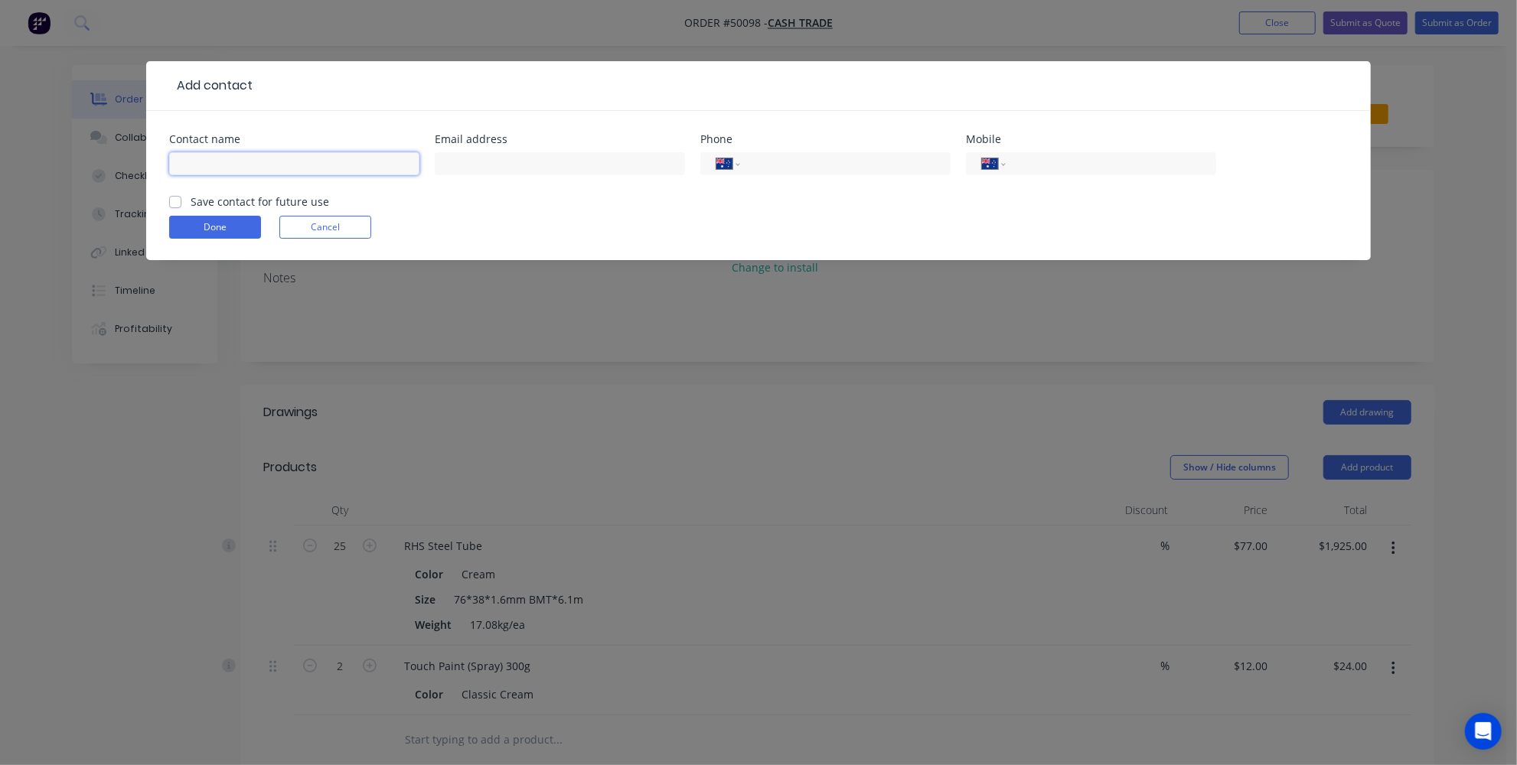
click at [237, 165] on input "text" at bounding box center [294, 163] width 250 height 23
click at [807, 158] on input "tel" at bounding box center [843, 164] width 184 height 18
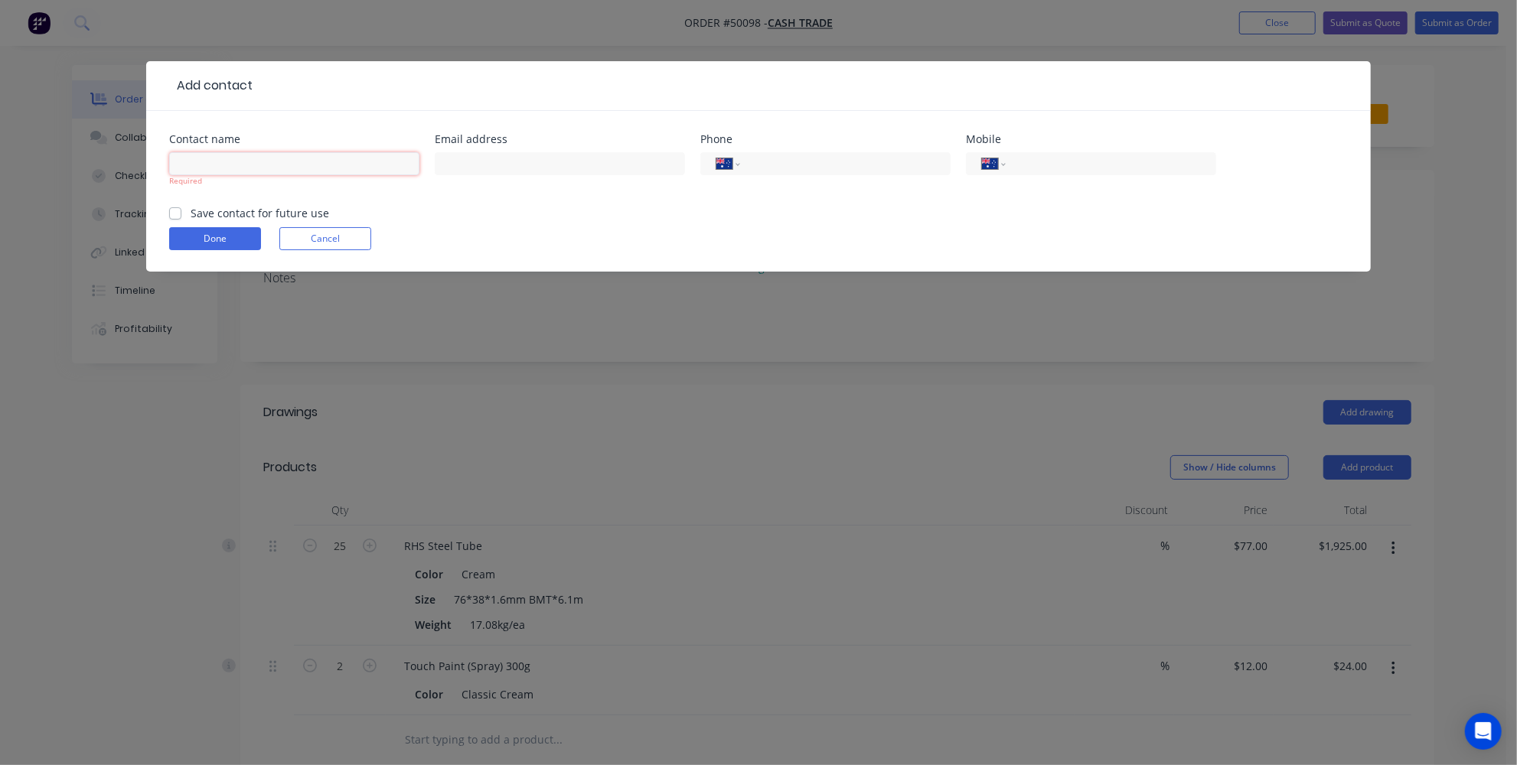
click at [302, 158] on input "text" at bounding box center [294, 163] width 250 height 23
type input "Toby"
click at [821, 158] on input "tel" at bounding box center [843, 164] width 184 height 18
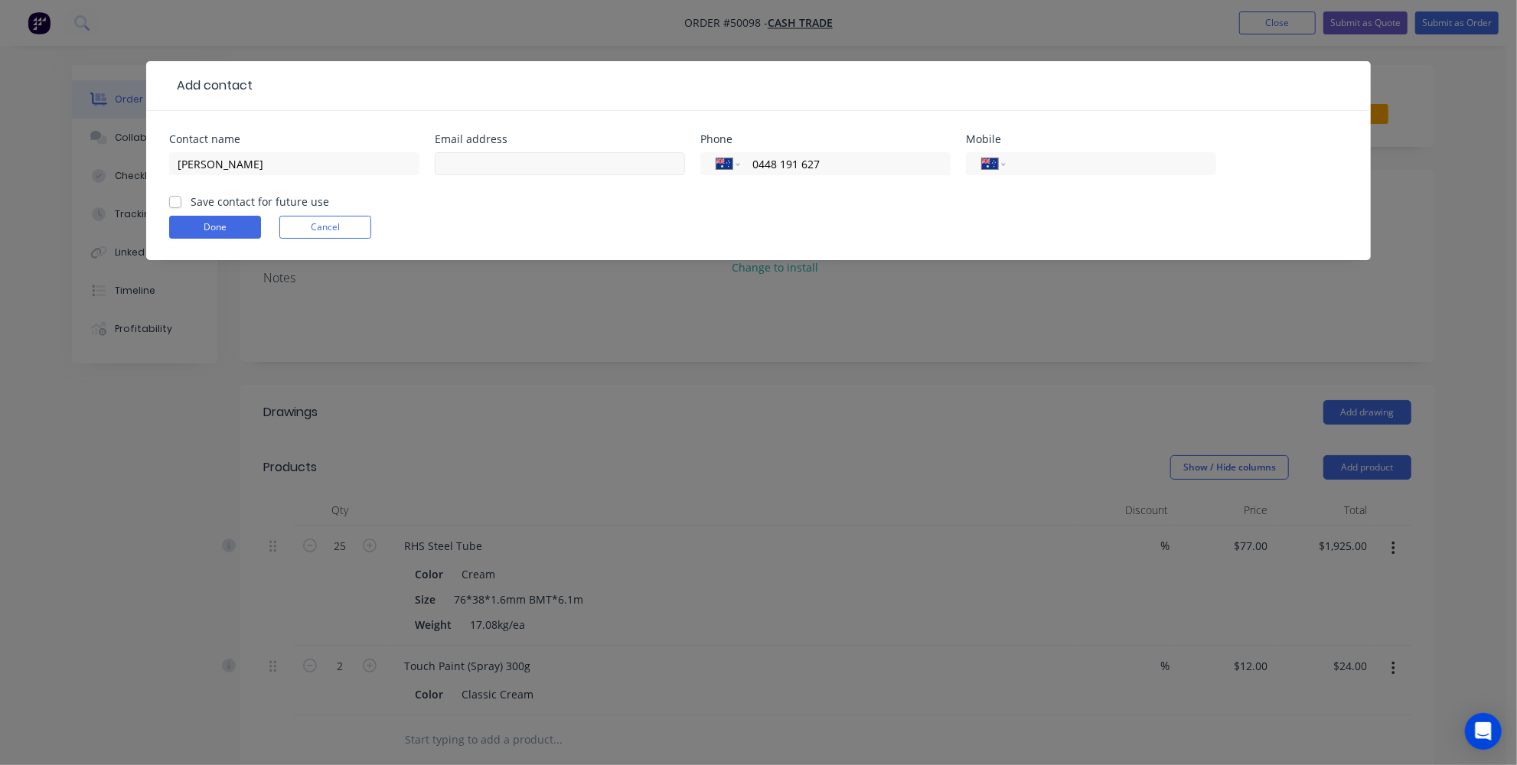
type input "0448 191 627"
click at [629, 160] on input "text" at bounding box center [560, 163] width 250 height 23
click at [191, 201] on label "Save contact for future use" at bounding box center [260, 202] width 139 height 16
click at [175, 201] on input "Save contact for future use" at bounding box center [175, 201] width 12 height 15
checkbox input "true"
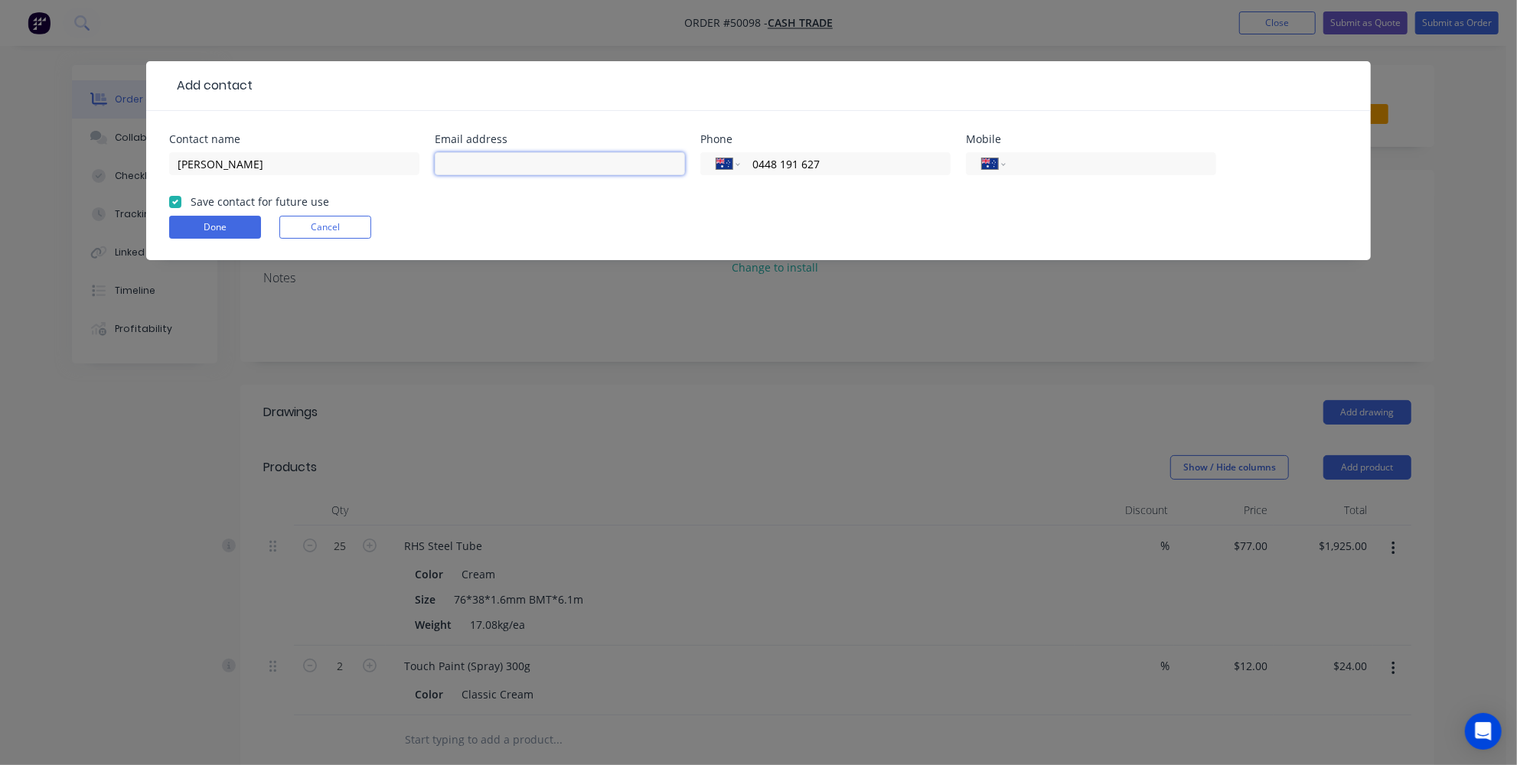
click at [478, 162] on input "text" at bounding box center [560, 163] width 250 height 23
click at [329, 162] on input "Toby" at bounding box center [294, 163] width 250 height 23
click at [469, 165] on input "text" at bounding box center [560, 163] width 250 height 23
click at [209, 164] on input "Toby- renne" at bounding box center [294, 163] width 250 height 23
type input "[PERSON_NAME]"
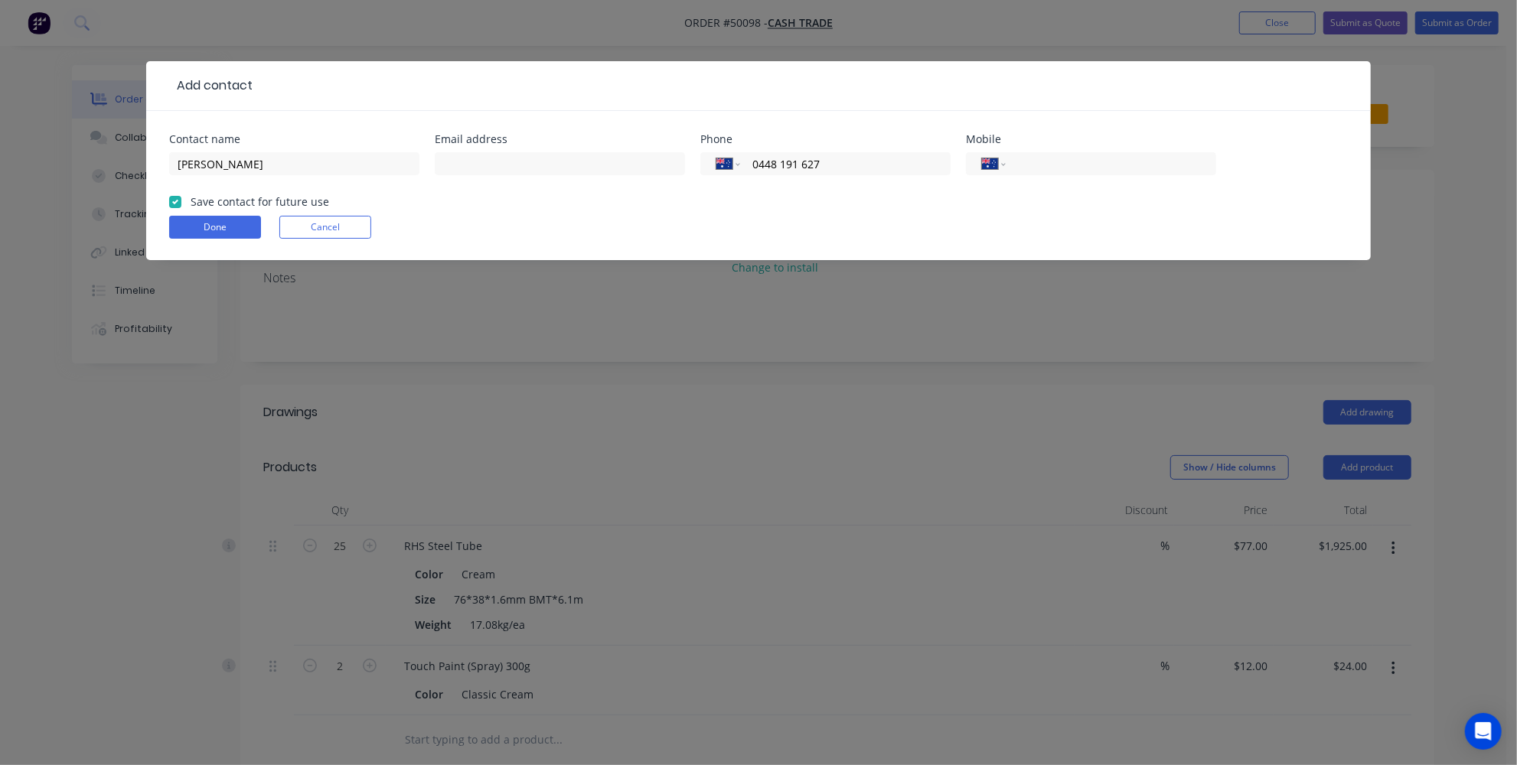
click at [478, 181] on div at bounding box center [560, 170] width 250 height 45
click at [480, 171] on input "text" at bounding box center [560, 163] width 250 height 23
type input "[EMAIL_ADDRESS][DOMAIN_NAME]"
click at [247, 225] on button "Done" at bounding box center [215, 227] width 92 height 23
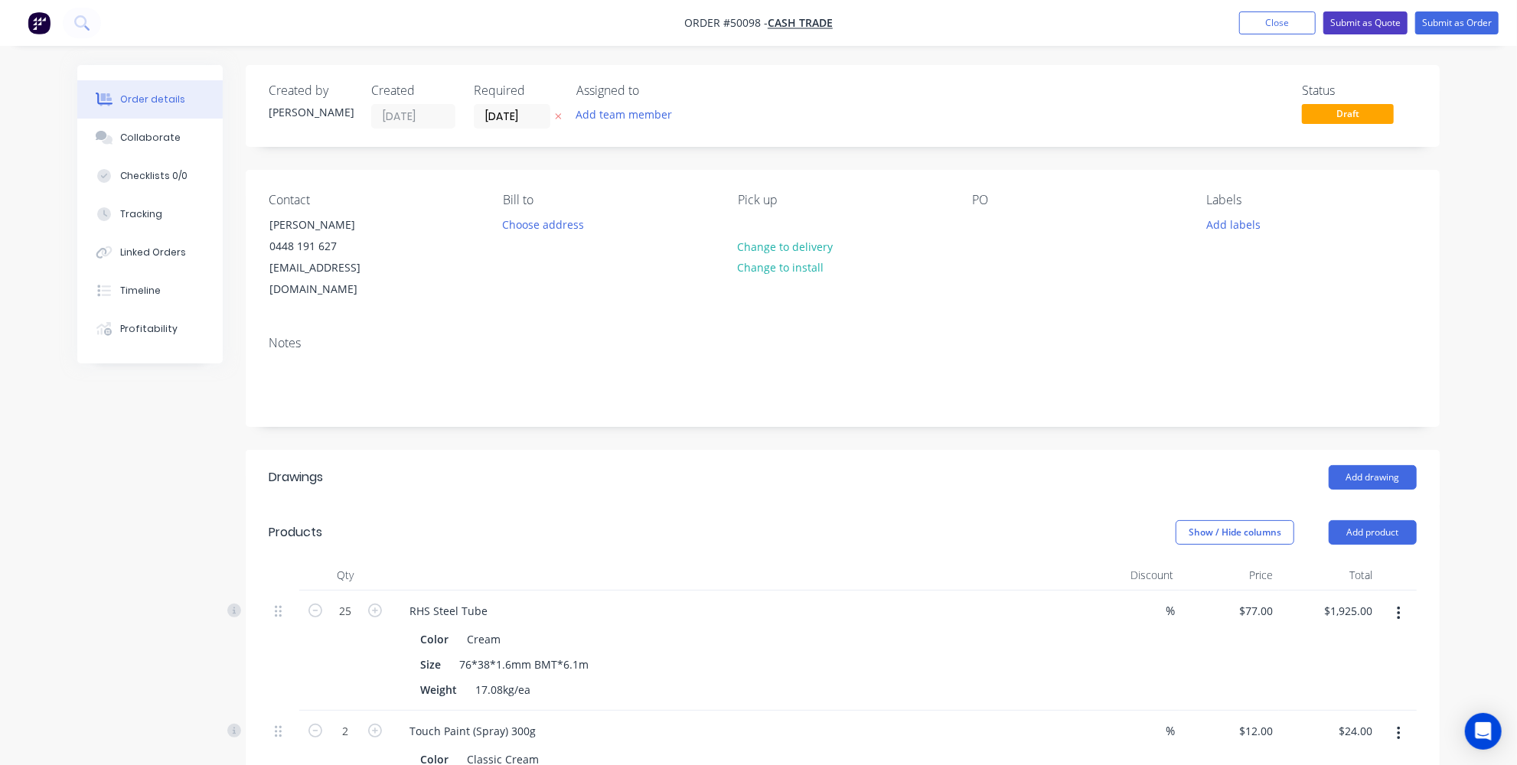
click at [1368, 23] on button "Submit as Quote" at bounding box center [1365, 22] width 84 height 23
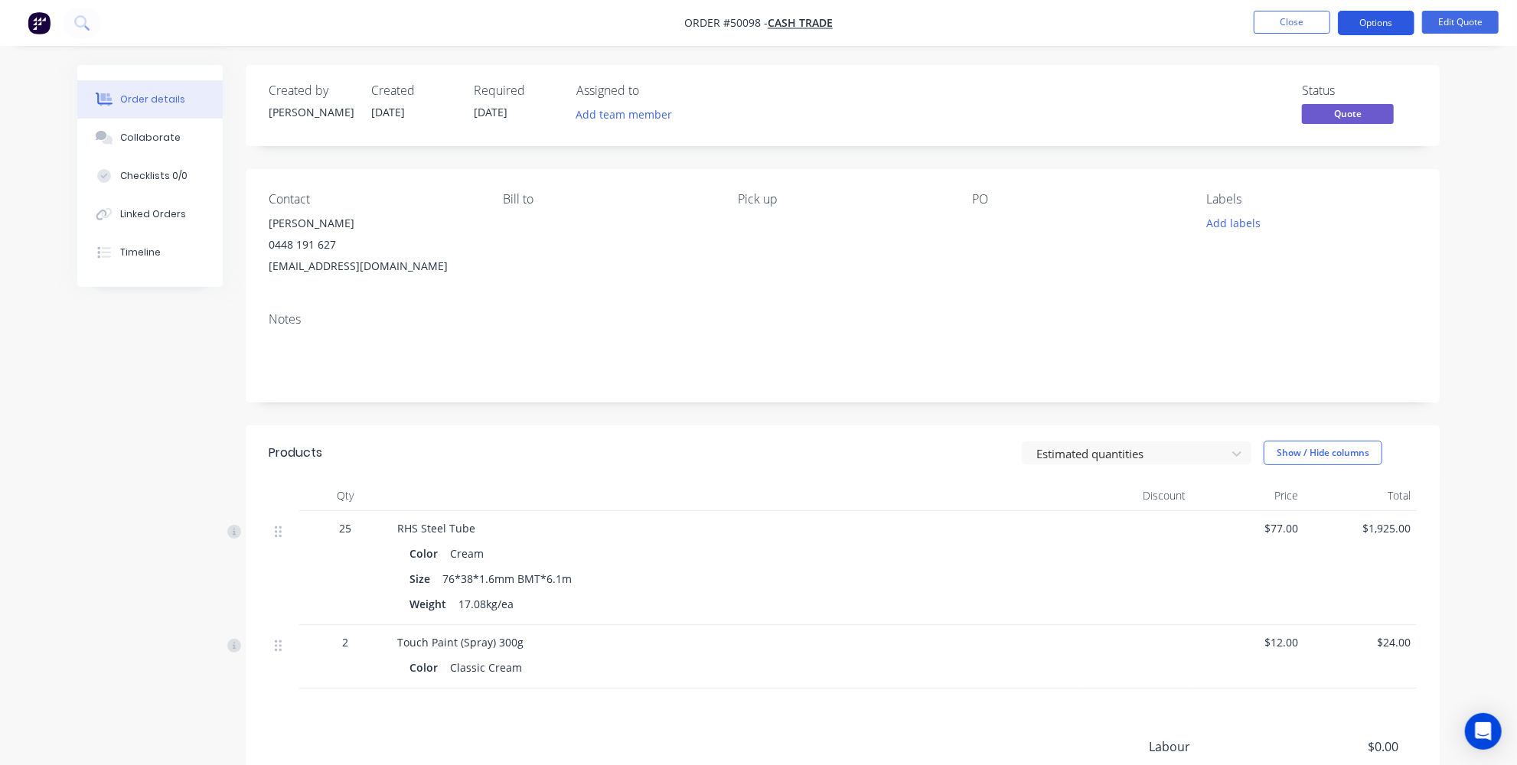
click at [1368, 24] on button "Options" at bounding box center [1376, 23] width 77 height 24
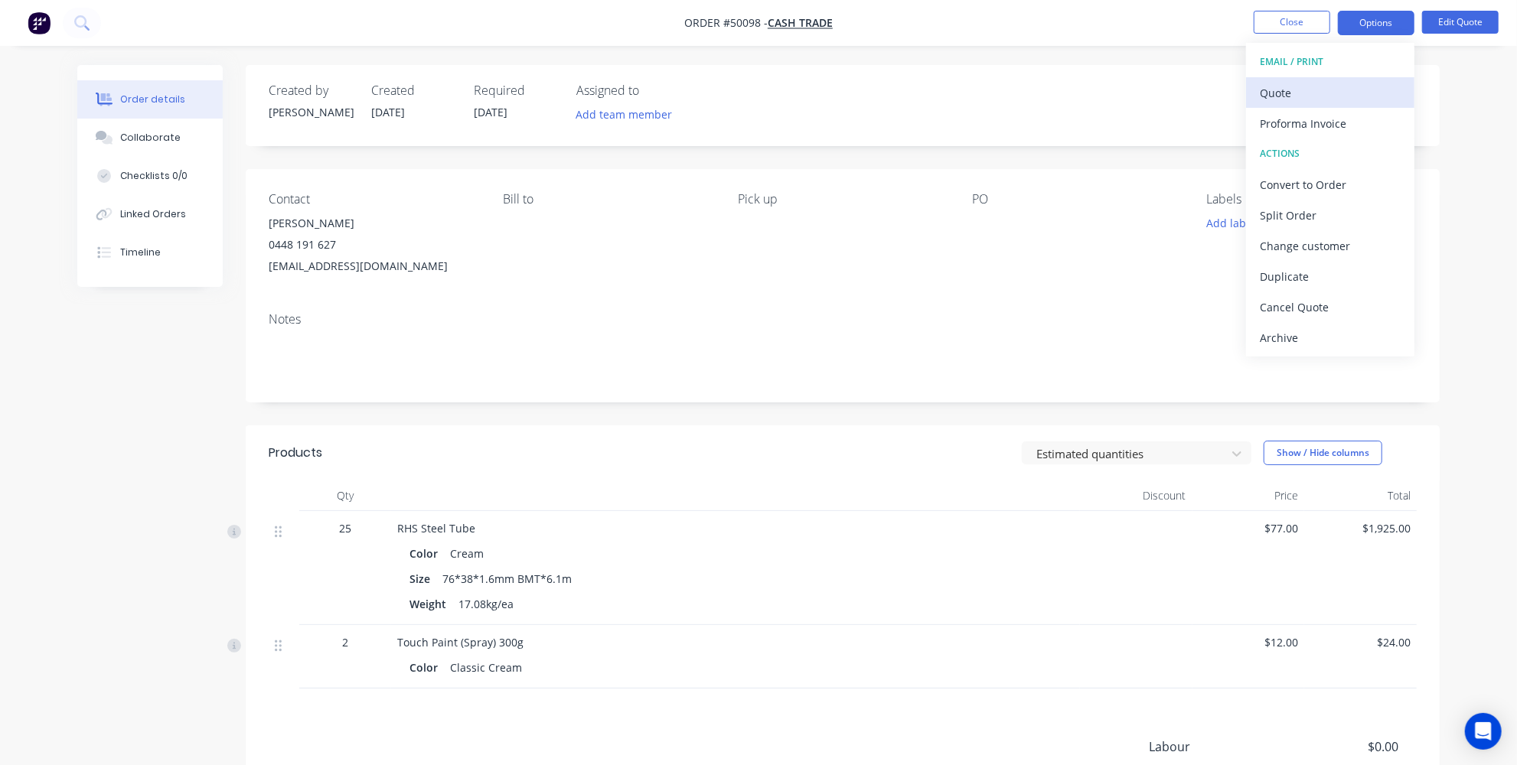
click at [1309, 93] on div "Quote" at bounding box center [1330, 93] width 141 height 22
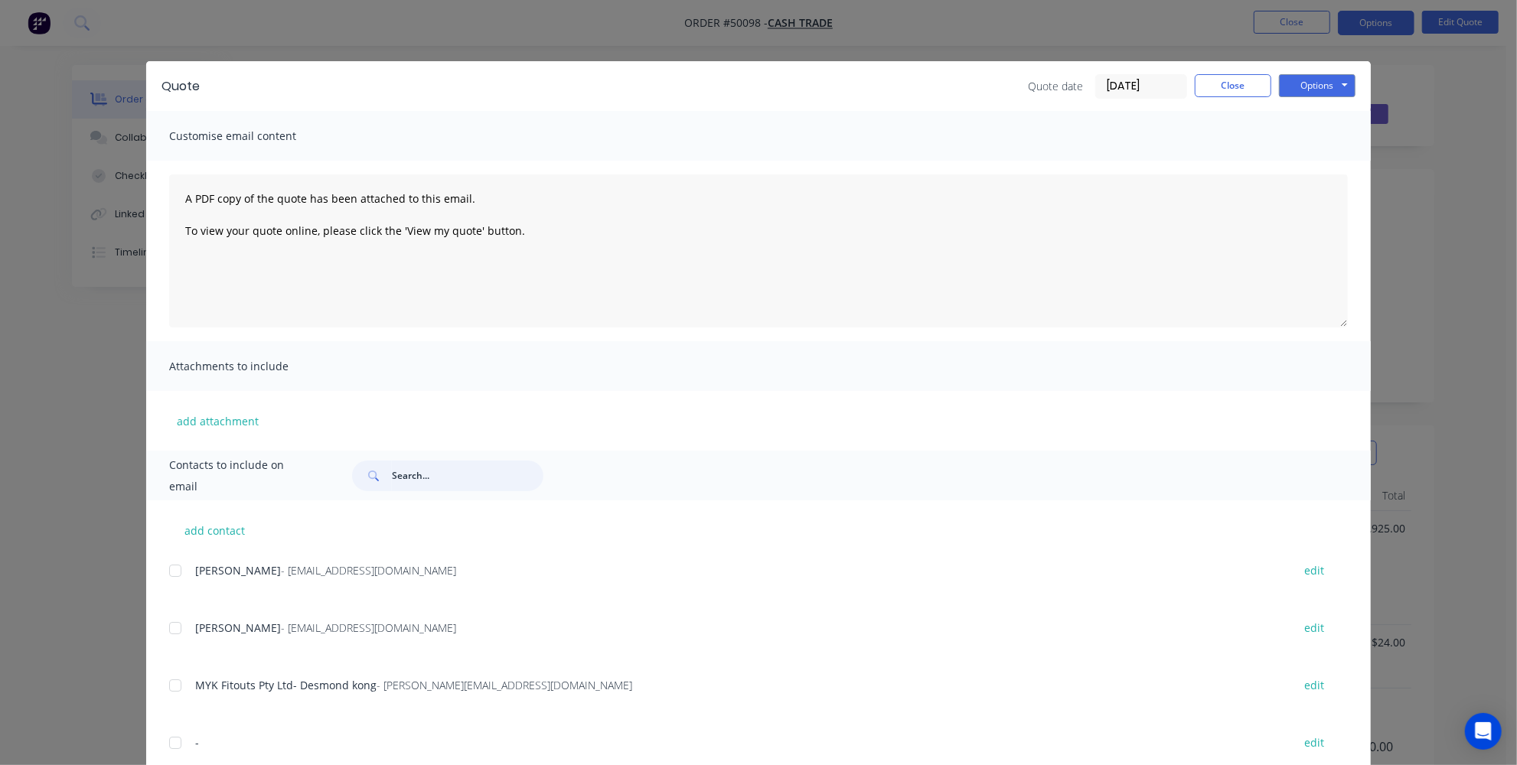
click at [404, 467] on input "text" at bounding box center [468, 476] width 152 height 31
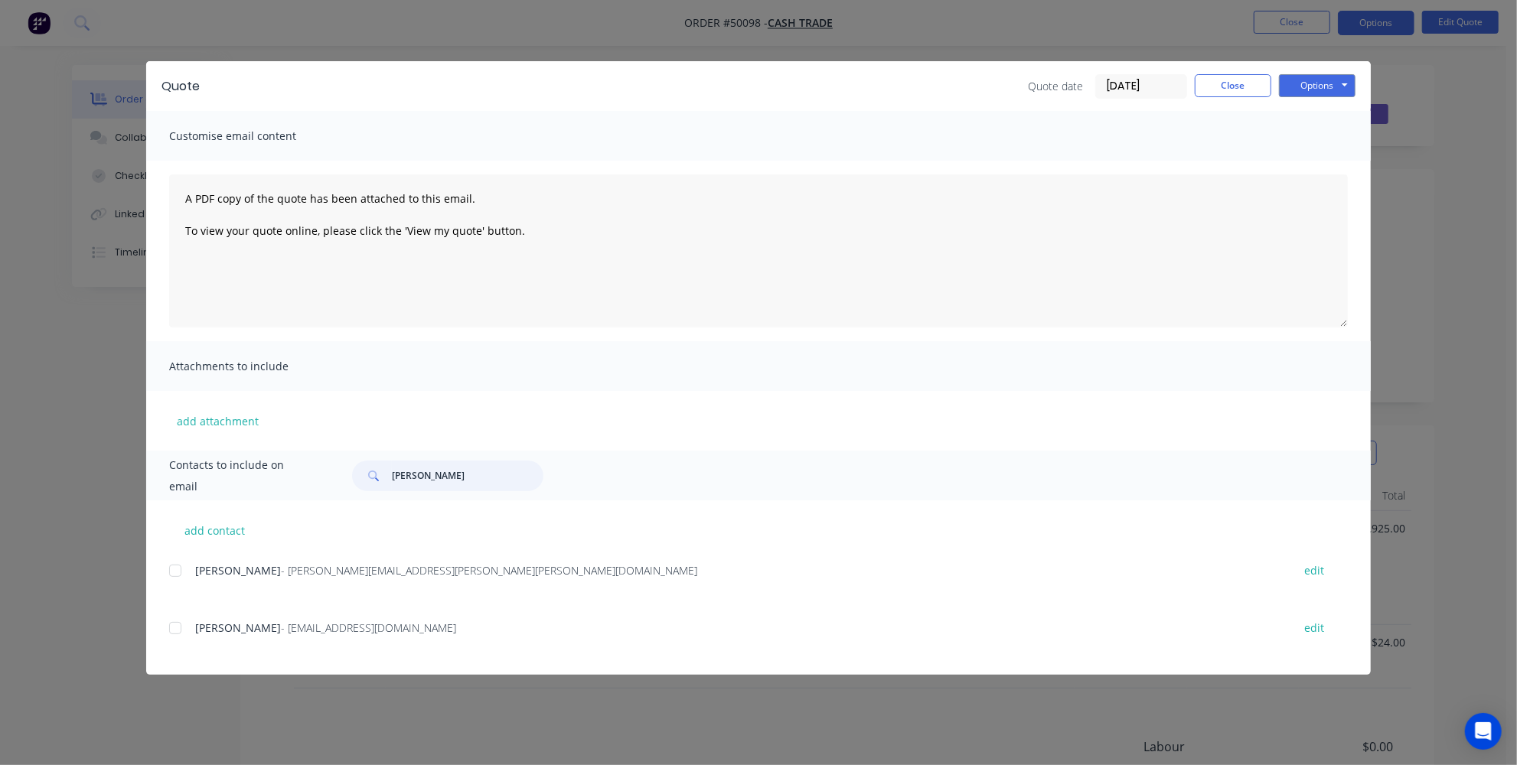
click at [178, 625] on div at bounding box center [175, 628] width 31 height 31
type input "toby"
click at [1317, 74] on div "Options Preview Print Email" at bounding box center [1317, 86] width 77 height 24
click at [1317, 81] on button "Options" at bounding box center [1317, 85] width 77 height 23
click at [1317, 168] on button "Email" at bounding box center [1328, 163] width 98 height 25
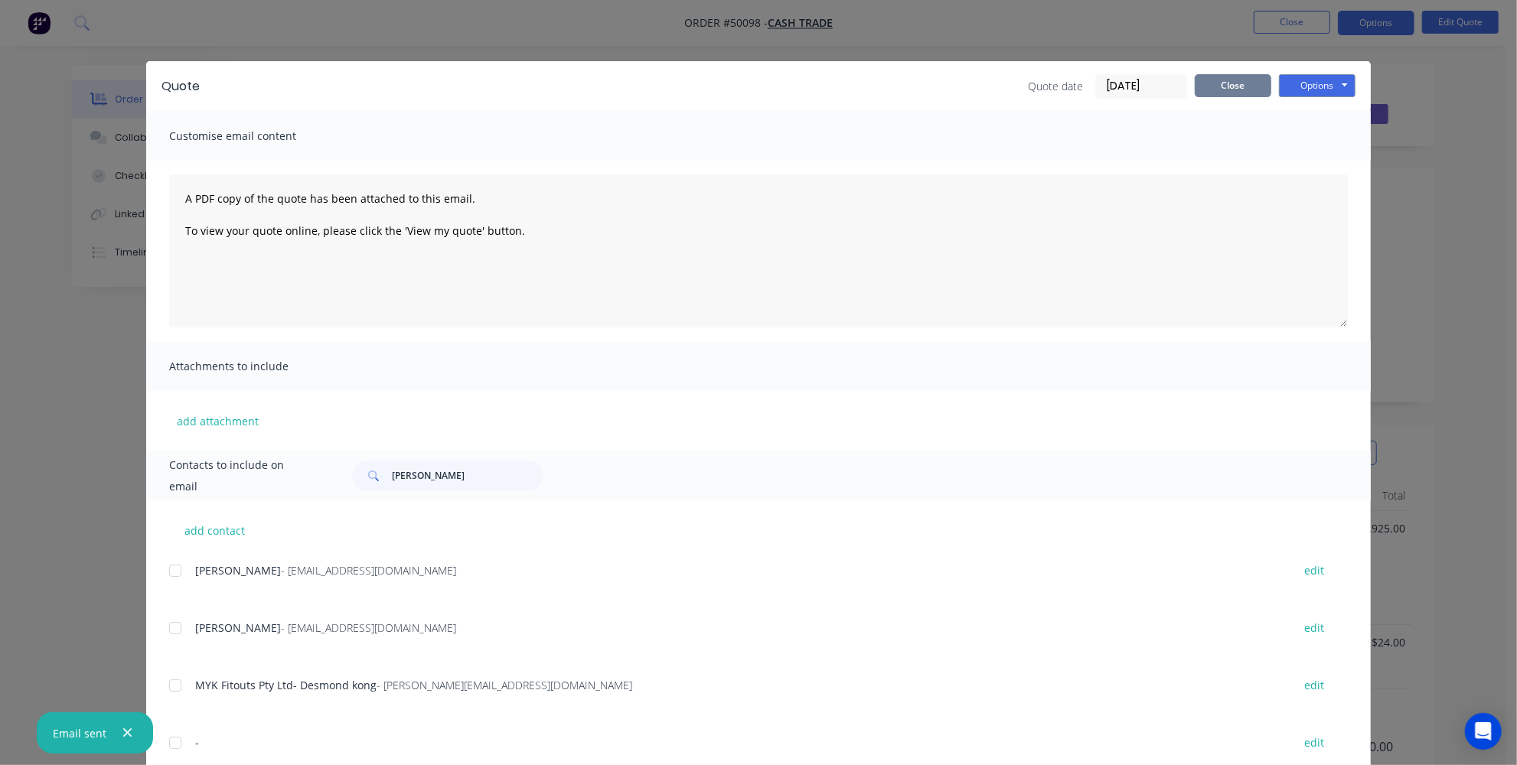
click at [1225, 85] on button "Close" at bounding box center [1233, 85] width 77 height 23
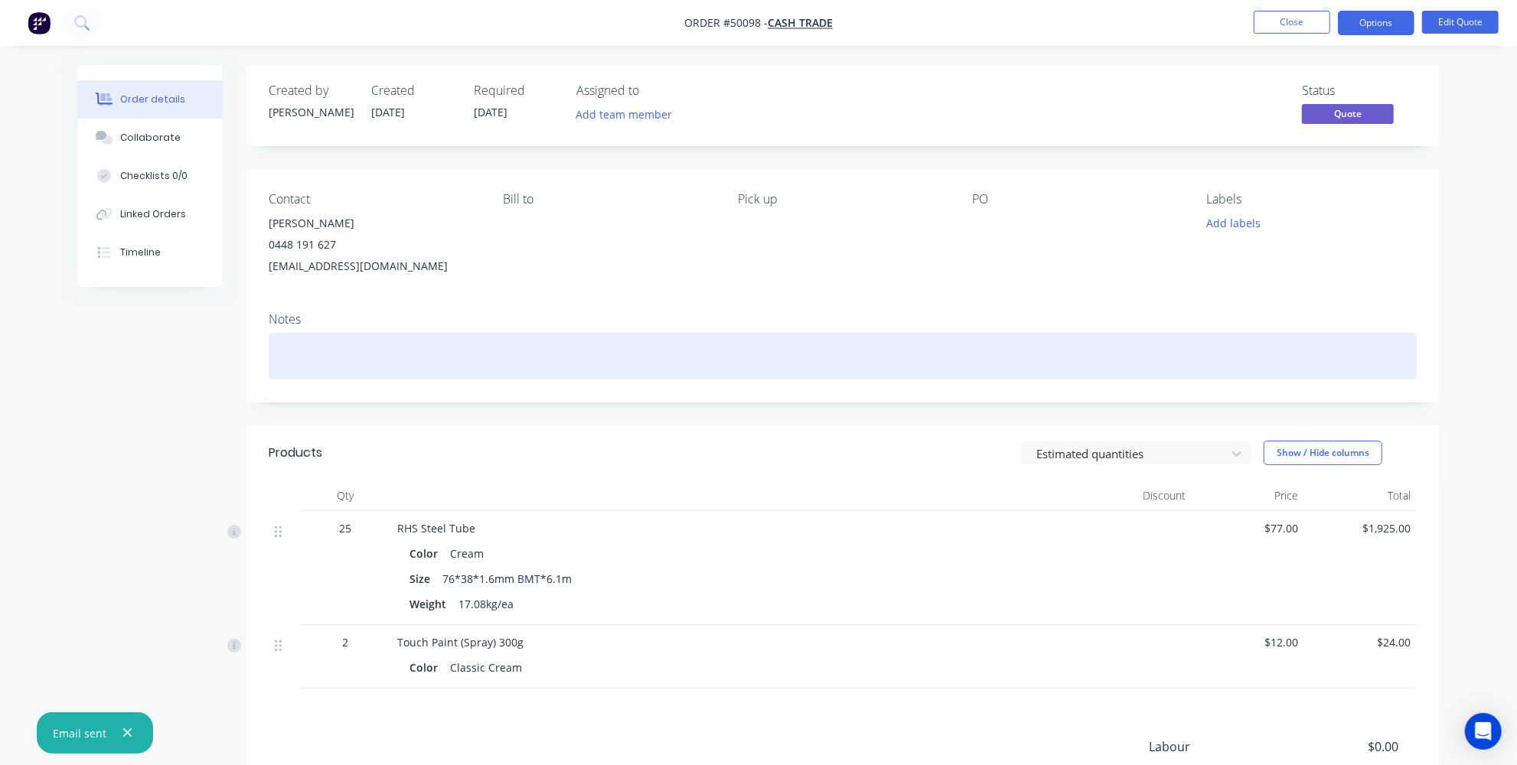
click at [410, 353] on div at bounding box center [843, 356] width 1148 height 47
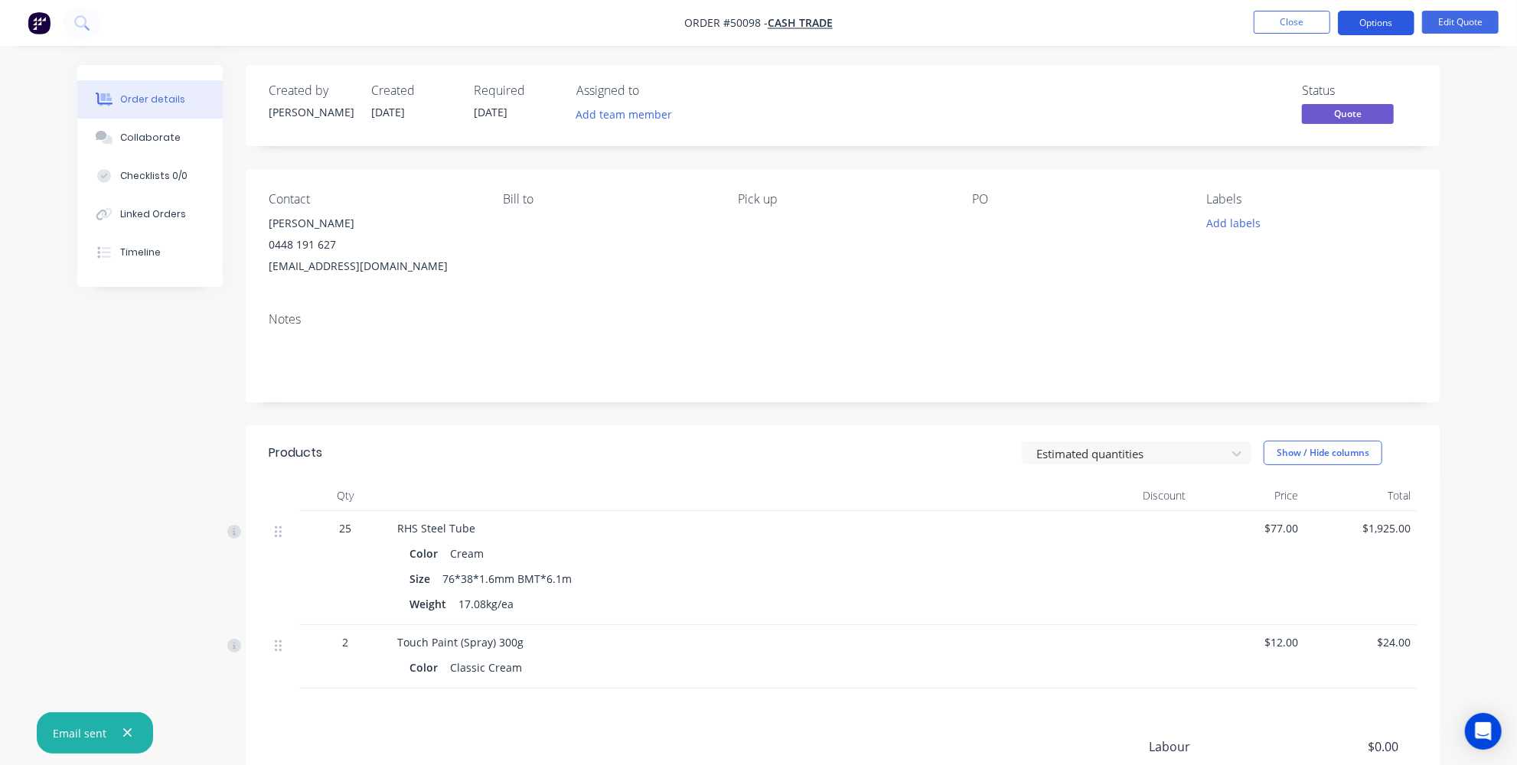
click at [1368, 26] on button "Options" at bounding box center [1376, 23] width 77 height 24
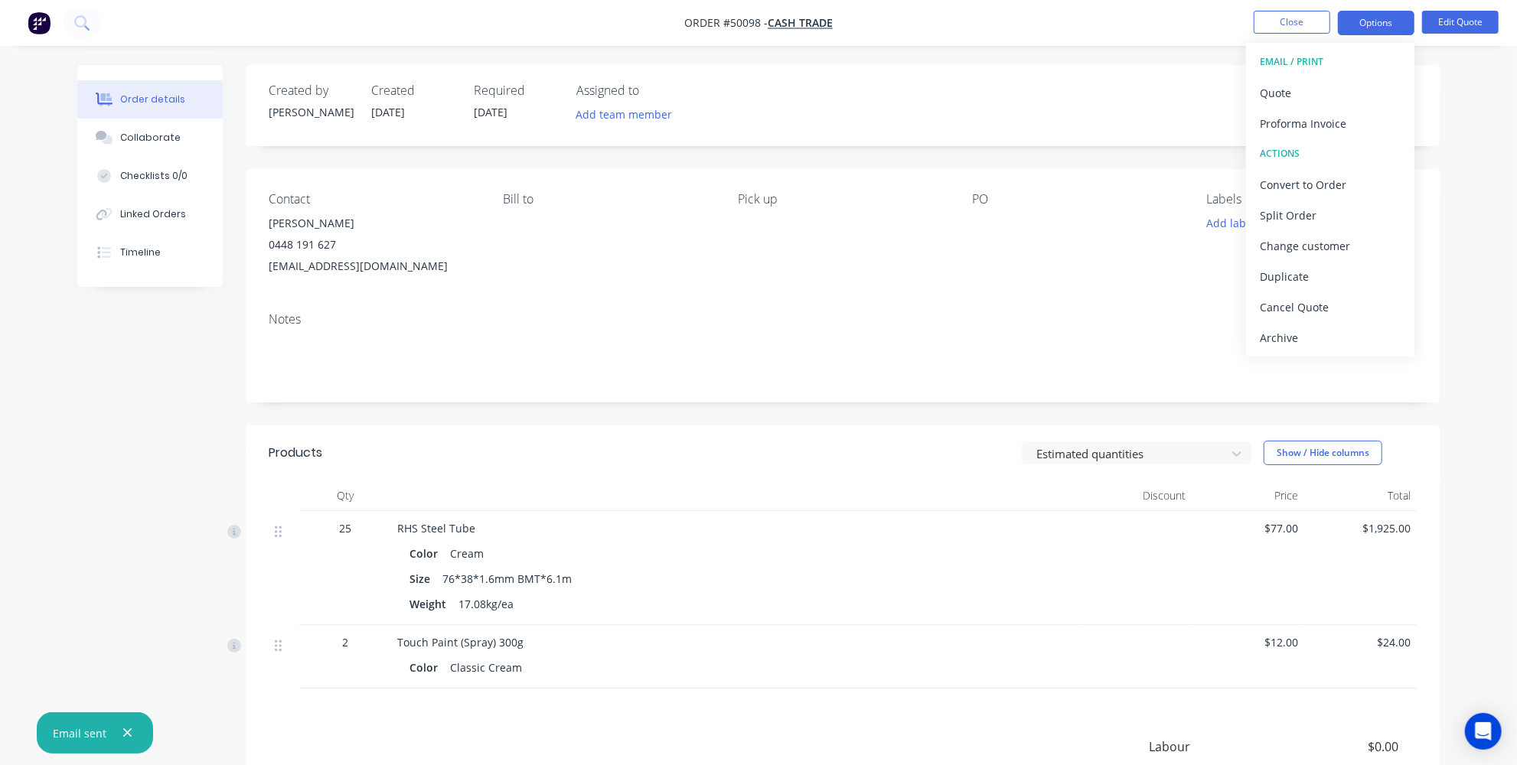
click at [1475, 244] on div "Order details Collaborate Checklists 0/0 Linked Orders Timeline Order details C…" at bounding box center [758, 464] width 1517 height 928
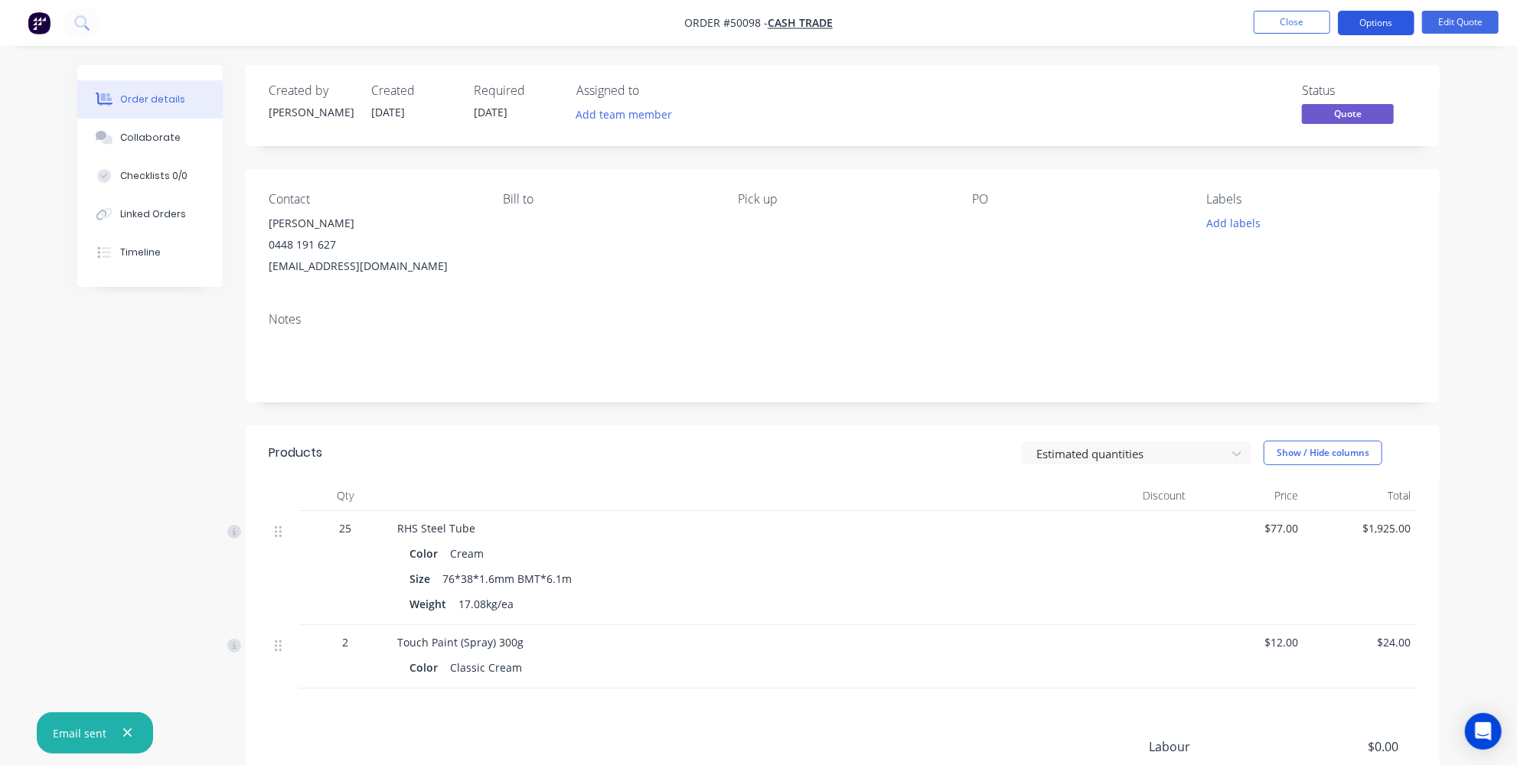
click at [1358, 27] on button "Options" at bounding box center [1376, 23] width 77 height 24
click at [1485, 329] on div "Order details Collaborate Checklists 0/0 Linked Orders Timeline Order details C…" at bounding box center [758, 464] width 1517 height 928
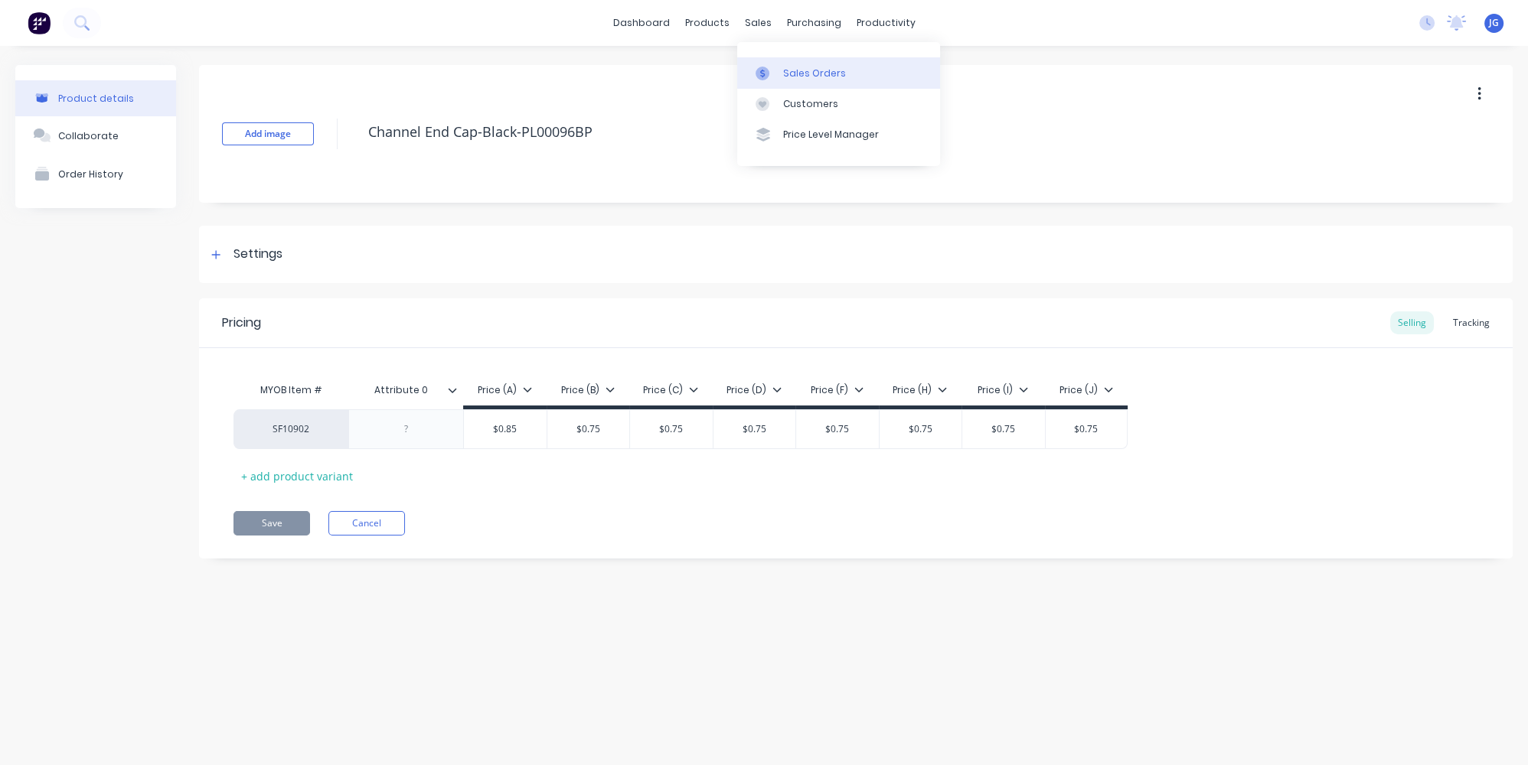
click at [777, 64] on link "Sales Orders" at bounding box center [838, 72] width 203 height 31
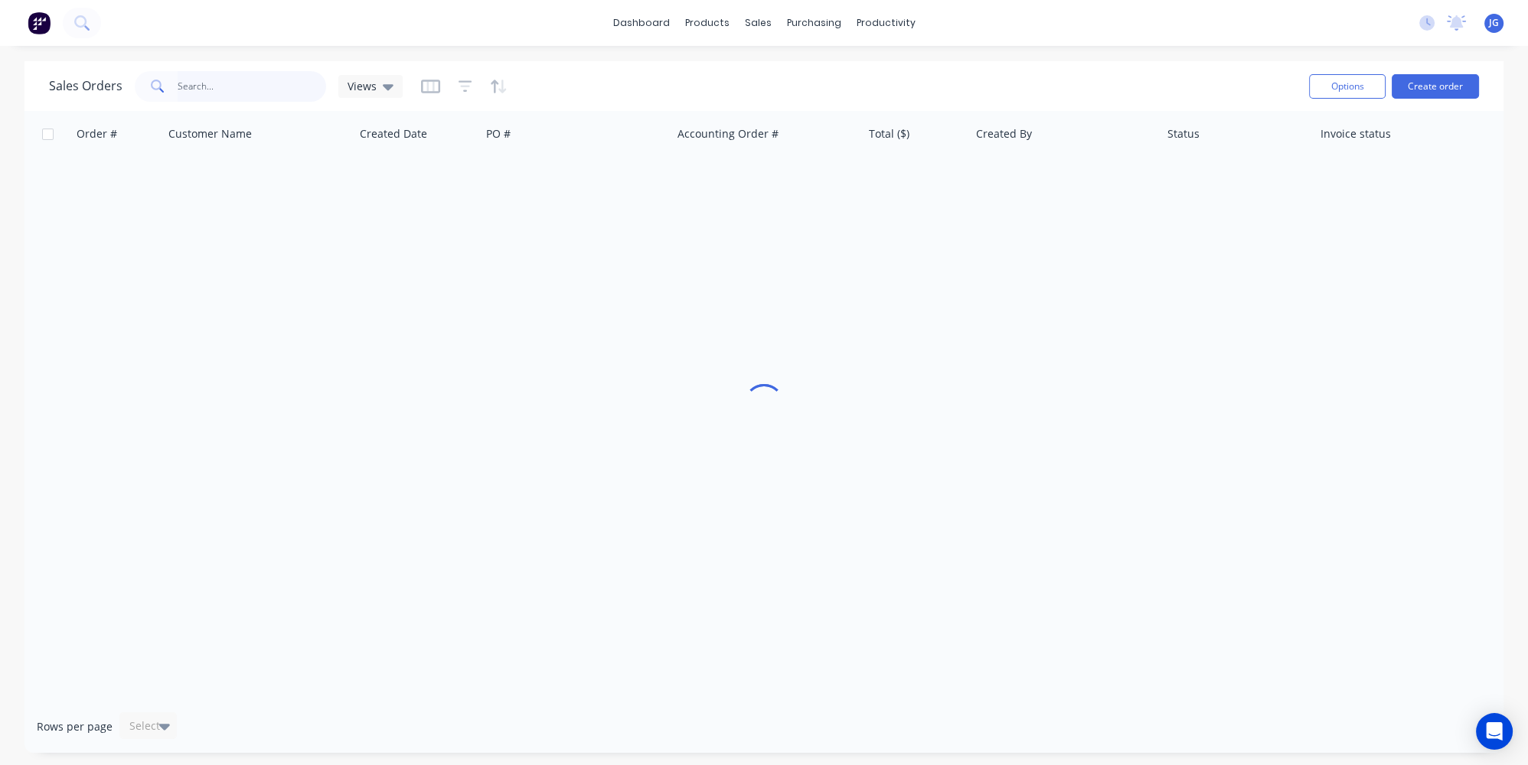
click at [223, 91] on input "text" at bounding box center [252, 86] width 149 height 31
type input "48191627"
click at [178, 88] on input "48191627" at bounding box center [252, 86] width 149 height 31
click at [178, 89] on input "48191627" at bounding box center [252, 86] width 149 height 31
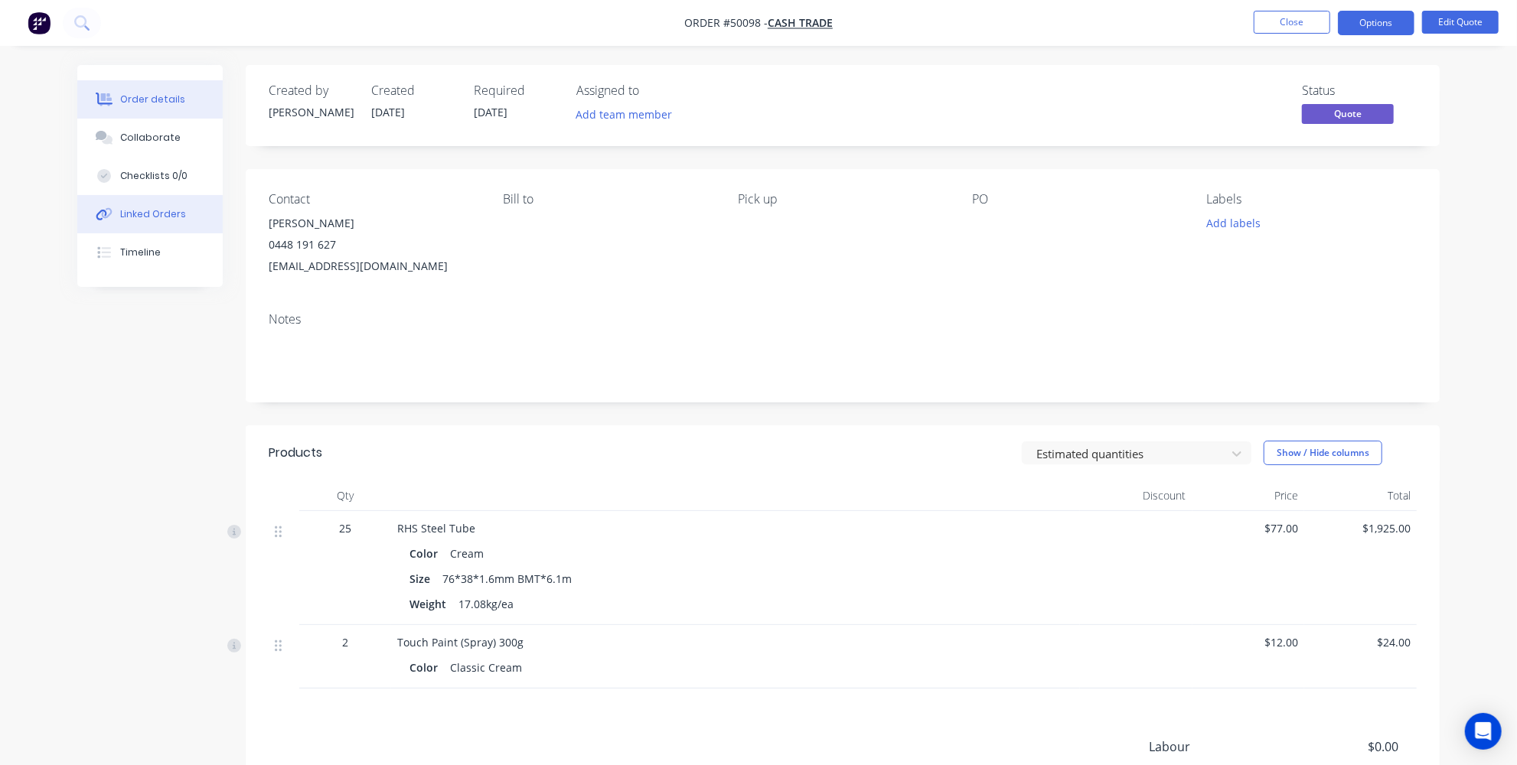
click at [141, 214] on div "Linked Orders" at bounding box center [153, 214] width 66 height 14
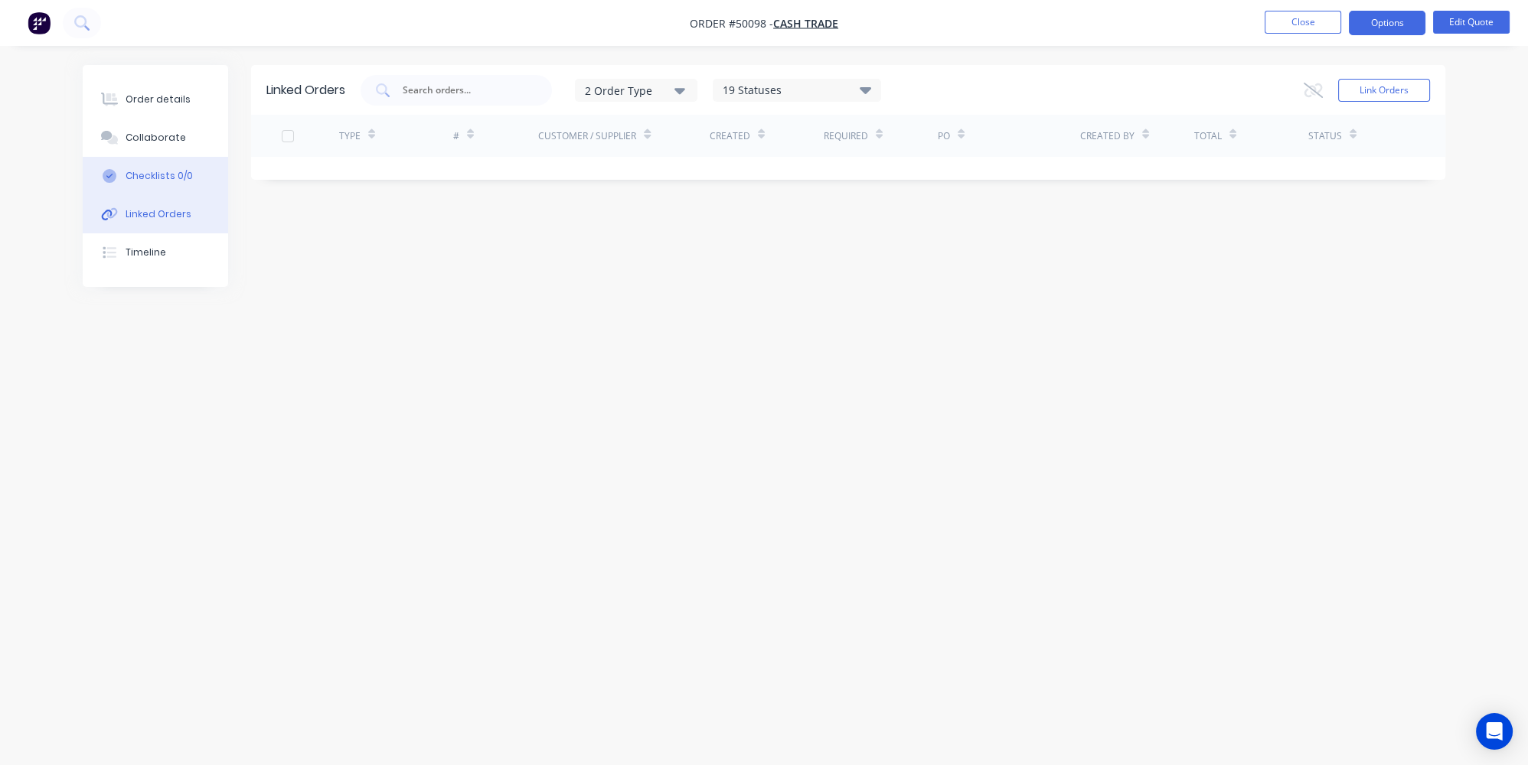
click at [145, 161] on button "Checklists 0/0" at bounding box center [155, 176] width 145 height 38
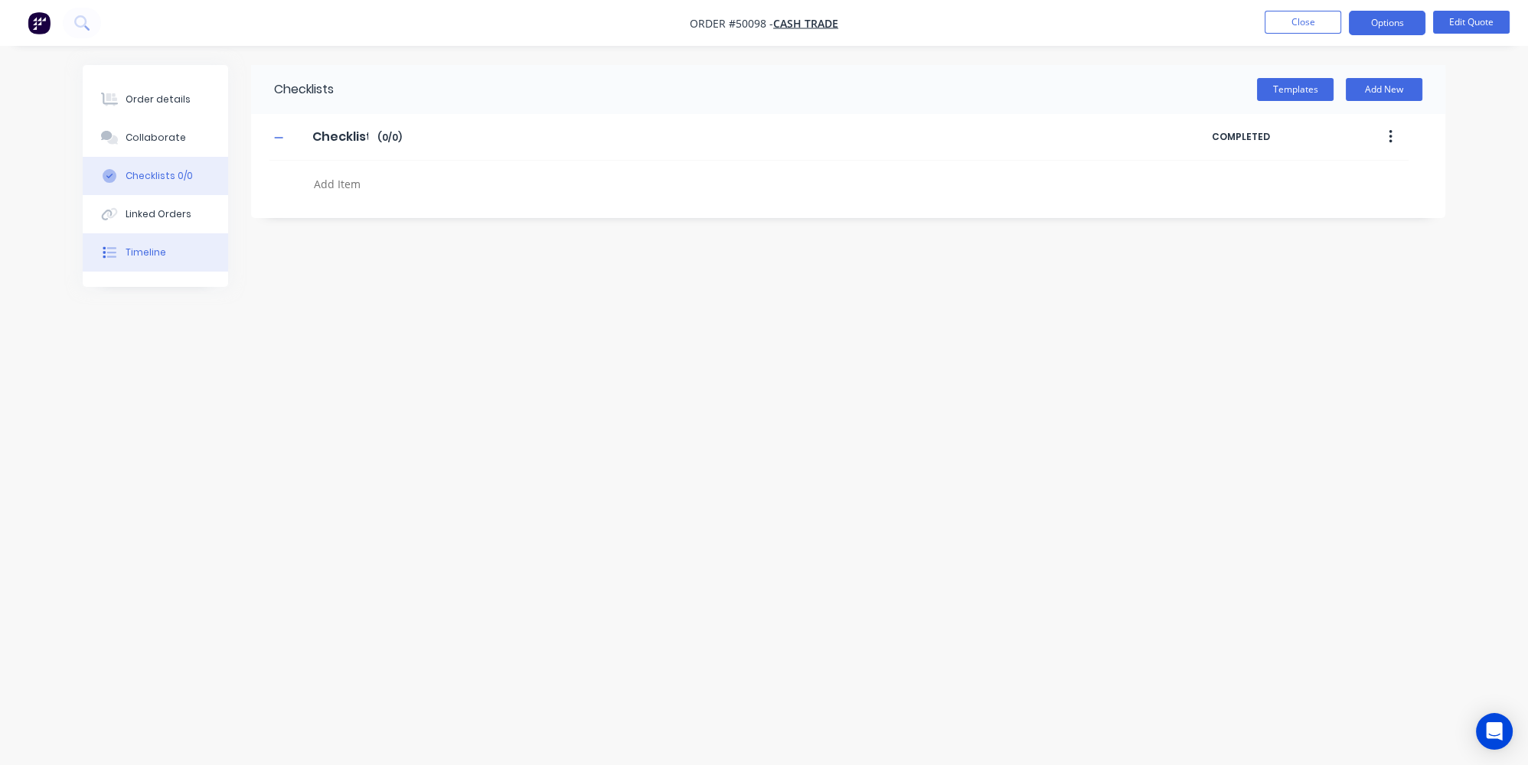
click at [128, 250] on div "Timeline" at bounding box center [146, 253] width 41 height 14
